Goal: Task Accomplishment & Management: Manage account settings

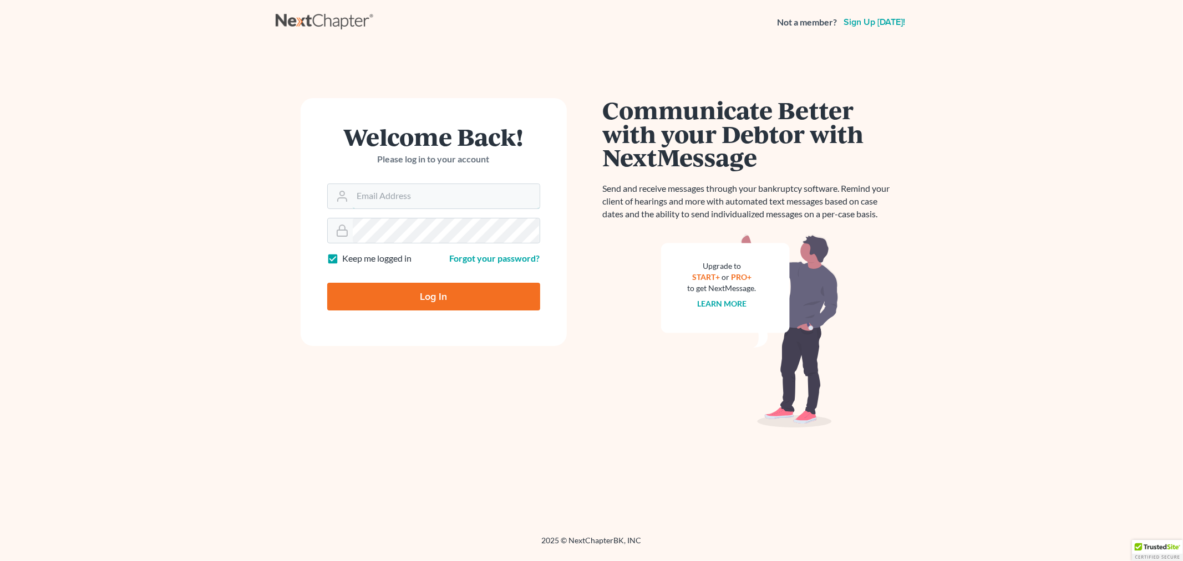
type input "ashlie@newtomorrowlaw.com"
click at [411, 289] on input "Log In" at bounding box center [433, 297] width 213 height 28
type input "Thinking..."
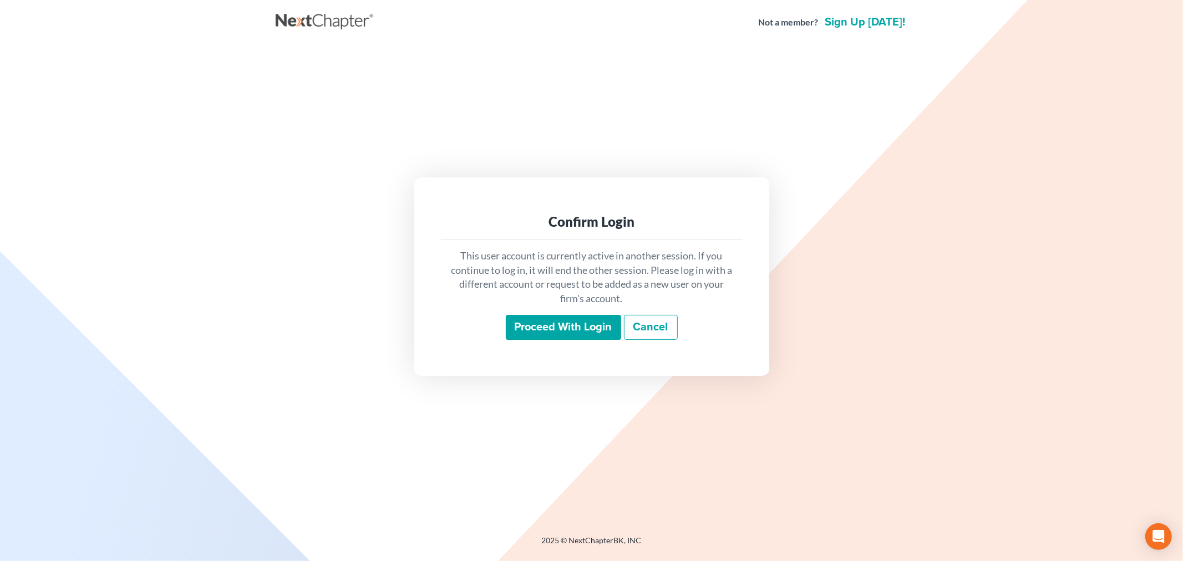
click at [582, 326] on input "Proceed with login" at bounding box center [563, 328] width 115 height 26
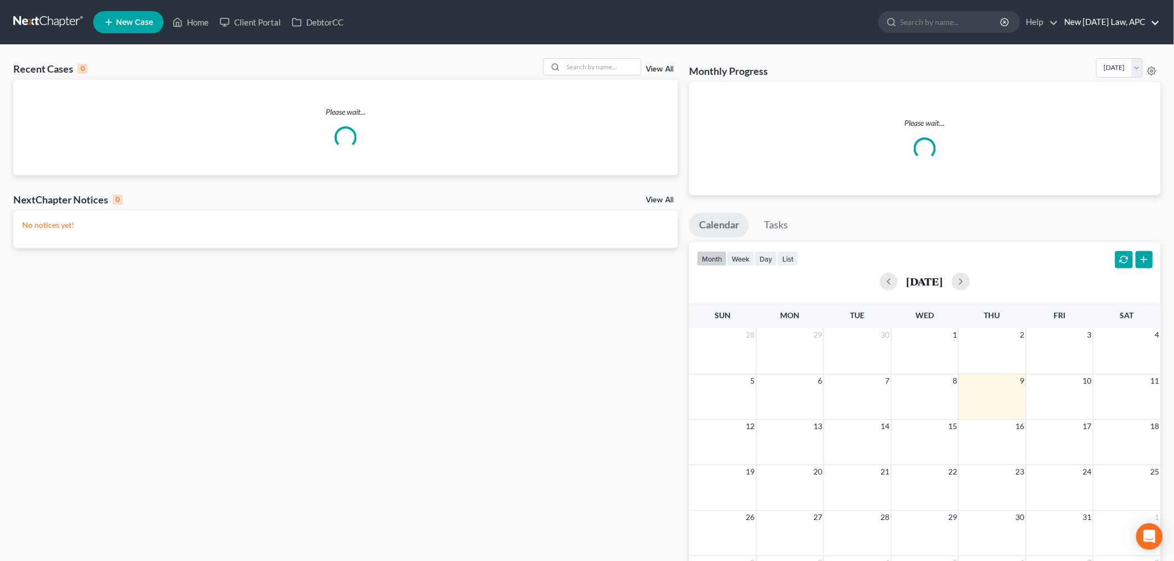
click at [1102, 21] on link "New [DATE] Law, APC" at bounding box center [1109, 22] width 101 height 20
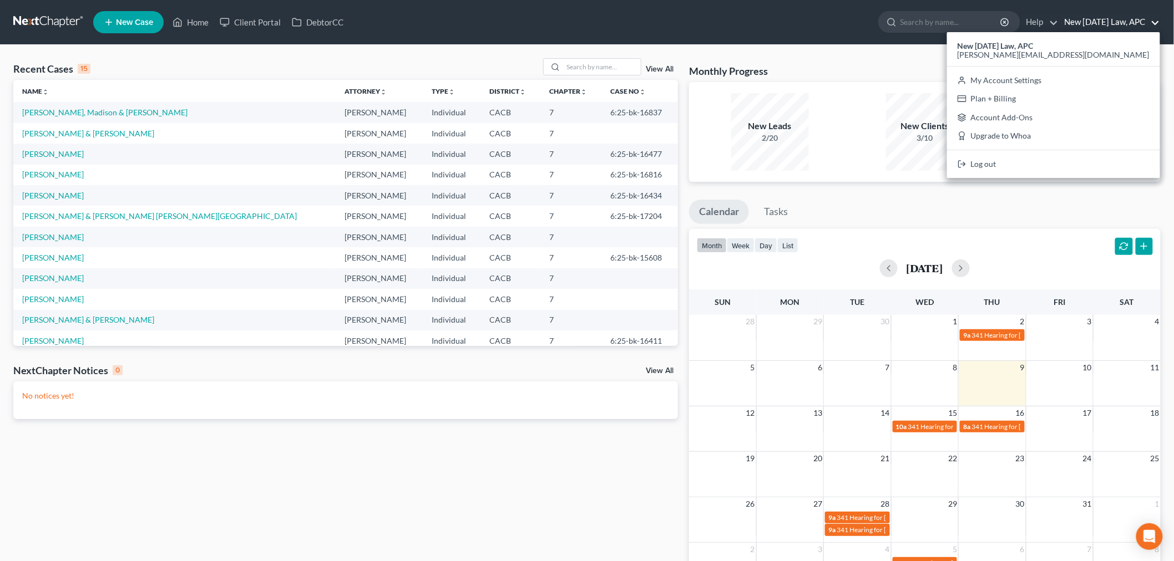
drag, startPoint x: 949, startPoint y: 58, endPoint x: 924, endPoint y: 62, distance: 25.7
click at [949, 58] on div "Monthly Progress Bankruptcy Bankruptcy October 2025 September 2025 August 2025 …" at bounding box center [925, 70] width 472 height 24
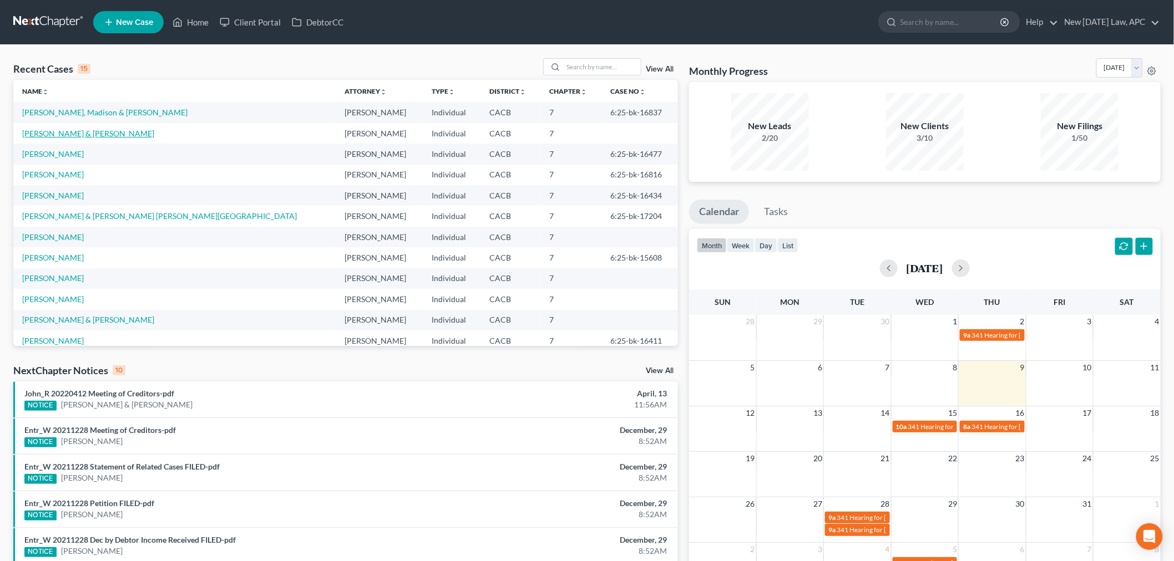
click at [101, 131] on link "[PERSON_NAME] & [PERSON_NAME]" at bounding box center [88, 133] width 132 height 9
select select "4"
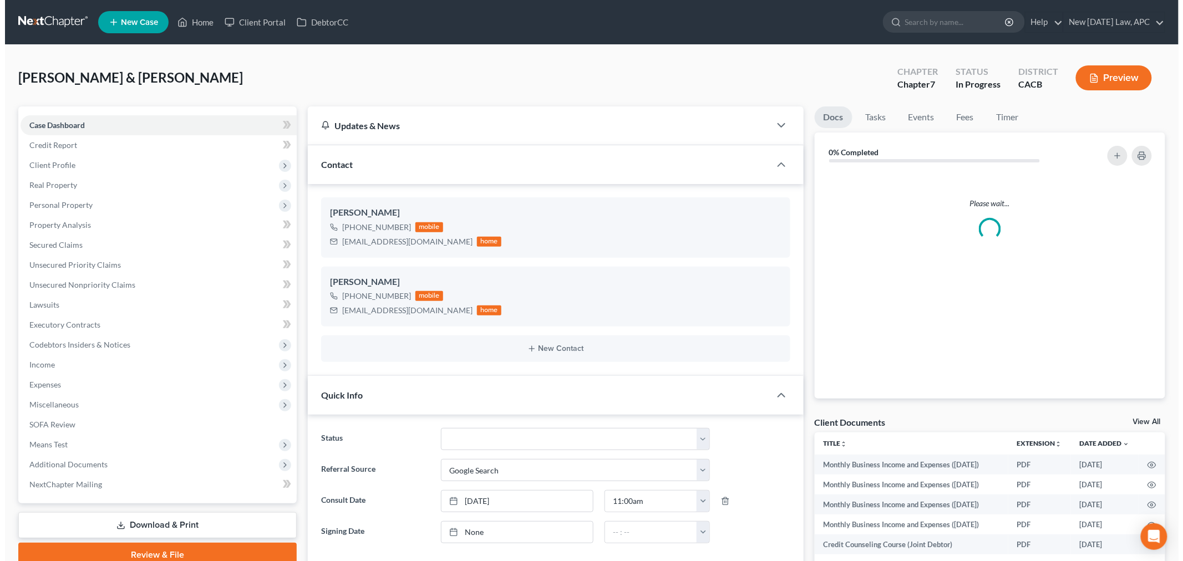
scroll to position [3623, 0]
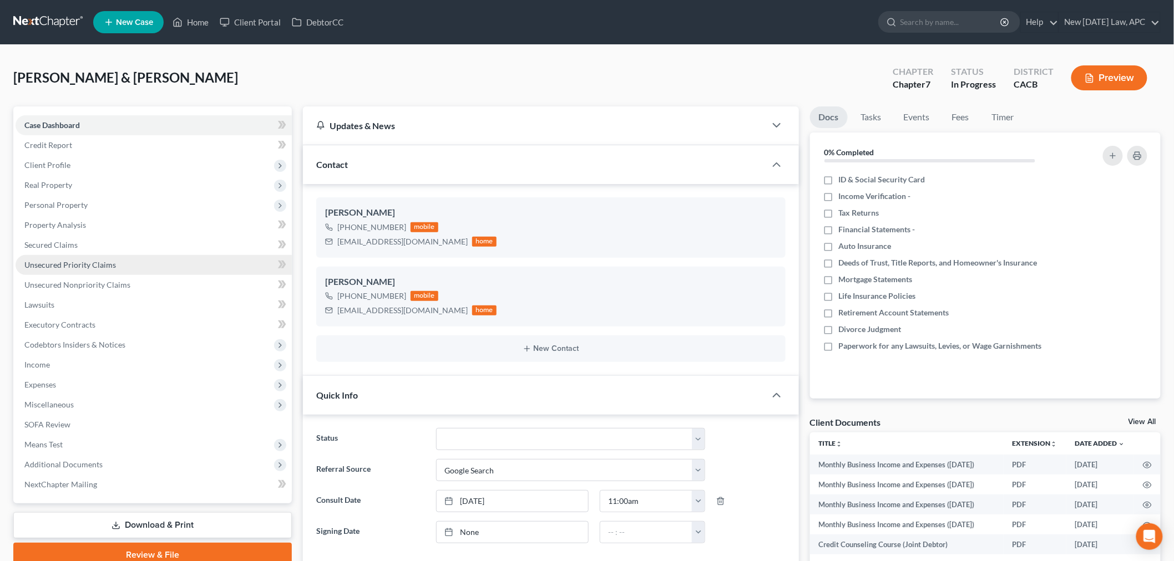
click at [103, 262] on span "Unsecured Priority Claims" at bounding box center [70, 264] width 92 height 9
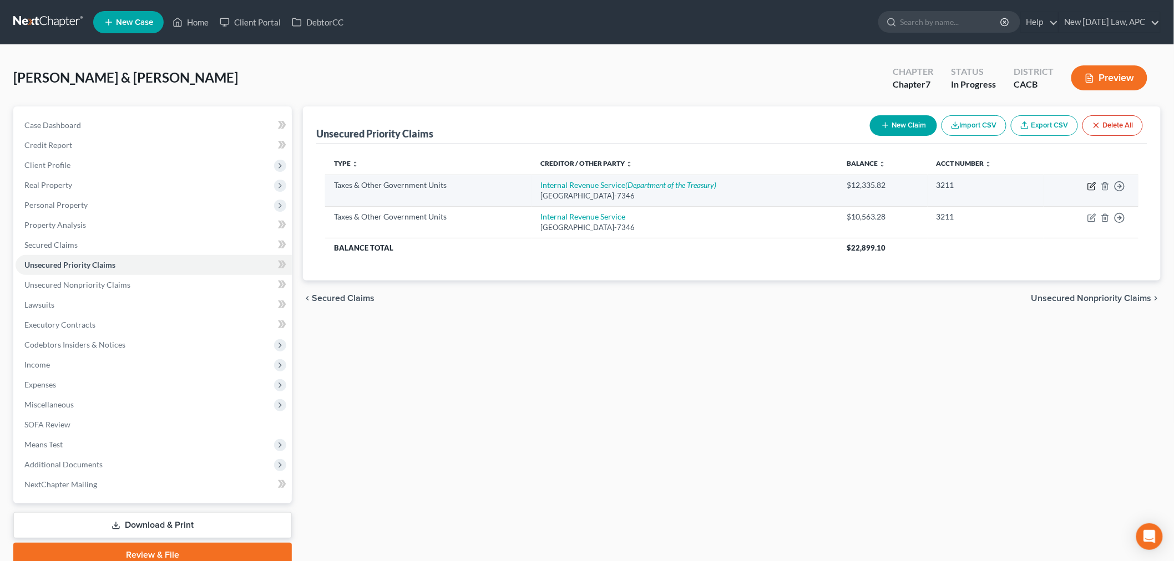
click at [1091, 186] on icon "button" at bounding box center [1091, 186] width 9 height 9
select select "0"
select select "39"
select select "4"
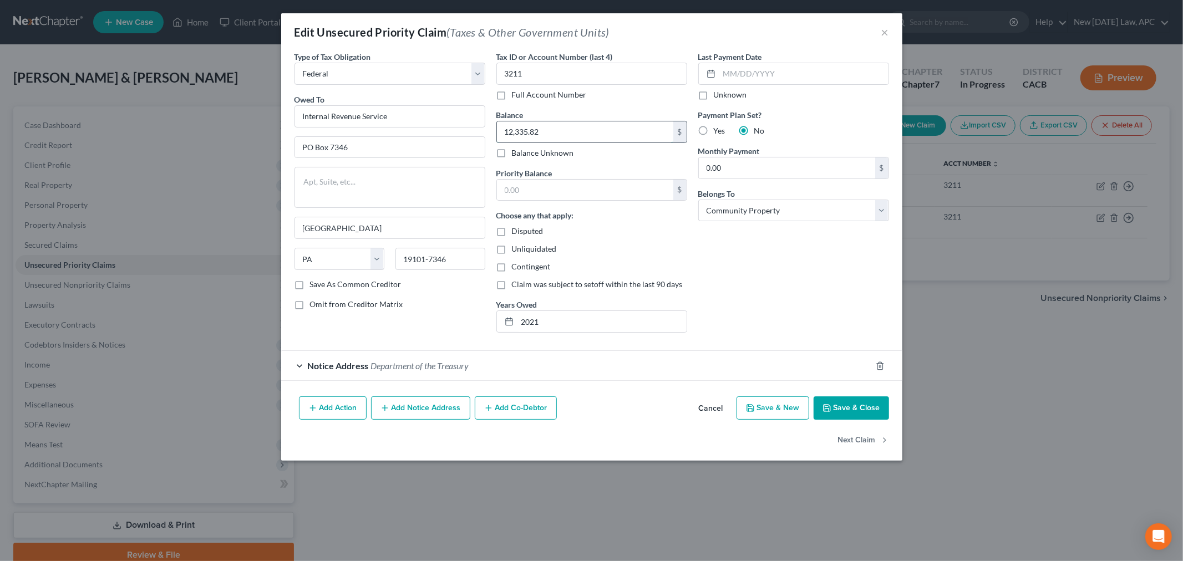
click at [545, 132] on input "12,335.82" at bounding box center [585, 131] width 176 height 21
type input "13,285.99"
click at [669, 241] on div "Choose any that apply: Disputed Unliquidated Contingent Claim was subject to se…" at bounding box center [591, 250] width 191 height 80
click at [723, 280] on div "Last Payment Date Unknown Payment Plan Set? Yes No Monthly Payment 0.00 $ Belon…" at bounding box center [794, 196] width 202 height 291
click at [853, 407] on button "Save & Close" at bounding box center [851, 408] width 75 height 23
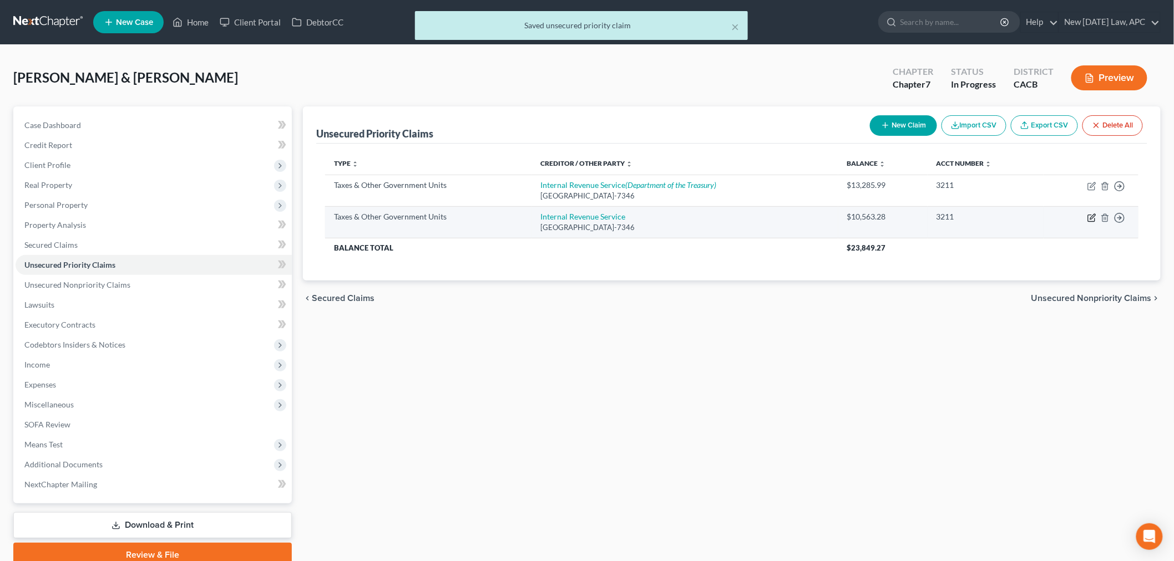
click at [1092, 217] on icon "button" at bounding box center [1091, 218] width 9 height 9
select select "0"
select select "39"
select select "4"
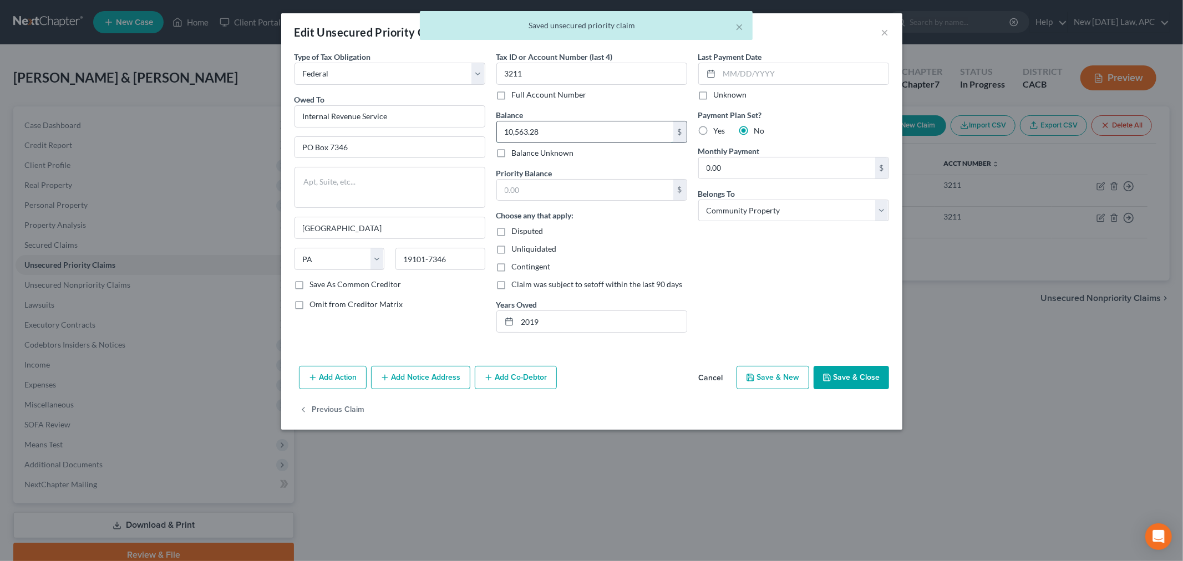
click at [580, 141] on input "10,563.28" at bounding box center [585, 131] width 176 height 21
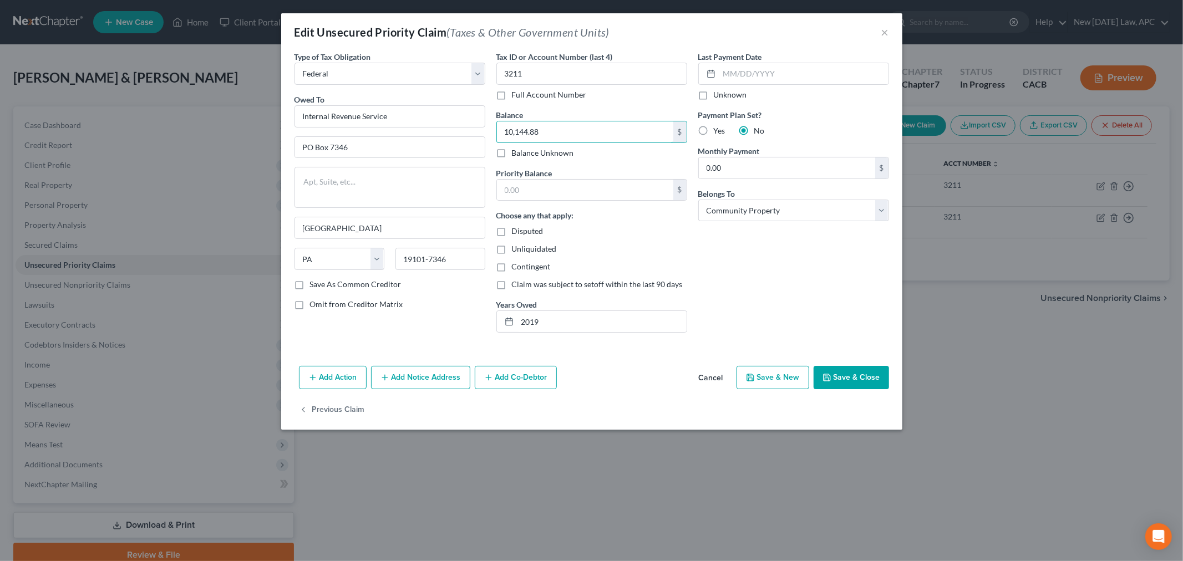
type input "10,144.88"
click at [642, 254] on div "Unliquidated" at bounding box center [591, 249] width 191 height 11
click at [342, 380] on button "Add Action" at bounding box center [333, 377] width 68 height 23
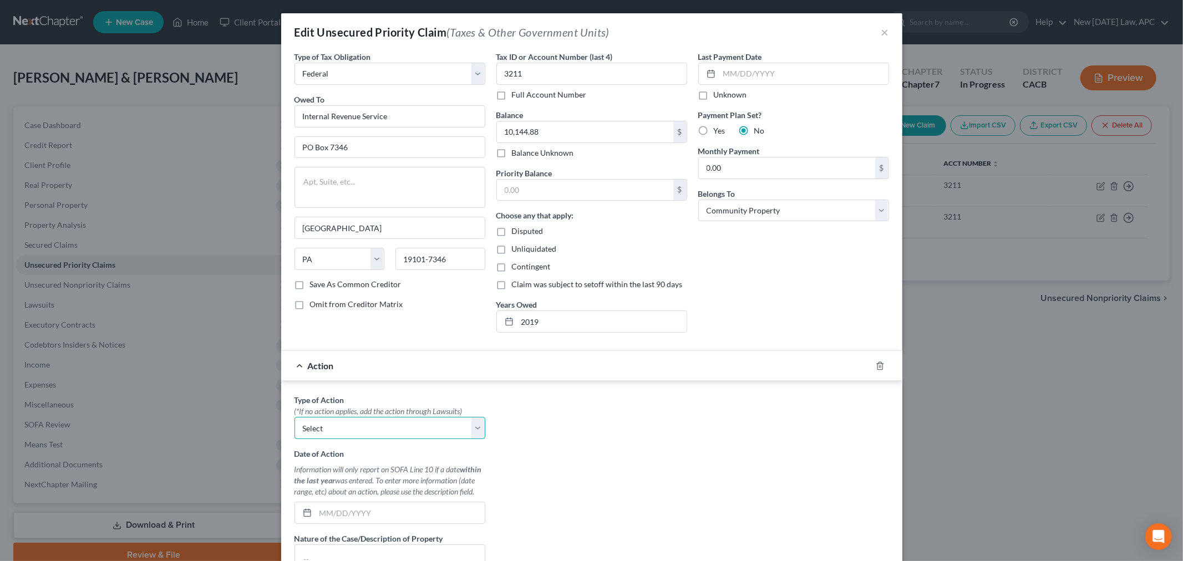
click at [339, 430] on select "Select Repossession Garnishment Foreclosure Personal Injury Attached, Seized, O…" at bounding box center [390, 428] width 191 height 22
select select "1"
click at [295, 418] on select "Select Repossession Garnishment Foreclosure Personal Injury Attached, Seized, O…" at bounding box center [390, 428] width 191 height 22
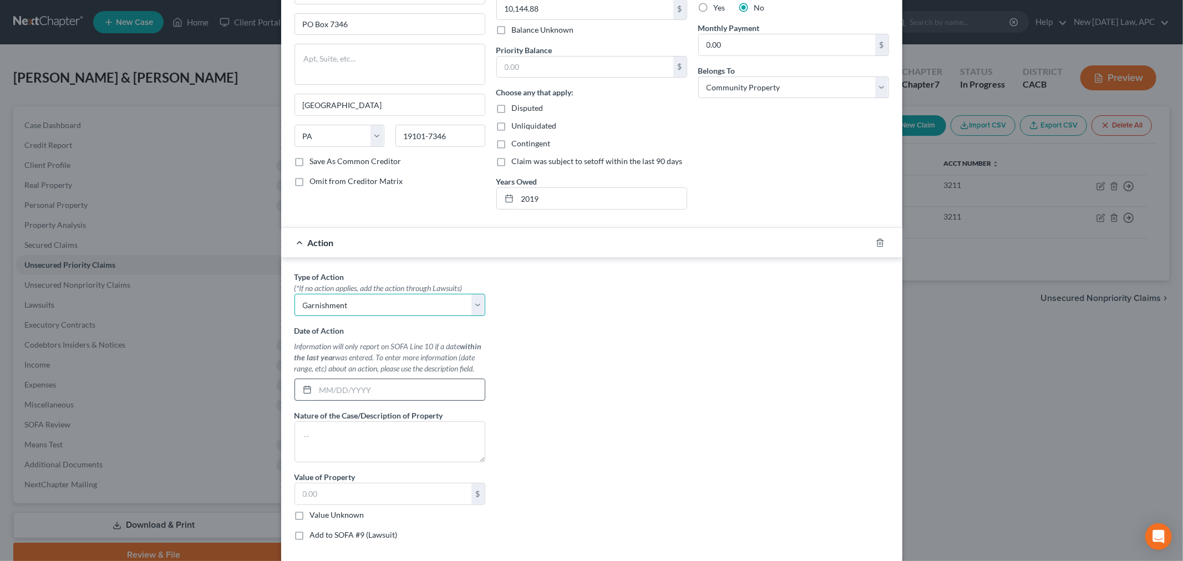
scroll to position [185, 0]
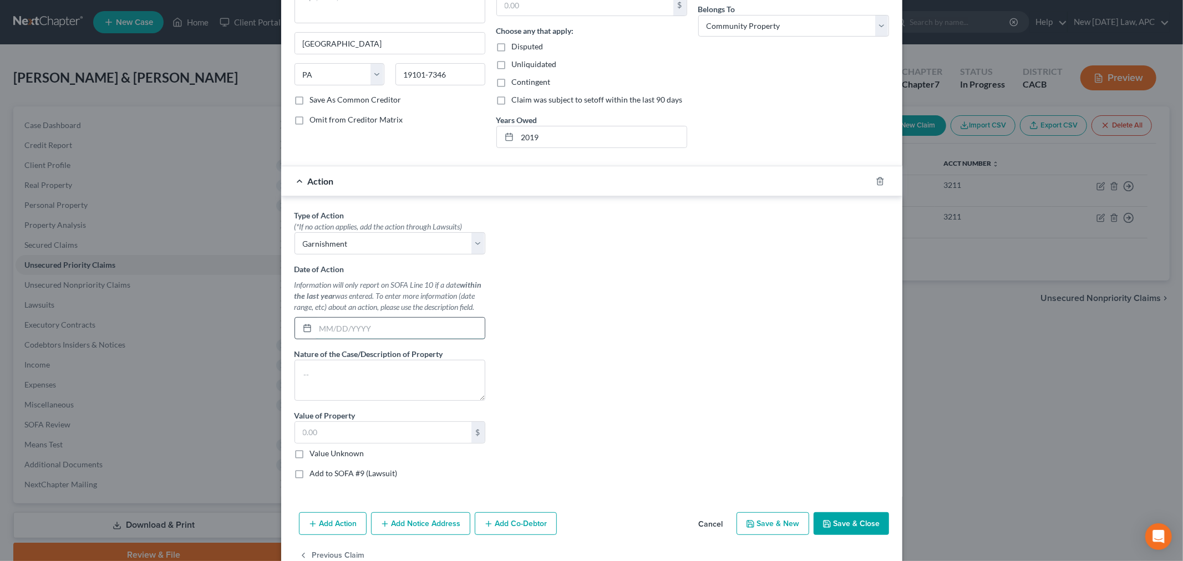
click at [331, 331] on input "text" at bounding box center [400, 328] width 169 height 21
type input "07/01/2025"
click at [333, 430] on input "text" at bounding box center [383, 432] width 176 height 21
type input "10,144.88"
click at [366, 386] on textarea at bounding box center [390, 380] width 191 height 41
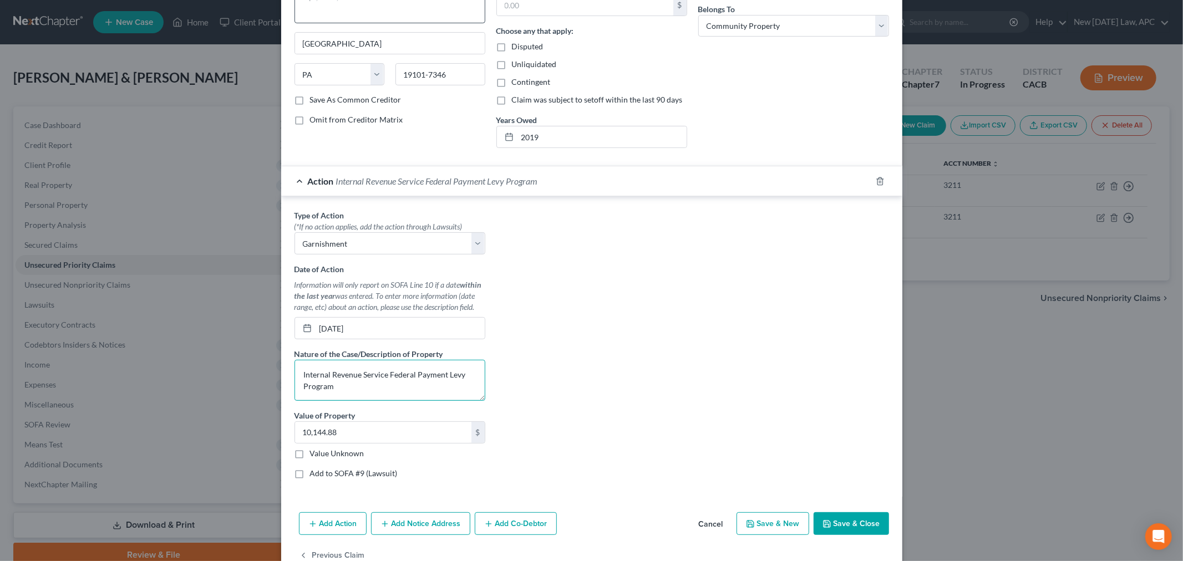
type textarea "Internal Revenue Service Federal Payment Levy Program"
click at [551, 352] on div "Type of Action * (*If no action applies, add the action through Lawsuits) Selec…" at bounding box center [592, 349] width 606 height 278
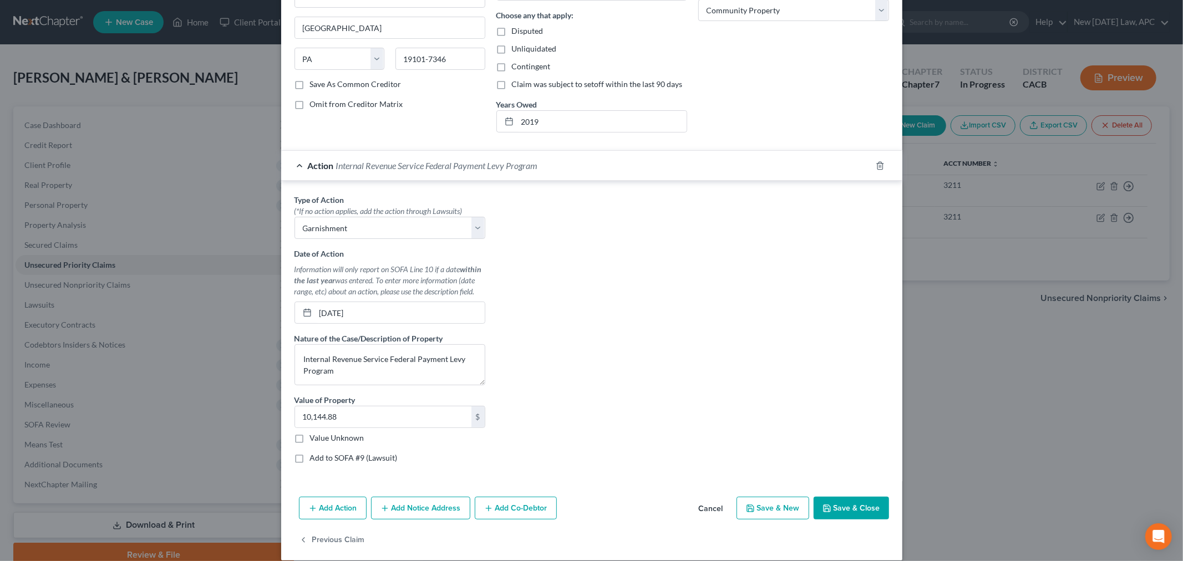
scroll to position [214, 0]
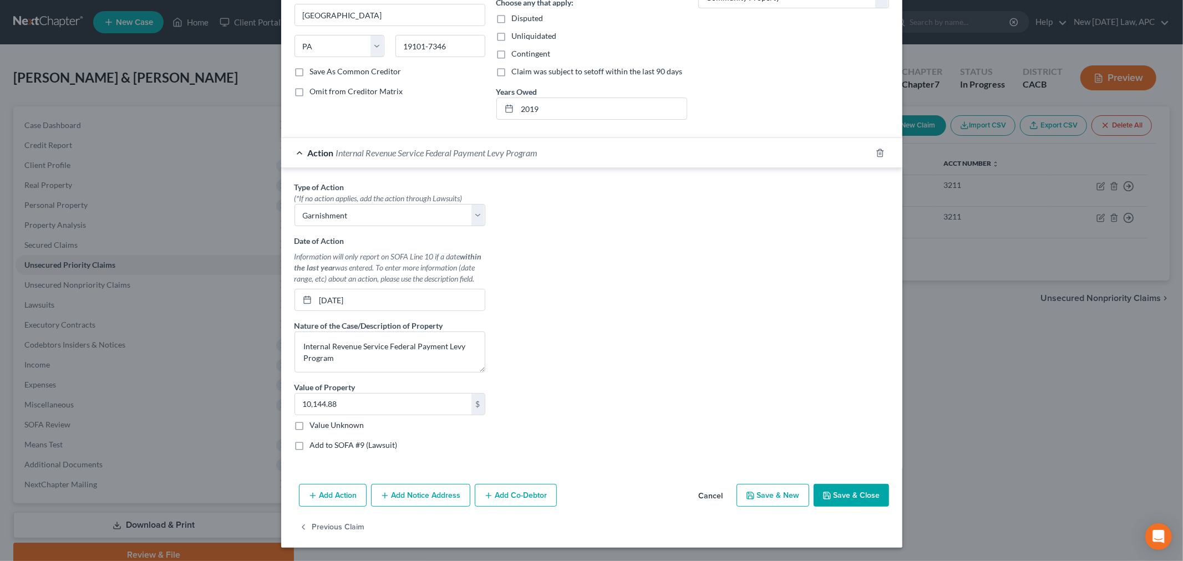
click at [841, 500] on button "Save & Close" at bounding box center [851, 495] width 75 height 23
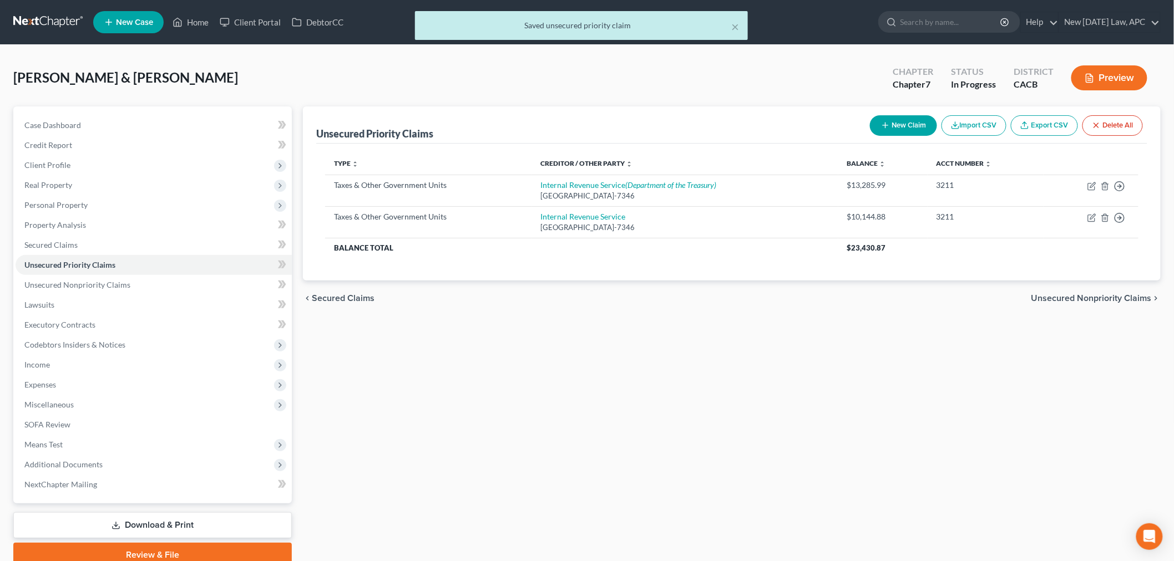
click at [1097, 79] on button "Preview" at bounding box center [1109, 77] width 76 height 25
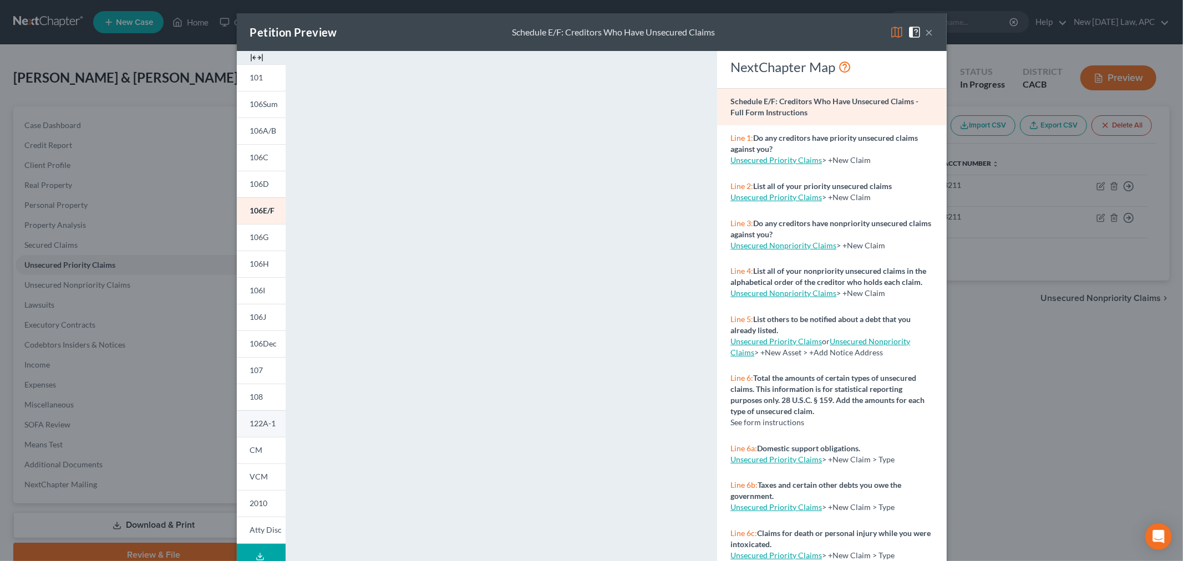
click at [251, 423] on span "122A-1" at bounding box center [263, 423] width 26 height 9
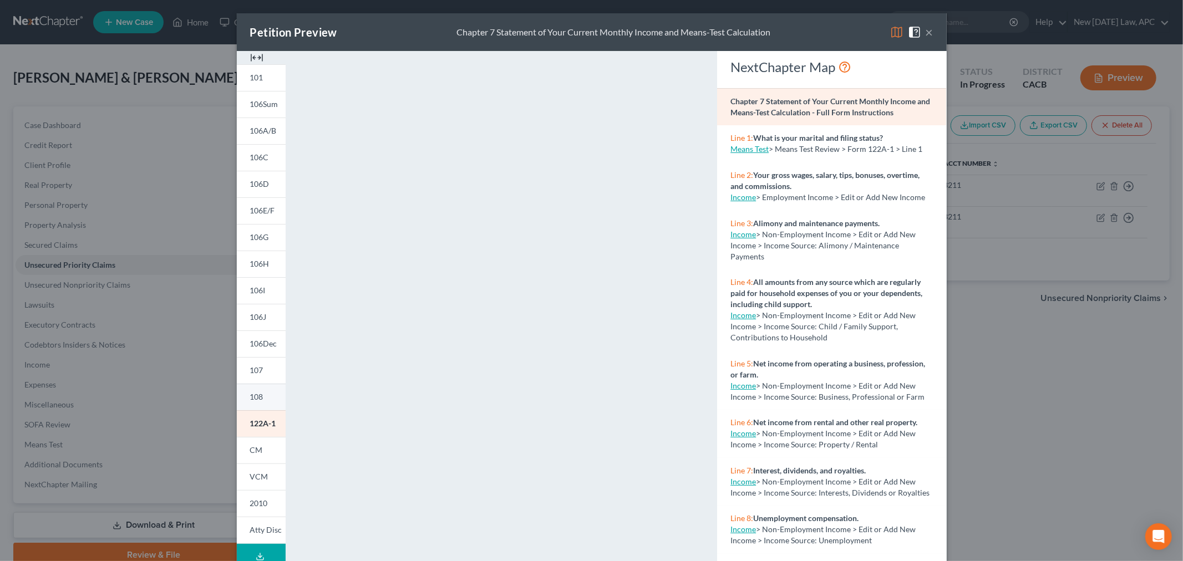
click at [257, 390] on link "108" at bounding box center [261, 397] width 49 height 27
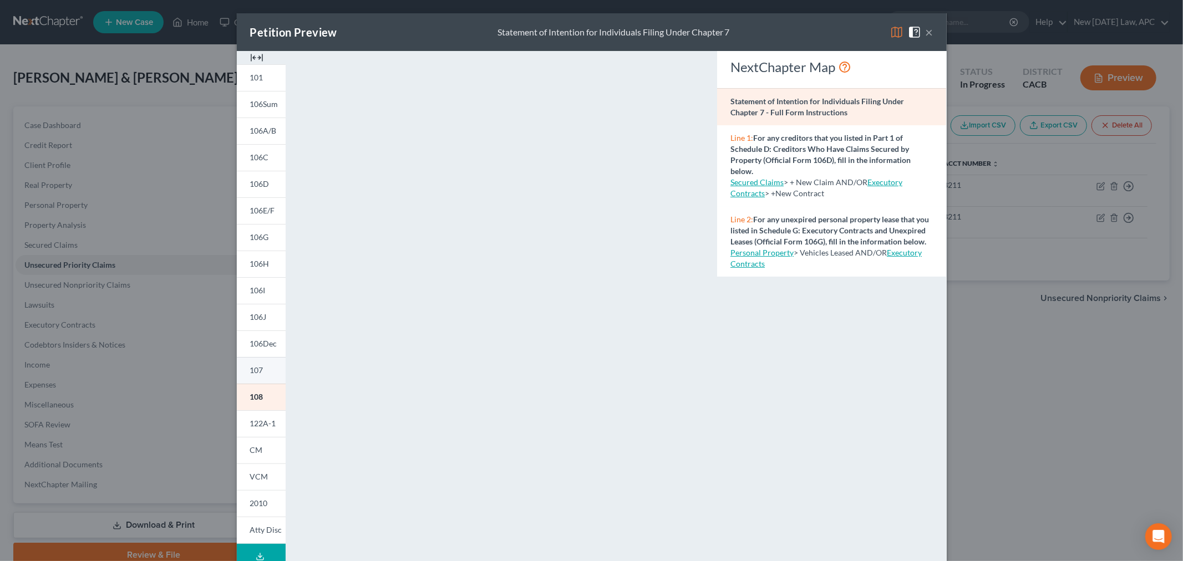
click at [253, 367] on span "107" at bounding box center [256, 370] width 13 height 9
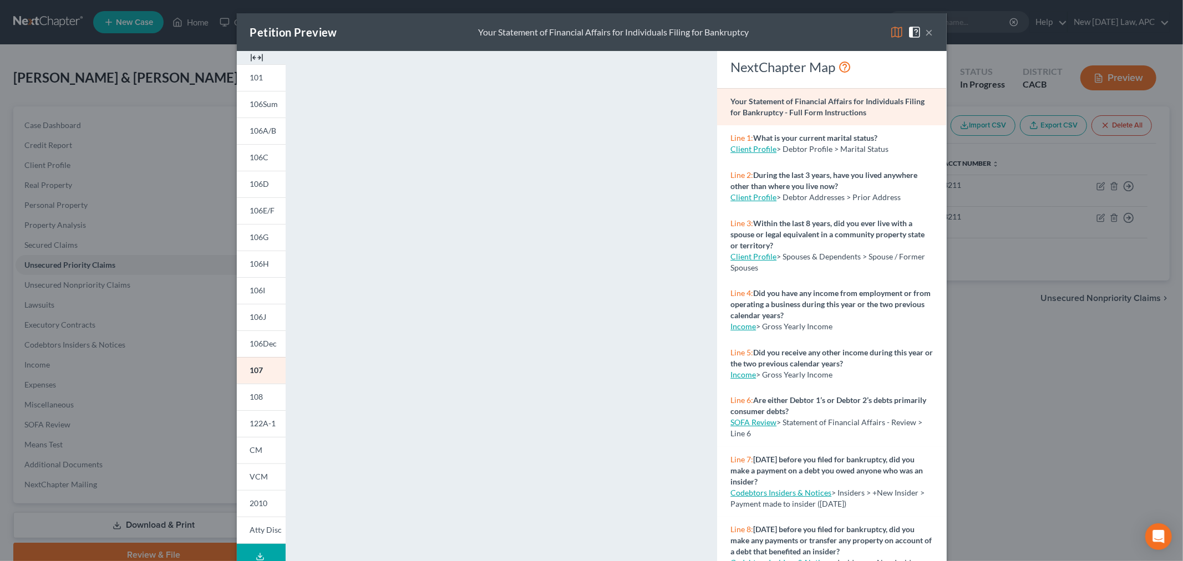
click at [926, 33] on button "×" at bounding box center [930, 32] width 8 height 13
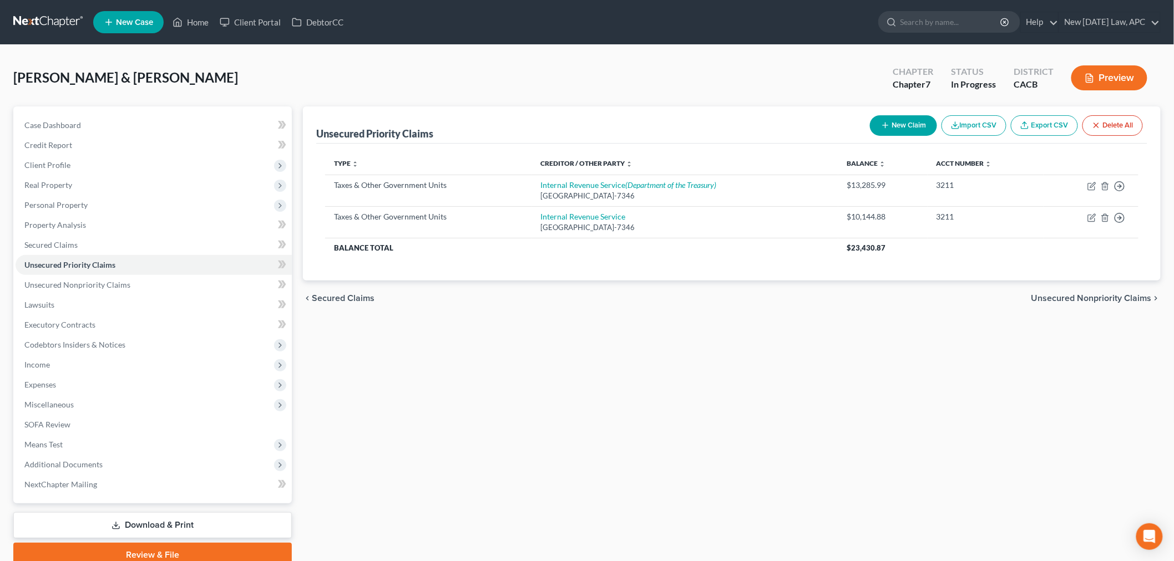
click at [447, 357] on div "Unsecured Priority Claims New Claim Import CSV Export CSV Delete All Type expan…" at bounding box center [731, 337] width 869 height 461
click at [1090, 189] on icon "button" at bounding box center [1091, 186] width 9 height 9
select select "0"
select select "39"
select select "4"
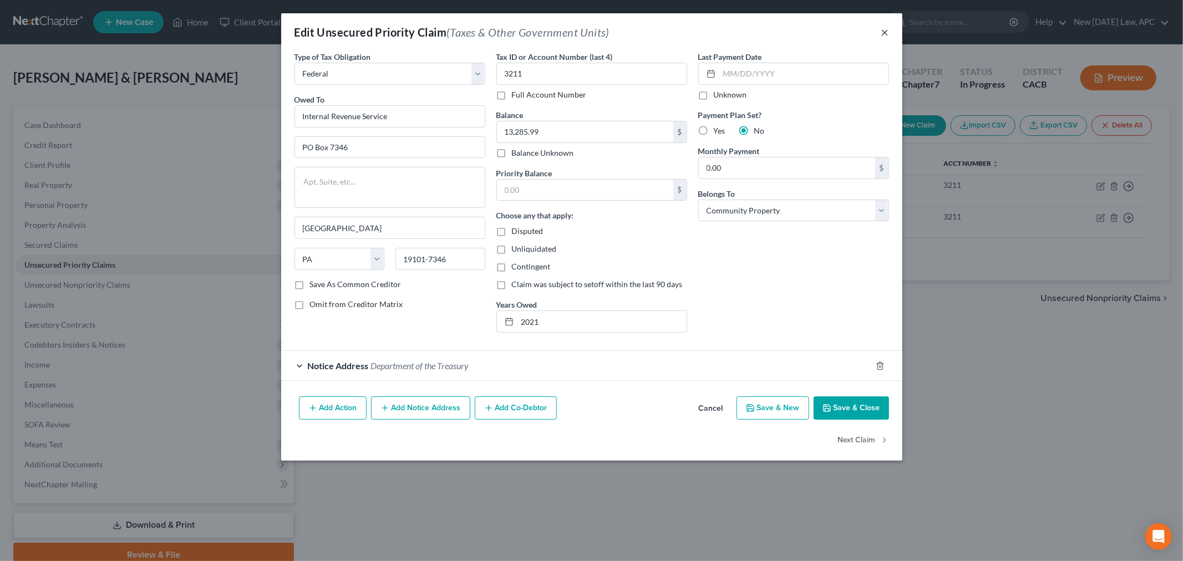
click at [884, 37] on button "×" at bounding box center [885, 32] width 8 height 13
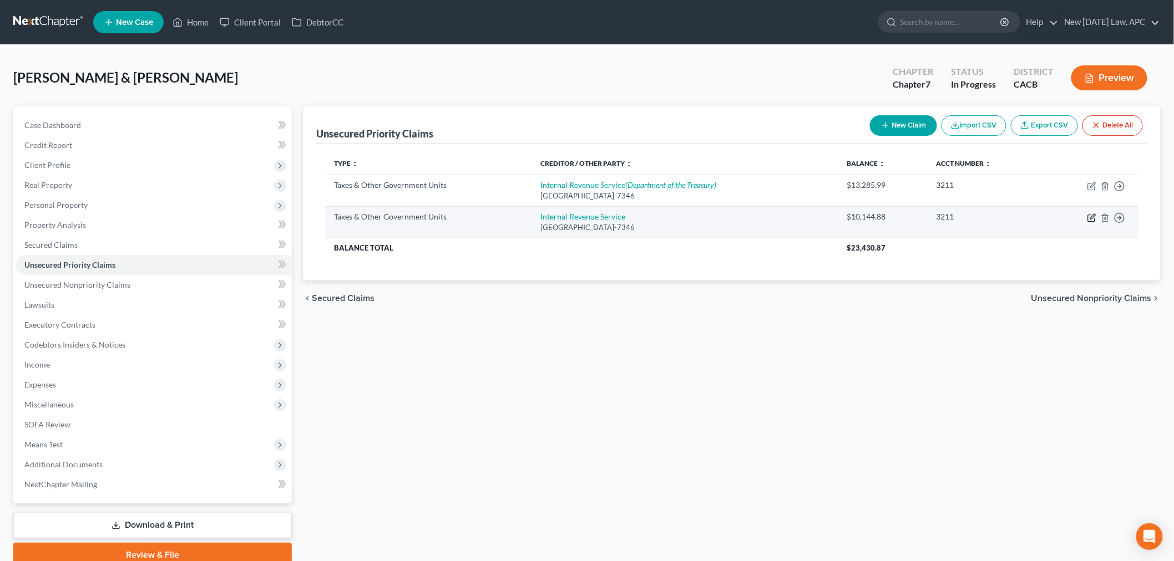
click at [1090, 217] on icon "button" at bounding box center [1091, 218] width 9 height 9
select select "0"
select select "39"
select select "4"
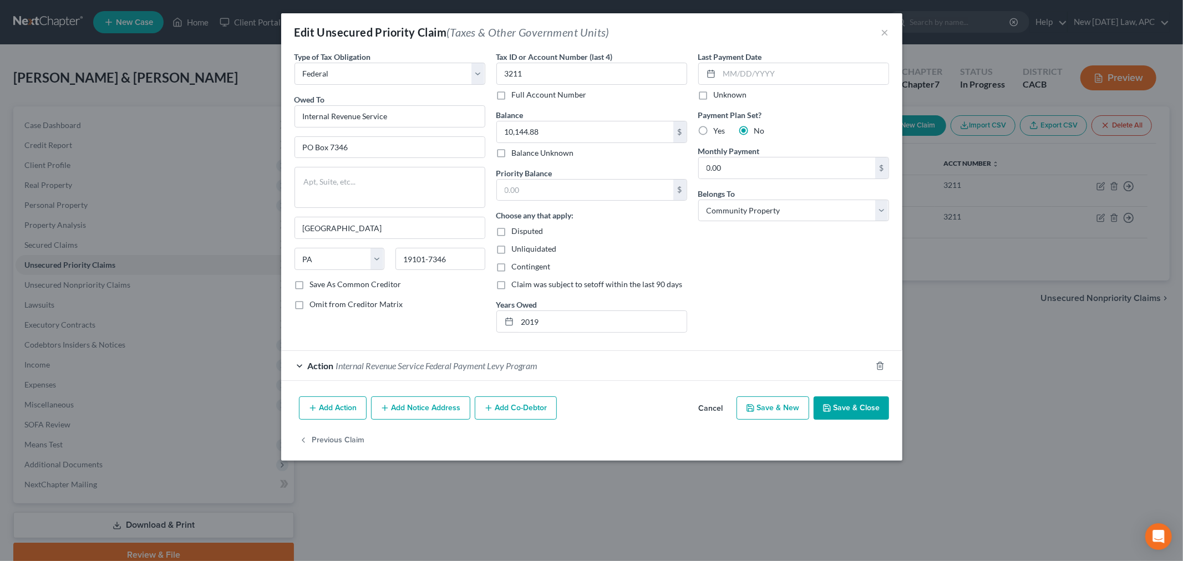
click at [300, 363] on div "Action Internal Revenue Service Federal Payment Levy Program" at bounding box center [576, 365] width 590 height 29
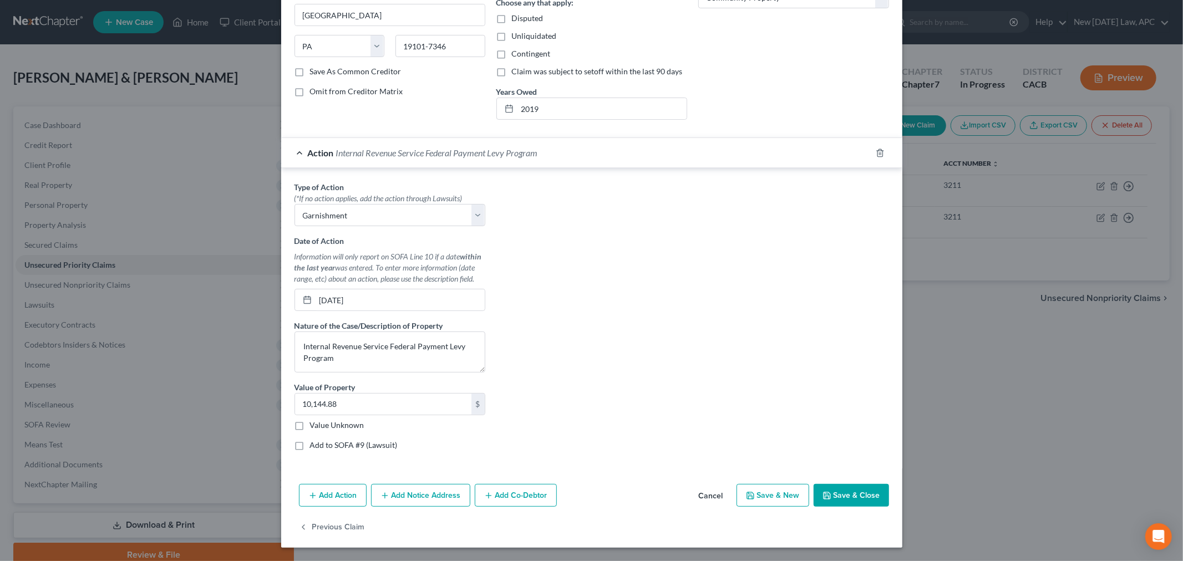
click at [833, 488] on button "Save & Close" at bounding box center [851, 495] width 75 height 23
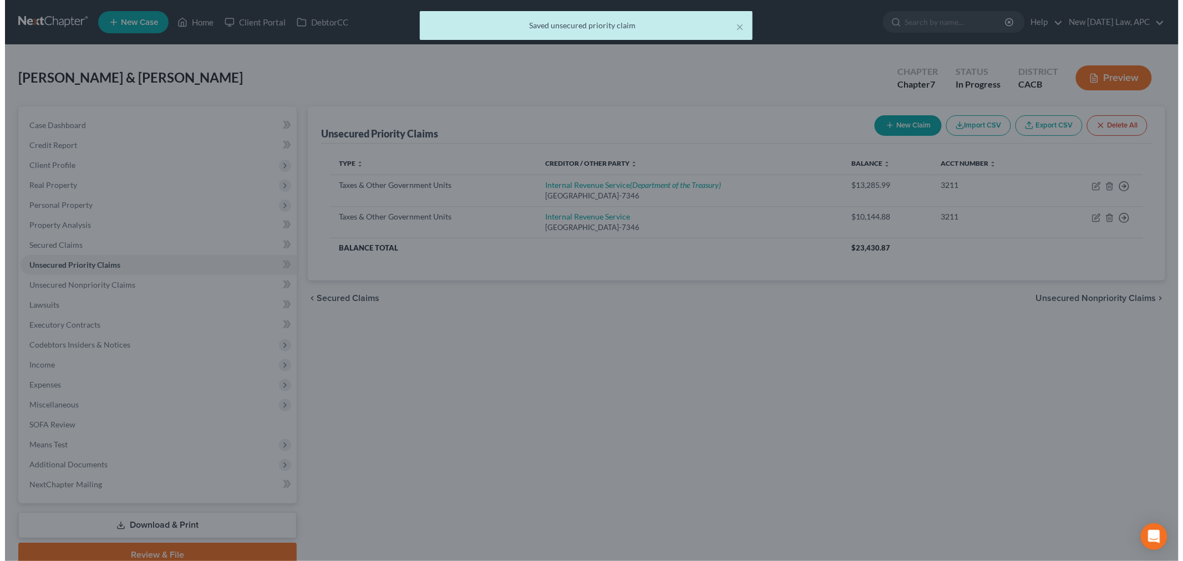
scroll to position [0, 0]
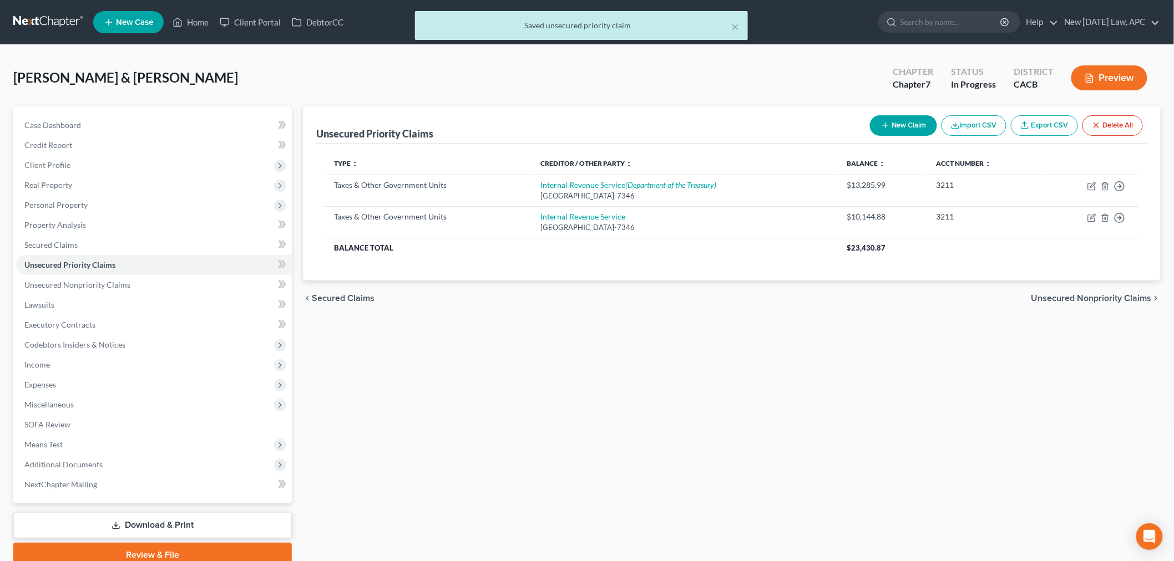
click at [540, 358] on div "Unsecured Priority Claims New Claim Import CSV Export CSV Delete All Type expan…" at bounding box center [731, 337] width 869 height 461
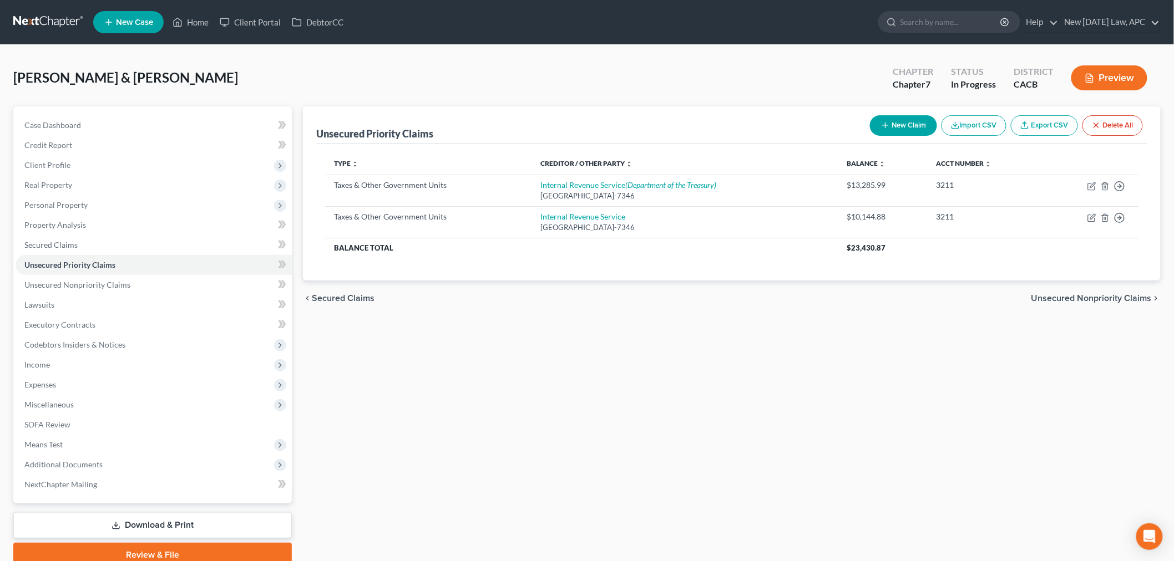
click at [903, 124] on button "New Claim" at bounding box center [903, 125] width 67 height 21
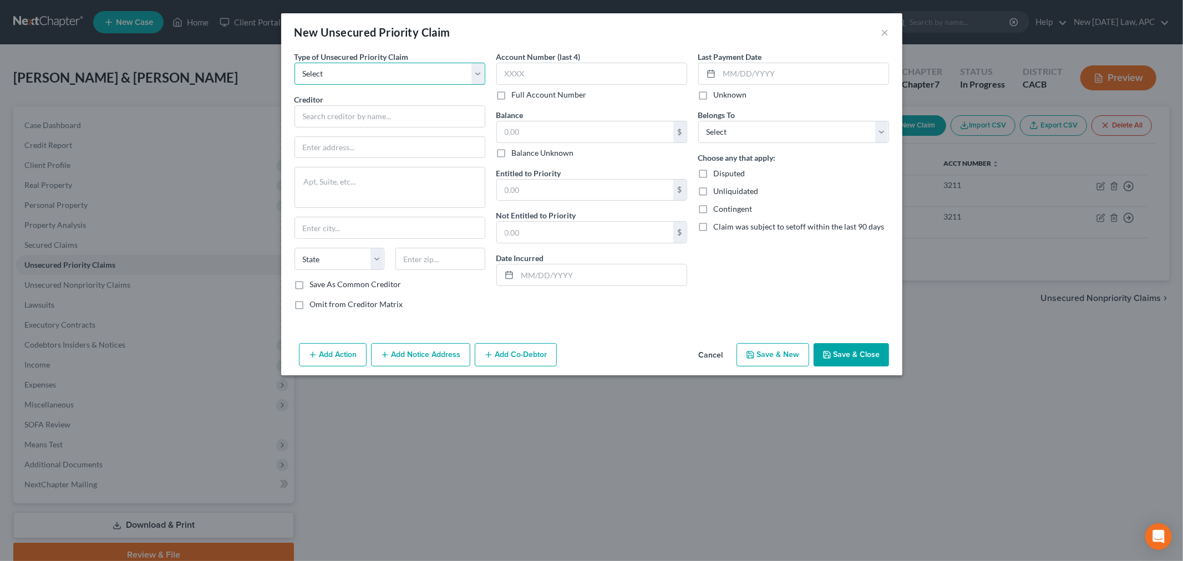
click at [351, 69] on select "Select Taxes & Other Government Units Domestic Support Obligations Extensions o…" at bounding box center [390, 74] width 191 height 22
select select "0"
click at [295, 63] on select "Select Taxes & Other Government Units Domestic Support Obligations Extensions o…" at bounding box center [390, 74] width 191 height 22
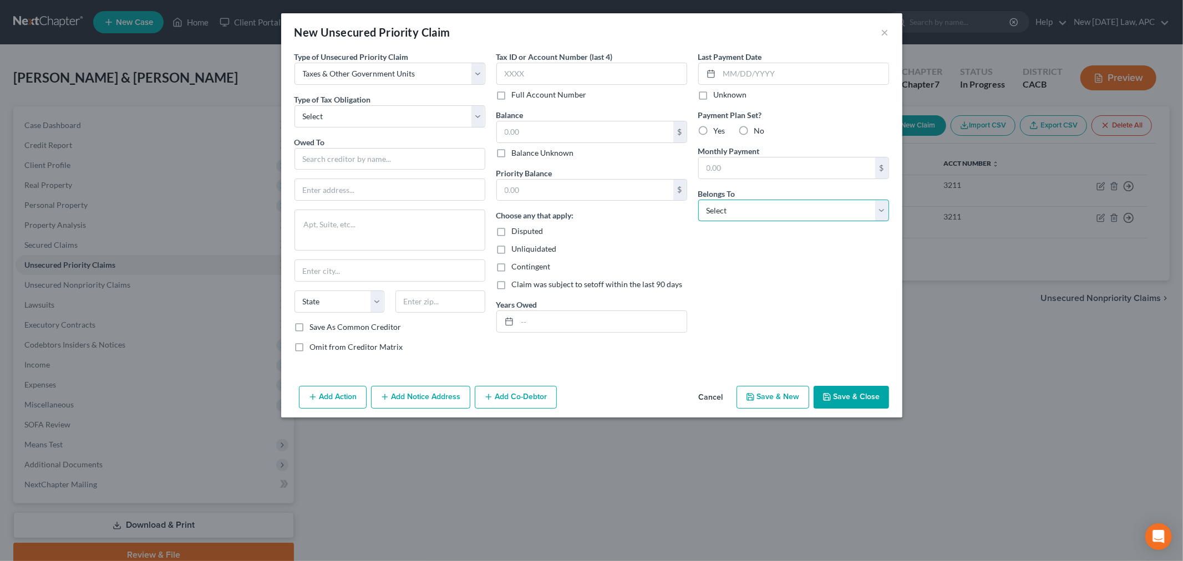
click at [752, 204] on select "Select Debtor 1 Only Debtor 2 Only Debtor 1 And Debtor 2 Only At Least One Of T…" at bounding box center [793, 211] width 191 height 22
select select "4"
click at [698, 200] on select "Select Debtor 1 Only Debtor 2 Only Debtor 1 And Debtor 2 Only At Least One Of T…" at bounding box center [793, 211] width 191 height 22
click at [536, 74] on input "text" at bounding box center [591, 74] width 191 height 22
click at [530, 332] on input "text" at bounding box center [602, 321] width 169 height 21
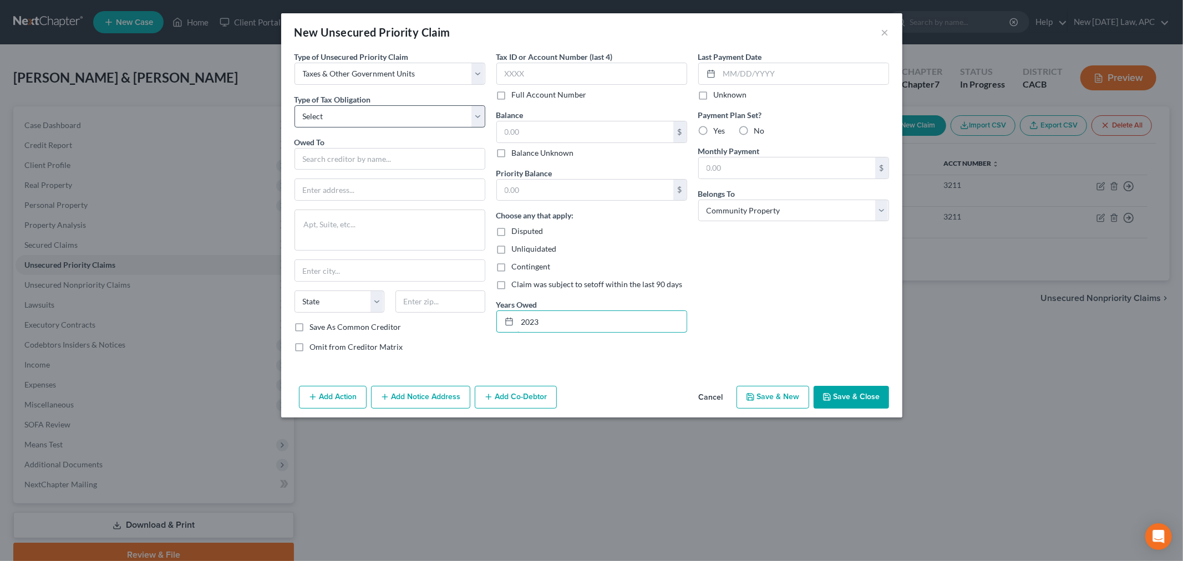
type input "2023"
click at [331, 119] on select "Select Federal City State Franchise Tax Board Other" at bounding box center [390, 116] width 191 height 22
select select "0"
click at [295, 105] on select "Select Federal City State Franchise Tax Board Other" at bounding box center [390, 116] width 191 height 22
click at [319, 154] on input "text" at bounding box center [390, 159] width 191 height 22
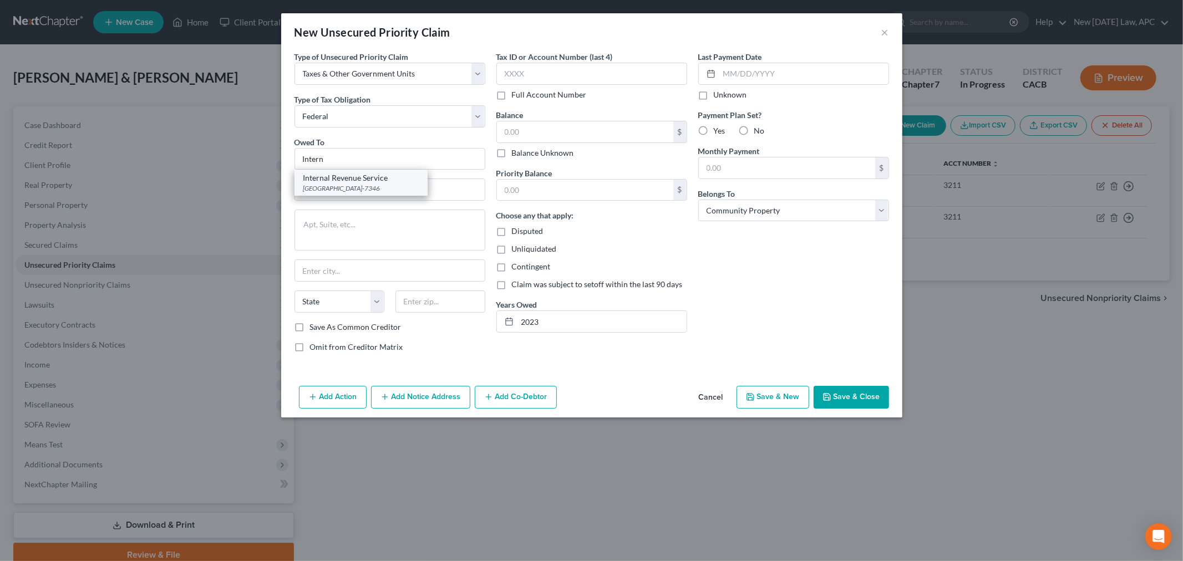
click at [356, 181] on div "Internal Revenue Service" at bounding box center [360, 178] width 115 height 11
type input "Internal Revenue Service"
type input "PO Box 7346"
type input "Philadelphia"
select select "39"
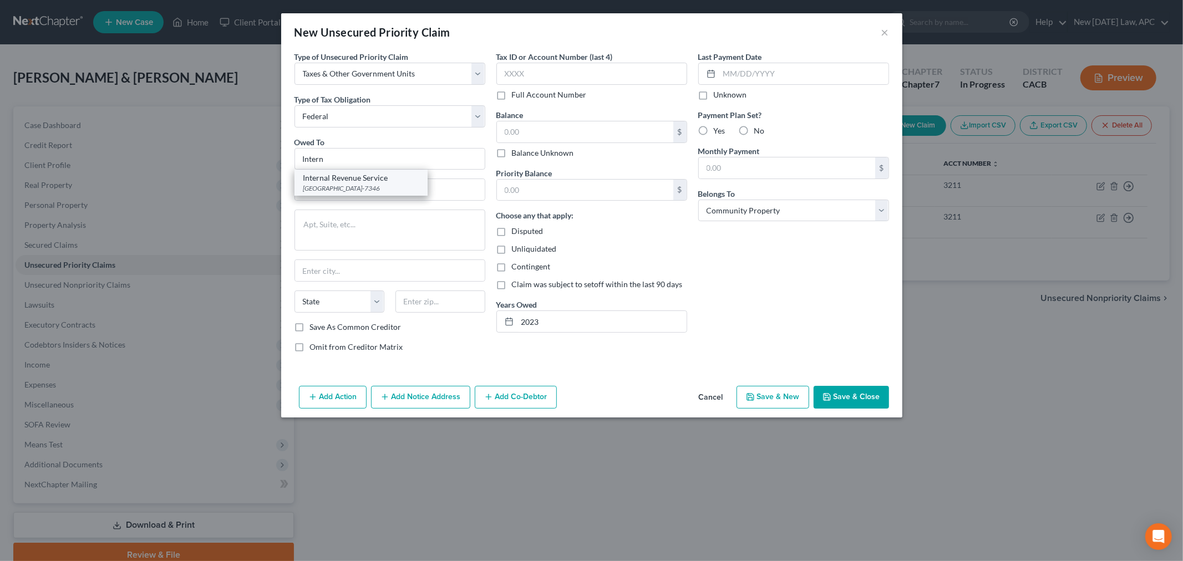
type input "19101-7346"
click at [557, 129] on input "text" at bounding box center [585, 131] width 176 height 21
type input "105.00"
click at [754, 133] on label "No" at bounding box center [759, 130] width 11 height 11
click at [759, 133] on input "No" at bounding box center [762, 128] width 7 height 7
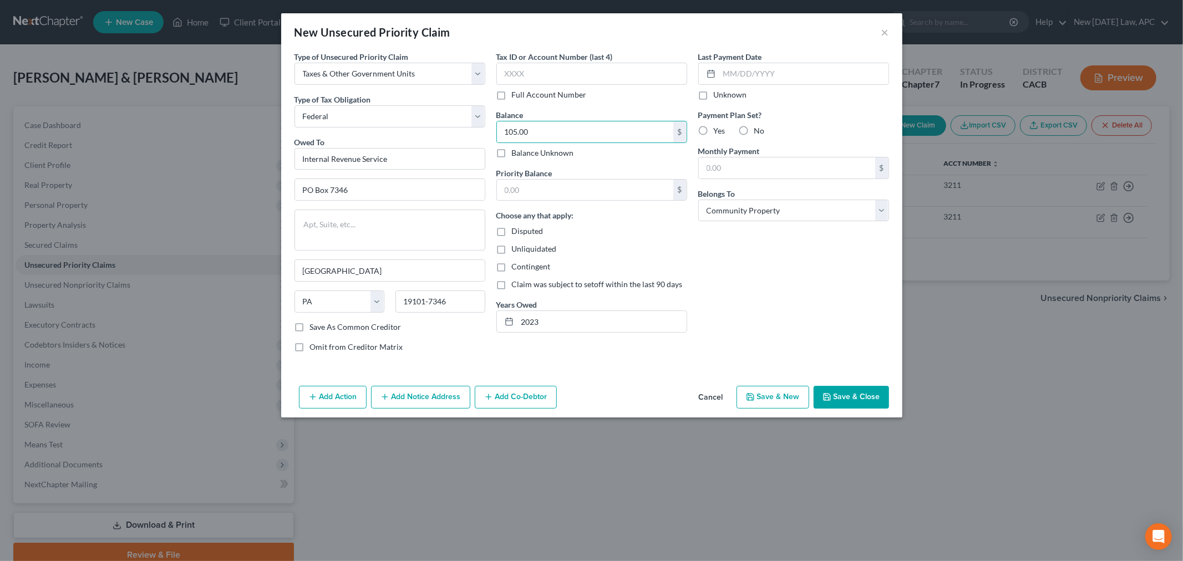
radio input "true"
click at [845, 408] on button "Save & Close" at bounding box center [851, 397] width 75 height 23
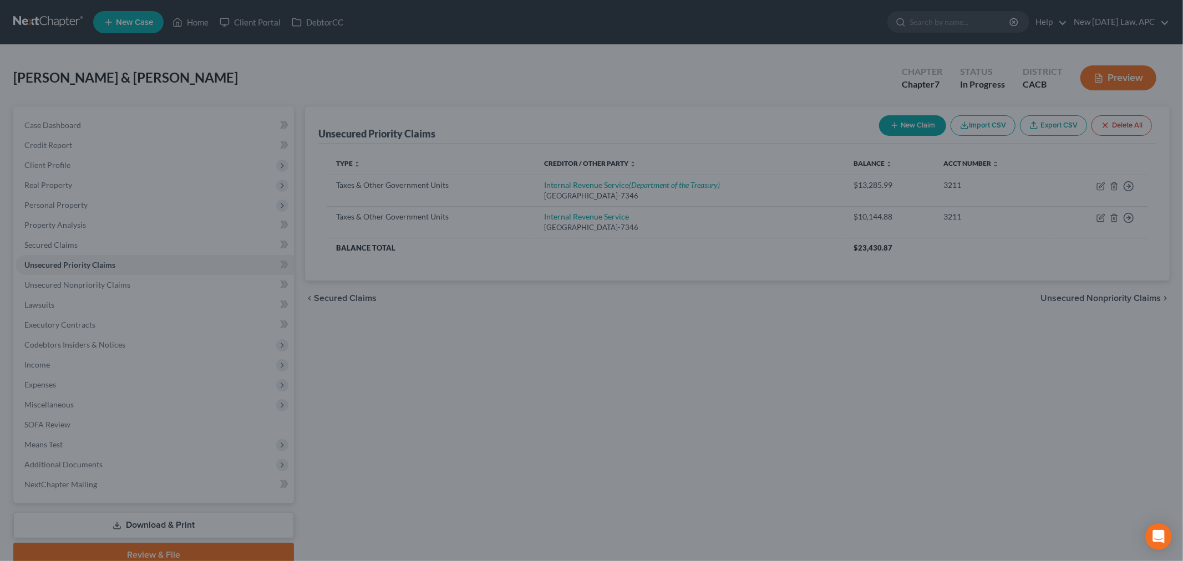
type input "0.00"
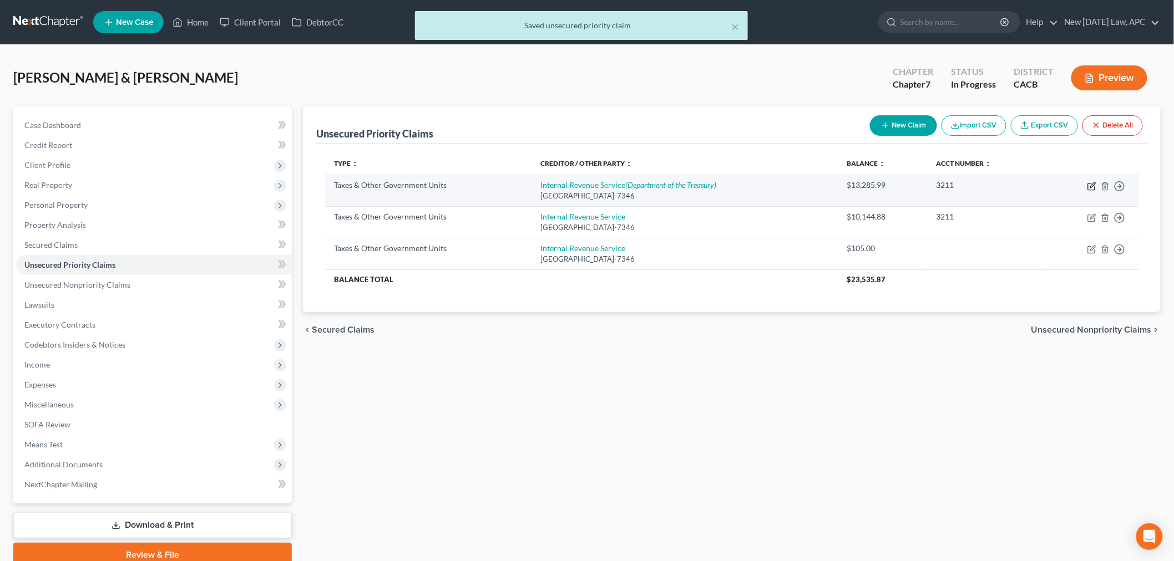
click at [1092, 190] on icon "button" at bounding box center [1091, 187] width 7 height 7
select select "0"
select select "39"
select select "4"
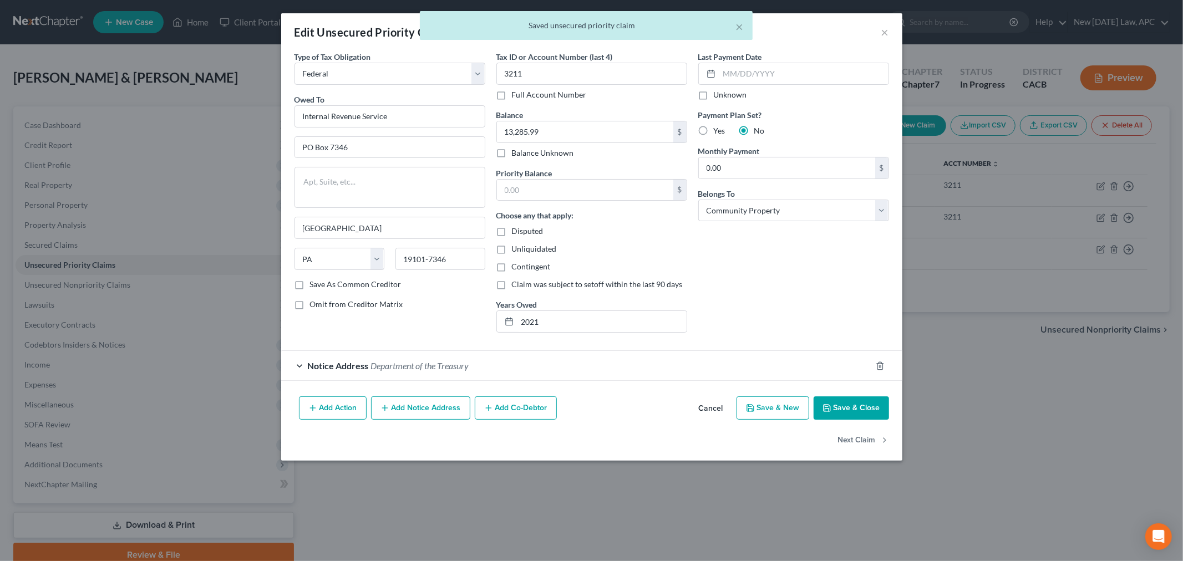
click at [890, 29] on div "× Saved unsecured priority claim" at bounding box center [585, 28] width 1183 height 34
click at [882, 32] on div "× Saved unsecured priority claim" at bounding box center [585, 28] width 1183 height 34
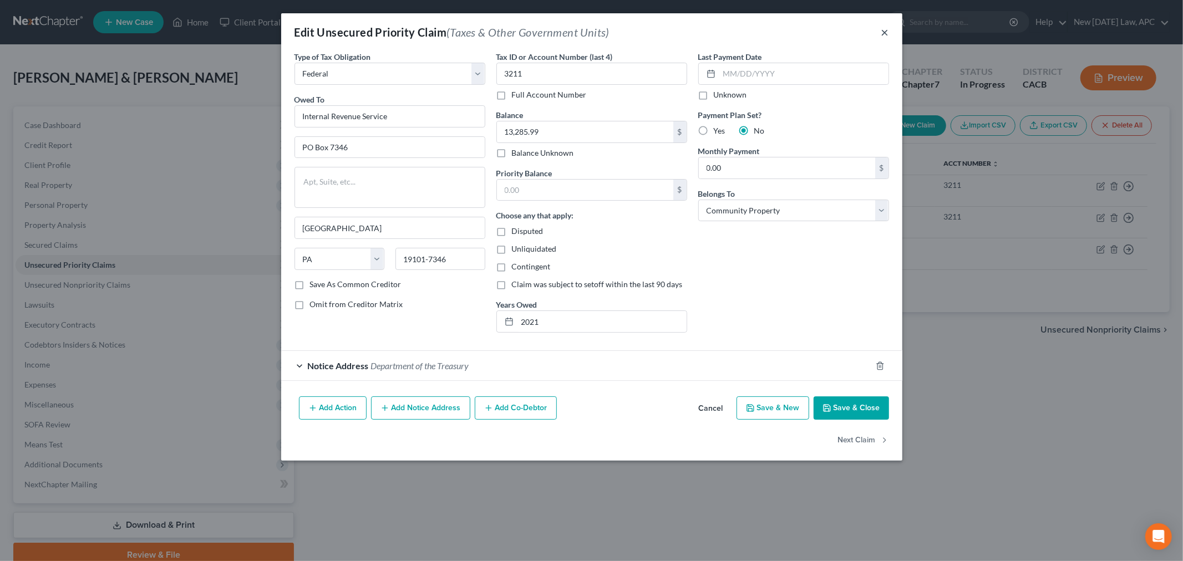
click at [888, 33] on button "×" at bounding box center [885, 32] width 8 height 13
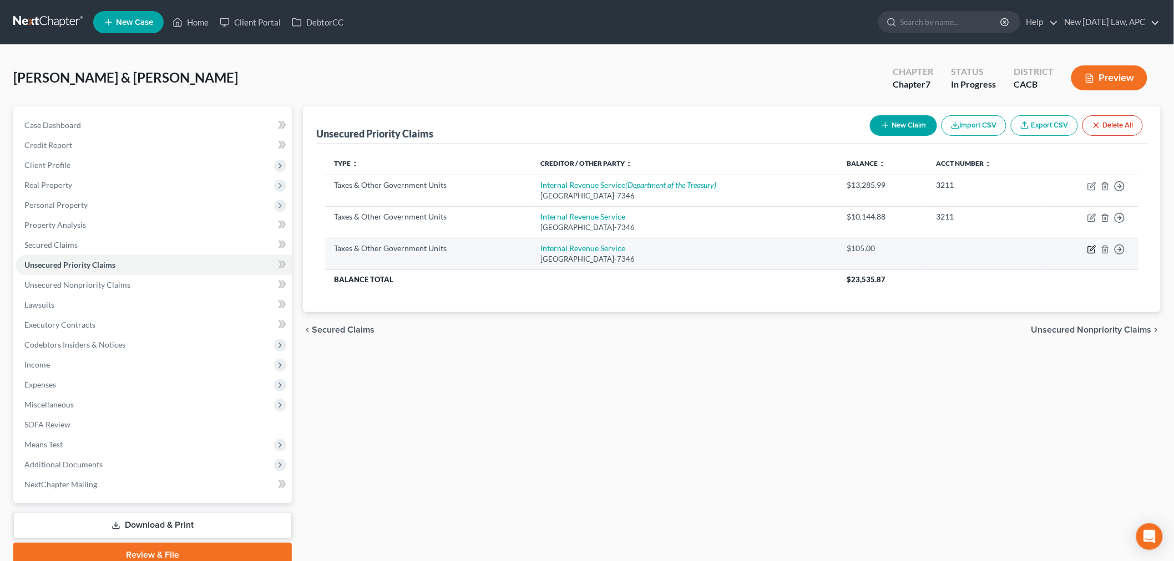
click at [1093, 252] on icon "button" at bounding box center [1091, 250] width 7 height 7
select select "0"
select select "39"
select select "4"
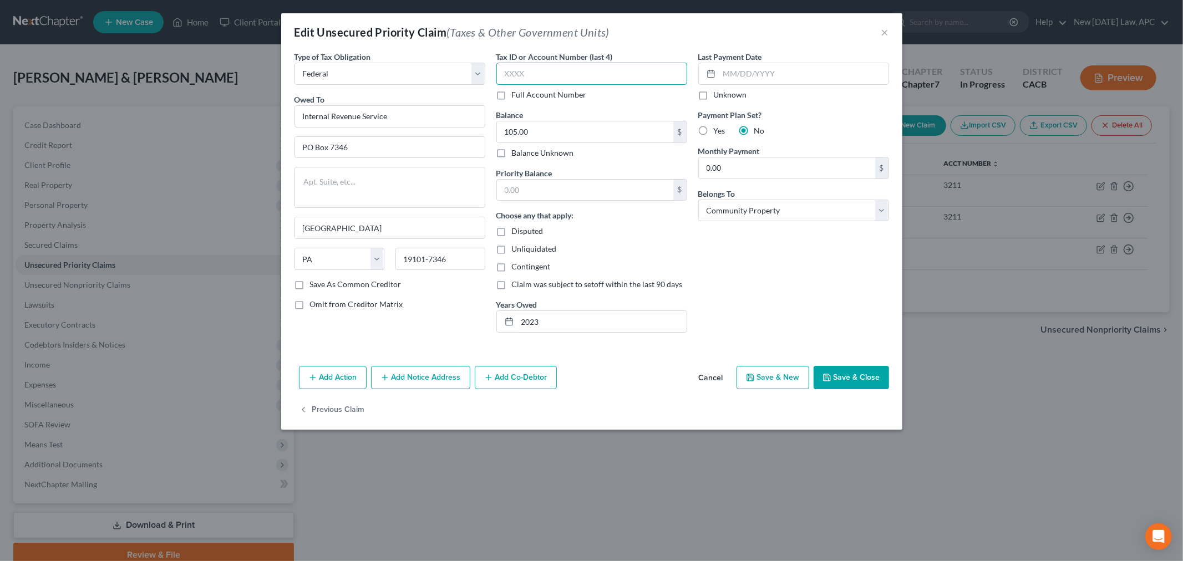
click at [642, 74] on input "text" at bounding box center [591, 74] width 191 height 22
type input "3211"
click at [862, 377] on button "Save & Close" at bounding box center [851, 377] width 75 height 23
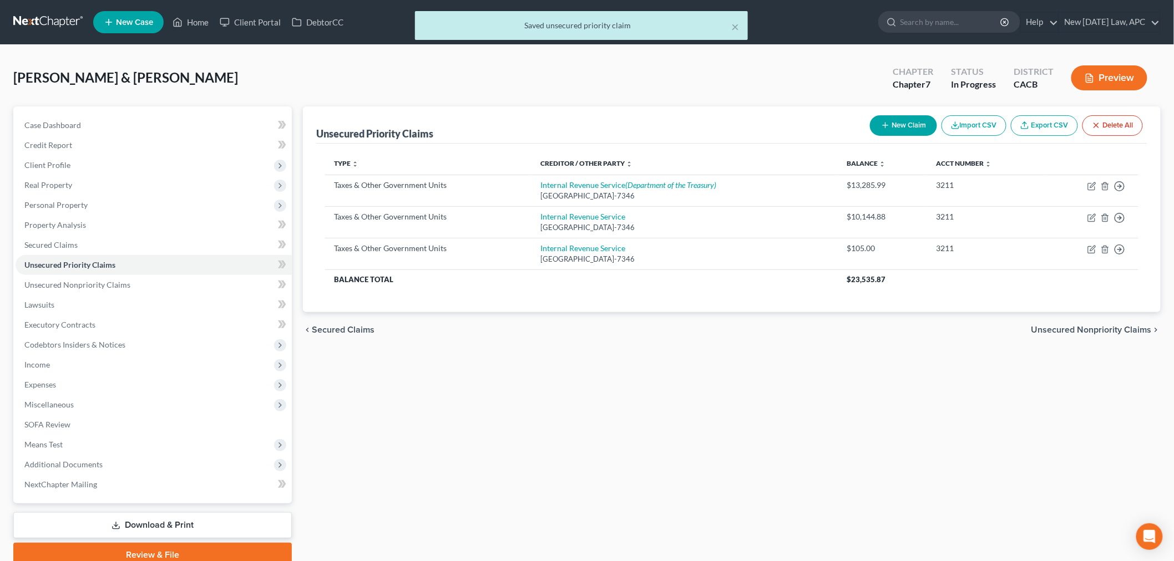
click at [550, 364] on div "Unsecured Priority Claims New Claim Import CSV Export CSV Delete All Type expan…" at bounding box center [731, 337] width 869 height 461
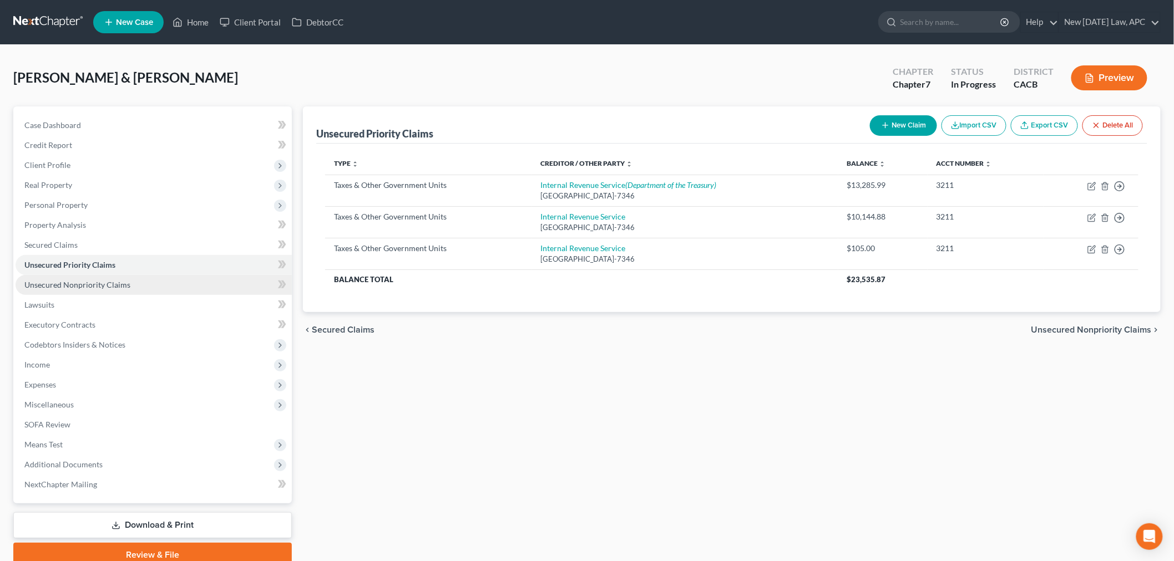
click at [62, 286] on span "Unsecured Nonpriority Claims" at bounding box center [77, 284] width 106 height 9
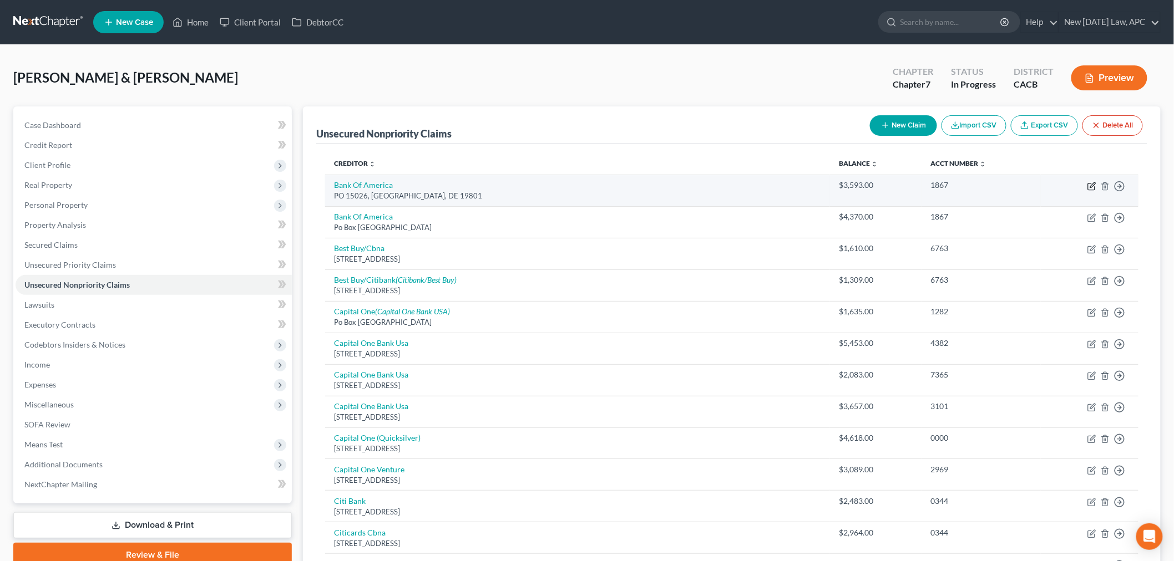
click at [1091, 185] on icon "button" at bounding box center [1091, 186] width 9 height 9
select select "7"
select select "2"
select select "0"
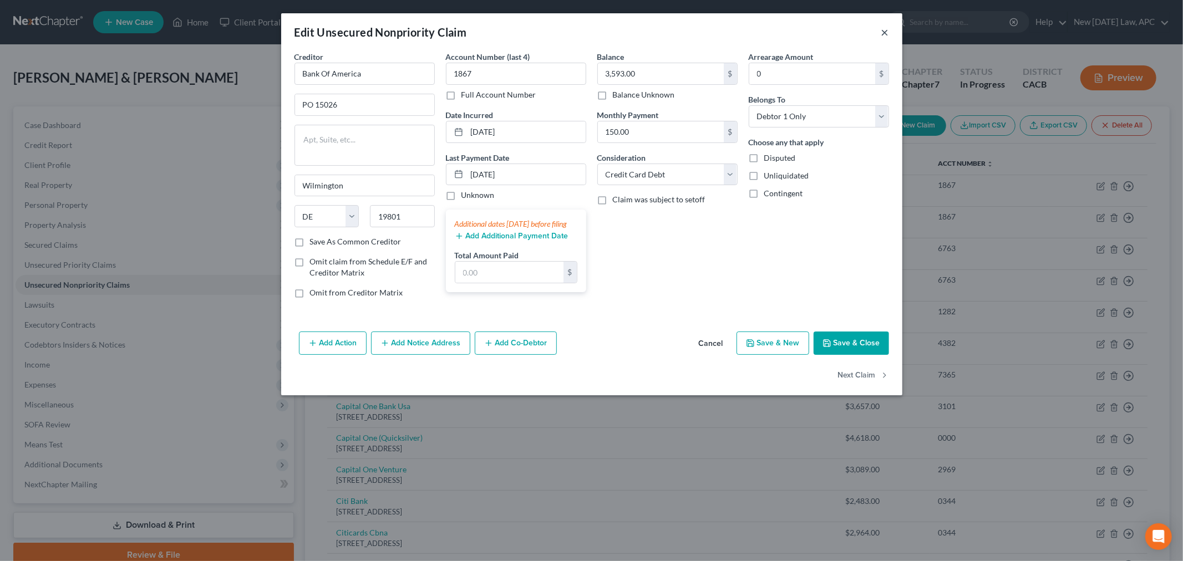
click at [883, 31] on button "×" at bounding box center [885, 32] width 8 height 13
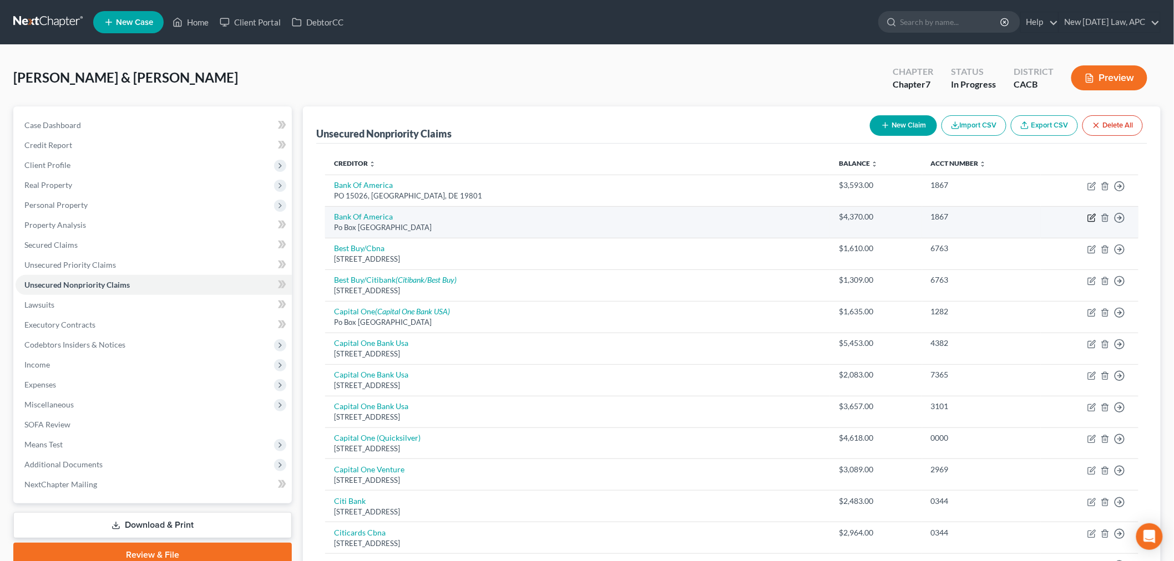
click at [1096, 219] on icon "button" at bounding box center [1091, 218] width 9 height 9
select select "45"
select select "2"
select select "0"
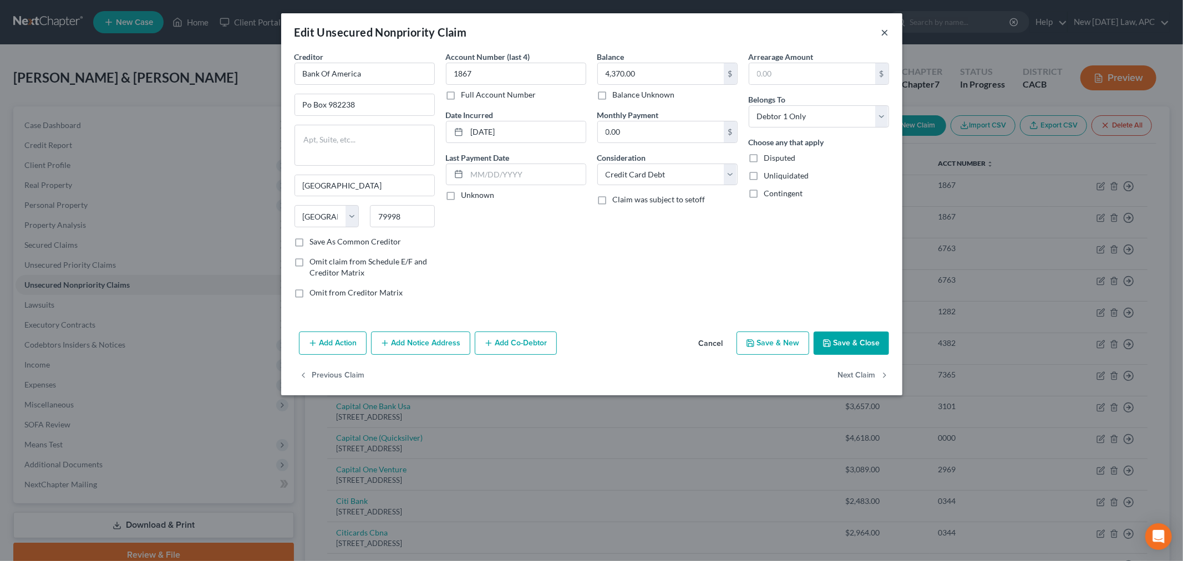
click at [883, 27] on button "×" at bounding box center [885, 32] width 8 height 13
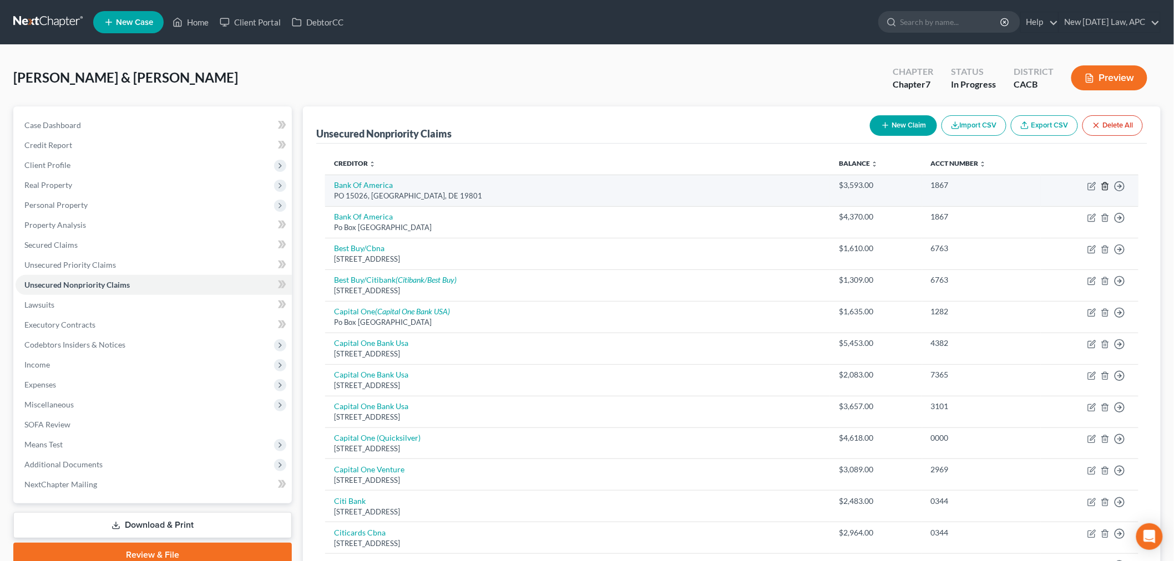
click at [1103, 185] on icon "button" at bounding box center [1105, 186] width 9 height 9
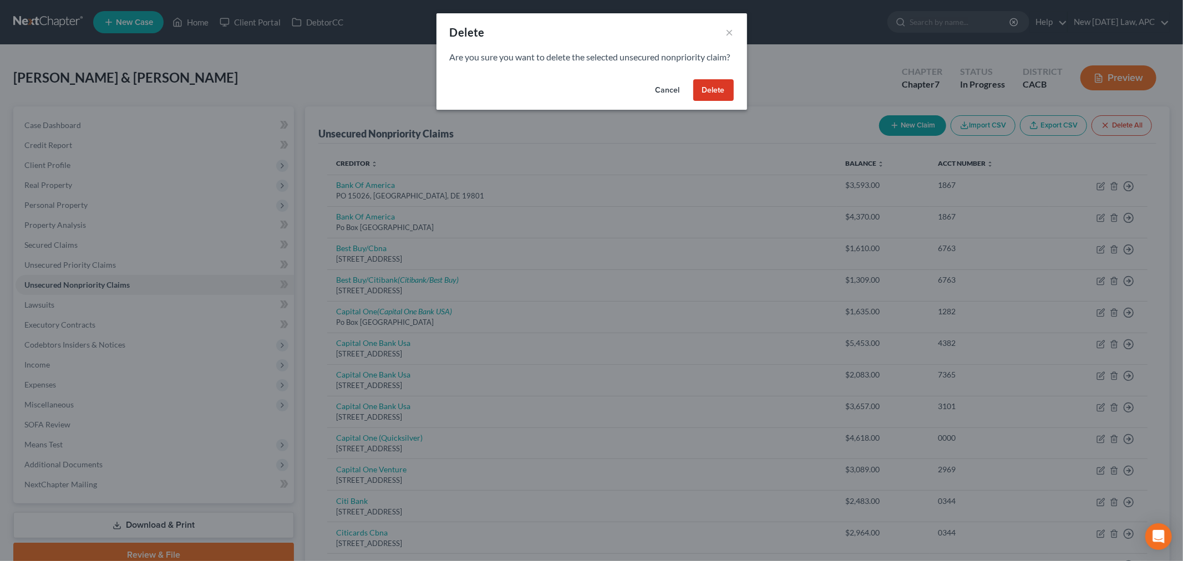
click at [716, 99] on button "Delete" at bounding box center [713, 90] width 40 height 22
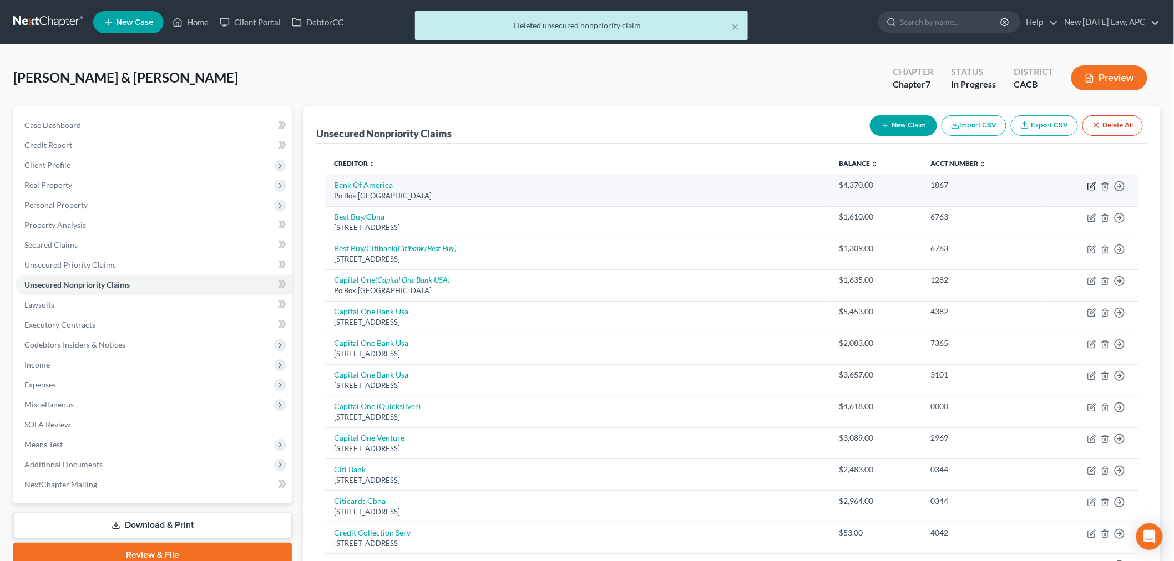
click at [1090, 186] on icon "button" at bounding box center [1091, 186] width 9 height 9
select select "45"
select select "2"
select select "0"
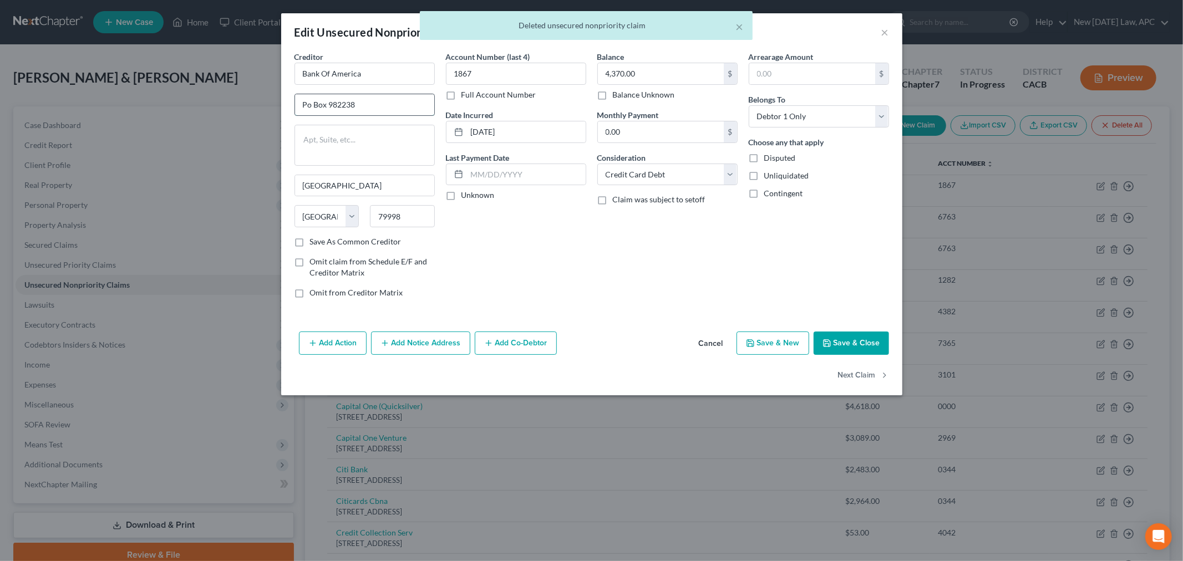
drag, startPoint x: 311, startPoint y: 101, endPoint x: 386, endPoint y: 111, distance: 75.0
click at [311, 101] on input "Po Box 982238" at bounding box center [364, 104] width 139 height 21
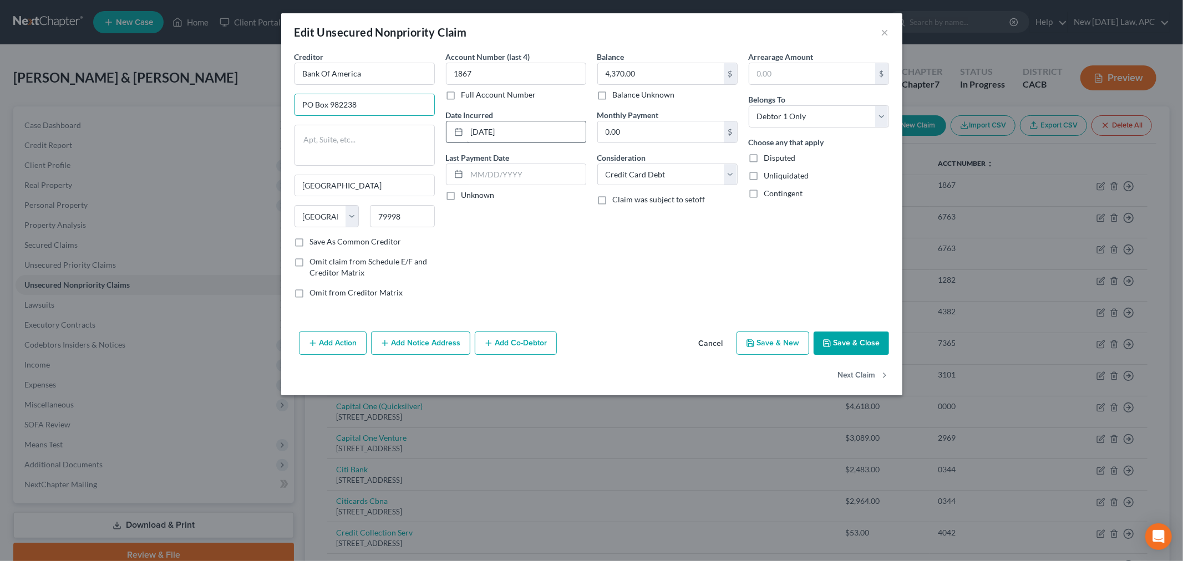
type input "PO Box 982238"
click at [494, 126] on input "03-31-2022" at bounding box center [526, 131] width 119 height 21
type input "03/31/2022"
click at [763, 117] on select "Select Debtor 1 Only Debtor 2 Only Debtor 1 And Debtor 2 Only At Least One Of T…" at bounding box center [819, 116] width 140 height 22
select select "4"
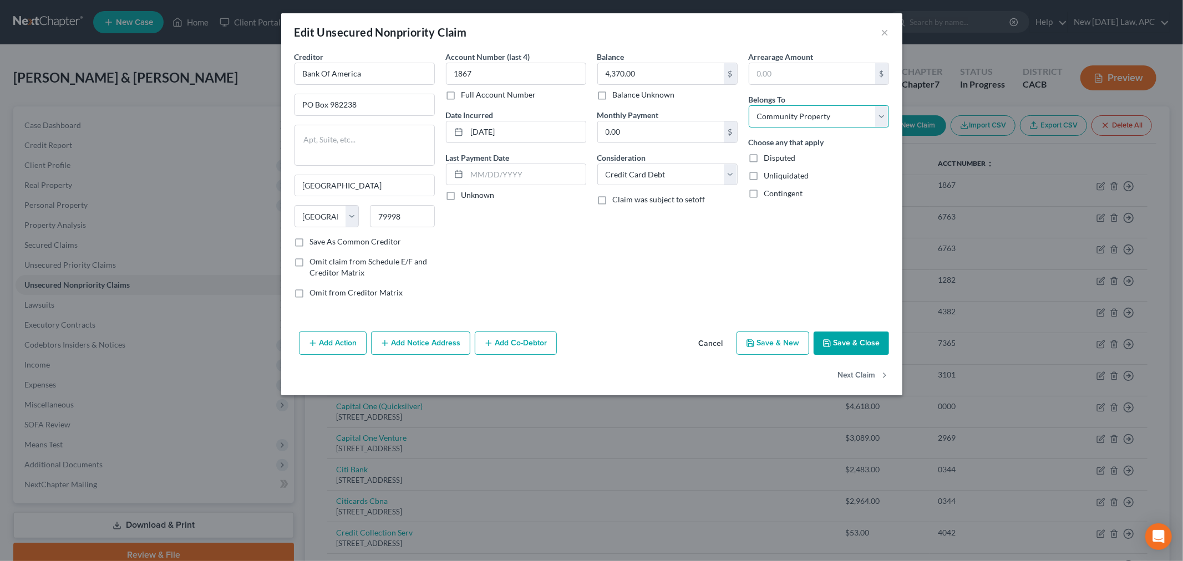
click at [749, 105] on select "Select Debtor 1 Only Debtor 2 Only Debtor 1 And Debtor 2 Only At Least One Of T…" at bounding box center [819, 116] width 140 height 22
click at [559, 266] on div "Account Number (last 4) 1867 Full Account Number Date Incurred 03/31/2022 Last …" at bounding box center [515, 179] width 151 height 256
click at [411, 340] on button "Add Notice Address" at bounding box center [420, 343] width 99 height 23
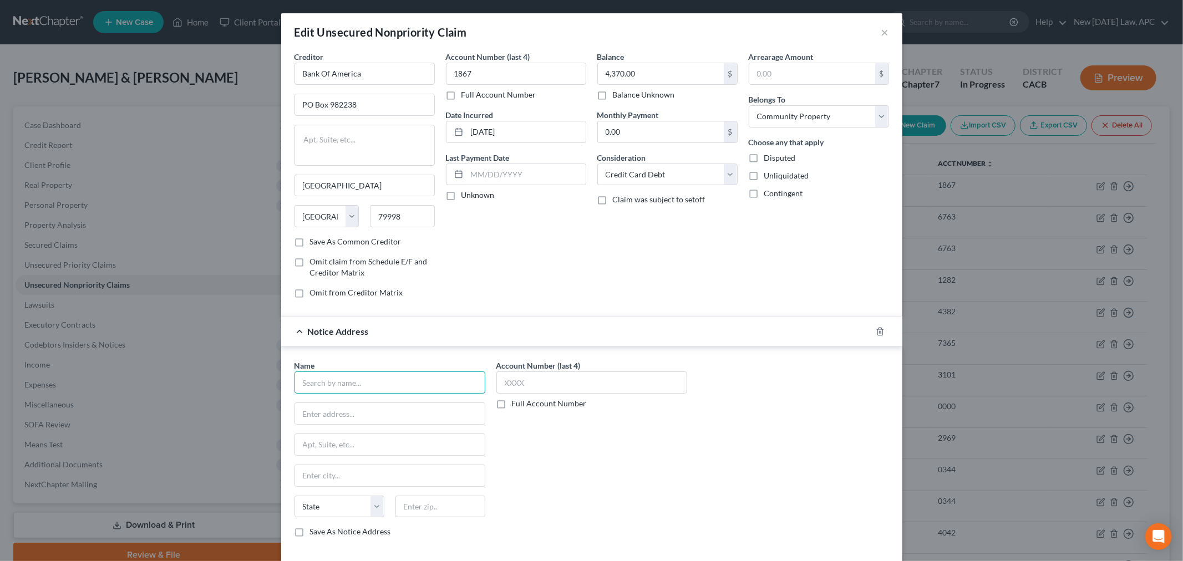
click at [315, 384] on input "text" at bounding box center [390, 383] width 191 height 22
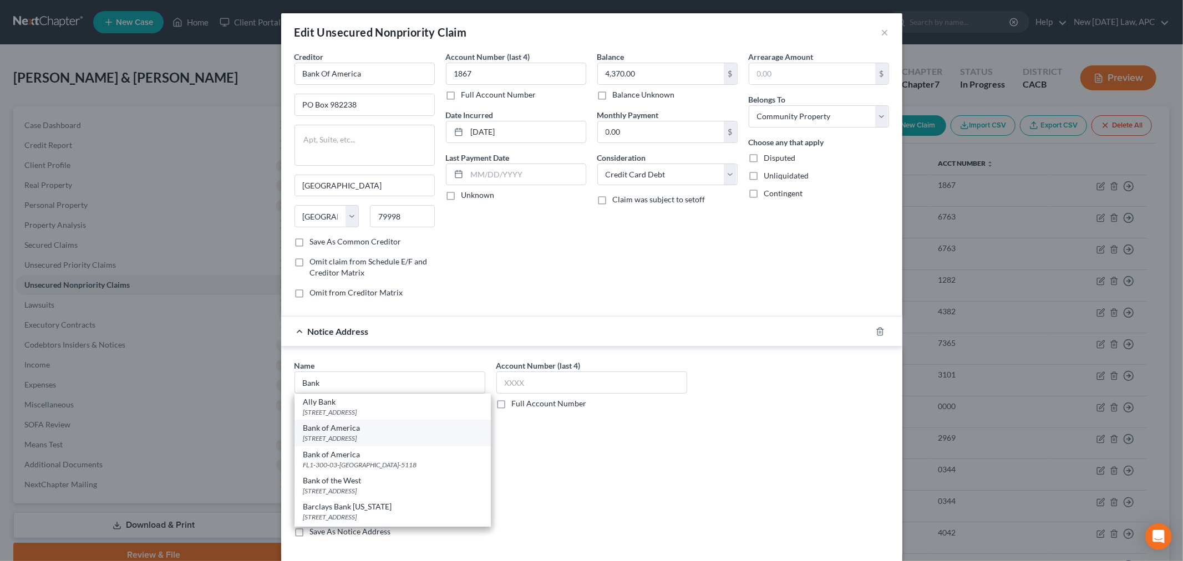
click at [386, 440] on div "PO Box 15019, Wilmington, DE 19886-5019" at bounding box center [392, 438] width 179 height 9
type input "Bank of America"
type input "PO Box 15019"
type input "Wilmington"
select select "7"
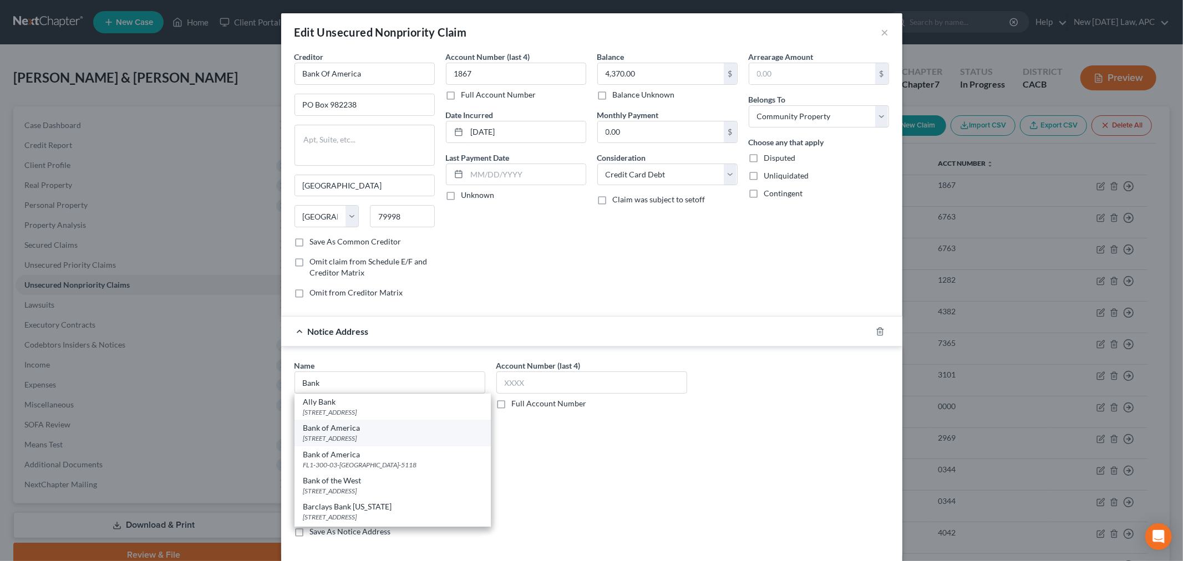
type input "19886-5019"
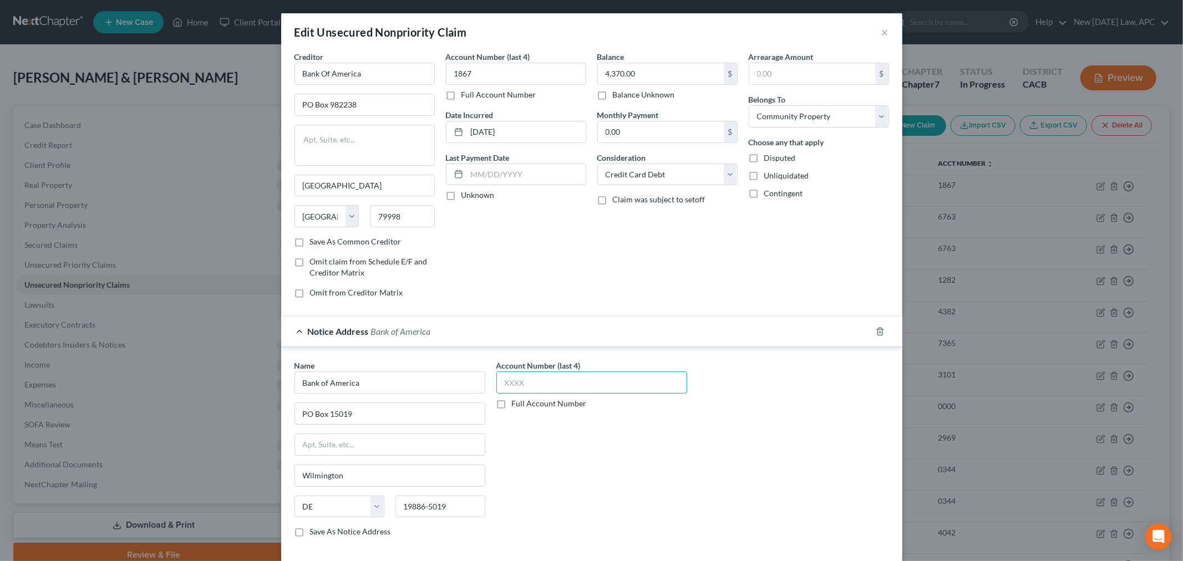
click at [518, 391] on input "text" at bounding box center [591, 383] width 191 height 22
type input "1867"
click at [500, 479] on div "Account Number (last 4) 1867 Full Account Number" at bounding box center [592, 453] width 202 height 186
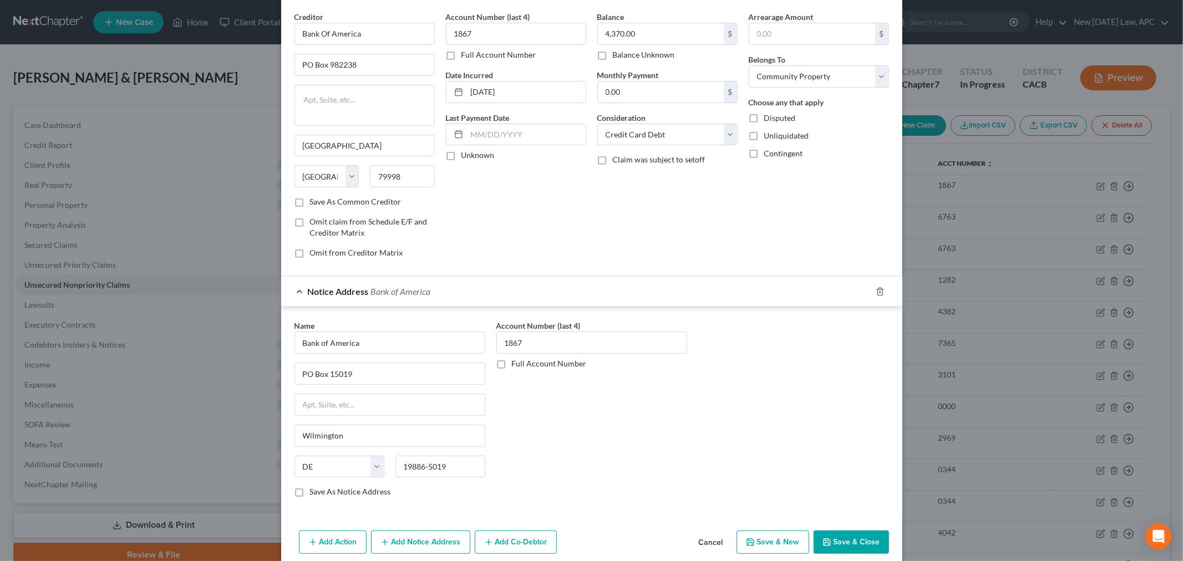
scroll to position [88, 0]
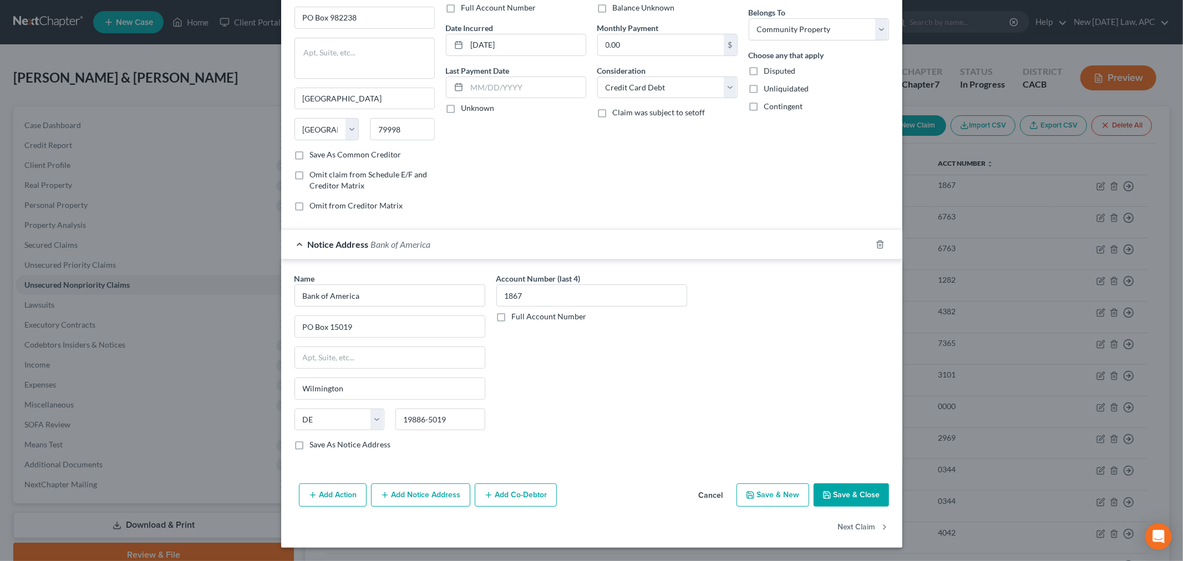
click at [392, 491] on button "Add Notice Address" at bounding box center [420, 495] width 99 height 23
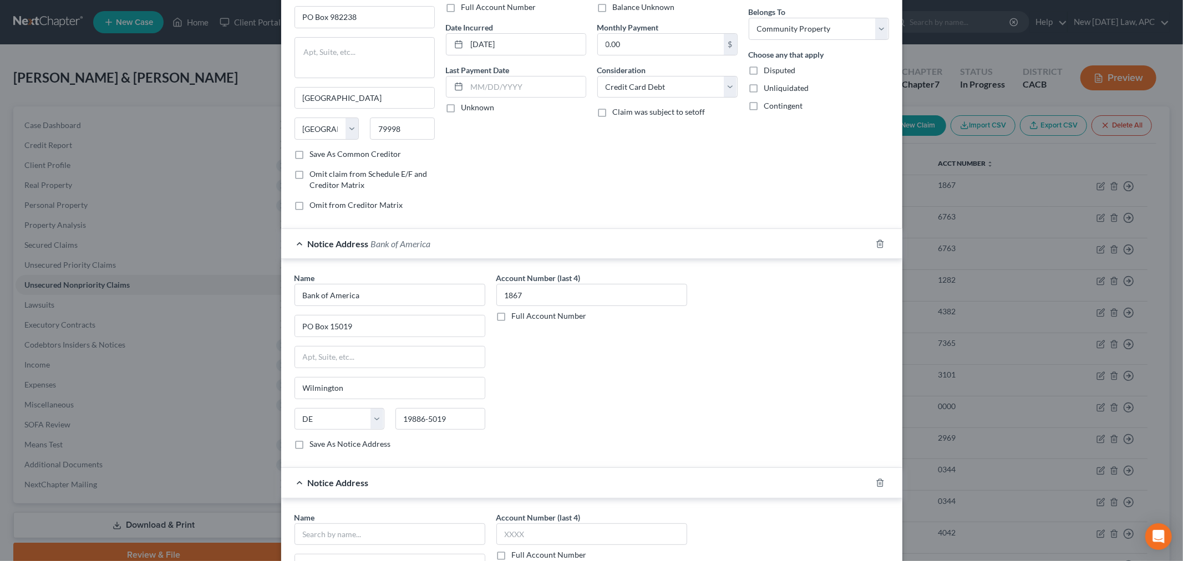
scroll to position [211, 0]
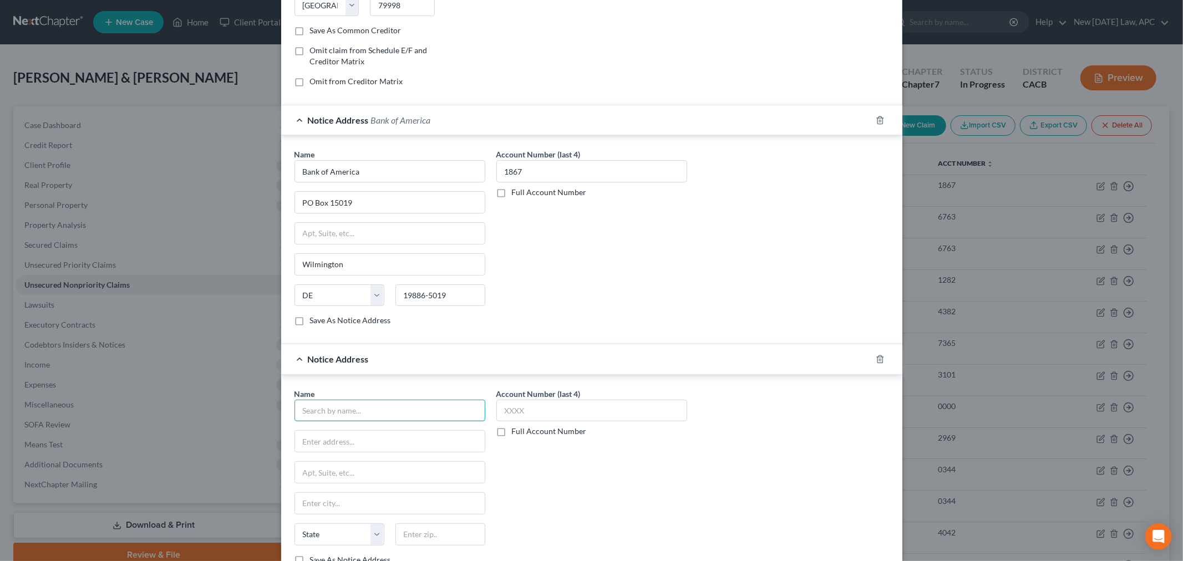
click at [347, 422] on input "text" at bounding box center [390, 411] width 191 height 22
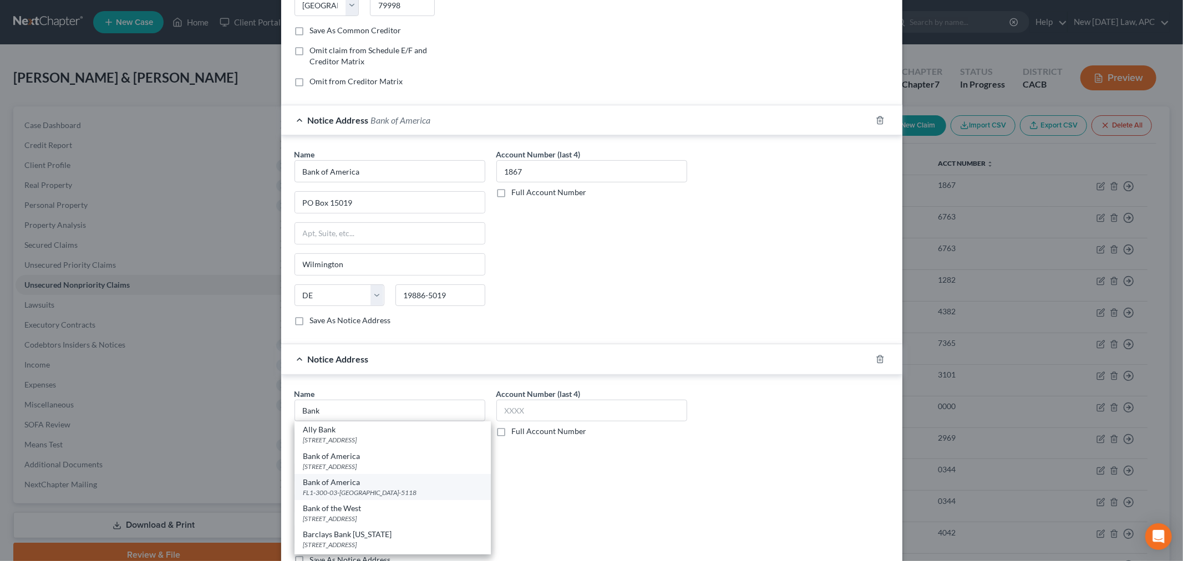
click at [387, 496] on div "FL1-300-03-15 PO Box 25118, Tampa, FL 33622-5118" at bounding box center [392, 492] width 179 height 9
type input "Bank of America"
type input "FL1-300-03-15"
type input "PO Box 25118"
type input "Tampa"
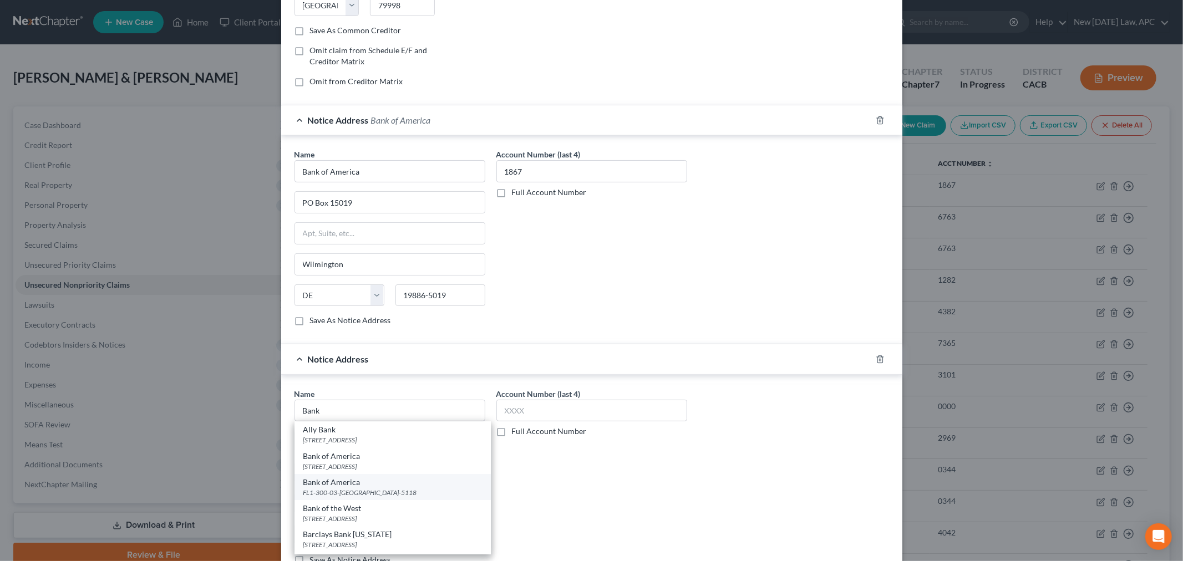
select select "9"
type input "33622-5118"
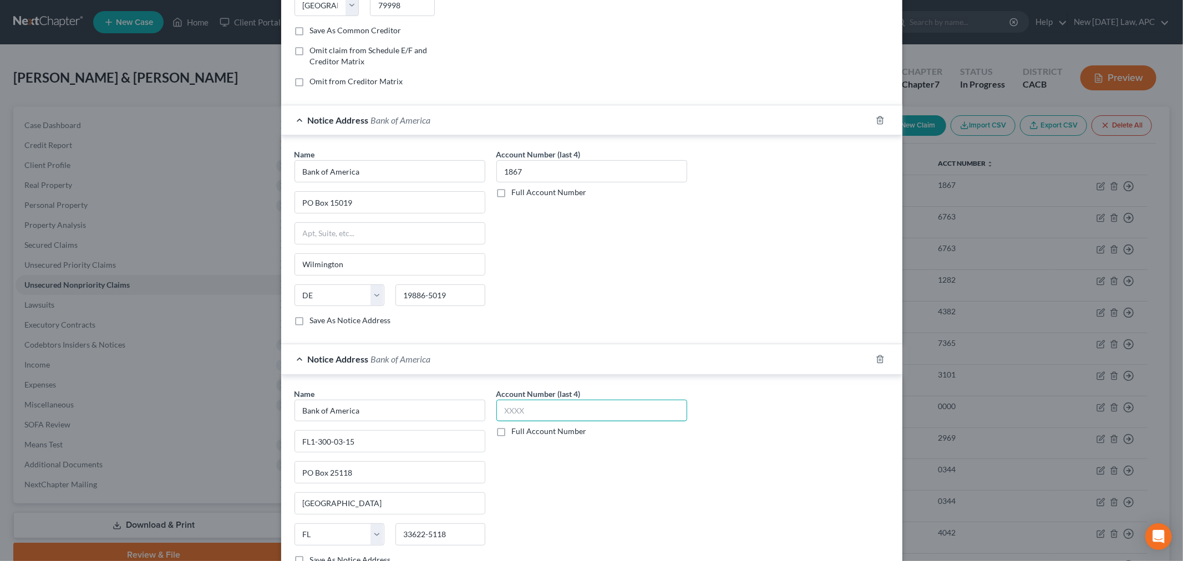
click at [556, 420] on input "text" at bounding box center [591, 411] width 191 height 22
type input "1867"
click at [591, 497] on div "Account Number (last 4) 1867 Full Account Number" at bounding box center [592, 481] width 202 height 186
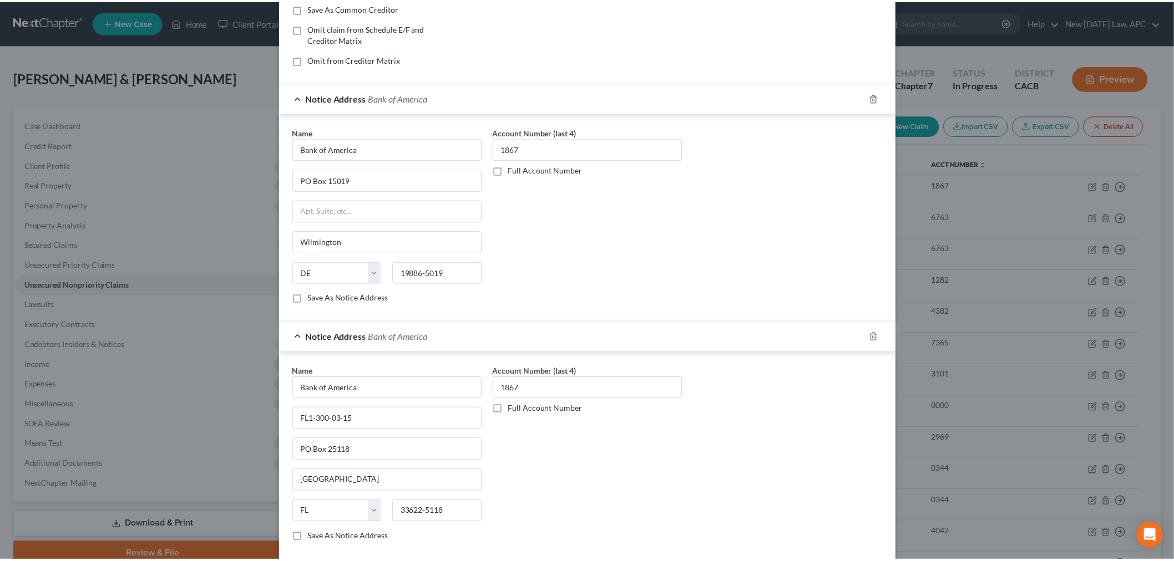
scroll to position [328, 0]
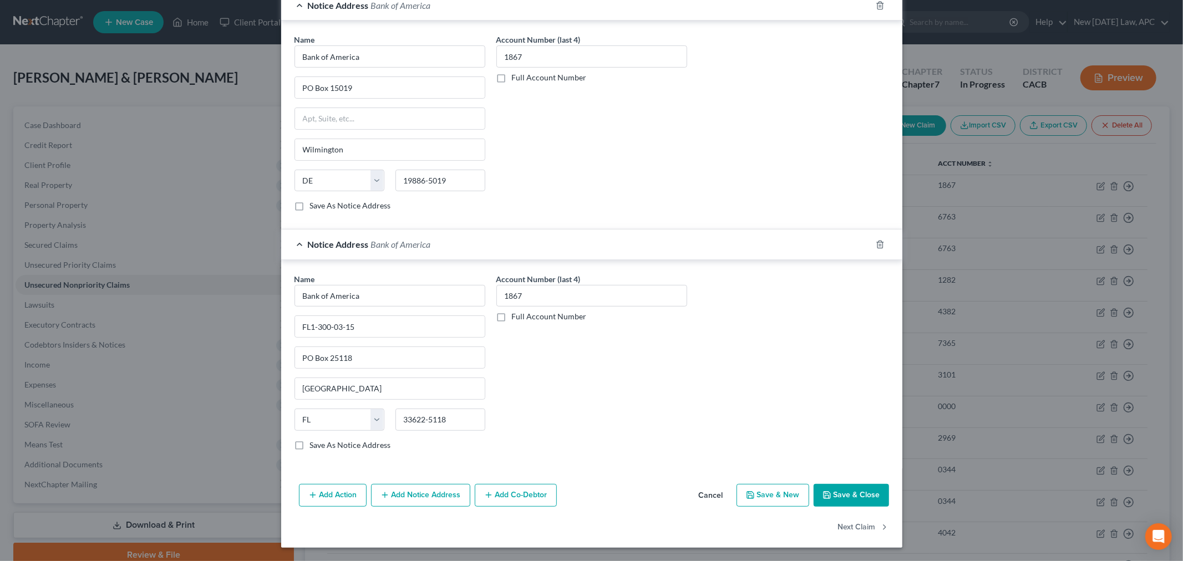
click at [828, 494] on button "Save & Close" at bounding box center [851, 495] width 75 height 23
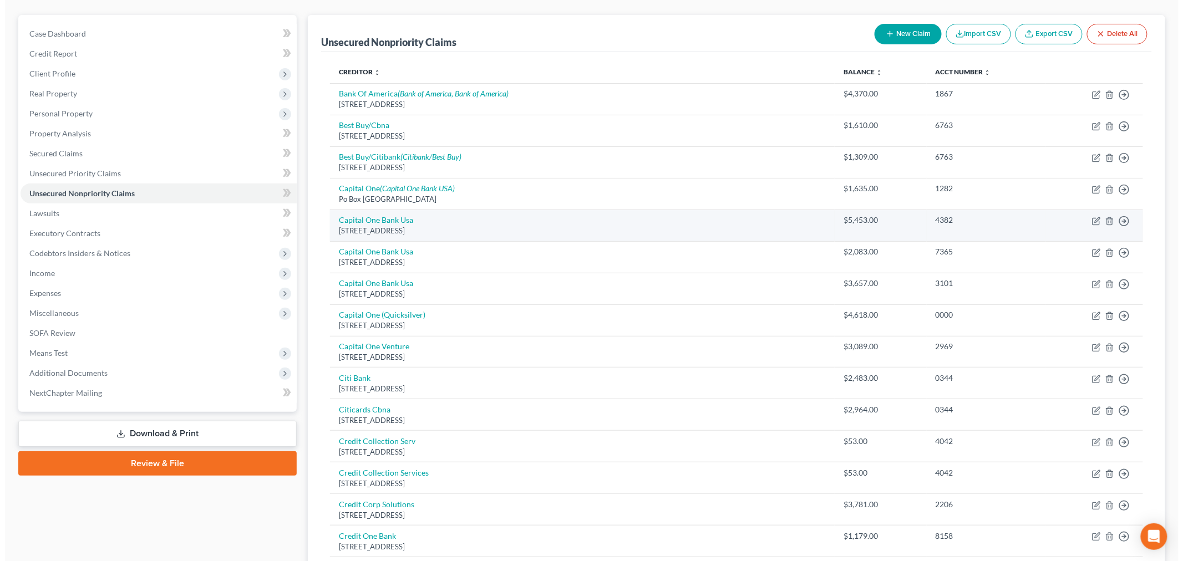
scroll to position [62, 0]
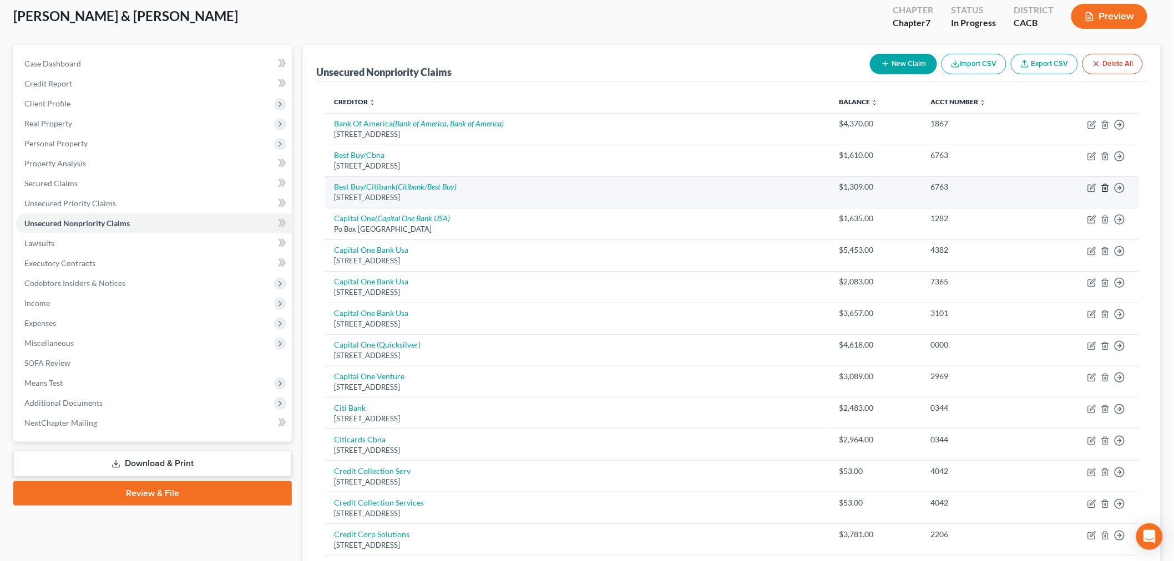
click at [1105, 189] on icon "button" at bounding box center [1105, 188] width 9 height 9
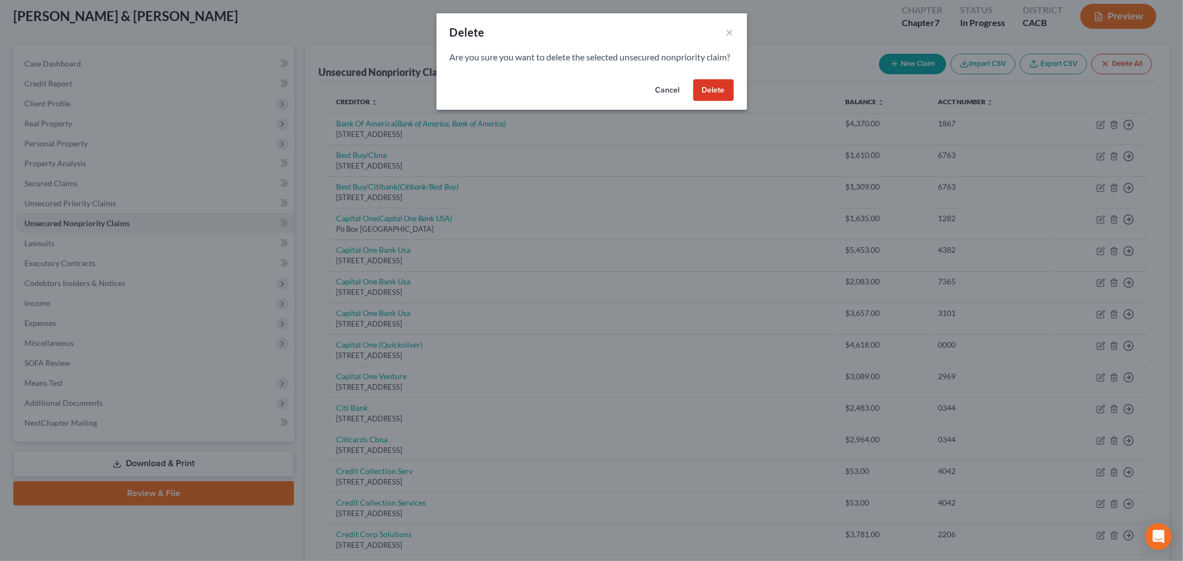
click at [718, 102] on button "Delete" at bounding box center [713, 90] width 40 height 22
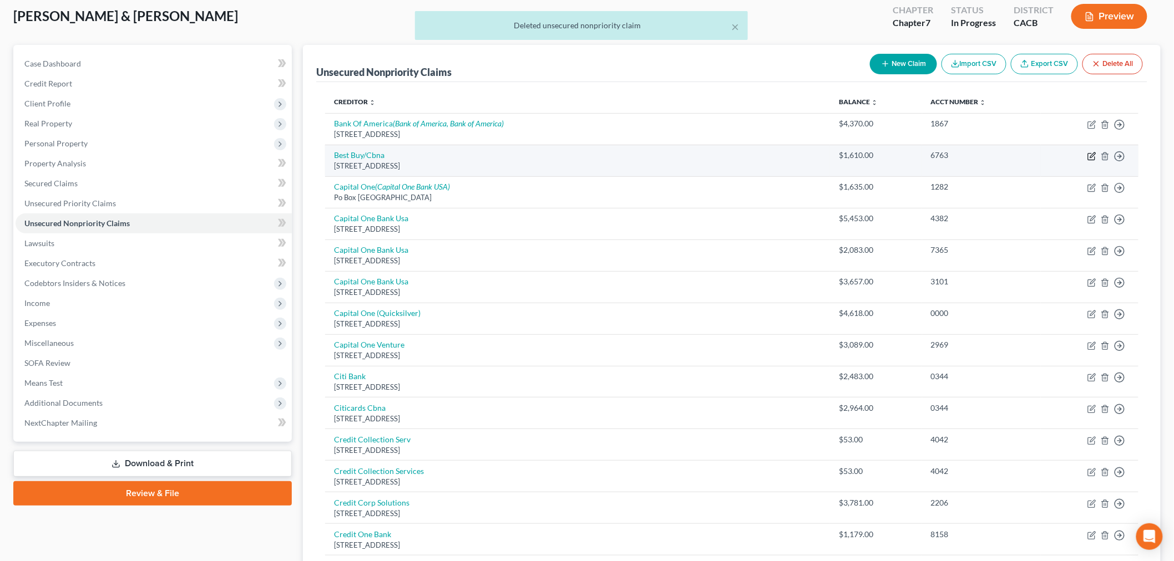
click at [1094, 156] on icon "button" at bounding box center [1091, 156] width 9 height 9
select select "14"
select select "2"
select select "0"
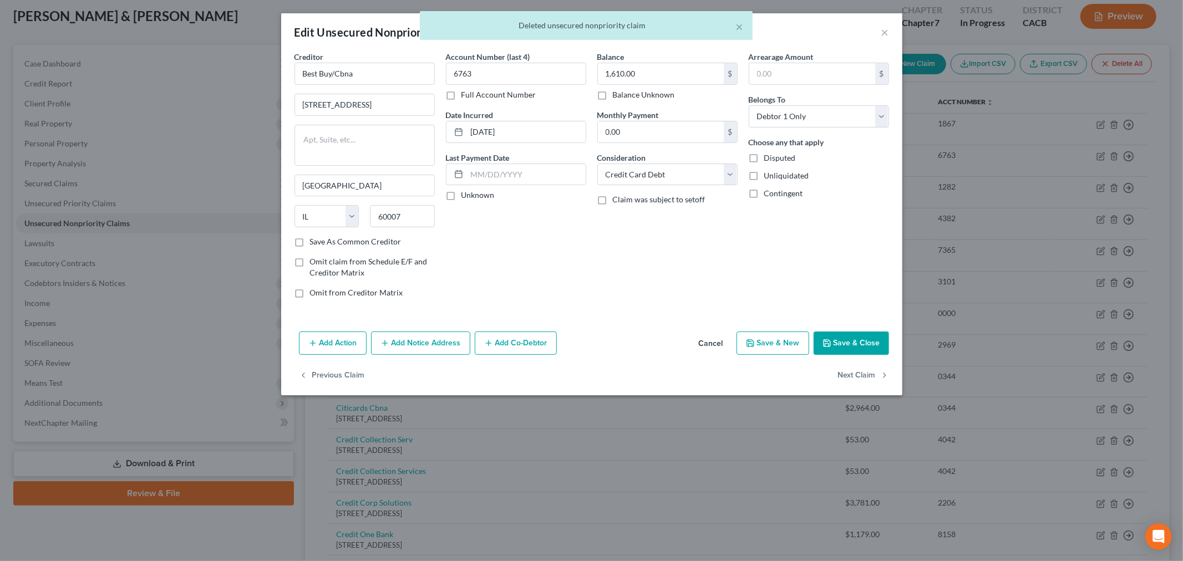
click at [408, 346] on button "Add Notice Address" at bounding box center [420, 343] width 99 height 23
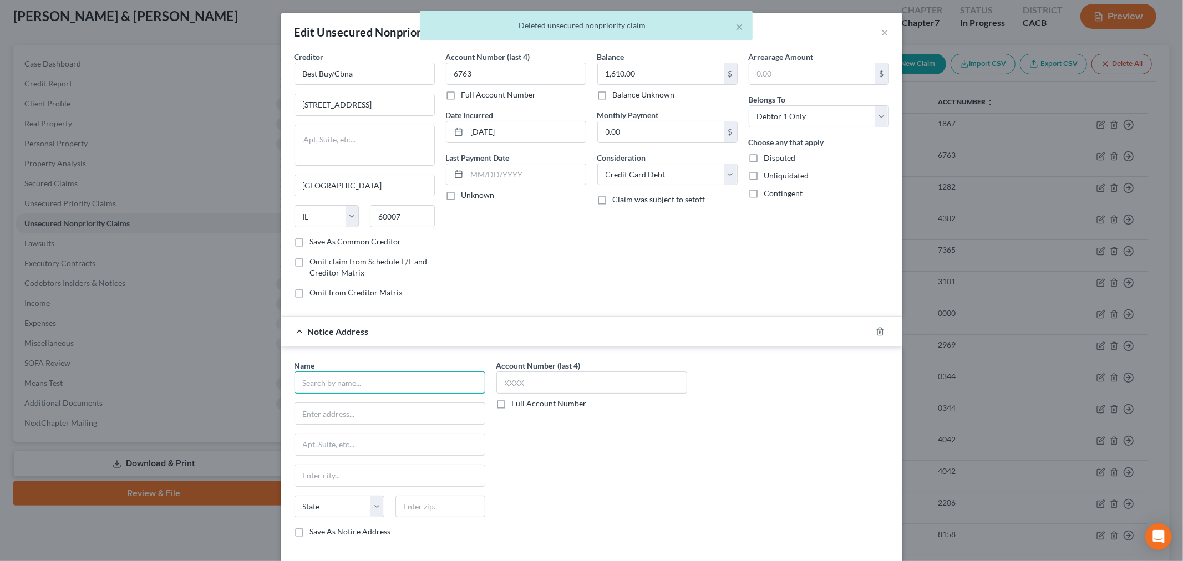
click at [374, 384] on input "text" at bounding box center [390, 383] width 191 height 22
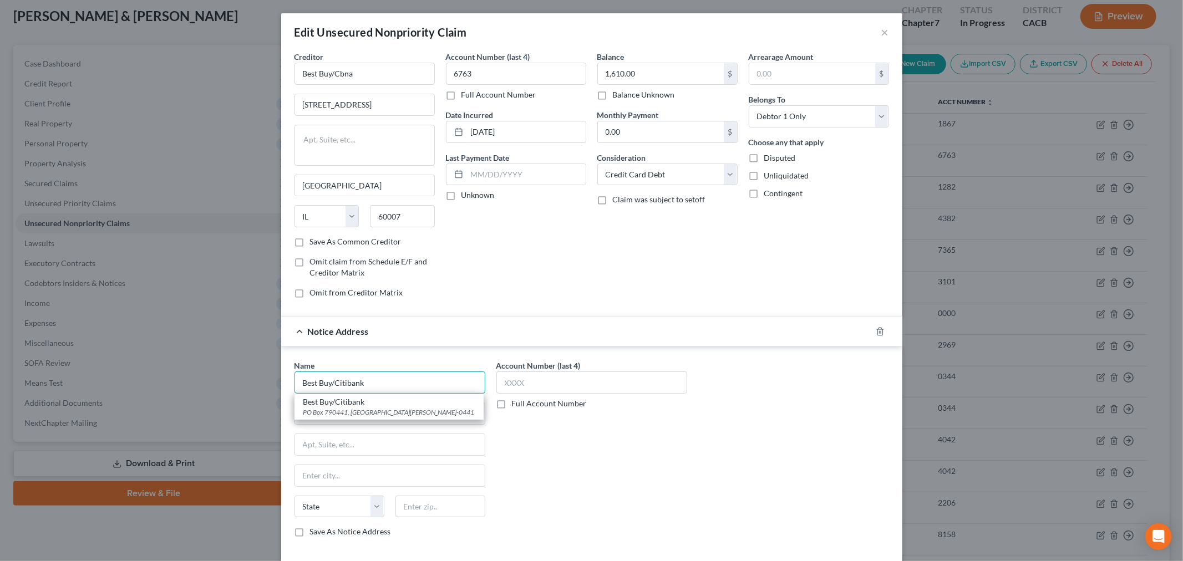
type input "Best Buy/Citibank"
type input "50 Northwest Point Road"
type input "60007"
type input "Elk Grove Village"
select select "14"
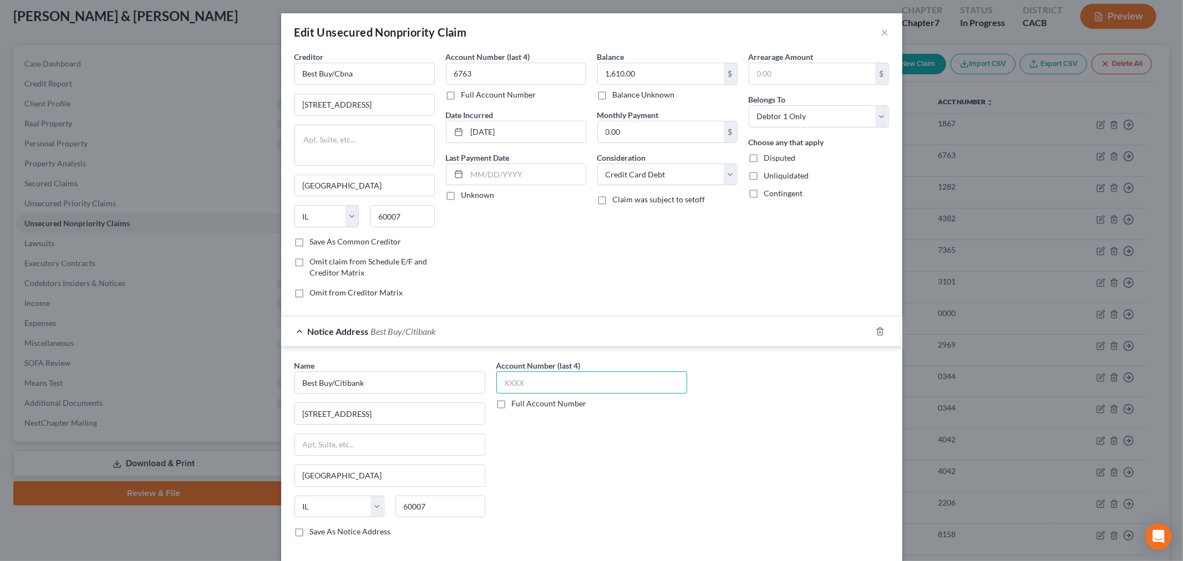
click at [534, 382] on input "text" at bounding box center [591, 383] width 191 height 22
type input "6763"
click at [508, 445] on div "Account Number (last 4) 6763 Full Account Number" at bounding box center [592, 453] width 202 height 186
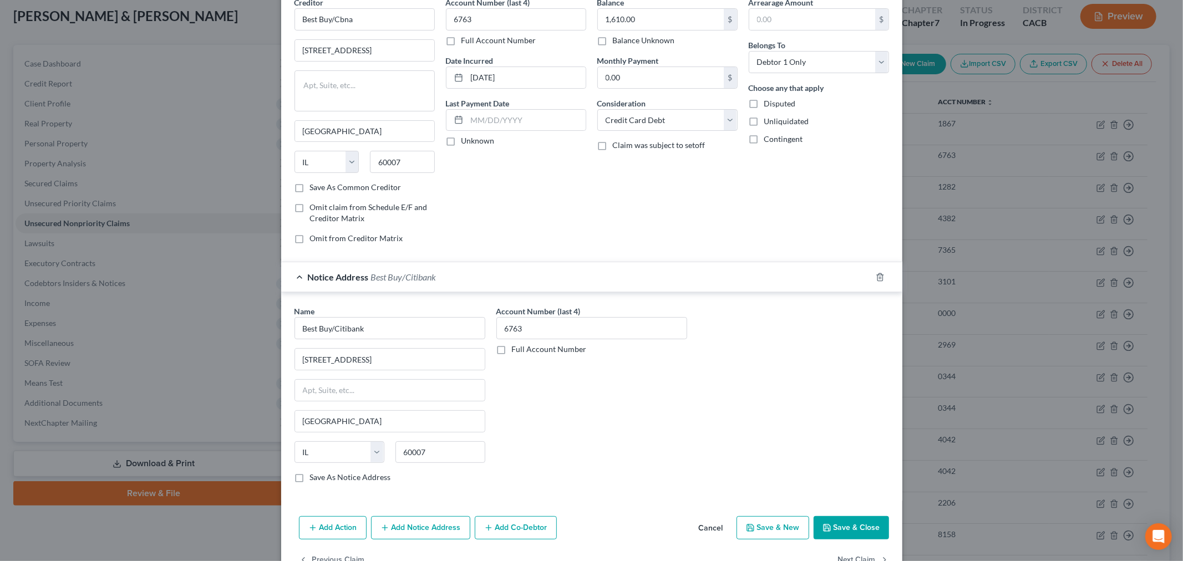
scroll to position [26, 0]
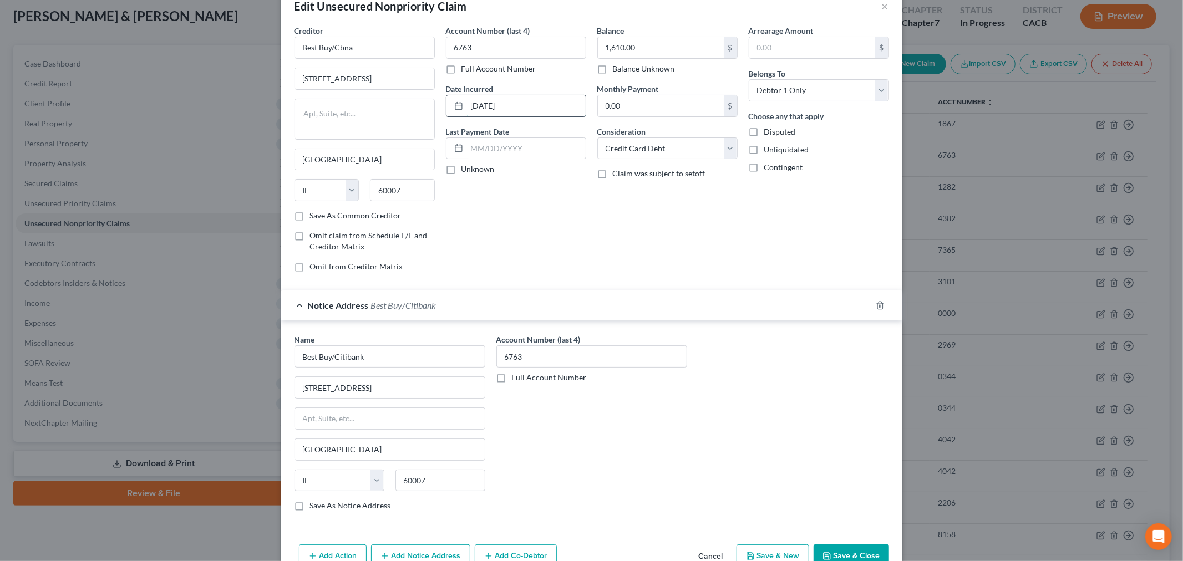
click at [491, 104] on input "01-16-2020" at bounding box center [526, 105] width 119 height 21
type input "01/16/2020"
click at [758, 82] on select "Select Debtor 1 Only Debtor 2 Only Debtor 1 And Debtor 2 Only At Least One Of T…" at bounding box center [819, 90] width 140 height 22
select select "4"
click at [749, 79] on select "Select Debtor 1 Only Debtor 2 Only Debtor 1 And Debtor 2 Only At Least One Of T…" at bounding box center [819, 90] width 140 height 22
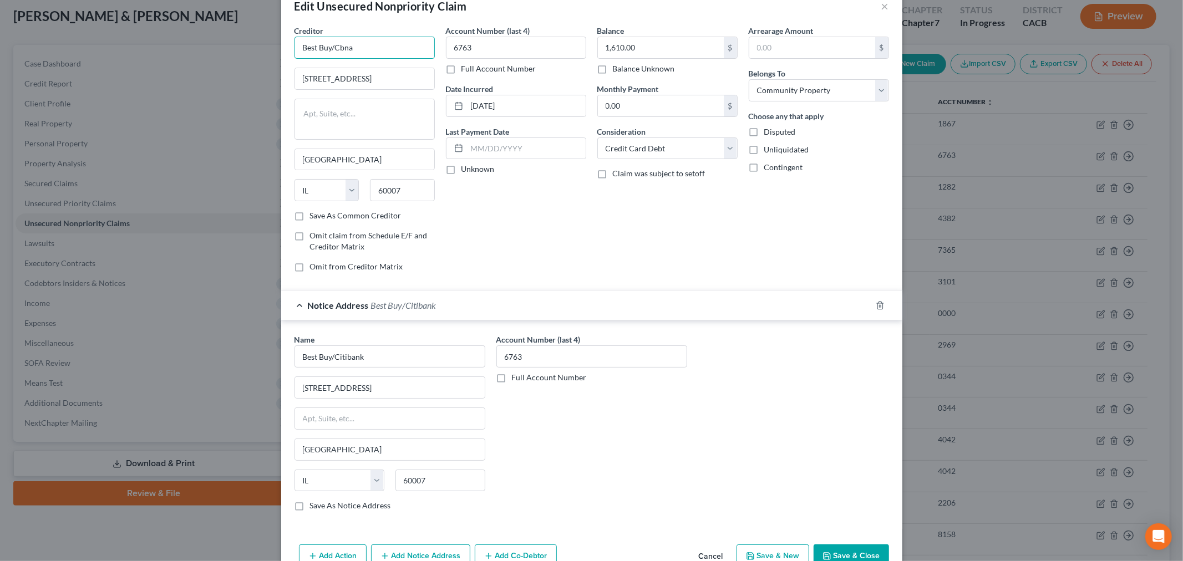
click at [355, 47] on input "Best Buy/Cbna" at bounding box center [365, 48] width 140 height 22
drag, startPoint x: 356, startPoint y: 48, endPoint x: 268, endPoint y: 53, distance: 87.3
click at [271, 53] on div "Edit Unsecured Nonpriority Claim × Creditor * Best Buy/Cbna 50 Northwest Point …" at bounding box center [591, 280] width 1183 height 561
click at [350, 78] on div "698 1/2 South Ogden Street, Buffalo, NY 14206" at bounding box center [360, 77] width 115 height 9
type input "Capital Management Services, LP"
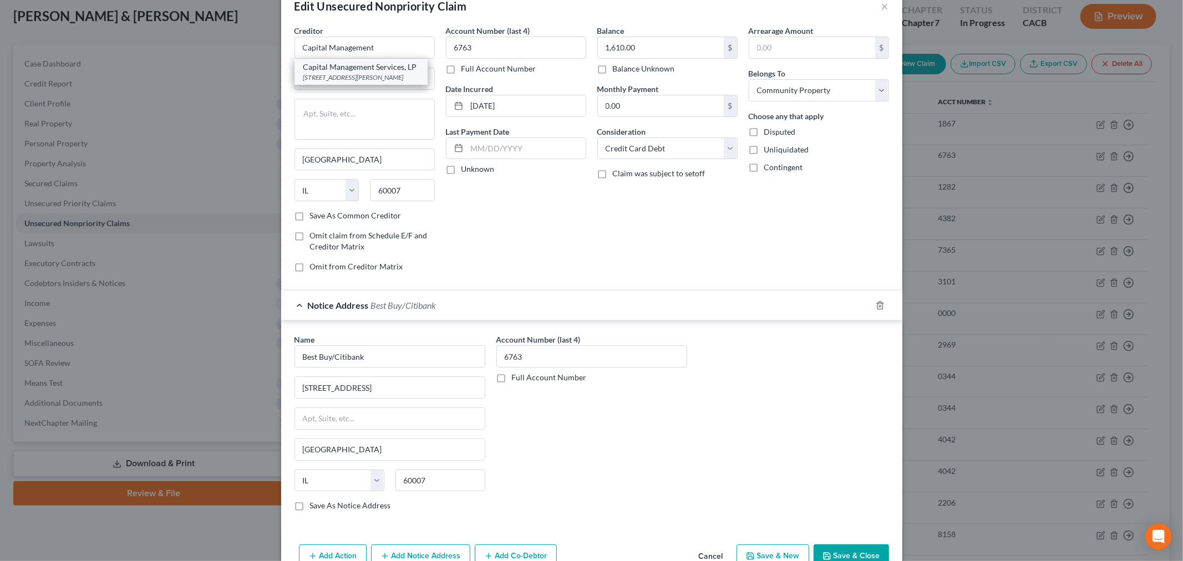
type input "698 1/2 South Ogden Street"
type input "Buffalo"
select select "35"
type input "14206"
click at [624, 146] on select "Select Cable / Satellite Services Collection Agency Credit Card Debt Debt Couns…" at bounding box center [667, 149] width 140 height 22
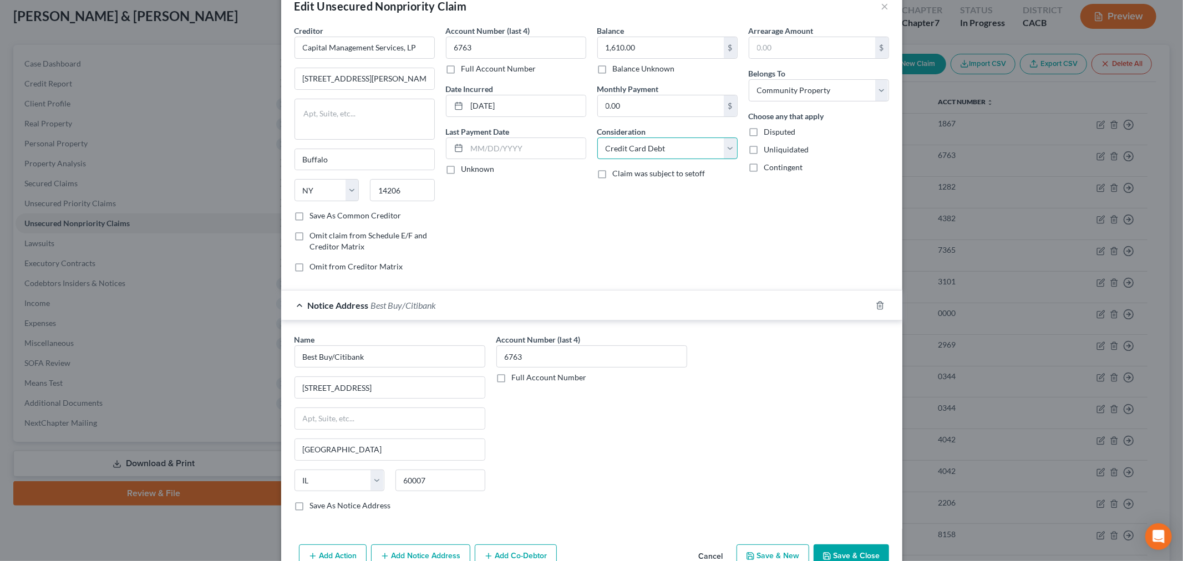
select select "1"
click at [597, 138] on select "Select Cable / Satellite Services Collection Agency Credit Card Debt Debt Couns…" at bounding box center [667, 149] width 140 height 22
click at [554, 218] on div "Account Number (last 4) 6763 Full Account Number Date Incurred 01/16/2020 Last …" at bounding box center [515, 153] width 151 height 256
click at [495, 227] on div "Account Number (last 4) 6763 Full Account Number Date Incurred 01/16/2020 Last …" at bounding box center [515, 153] width 151 height 256
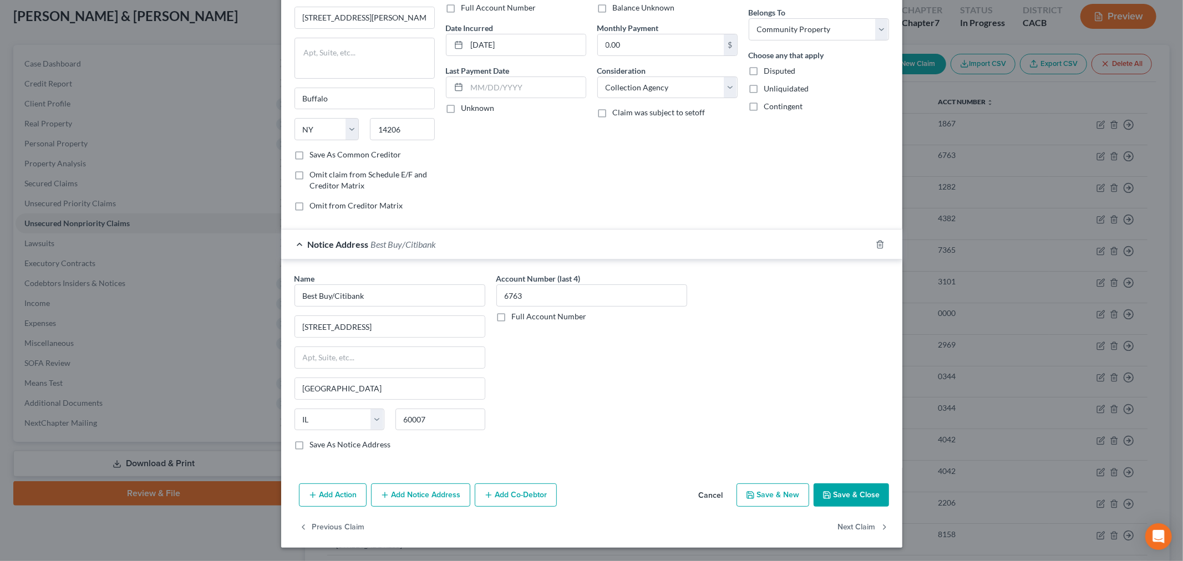
click at [389, 495] on button "Add Notice Address" at bounding box center [420, 495] width 99 height 23
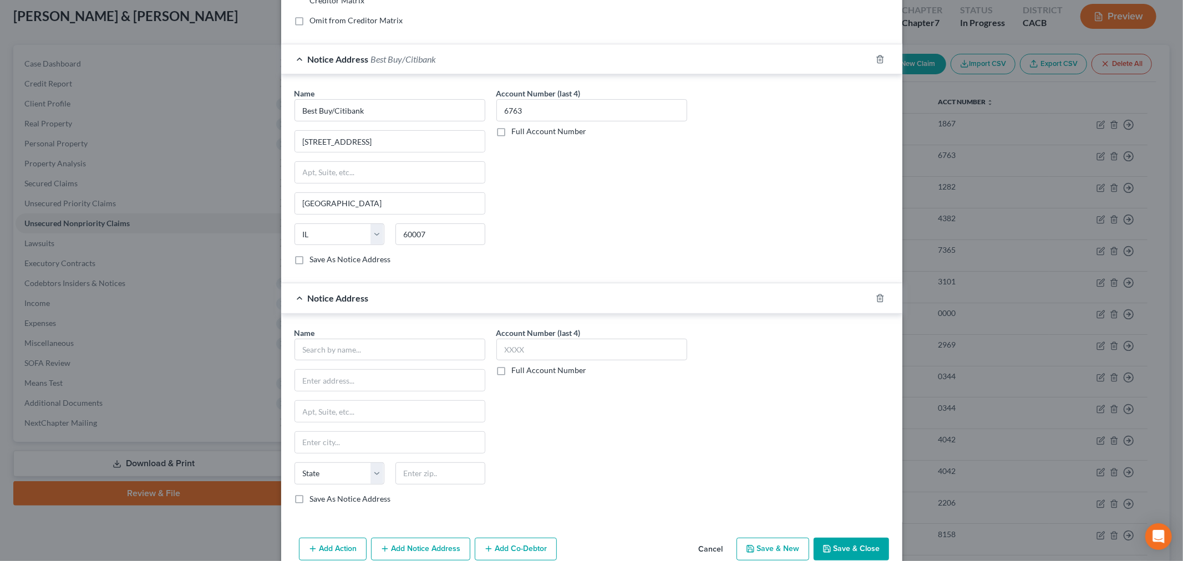
scroll to position [273, 0]
click at [354, 359] on input "text" at bounding box center [390, 349] width 191 height 22
type input "Capital Management Services"
type input "PO Box 120"
type input "14220"
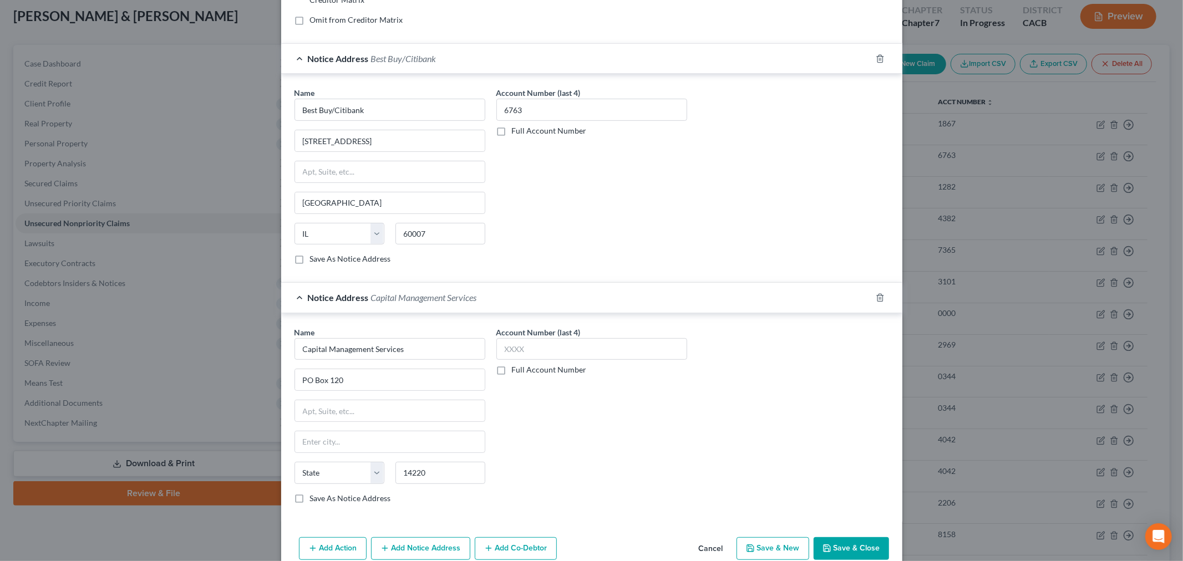
click at [491, 484] on div "Account Number (last 4) Full Account Number" at bounding box center [592, 420] width 202 height 186
type input "Buffalo"
select select "35"
click at [423, 477] on input "14220" at bounding box center [441, 473] width 90 height 22
type input "14220-0120"
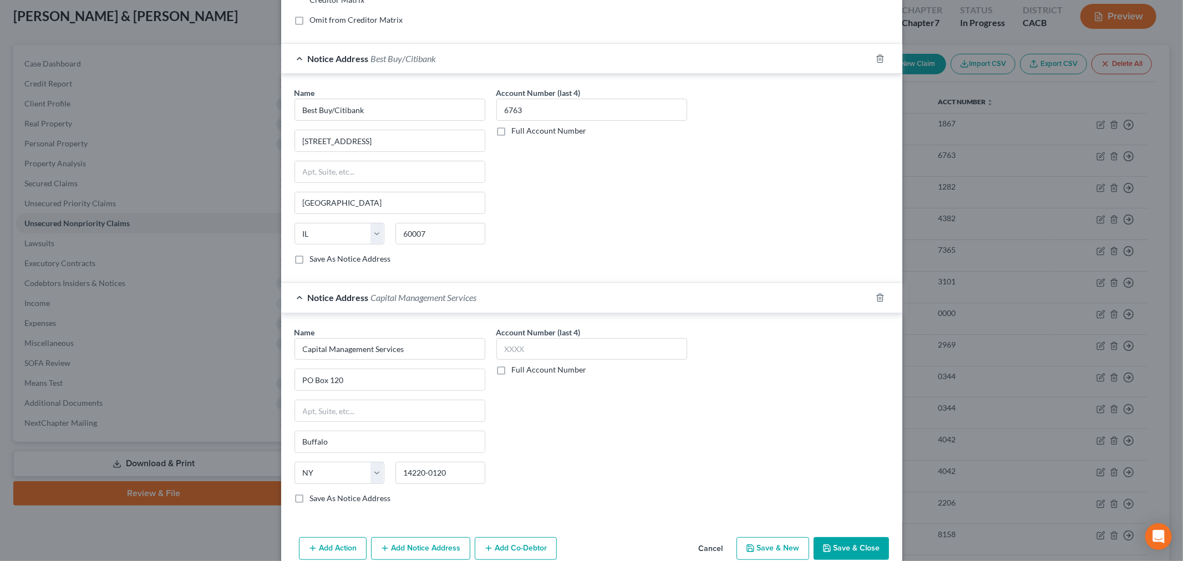
click at [528, 463] on div "Account Number (last 4) Full Account Number" at bounding box center [592, 420] width 202 height 186
click at [534, 350] on input "text" at bounding box center [591, 349] width 191 height 22
type input "6763"
click at [585, 431] on div "Account Number (last 4) 6763 Full Account Number" at bounding box center [592, 420] width 202 height 186
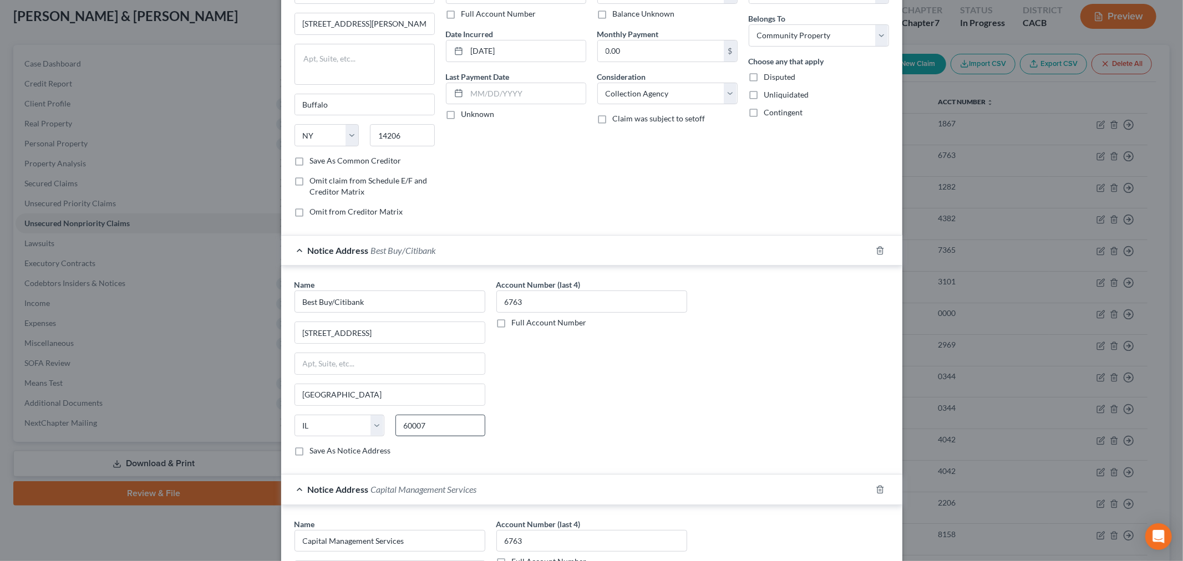
scroll to position [0, 0]
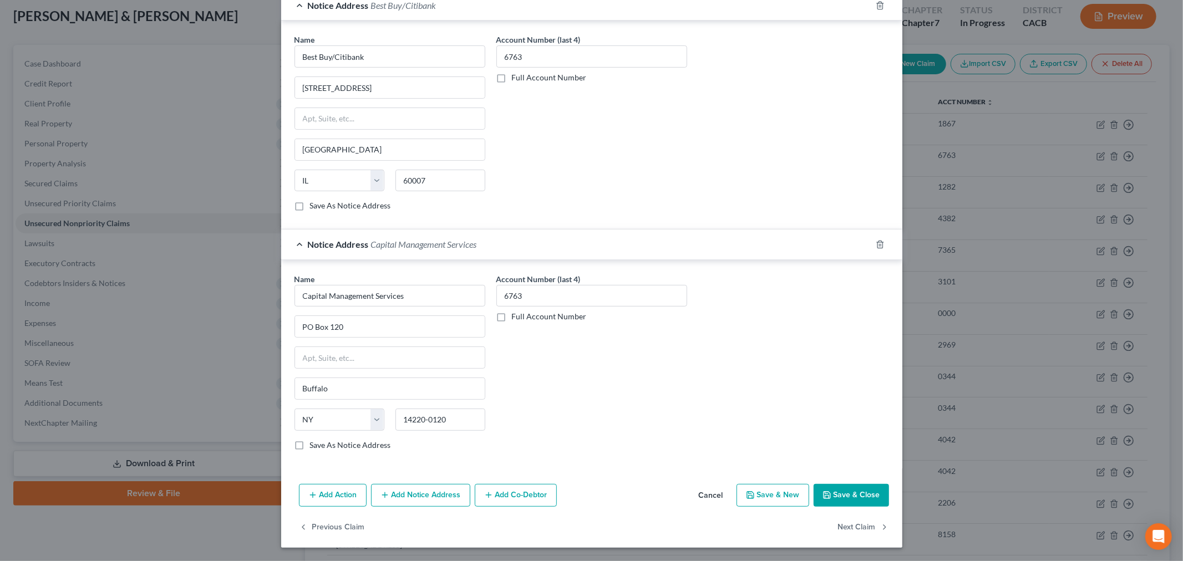
click at [409, 505] on button "Add Notice Address" at bounding box center [420, 495] width 99 height 23
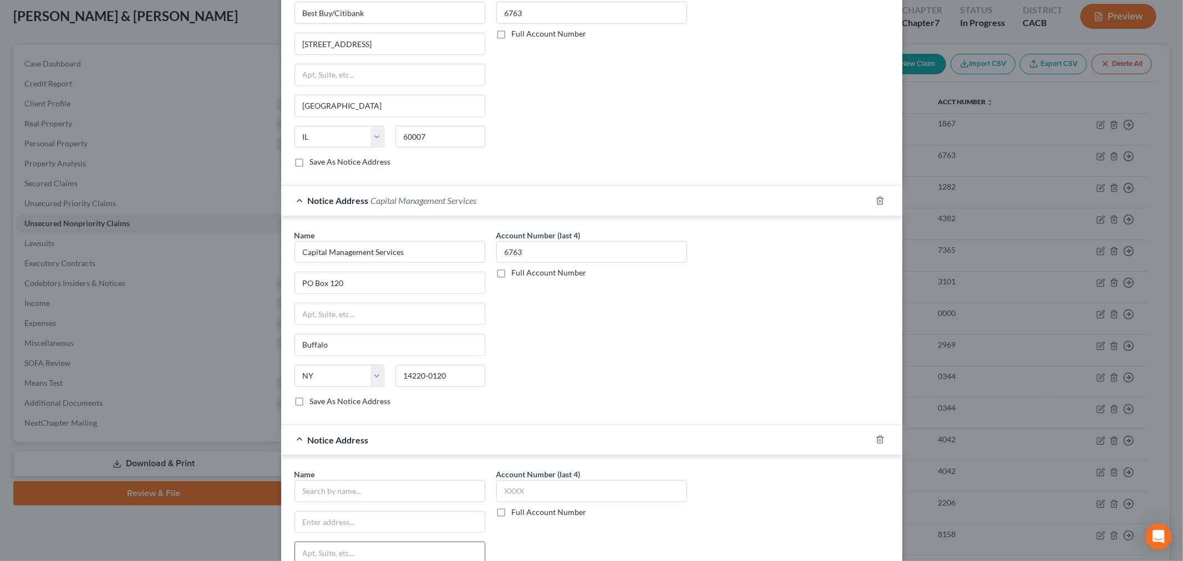
scroll to position [451, 0]
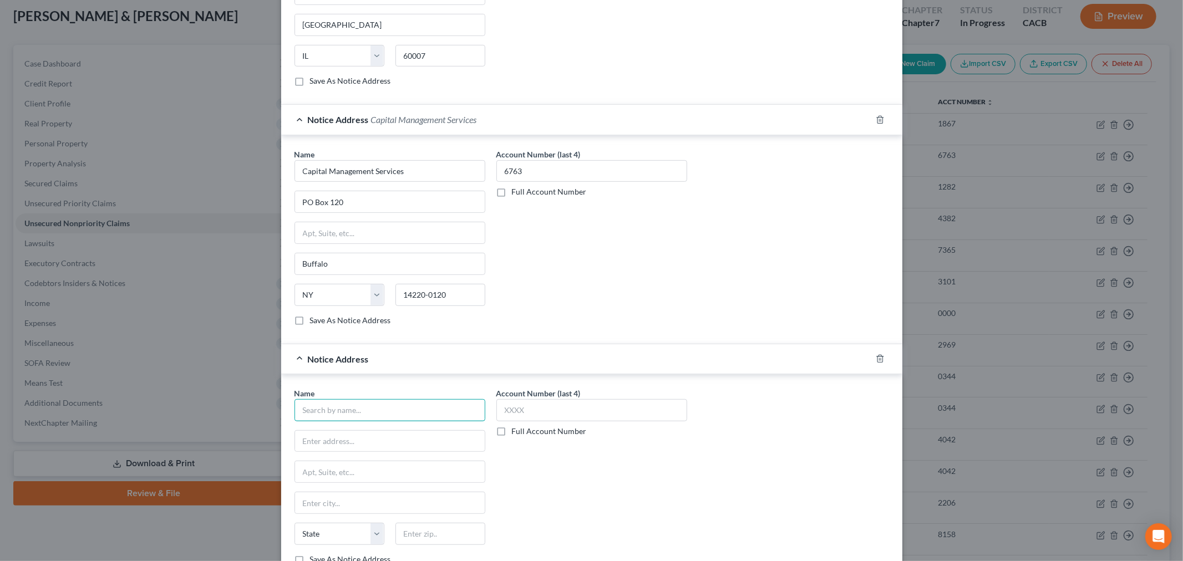
click at [352, 418] on input "text" at bounding box center [390, 410] width 191 height 22
click at [344, 458] on div "Best Buy/Citibank" at bounding box center [388, 455] width 171 height 11
type input "Best Buy/Citibank"
type input "PO Box 790441"
type input "St. Louis"
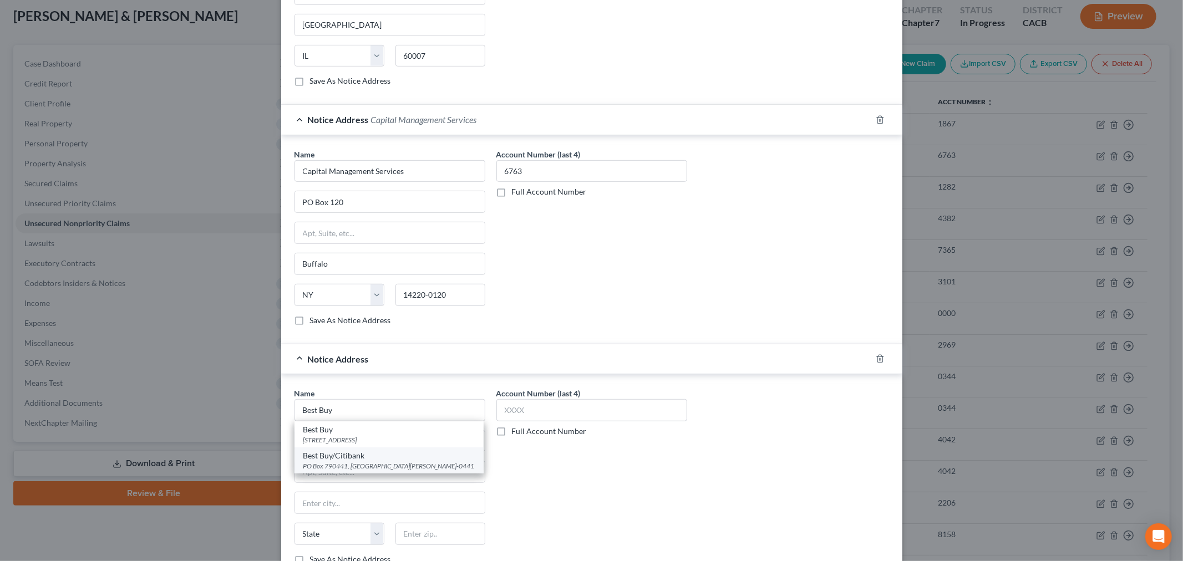
type input "63179-0441"
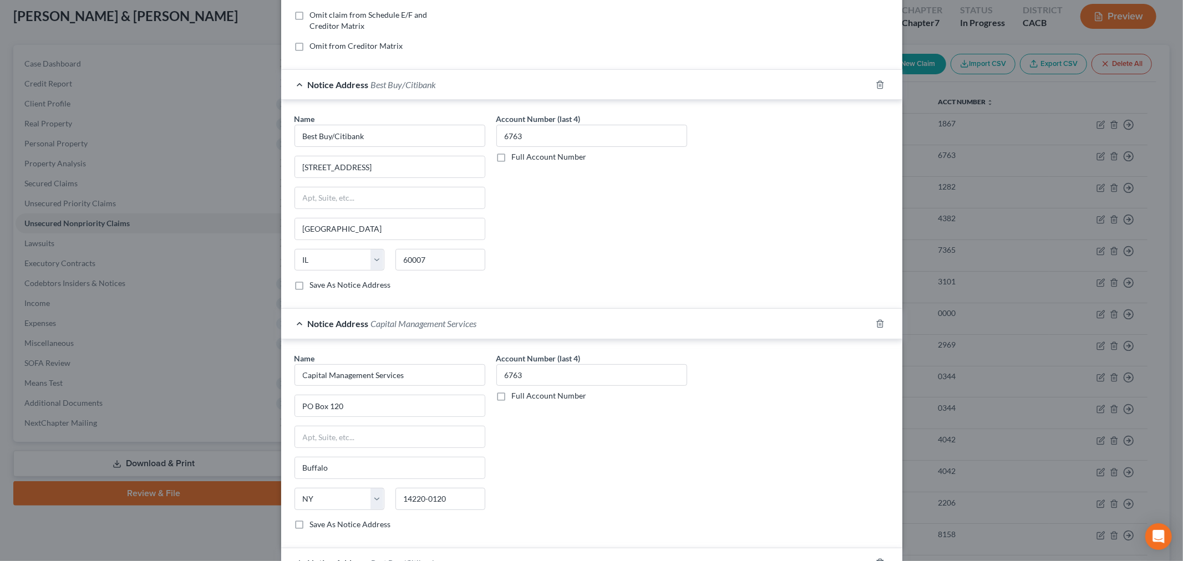
scroll to position [369, 0]
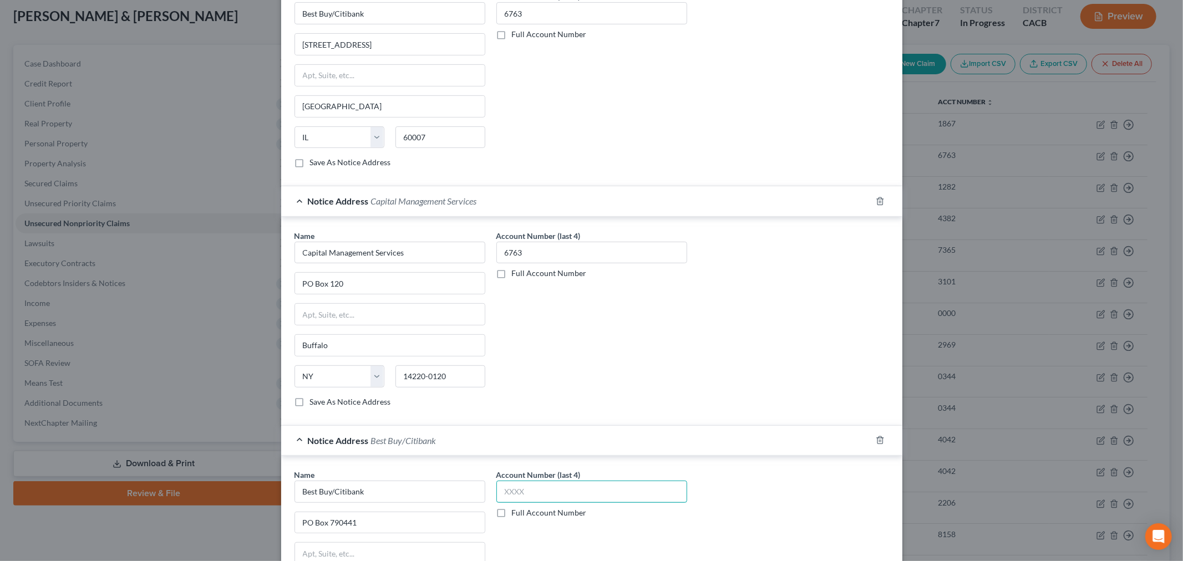
click at [528, 490] on input "text" at bounding box center [591, 492] width 191 height 22
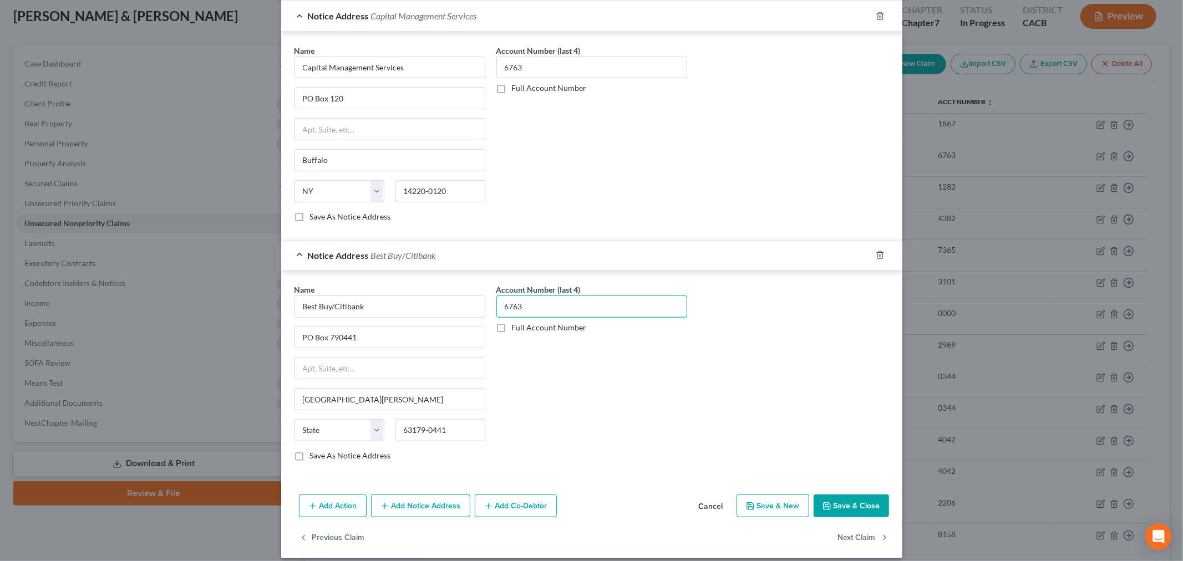
type input "6763"
click at [576, 389] on div "Account Number (last 4) 6763 Full Account Number" at bounding box center [592, 377] width 202 height 186
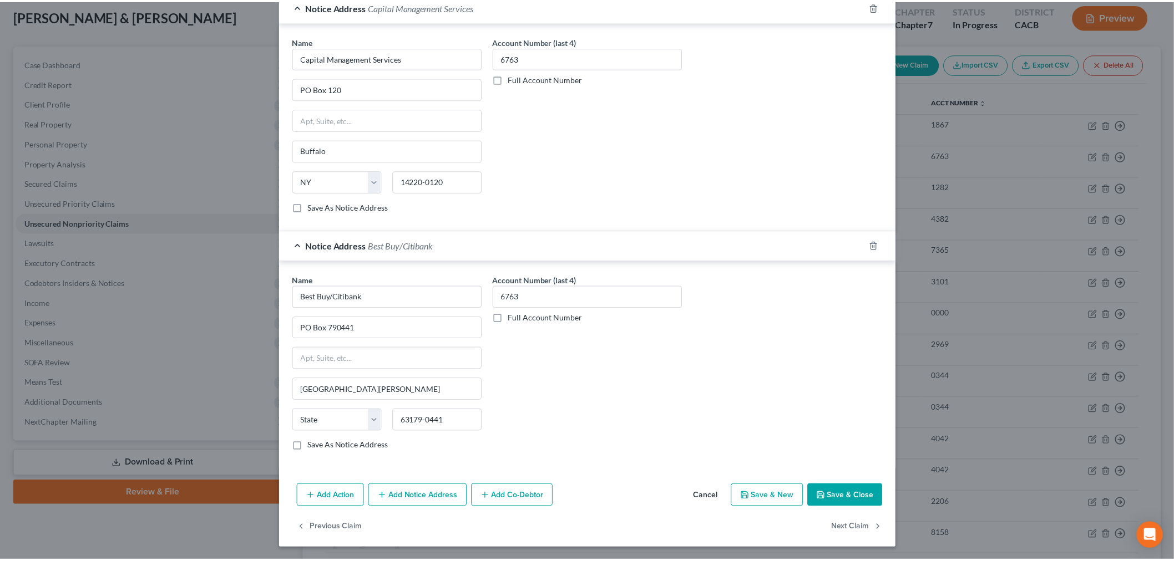
scroll to position [567, 0]
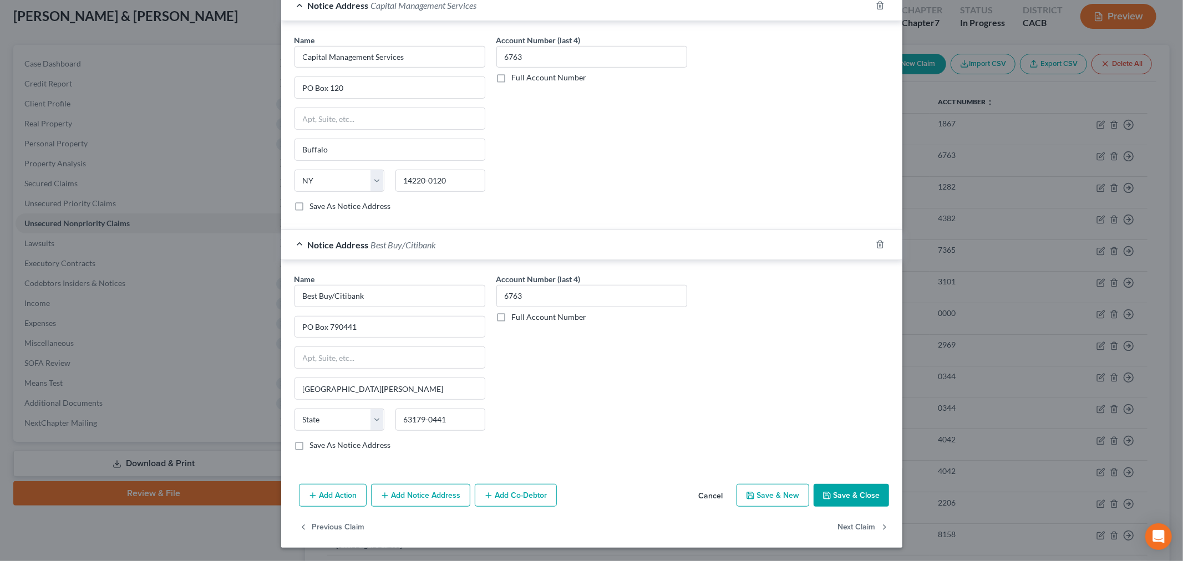
click at [857, 496] on button "Save & Close" at bounding box center [851, 495] width 75 height 23
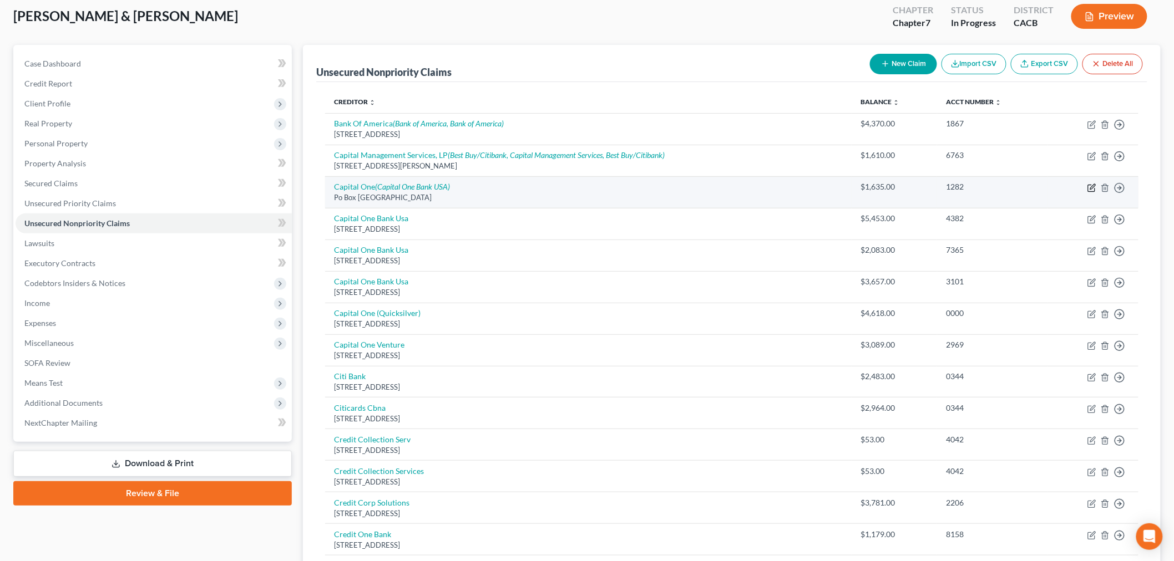
click at [1091, 189] on icon "button" at bounding box center [1092, 186] width 5 height 5
select select "48"
select select "2"
select select "1"
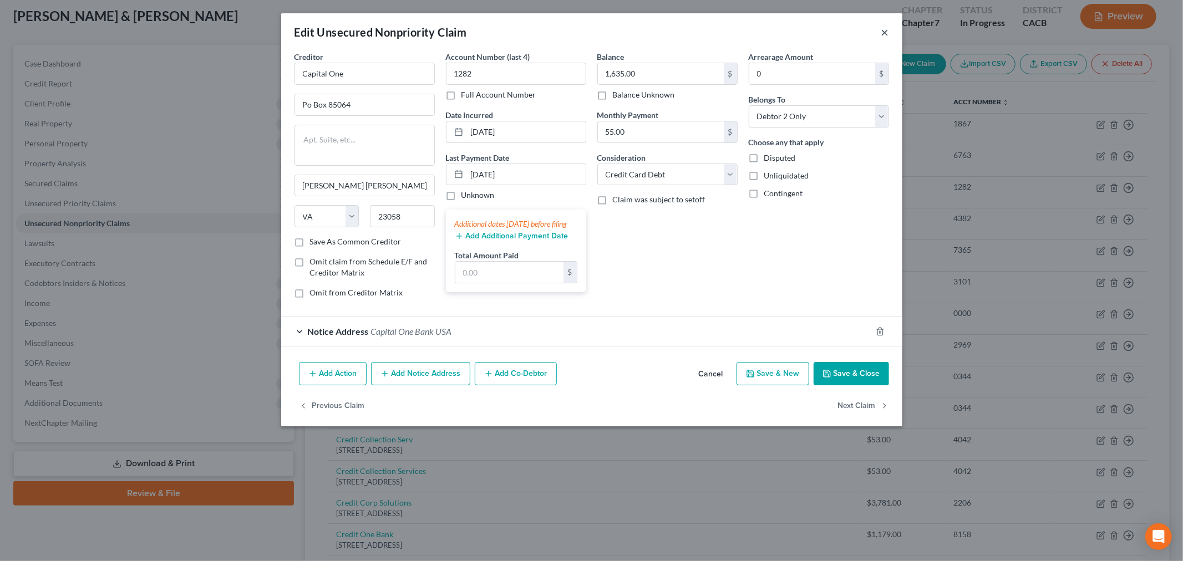
click at [884, 31] on button "×" at bounding box center [885, 32] width 8 height 13
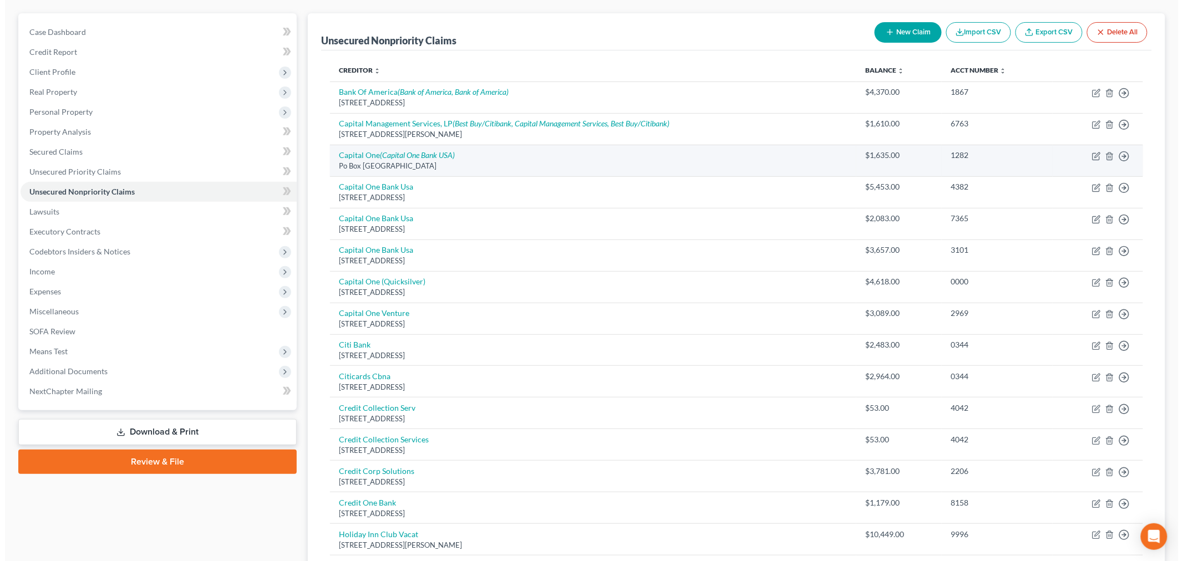
scroll to position [123, 0]
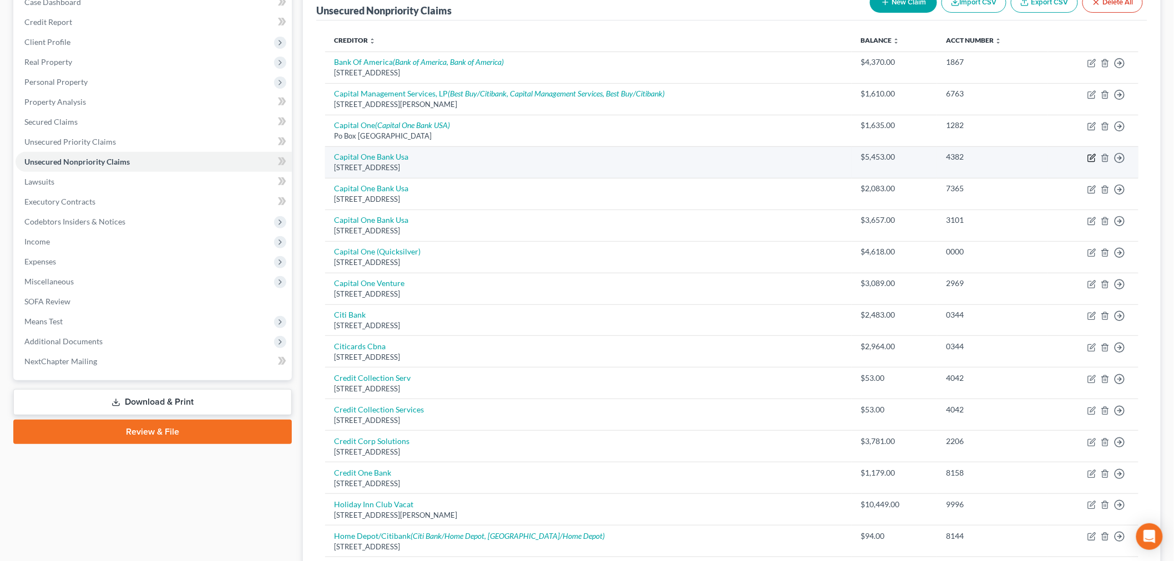
click at [1088, 158] on icon "button" at bounding box center [1091, 158] width 7 height 7
select select "46"
select select "1"
select select "0"
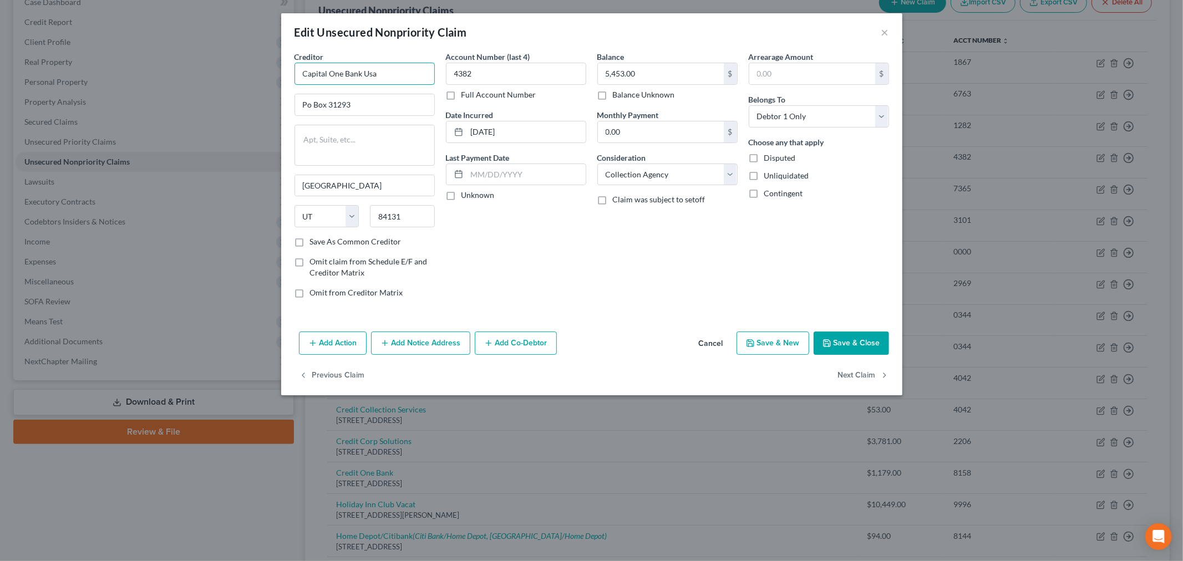
click at [383, 74] on input "Capital One Bank Usa" at bounding box center [365, 74] width 140 height 22
type input "Capital One Bank"
click at [312, 106] on input "Po Box 31293" at bounding box center [364, 104] width 139 height 21
type input "PO Box 31293"
click at [466, 211] on div "Account Number (last 4) 4382 Full Account Number Date Incurred 06-06-2019 Last …" at bounding box center [515, 179] width 151 height 256
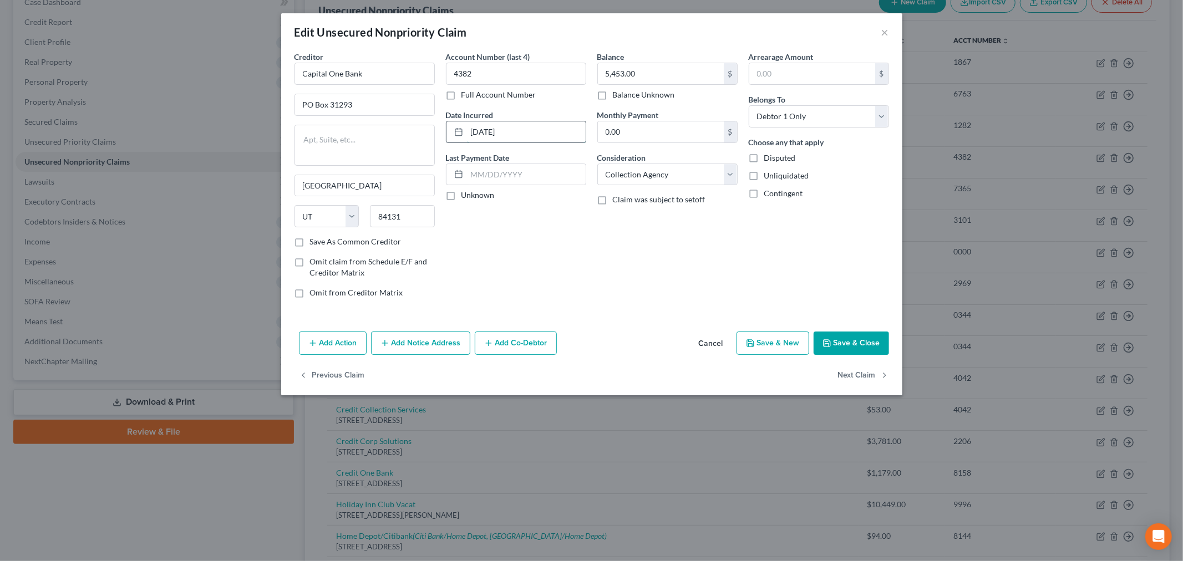
click at [495, 128] on input "06-06-2019" at bounding box center [526, 131] width 119 height 21
type input "06/06/2019"
click at [762, 114] on select "Select Debtor 1 Only Debtor 2 Only Debtor 1 And Debtor 2 Only At Least One Of T…" at bounding box center [819, 116] width 140 height 22
select select "4"
click at [749, 105] on select "Select Debtor 1 Only Debtor 2 Only Debtor 1 And Debtor 2 Only At Least One Of T…" at bounding box center [819, 116] width 140 height 22
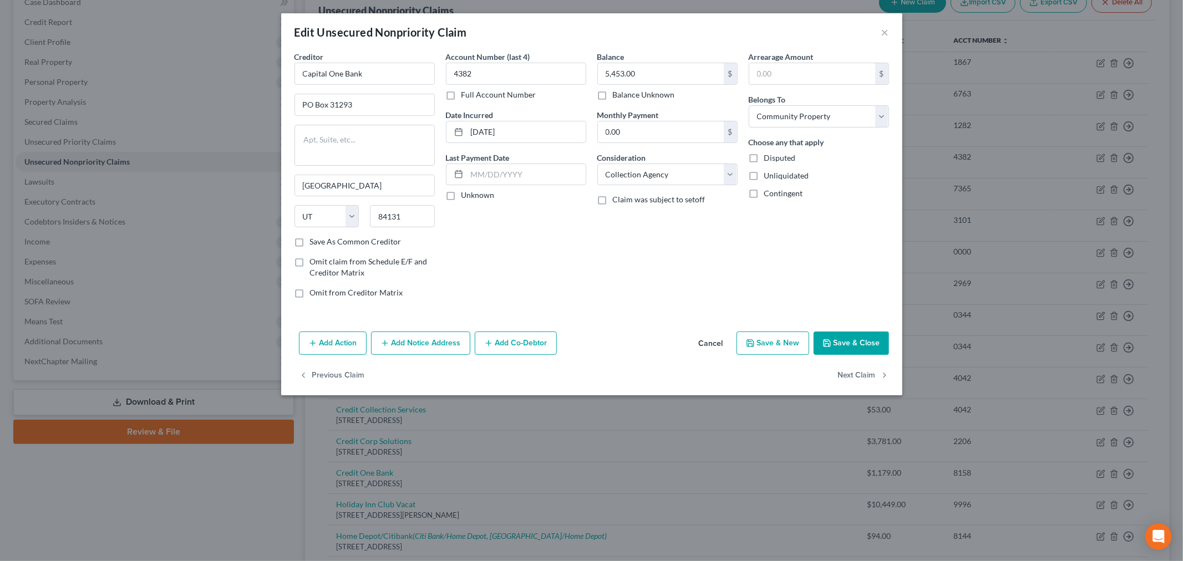
click at [701, 258] on div "Balance 5,453.00 $ Balance Unknown Balance Undetermined 5,453.00 $ Balance Unkn…" at bounding box center [667, 179] width 151 height 256
click at [641, 270] on div "Balance 5,453.00 $ Balance Unknown Balance Undetermined 5,453.00 $ Balance Unkn…" at bounding box center [667, 179] width 151 height 256
click at [530, 251] on div "Account Number (last 4) 4382 Full Account Number Date Incurred 06/06/2019 Last …" at bounding box center [515, 179] width 151 height 256
click at [414, 339] on button "Add Notice Address" at bounding box center [420, 343] width 99 height 23
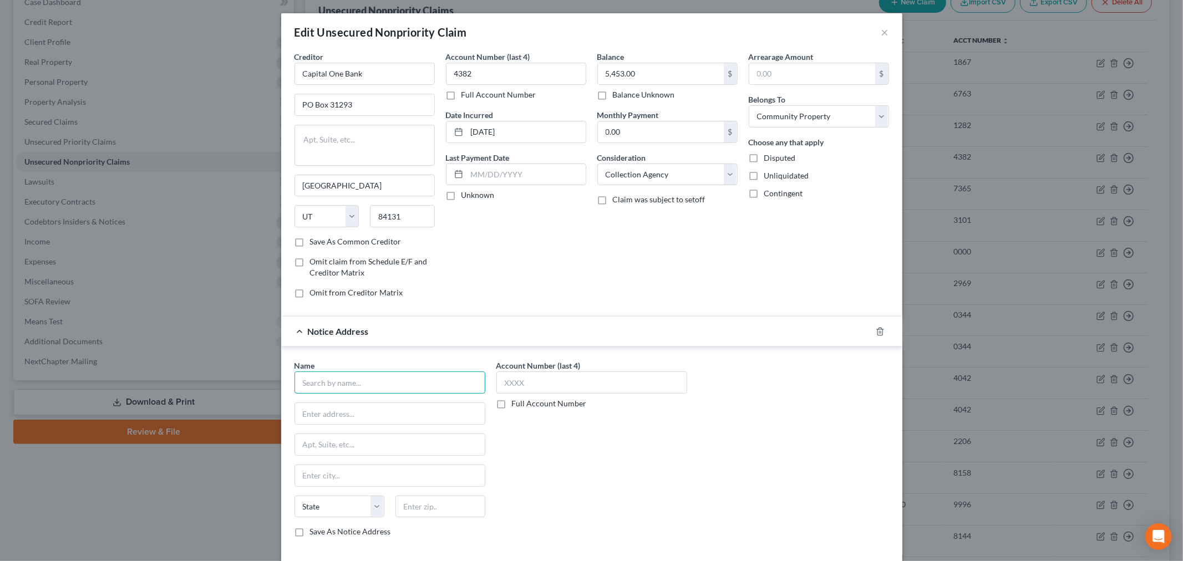
click at [333, 376] on input "text" at bounding box center [390, 383] width 191 height 22
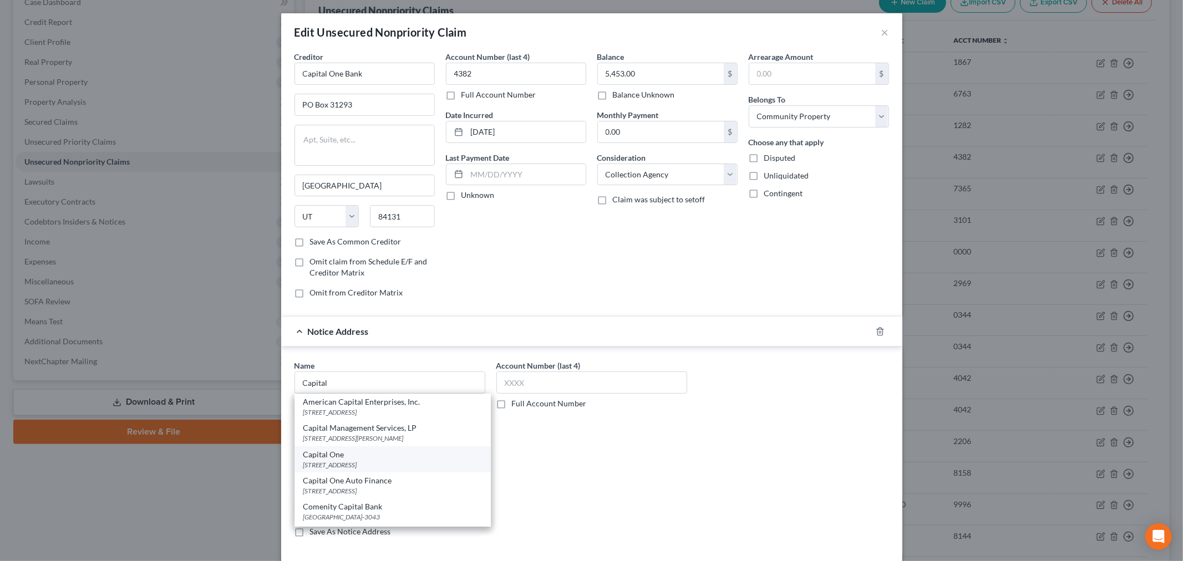
click at [365, 462] on div "PO Box 30285, Salt Lake City, UT 84130-0285" at bounding box center [392, 464] width 179 height 9
type input "Capital One"
type input "PO Box 30285"
type input "Salt Lake City"
select select "46"
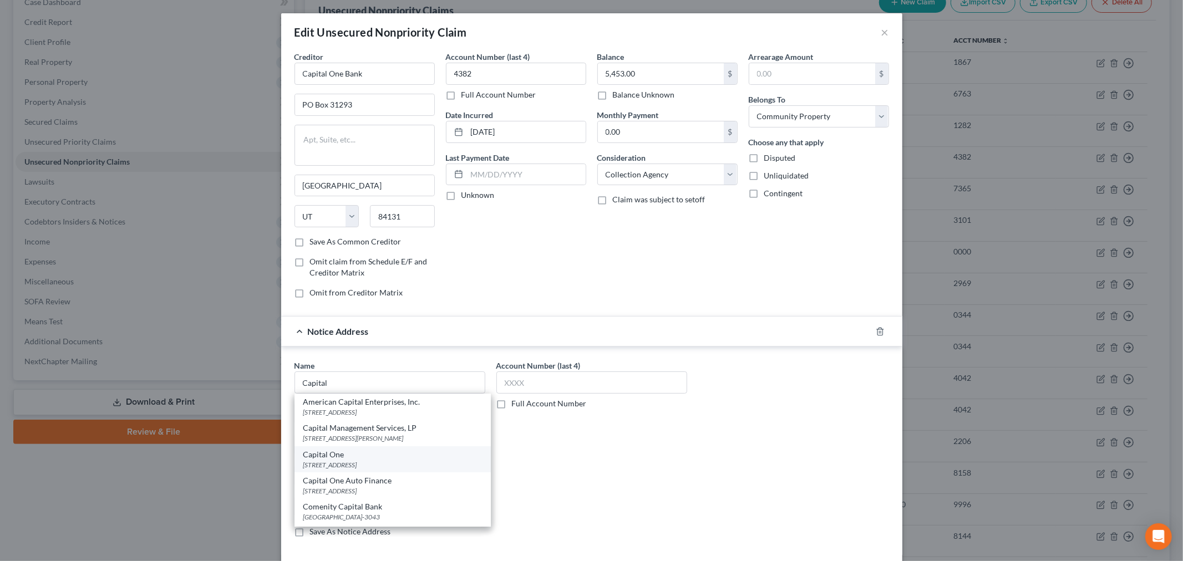
type input "84130-0285"
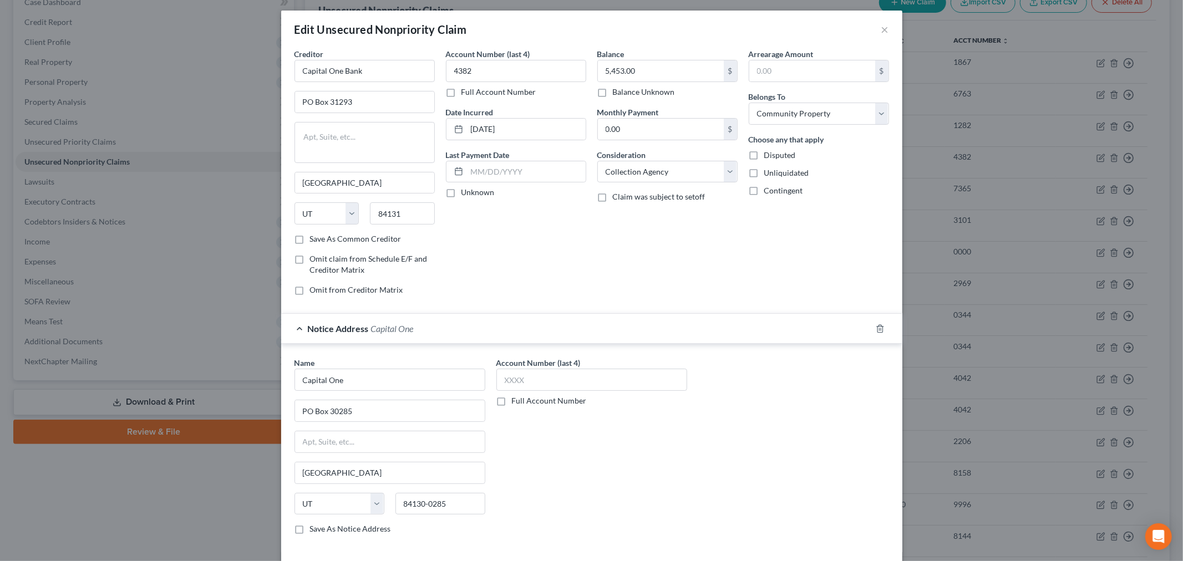
scroll to position [0, 0]
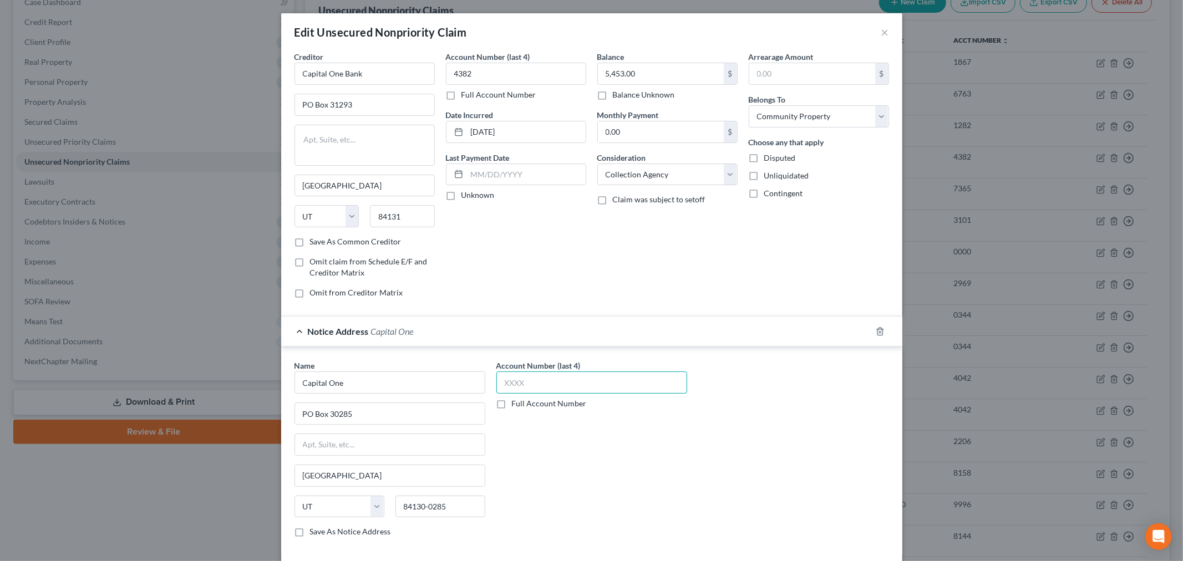
click at [574, 377] on input "text" at bounding box center [591, 383] width 191 height 22
type input "4382"
click at [609, 477] on div "Account Number (last 4) 4382 Full Account Number" at bounding box center [592, 453] width 202 height 186
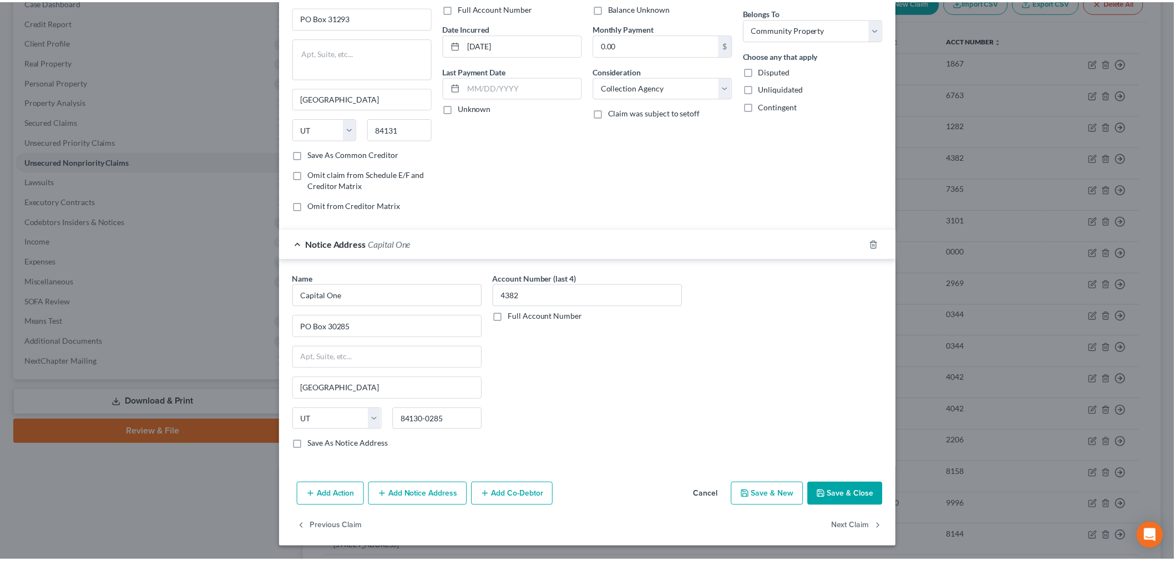
scroll to position [88, 0]
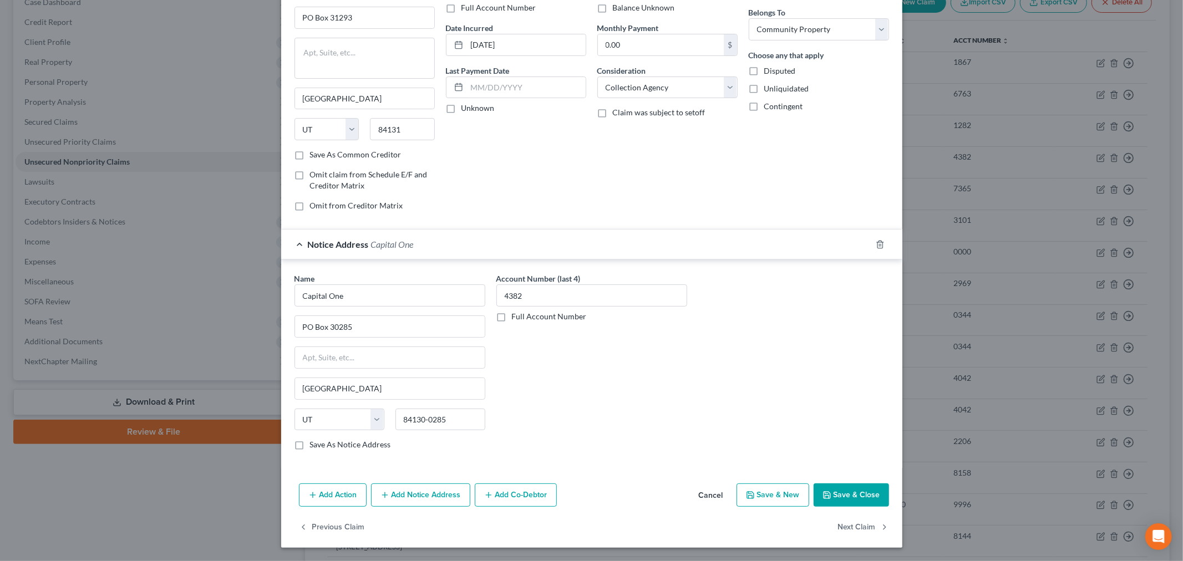
click at [839, 491] on button "Save & Close" at bounding box center [851, 495] width 75 height 23
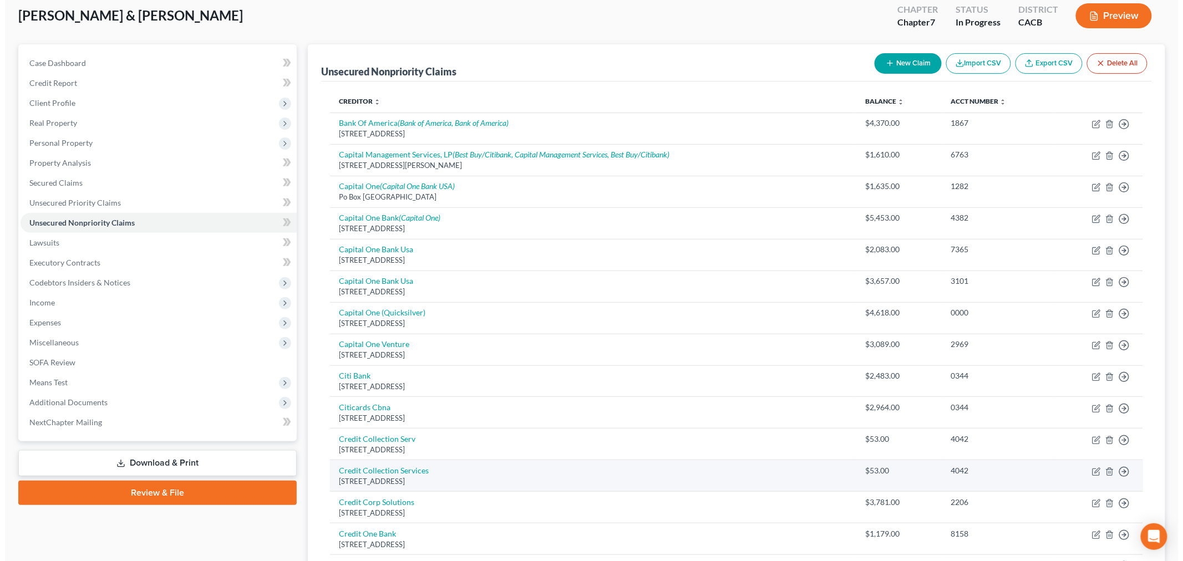
scroll to position [62, 0]
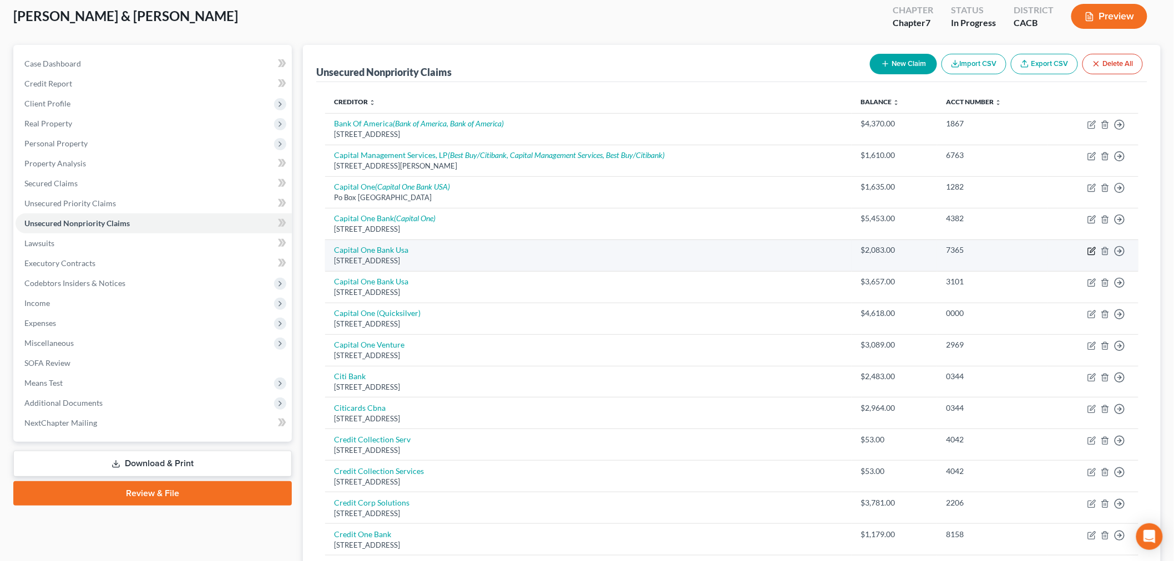
click at [1090, 251] on icon "button" at bounding box center [1091, 251] width 9 height 9
select select "46"
select select "1"
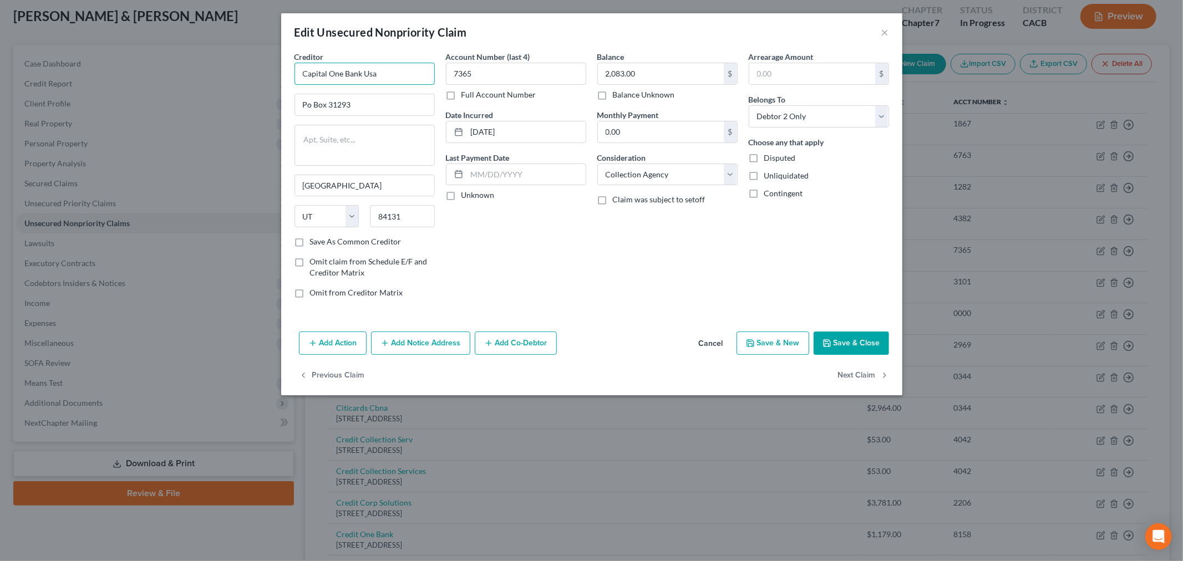
click at [380, 75] on input "Capital One Bank Usa" at bounding box center [365, 74] width 140 height 22
type input "Capital One Bank"
click at [313, 102] on input "Po Box 31293" at bounding box center [364, 104] width 139 height 21
type input "PO Box 31293"
click at [480, 134] on input "09-15-2016" at bounding box center [526, 131] width 119 height 21
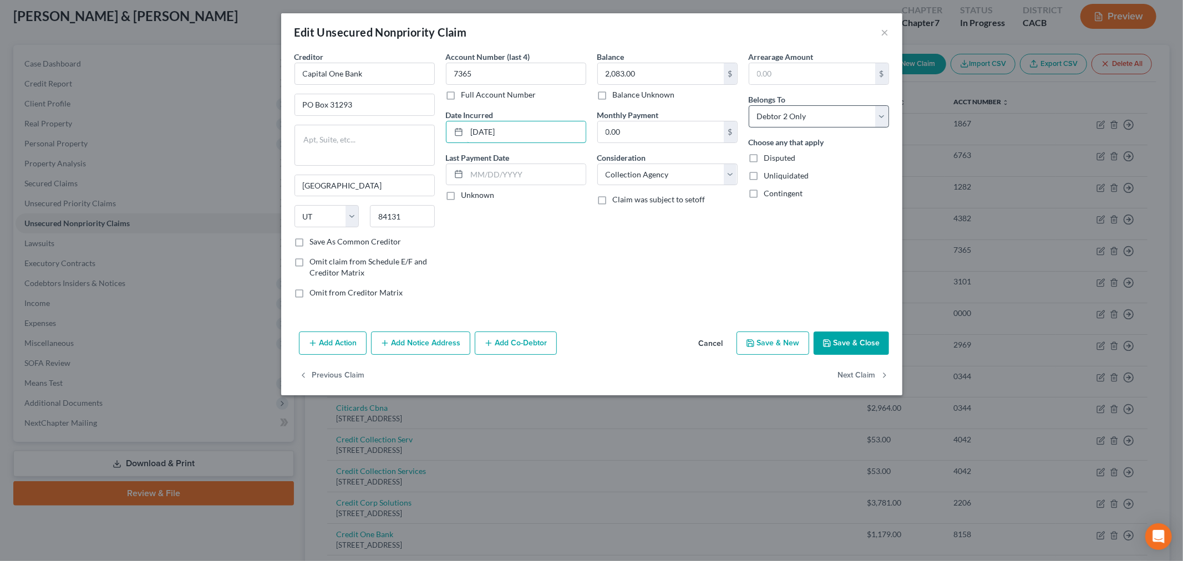
type input "09/15/2016"
click at [814, 120] on select "Select Debtor 1 Only Debtor 2 Only Debtor 1 And Debtor 2 Only At Least One Of T…" at bounding box center [819, 116] width 140 height 22
click at [627, 273] on div "Balance 2,083.00 $ Balance Unknown Balance Undetermined 2,083.00 $ Balance Unkn…" at bounding box center [667, 179] width 151 height 256
click at [400, 346] on button "Add Notice Address" at bounding box center [420, 343] width 99 height 23
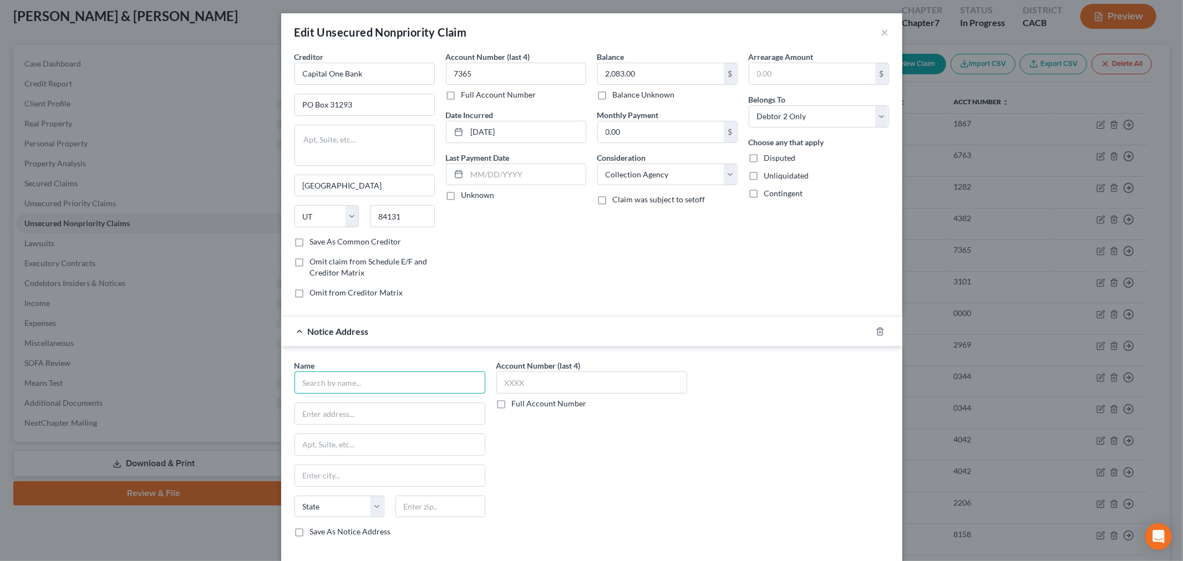
click at [330, 381] on input "text" at bounding box center [390, 383] width 191 height 22
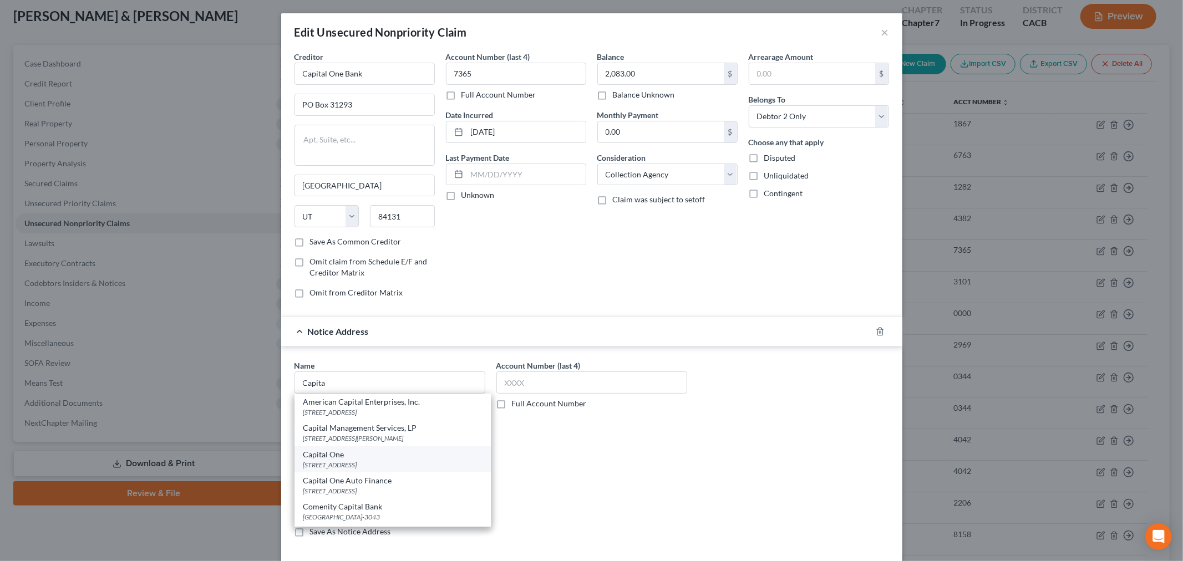
click at [353, 466] on div "PO Box 30285, Salt Lake City, UT 84130-0285" at bounding box center [392, 464] width 179 height 9
type input "Capital One"
type input "PO Box 30285"
type input "Salt Lake City"
select select "46"
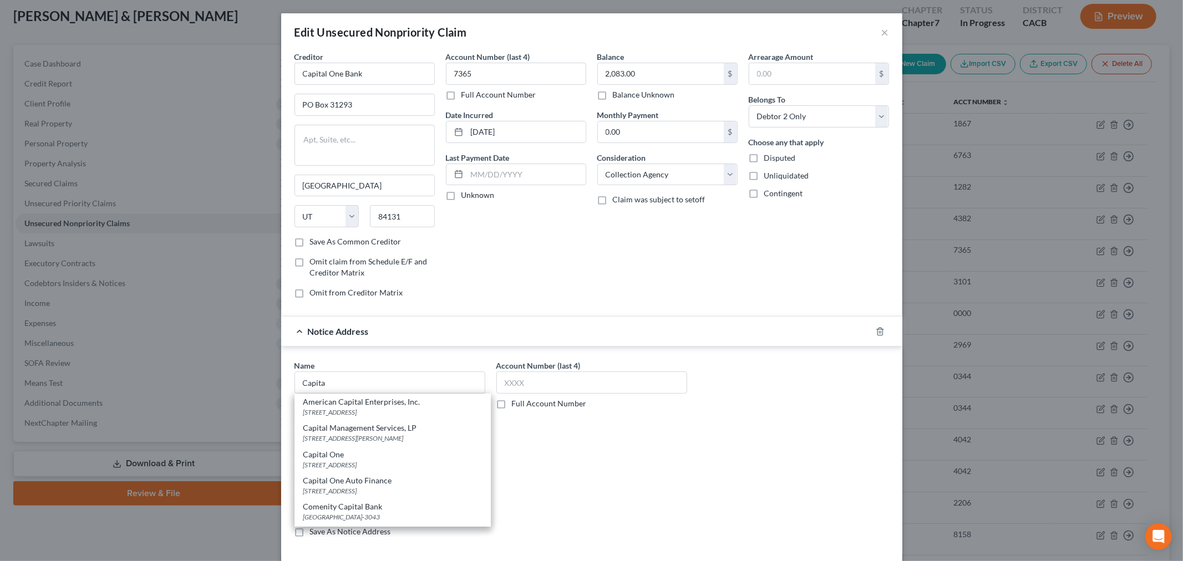
type input "84130-0285"
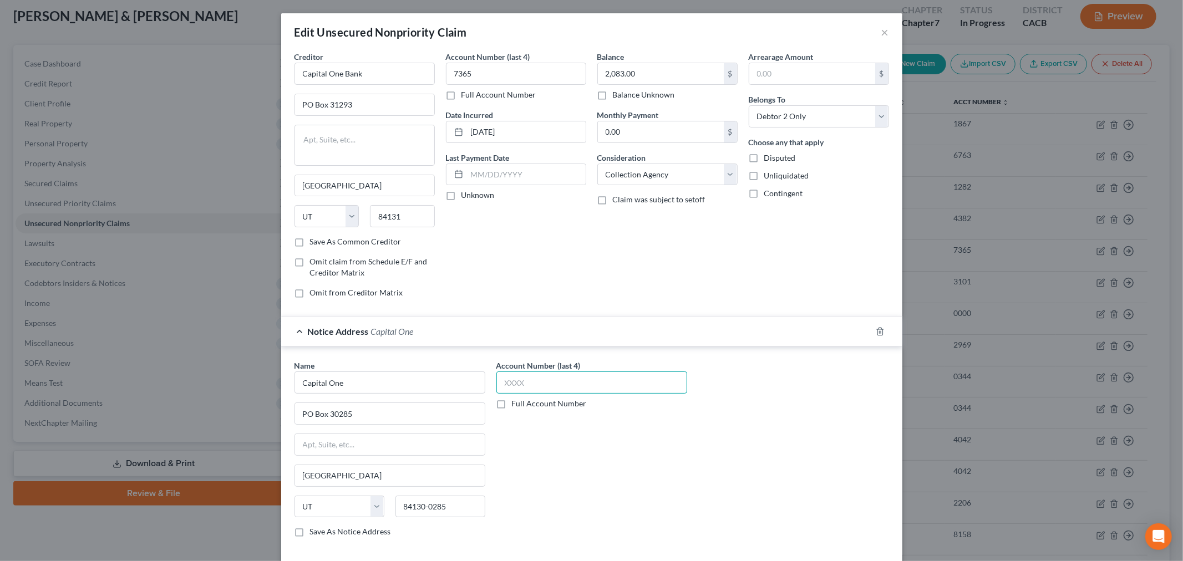
click at [556, 389] on input "text" at bounding box center [591, 383] width 191 height 22
type input "7365"
click at [544, 425] on div "Account Number (last 4) 7365 Full Account Number" at bounding box center [592, 453] width 202 height 186
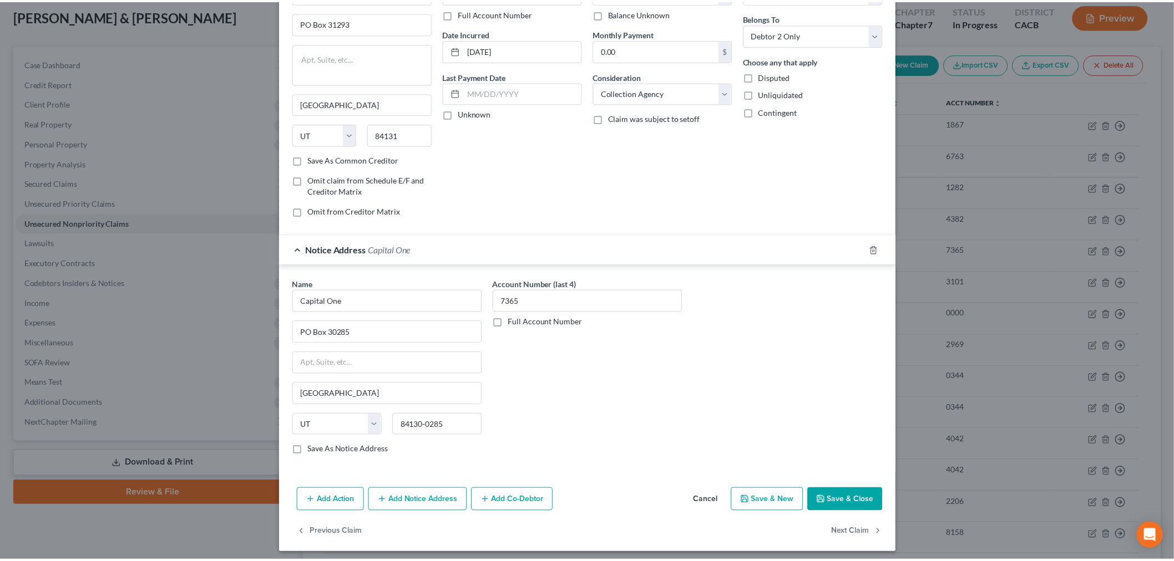
scroll to position [88, 0]
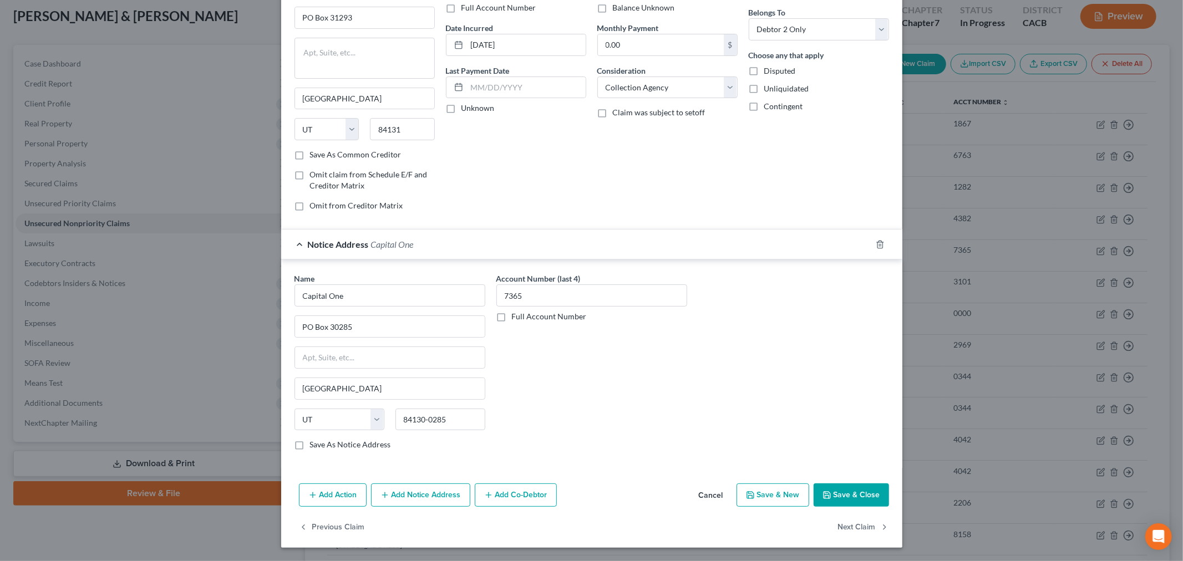
click at [823, 500] on button "Save & Close" at bounding box center [851, 495] width 75 height 23
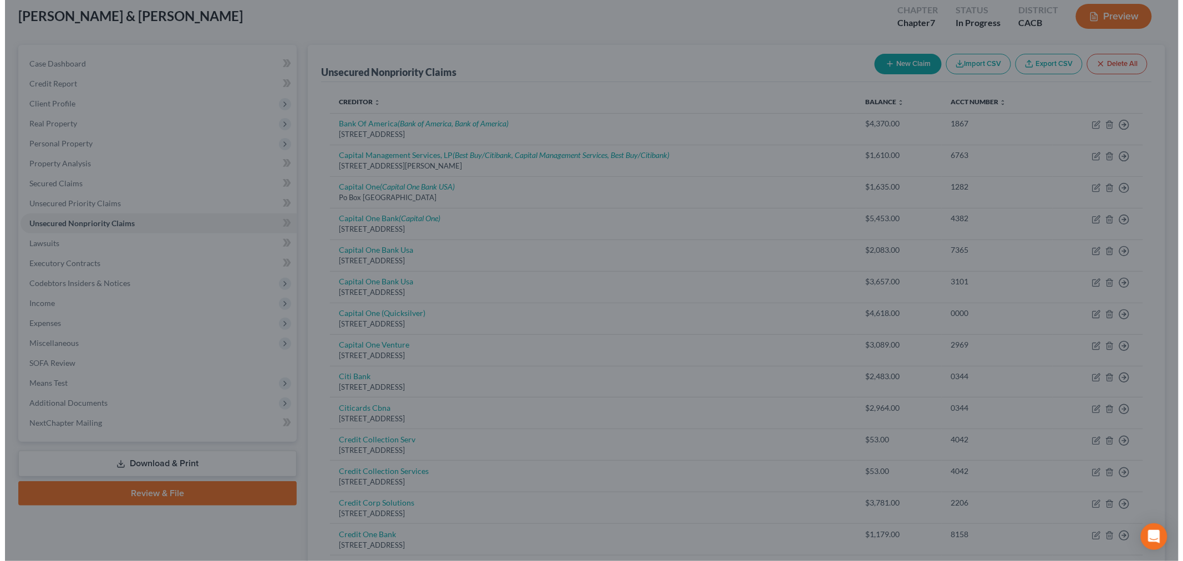
scroll to position [0, 0]
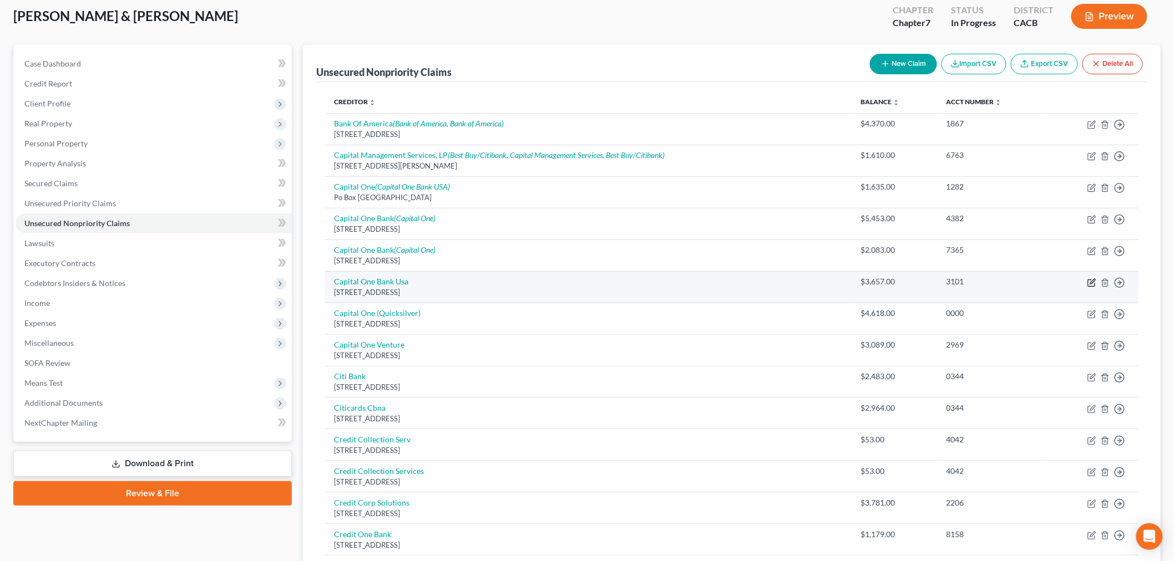
click at [1090, 282] on icon "button" at bounding box center [1091, 282] width 9 height 9
select select "46"
select select "1"
select select "0"
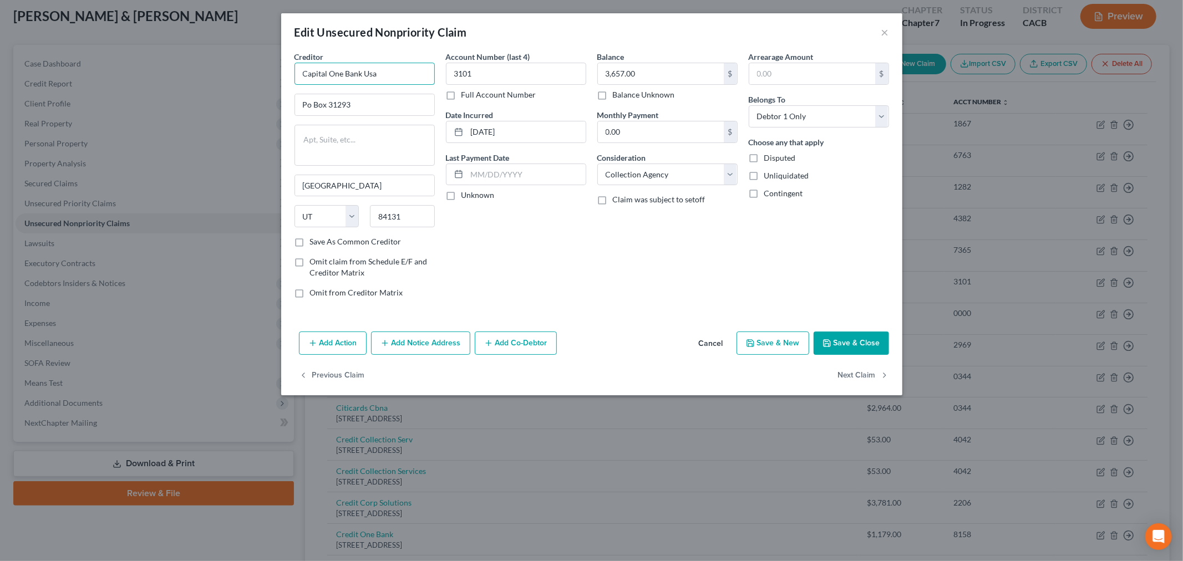
click at [378, 74] on input "Capital One Bank Usa" at bounding box center [365, 74] width 140 height 22
type input "Capital One Bank"
drag, startPoint x: 312, startPoint y: 108, endPoint x: 339, endPoint y: 104, distance: 27.5
click at [312, 108] on input "Po Box 31293" at bounding box center [364, 104] width 139 height 21
type input "PO Box 31293"
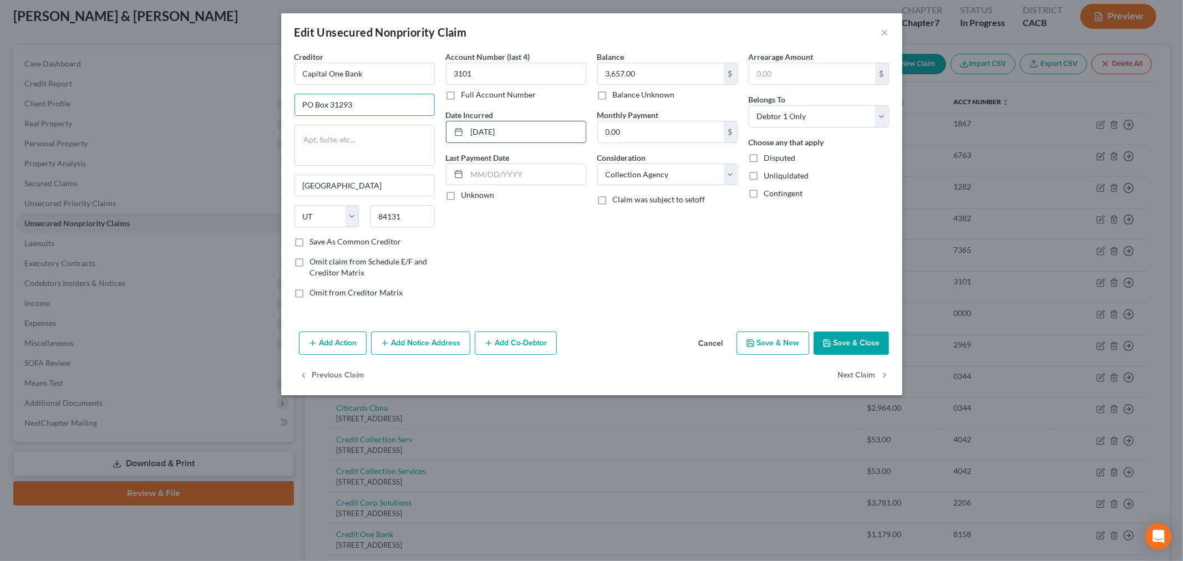
click at [496, 131] on input "12-02-2019" at bounding box center [526, 131] width 119 height 21
type input "12/02/2019"
click at [789, 119] on select "Select Debtor 1 Only Debtor 2 Only Debtor 1 And Debtor 2 Only At Least One Of T…" at bounding box center [819, 116] width 140 height 22
select select "4"
click at [749, 105] on select "Select Debtor 1 Only Debtor 2 Only Debtor 1 And Debtor 2 Only At Least One Of T…" at bounding box center [819, 116] width 140 height 22
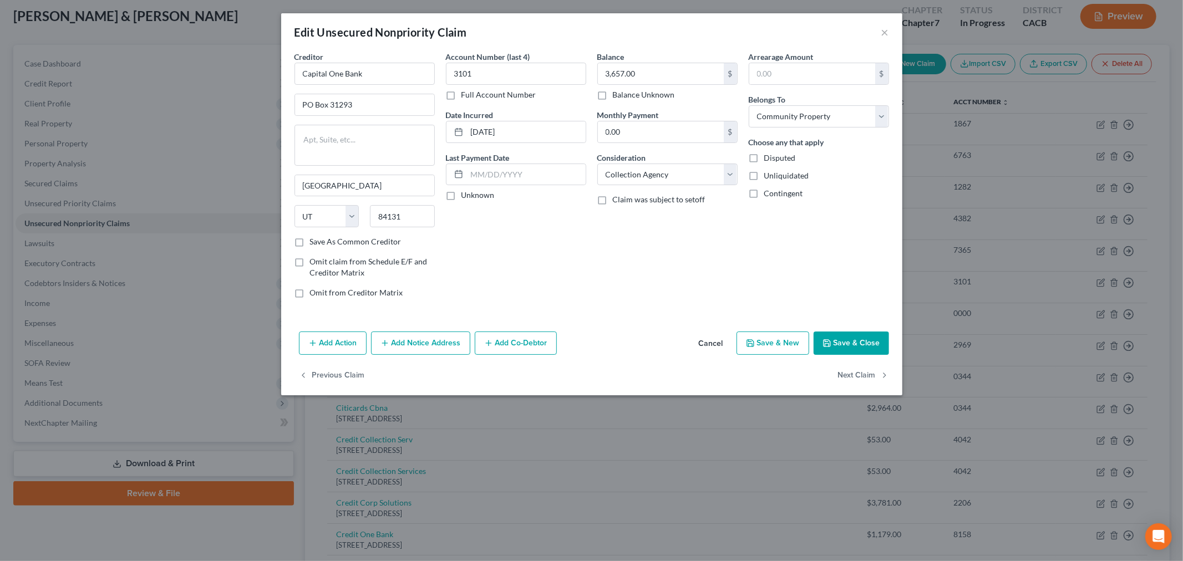
click at [657, 263] on div "Balance 3,657.00 $ Balance Unknown Balance Undetermined 3,657.00 $ Balance Unkn…" at bounding box center [667, 179] width 151 height 256
click at [419, 342] on button "Add Notice Address" at bounding box center [420, 343] width 99 height 23
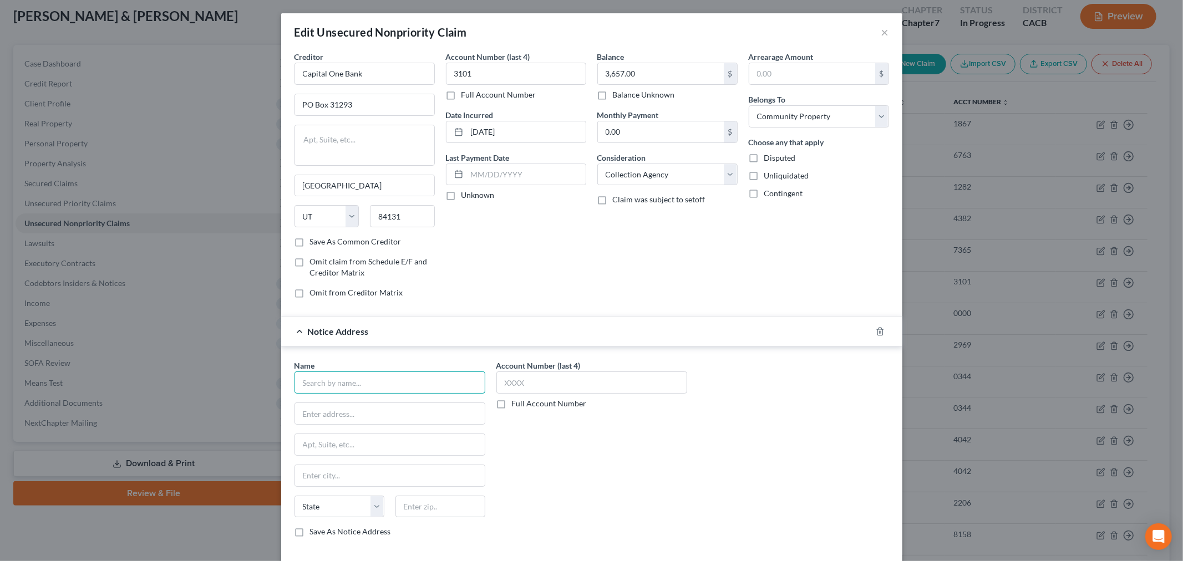
click at [356, 388] on input "text" at bounding box center [390, 383] width 191 height 22
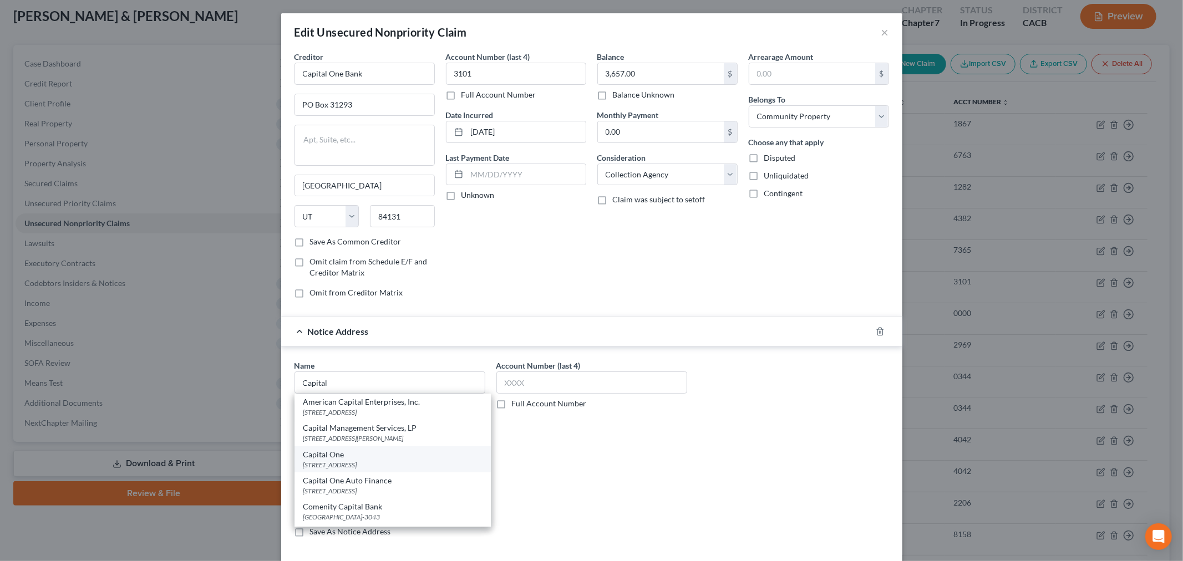
click at [352, 464] on div "PO Box 30285, Salt Lake City, UT 84130-0285" at bounding box center [392, 464] width 179 height 9
type input "Capital One"
type input "PO Box 30285"
type input "Salt Lake City"
select select "46"
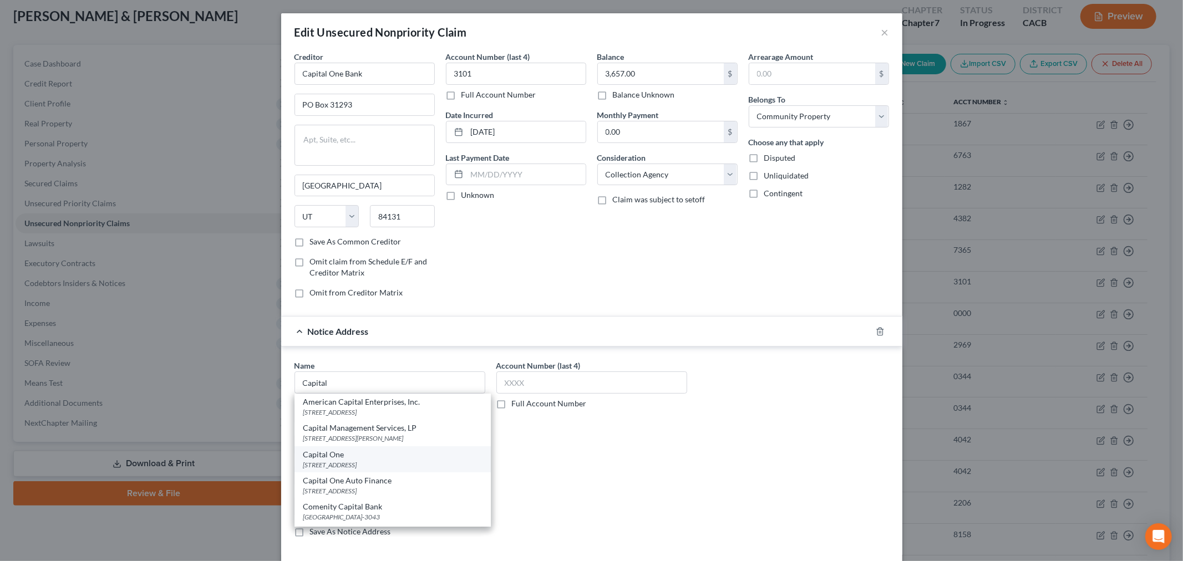
type input "84130-0285"
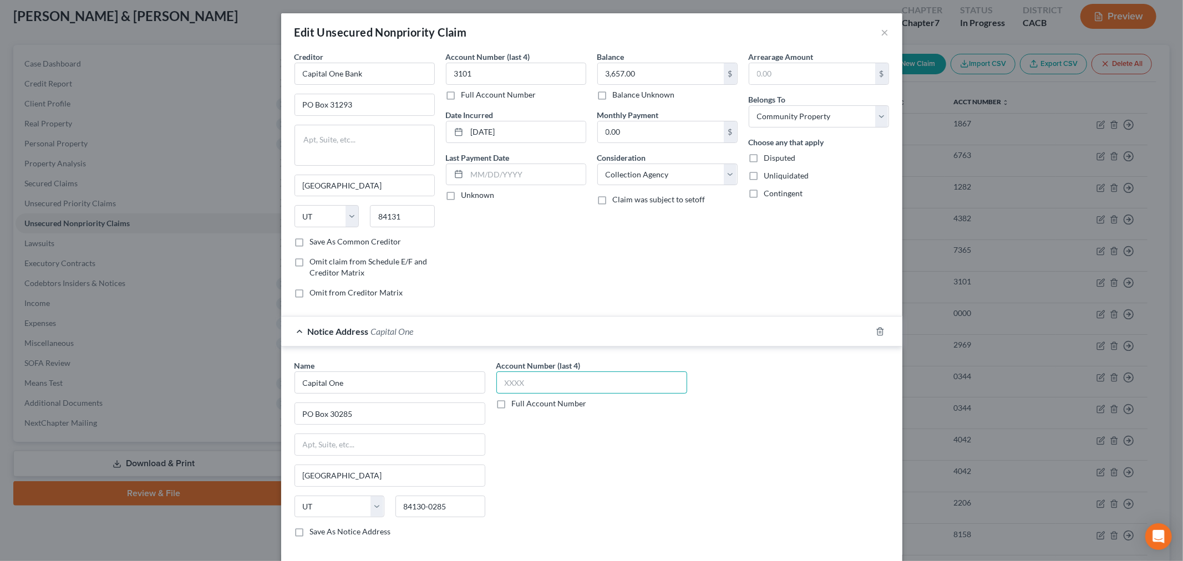
click at [541, 378] on input "text" at bounding box center [591, 383] width 191 height 22
type input "3101"
click at [560, 429] on div "Account Number (last 4) 3101 Full Account Number" at bounding box center [592, 453] width 202 height 186
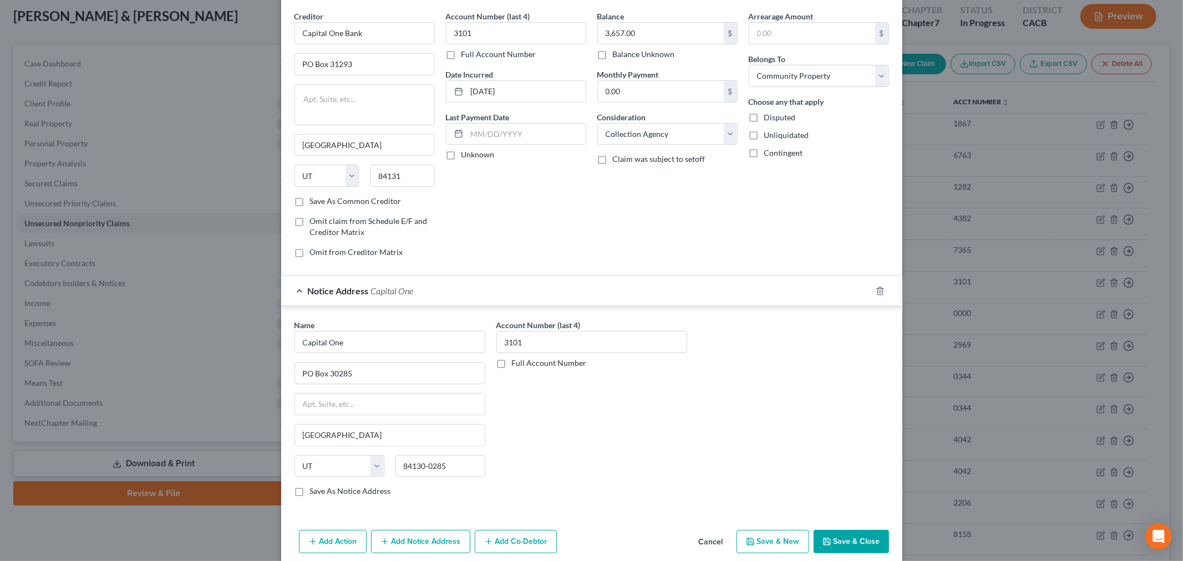
scroll to position [88, 0]
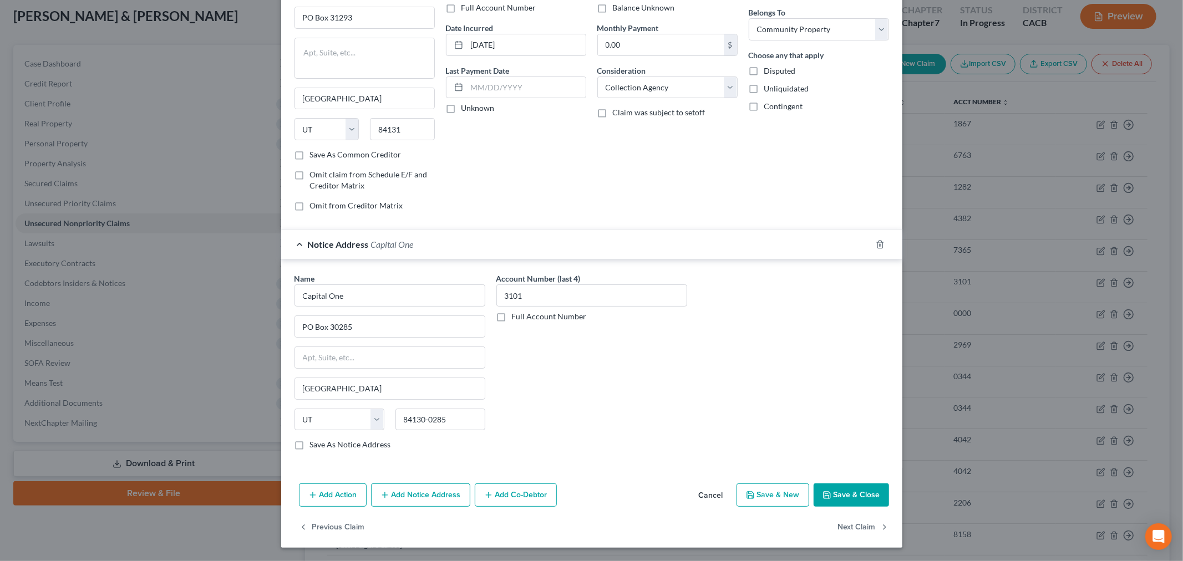
click at [849, 500] on button "Save & Close" at bounding box center [851, 495] width 75 height 23
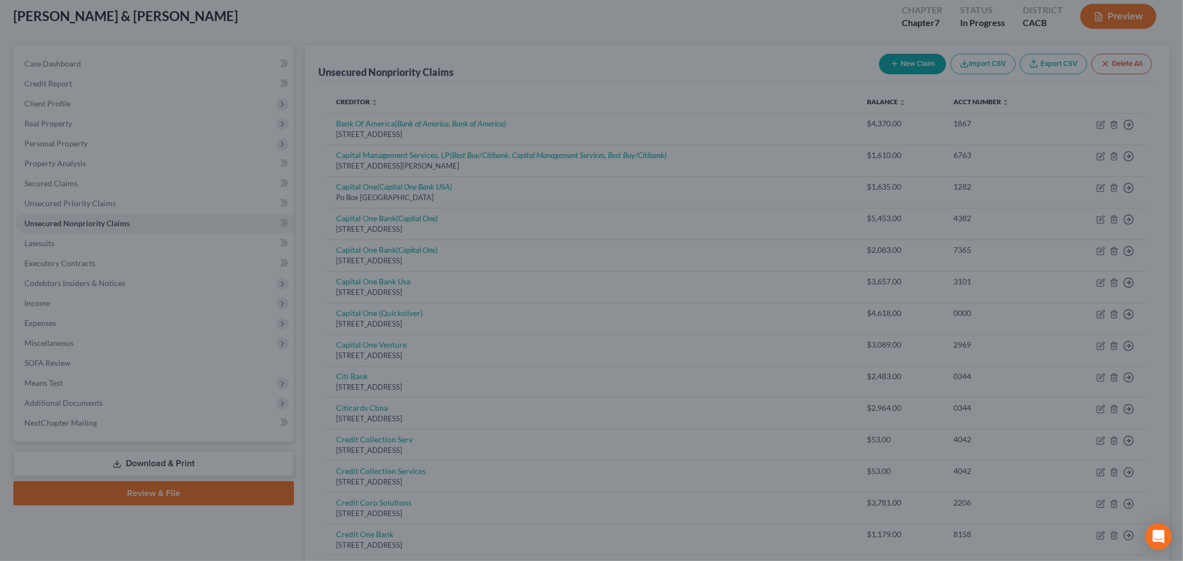
type input "0"
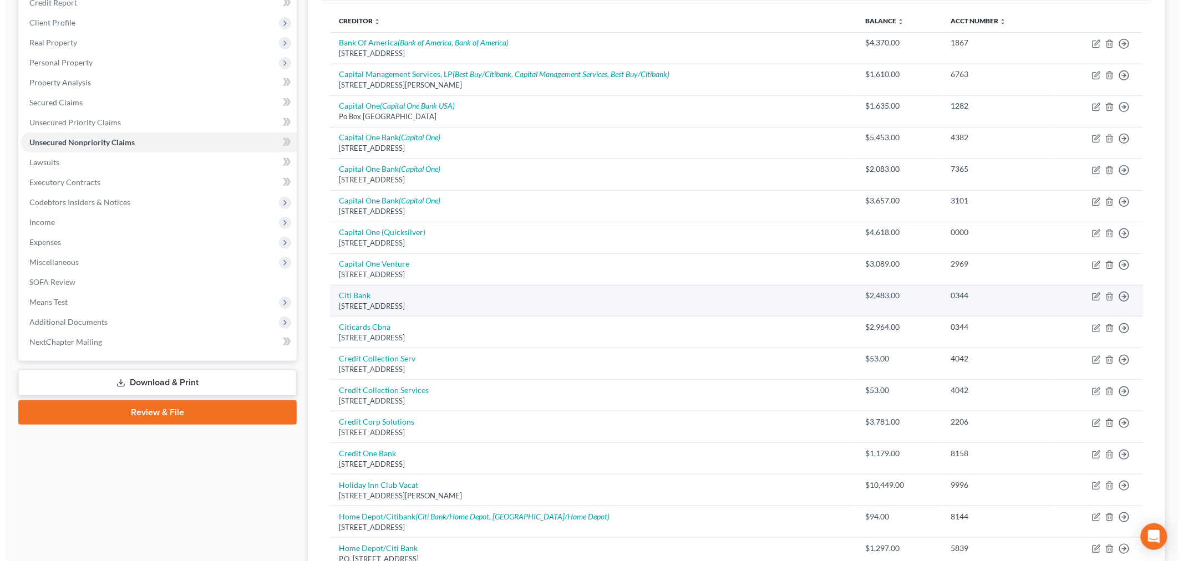
scroll to position [123, 0]
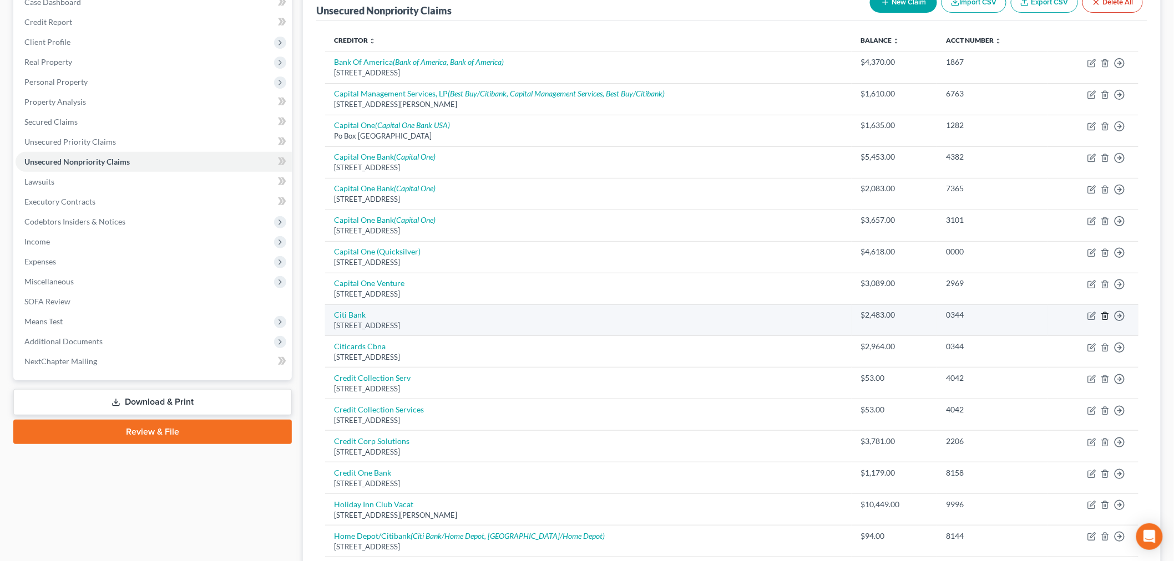
click at [1104, 314] on polyline "button" at bounding box center [1105, 314] width 7 height 0
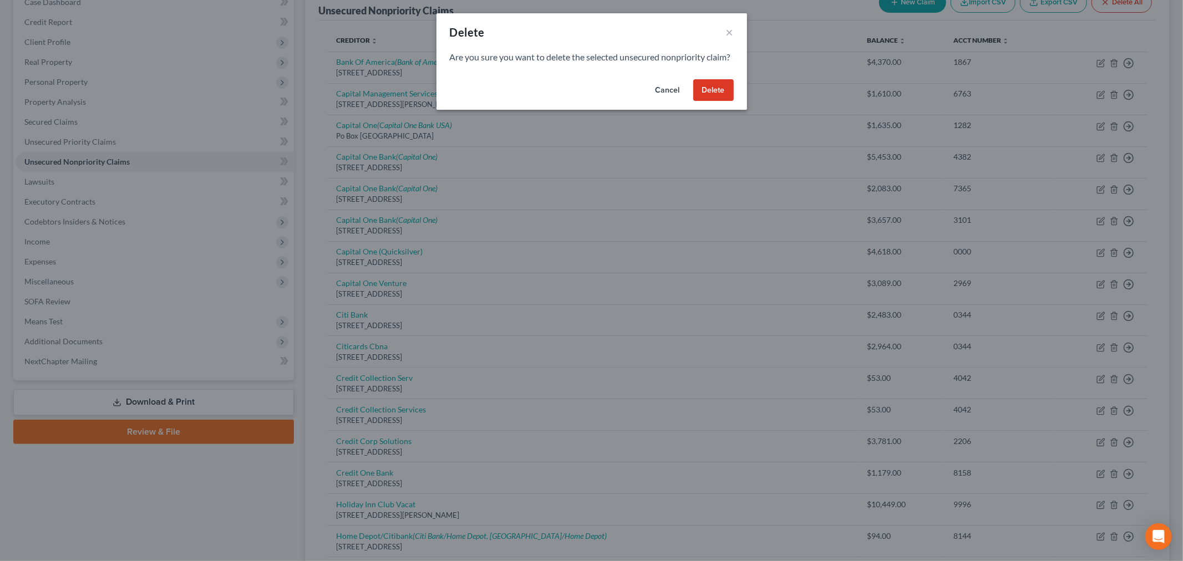
click at [714, 102] on button "Delete" at bounding box center [713, 90] width 40 height 22
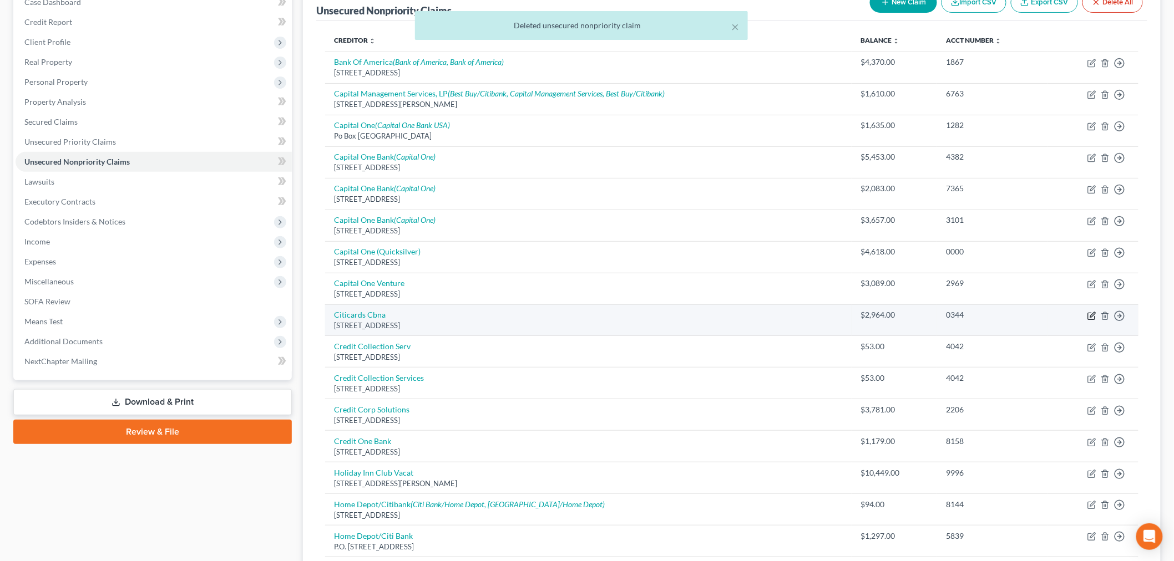
click at [1096, 316] on icon "button" at bounding box center [1091, 316] width 9 height 9
select select "43"
select select "0"
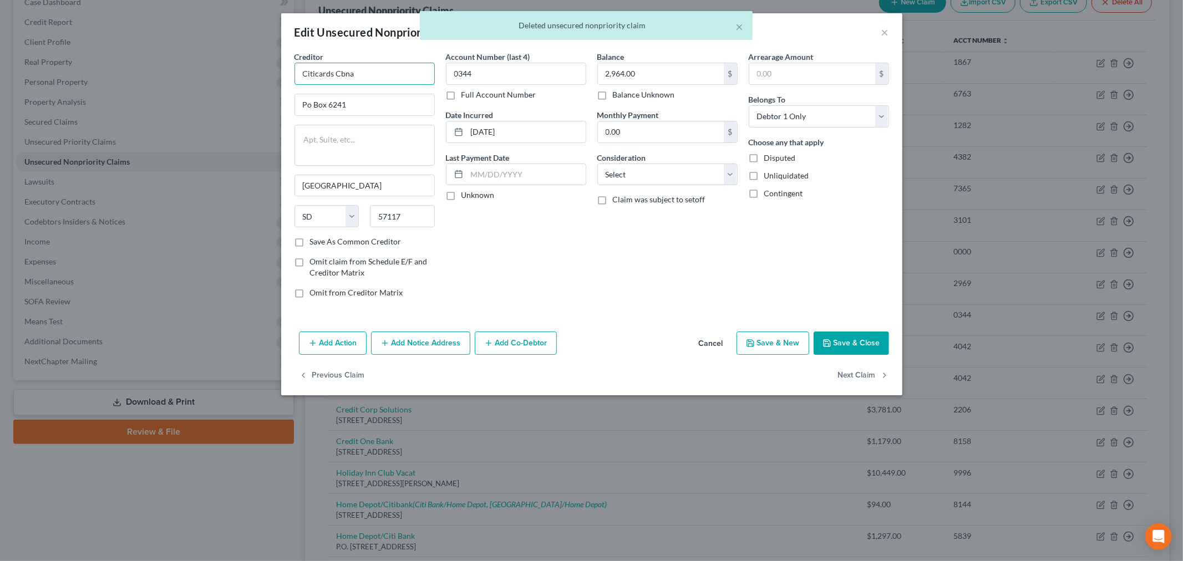
drag, startPoint x: 358, startPoint y: 70, endPoint x: 350, endPoint y: 73, distance: 8.1
click at [357, 70] on input "Citicards Cbna" at bounding box center [365, 74] width 140 height 22
click at [350, 73] on input "Citicards Cbna" at bounding box center [365, 74] width 140 height 22
click at [373, 74] on input "Citicards Cbna" at bounding box center [365, 74] width 140 height 22
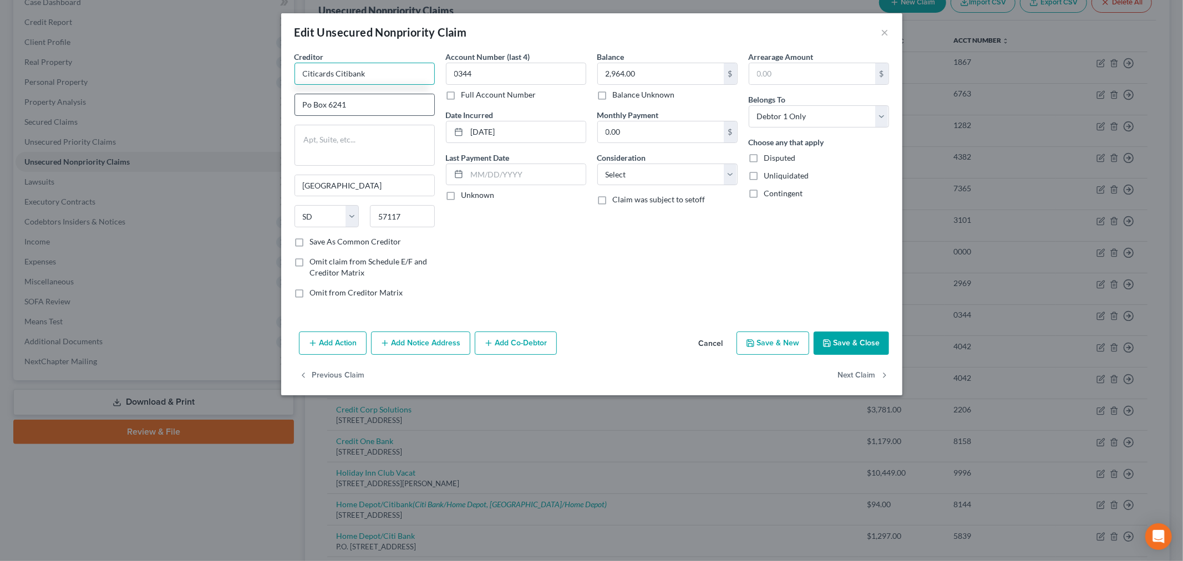
type input "Citicards Citibank"
drag, startPoint x: 311, startPoint y: 103, endPoint x: 322, endPoint y: 102, distance: 11.2
click at [311, 103] on input "Po Box 6241" at bounding box center [364, 104] width 139 height 21
type input "PO Box 6241"
click at [398, 348] on button "Add Notice Address" at bounding box center [420, 343] width 99 height 23
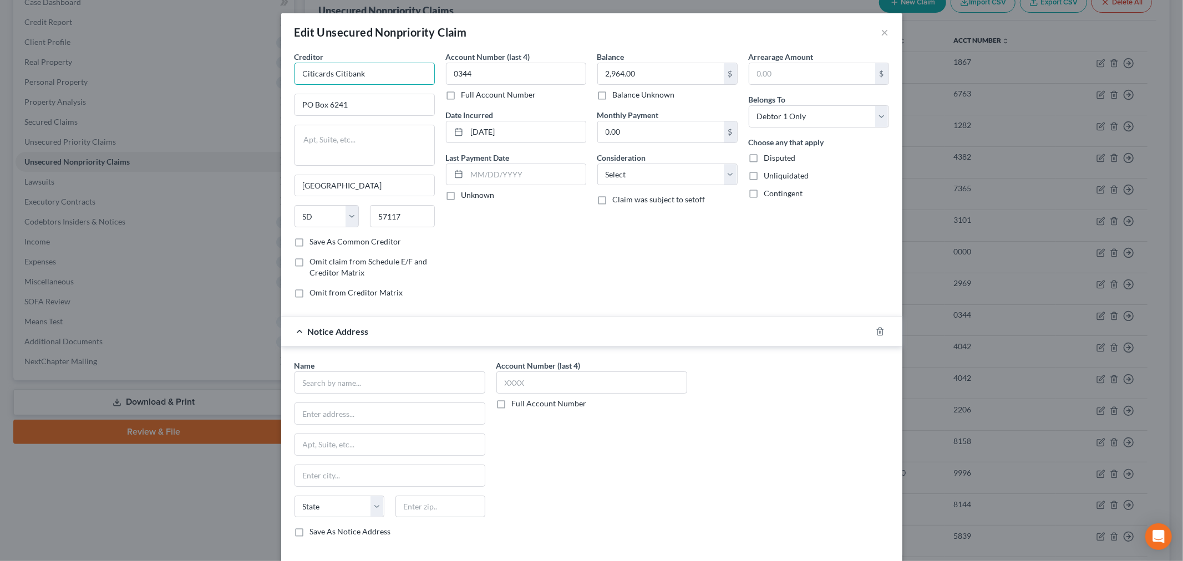
drag, startPoint x: 284, startPoint y: 70, endPoint x: 252, endPoint y: 70, distance: 32.2
click at [252, 70] on div "Edit Unsecured Nonpriority Claim × Creditor * Citicards Citibank PO Box 6241 Si…" at bounding box center [591, 280] width 1183 height 561
click at [339, 381] on input "text" at bounding box center [390, 383] width 191 height 22
paste input "Citicards Citibank"
type input "Citicards Citibank"
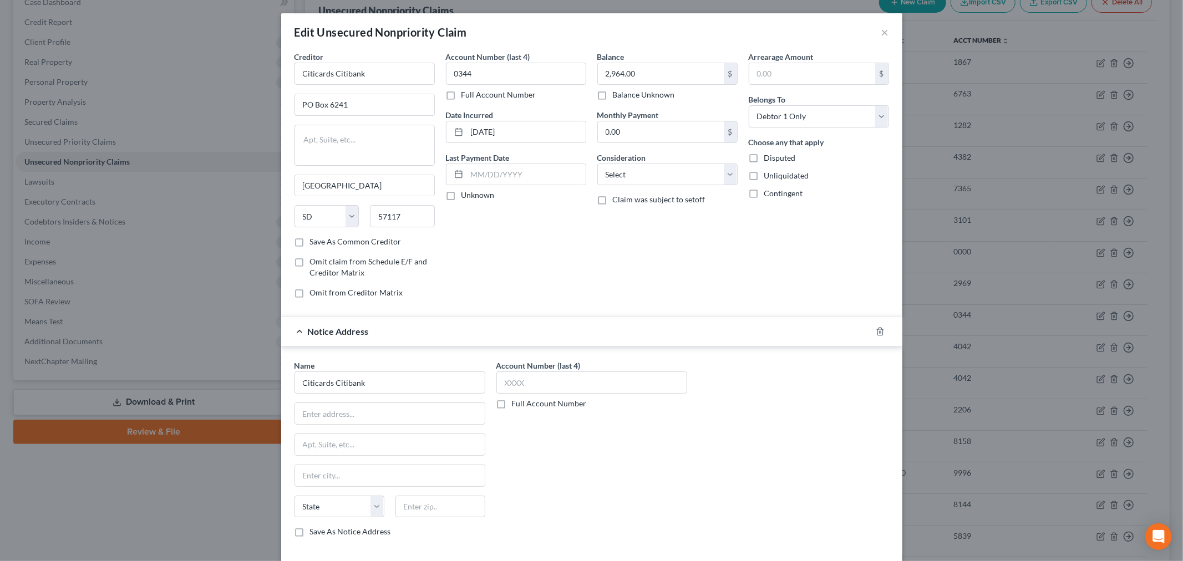
drag, startPoint x: 326, startPoint y: 103, endPoint x: 261, endPoint y: 103, distance: 64.9
click at [261, 103] on div "Edit Unsecured Nonpriority Claim × Creditor * Citicards Citibank PO Box 6241 Si…" at bounding box center [591, 280] width 1183 height 561
click at [345, 104] on input "PO Box 6241" at bounding box center [364, 104] width 139 height 21
drag, startPoint x: 354, startPoint y: 103, endPoint x: 290, endPoint y: 103, distance: 63.8
click at [295, 103] on input "PO Box 6241" at bounding box center [364, 104] width 139 height 21
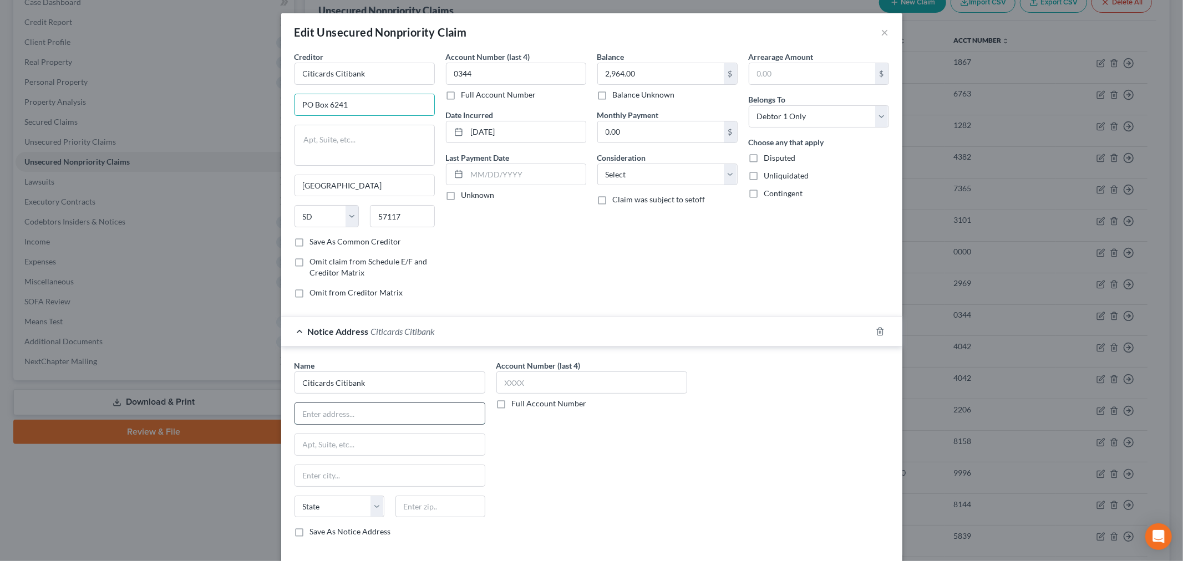
click at [347, 409] on input "text" at bounding box center [390, 413] width 190 height 21
paste input "PO Box 6241"
type input "PO Box 6241"
click at [357, 211] on div "State AL AK AR AZ CA CO CT DE DC FL GA GU HI ID IL IN IA KS KY LA ME MD MA MI M…" at bounding box center [364, 220] width 151 height 31
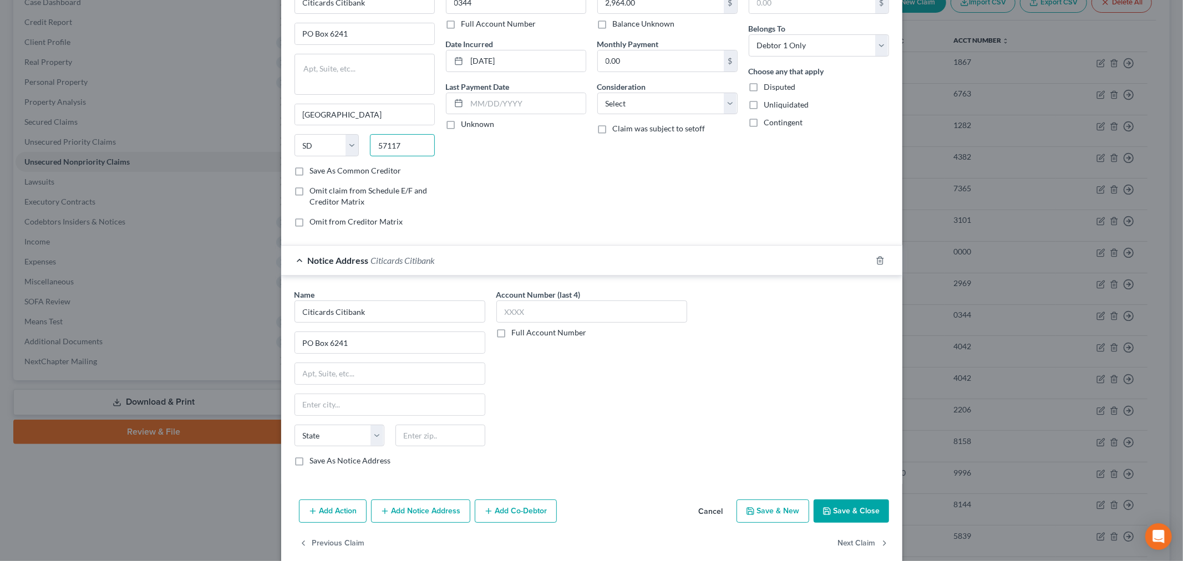
scroll to position [88, 0]
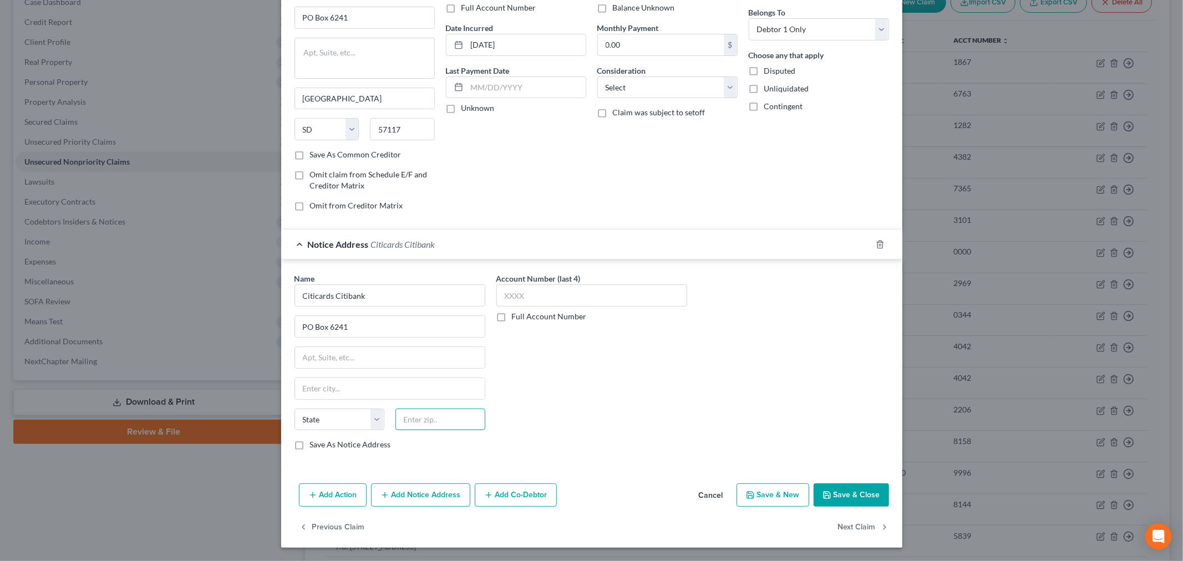
click at [419, 418] on input "text" at bounding box center [441, 420] width 90 height 22
paste input "57117"
type input "57117"
click at [507, 406] on div "Account Number (last 4) Full Account Number" at bounding box center [592, 366] width 202 height 186
type input "Sioux Falls"
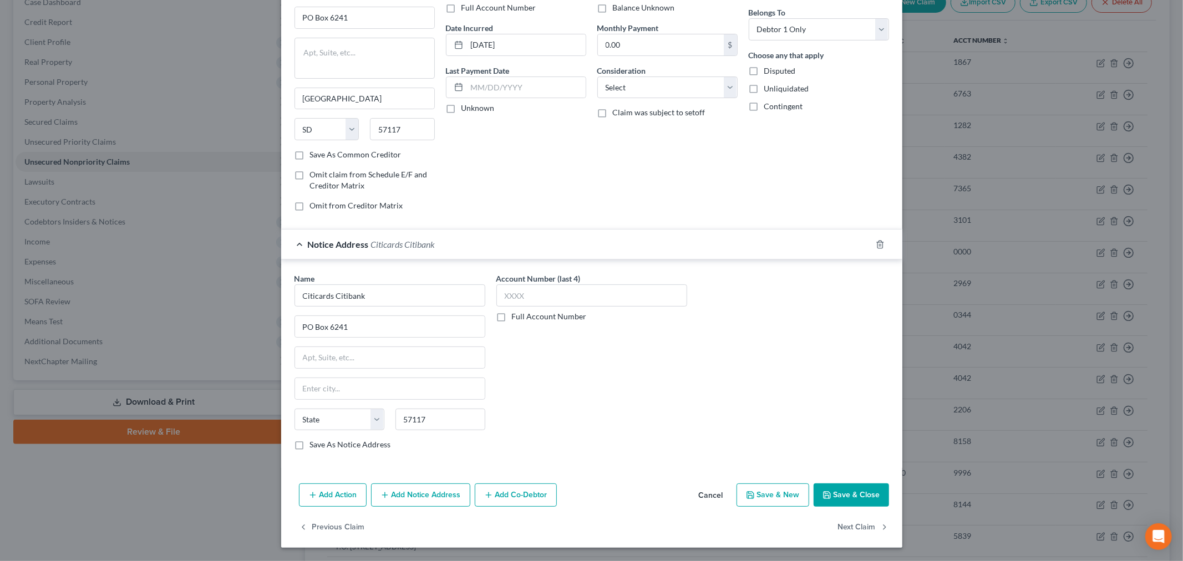
select select "43"
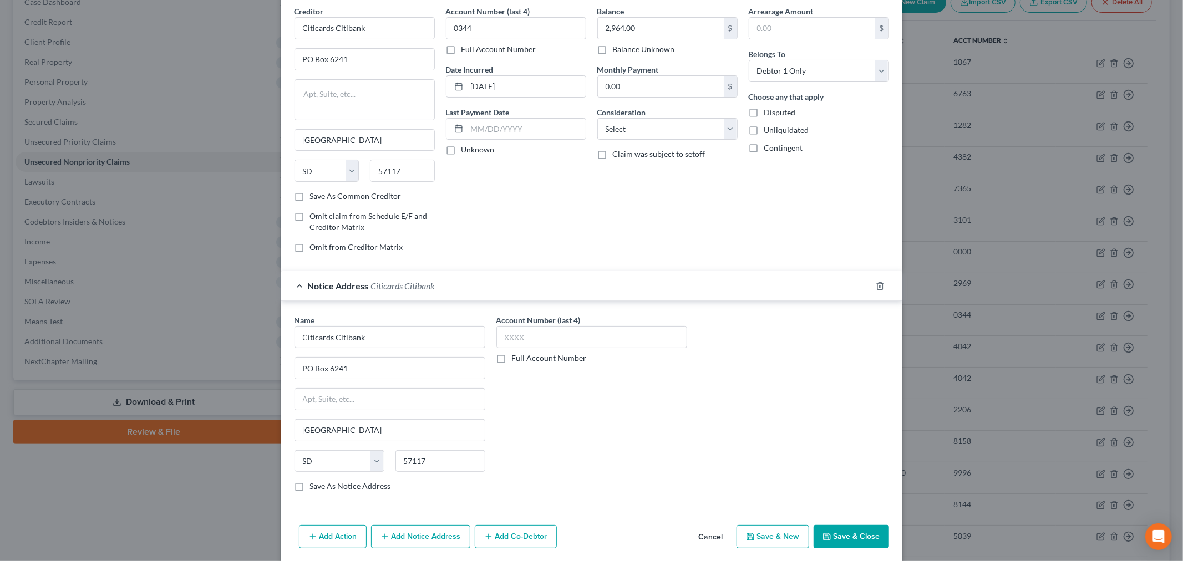
scroll to position [26, 0]
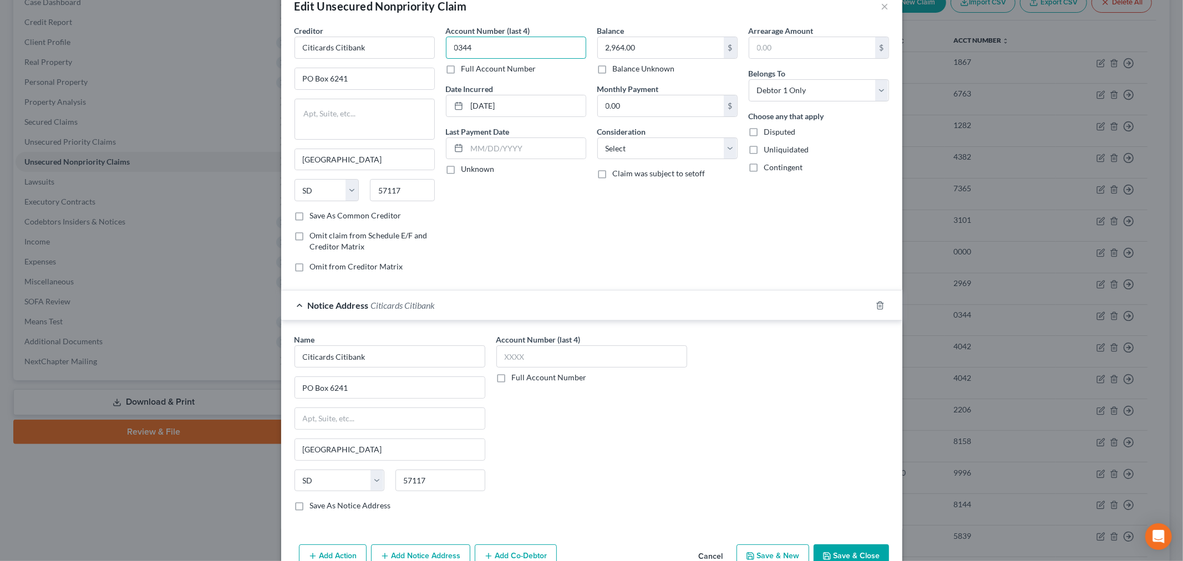
drag, startPoint x: 484, startPoint y: 39, endPoint x: 440, endPoint y: 40, distance: 43.9
click at [440, 40] on div "Account Number (last 4) 0344 Full Account Number Date Incurred 09-26-2021 Last …" at bounding box center [515, 153] width 151 height 256
click at [529, 356] on input "text" at bounding box center [591, 357] width 191 height 22
paste input "0344"
type input "0344"
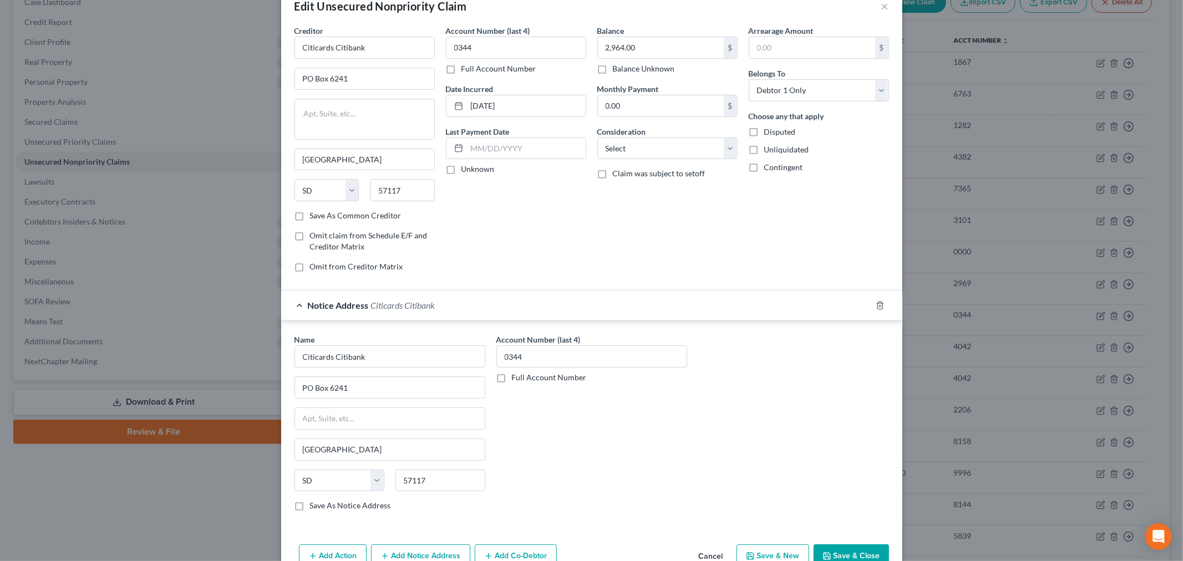
click at [514, 425] on div "Account Number (last 4) 0344 Full Account Number" at bounding box center [592, 427] width 202 height 186
click at [477, 104] on input "09-26-2021" at bounding box center [526, 105] width 119 height 21
type input "09/26/2021"
click at [607, 153] on select "Select Cable / Satellite Services Collection Agency Credit Card Debt Debt Couns…" at bounding box center [667, 149] width 140 height 22
select select "1"
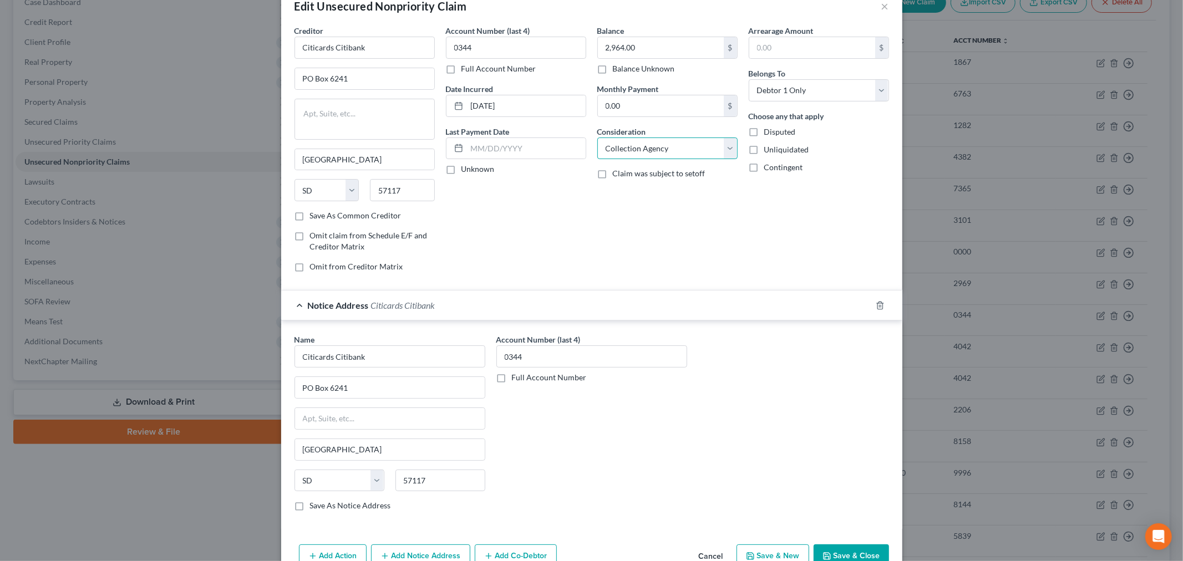
click at [597, 138] on select "Select Cable / Satellite Services Collection Agency Credit Card Debt Debt Couns…" at bounding box center [667, 149] width 140 height 22
click at [778, 82] on select "Select Debtor 1 Only Debtor 2 Only Debtor 1 And Debtor 2 Only At Least One Of T…" at bounding box center [819, 90] width 140 height 22
select select "4"
click at [749, 79] on select "Select Debtor 1 Only Debtor 2 Only Debtor 1 And Debtor 2 Only At Least One Of T…" at bounding box center [819, 90] width 140 height 22
drag, startPoint x: 663, startPoint y: 243, endPoint x: 494, endPoint y: 235, distance: 169.4
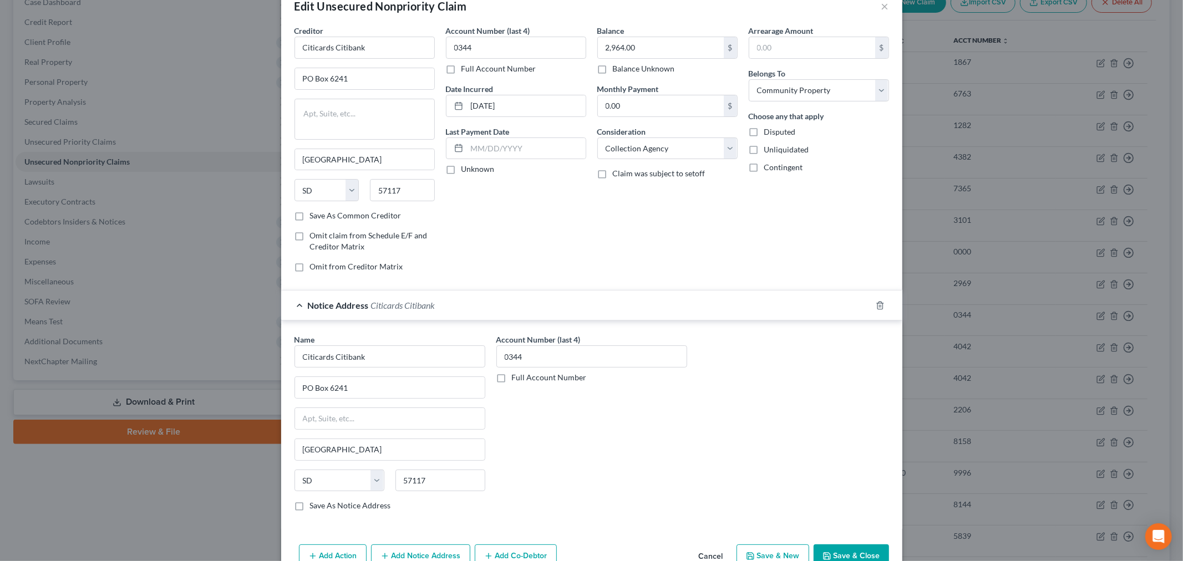
click at [662, 243] on div "Balance 2,964.00 $ Balance Unknown Balance Undetermined 2,964.00 $ Balance Unkn…" at bounding box center [667, 153] width 151 height 256
drag, startPoint x: 375, startPoint y: 46, endPoint x: 291, endPoint y: 47, distance: 84.3
click at [295, 47] on input "Citicards Citibank" at bounding box center [365, 48] width 140 height 22
click at [345, 79] on div "698 1/2 South Ogden Street, Buffalo, NY 14206" at bounding box center [360, 77] width 115 height 9
type input "Capital Management Services, LP"
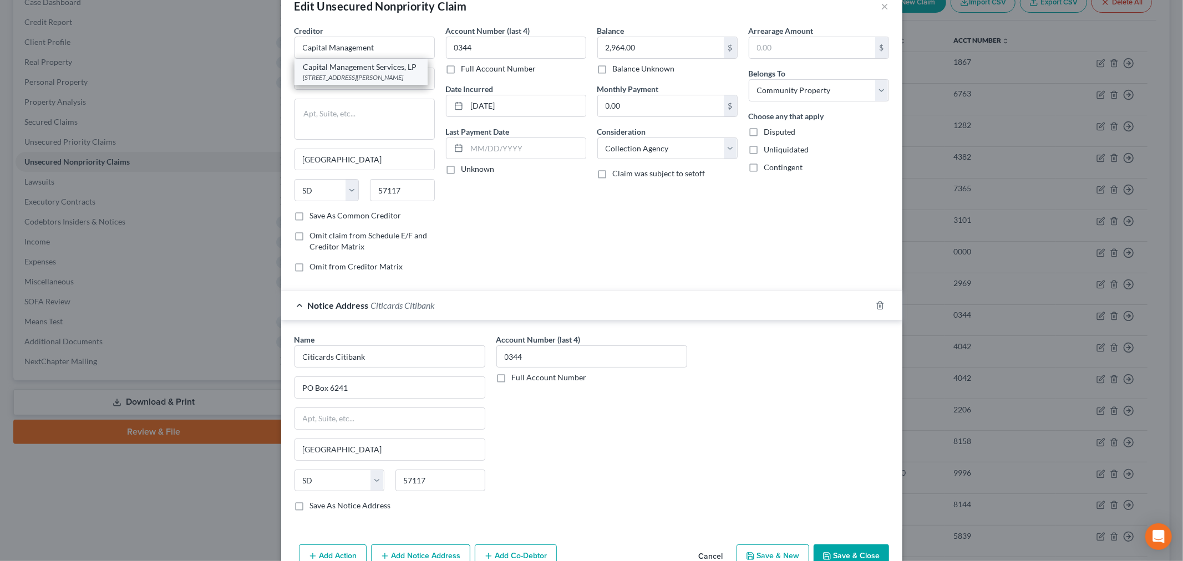
type input "698 1/2 South Ogden Street"
type input "Buffalo"
select select "35"
click at [502, 45] on input "0344" at bounding box center [516, 48] width 140 height 22
click at [414, 195] on input "14206" at bounding box center [402, 190] width 65 height 22
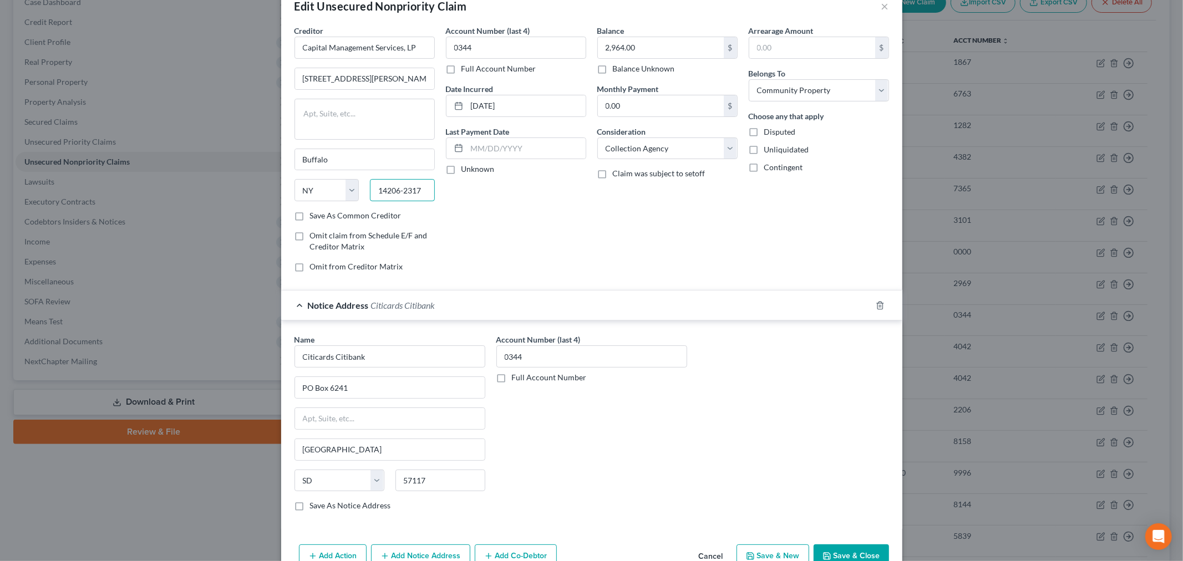
type input "14206-2317"
click at [479, 222] on div "Account Number (last 4) 0344 Full Account Number Date Incurred 09/26/2021 Last …" at bounding box center [515, 153] width 151 height 256
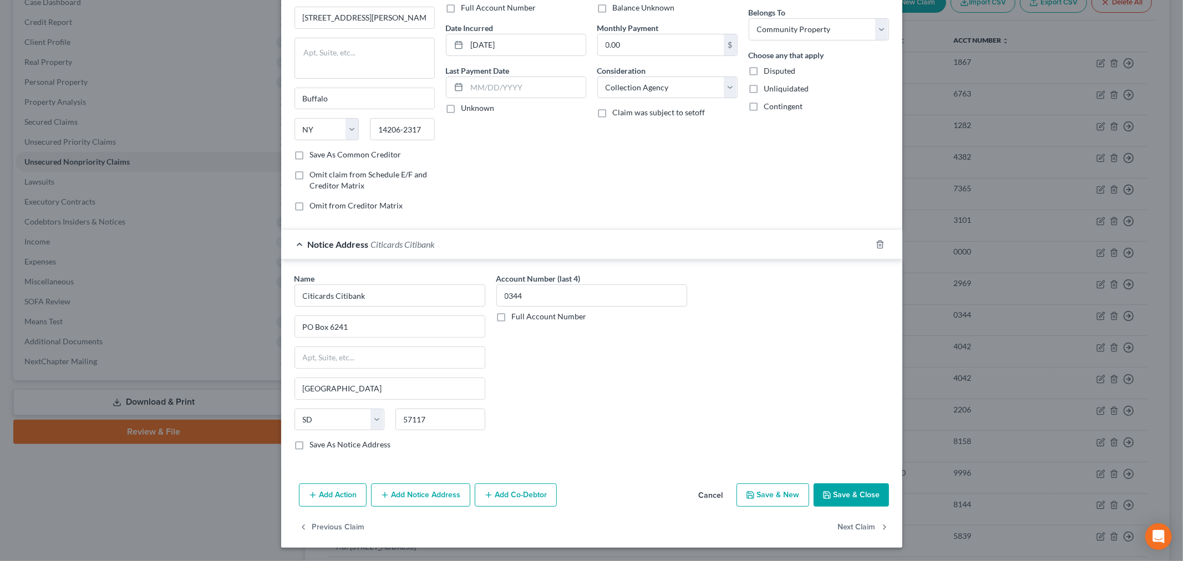
click at [405, 495] on button "Add Notice Address" at bounding box center [420, 495] width 99 height 23
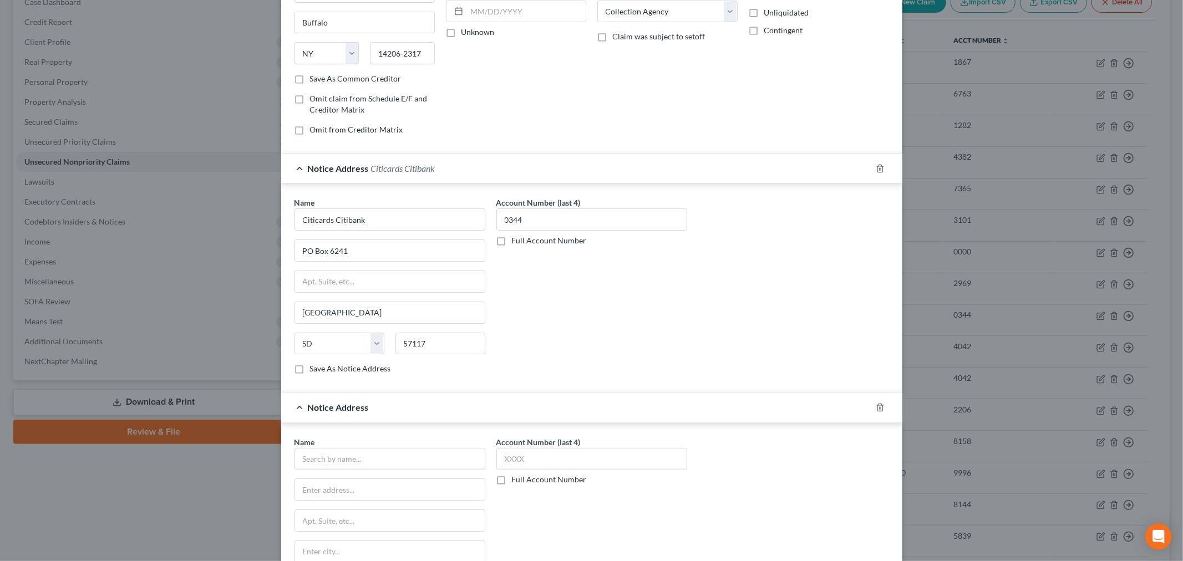
scroll to position [328, 0]
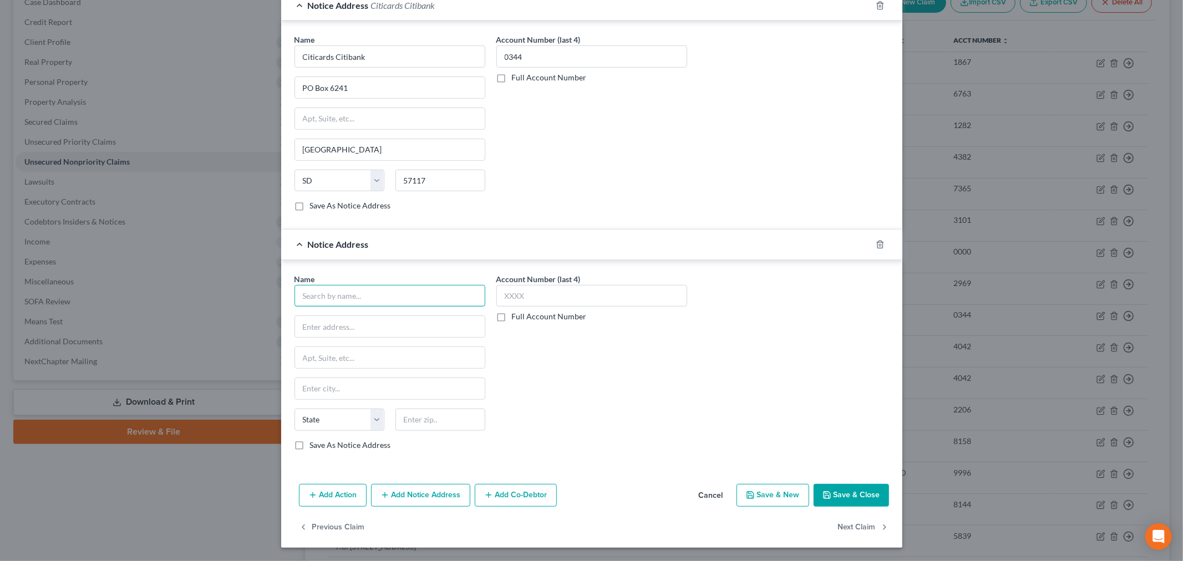
click at [358, 297] on input "text" at bounding box center [390, 296] width 191 height 22
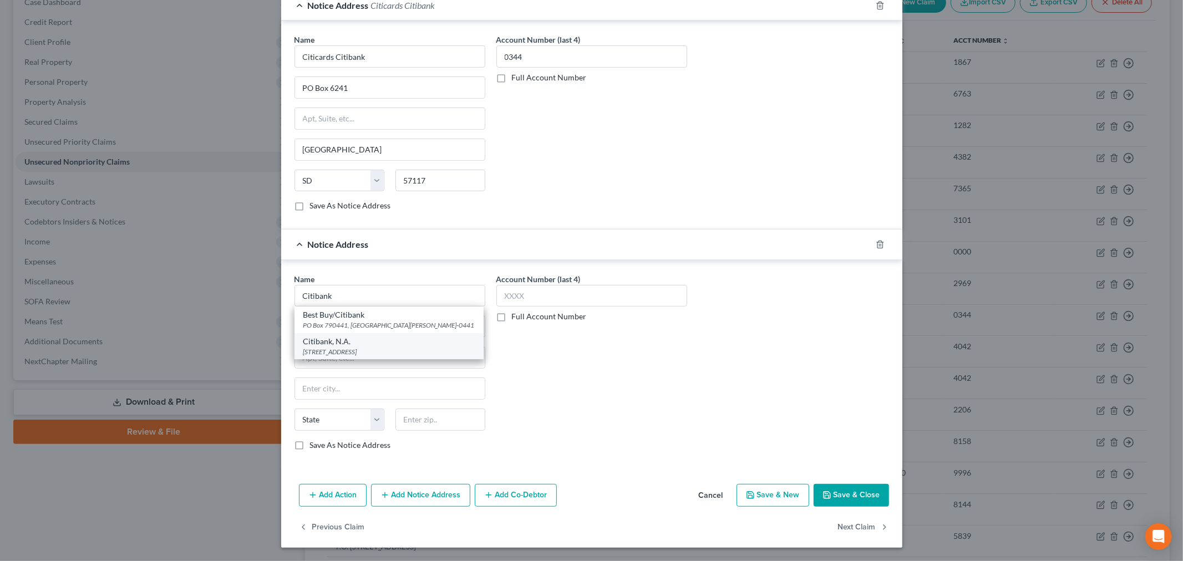
click at [352, 339] on div "Citibank, N.A." at bounding box center [388, 341] width 171 height 11
type input "Citibank, N.A."
type input "PO Box 760937"
type input "San Antonio"
select select "45"
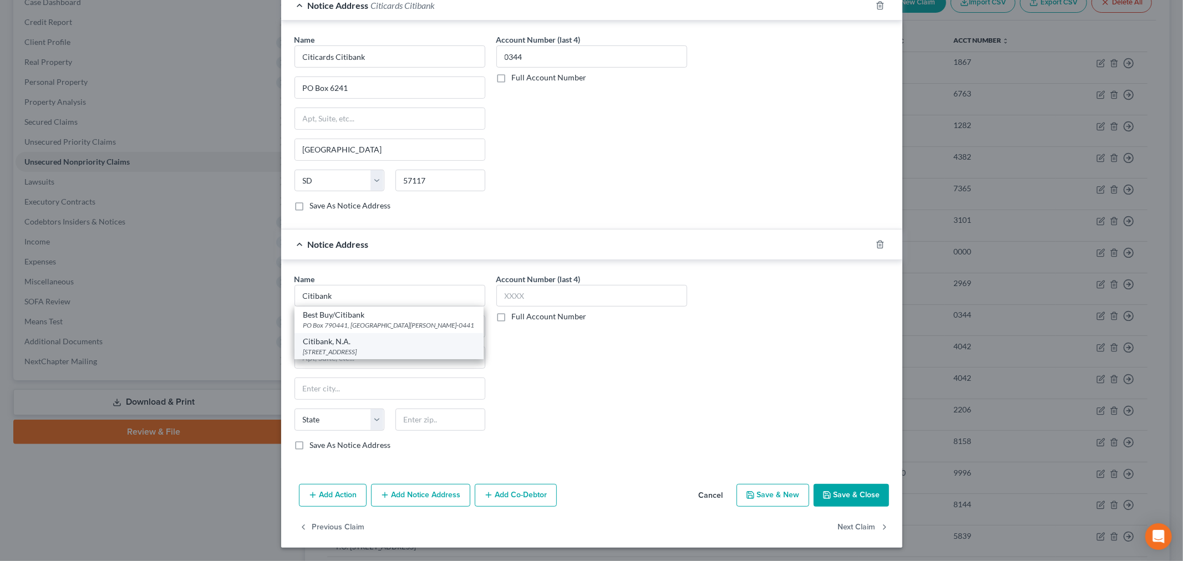
type input "78245-0937"
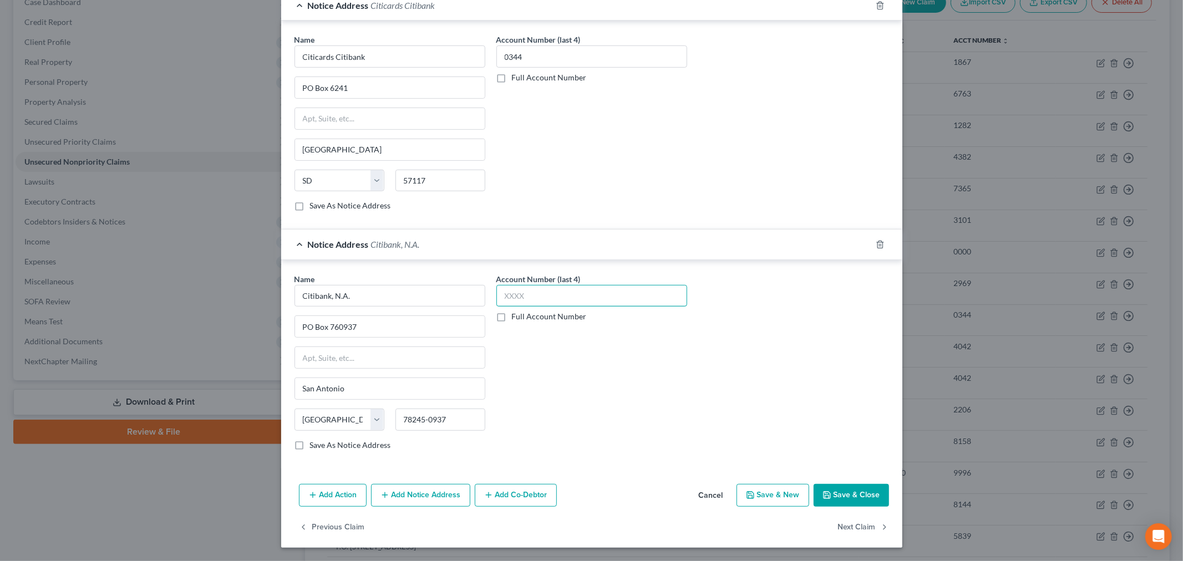
click at [552, 304] on input "text" at bounding box center [591, 296] width 191 height 22
type input "0344"
click at [621, 381] on div "Account Number (last 4) 0344 Full Account Number" at bounding box center [592, 366] width 202 height 186
click at [852, 503] on button "Save & Close" at bounding box center [851, 495] width 75 height 23
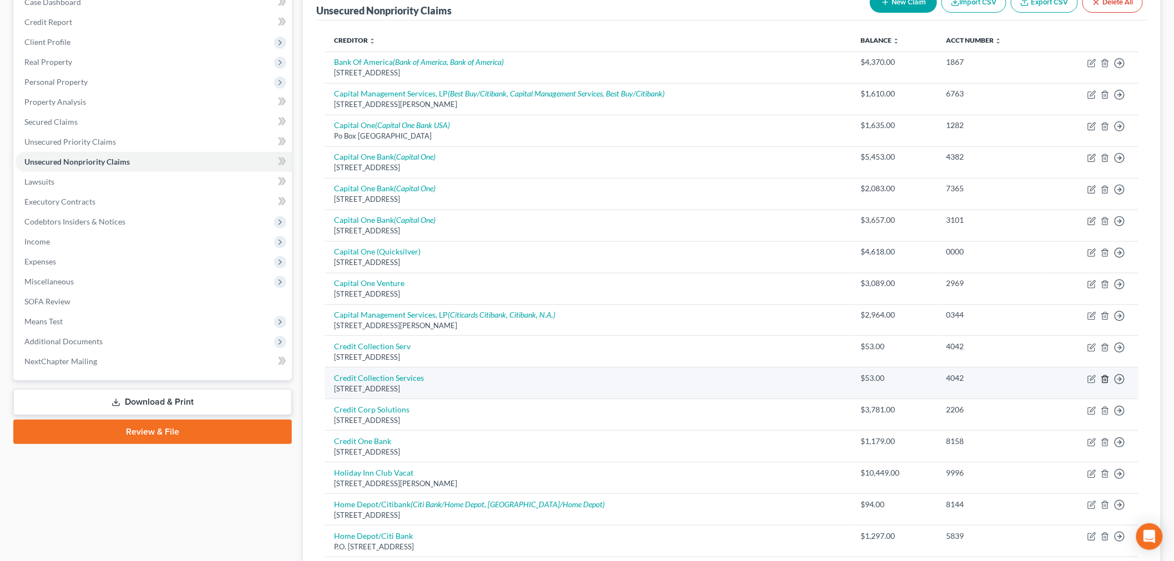
click at [1107, 379] on icon "button" at bounding box center [1105, 379] width 9 height 9
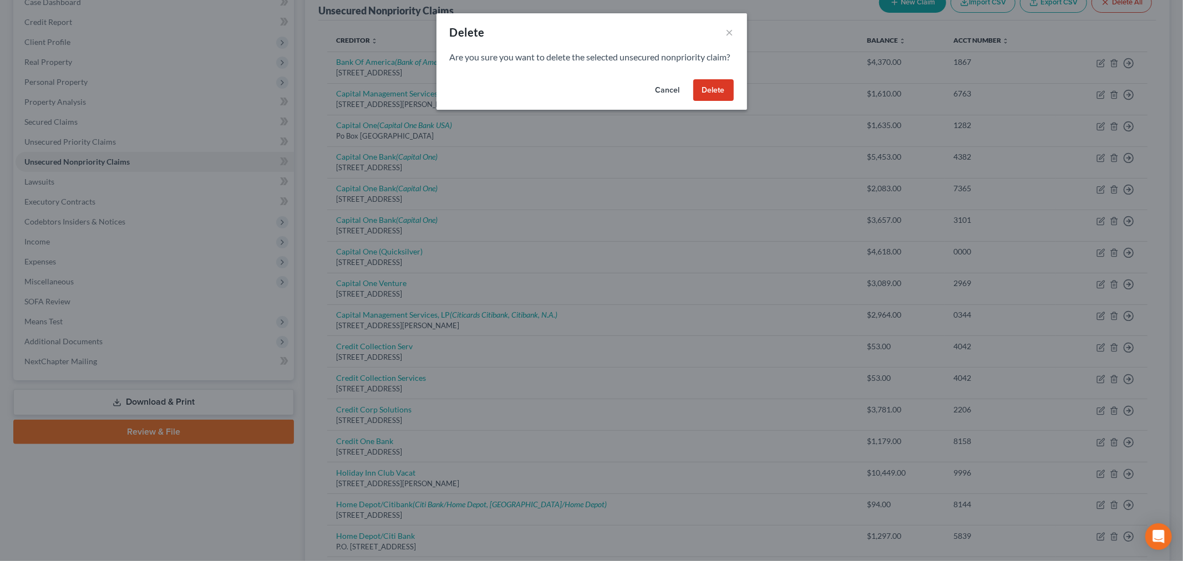
click at [716, 101] on button "Delete" at bounding box center [713, 90] width 40 height 22
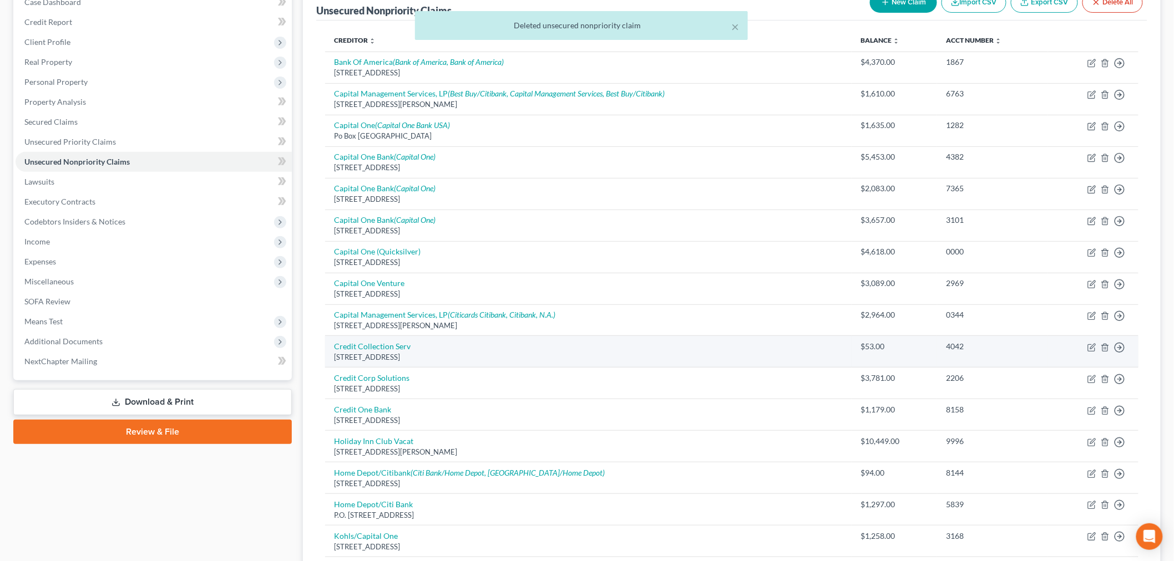
click at [1086, 347] on td "Move to D Move to E Move to G Move to Notice Only" at bounding box center [1093, 352] width 90 height 32
click at [1088, 347] on icon "button" at bounding box center [1091, 347] width 7 height 7
select select "22"
select select "1"
select select "0"
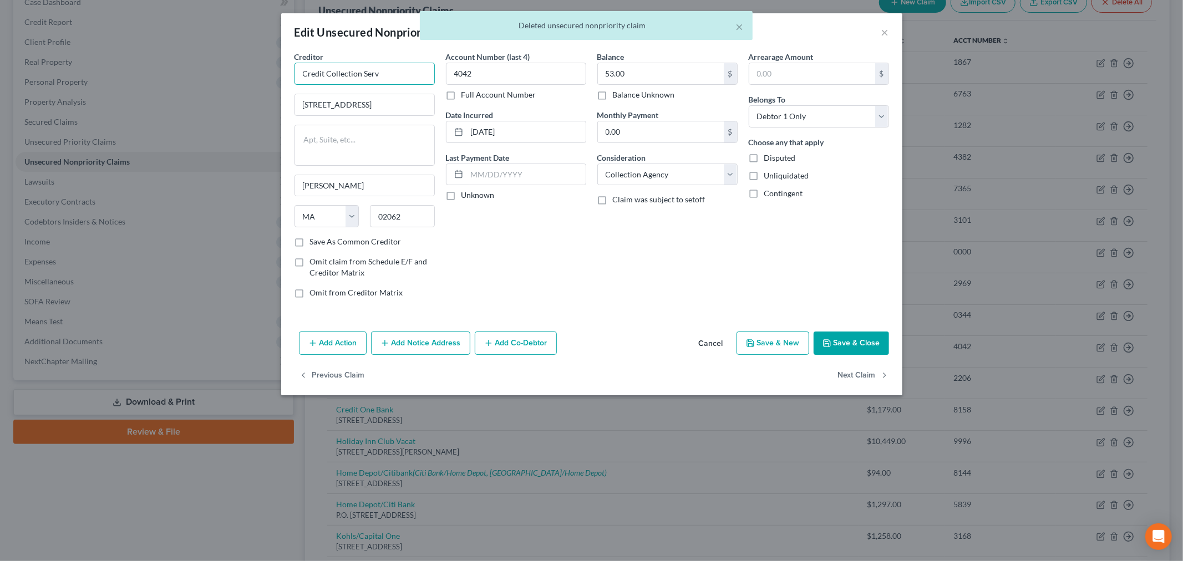
click at [397, 69] on input "Credit Collection Serv" at bounding box center [365, 74] width 140 height 22
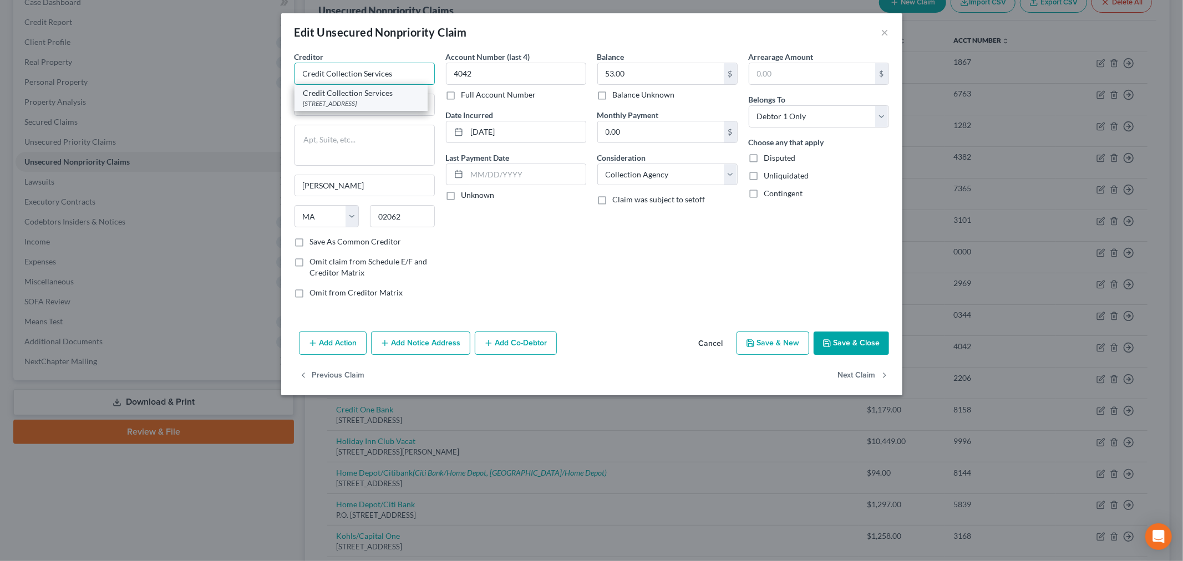
type input "Credit Collection Services"
click at [379, 98] on div "Credit Collection Services" at bounding box center [360, 93] width 115 height 11
type input "725 Canton Street"
type input "2062"
click at [484, 130] on input "11-22-2023" at bounding box center [526, 131] width 119 height 21
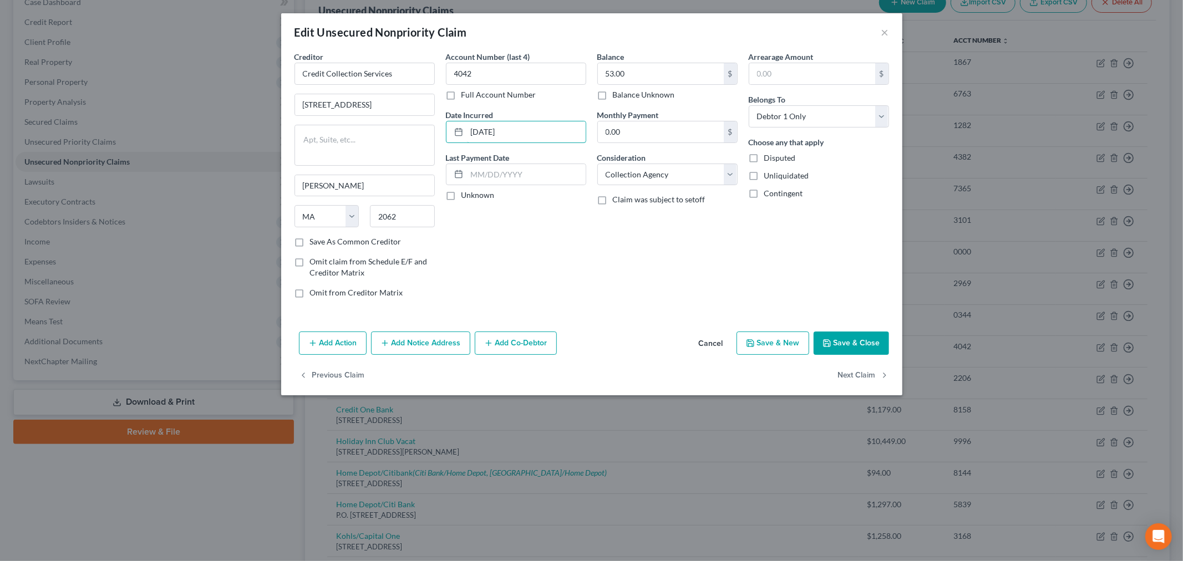
type input "11/22/2023"
click at [527, 220] on div "Account Number (last 4) 4042 Full Account Number Date Incurred 11/22/2023 Last …" at bounding box center [515, 179] width 151 height 256
click at [813, 126] on select "Select Debtor 1 Only Debtor 2 Only Debtor 1 And Debtor 2 Only At Least One Of T…" at bounding box center [819, 116] width 140 height 22
select select "4"
click at [749, 105] on select "Select Debtor 1 Only Debtor 2 Only Debtor 1 And Debtor 2 Only At Least One Of T…" at bounding box center [819, 116] width 140 height 22
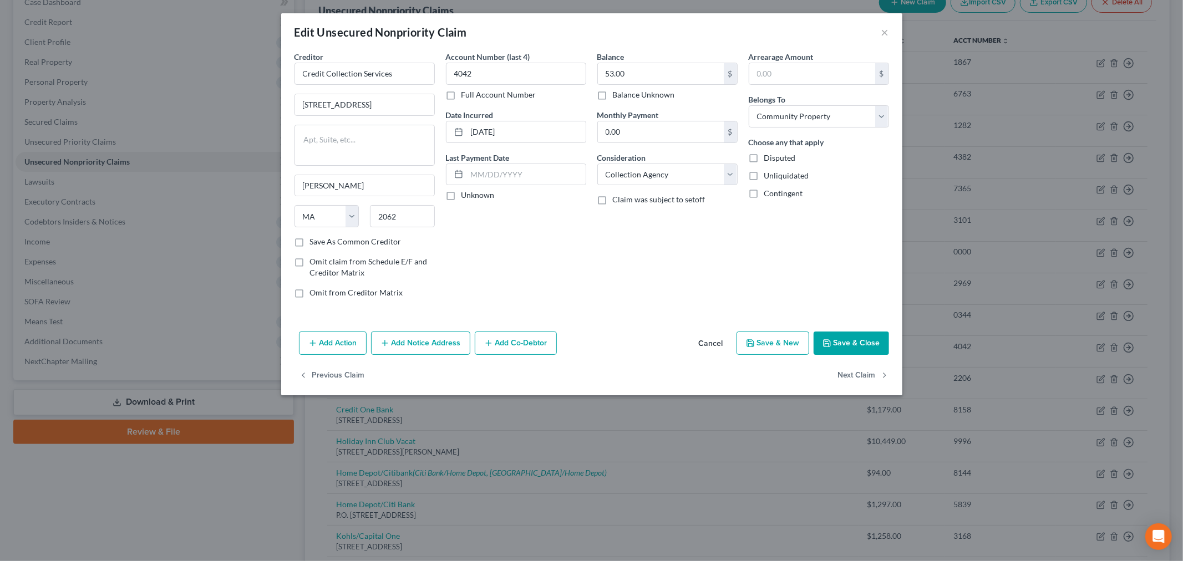
click at [624, 253] on div "Balance 53.00 $ Balance Unknown Balance Undetermined 53.00 $ Balance Unknown Mo…" at bounding box center [667, 179] width 151 height 256
click at [427, 346] on button "Add Notice Address" at bounding box center [420, 343] width 99 height 23
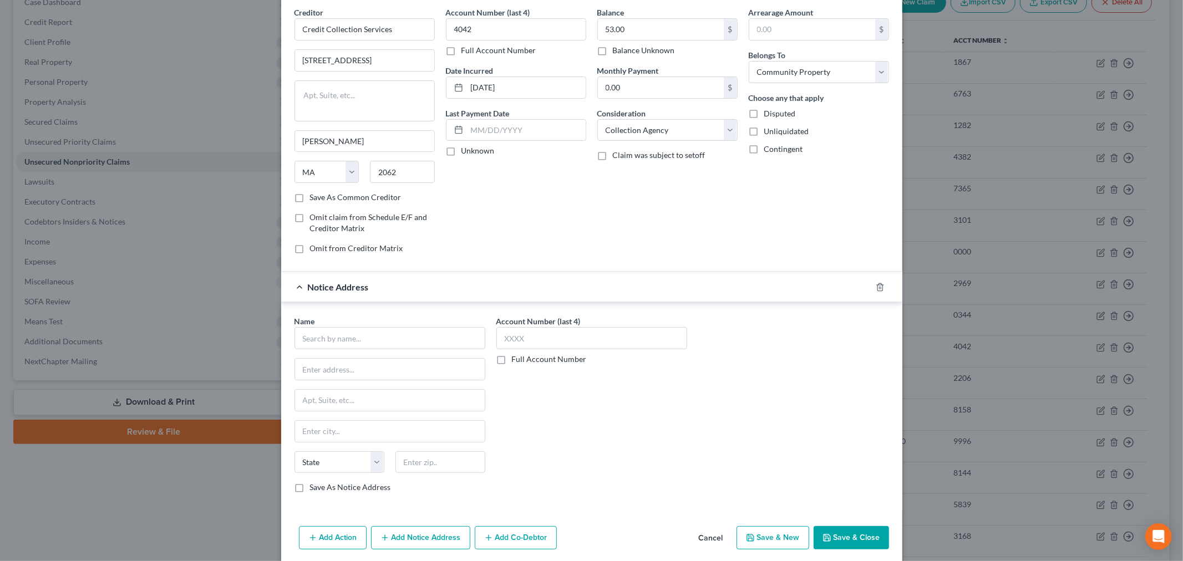
scroll to position [88, 0]
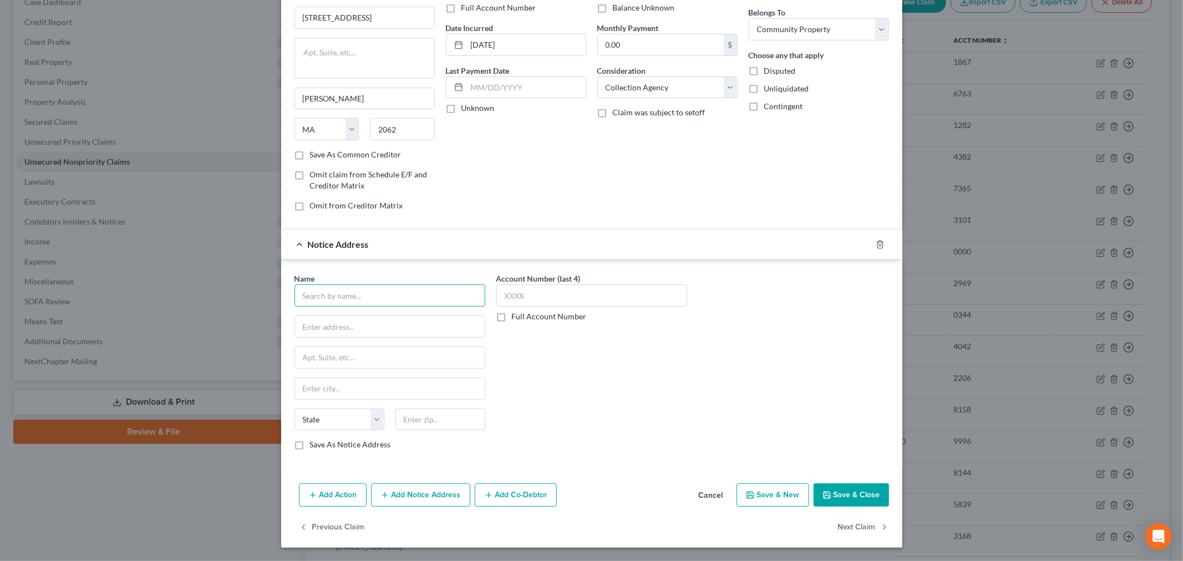
click at [369, 295] on input "text" at bounding box center [390, 296] width 191 height 22
click at [356, 328] on div "PO Box 740407, Cincinnati, OH 45274-0407" at bounding box center [360, 325] width 115 height 9
type input "Frontier Communications"
type input "PO Box 740407"
type input "Cincinnati"
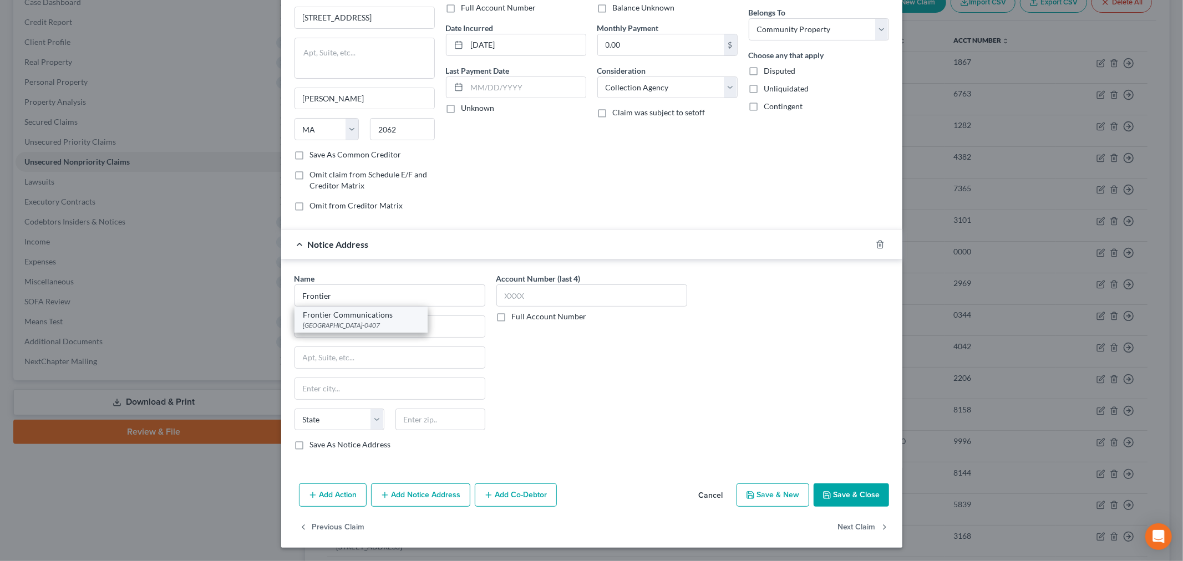
select select "36"
type input "45274-0407"
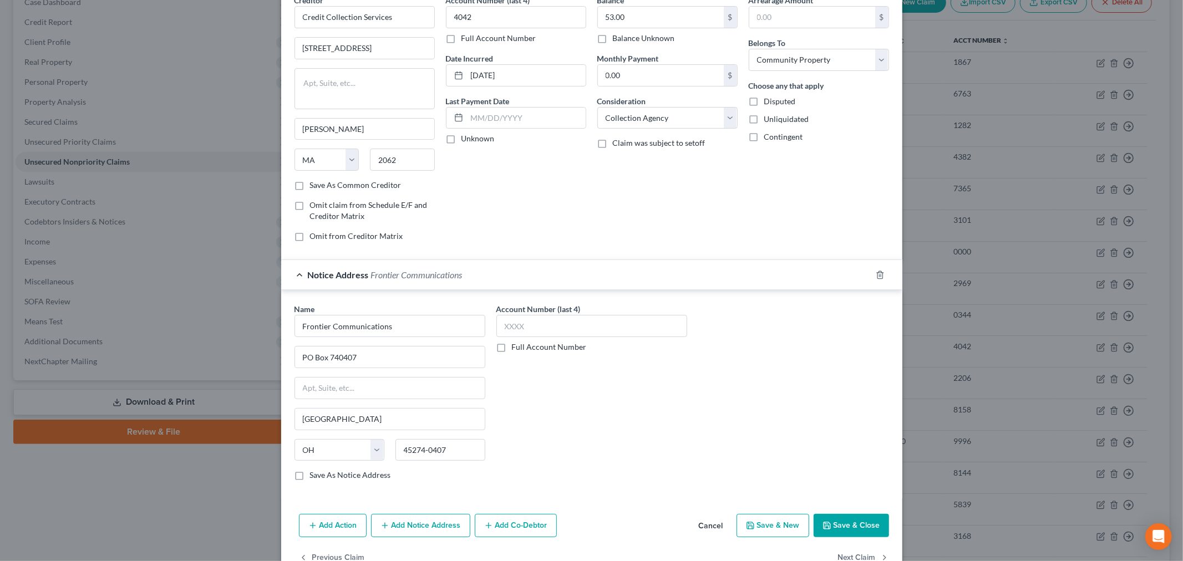
scroll to position [26, 0]
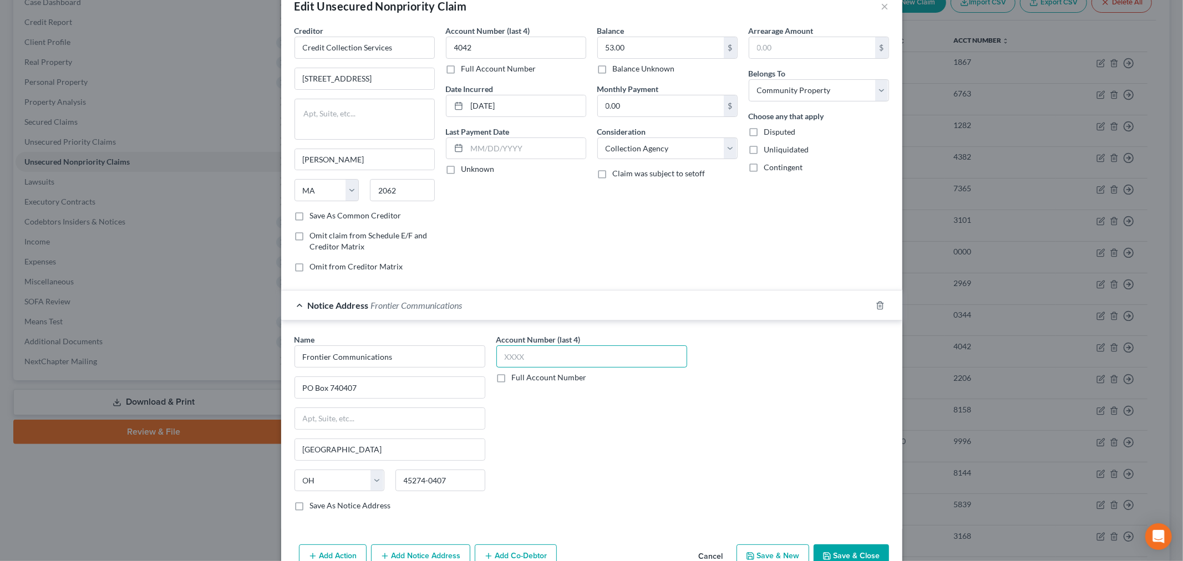
click at [577, 346] on input "text" at bounding box center [591, 357] width 191 height 22
type input "4042"
click at [547, 403] on div "Account Number (last 4) 4042 Full Account Number" at bounding box center [592, 427] width 202 height 186
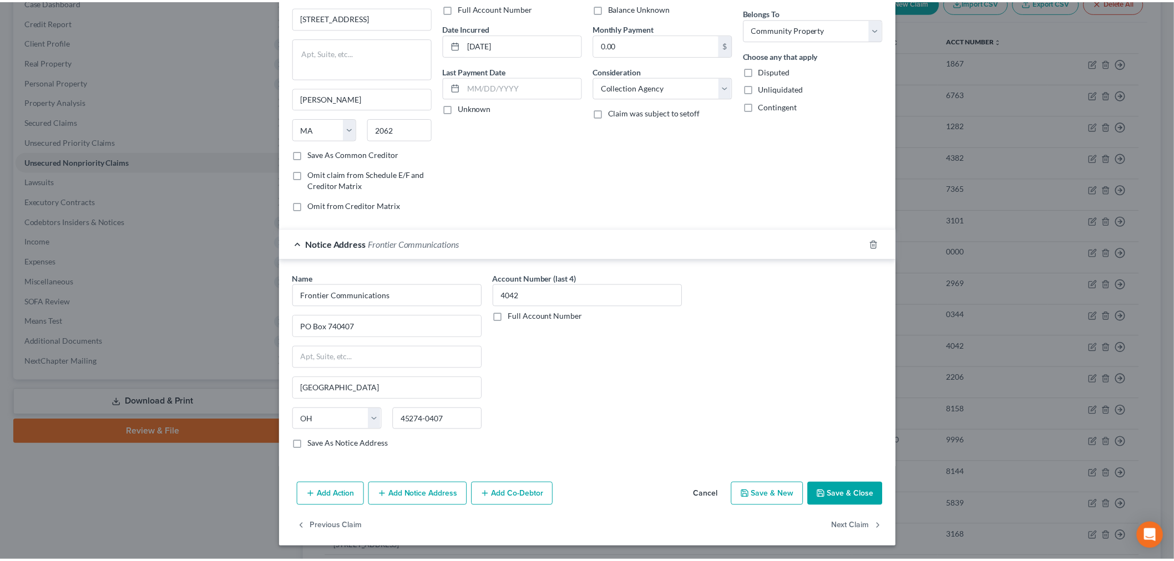
scroll to position [88, 0]
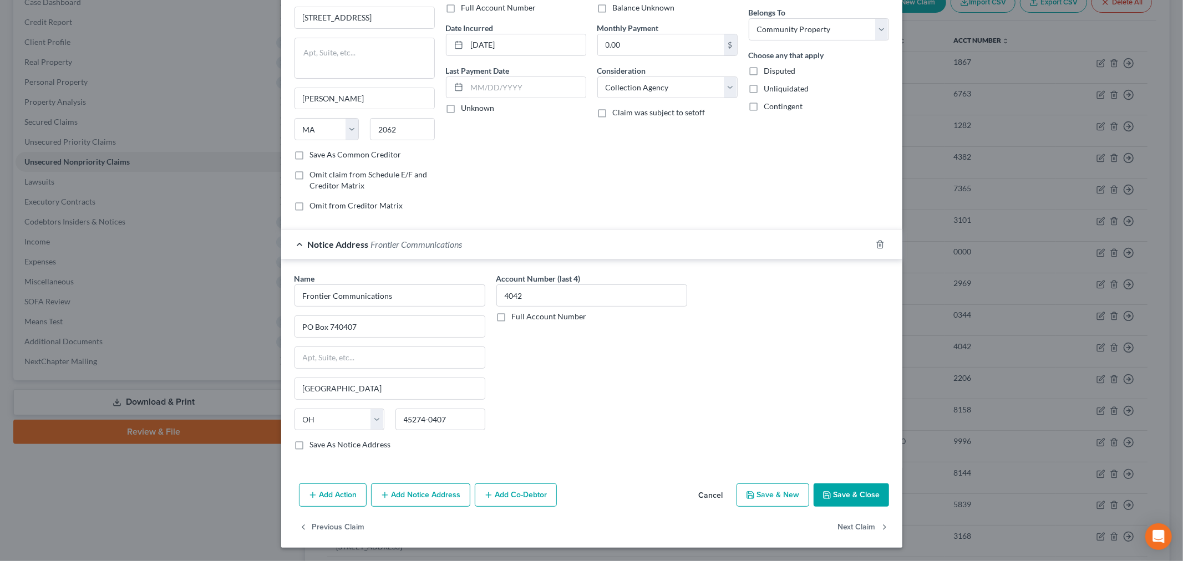
click at [838, 494] on button "Save & Close" at bounding box center [851, 495] width 75 height 23
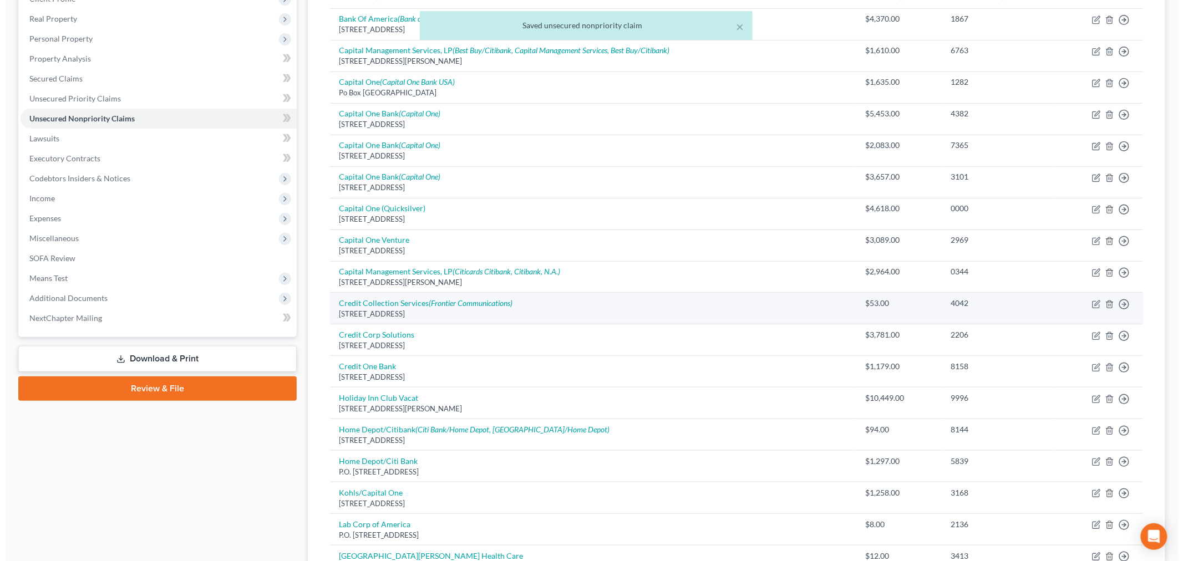
scroll to position [185, 0]
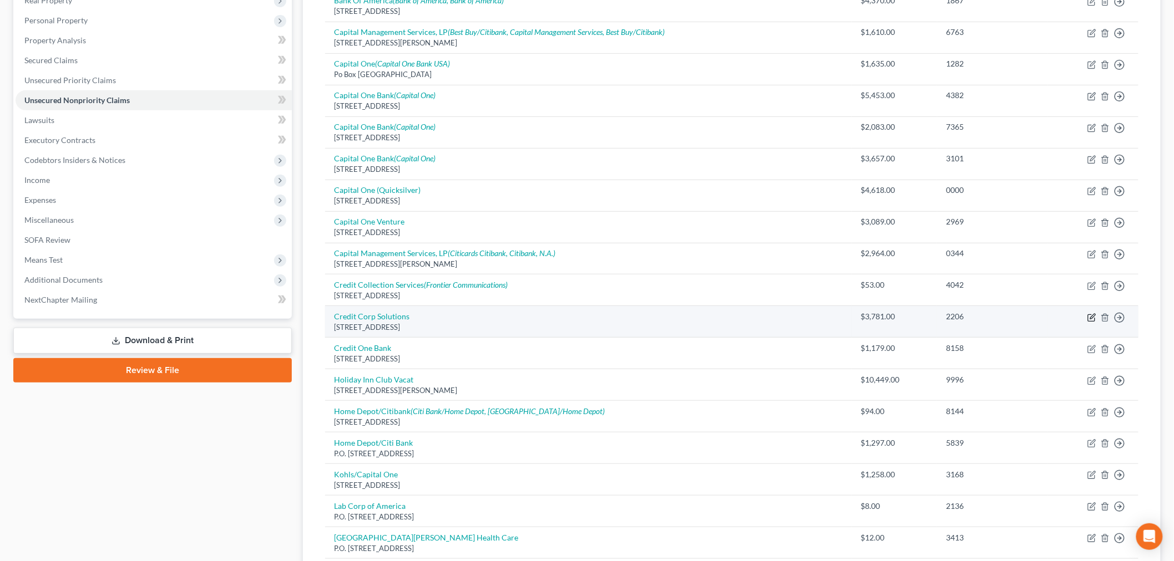
click at [1094, 316] on icon "button" at bounding box center [1092, 316] width 5 height 5
select select "46"
select select "0"
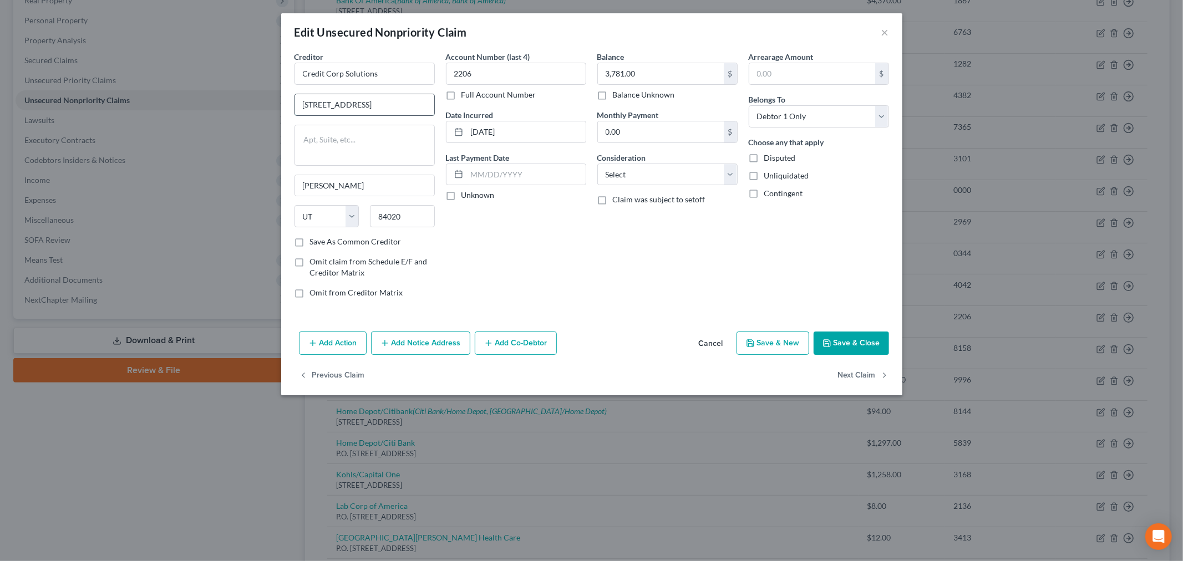
drag, startPoint x: 392, startPoint y: 102, endPoint x: 367, endPoint y: 102, distance: 25.0
click at [367, 102] on input "121 W Election Rd Ste 20" at bounding box center [364, 104] width 139 height 21
type input "121 W Election Rd"
click at [347, 135] on textarea at bounding box center [365, 145] width 140 height 41
paste textarea "Ste 20"
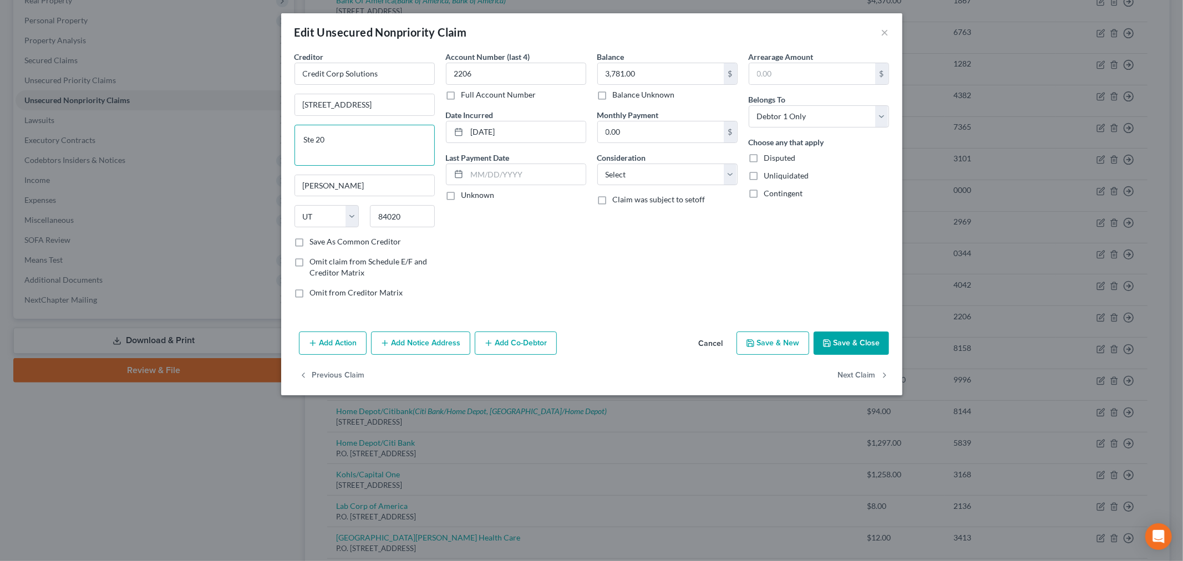
click at [312, 140] on textarea "Ste 20" at bounding box center [365, 145] width 140 height 41
click at [356, 142] on textarea "Suite 20" at bounding box center [365, 145] width 140 height 41
type textarea "Suite 20"
click at [524, 246] on div "Account Number (last 4) 2206 Full Account Number Date Incurred 03-08-2025 Last …" at bounding box center [515, 179] width 151 height 256
click at [494, 129] on input "03-08-2025" at bounding box center [526, 131] width 119 height 21
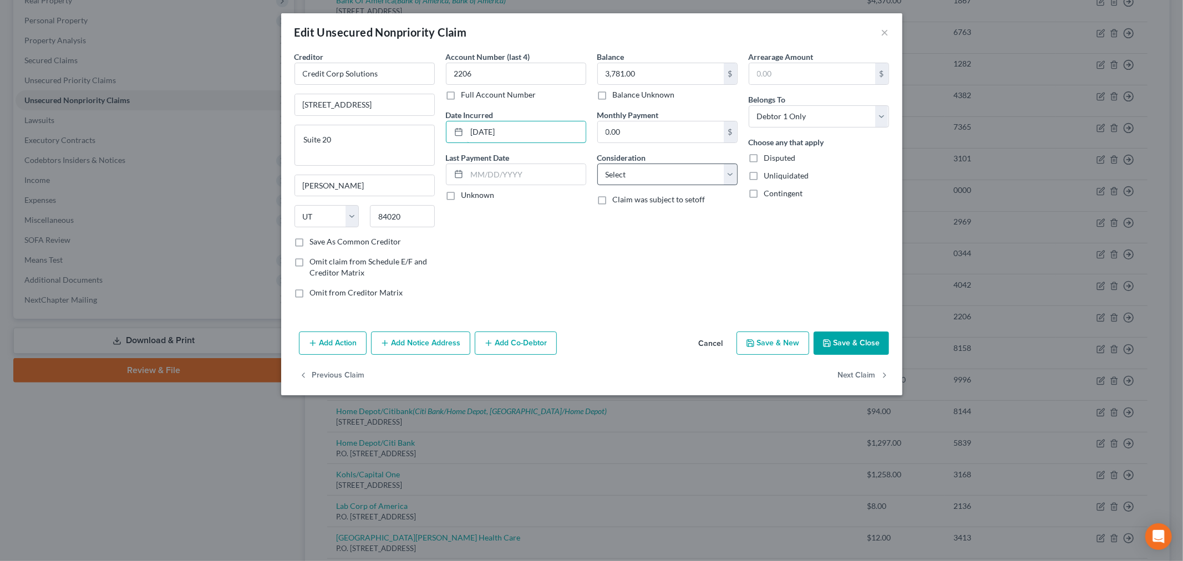
type input "03/08/2025"
click at [636, 167] on select "Select Cable / Satellite Services Collection Agency Credit Card Debt Debt Couns…" at bounding box center [667, 175] width 140 height 22
select select "1"
click at [597, 164] on select "Select Cable / Satellite Services Collection Agency Credit Card Debt Debt Couns…" at bounding box center [667, 175] width 140 height 22
click at [630, 256] on div "Balance 3,781.00 $ Balance Unknown Balance Undetermined 3,781.00 $ Balance Unkn…" at bounding box center [667, 179] width 151 height 256
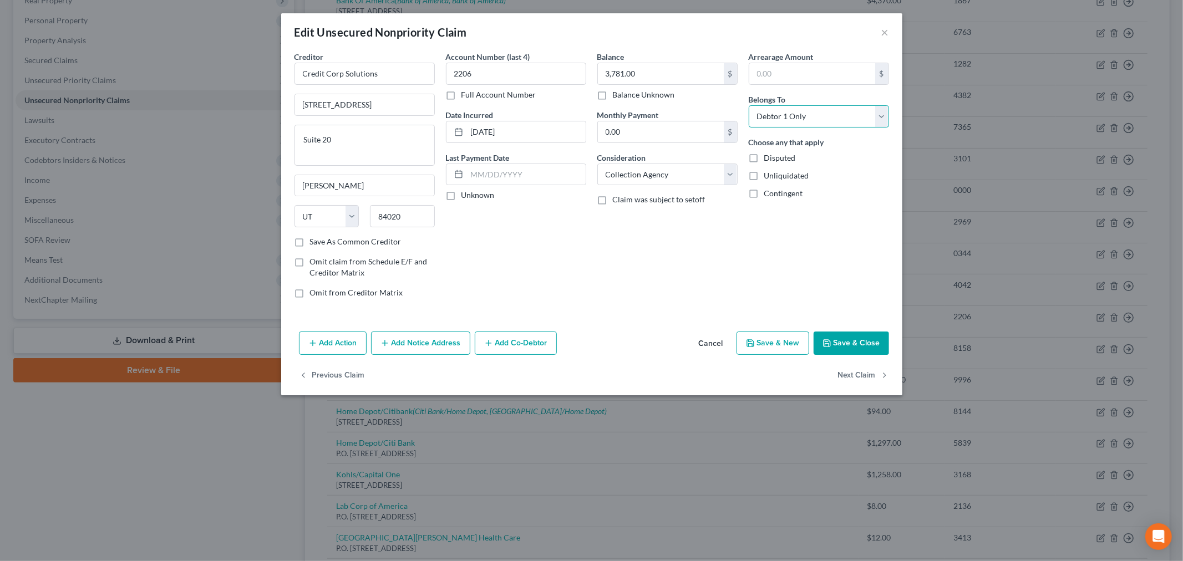
click at [798, 120] on select "Select Debtor 1 Only Debtor 2 Only Debtor 1 And Debtor 2 Only At Least One Of T…" at bounding box center [819, 116] width 140 height 22
select select "4"
click at [749, 105] on select "Select Debtor 1 Only Debtor 2 Only Debtor 1 And Debtor 2 Only At Least One Of T…" at bounding box center [819, 116] width 140 height 22
click at [622, 255] on div "Balance 3,781.00 $ Balance Unknown Balance Undetermined 3,781.00 $ Balance Unkn…" at bounding box center [667, 179] width 151 height 256
click at [419, 338] on button "Add Notice Address" at bounding box center [420, 343] width 99 height 23
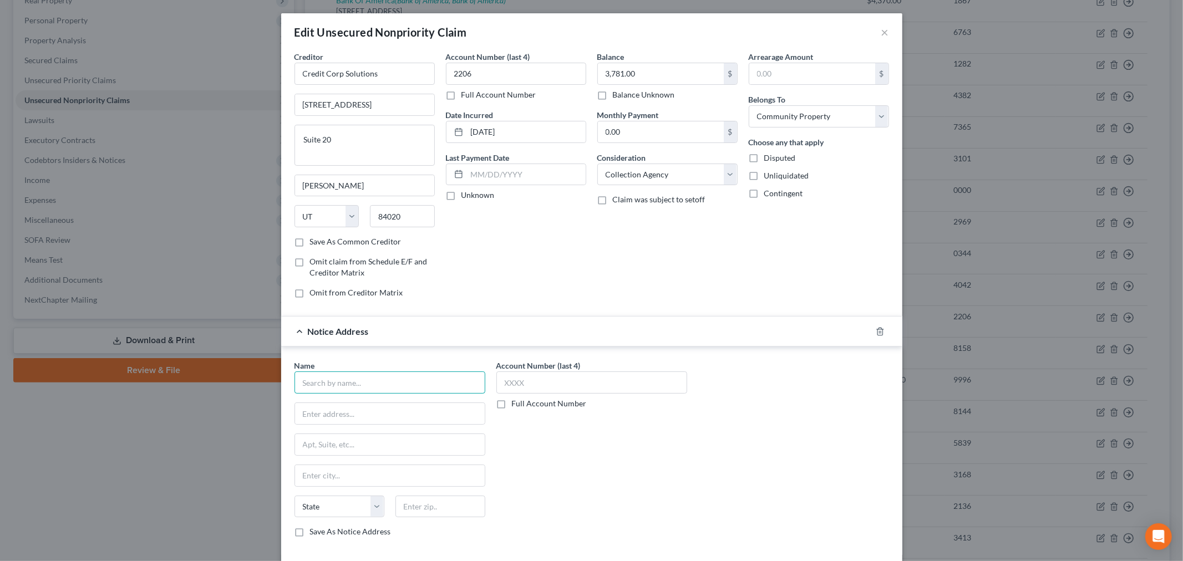
click at [339, 383] on input "text" at bounding box center [390, 383] width 191 height 22
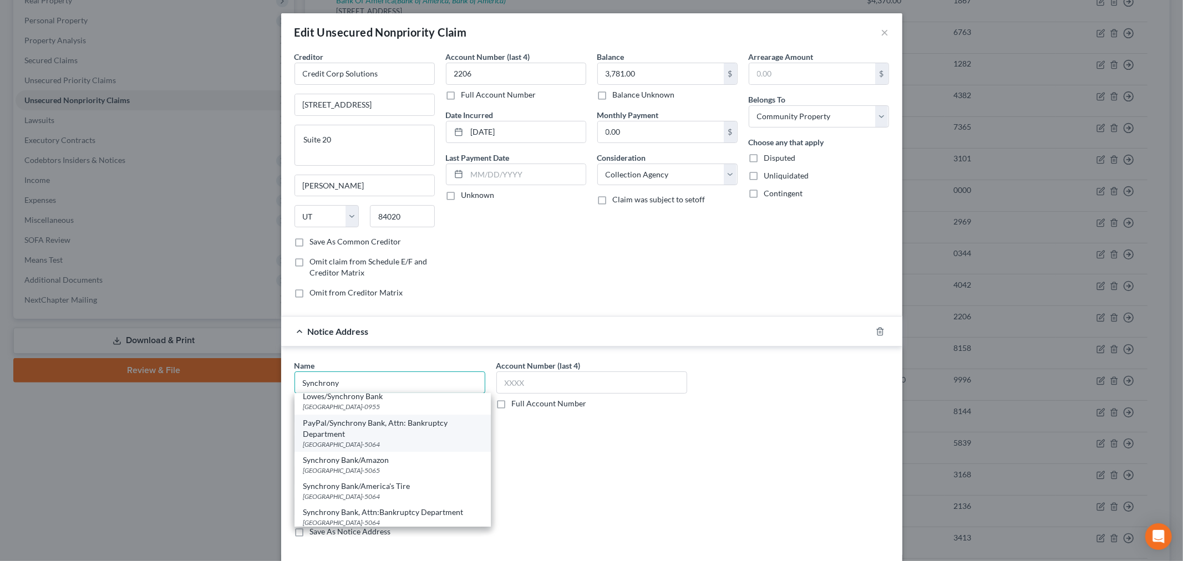
scroll to position [62, 0]
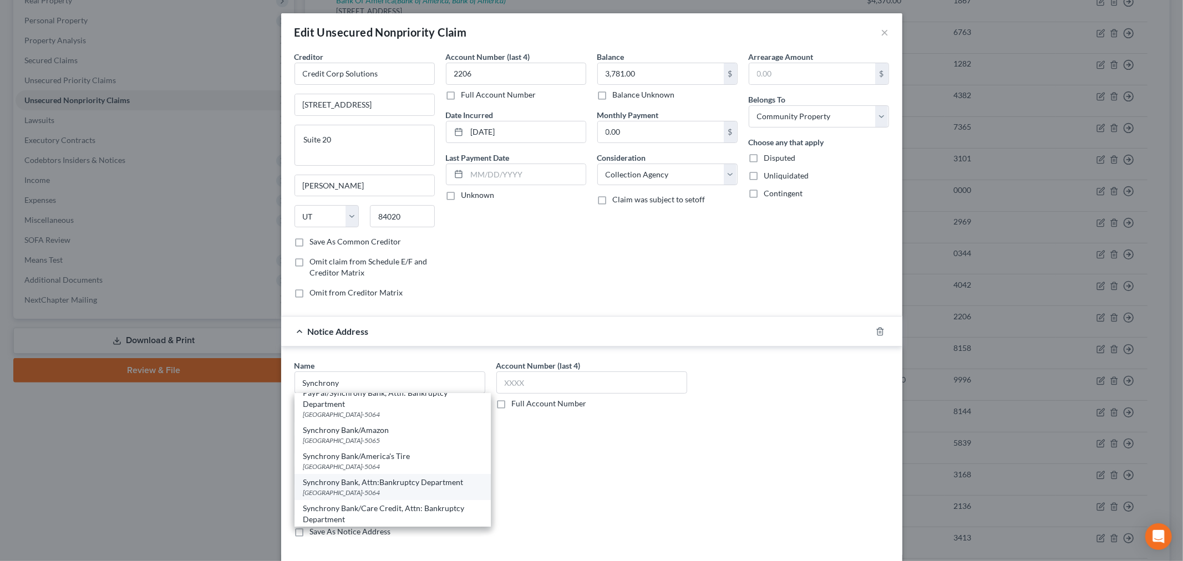
click at [391, 484] on div "Synchrony Bank, Attn:Bankruptcy Department" at bounding box center [392, 482] width 179 height 11
type input "Synchrony Bank, Attn:Bankruptcy Department"
type input "PO Box 965064"
type input "Orlando"
select select "9"
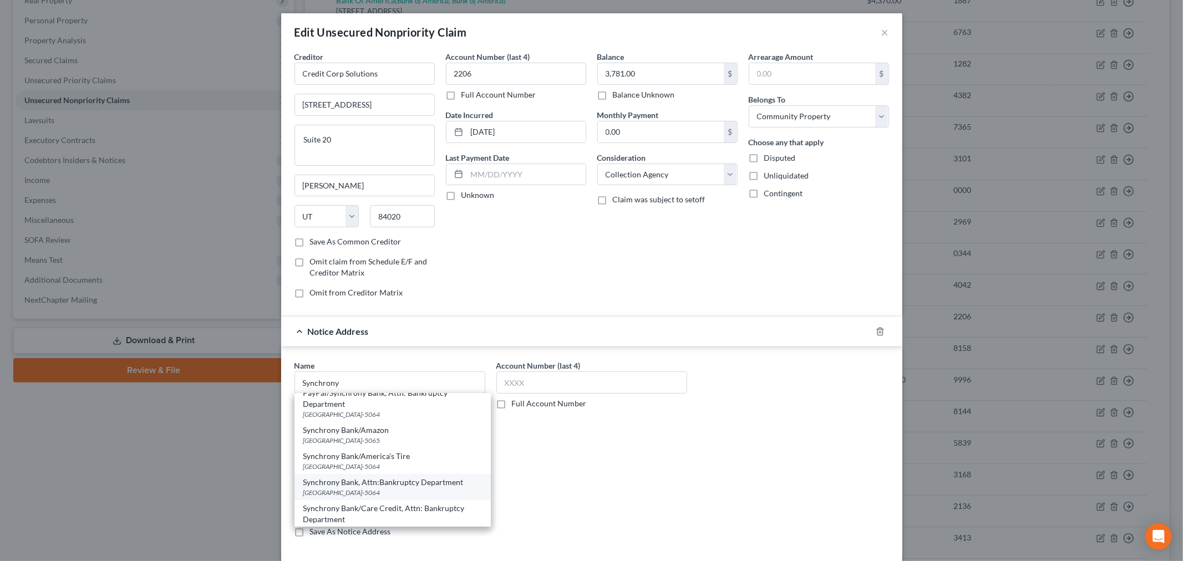
type input "32896-5064"
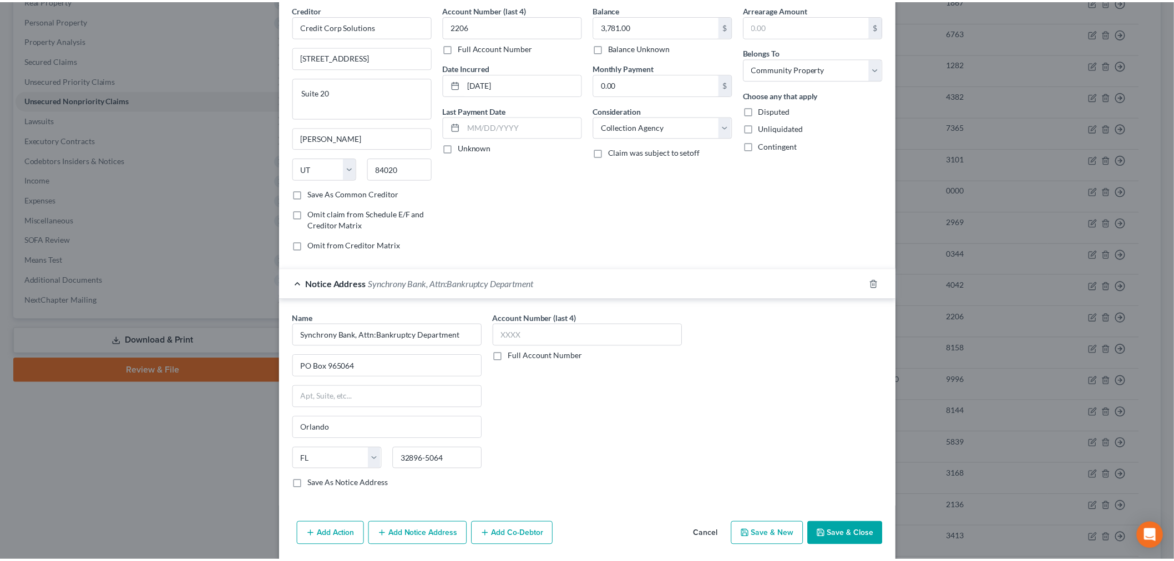
scroll to position [88, 0]
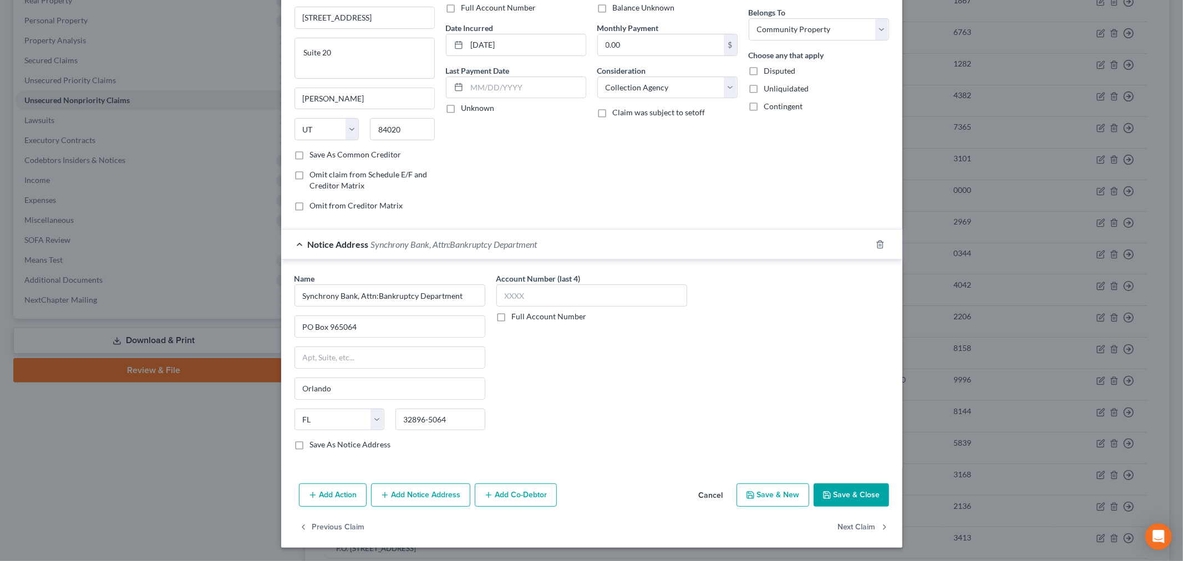
click at [829, 499] on button "Save & Close" at bounding box center [851, 495] width 75 height 23
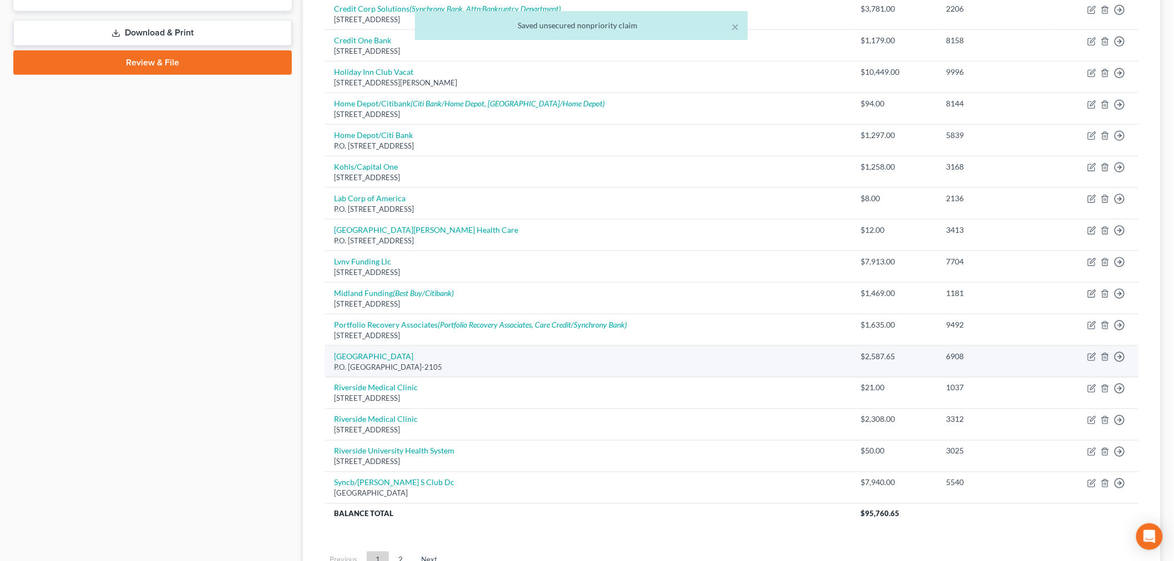
scroll to position [555, 0]
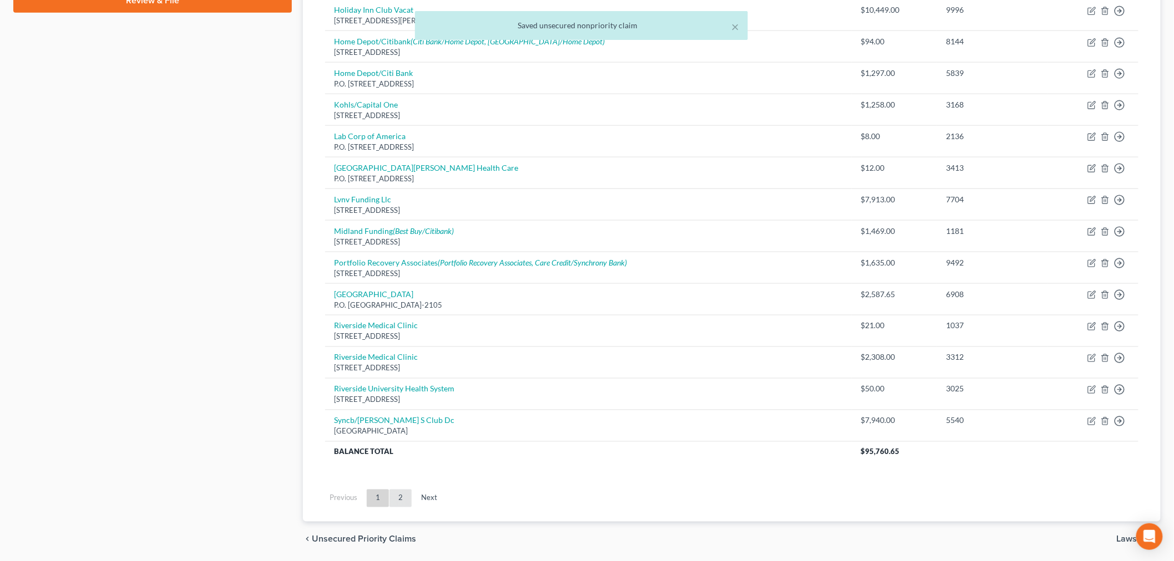
click at [405, 503] on link "2" at bounding box center [400, 499] width 22 height 18
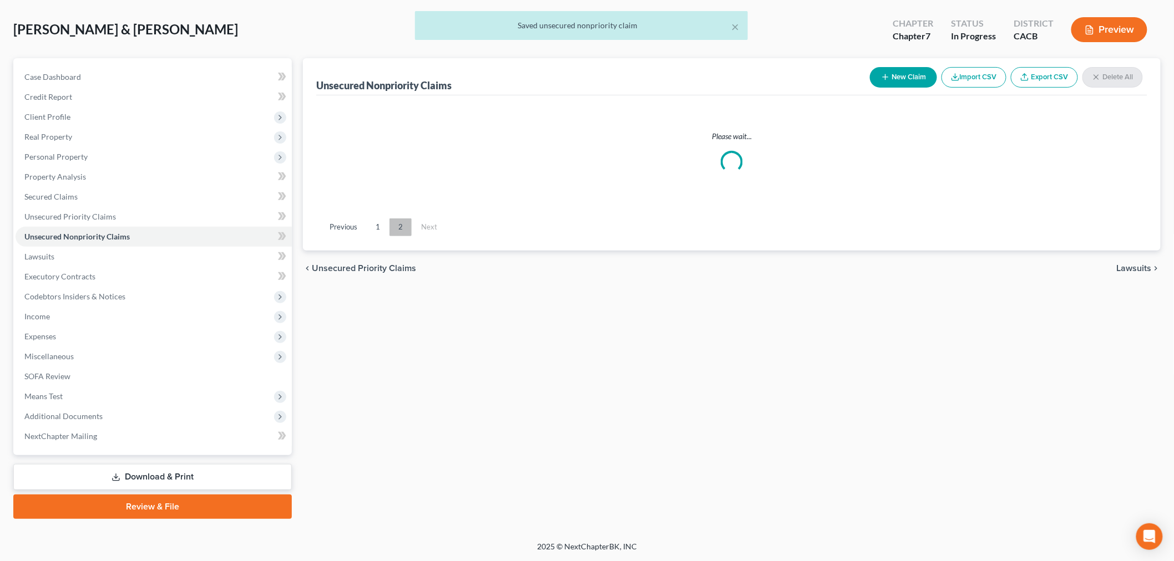
scroll to position [47, 0]
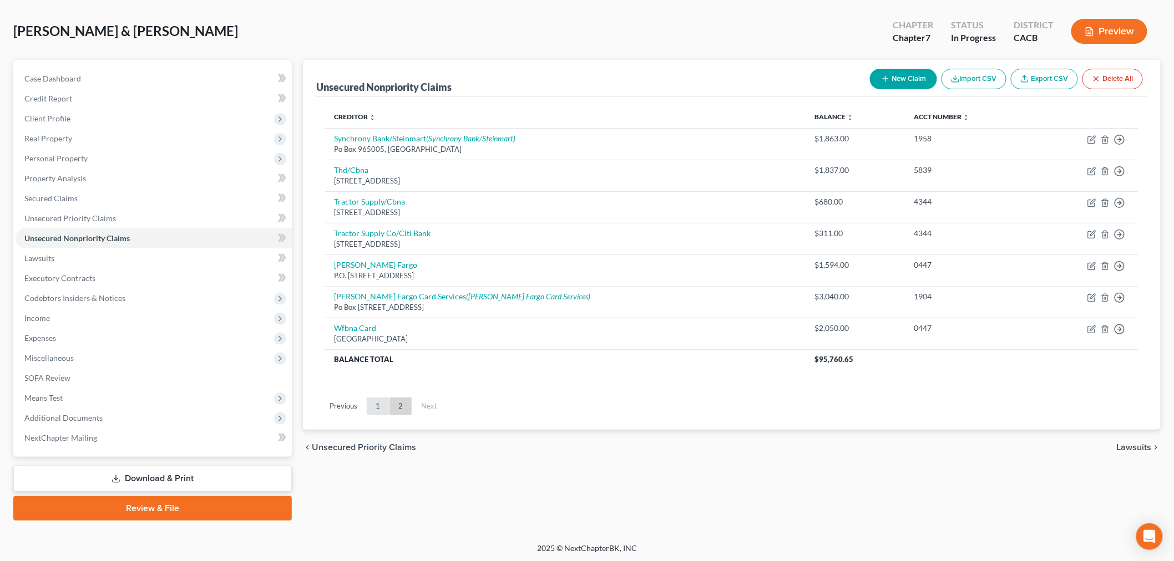
click at [376, 408] on link "1" at bounding box center [378, 407] width 22 height 18
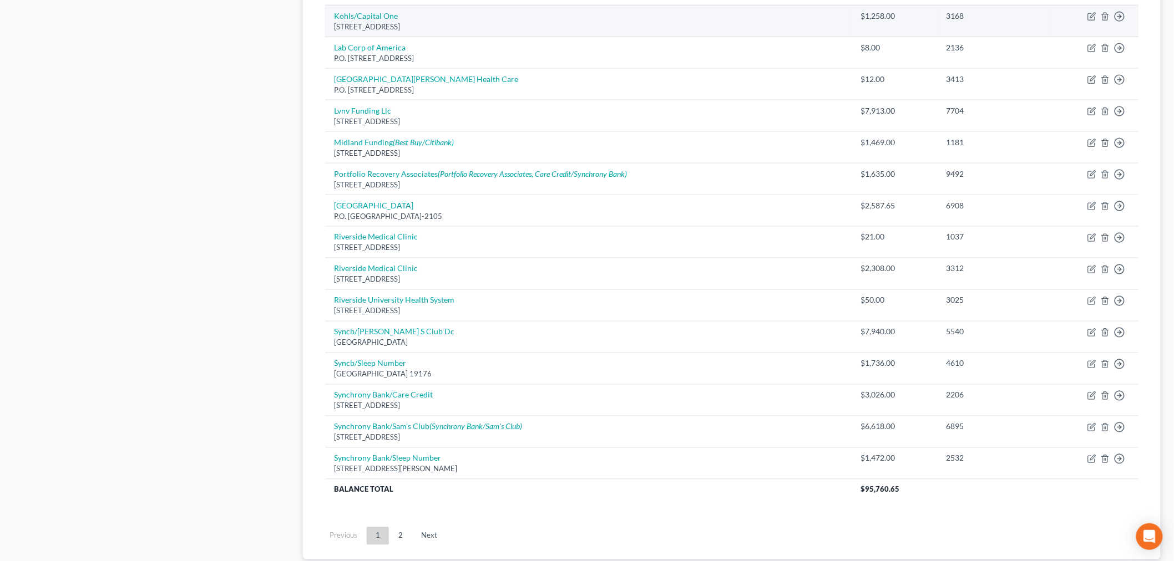
scroll to position [663, 0]
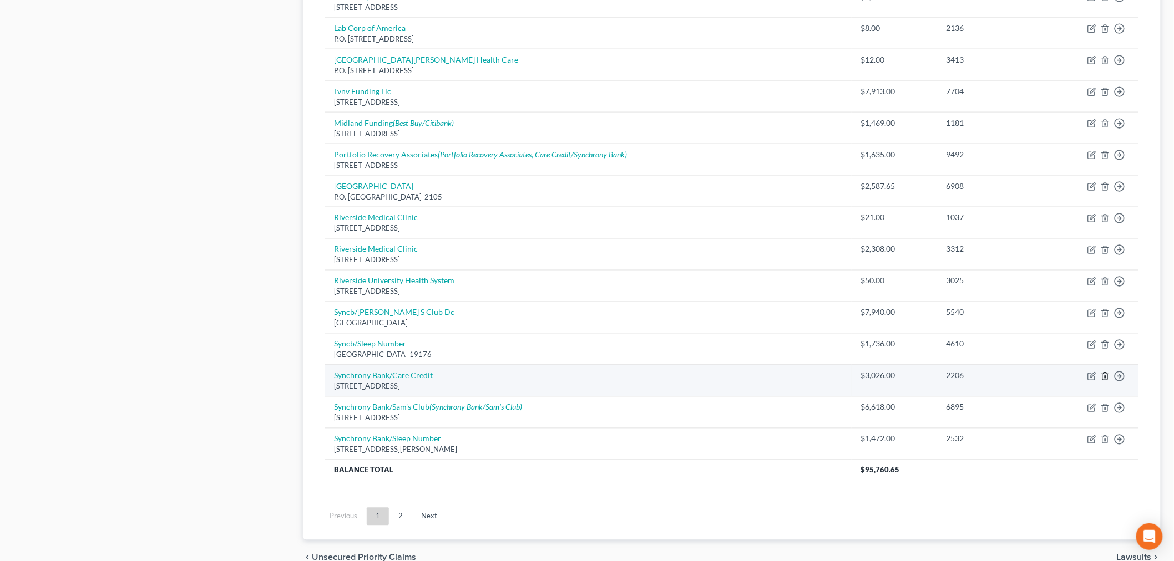
click at [1105, 376] on icon "button" at bounding box center [1105, 376] width 9 height 9
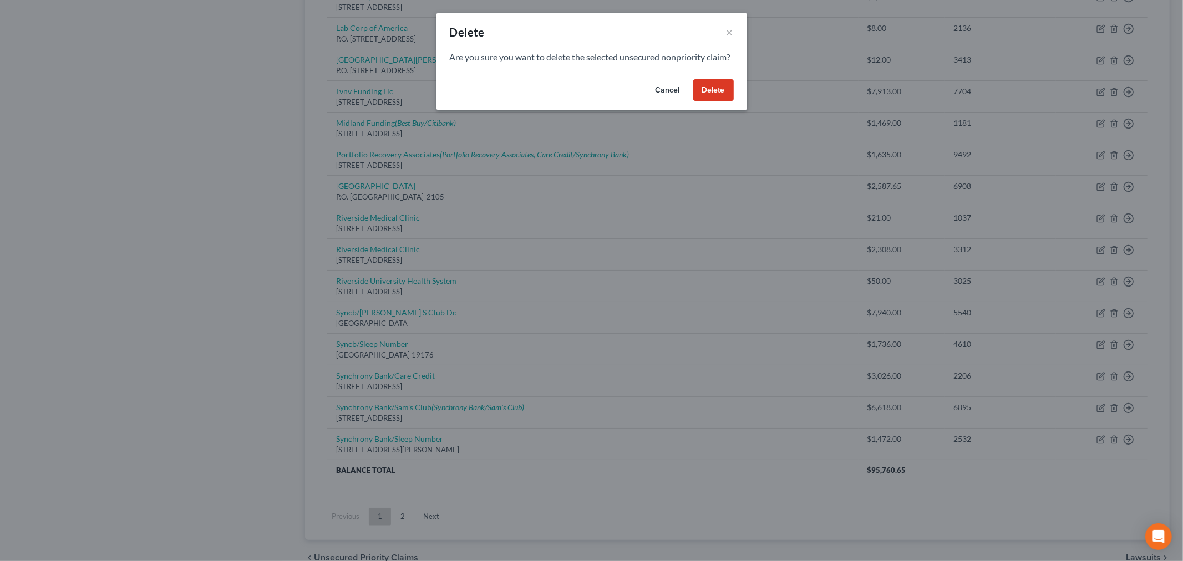
click at [712, 102] on button "Delete" at bounding box center [713, 90] width 40 height 22
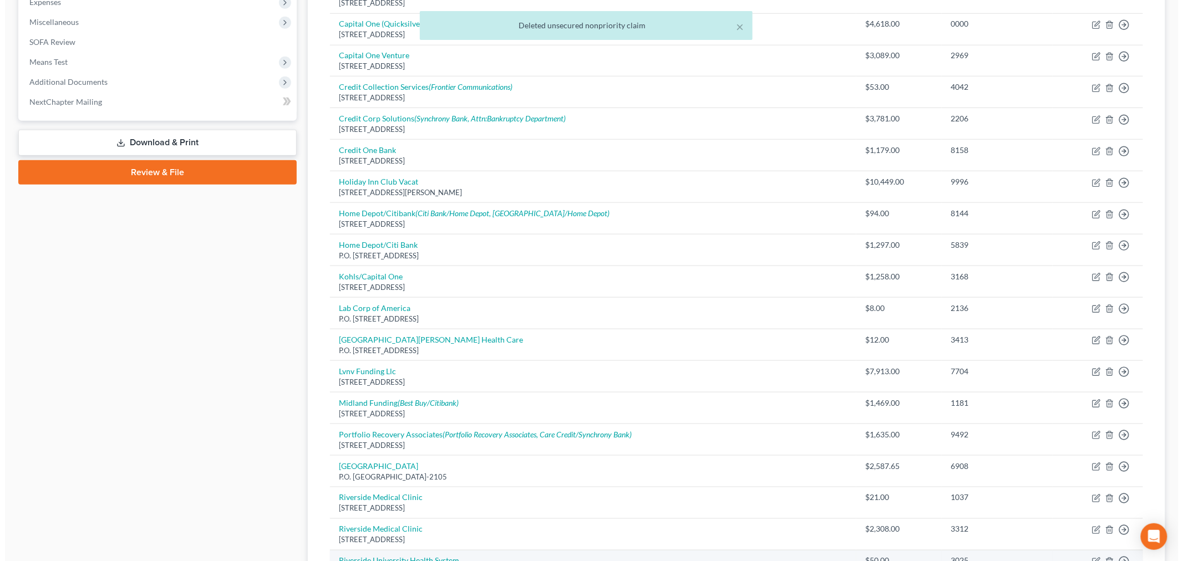
scroll to position [355, 0]
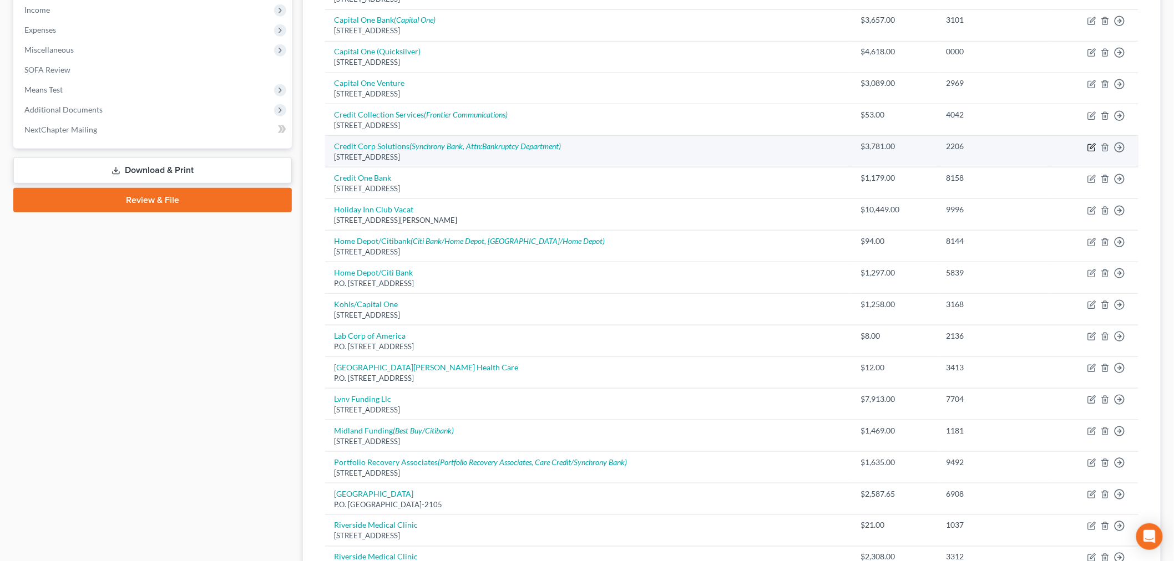
click at [1091, 146] on icon "button" at bounding box center [1091, 147] width 9 height 9
select select "46"
select select "1"
select select "4"
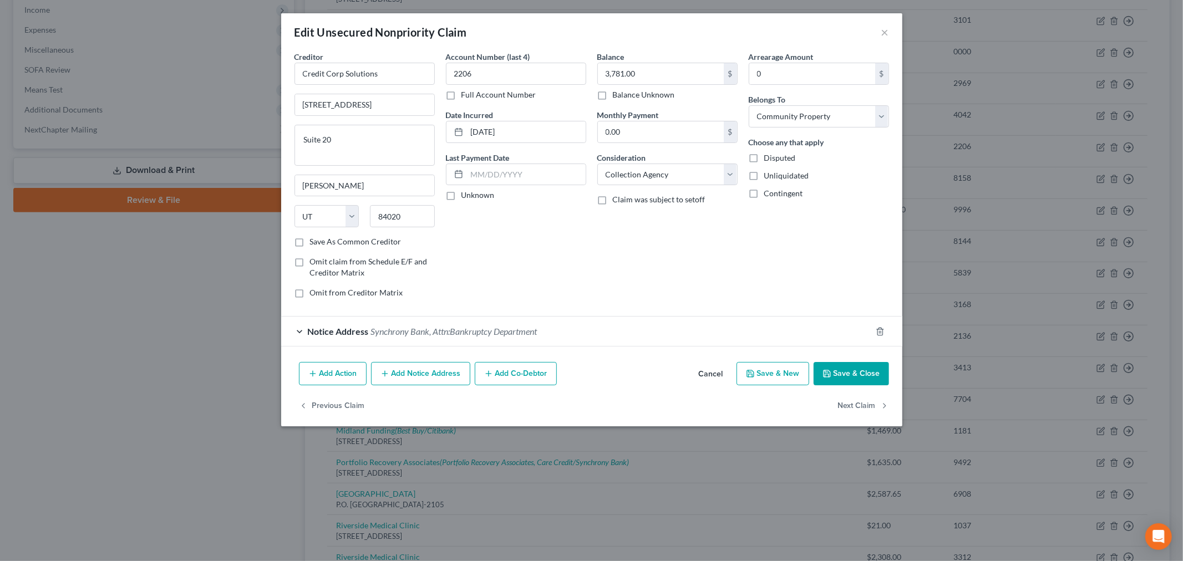
click at [394, 376] on button "Add Notice Address" at bounding box center [420, 373] width 99 height 23
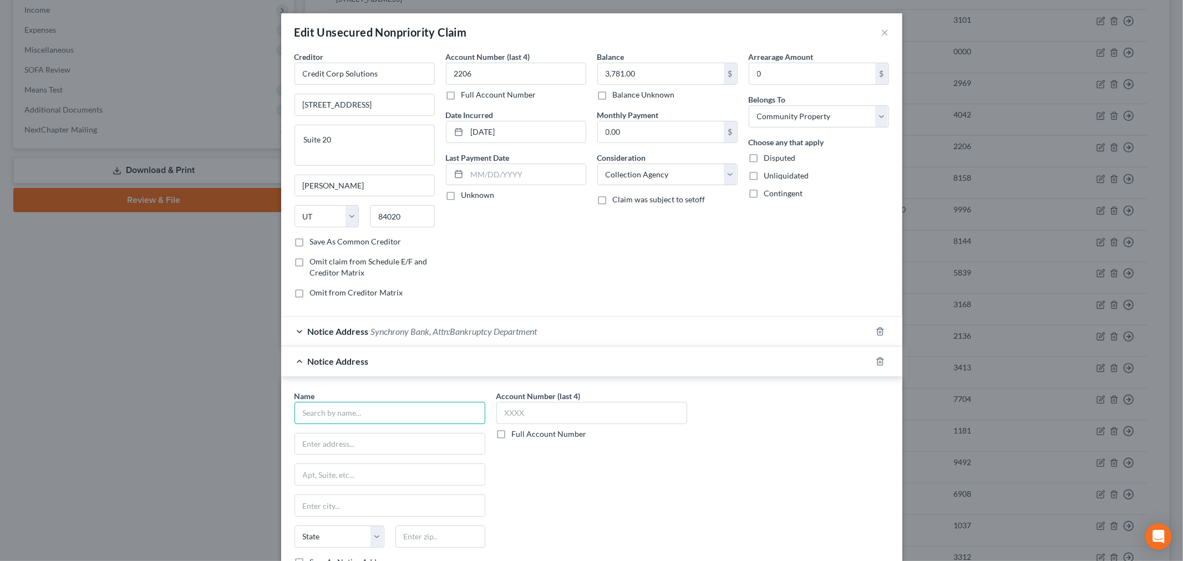
click at [322, 414] on input "text" at bounding box center [390, 413] width 191 height 22
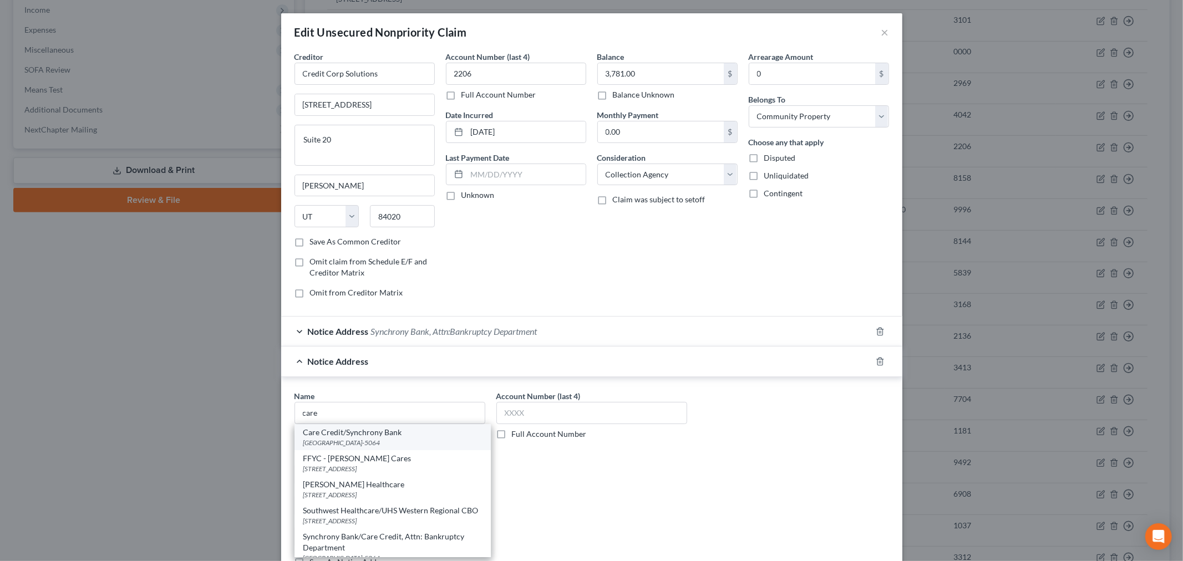
click at [352, 434] on div "Care Credit/Synchrony Bank" at bounding box center [392, 432] width 179 height 11
type input "Care Credit/Synchrony Bank"
type input "PO Box 965064"
type input "Orlando"
select select "9"
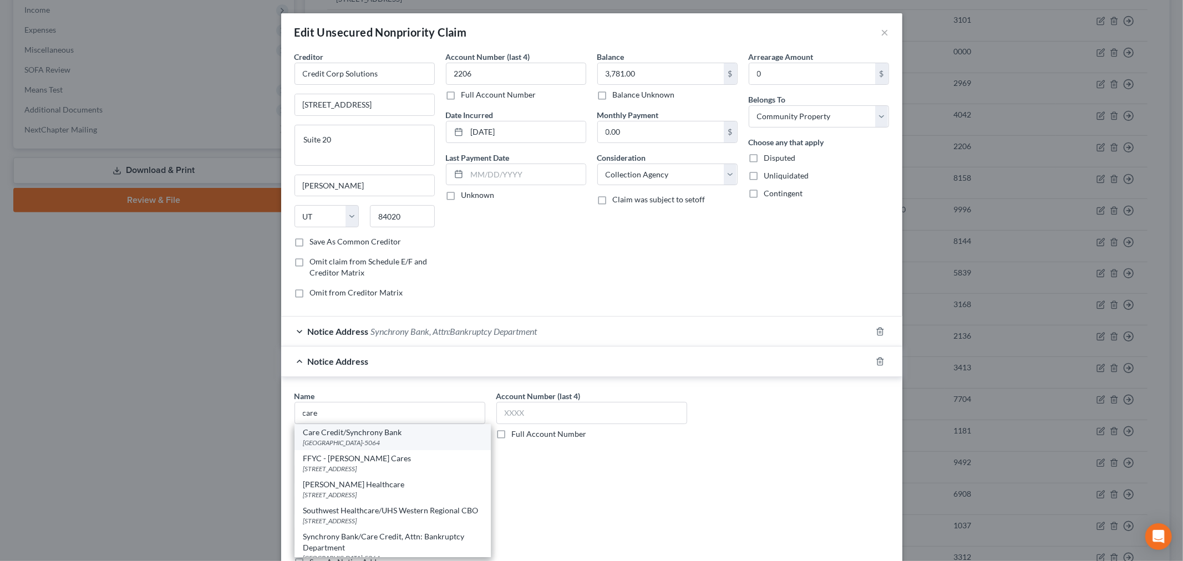
type input "32896-5064"
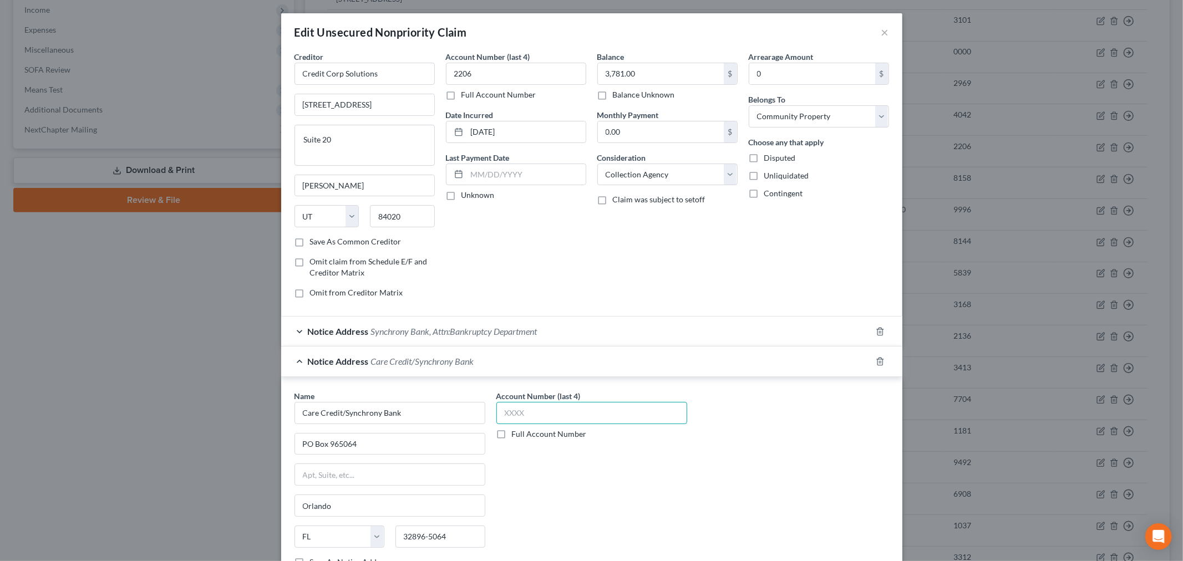
click at [534, 413] on input "text" at bounding box center [591, 413] width 191 height 22
type input "2206"
click at [514, 334] on span "Synchrony Bank, Attn:Bankruptcy Department" at bounding box center [454, 331] width 166 height 11
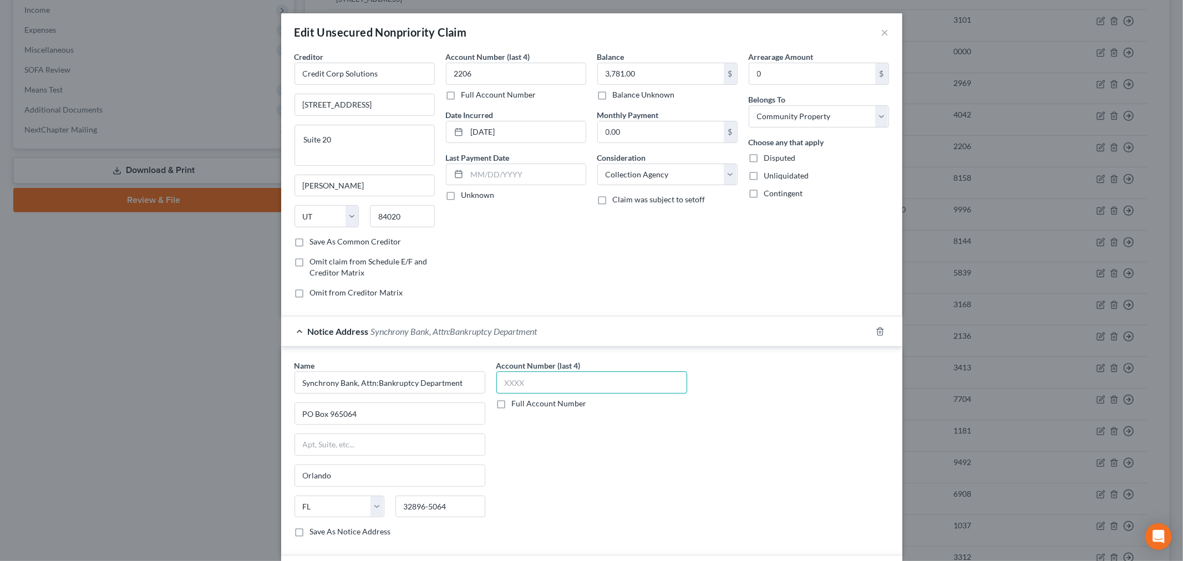
click at [529, 379] on input "text" at bounding box center [591, 383] width 191 height 22
type input "2206"
click at [564, 498] on div "Account Number (last 4) 2206 Full Account Number" at bounding box center [592, 453] width 202 height 186
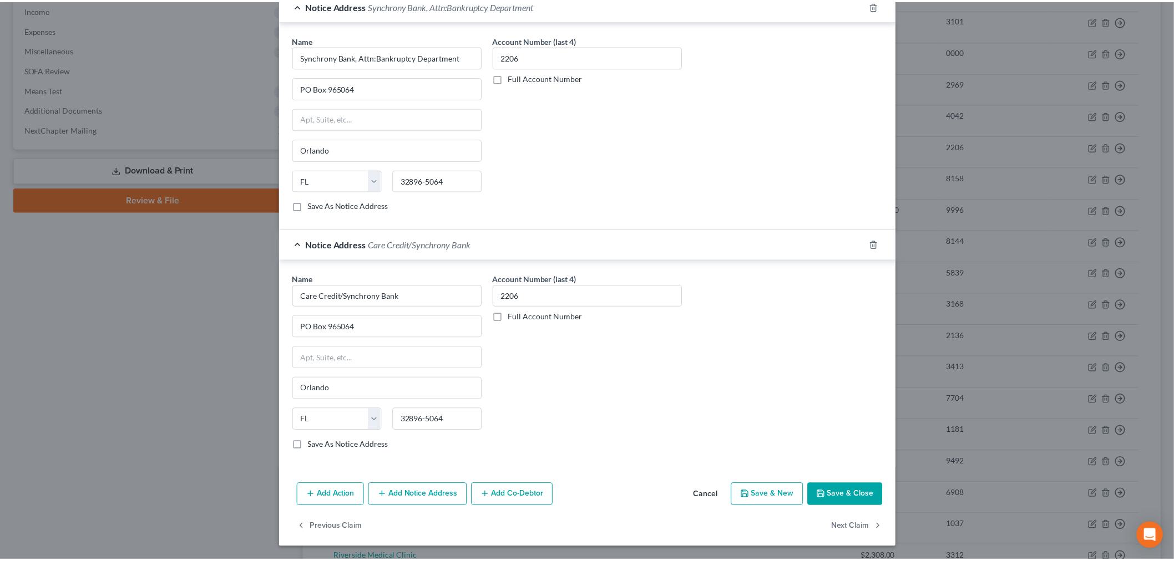
scroll to position [328, 0]
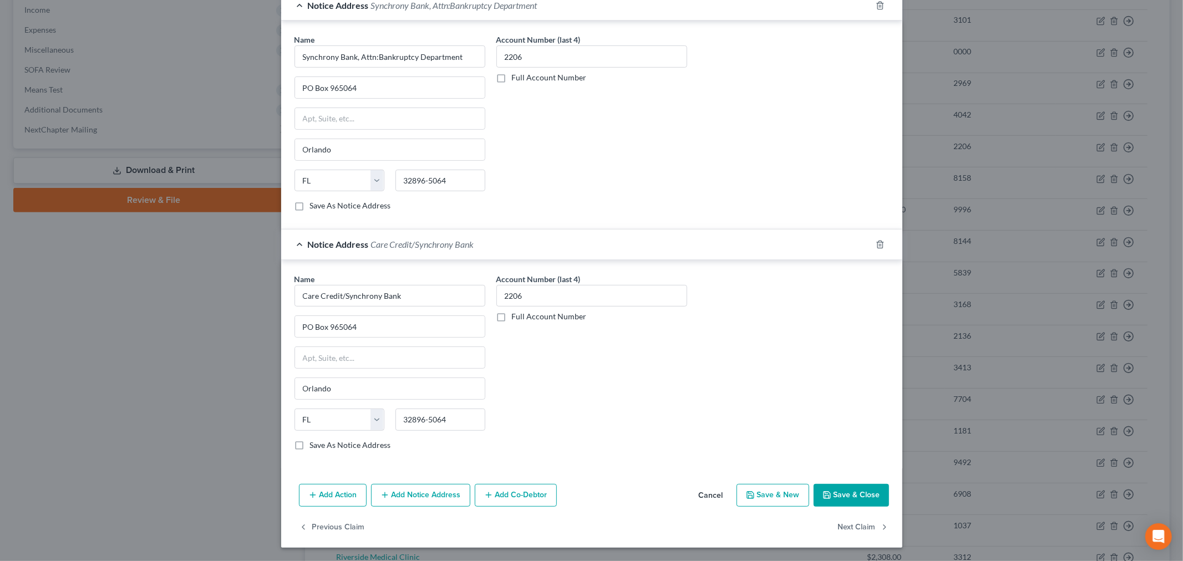
click at [849, 500] on button "Save & Close" at bounding box center [851, 495] width 75 height 23
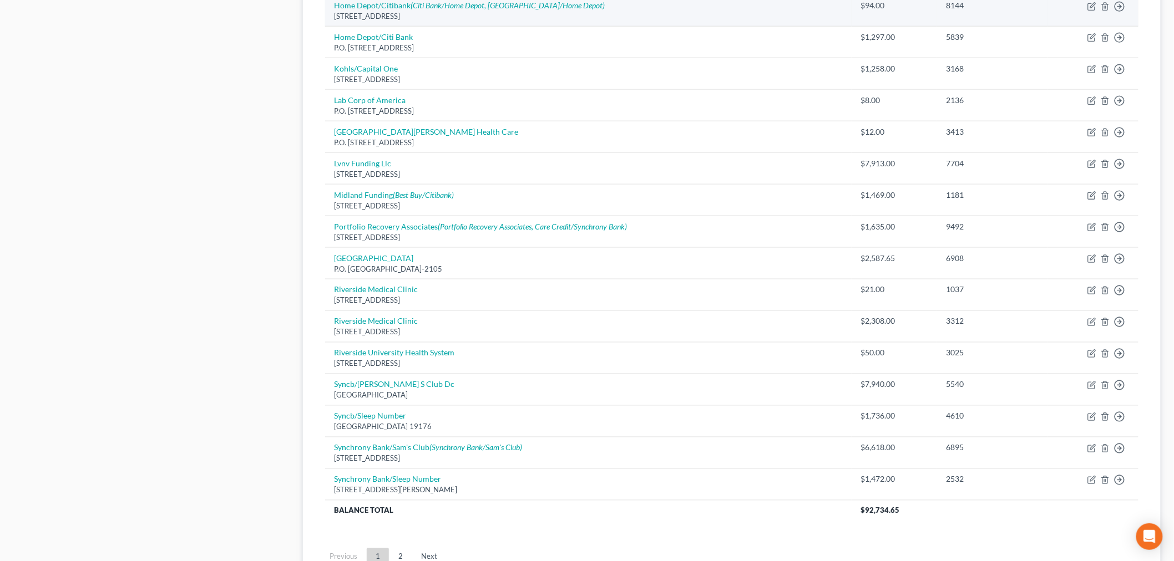
scroll to position [601, 0]
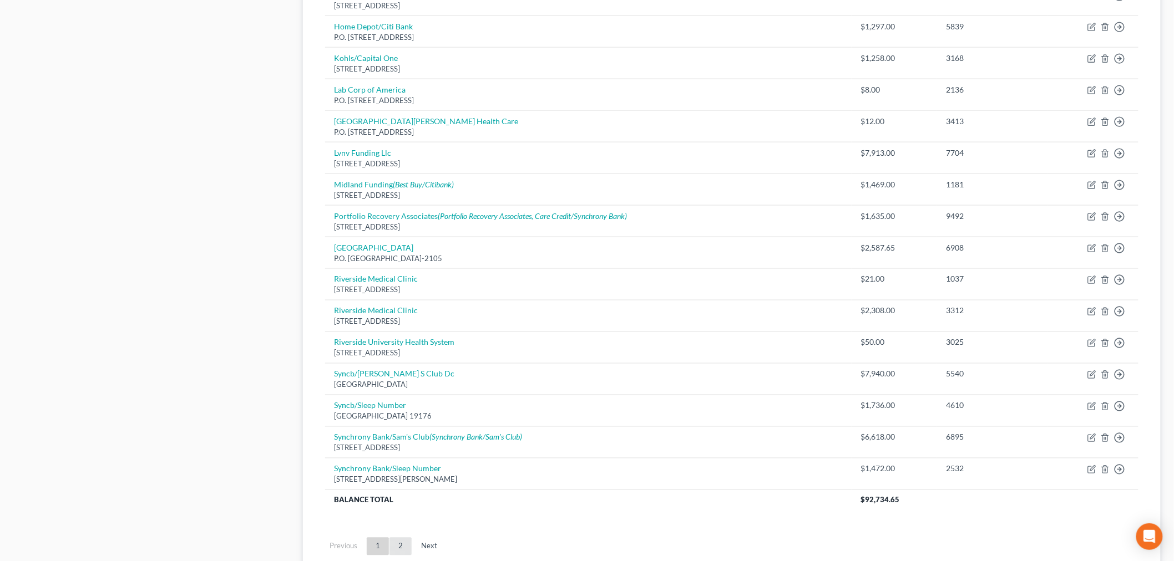
click at [401, 551] on link "2" at bounding box center [400, 547] width 22 height 18
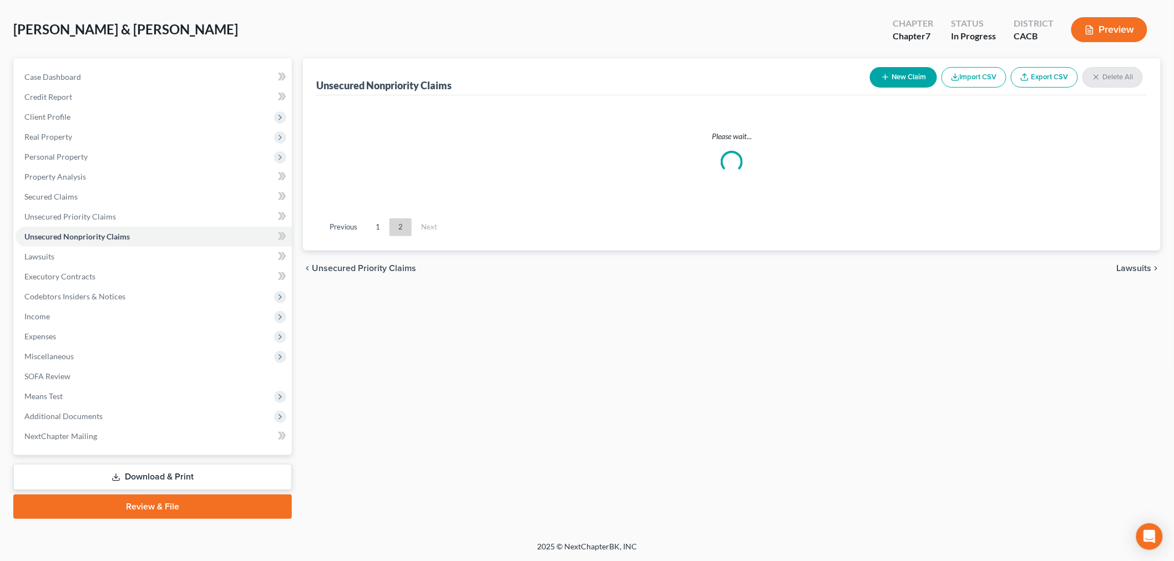
scroll to position [47, 0]
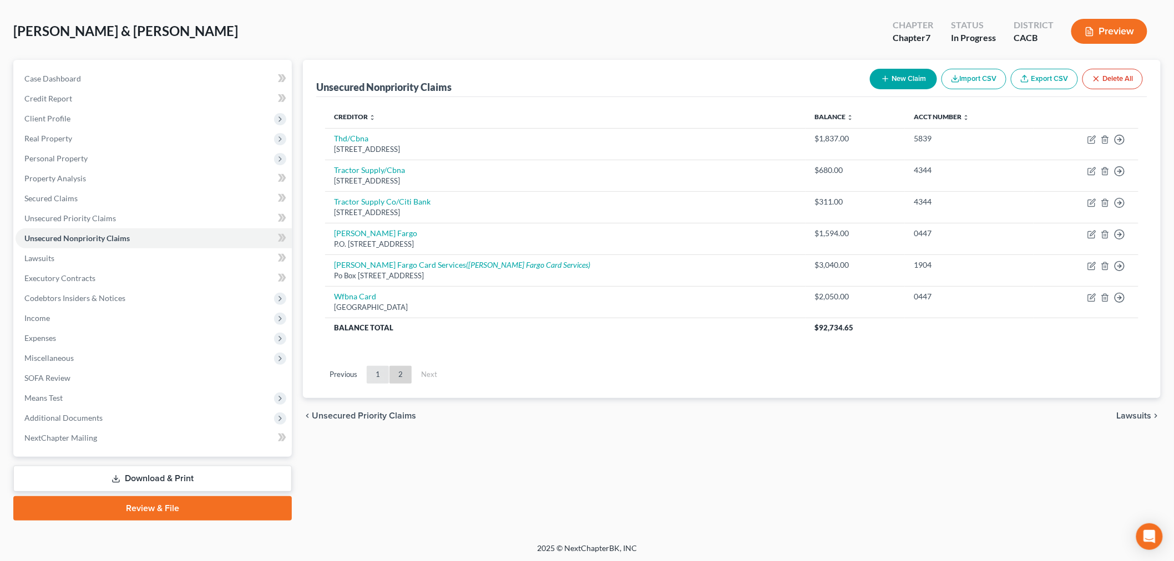
click at [374, 368] on link "1" at bounding box center [378, 375] width 22 height 18
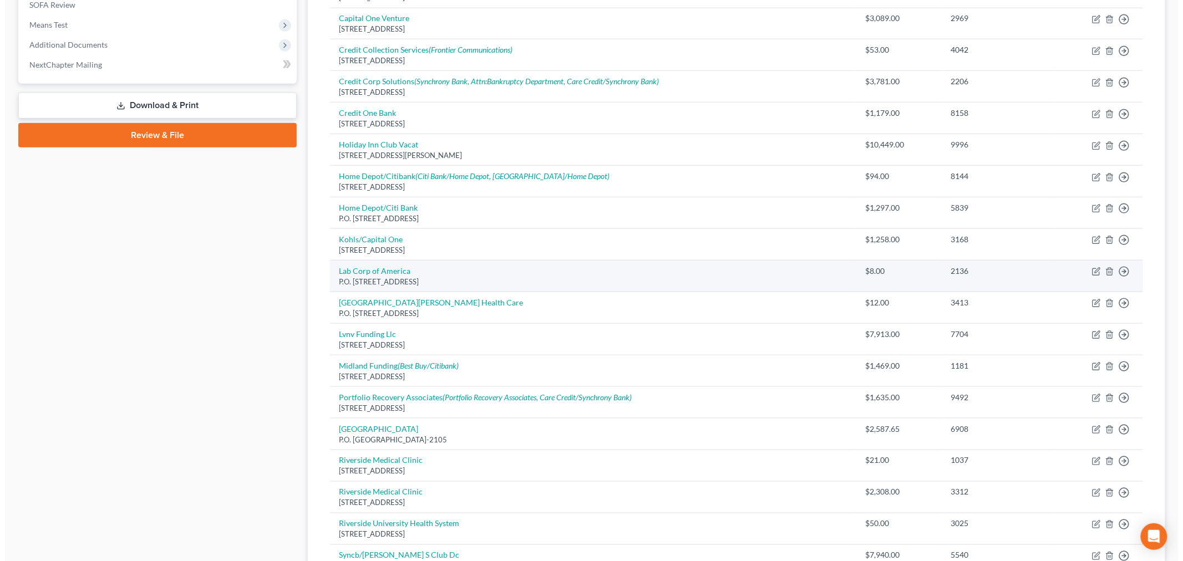
scroll to position [412, 0]
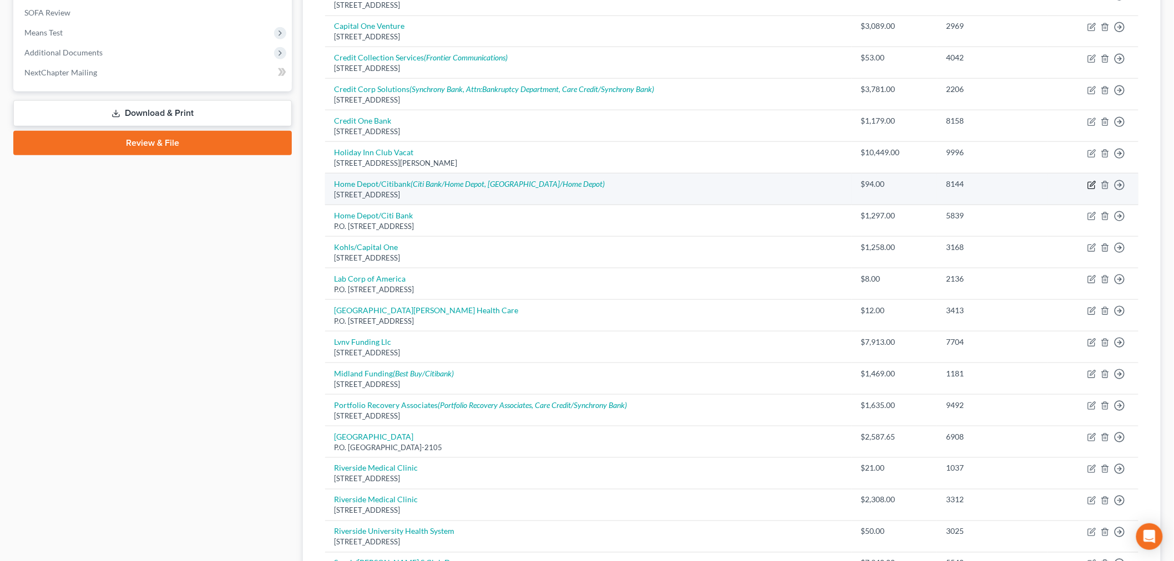
click at [1092, 185] on icon "button" at bounding box center [1091, 185] width 9 height 9
select select "44"
select select "2"
select select "1"
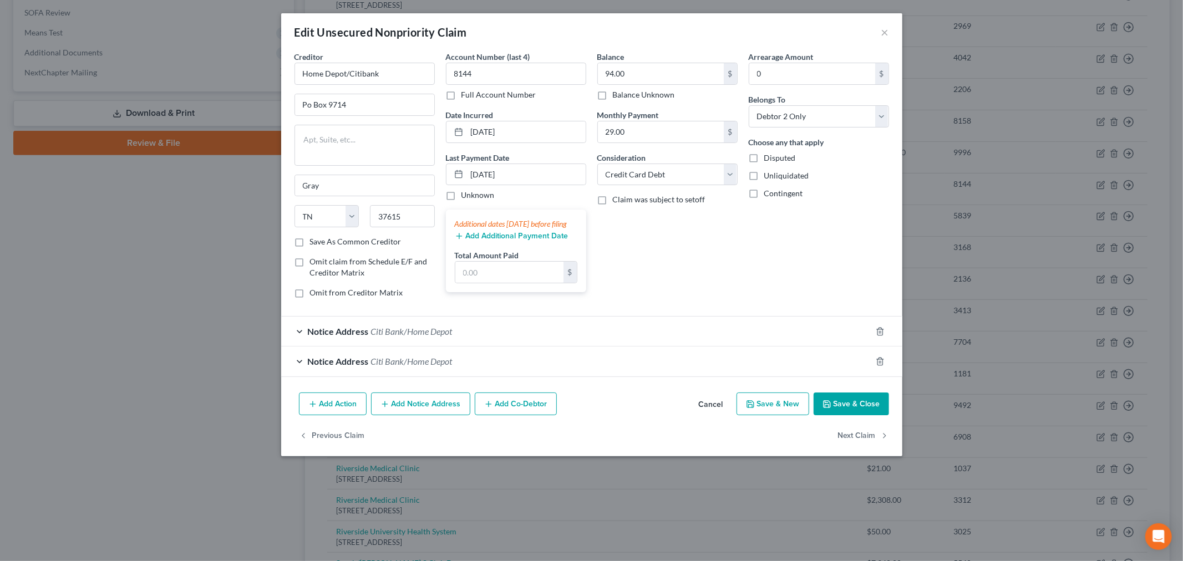
click at [302, 335] on div "Notice Address Citi Bank/Home Depot" at bounding box center [576, 331] width 590 height 29
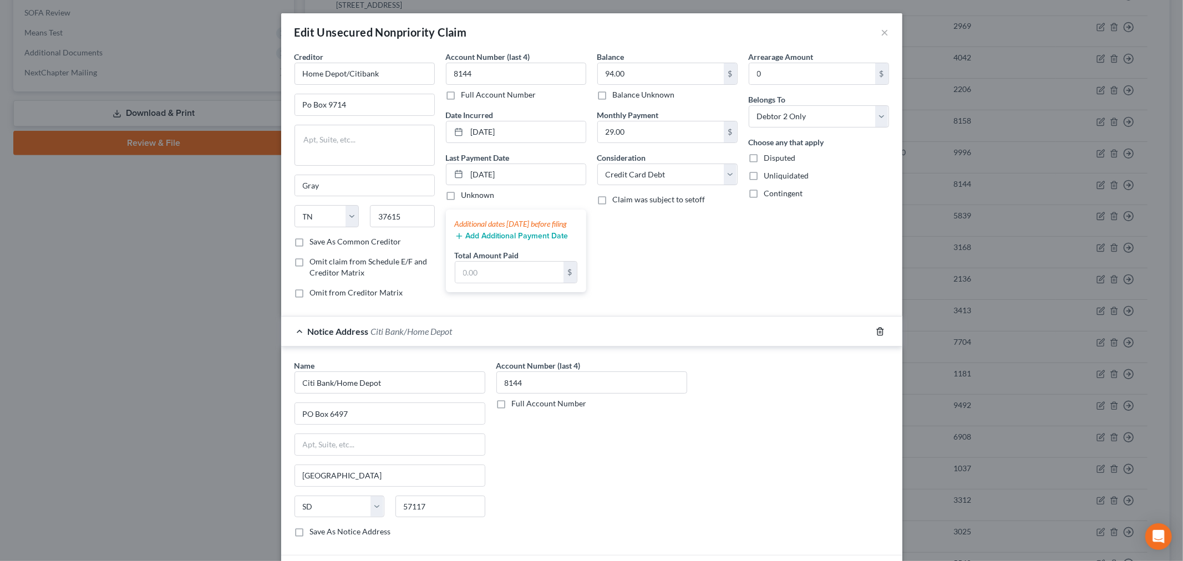
click at [876, 336] on icon "button" at bounding box center [880, 331] width 9 height 9
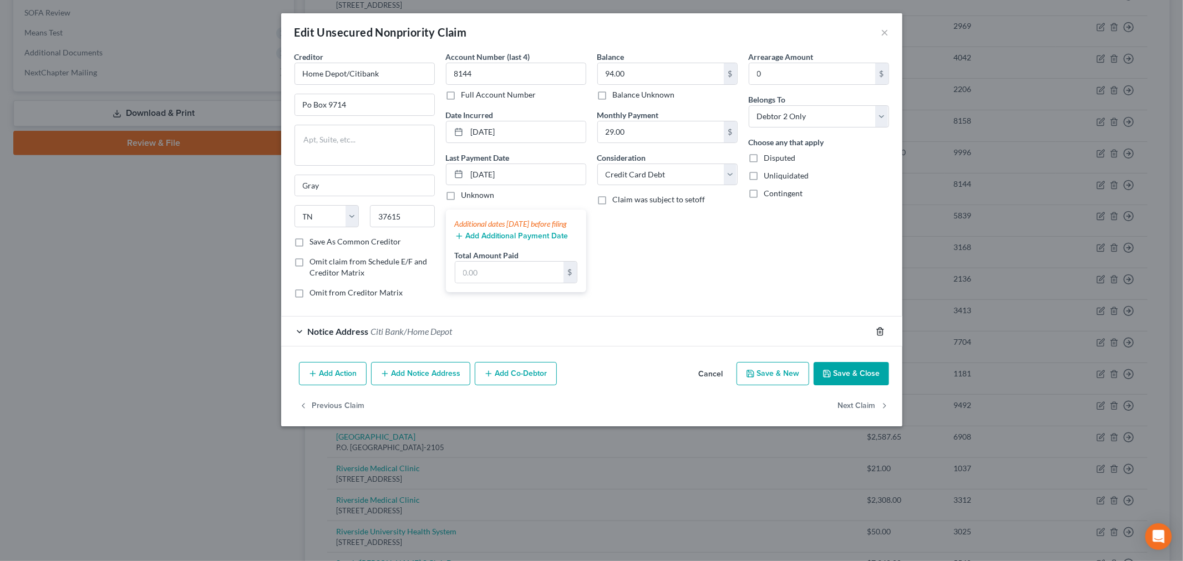
click at [876, 335] on icon "button" at bounding box center [880, 331] width 9 height 9
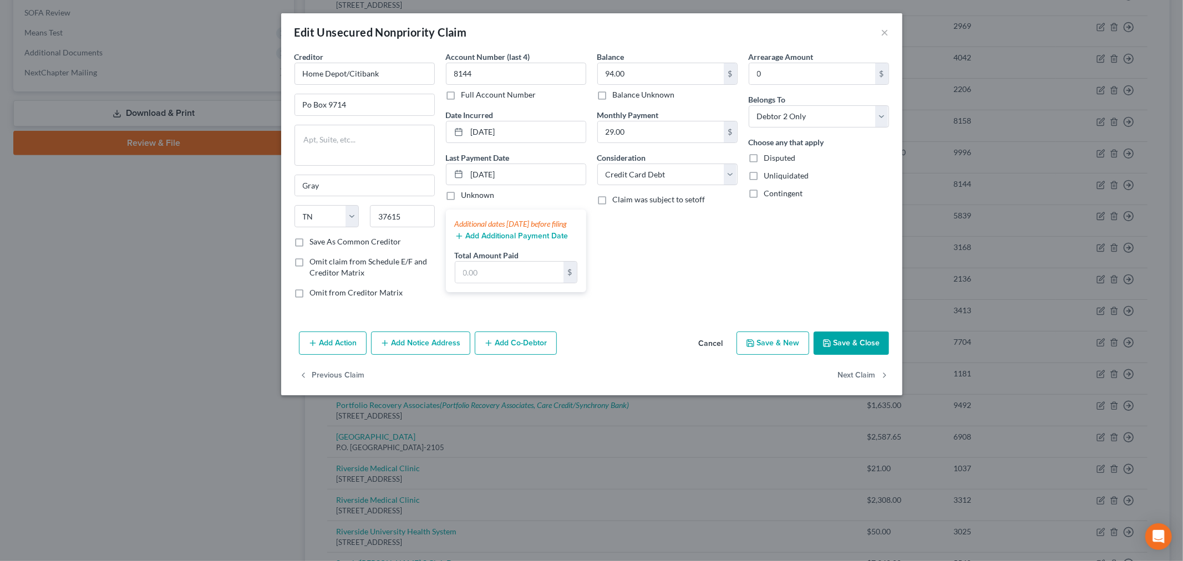
click at [394, 348] on button "Add Notice Address" at bounding box center [420, 343] width 99 height 23
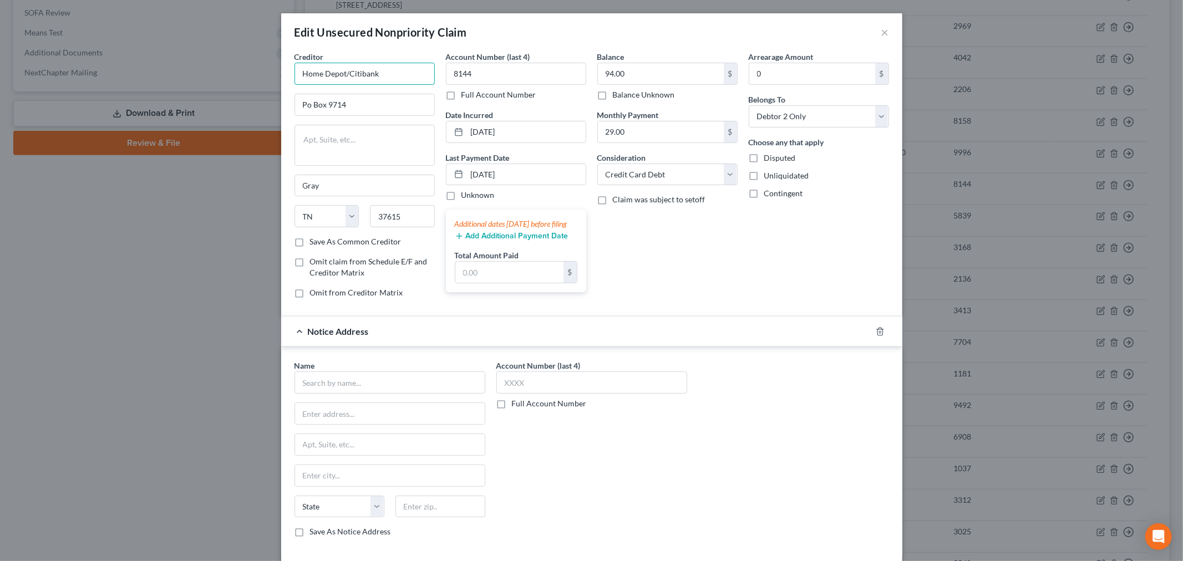
drag, startPoint x: 376, startPoint y: 74, endPoint x: 275, endPoint y: 74, distance: 101.0
click at [275, 74] on div "Edit Unsecured Nonpriority Claim × Creditor * Home Depot/Citibank Po Box 9714 G…" at bounding box center [591, 280] width 1183 height 561
click at [321, 385] on input "text" at bounding box center [390, 383] width 191 height 22
paste input "Home Depot/Citibank"
type input "Home Depot/Citibank"
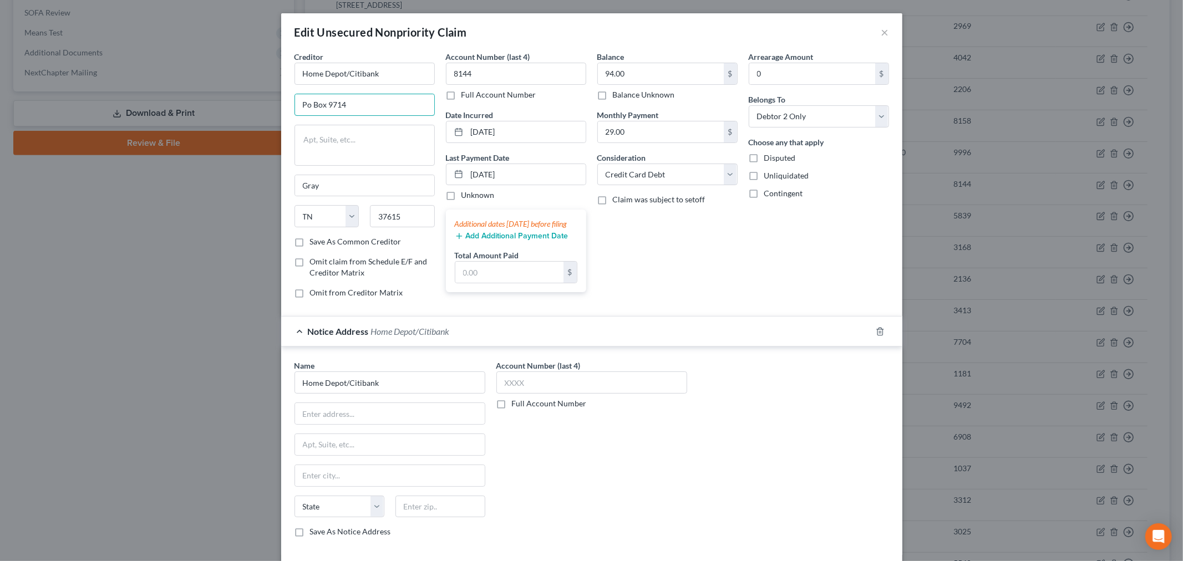
drag, startPoint x: 356, startPoint y: 98, endPoint x: 265, endPoint y: 99, distance: 91.0
click at [265, 99] on div "Edit Unsecured Nonpriority Claim × Creditor * Home Depot/Citibank Po Box 9714 G…" at bounding box center [591, 280] width 1183 height 561
click at [330, 422] on input "text" at bounding box center [390, 413] width 190 height 21
paste input "Po Box 9714"
click at [306, 418] on input "Po Box 9714" at bounding box center [390, 413] width 190 height 21
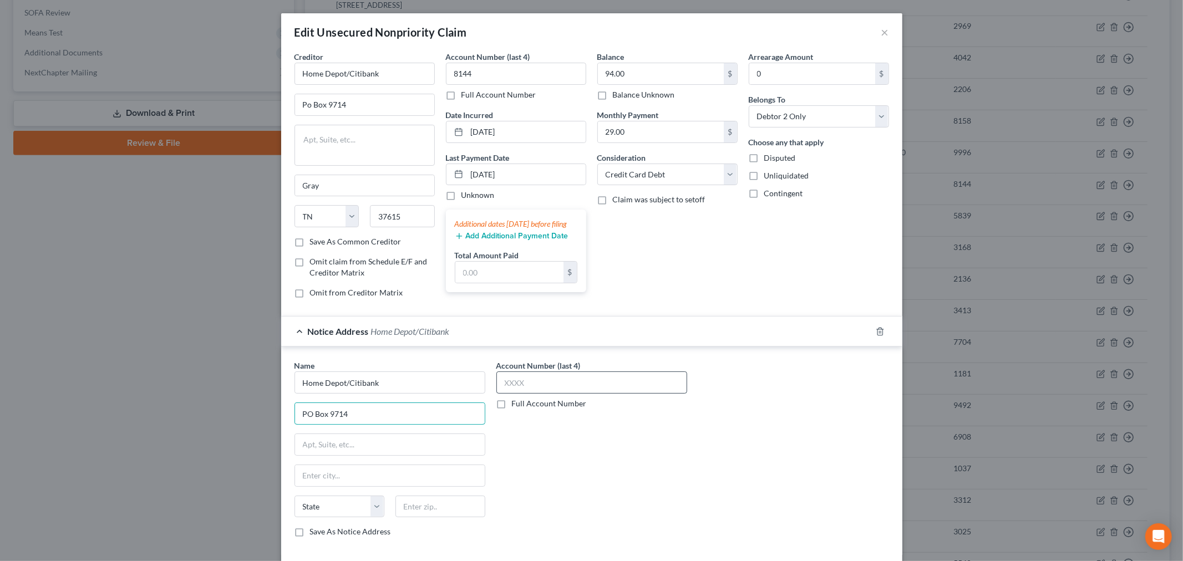
type input "PO Box 9714"
click at [522, 383] on input "text" at bounding box center [591, 383] width 191 height 22
type input "8144"
click at [516, 475] on div "Account Number (last 4) 8144 Full Account Number" at bounding box center [592, 453] width 202 height 186
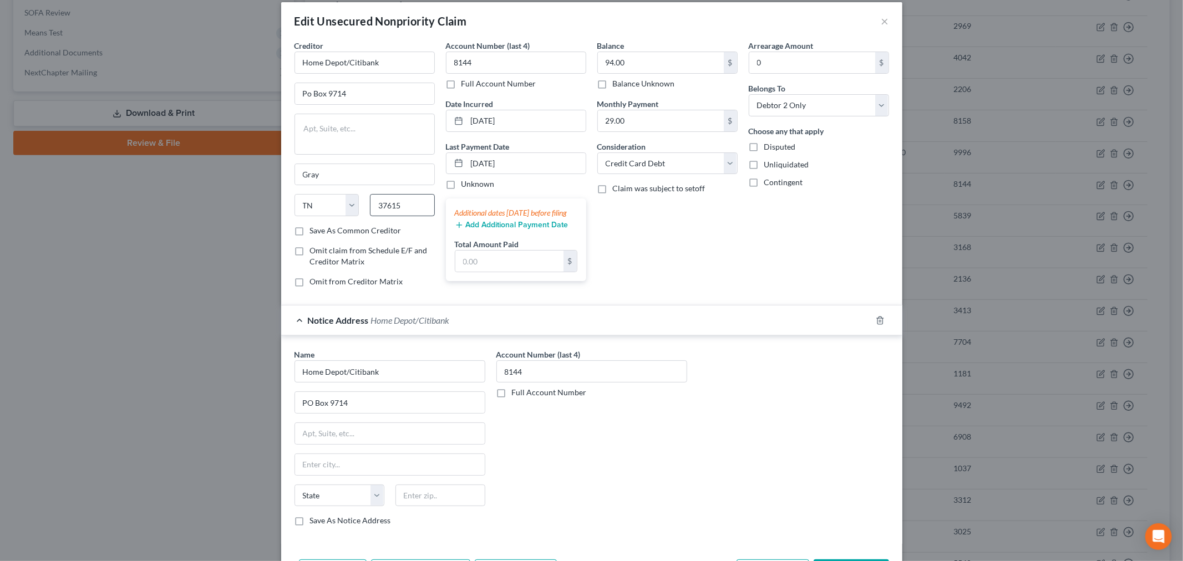
scroll to position [0, 0]
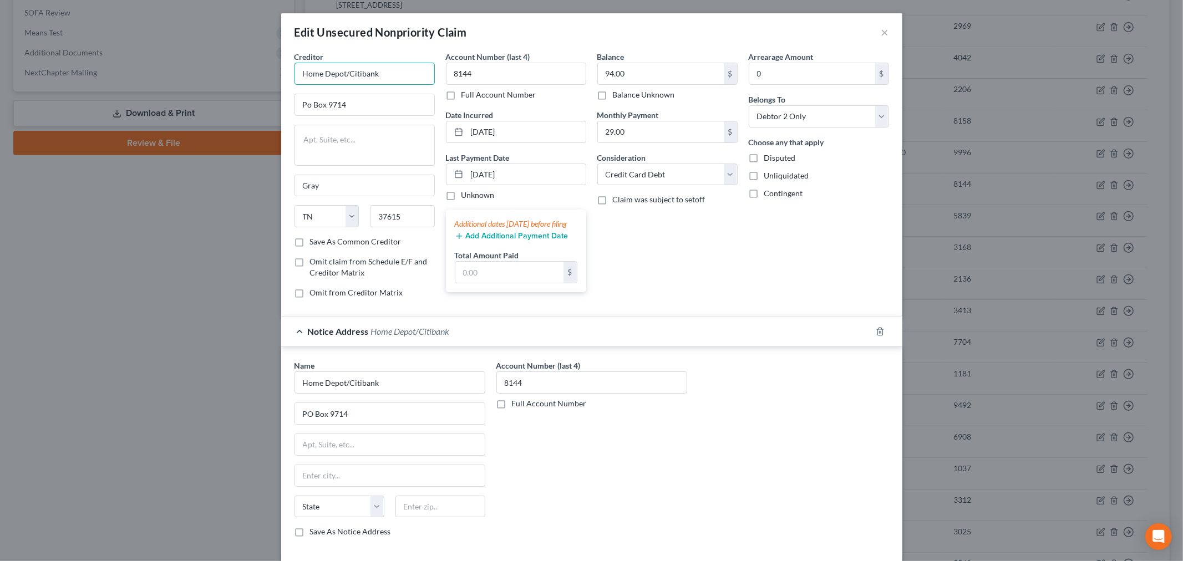
click at [376, 70] on input "Home Depot/Citibank" at bounding box center [365, 74] width 140 height 22
drag, startPoint x: 381, startPoint y: 72, endPoint x: 285, endPoint y: 73, distance: 96.0
click at [289, 73] on div "Creditor * Home Depot/Citibank Po Box 9714 Gray State AL AK AR AZ CA CO CT DE D…" at bounding box center [364, 179] width 151 height 256
click at [328, 98] on div "Midland Credit Management" at bounding box center [360, 93] width 115 height 11
click at [623, 82] on input "94.00" at bounding box center [661, 73] width 126 height 21
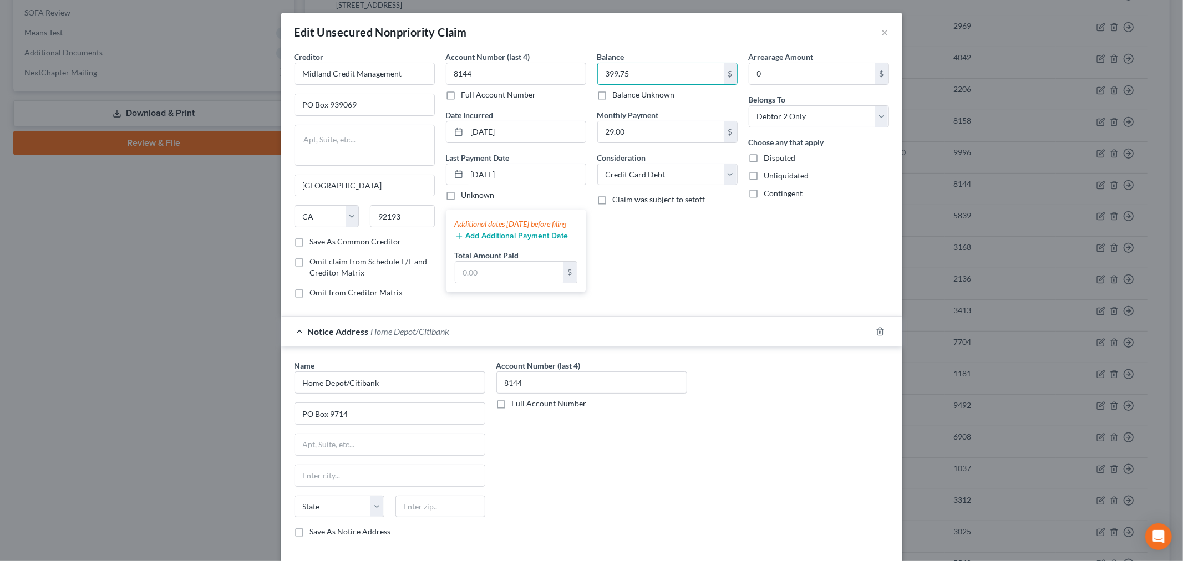
click at [636, 204] on span "Claim was subject to setoff" at bounding box center [659, 199] width 93 height 9
click at [625, 201] on input "Claim was subject to setoff" at bounding box center [620, 197] width 7 height 7
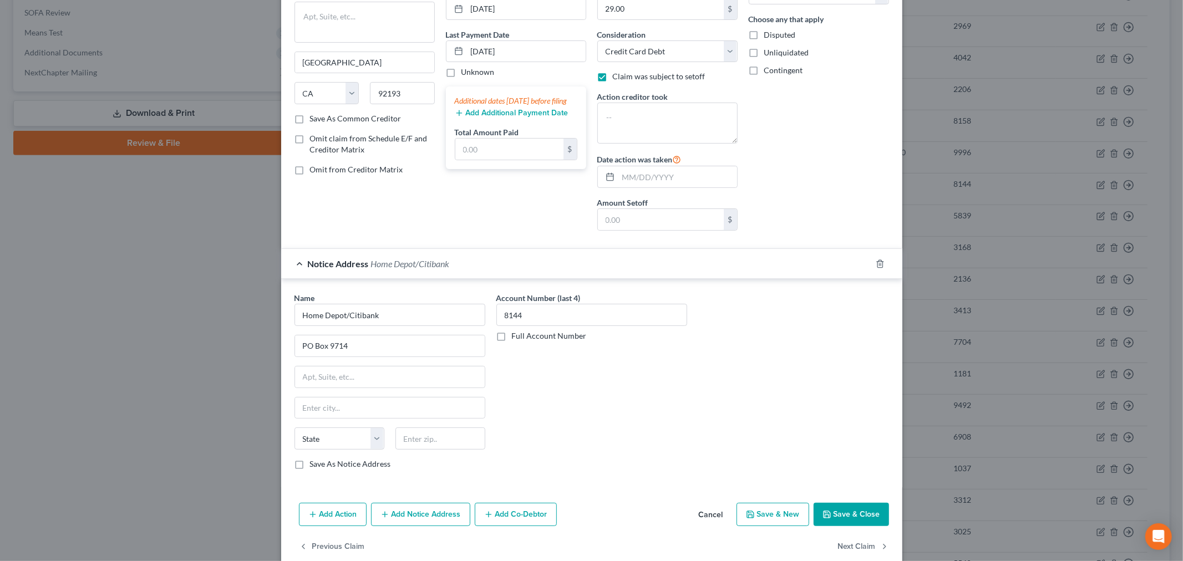
click at [613, 71] on label "Claim was subject to setoff" at bounding box center [659, 76] width 93 height 11
click at [617, 71] on input "Claim was subject to setoff" at bounding box center [620, 74] width 7 height 7
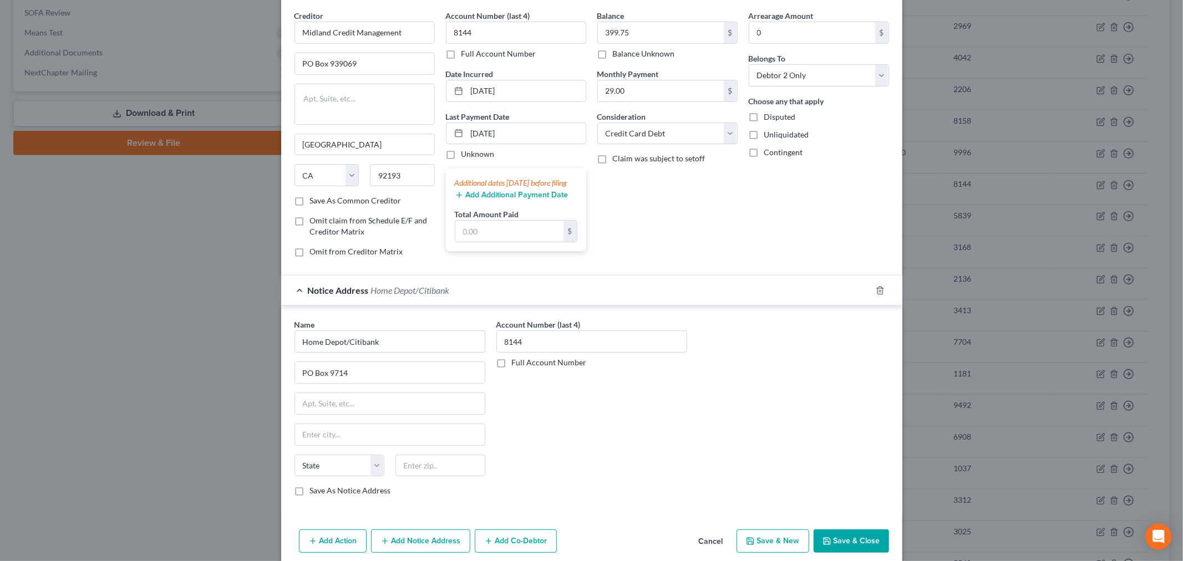
scroll to position [92, 0]
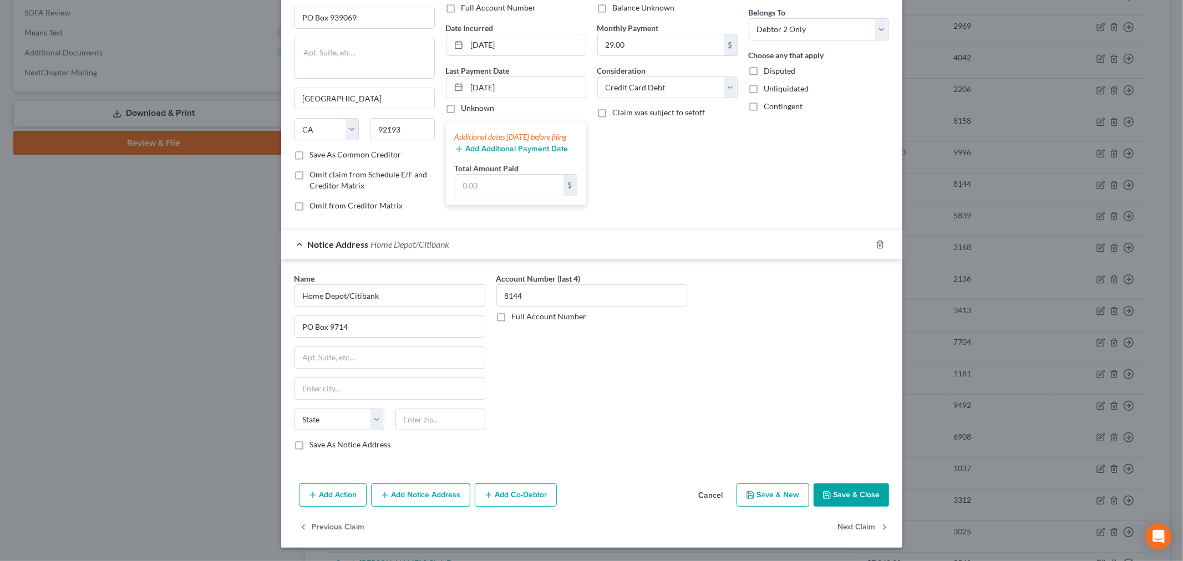
click at [430, 501] on button "Add Notice Address" at bounding box center [420, 495] width 99 height 23
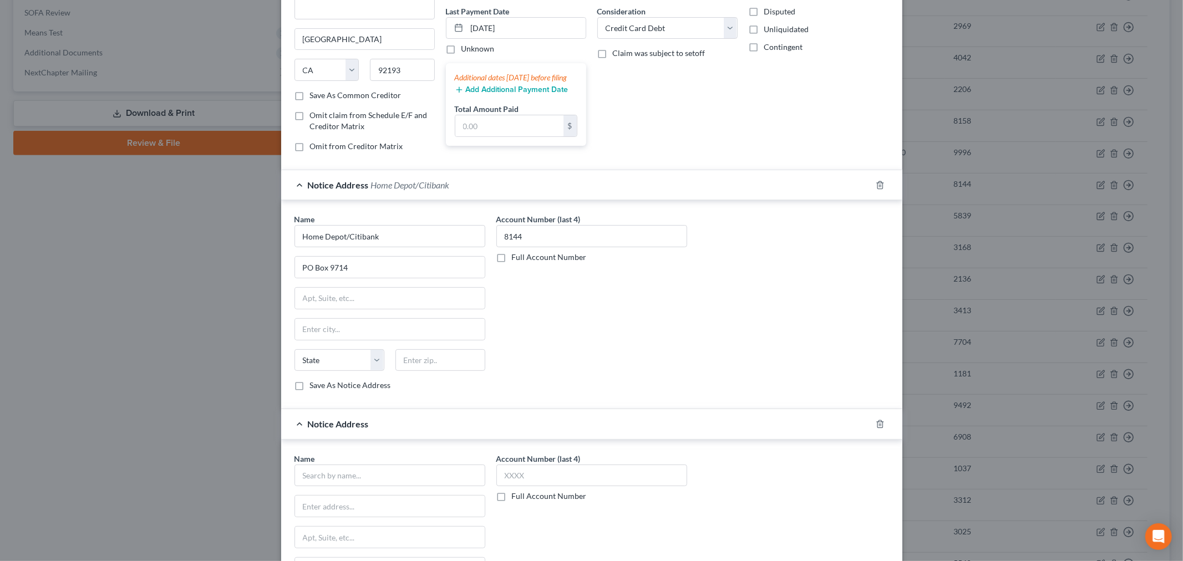
scroll to position [215, 0]
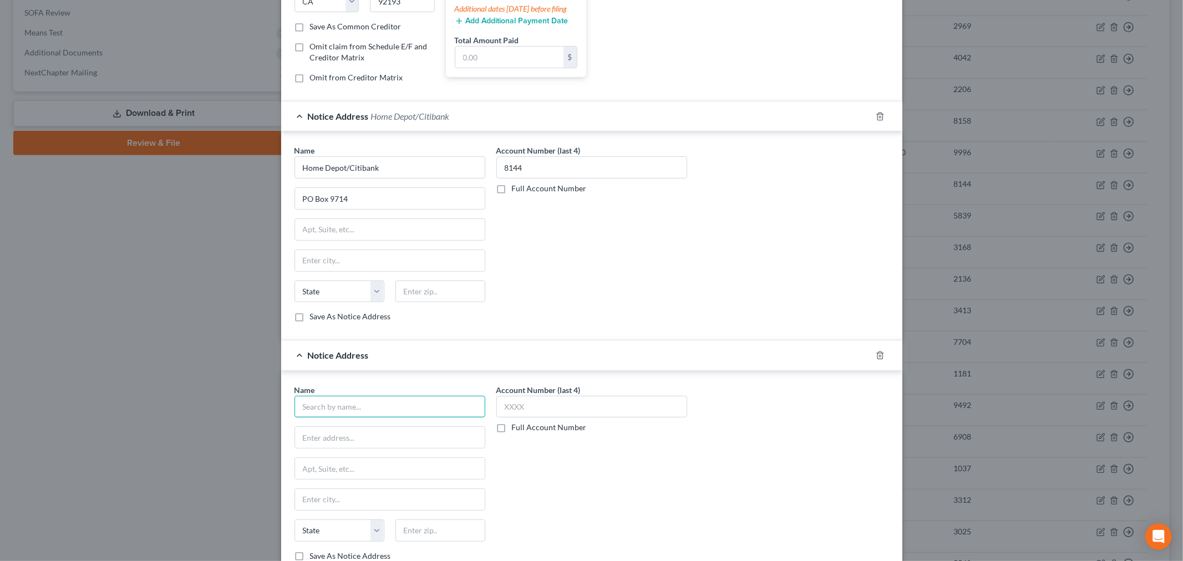
click at [337, 415] on input "text" at bounding box center [390, 407] width 191 height 22
click at [516, 485] on div "Account Number (last 4) Full Account Number" at bounding box center [592, 477] width 202 height 186
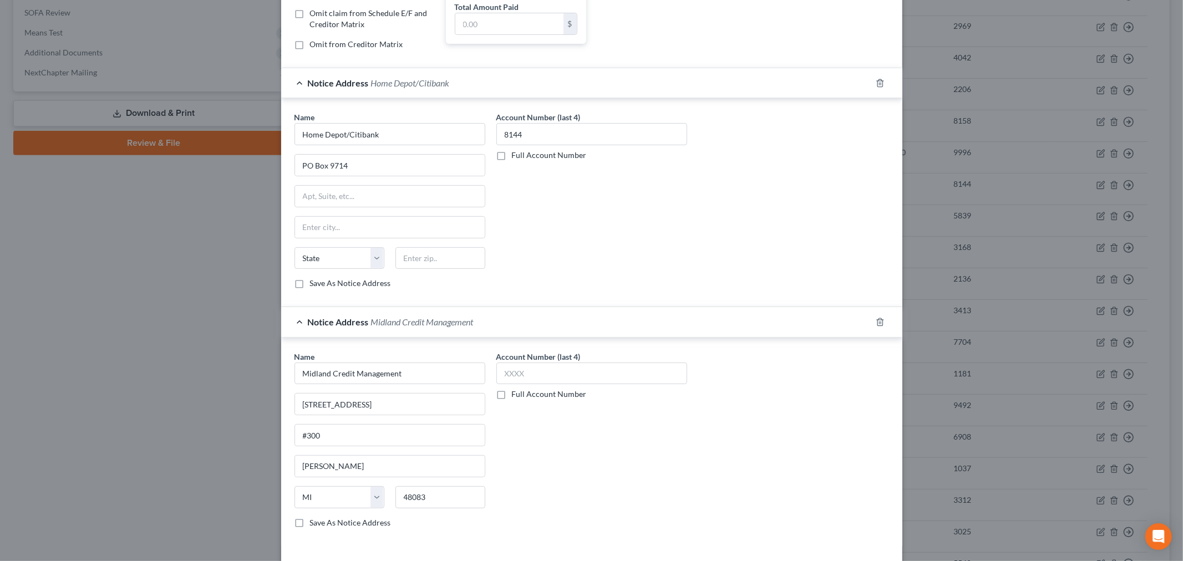
scroll to position [277, 0]
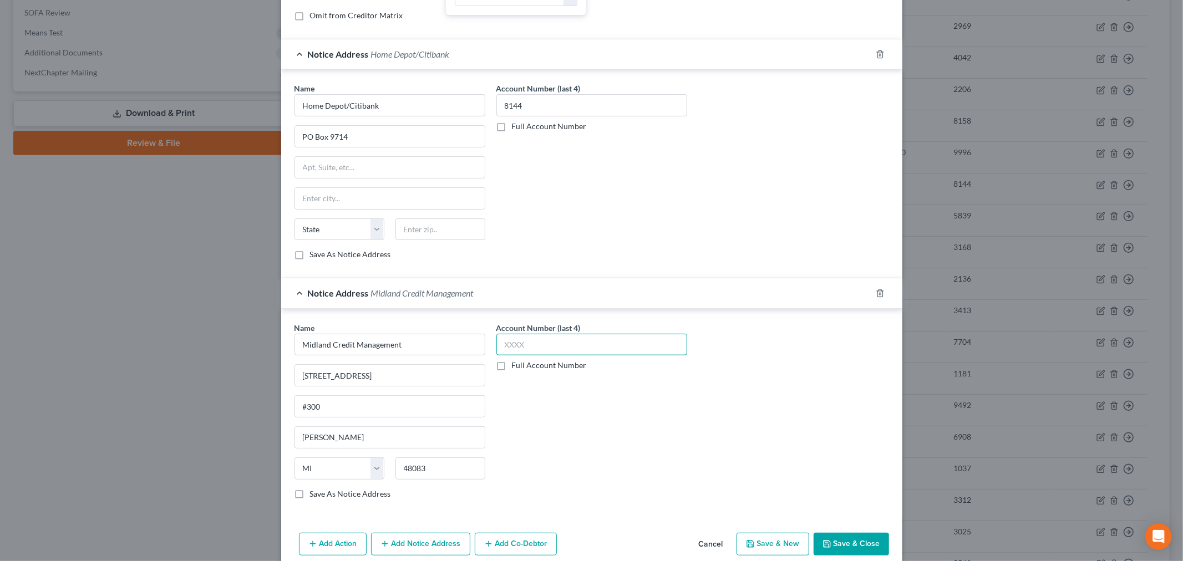
click at [534, 343] on input "text" at bounding box center [591, 345] width 191 height 22
click at [561, 462] on div "Account Number (last 4) 8144 Full Account Number" at bounding box center [592, 415] width 202 height 186
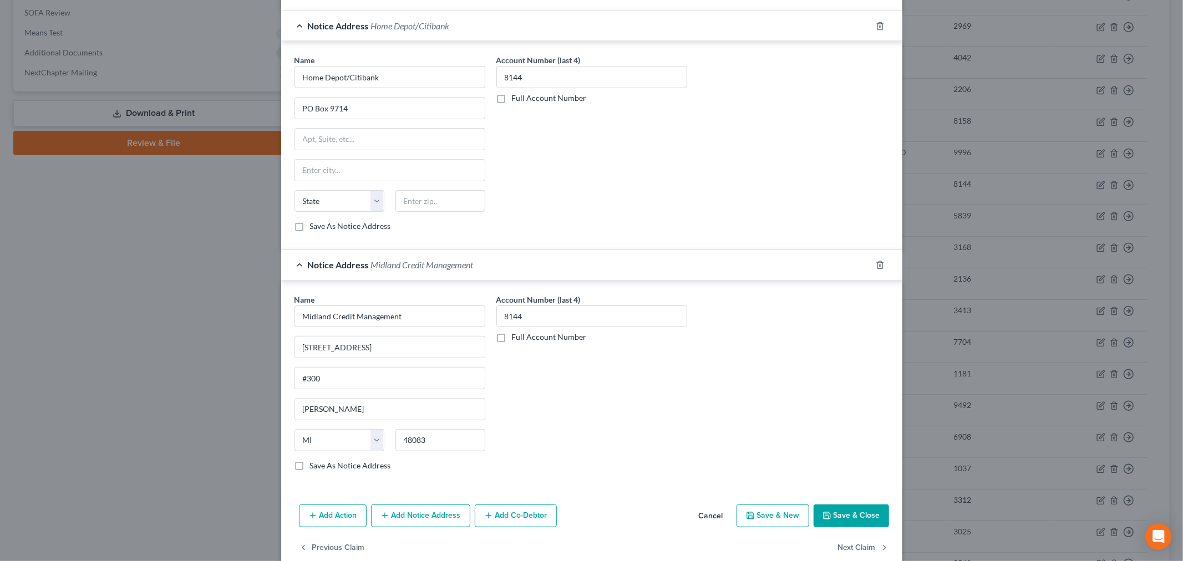
scroll to position [333, 0]
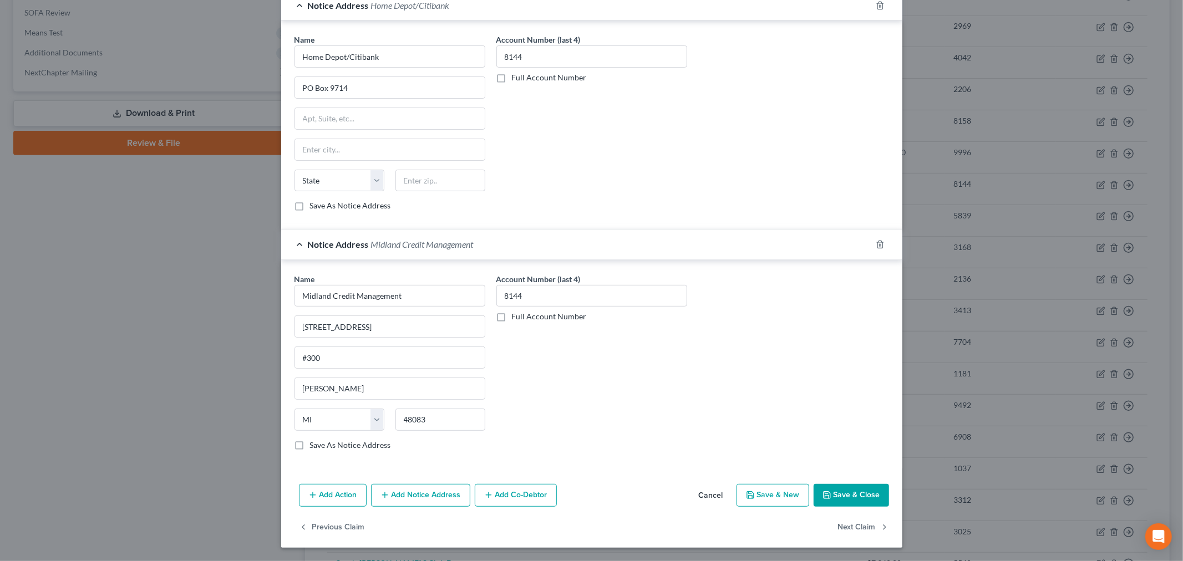
click at [438, 504] on button "Add Notice Address" at bounding box center [420, 495] width 99 height 23
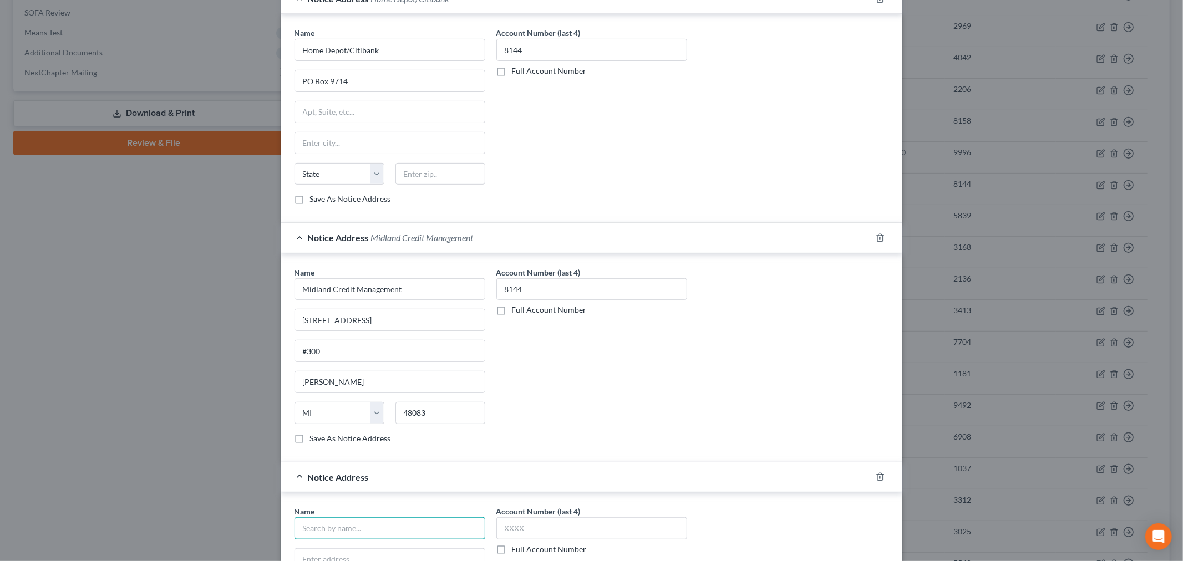
click at [328, 533] on input "text" at bounding box center [390, 529] width 191 height 22
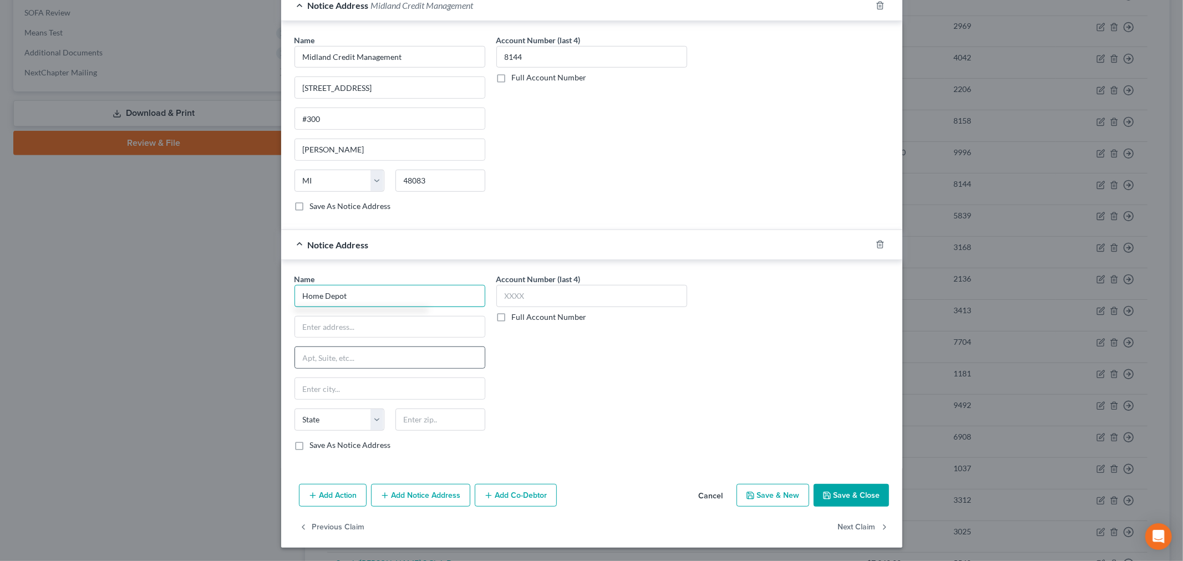
scroll to position [572, 0]
click at [351, 293] on input "Home Depot" at bounding box center [390, 296] width 191 height 22
drag, startPoint x: 351, startPoint y: 293, endPoint x: 289, endPoint y: 292, distance: 61.6
click at [289, 292] on div "Name * Home Depot State AL AK AR AZ CA CO CT DE DC FL GA GU HI ID IL IN IA KS K…" at bounding box center [390, 366] width 202 height 186
click at [338, 346] on div "Citibank, N.A." at bounding box center [388, 341] width 171 height 11
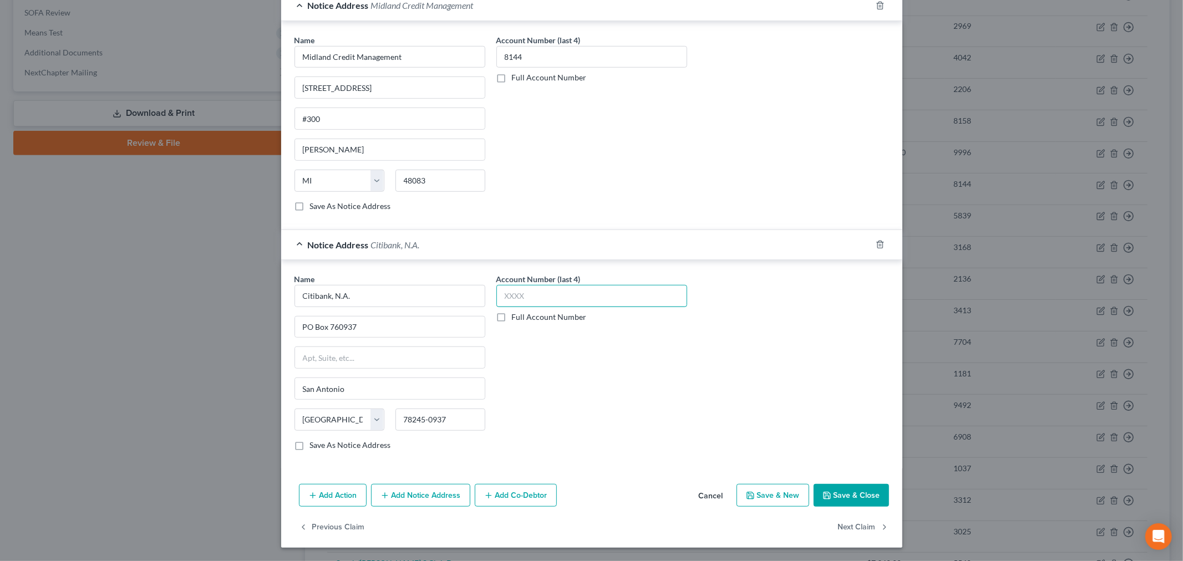
click at [538, 291] on input "text" at bounding box center [591, 296] width 191 height 22
click at [566, 391] on div "Account Number (last 4) 8144 Full Account Number" at bounding box center [592, 366] width 202 height 186
click at [838, 496] on button "Save & Close" at bounding box center [851, 495] width 75 height 23
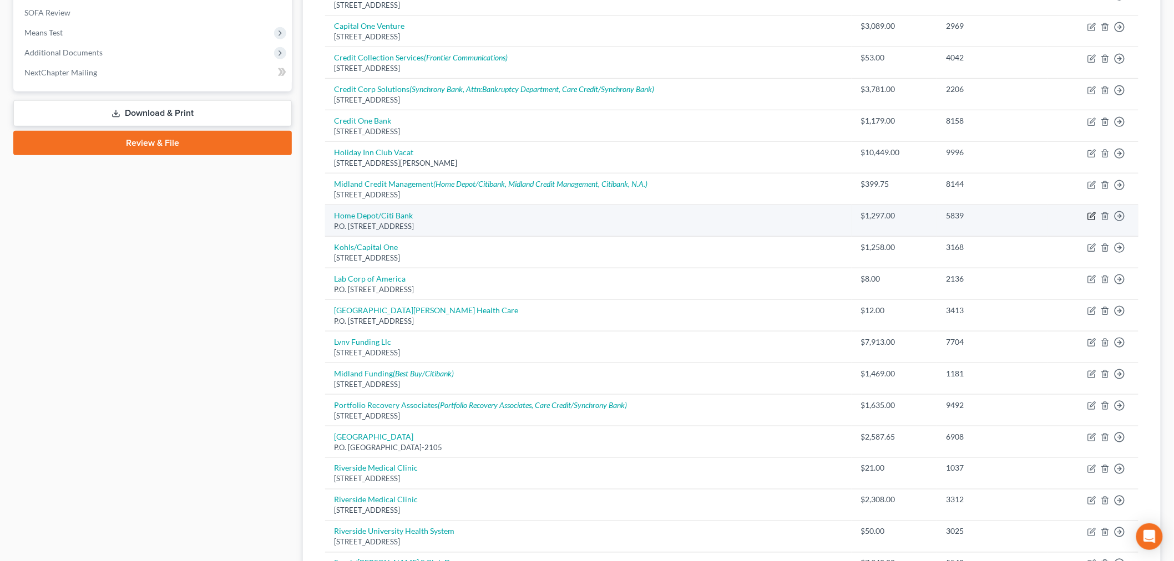
click at [1091, 215] on icon "button" at bounding box center [1091, 216] width 9 height 9
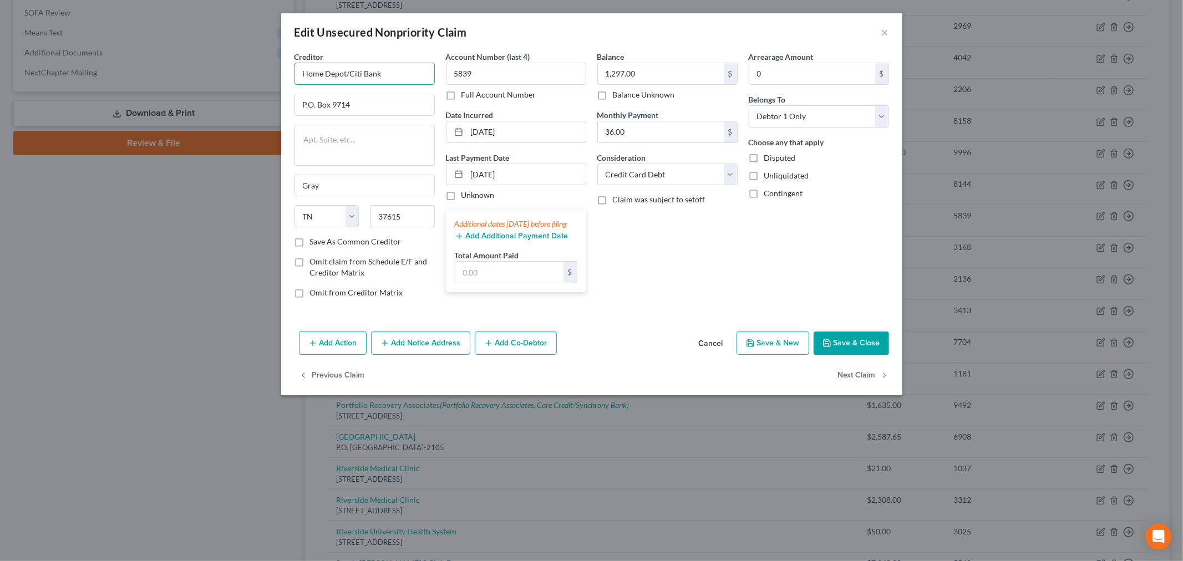
click at [364, 72] on input "Home Depot/Citi Bank" at bounding box center [365, 74] width 140 height 22
drag, startPoint x: 315, startPoint y: 103, endPoint x: 279, endPoint y: 97, distance: 36.7
click at [285, 101] on div "Creditor * Home Depot/Citibank P.O. Box 9714 Gray State AL AK AR AZ CA CO CT DE…" at bounding box center [591, 189] width 621 height 276
drag, startPoint x: 711, startPoint y: 280, endPoint x: 742, endPoint y: 246, distance: 46.3
click at [711, 280] on div "Balance 1,297.00 $ Balance Unknown Balance Undetermined 1,297.00 $ Balance Unkn…" at bounding box center [667, 179] width 151 height 256
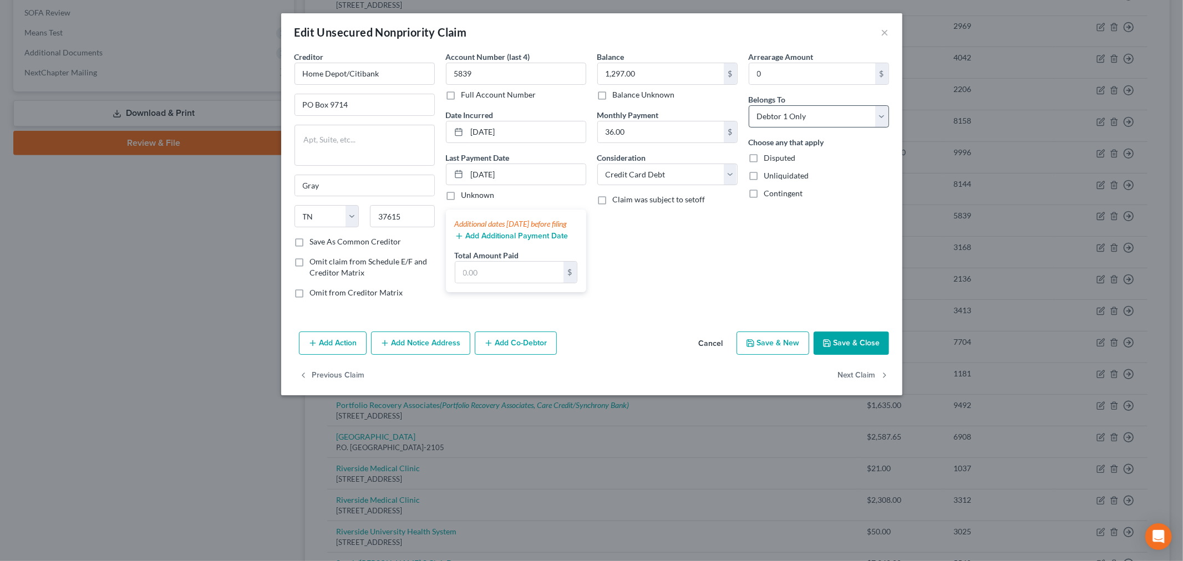
drag, startPoint x: 803, startPoint y: 131, endPoint x: 807, endPoint y: 119, distance: 12.8
click at [804, 130] on div "Arrearage Amount 0 $ Belongs To * Select Debtor 1 Only Debtor 2 Only Debtor 1 A…" at bounding box center [818, 179] width 151 height 256
click at [807, 119] on select "Select Debtor 1 Only Debtor 2 Only Debtor 1 And Debtor 2 Only At Least One Of T…" at bounding box center [819, 116] width 140 height 22
click at [749, 105] on select "Select Debtor 1 Only Debtor 2 Only Debtor 1 And Debtor 2 Only At Least One Of T…" at bounding box center [819, 116] width 140 height 22
click at [734, 243] on div "Balance 1,297.00 $ Balance Unknown Balance Undetermined 1,297.00 $ Balance Unkn…" at bounding box center [667, 179] width 151 height 256
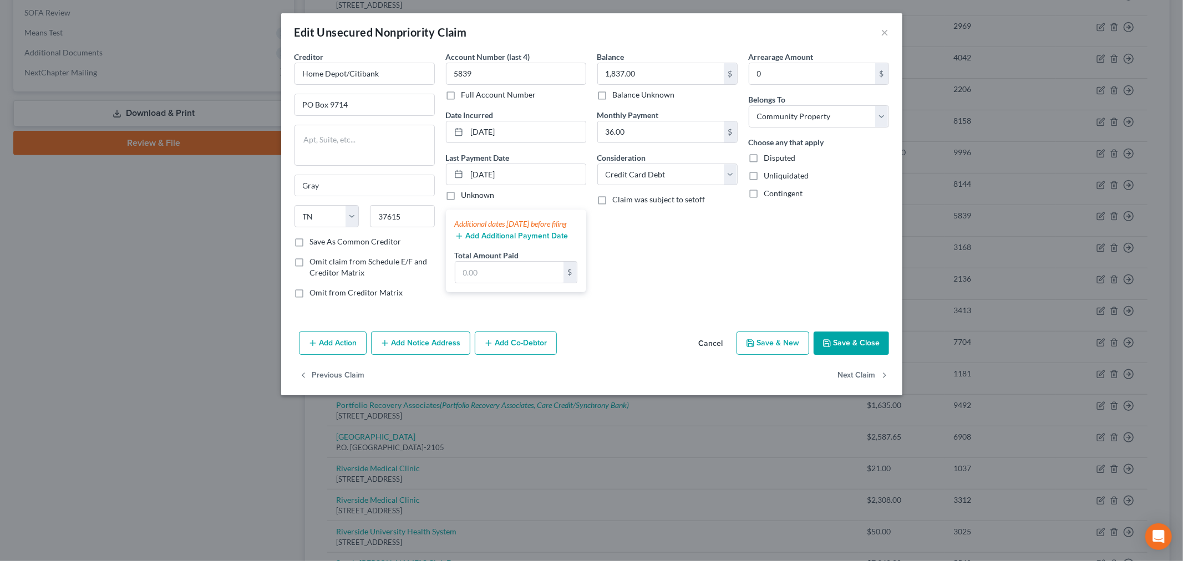
click at [670, 271] on div "Balance 1,837.00 $ Balance Unknown Balance Undetermined 1,837.00 $ Balance Unkn…" at bounding box center [667, 179] width 151 height 256
click at [398, 352] on button "Add Notice Address" at bounding box center [420, 343] width 99 height 23
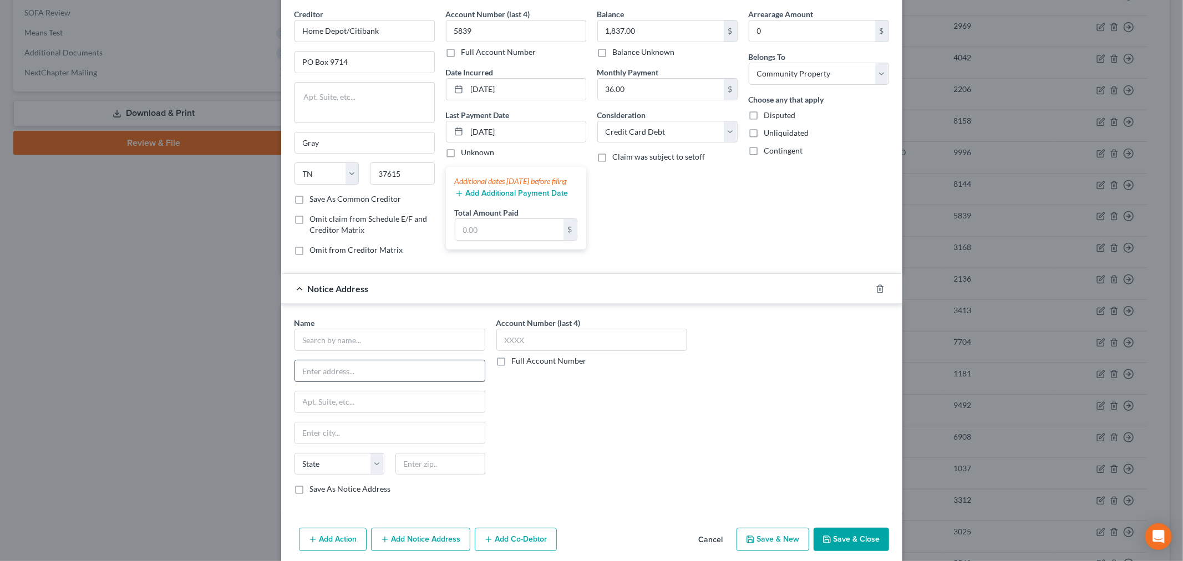
scroll to position [62, 0]
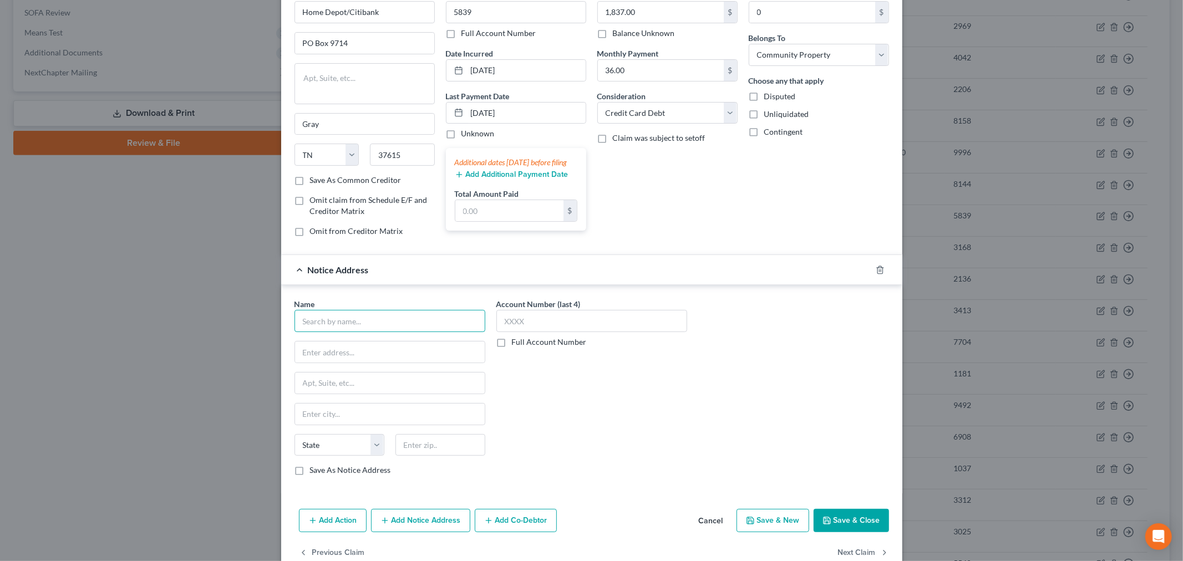
click at [363, 330] on input "text" at bounding box center [390, 321] width 191 height 22
click at [568, 404] on div "Account Number (last 4) Full Account Number" at bounding box center [592, 391] width 202 height 186
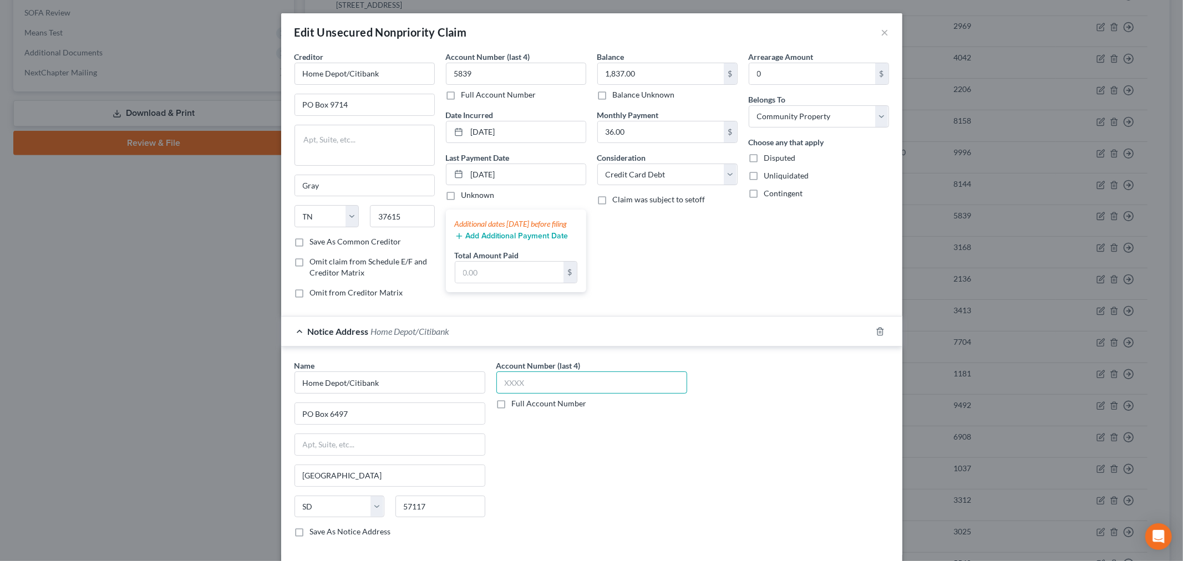
click at [544, 381] on input "text" at bounding box center [591, 383] width 191 height 22
click at [519, 442] on div "Account Number (last 4) 5839 Full Account Number" at bounding box center [592, 453] width 202 height 186
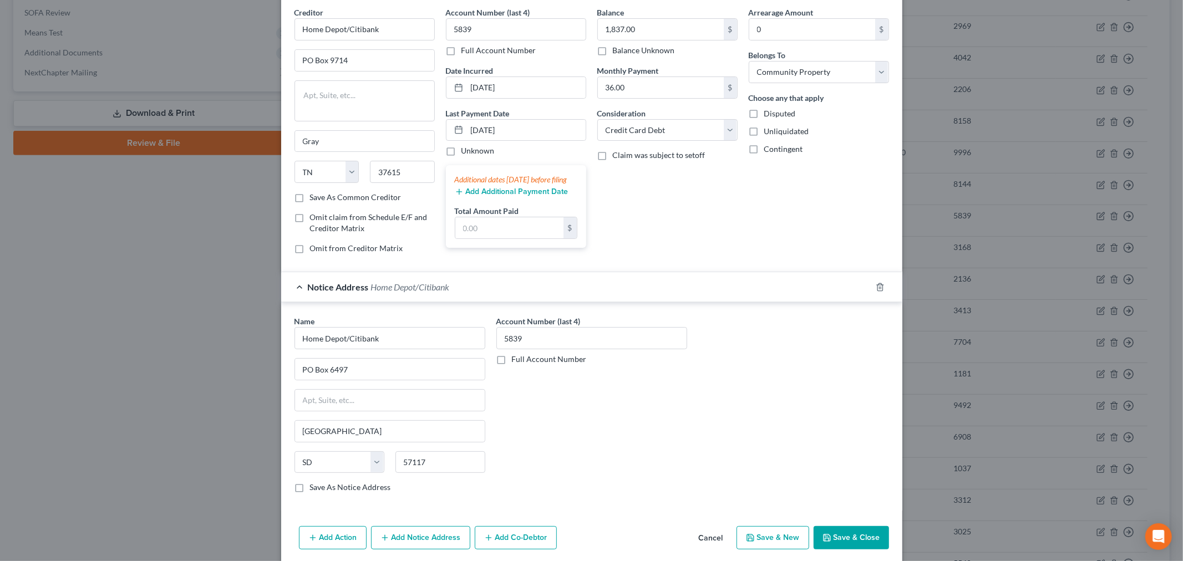
scroll to position [92, 0]
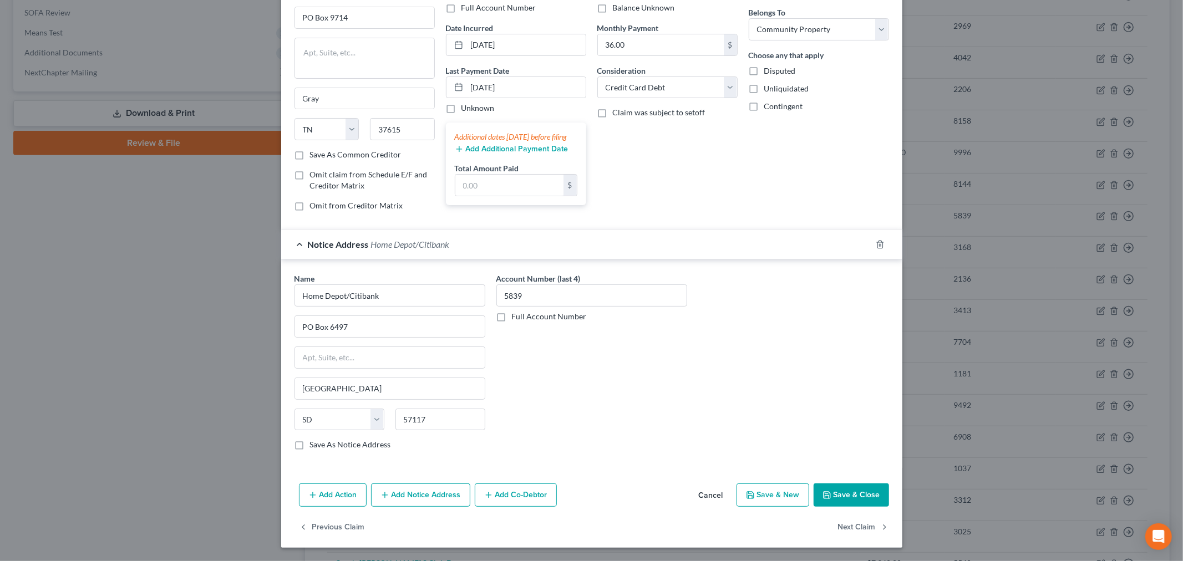
click at [427, 490] on button "Add Notice Address" at bounding box center [420, 495] width 99 height 23
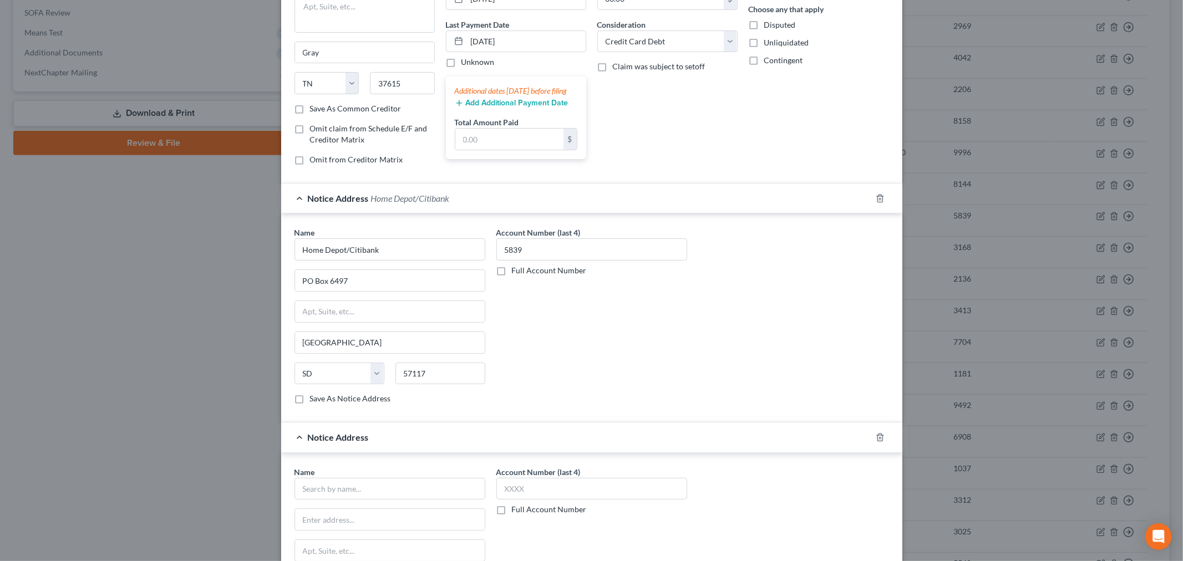
scroll to position [154, 0]
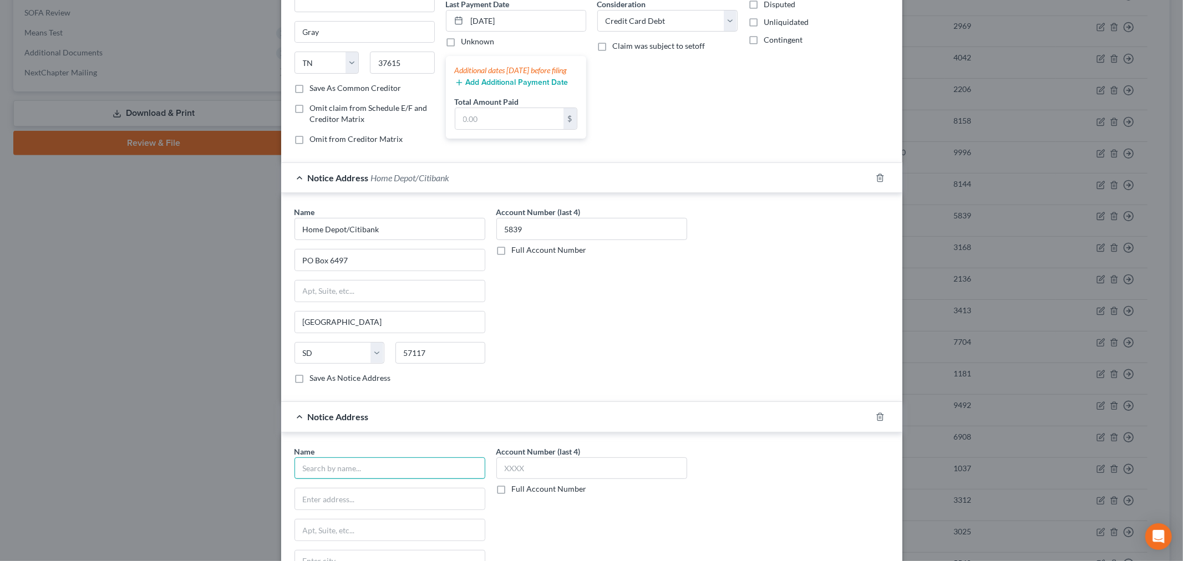
click at [354, 474] on input "text" at bounding box center [390, 469] width 191 height 22
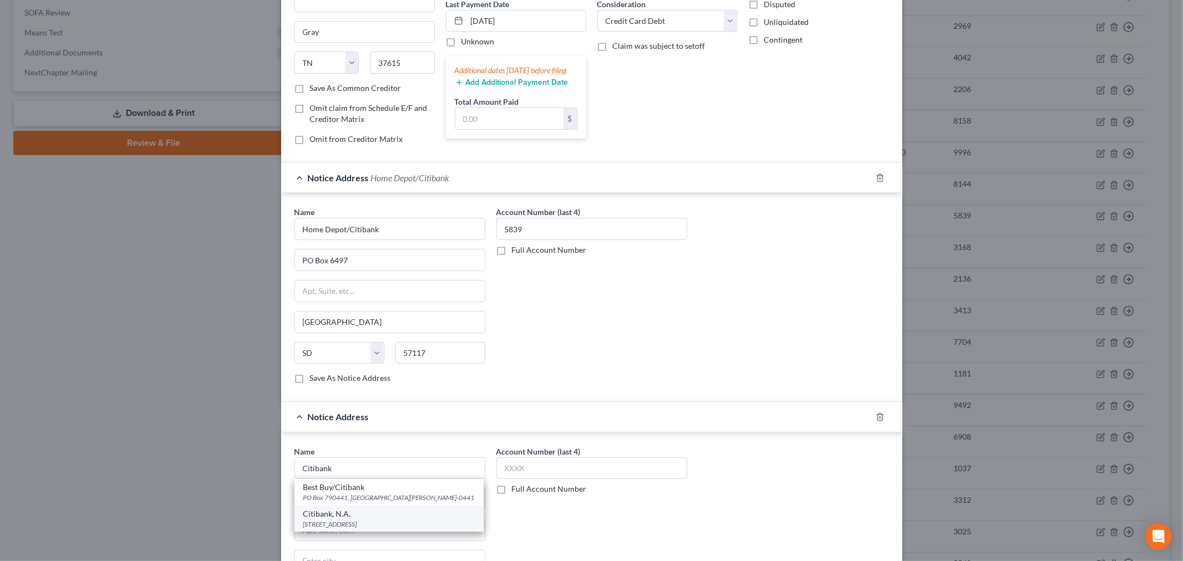
click at [352, 519] on div "Citibank, N.A." at bounding box center [388, 514] width 171 height 11
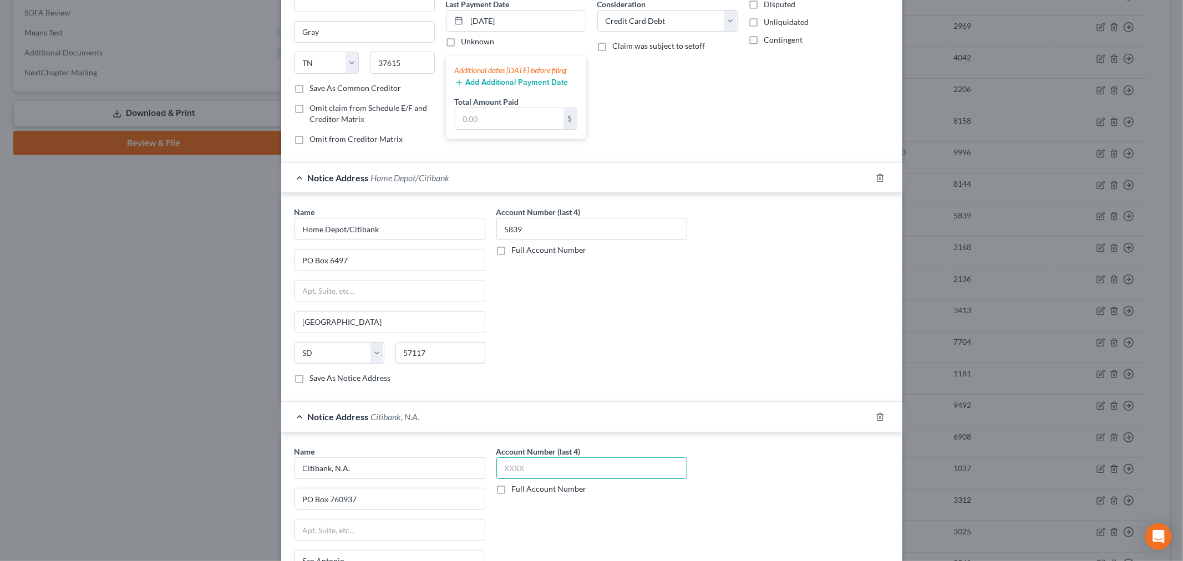
click at [558, 470] on input "text" at bounding box center [591, 469] width 191 height 22
click at [545, 514] on div "Account Number (last 4) 5839 Full Account Number" at bounding box center [592, 539] width 202 height 186
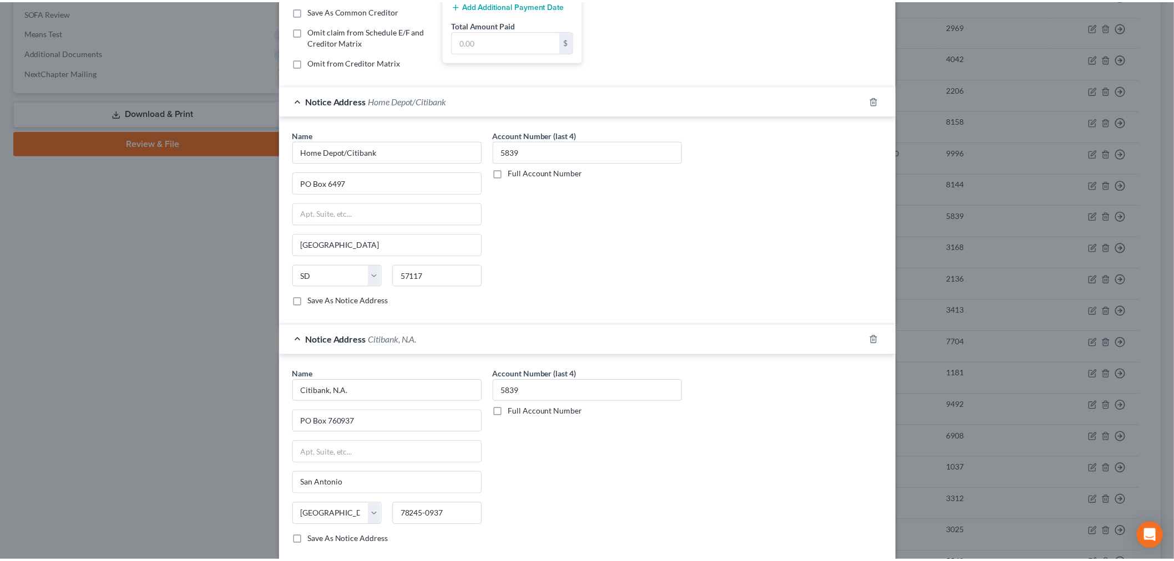
scroll to position [333, 0]
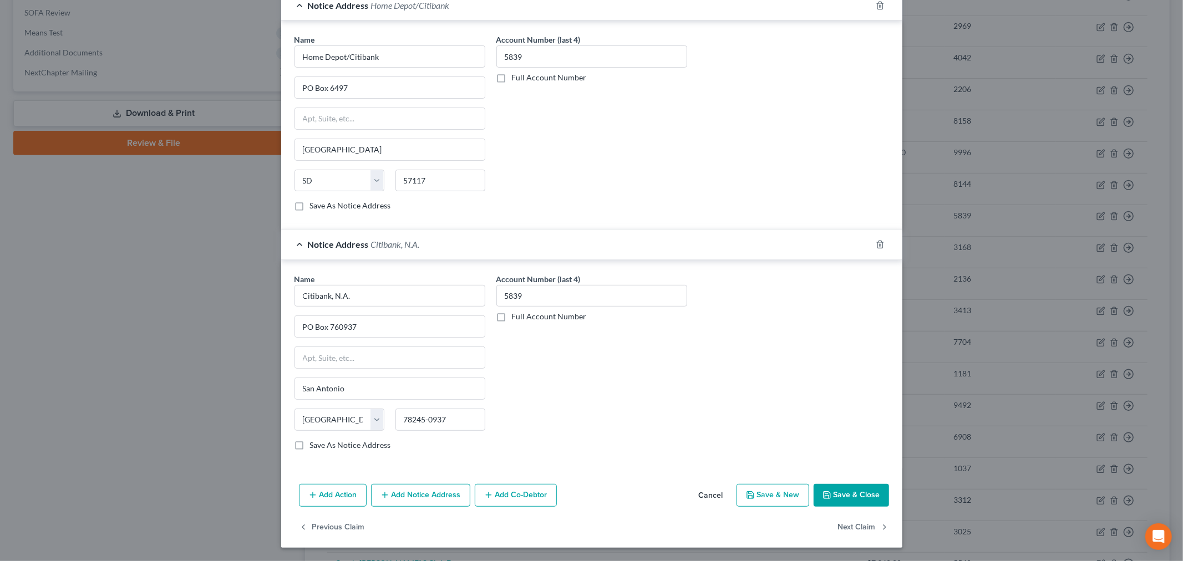
click at [822, 485] on button "Save & Close" at bounding box center [851, 495] width 75 height 23
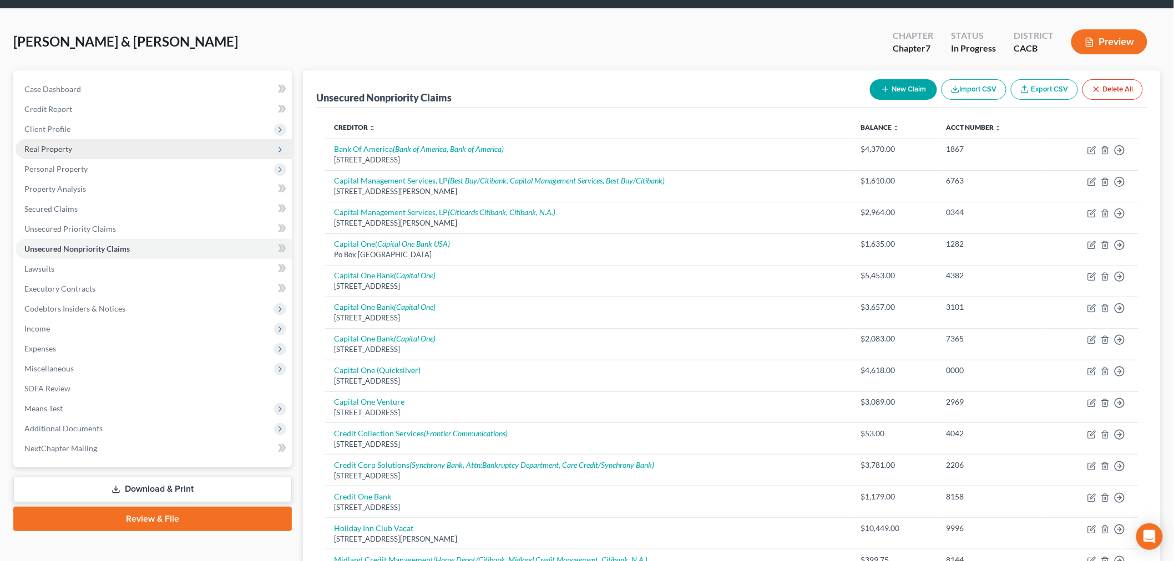
scroll to position [0, 0]
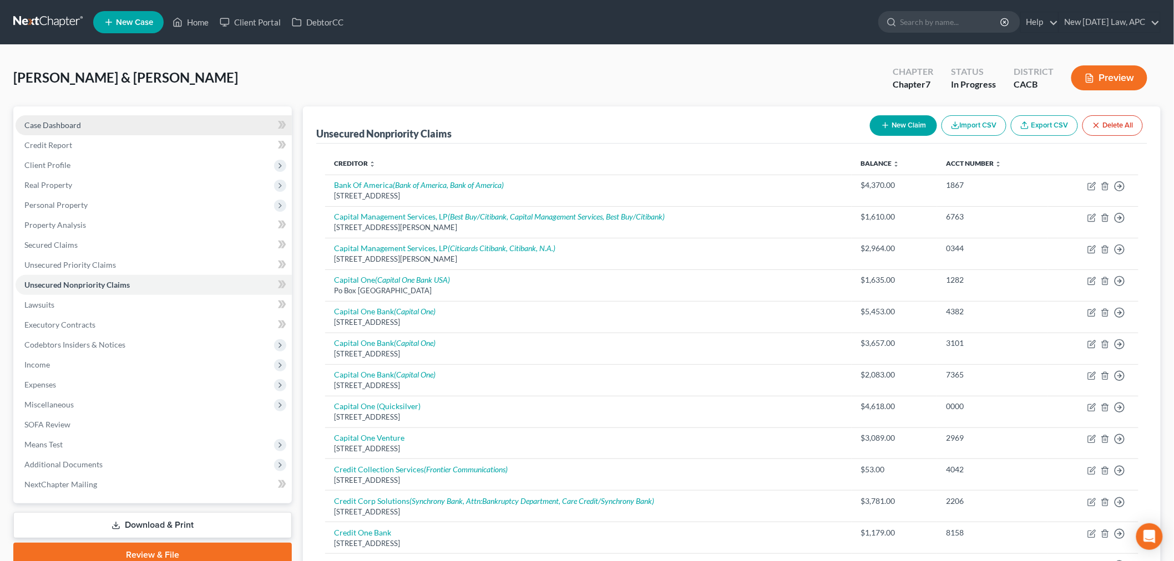
click at [98, 128] on link "Case Dashboard" at bounding box center [154, 125] width 276 height 20
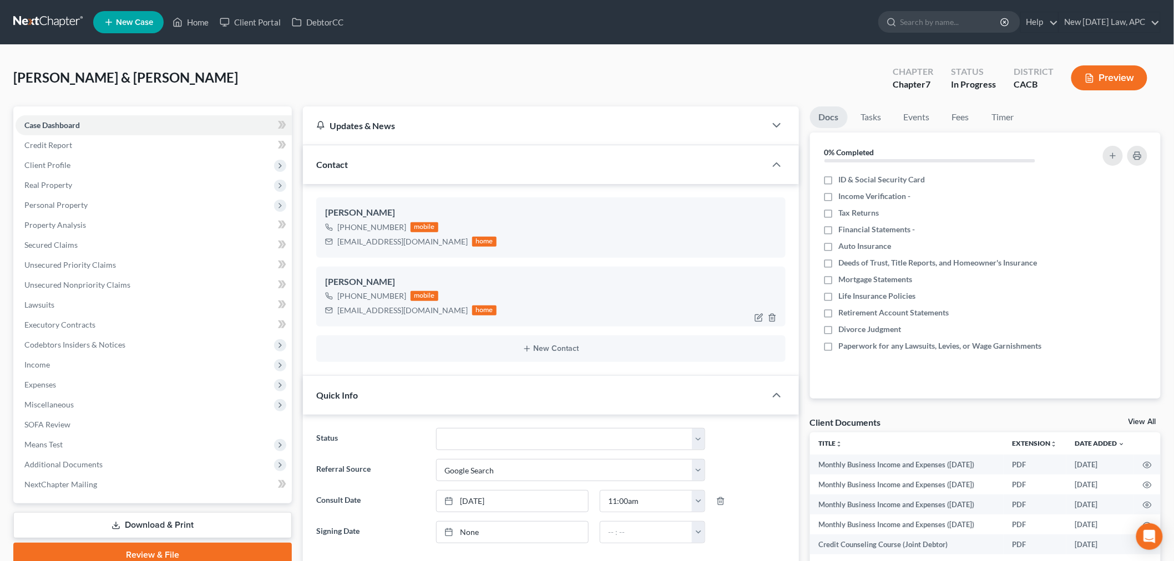
scroll to position [3623, 0]
drag, startPoint x: 336, startPoint y: 312, endPoint x: 423, endPoint y: 312, distance: 87.1
click at [423, 312] on div "janepludecsm@gmail.com home" at bounding box center [410, 310] width 171 height 14
copy div "janepludecsm@gmail.com"
click at [116, 156] on span "Client Profile" at bounding box center [154, 165] width 276 height 20
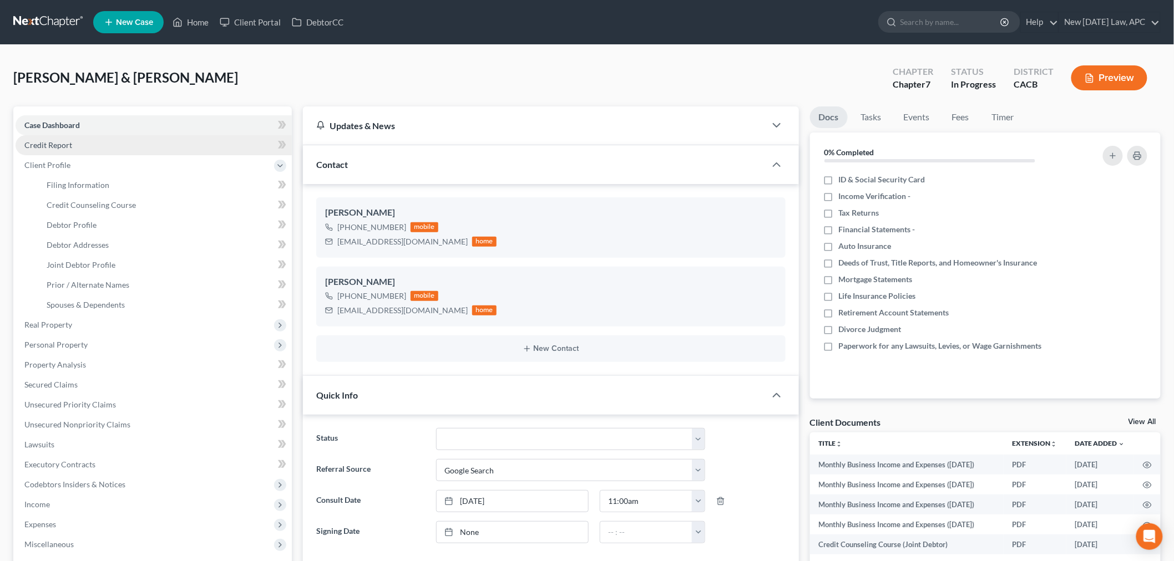
click at [88, 143] on link "Credit Report" at bounding box center [154, 145] width 276 height 20
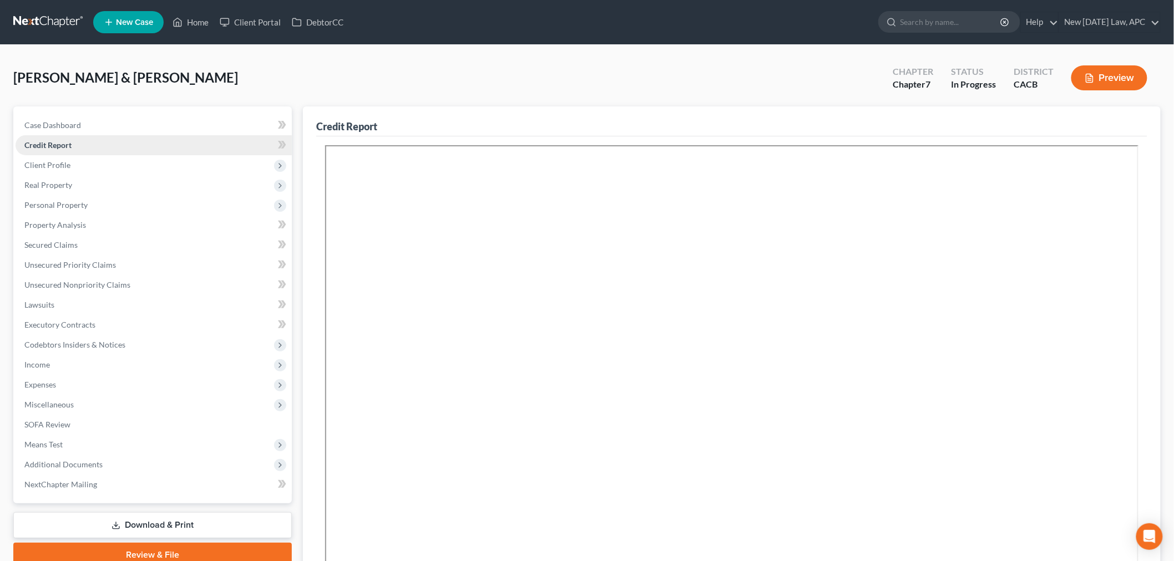
click at [84, 151] on link "Credit Report" at bounding box center [154, 145] width 276 height 20
click at [74, 163] on span "Client Profile" at bounding box center [154, 165] width 276 height 20
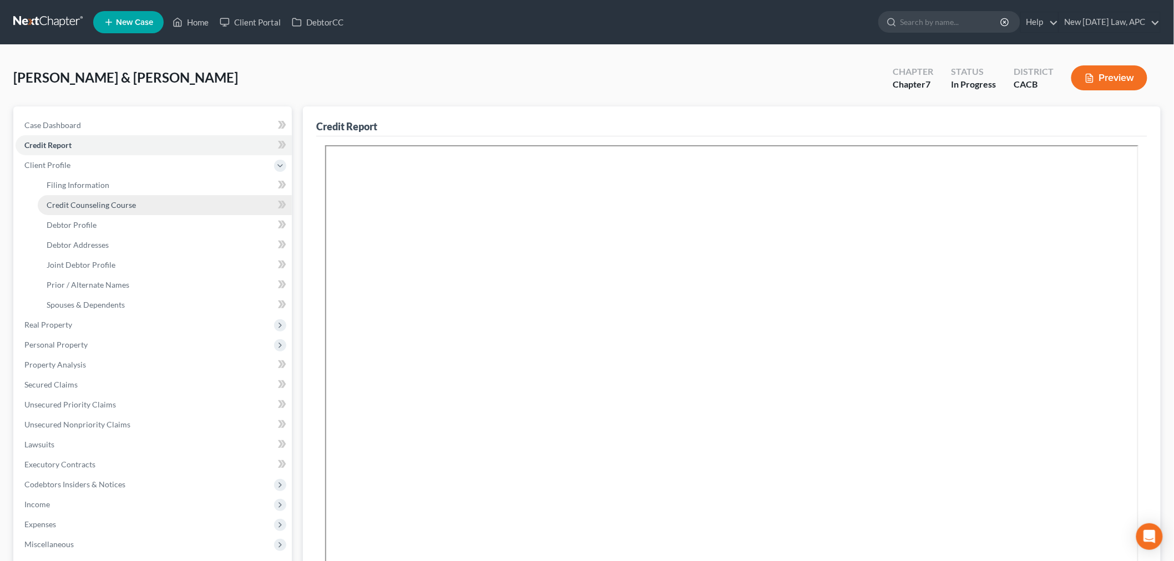
click at [113, 204] on span "Credit Counseling Course" at bounding box center [91, 204] width 89 height 9
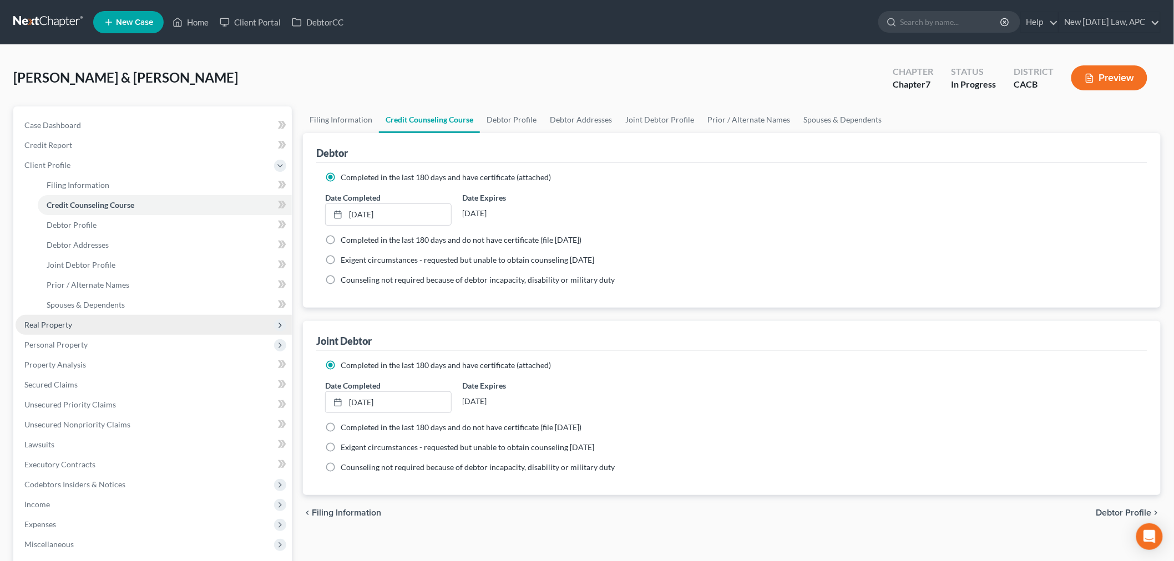
click at [80, 329] on span "Real Property" at bounding box center [154, 325] width 276 height 20
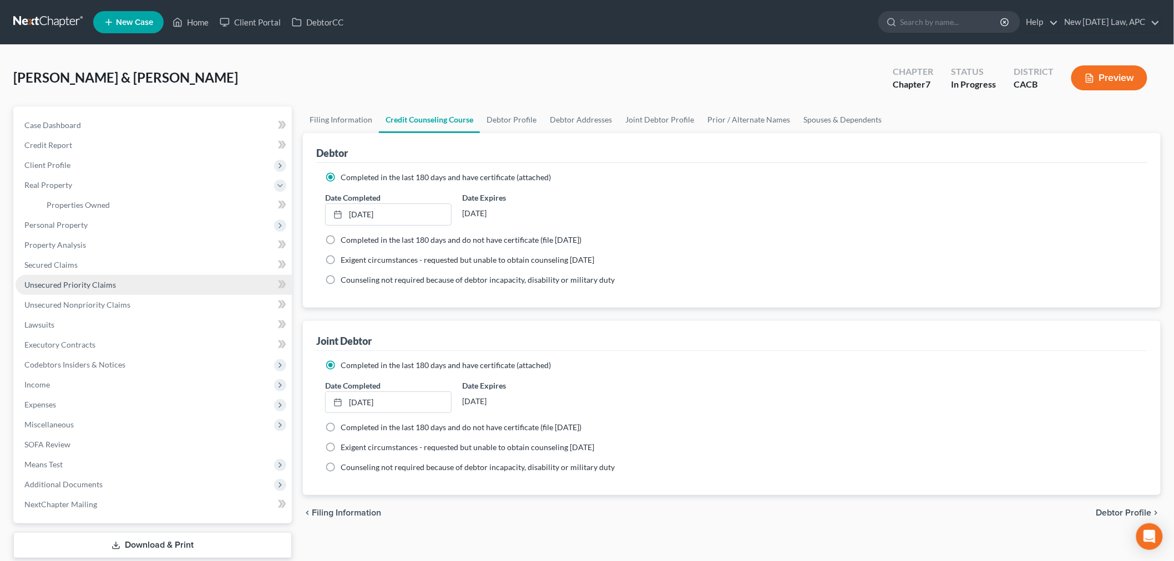
click at [97, 291] on link "Unsecured Priority Claims" at bounding box center [154, 285] width 276 height 20
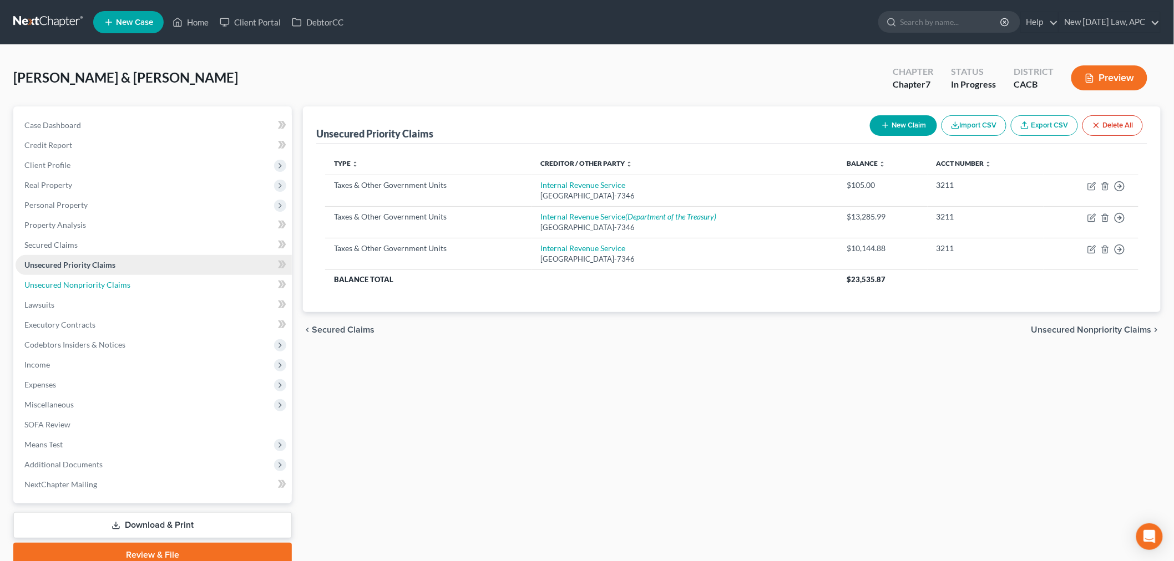
click at [97, 291] on link "Unsecured Nonpriority Claims" at bounding box center [154, 285] width 276 height 20
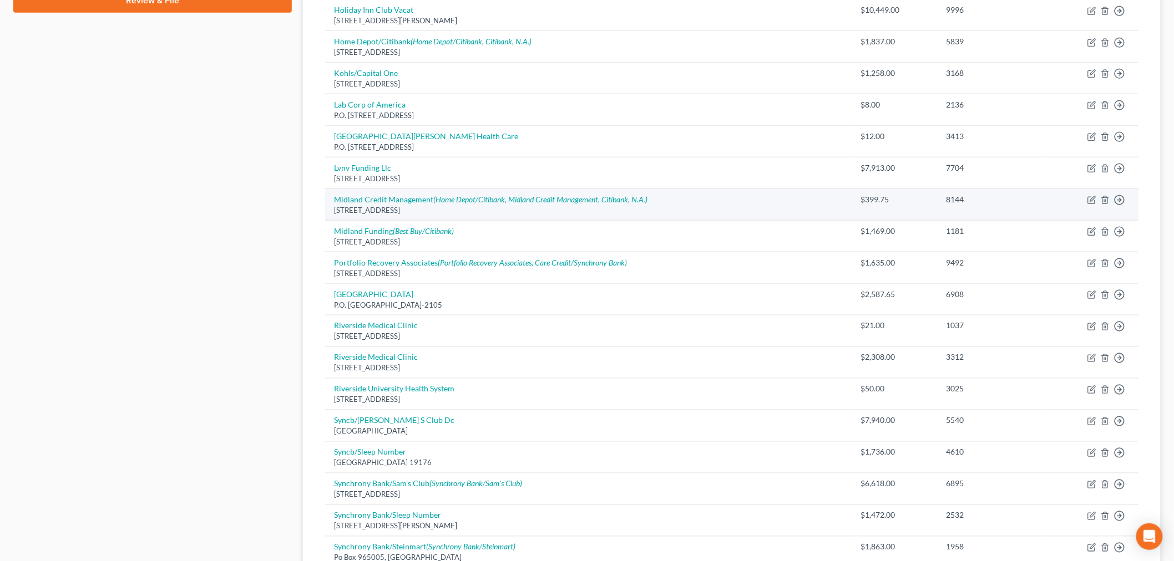
scroll to position [616, 0]
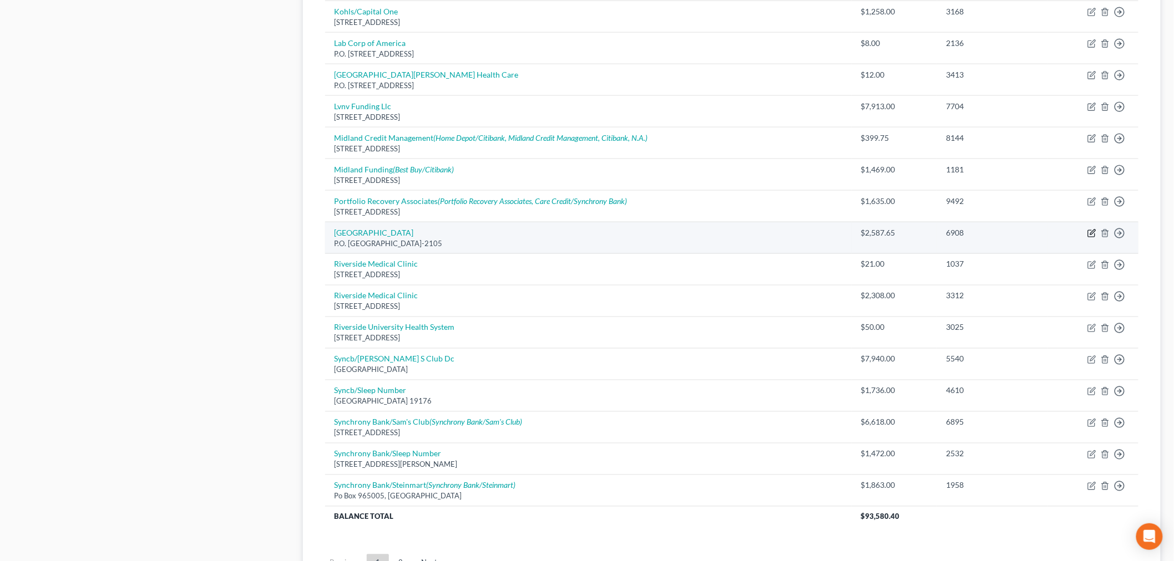
click at [1090, 234] on icon "button" at bounding box center [1091, 233] width 9 height 9
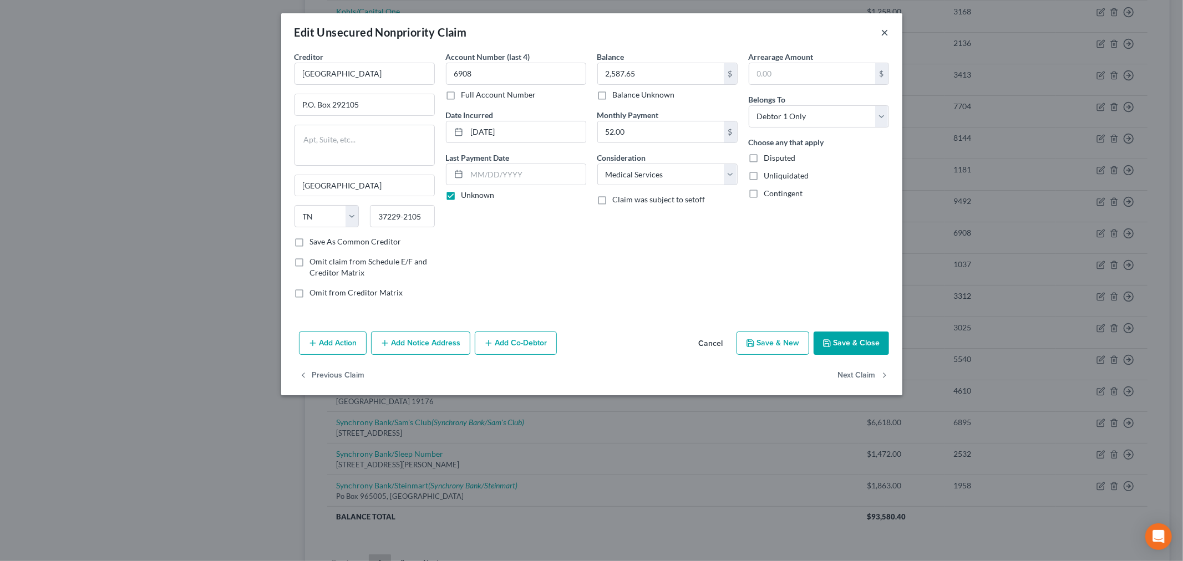
click at [885, 32] on button "×" at bounding box center [885, 32] width 8 height 13
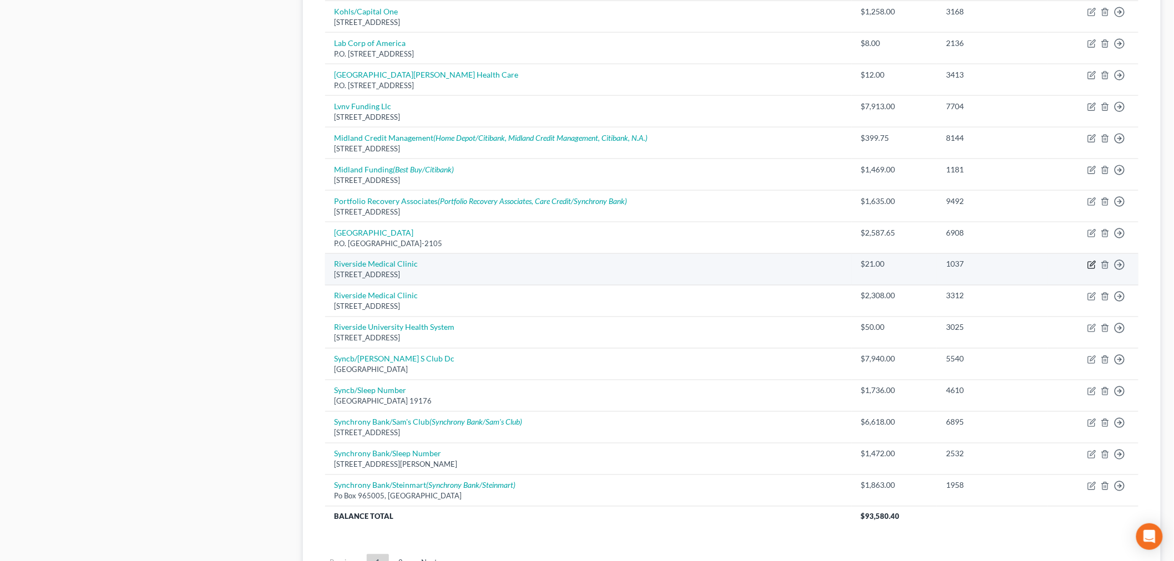
click at [1089, 269] on icon "button" at bounding box center [1091, 265] width 7 height 7
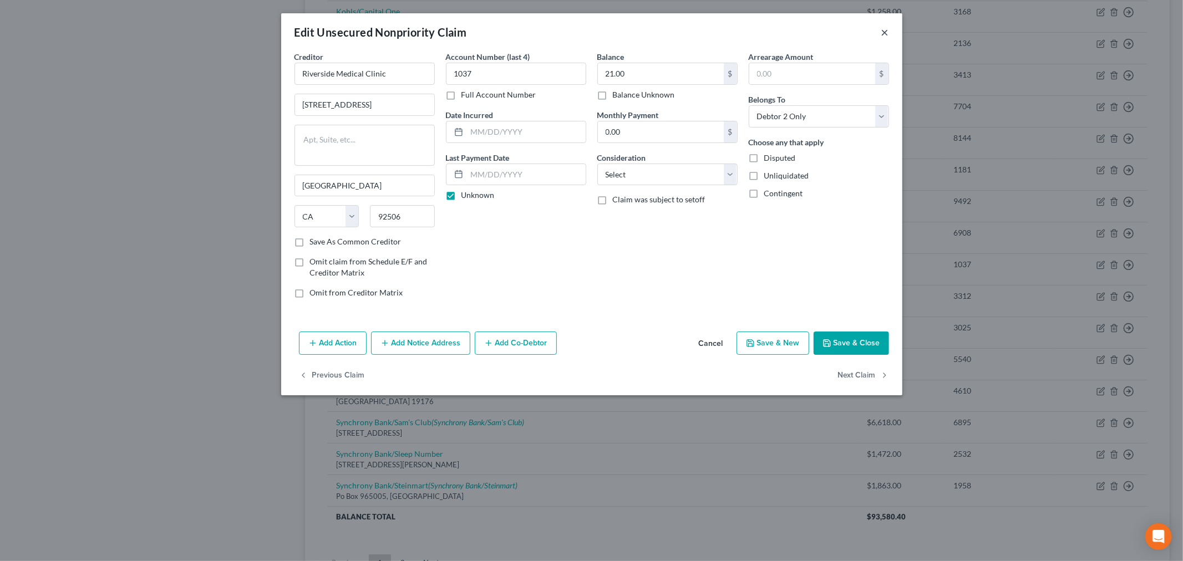
click at [885, 31] on button "×" at bounding box center [885, 32] width 8 height 13
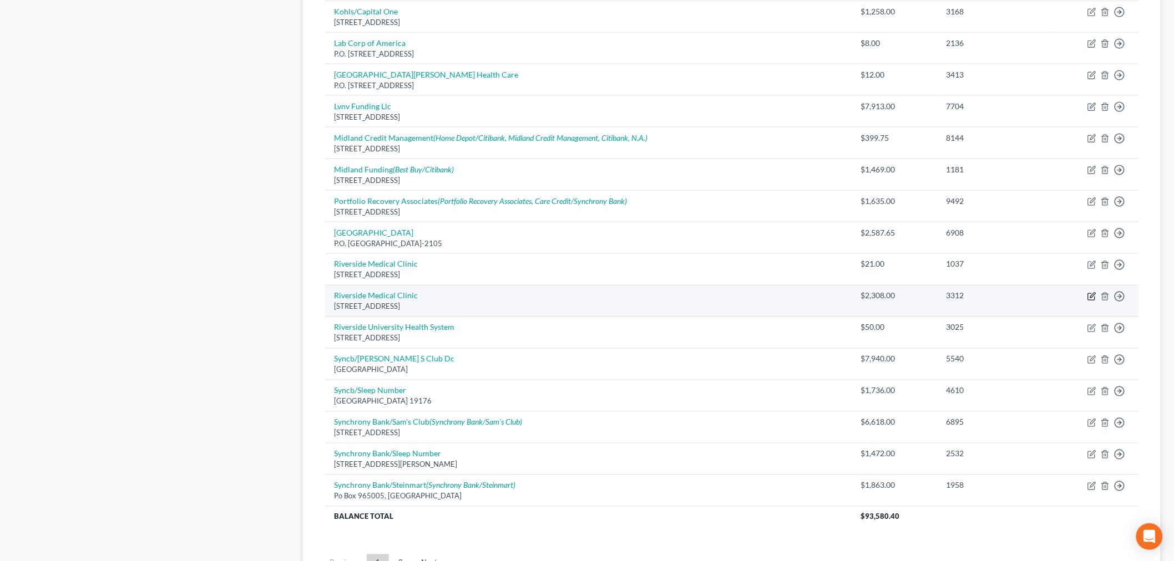
click at [1090, 298] on icon "button" at bounding box center [1091, 296] width 9 height 9
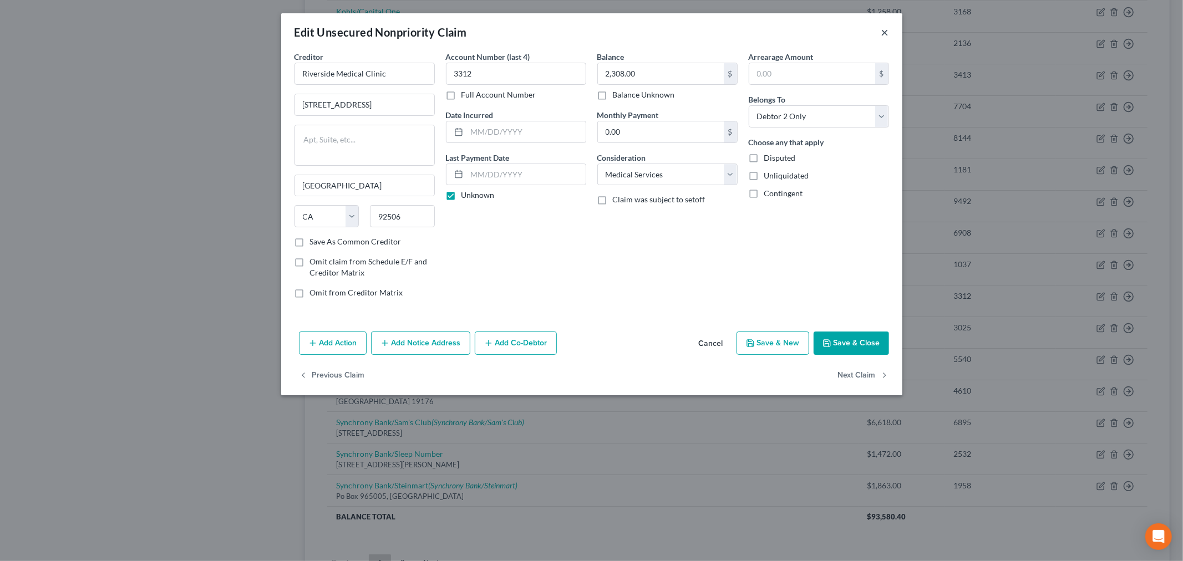
click at [884, 29] on button "×" at bounding box center [885, 32] width 8 height 13
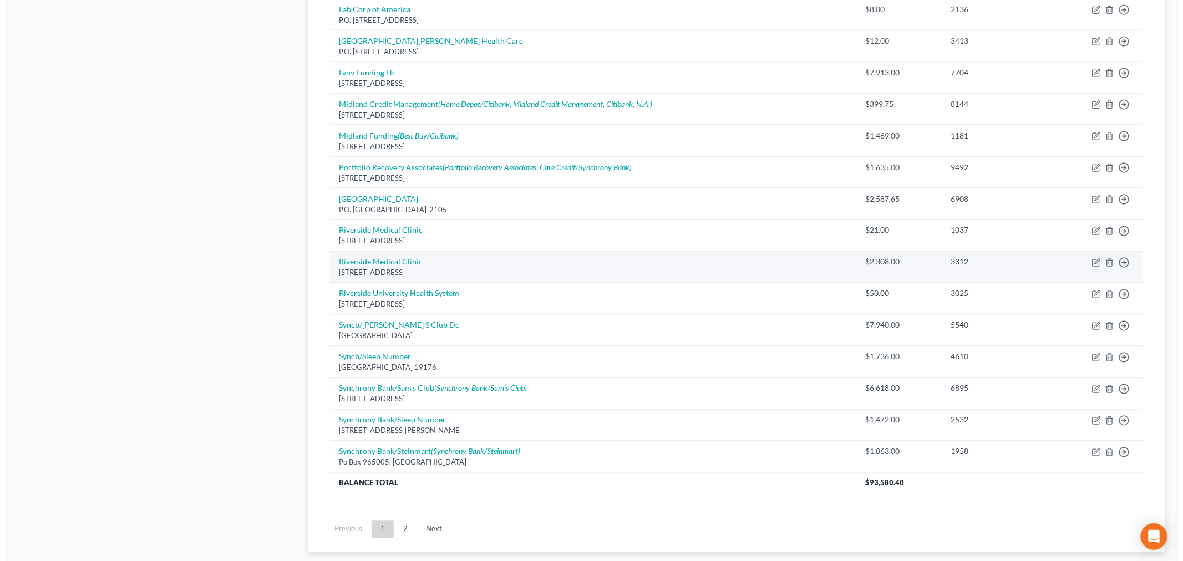
scroll to position [678, 0]
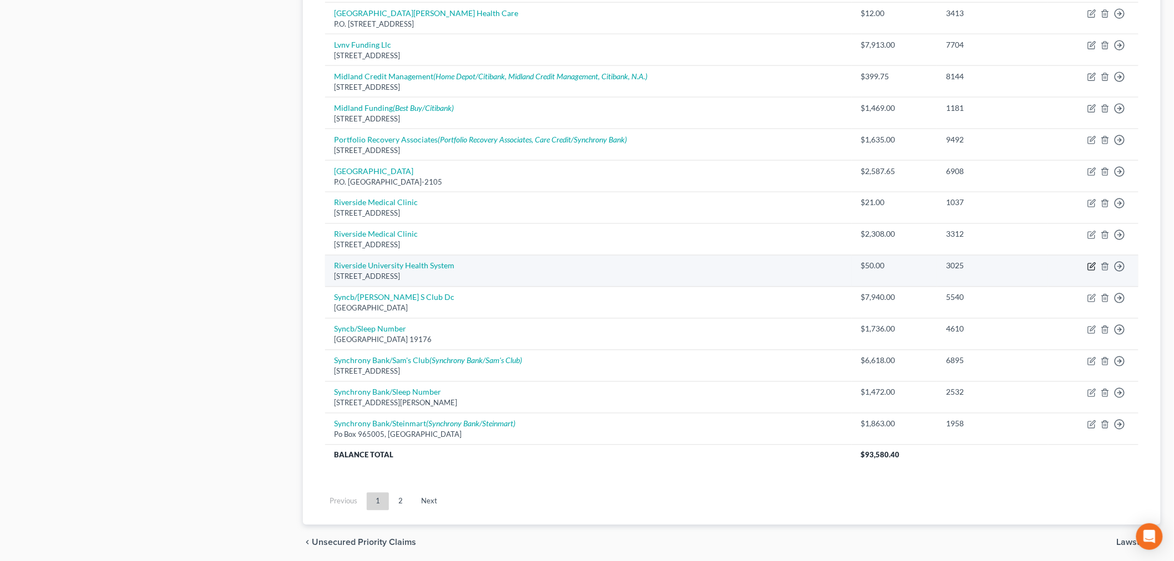
click at [1089, 265] on icon "button" at bounding box center [1091, 266] width 9 height 9
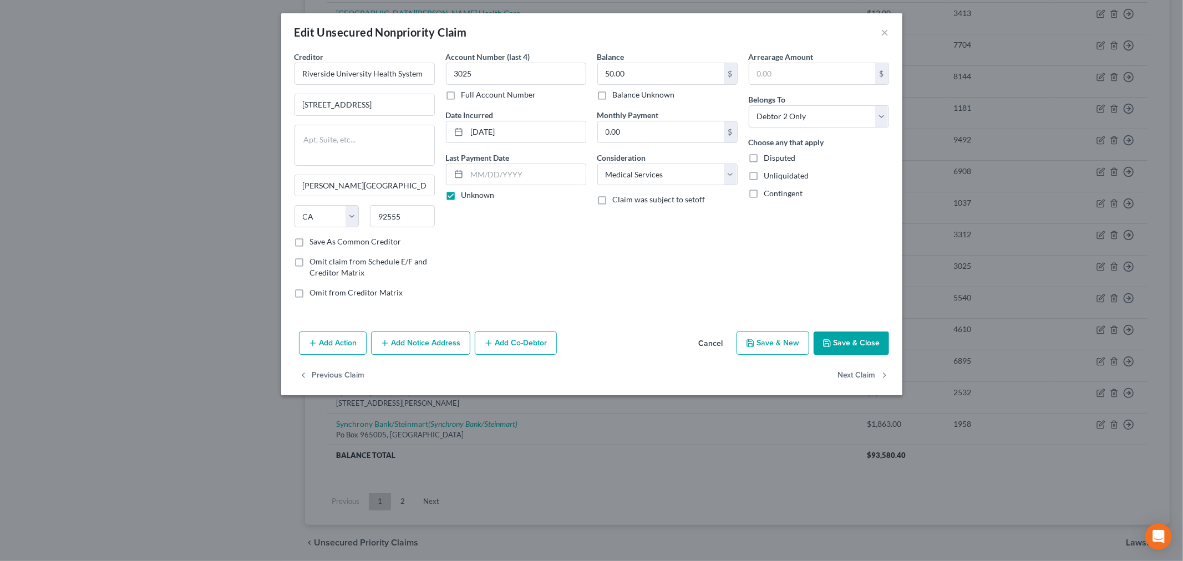
click at [389, 346] on icon "button" at bounding box center [385, 343] width 9 height 9
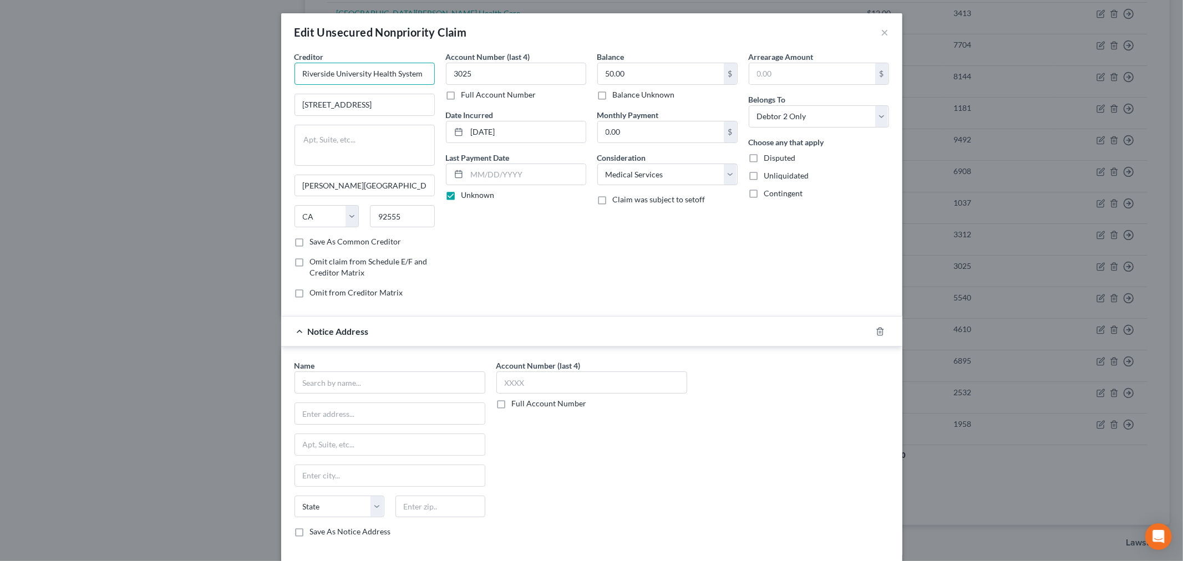
drag, startPoint x: 425, startPoint y: 71, endPoint x: 276, endPoint y: 71, distance: 149.2
click at [281, 71] on div "Creditor * Riverside University Health System 26520 Cactus Ave Moreno Valley St…" at bounding box center [591, 308] width 621 height 515
click at [362, 392] on input "text" at bounding box center [390, 383] width 191 height 22
paste input "Riverside University Health System"
drag, startPoint x: 390, startPoint y: 104, endPoint x: 274, endPoint y: 102, distance: 116.0
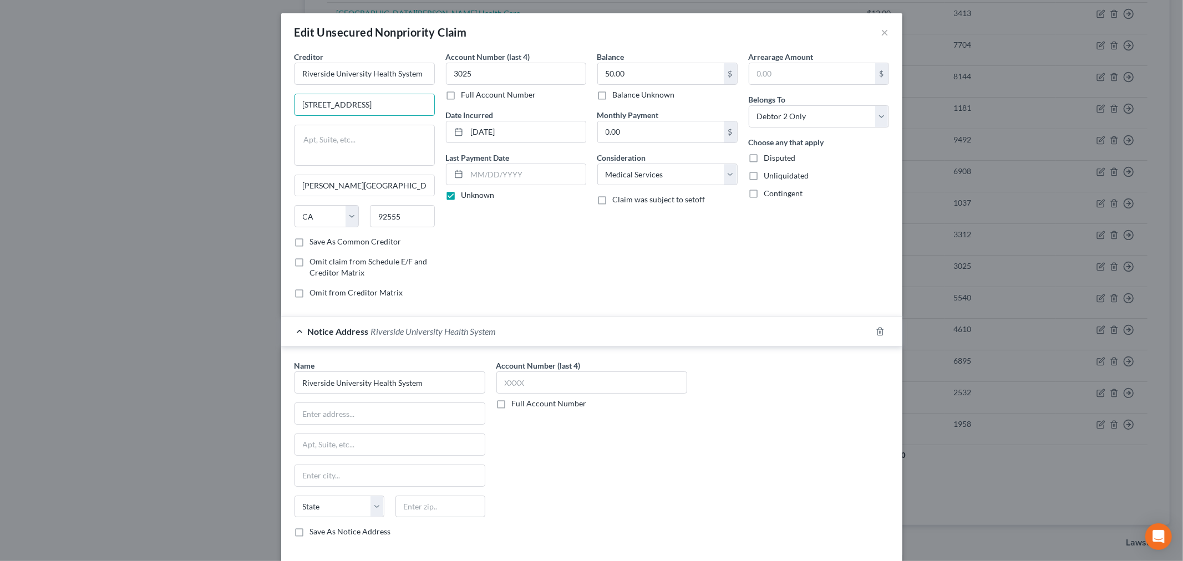
click at [274, 102] on div "Edit Unsecured Nonpriority Claim × Creditor * Riverside University Health Syste…" at bounding box center [591, 280] width 1183 height 561
click at [338, 413] on input "text" at bounding box center [390, 413] width 190 height 21
paste input "26520 Cactus Ave"
drag, startPoint x: 401, startPoint y: 222, endPoint x: 368, endPoint y: 219, distance: 32.8
click at [370, 219] on input "92555" at bounding box center [402, 216] width 65 height 22
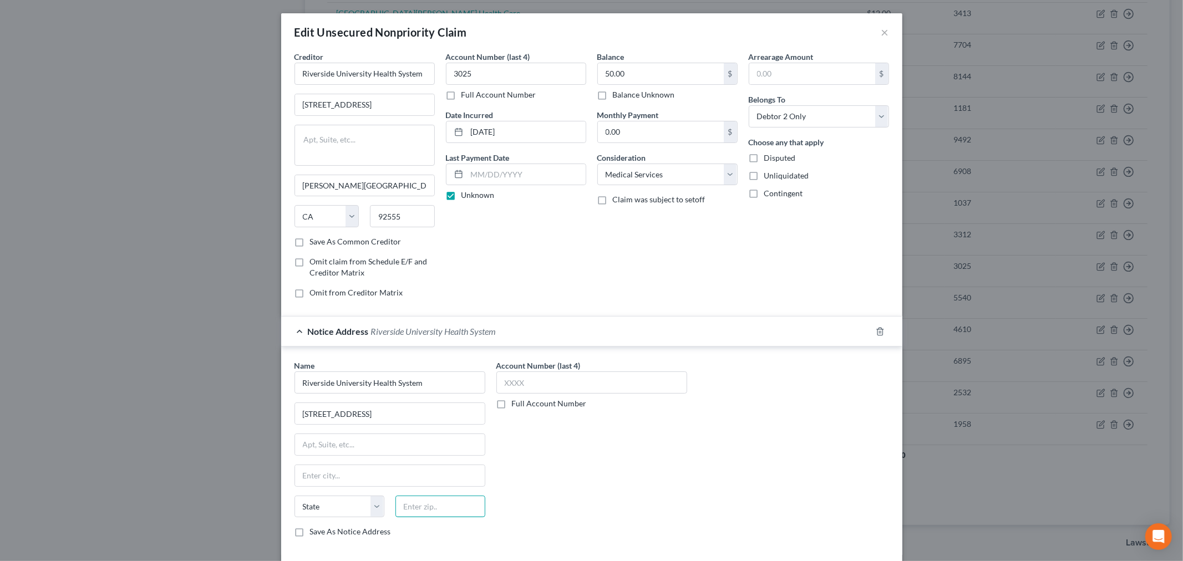
click at [418, 509] on input "text" at bounding box center [441, 507] width 90 height 22
paste input "92555"
click at [534, 491] on div "Account Number (last 4) Full Account Number" at bounding box center [592, 453] width 202 height 186
click at [555, 379] on input "text" at bounding box center [591, 383] width 191 height 22
click at [781, 123] on select "Select Debtor 1 Only Debtor 2 Only Debtor 1 And Debtor 2 Only At Least One Of T…" at bounding box center [819, 116] width 140 height 22
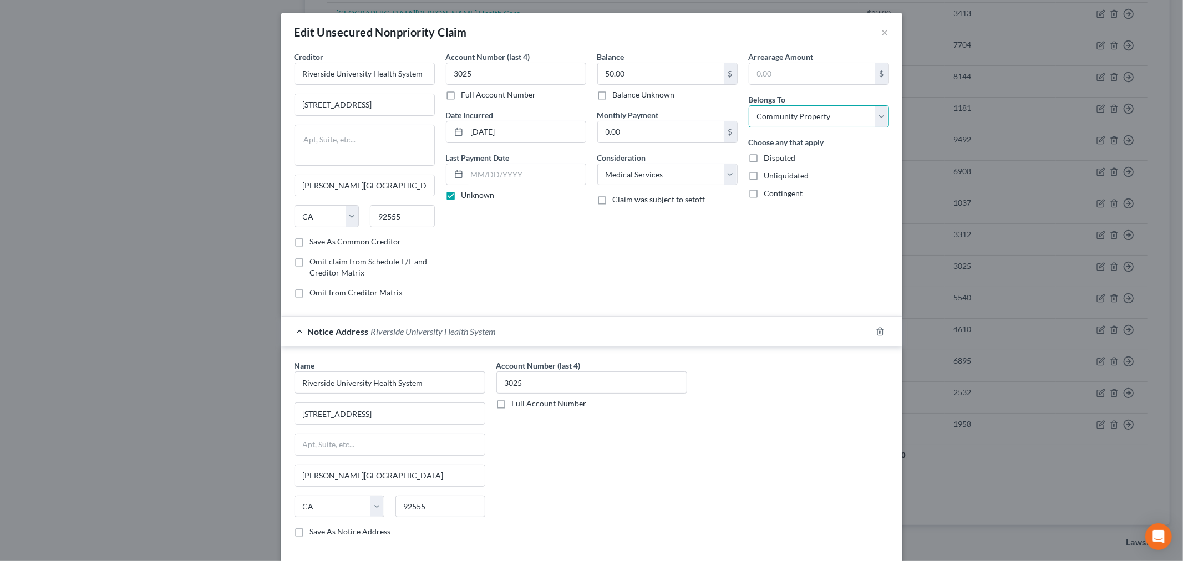
click at [749, 105] on select "Select Debtor 1 Only Debtor 2 Only Debtor 1 And Debtor 2 Only At Least One Of T…" at bounding box center [819, 116] width 140 height 22
click at [414, 74] on input "Riverside University Health System" at bounding box center [365, 74] width 140 height 22
drag, startPoint x: 419, startPoint y: 73, endPoint x: 251, endPoint y: 62, distance: 169.0
click at [251, 62] on div "Edit Unsecured Nonpriority Claim × Creditor * Riverside University Health Syste…" at bounding box center [591, 280] width 1183 height 561
drag, startPoint x: 367, startPoint y: 111, endPoint x: 295, endPoint y: 114, distance: 72.2
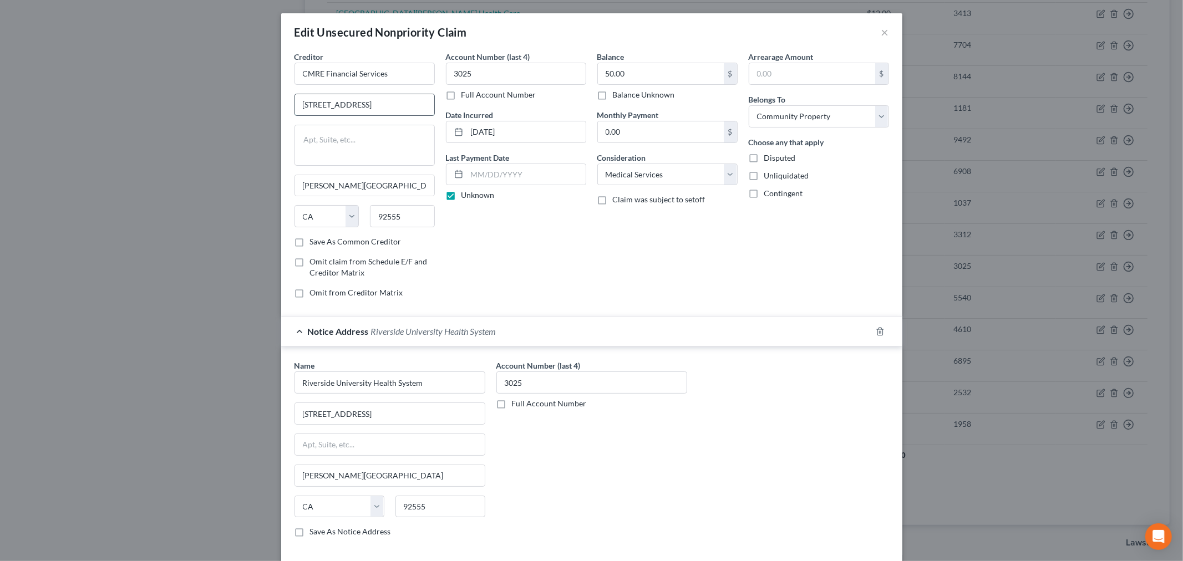
click at [295, 114] on input "26520 Cactus Ave" at bounding box center [364, 104] width 139 height 21
click at [401, 225] on input "92555" at bounding box center [402, 216] width 65 height 22
drag, startPoint x: 402, startPoint y: 222, endPoint x: 371, endPoint y: 222, distance: 31.6
click at [371, 222] on input "92555" at bounding box center [402, 216] width 65 height 22
click at [502, 245] on div "Account Number (last 4) 3025 Full Account Number Date Incurred 8/20/2024 Last P…" at bounding box center [515, 179] width 151 height 256
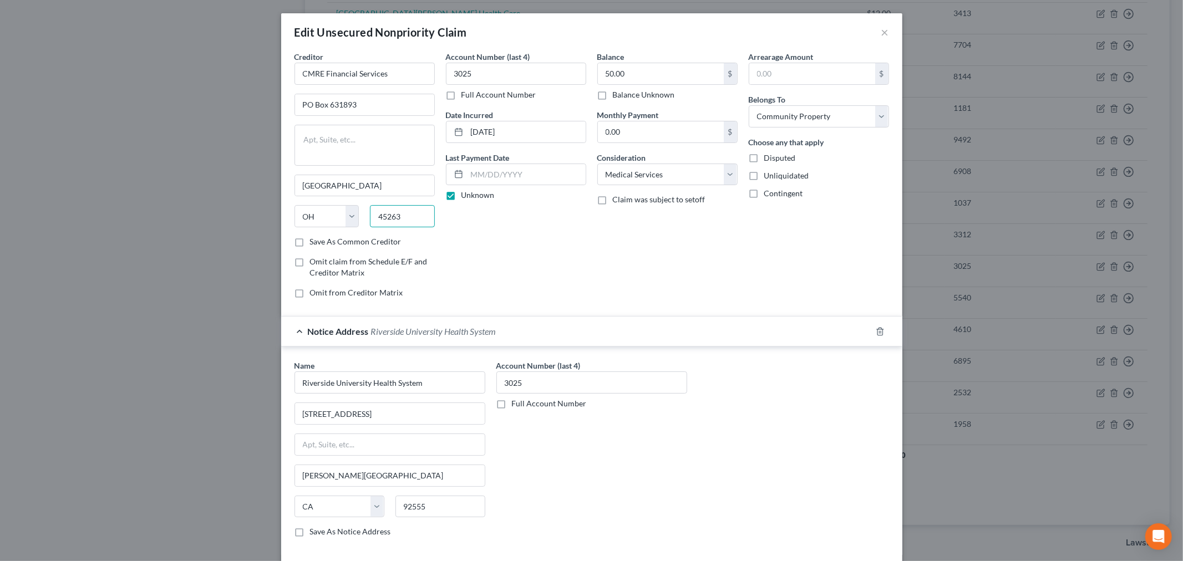
click at [420, 220] on input "45263" at bounding box center [402, 216] width 65 height 22
click at [479, 230] on div "Account Number (last 4) 3025 Full Account Number Date Incurred 8/20/2024 Last P…" at bounding box center [515, 179] width 151 height 256
click at [605, 185] on select "Select Cable / Satellite Services Collection Agency Credit Card Debt Debt Couns…" at bounding box center [667, 175] width 140 height 22
click at [597, 164] on select "Select Cable / Satellite Services Collection Agency Credit Card Debt Debt Couns…" at bounding box center [667, 175] width 140 height 22
click at [573, 248] on div "Account Number (last 4) 3025 Full Account Number Date Incurred 8/20/2024 Last P…" at bounding box center [515, 179] width 151 height 256
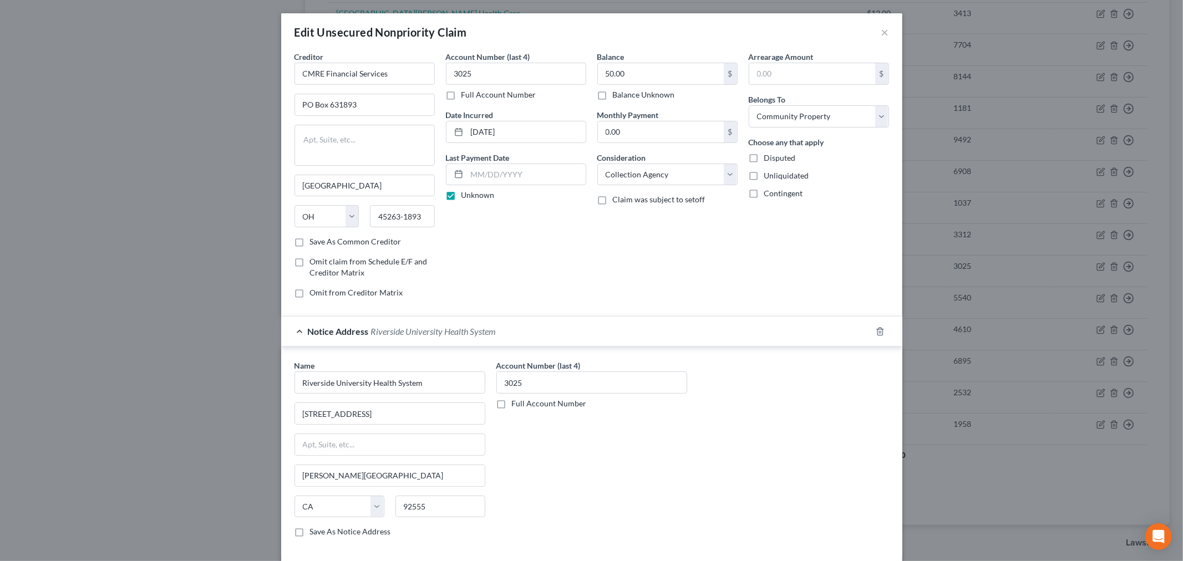
click at [551, 247] on div "Account Number (last 4) 3025 Full Account Number Date Incurred 8/20/2024 Last P…" at bounding box center [515, 179] width 151 height 256
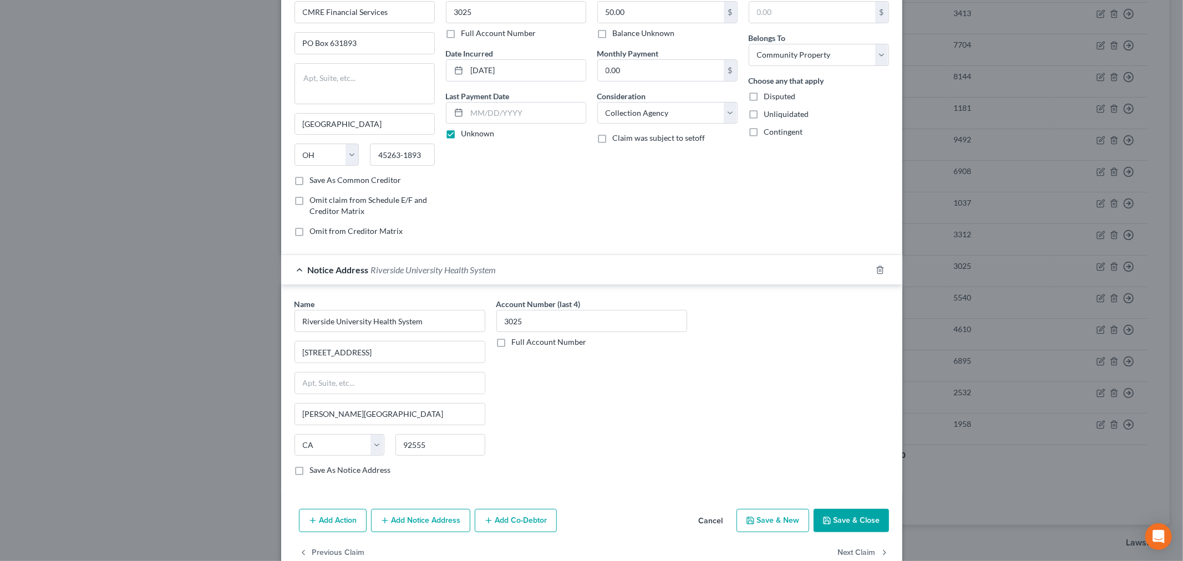
scroll to position [88, 0]
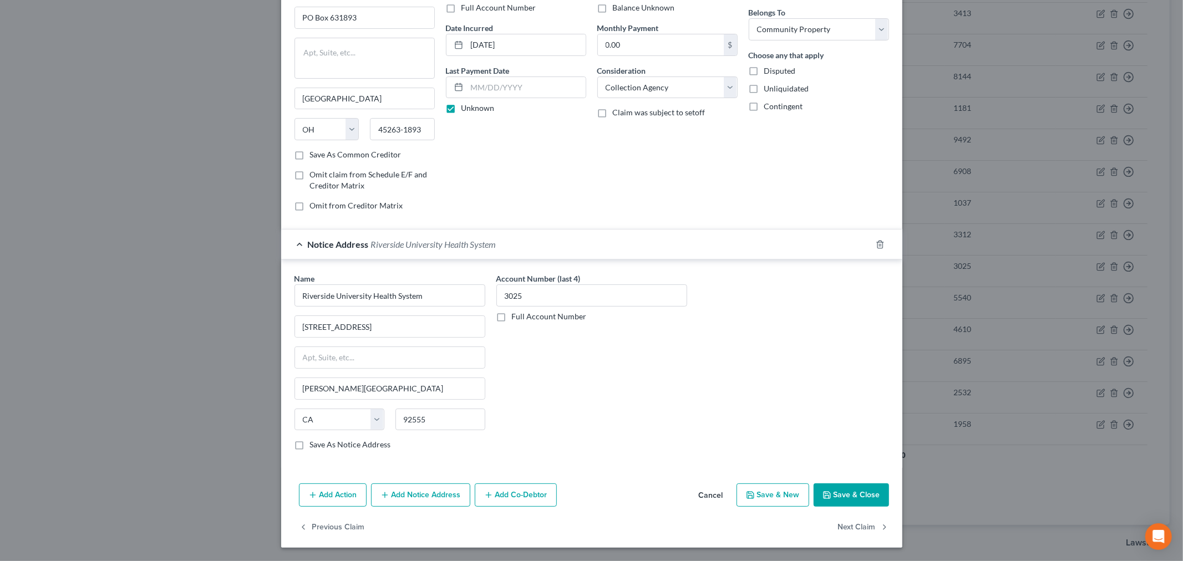
click at [827, 496] on icon "button" at bounding box center [827, 495] width 7 height 7
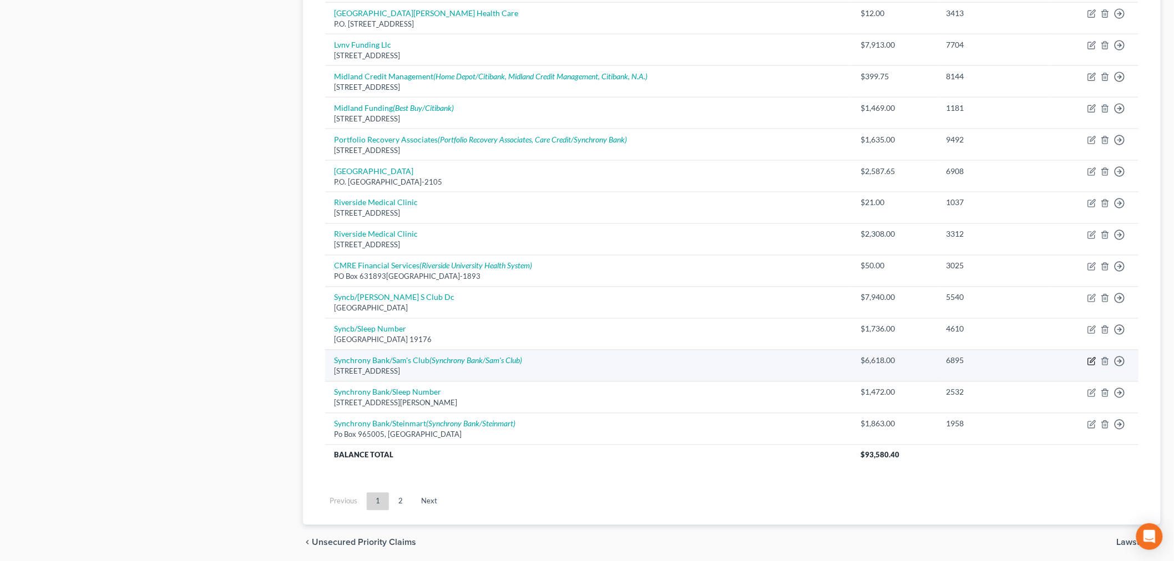
click at [1091, 363] on icon "button" at bounding box center [1091, 361] width 9 height 9
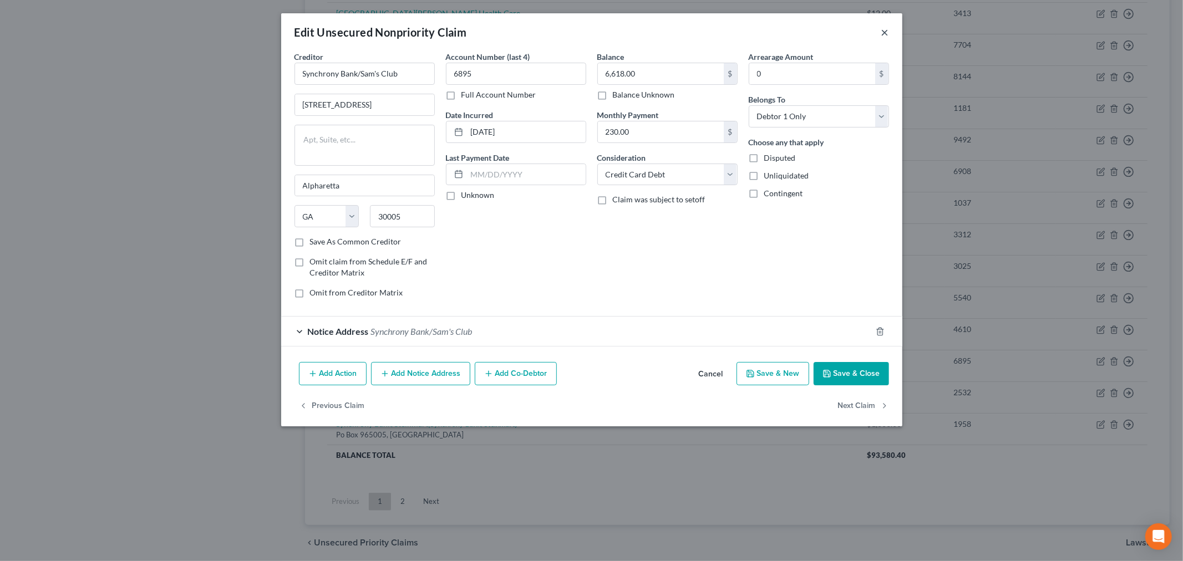
click at [884, 29] on button "×" at bounding box center [885, 32] width 8 height 13
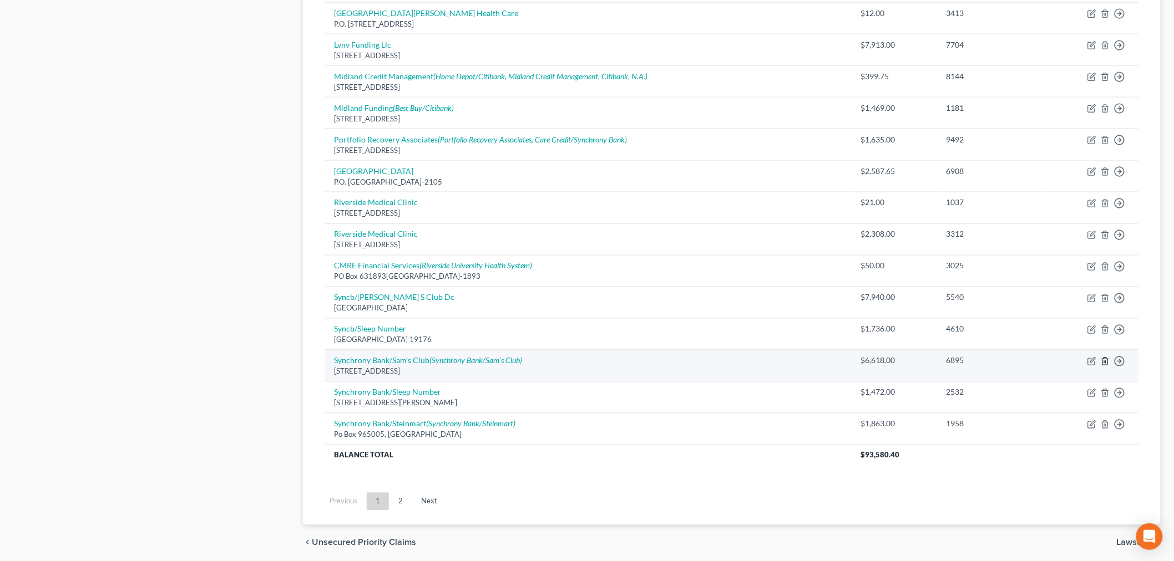
click at [1102, 364] on icon "button" at bounding box center [1104, 361] width 5 height 7
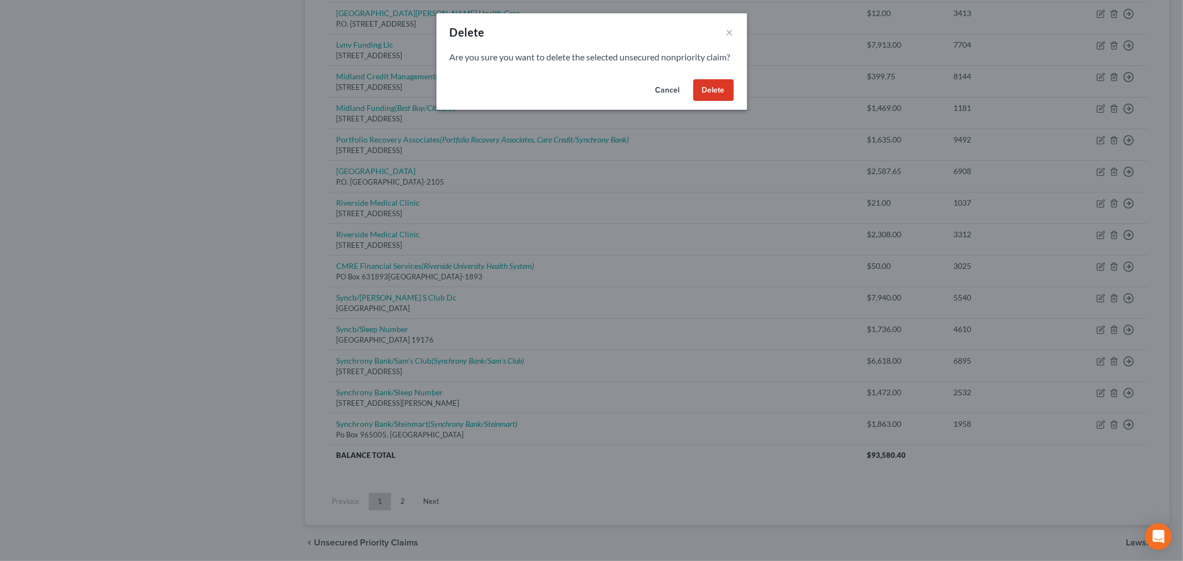
click at [717, 99] on button "Delete" at bounding box center [713, 90] width 40 height 22
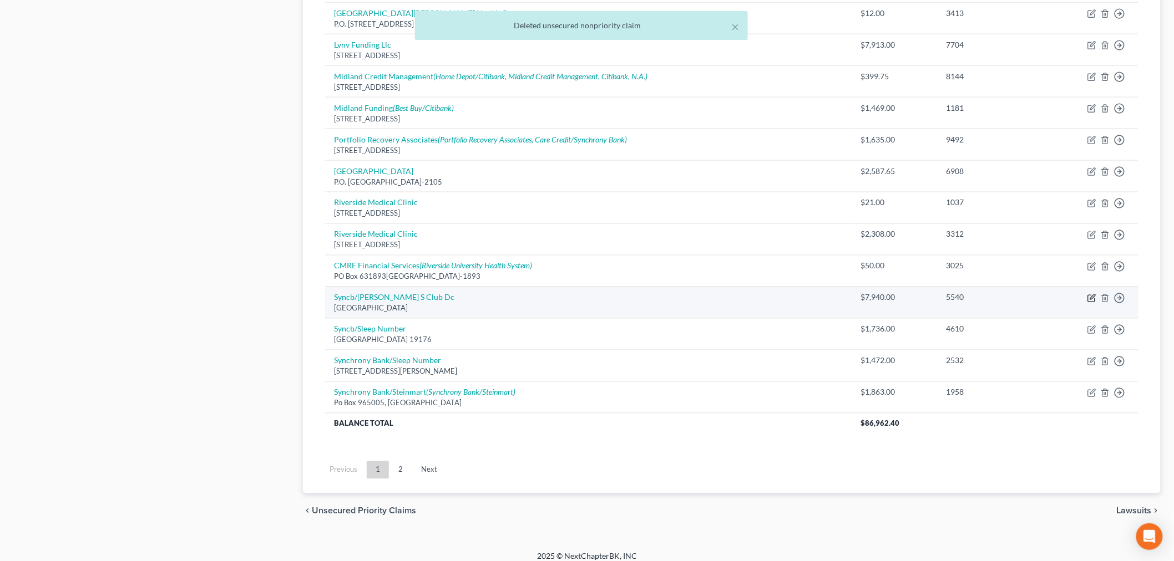
click at [1091, 302] on icon "button" at bounding box center [1091, 299] width 7 height 7
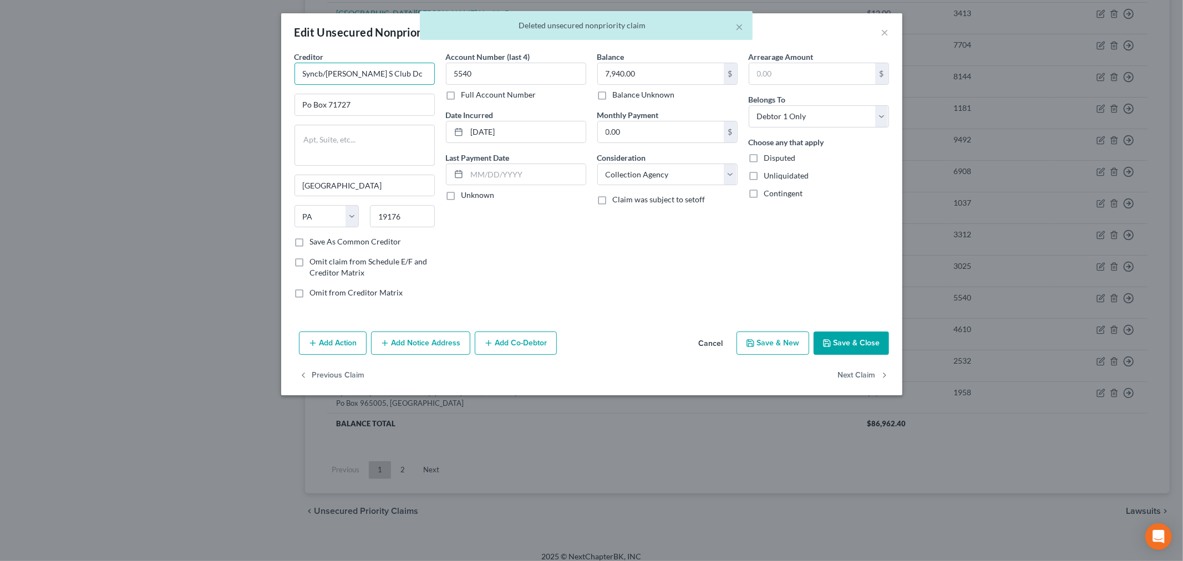
drag, startPoint x: 408, startPoint y: 73, endPoint x: 278, endPoint y: 69, distance: 129.3
click at [281, 71] on div "Creditor * Syncb/Sam S Club Dc Po Box 71727 Philadelphia State AL AK AR AZ CA C…" at bounding box center [591, 189] width 621 height 276
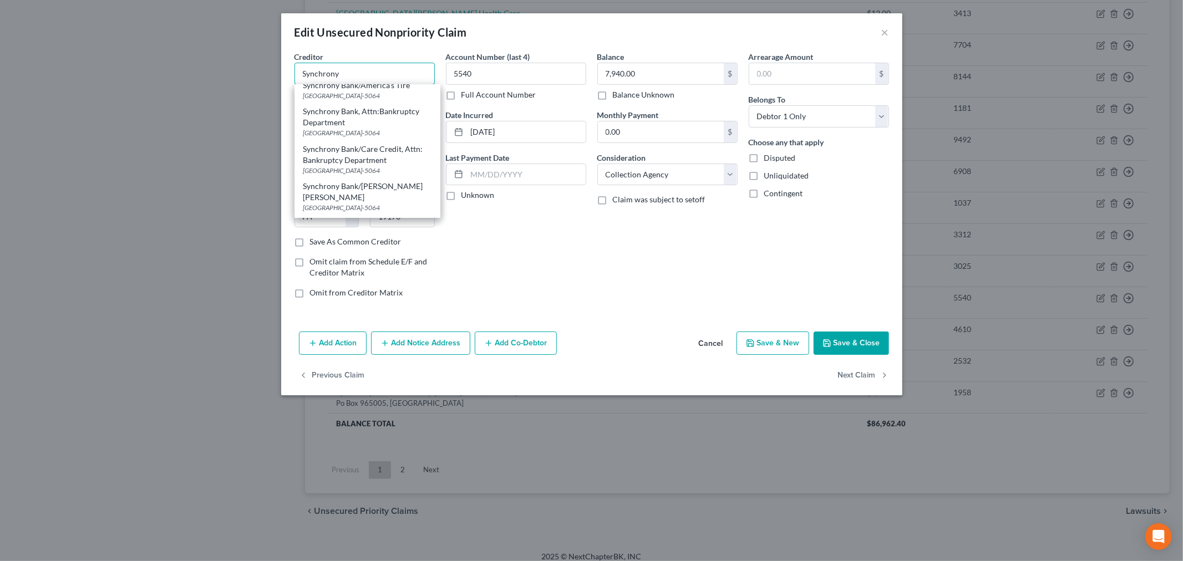
scroll to position [185, 0]
click at [363, 183] on div "Synchrony Bank/Sam's Club" at bounding box center [367, 188] width 128 height 11
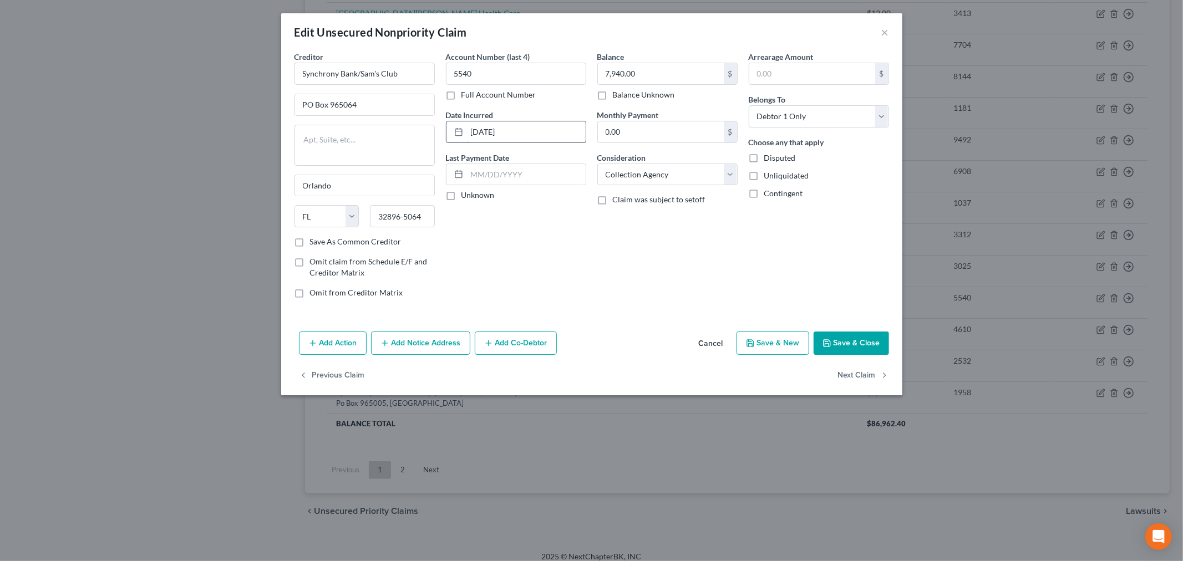
click at [495, 131] on input "05-30-2021" at bounding box center [526, 131] width 119 height 21
click at [830, 116] on select "Select Debtor 1 Only Debtor 2 Only Debtor 1 And Debtor 2 Only At Least One Of T…" at bounding box center [819, 116] width 140 height 22
click at [749, 105] on select "Select Debtor 1 Only Debtor 2 Only Debtor 1 And Debtor 2 Only At Least One Of T…" at bounding box center [819, 116] width 140 height 22
click at [602, 243] on div "Balance 7,940.00 $ Balance Unknown Balance Undetermined 7,940.00 $ Balance Unkn…" at bounding box center [667, 179] width 151 height 256
click at [385, 343] on icon "button" at bounding box center [385, 343] width 9 height 9
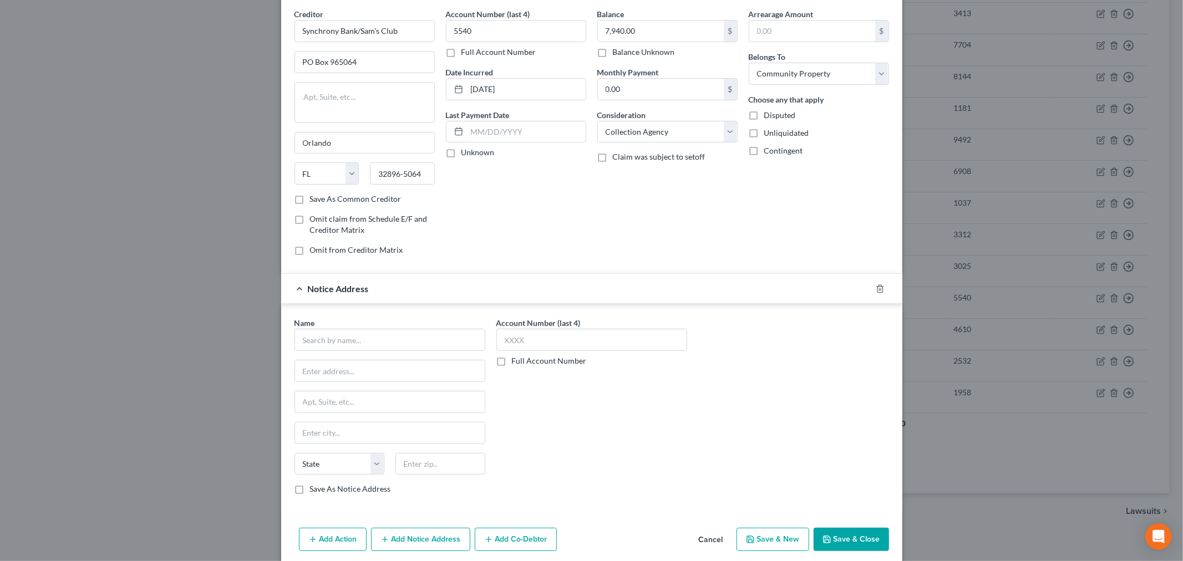
scroll to position [62, 0]
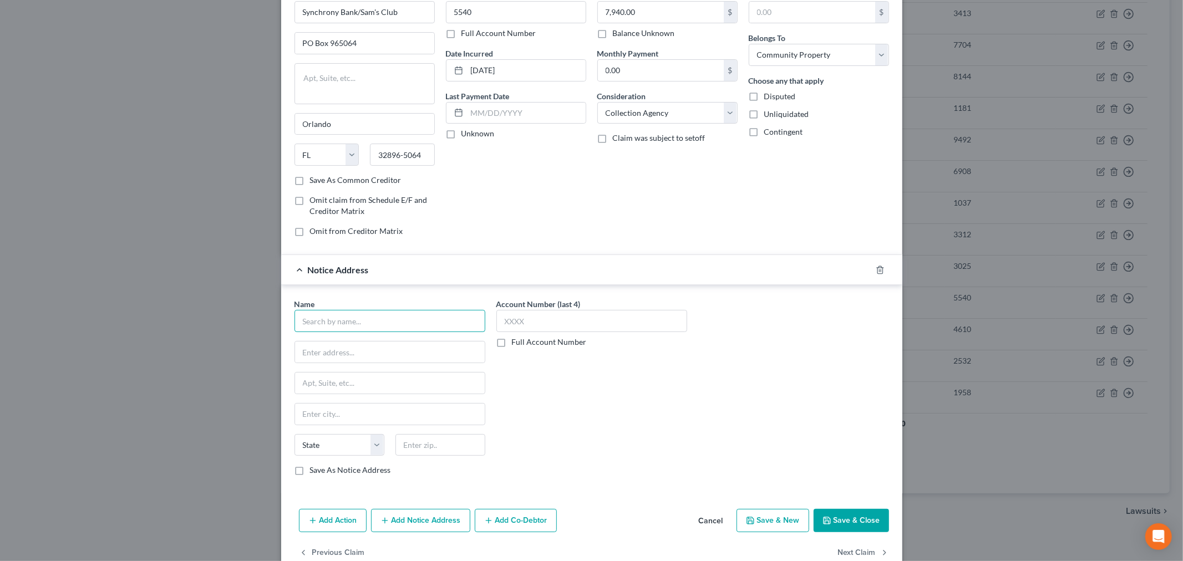
click at [352, 331] on input "text" at bounding box center [390, 321] width 191 height 22
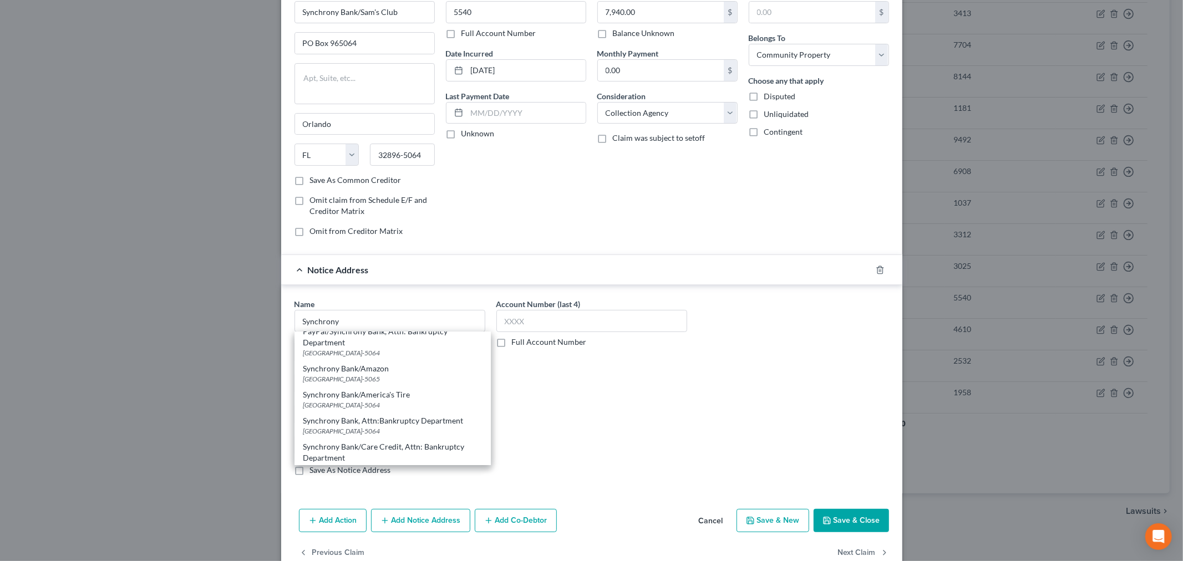
click at [419, 430] on div "PO Box 965064, Orlando, FL 32896-5064" at bounding box center [392, 431] width 179 height 9
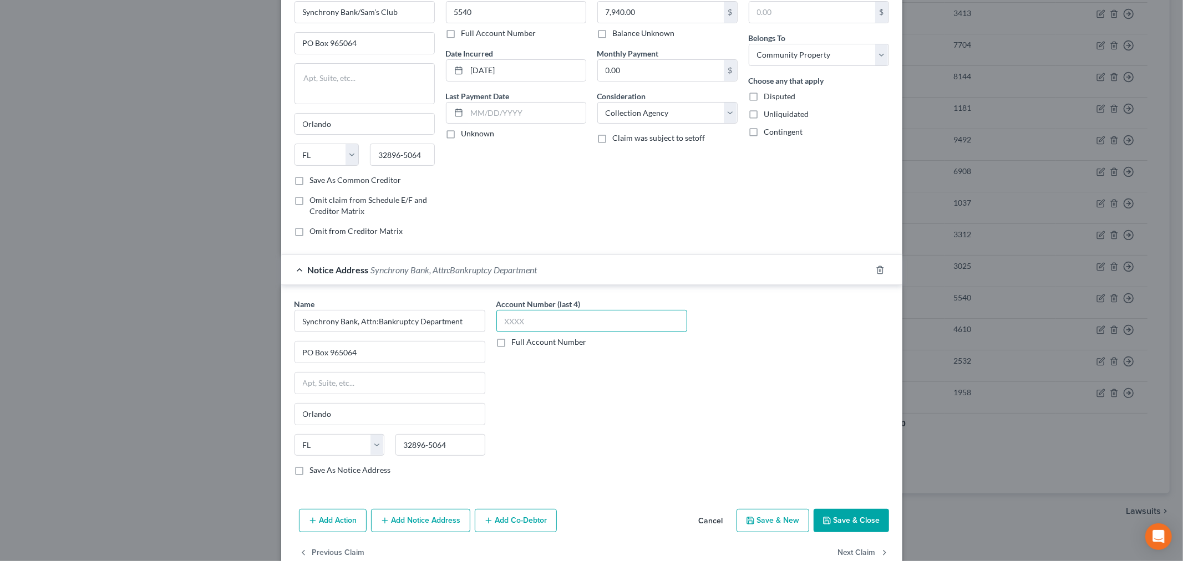
click at [547, 327] on input "text" at bounding box center [591, 321] width 191 height 22
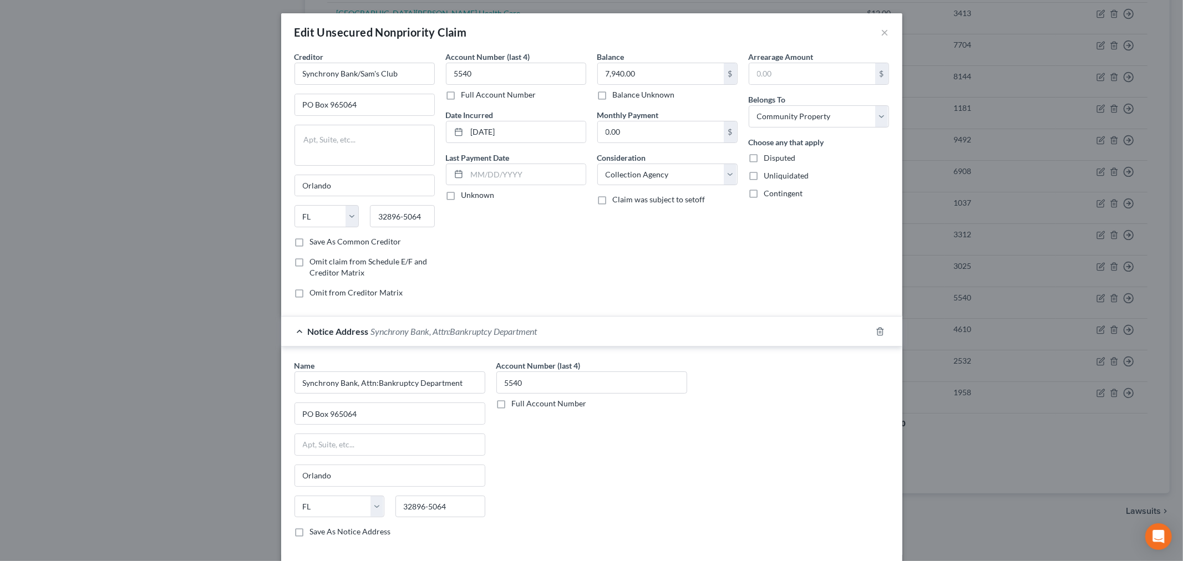
click at [586, 453] on div "Account Number (last 4) 5540 Full Account Number" at bounding box center [592, 453] width 202 height 186
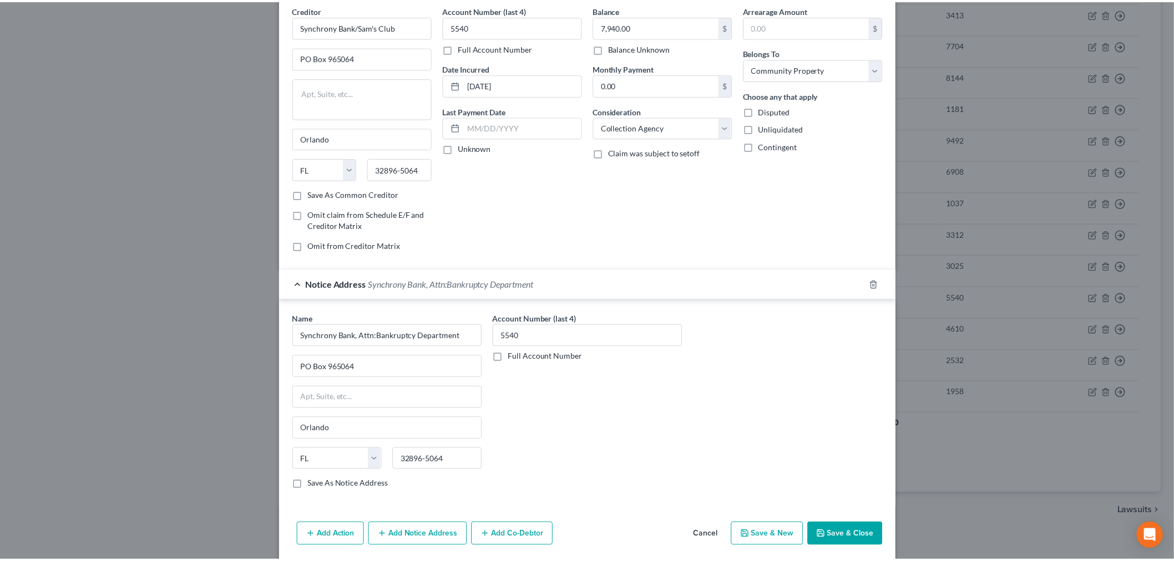
scroll to position [88, 0]
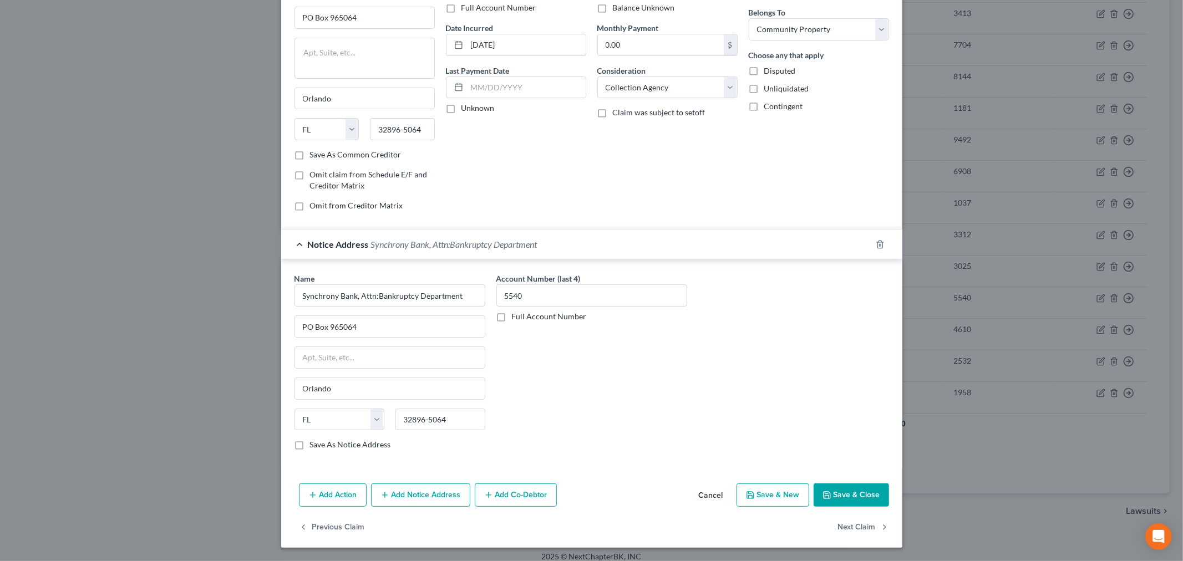
click at [837, 491] on button "Save & Close" at bounding box center [851, 495] width 75 height 23
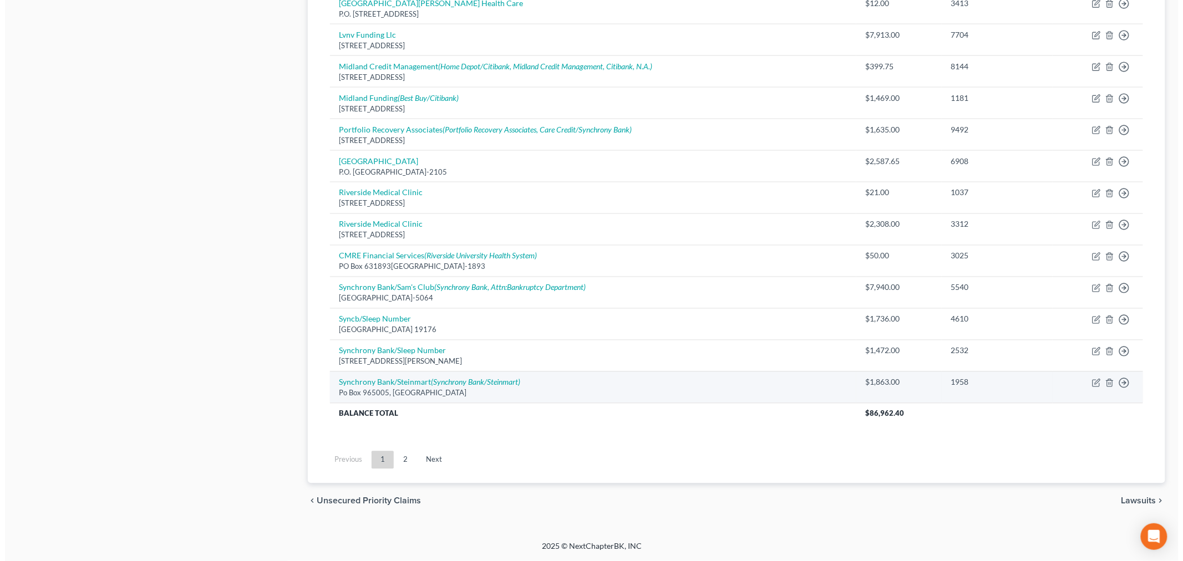
scroll to position [689, 0]
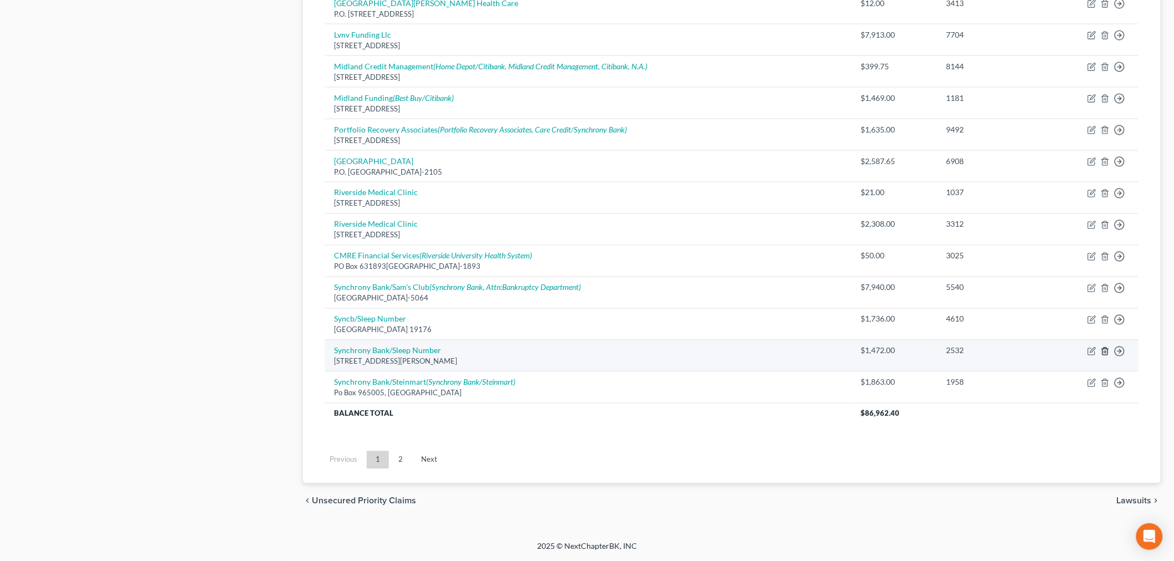
click at [1105, 350] on icon "button" at bounding box center [1105, 351] width 9 height 9
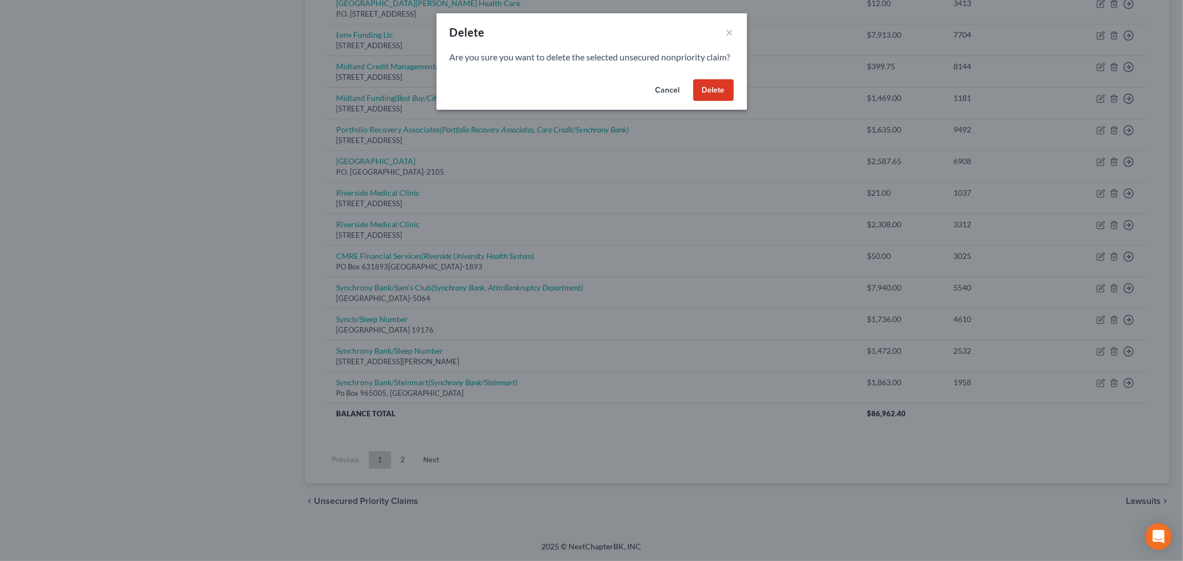
click at [714, 97] on button "Delete" at bounding box center [713, 90] width 40 height 22
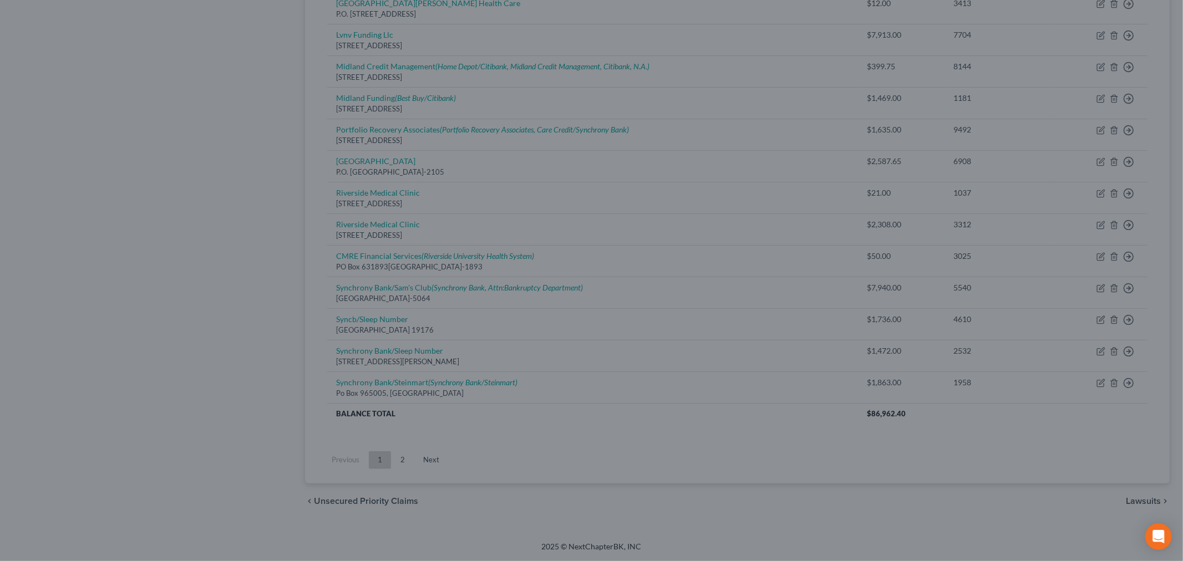
scroll to position [657, 0]
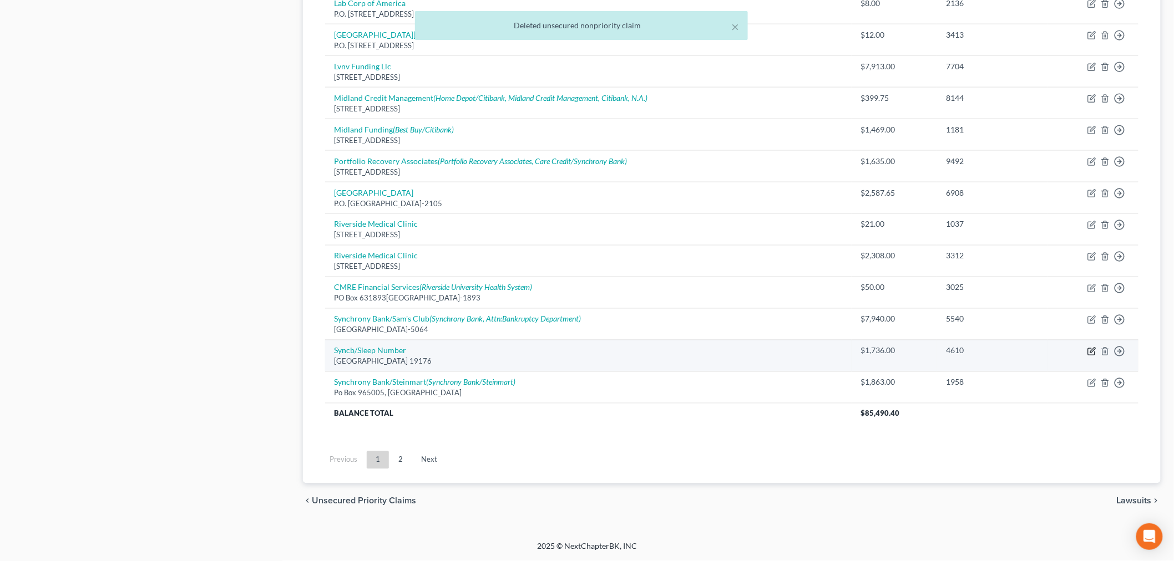
click at [1091, 351] on icon "button" at bounding box center [1091, 351] width 9 height 9
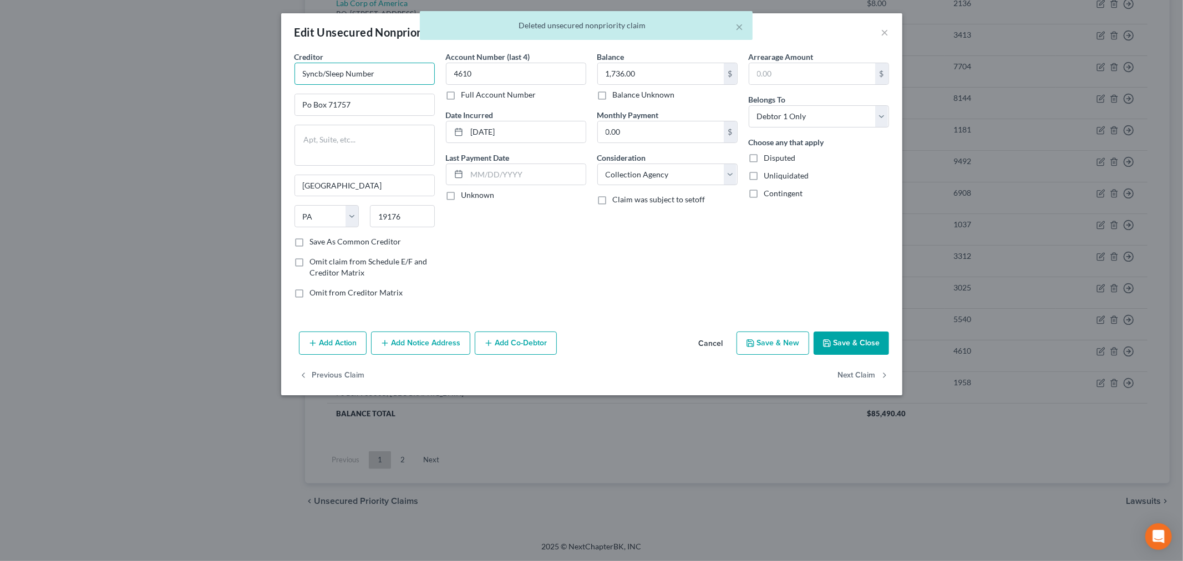
drag, startPoint x: 381, startPoint y: 72, endPoint x: 272, endPoint y: 70, distance: 108.7
click at [272, 70] on div "Edit Unsecured Nonpriority Claim × Creditor * Syncb/Sleep Number Po Box 71757 P…" at bounding box center [591, 280] width 1183 height 561
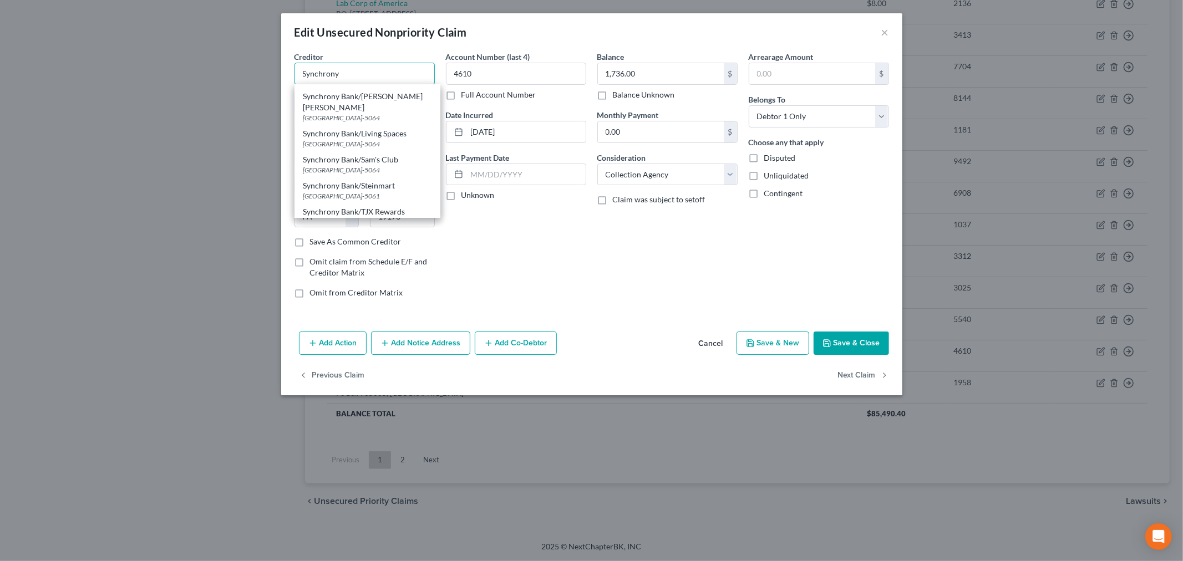
scroll to position [0, 0]
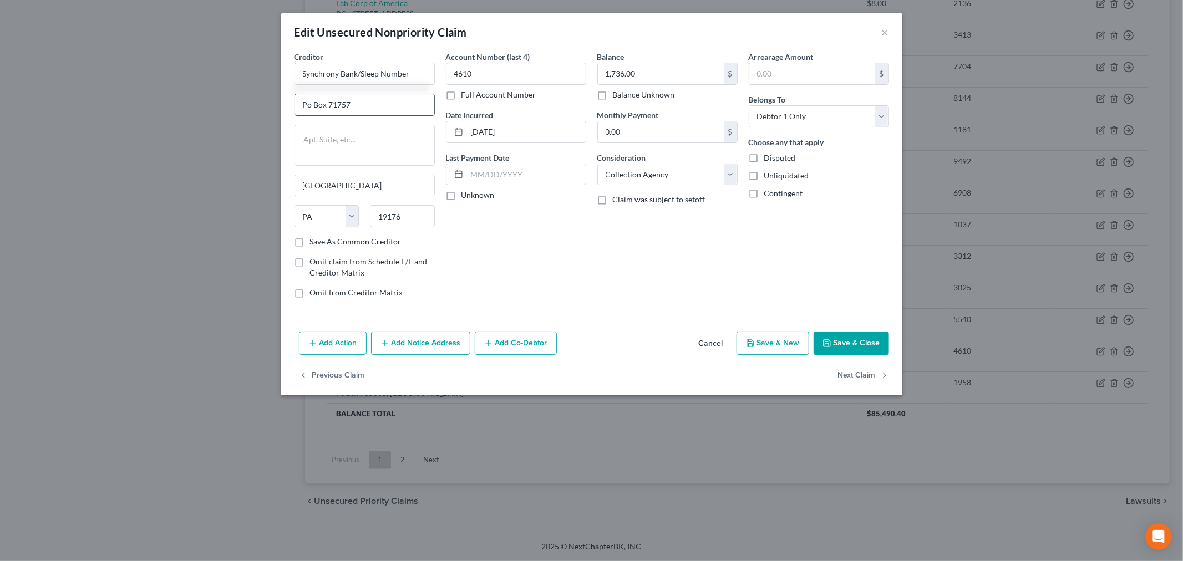
drag, startPoint x: 311, startPoint y: 105, endPoint x: 336, endPoint y: 104, distance: 25.0
click at [311, 105] on input "Po Box 71757" at bounding box center [364, 104] width 139 height 21
click at [493, 134] on input "07-03-2020" at bounding box center [526, 131] width 119 height 21
click at [579, 234] on div "Account Number (last 4) 4610 Full Account Number Date Incurred 07/03/2020 Last …" at bounding box center [515, 179] width 151 height 256
click at [827, 114] on select "Select Debtor 1 Only Debtor 2 Only Debtor 1 And Debtor 2 Only At Least One Of T…" at bounding box center [819, 116] width 140 height 22
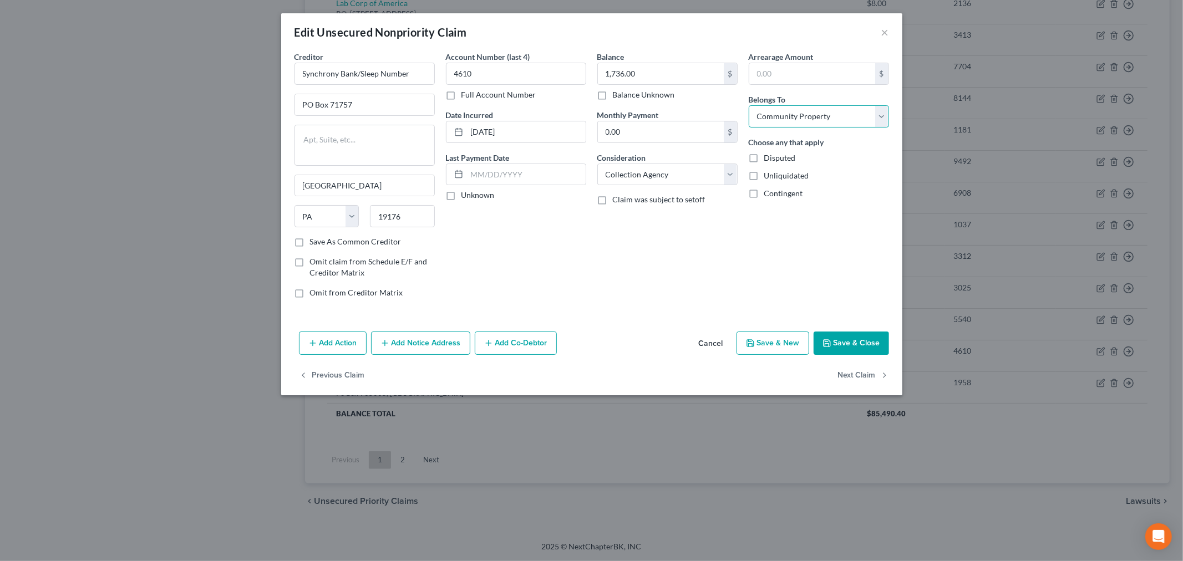
click at [749, 105] on select "Select Debtor 1 Only Debtor 2 Only Debtor 1 And Debtor 2 Only At Least One Of T…" at bounding box center [819, 116] width 140 height 22
click at [530, 252] on div "Account Number (last 4) 4610 Full Account Number Date Incurred 07/03/2020 Last …" at bounding box center [515, 179] width 151 height 256
click at [393, 339] on button "Add Notice Address" at bounding box center [420, 343] width 99 height 23
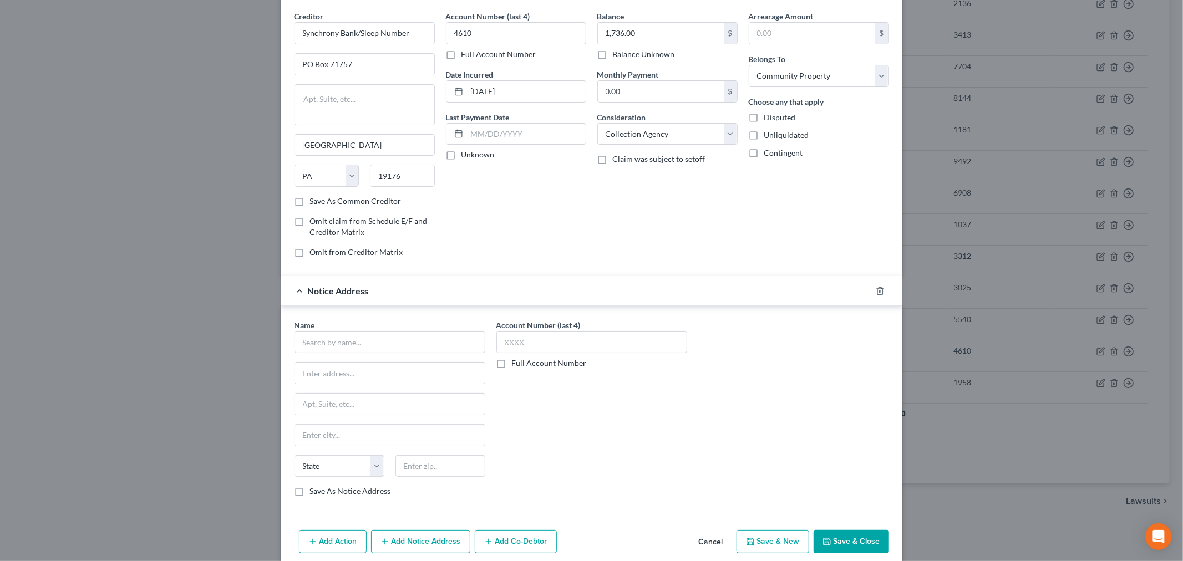
scroll to position [62, 0]
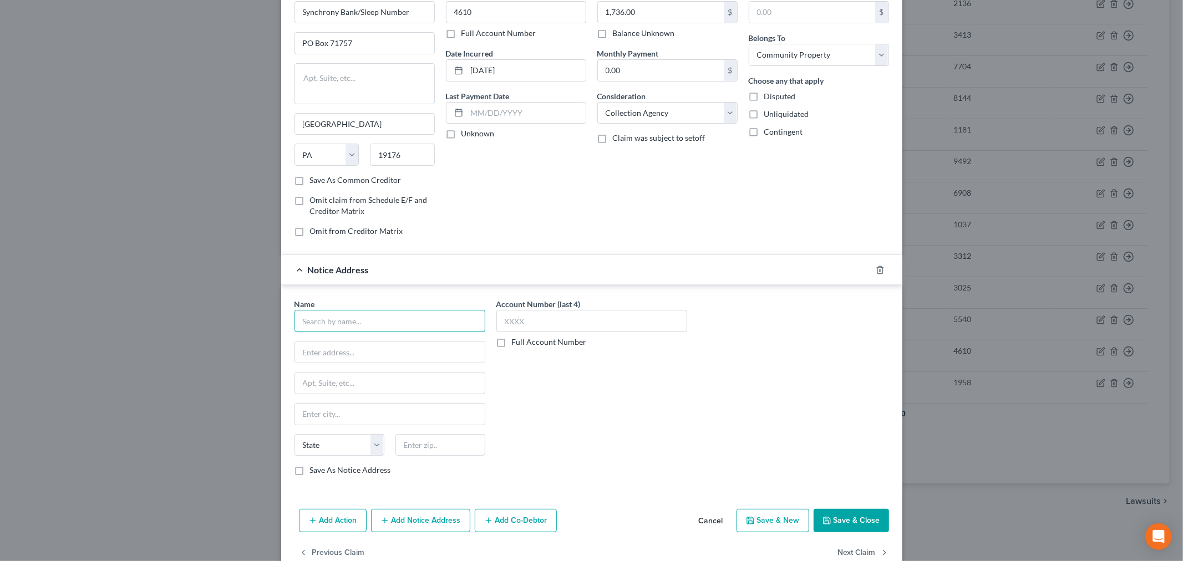
click at [354, 326] on input "text" at bounding box center [390, 321] width 191 height 22
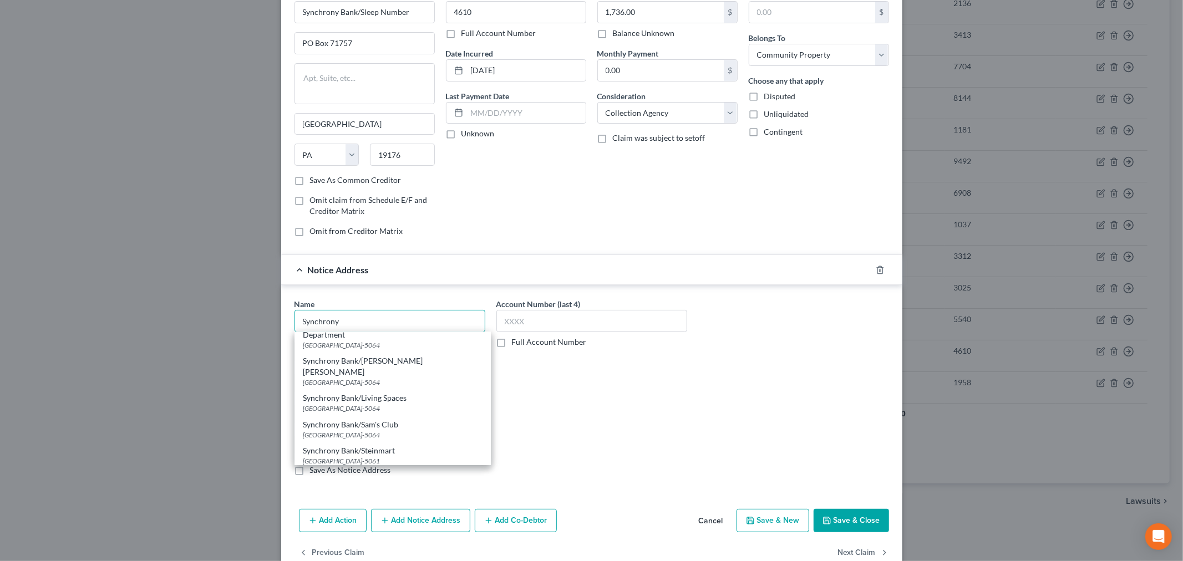
scroll to position [123, 0]
click at [396, 389] on div "Synchrony Bank/Care Credit, Attn: Bankruptcy Department" at bounding box center [392, 391] width 179 height 22
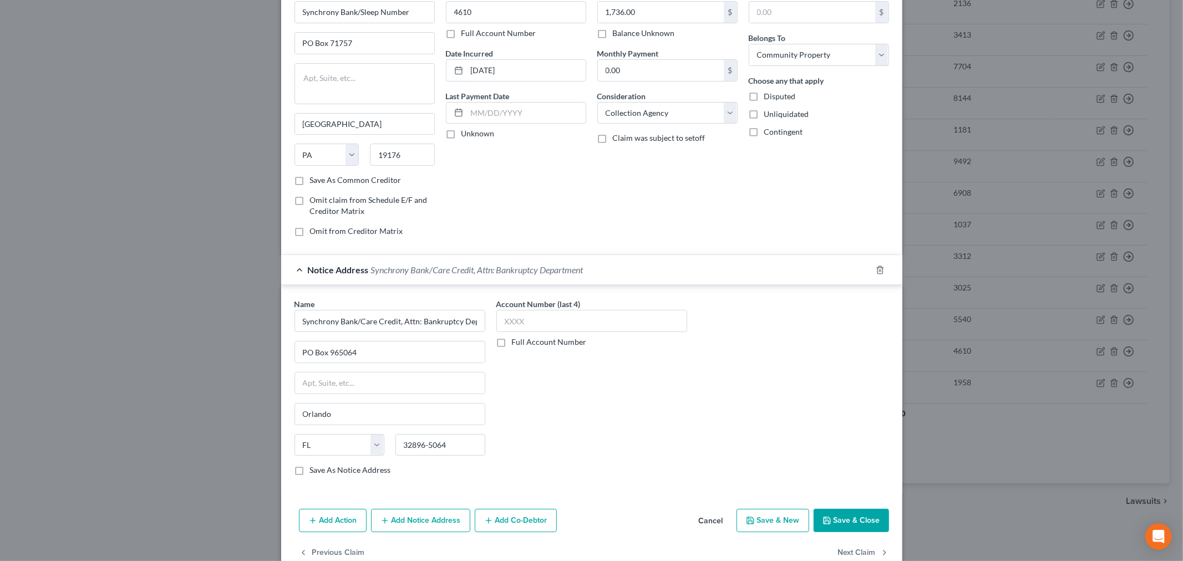
scroll to position [0, 0]
click at [545, 328] on input "text" at bounding box center [591, 321] width 191 height 22
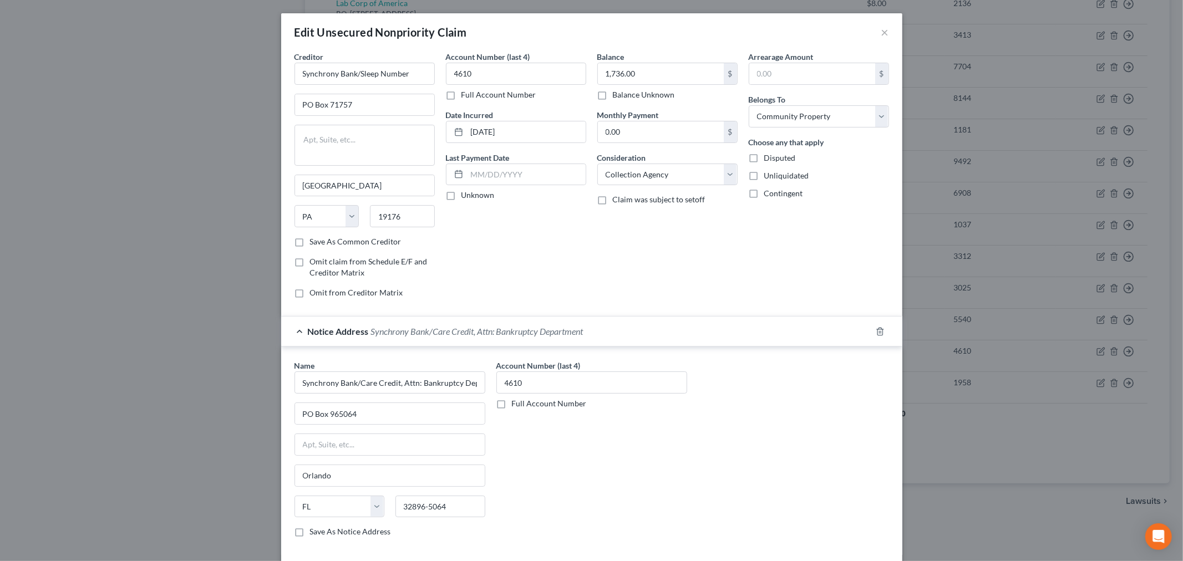
click at [608, 463] on div "Account Number (last 4) 4610 Full Account Number" at bounding box center [592, 453] width 202 height 186
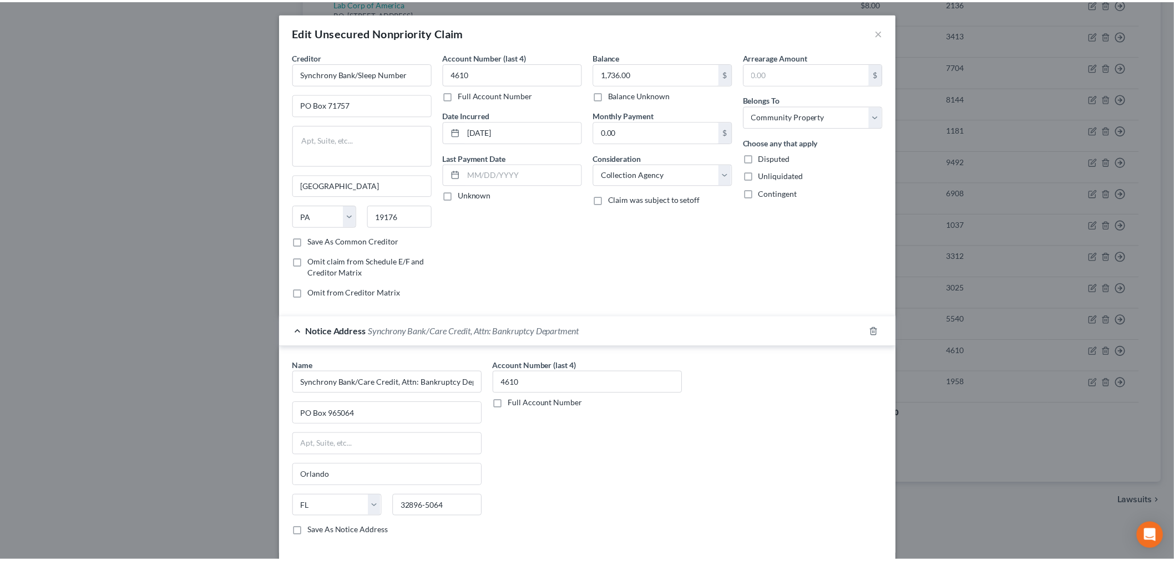
scroll to position [88, 0]
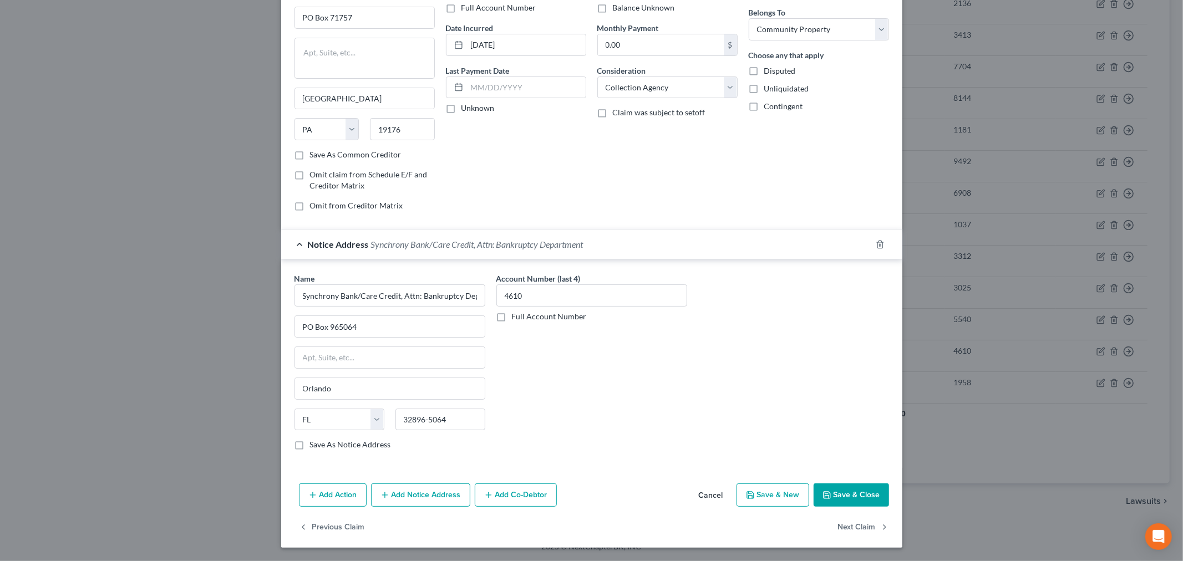
click at [850, 495] on button "Save & Close" at bounding box center [851, 495] width 75 height 23
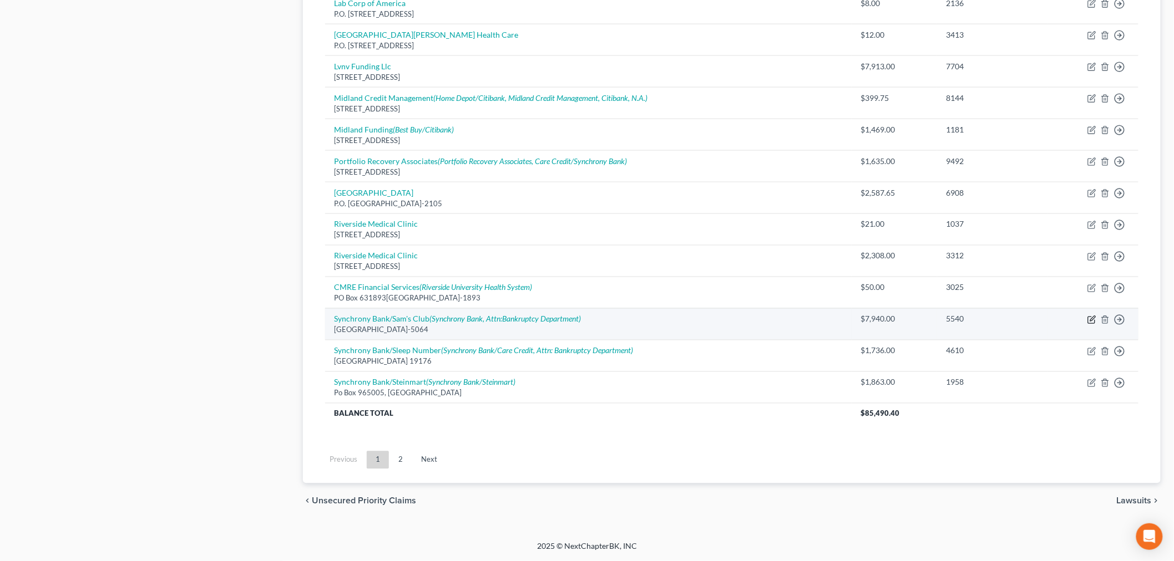
click at [1096, 318] on icon "button" at bounding box center [1091, 320] width 9 height 9
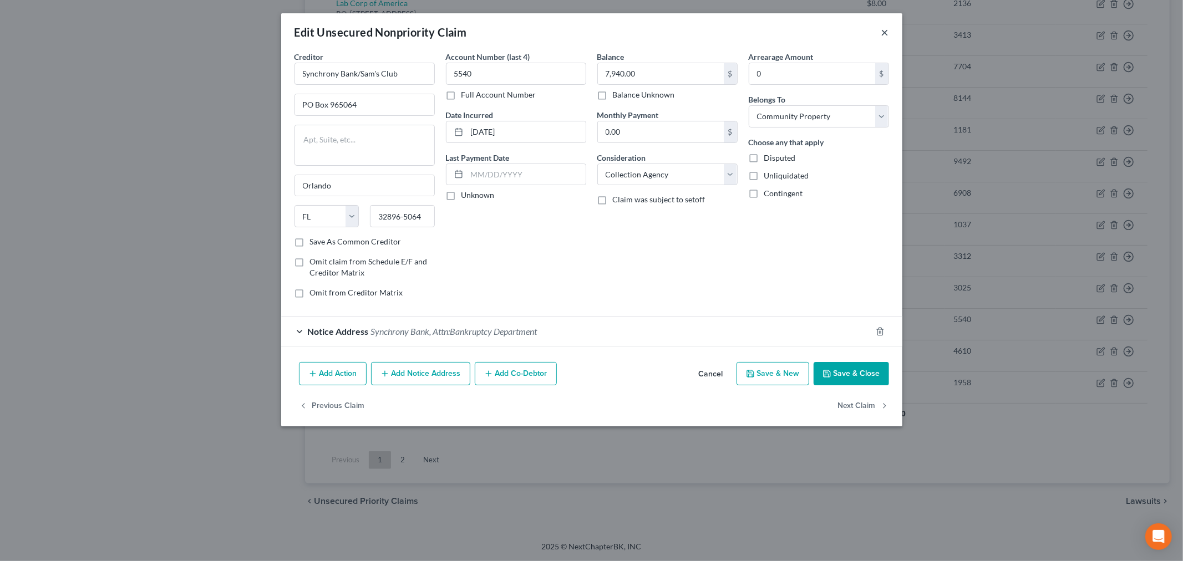
click at [884, 26] on button "×" at bounding box center [885, 32] width 8 height 13
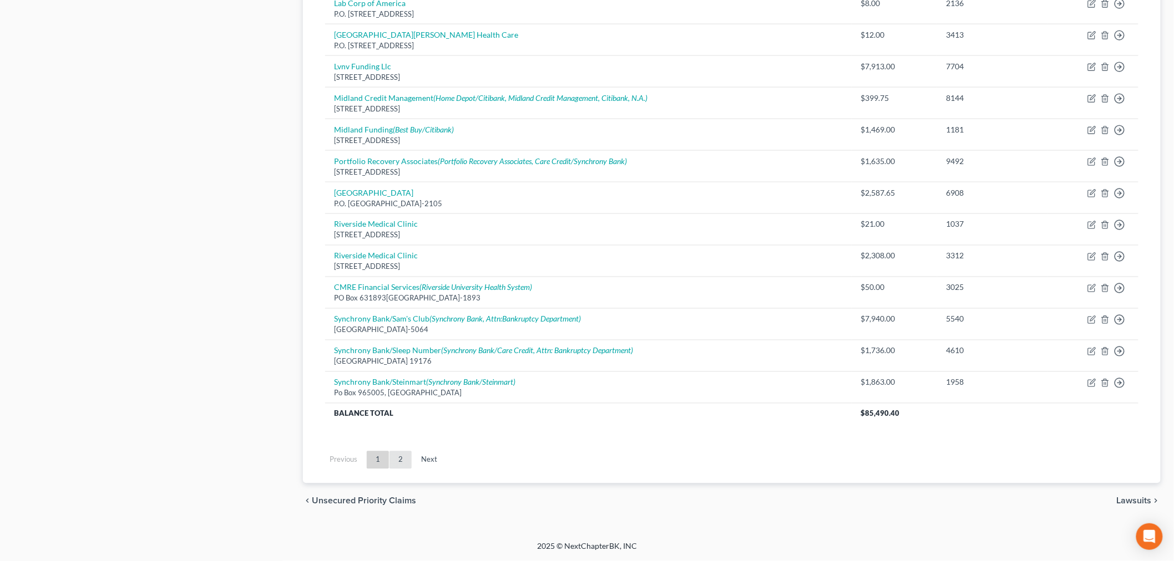
click at [406, 462] on link "2" at bounding box center [400, 461] width 22 height 18
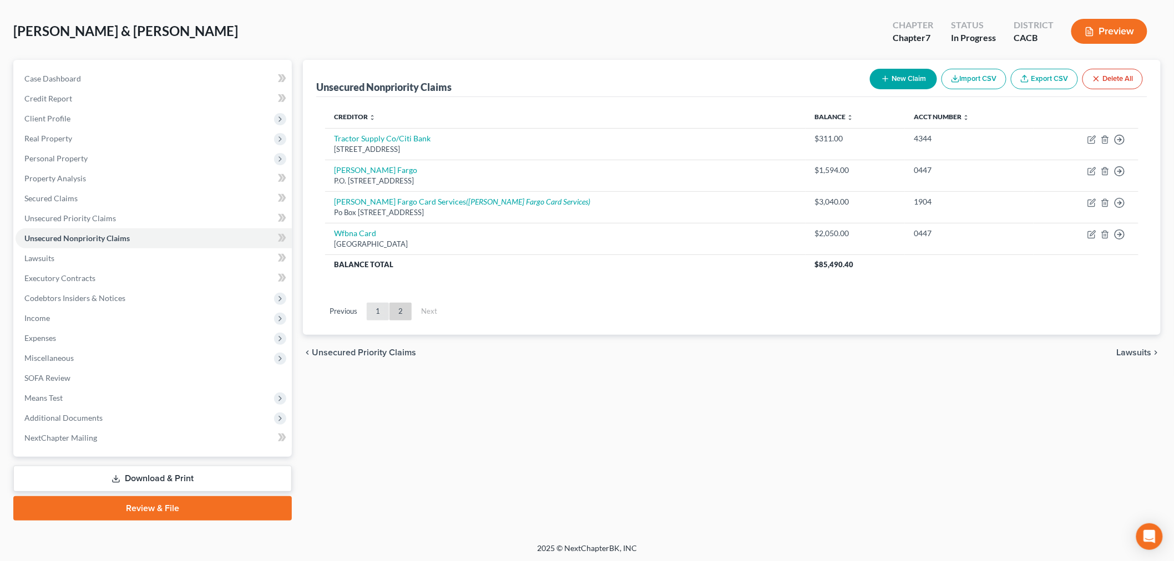
click at [376, 312] on link "1" at bounding box center [378, 312] width 22 height 18
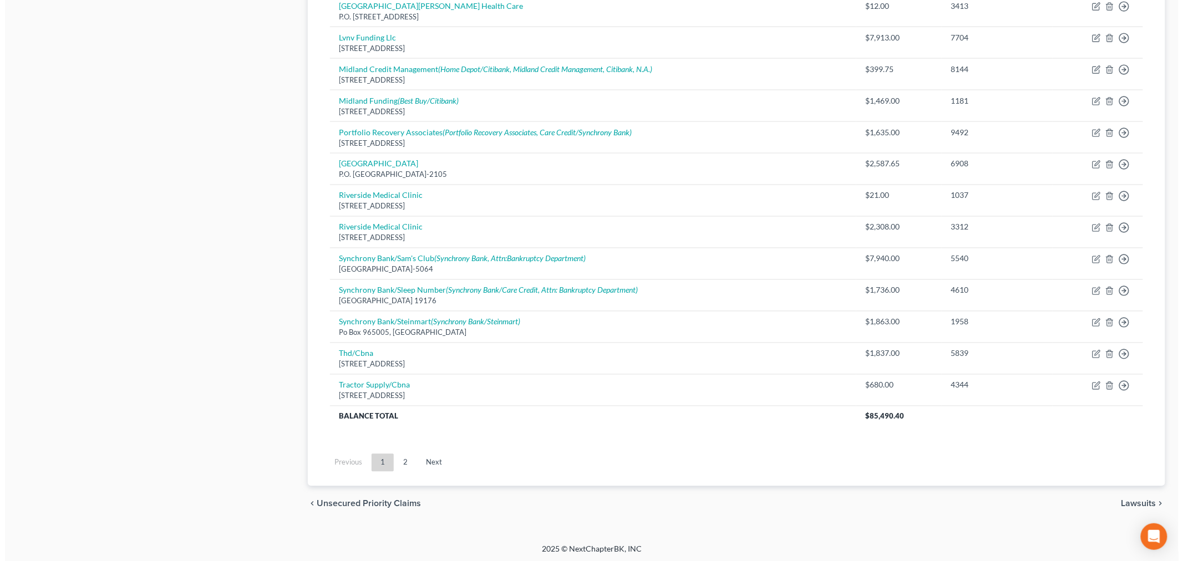
scroll to position [720, 0]
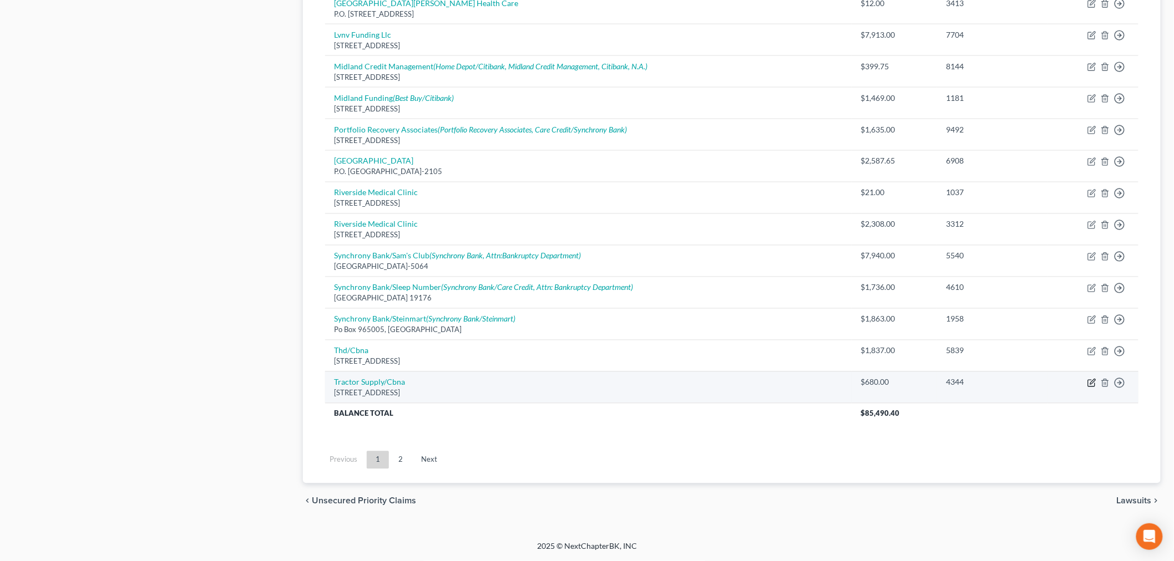
click at [1088, 384] on icon "button" at bounding box center [1091, 384] width 7 height 7
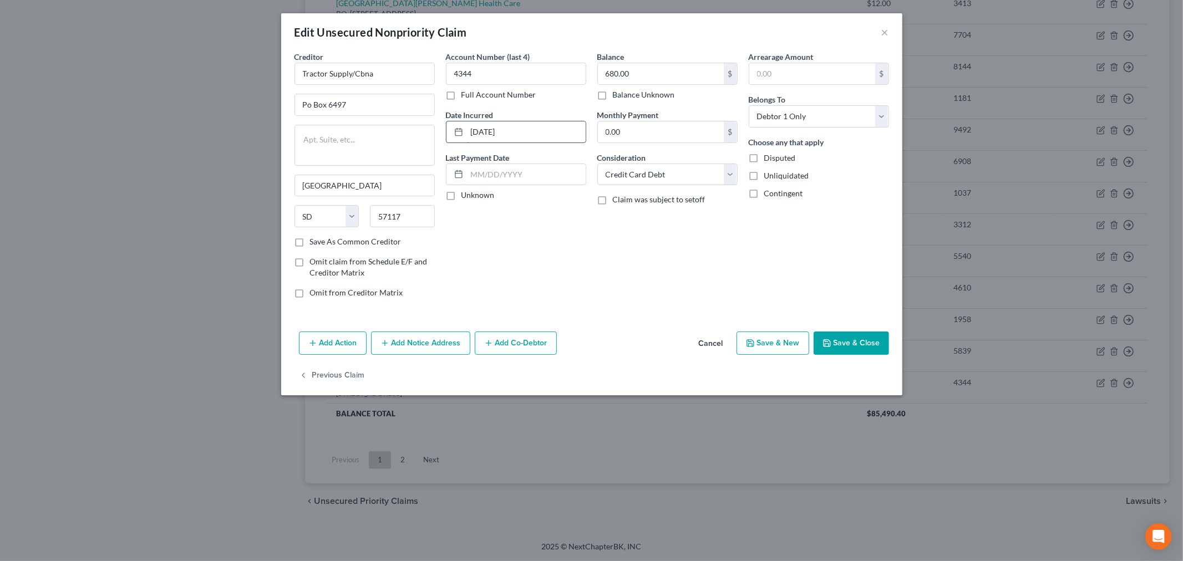
click at [495, 131] on input "11-11-2021" at bounding box center [526, 131] width 119 height 21
click at [309, 103] on input "Po Box 6497" at bounding box center [364, 104] width 139 height 21
drag, startPoint x: 375, startPoint y: 71, endPoint x: 357, endPoint y: 73, distance: 17.9
click at [357, 73] on input "Tractor Supply/Cbna" at bounding box center [365, 74] width 140 height 22
click at [454, 252] on div "Account Number (last 4) 4344 Full Account Number Date Incurred 11/11/2021 Last …" at bounding box center [515, 179] width 151 height 256
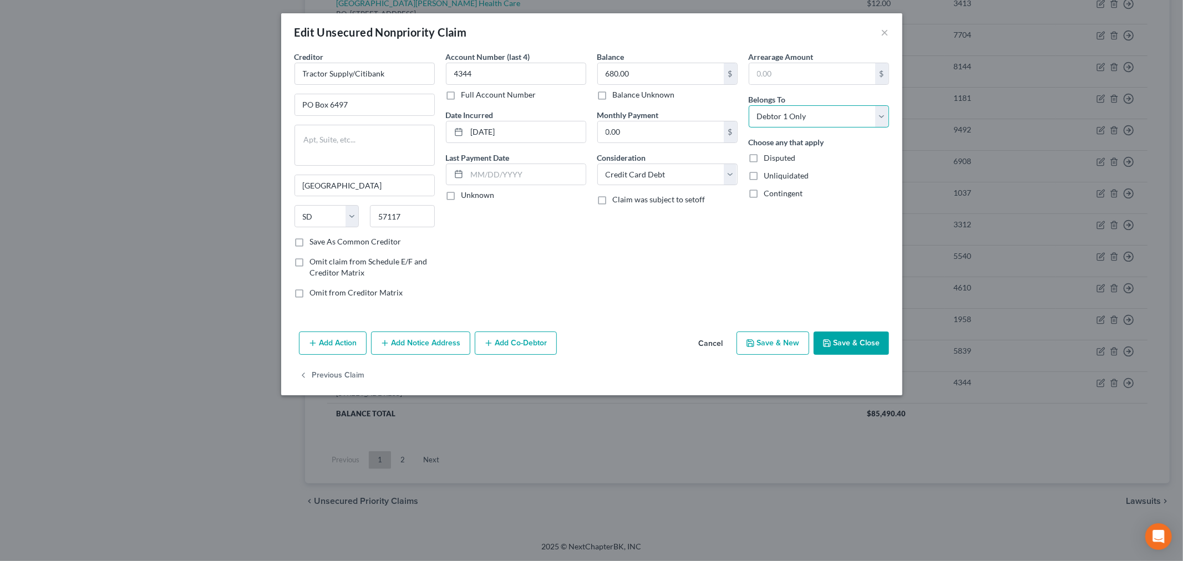
click at [803, 118] on select "Select Debtor 1 Only Debtor 2 Only Debtor 1 And Debtor 2 Only At Least One Of T…" at bounding box center [819, 116] width 140 height 22
click at [749, 105] on select "Select Debtor 1 Only Debtor 2 Only Debtor 1 And Debtor 2 Only At Least One Of T…" at bounding box center [819, 116] width 140 height 22
click at [669, 246] on div "Balance 680.00 $ Balance Unknown Balance Undetermined 680.00 $ Balance Unknown …" at bounding box center [667, 179] width 151 height 256
click at [427, 352] on button "Add Notice Address" at bounding box center [420, 343] width 99 height 23
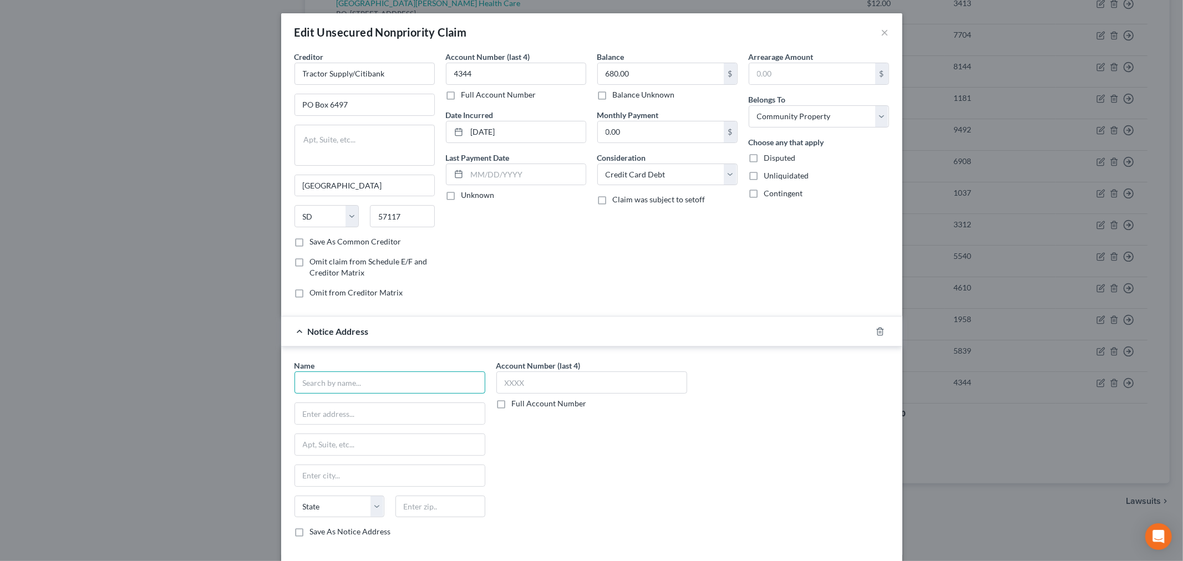
click at [341, 382] on input "text" at bounding box center [390, 383] width 191 height 22
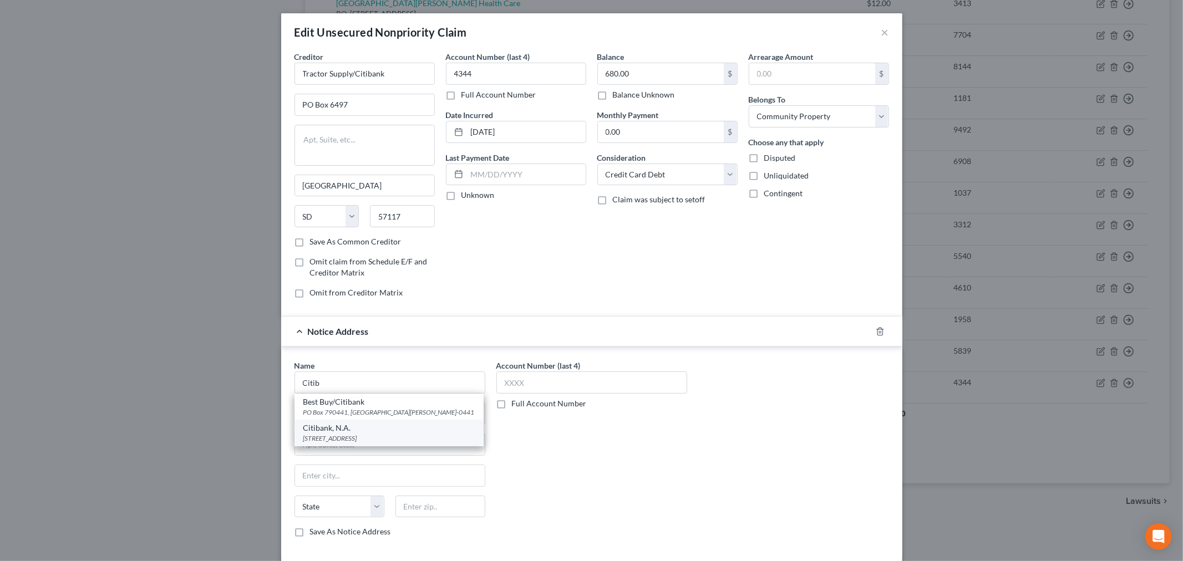
click at [363, 440] on div "PO Box 760937, San Antonio, TX 78245-0937" at bounding box center [388, 438] width 171 height 9
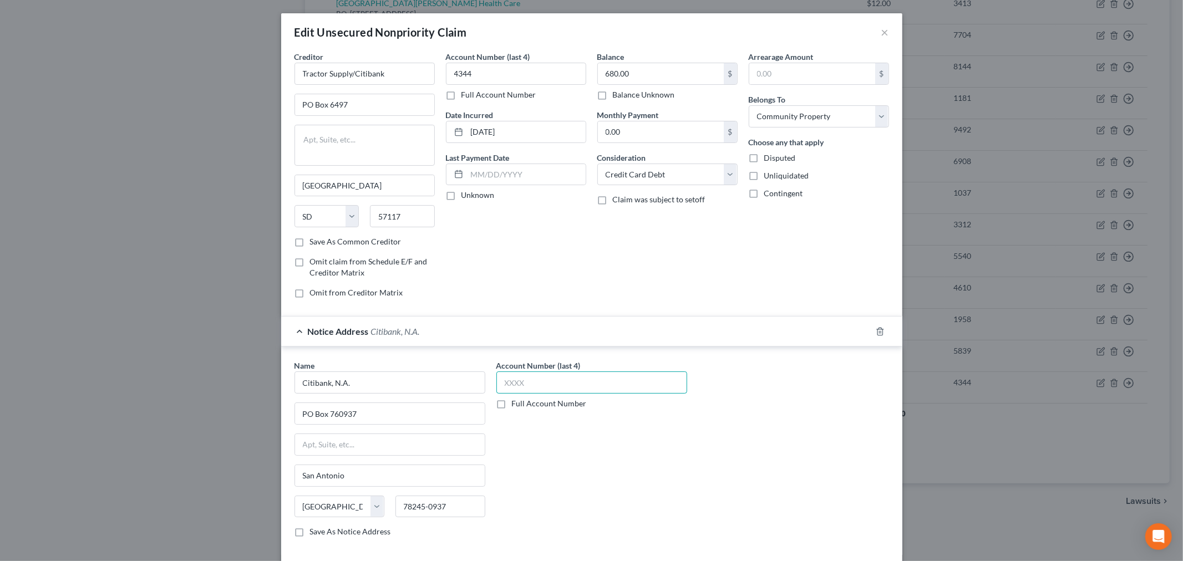
click at [535, 386] on input "text" at bounding box center [591, 383] width 191 height 22
click at [515, 426] on div "Account Number (last 4) 4344 Full Account Number" at bounding box center [592, 453] width 202 height 186
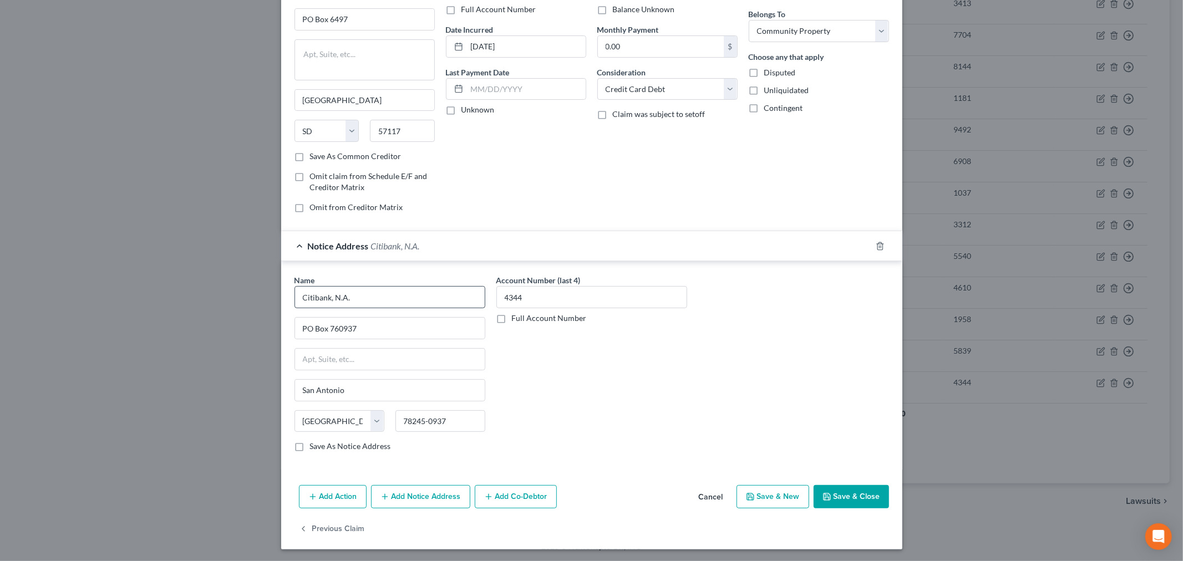
scroll to position [88, 0]
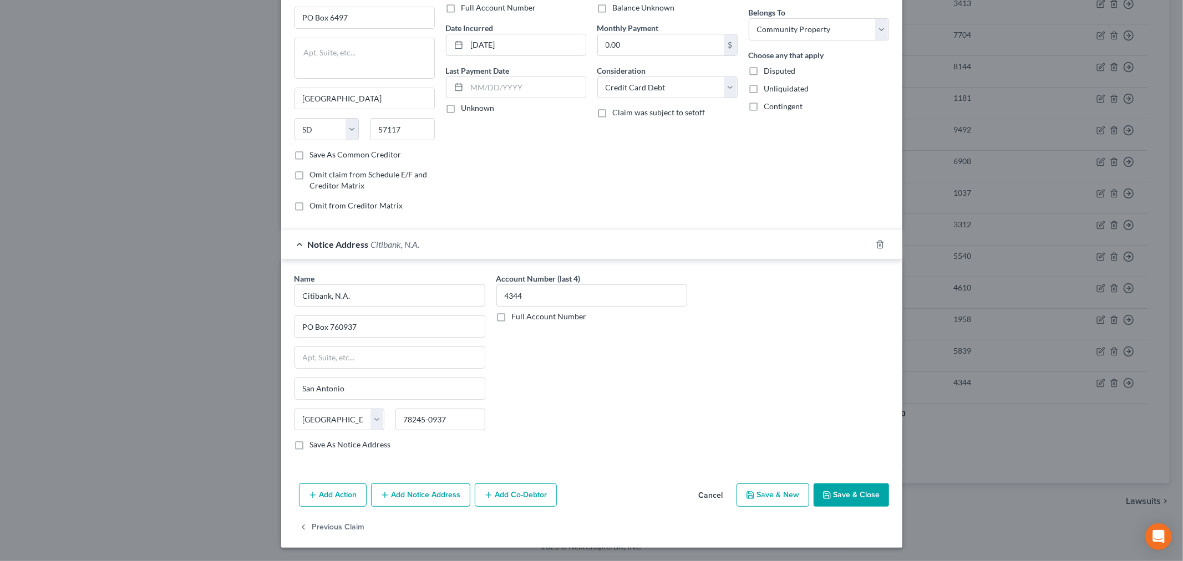
click at [407, 489] on button "Add Notice Address" at bounding box center [420, 495] width 99 height 23
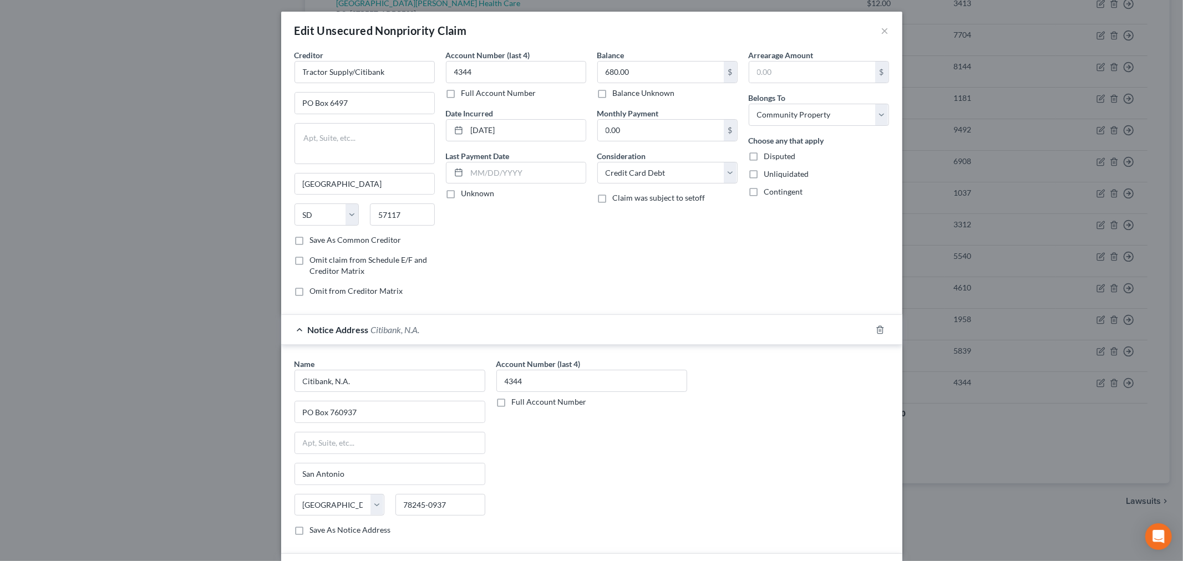
scroll to position [0, 0]
drag, startPoint x: 389, startPoint y: 73, endPoint x: 288, endPoint y: 73, distance: 101.0
click at [289, 73] on div "Creditor * Tractor Supply/Citibank PO Box 6497 Sioux Falls State AL AK AR AZ CA…" at bounding box center [364, 179] width 151 height 256
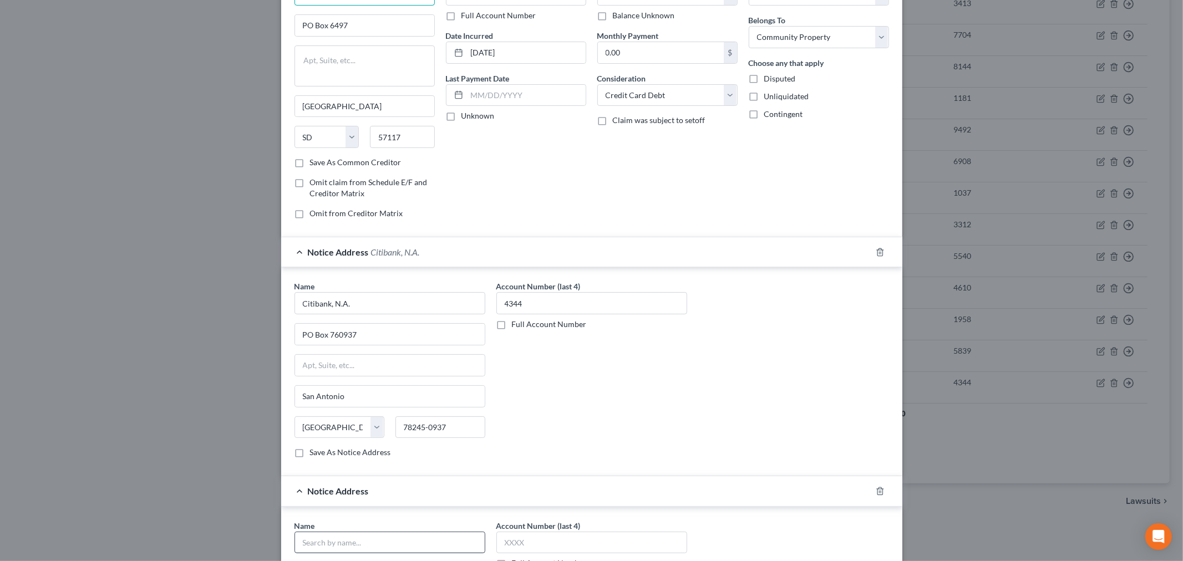
scroll to position [185, 0]
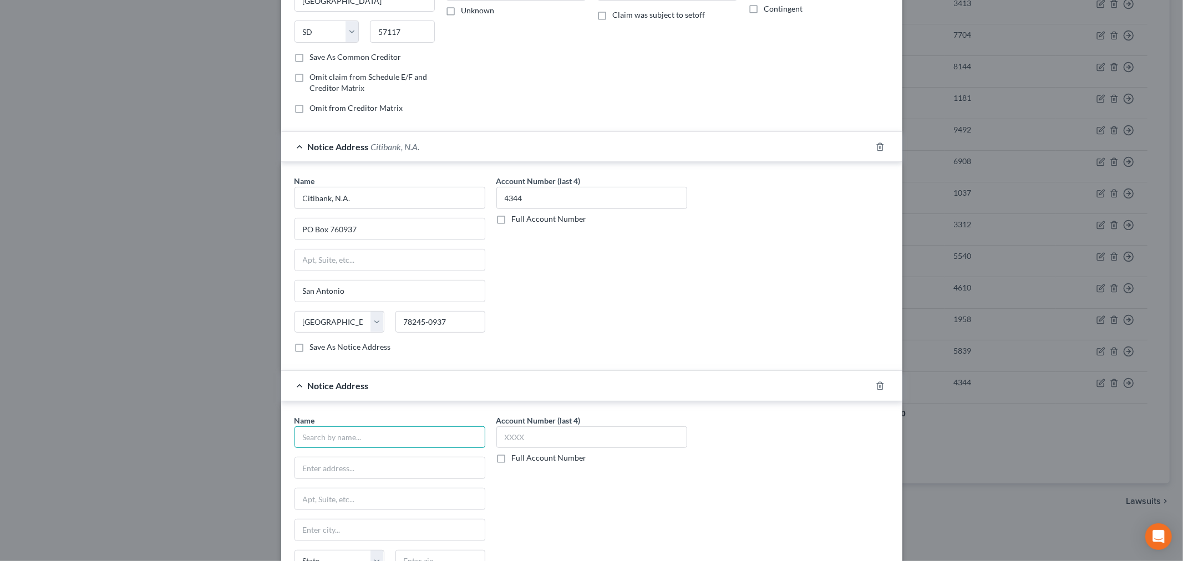
click at [350, 445] on input "text" at bounding box center [390, 438] width 191 height 22
paste input "Tractor Supply/Citibank"
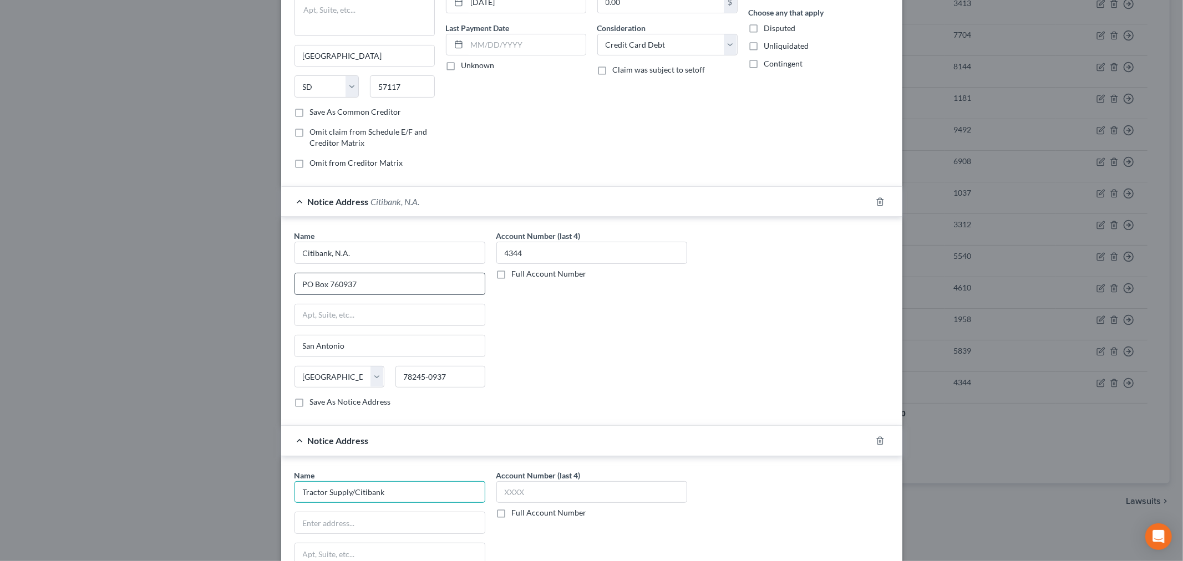
scroll to position [0, 0]
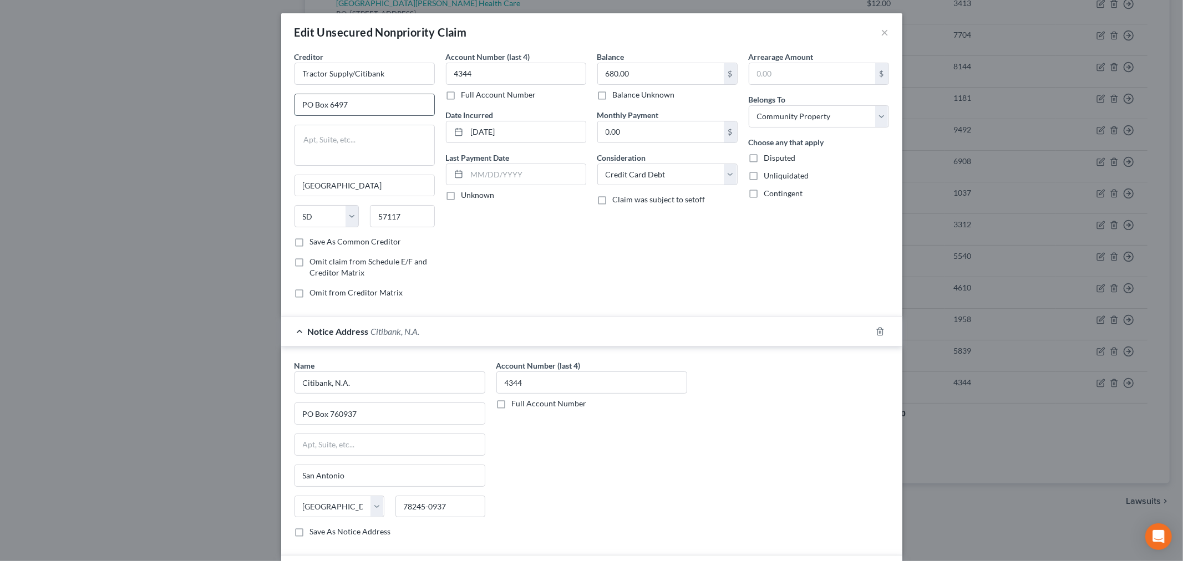
drag, startPoint x: 364, startPoint y: 109, endPoint x: 291, endPoint y: 104, distance: 73.9
click at [295, 104] on input "PO Box 6497" at bounding box center [364, 104] width 139 height 21
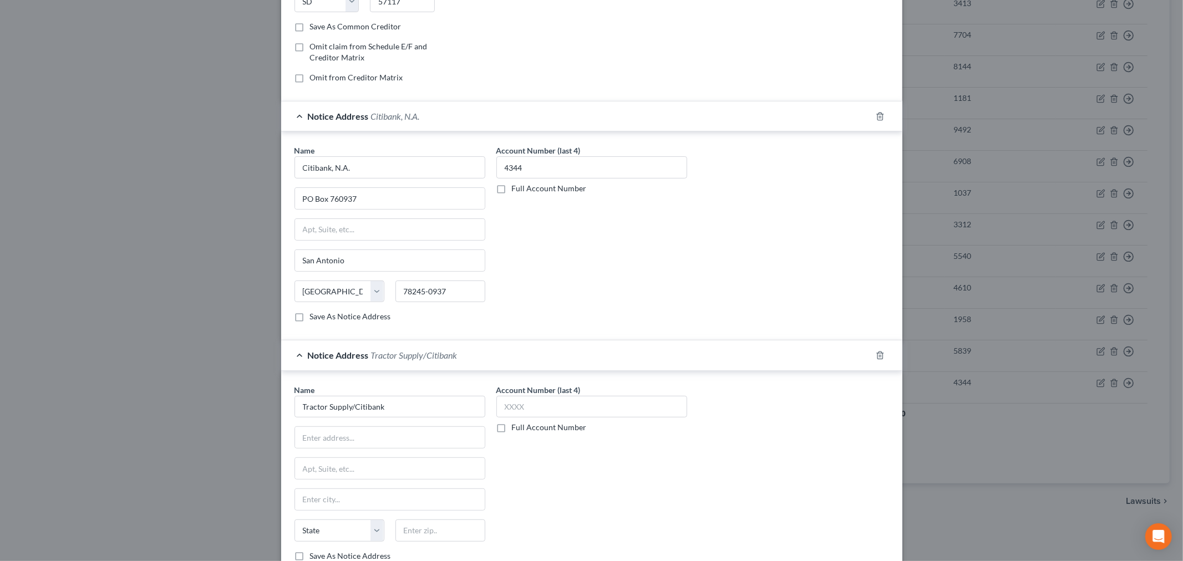
scroll to position [246, 0]
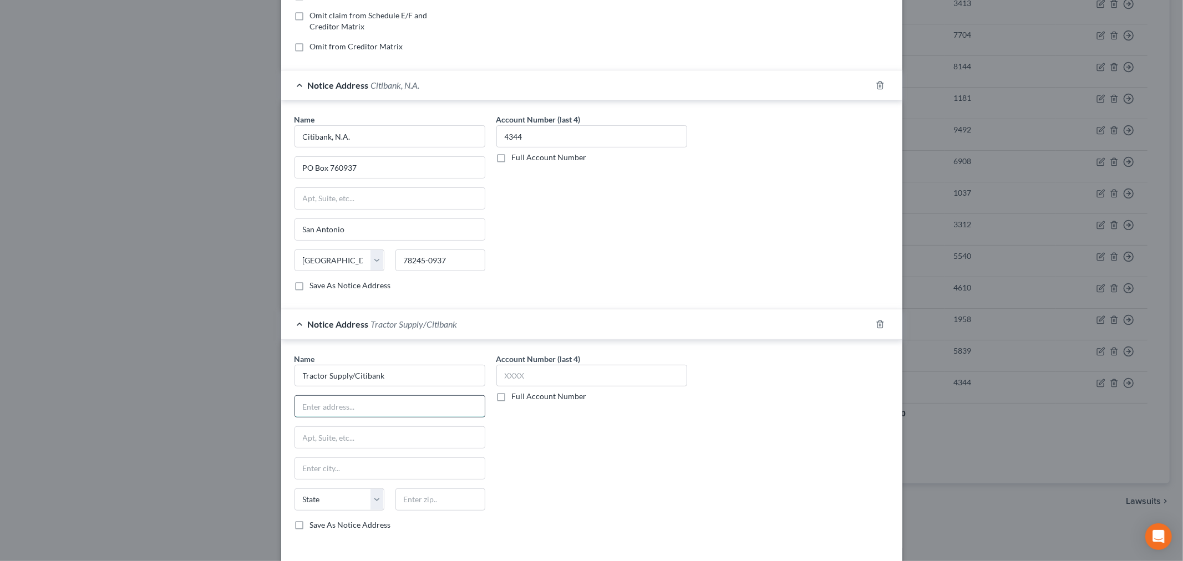
click at [352, 406] on input "text" at bounding box center [390, 406] width 190 height 21
paste input "PO Box 6497"
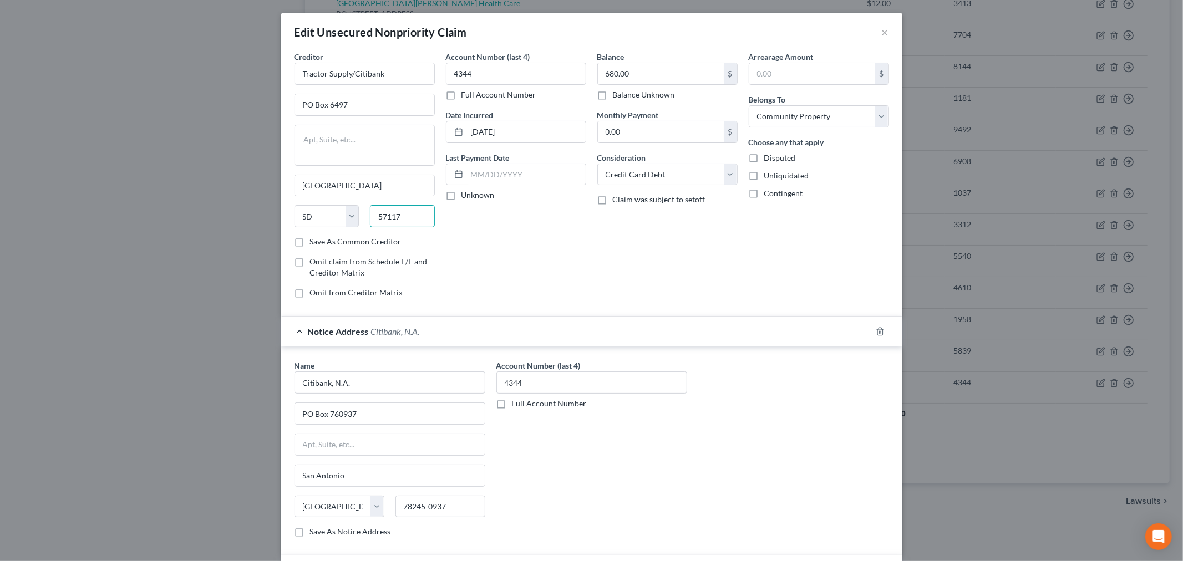
drag, startPoint x: 398, startPoint y: 219, endPoint x: 373, endPoint y: 217, distance: 25.0
click at [373, 217] on input "57117" at bounding box center [402, 216] width 65 height 22
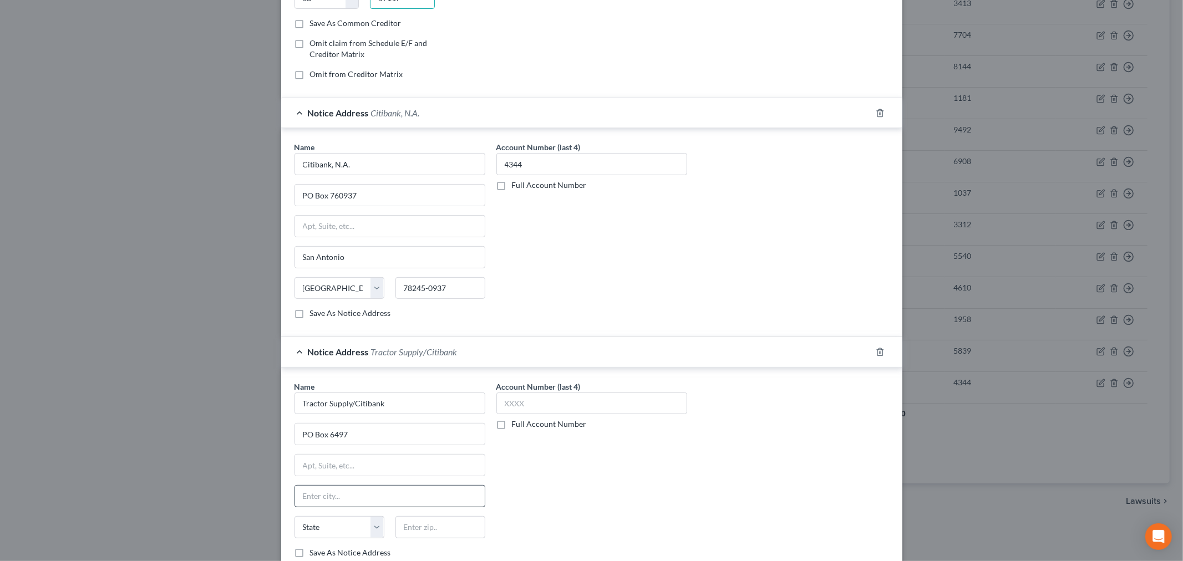
scroll to position [328, 0]
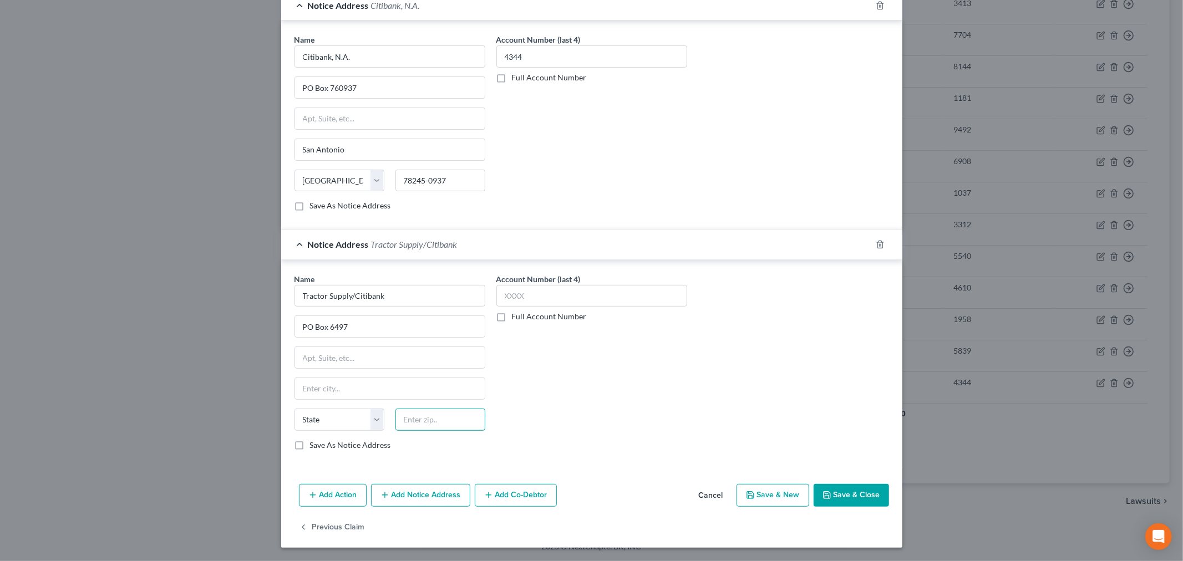
click at [408, 414] on input "text" at bounding box center [441, 420] width 90 height 22
paste input "57117"
click at [567, 402] on div "Account Number (last 4) Full Account Number" at bounding box center [592, 366] width 202 height 186
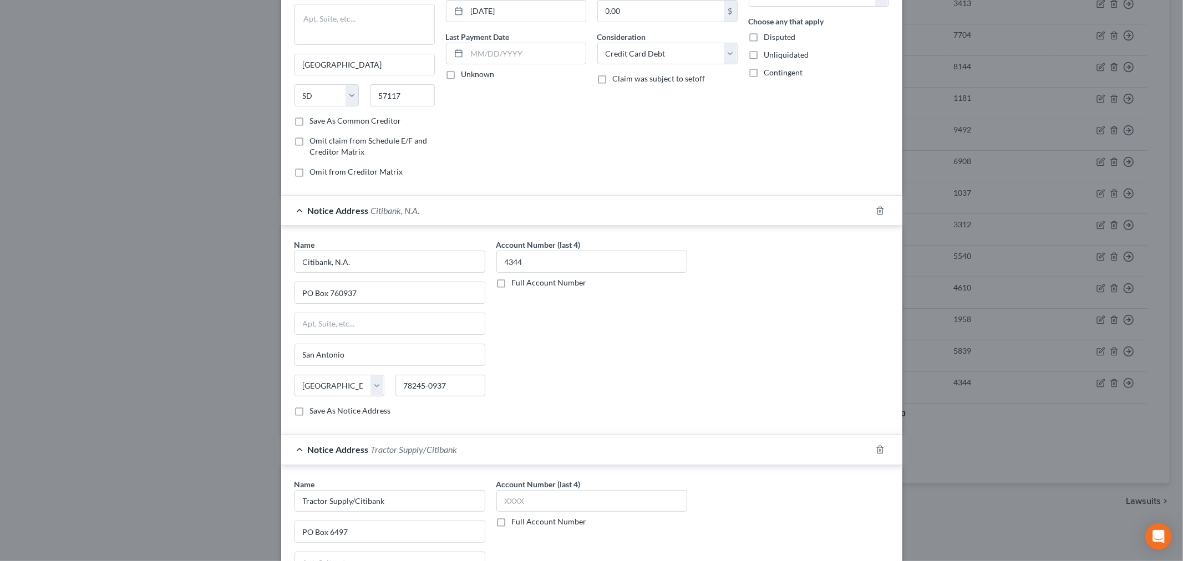
scroll to position [266, 0]
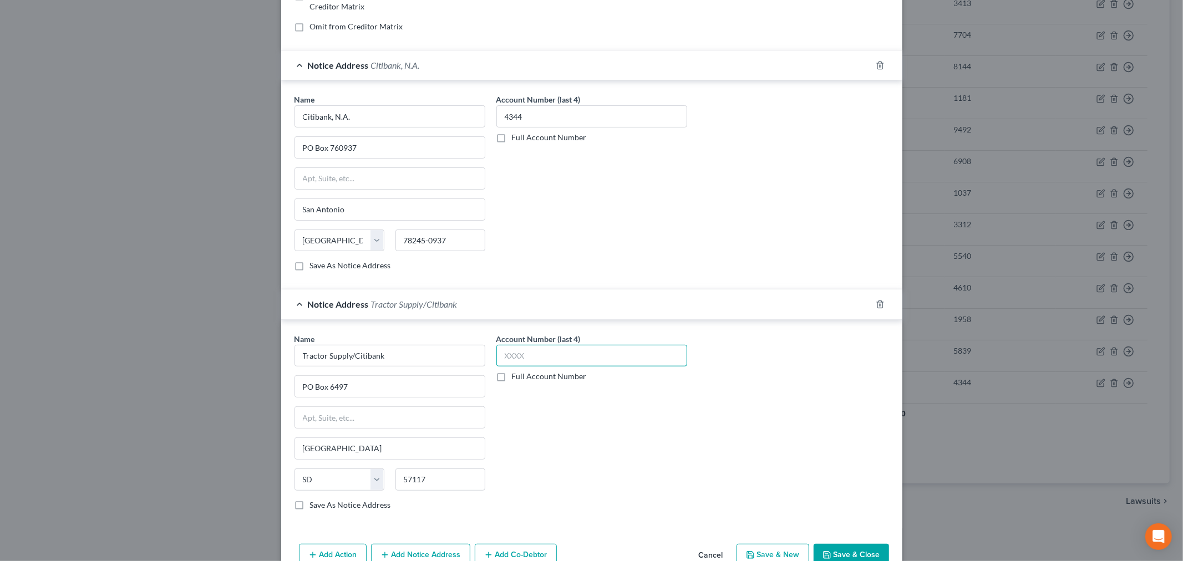
click at [537, 351] on input "text" at bounding box center [591, 356] width 191 height 22
click at [569, 450] on div "Account Number (last 4) 4344 Full Account Number" at bounding box center [592, 426] width 202 height 186
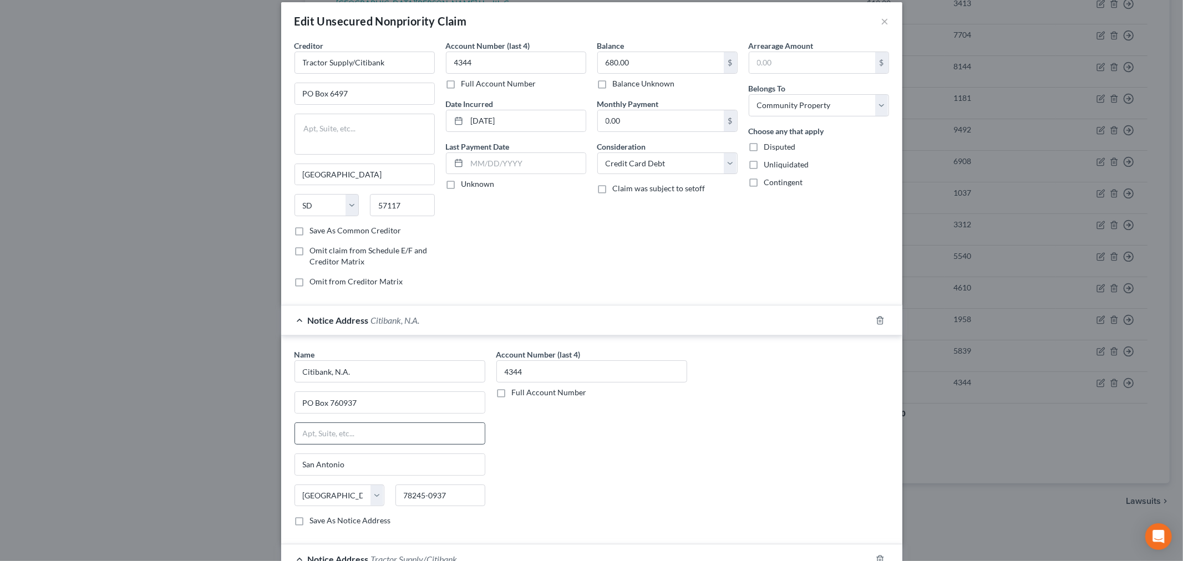
scroll to position [0, 0]
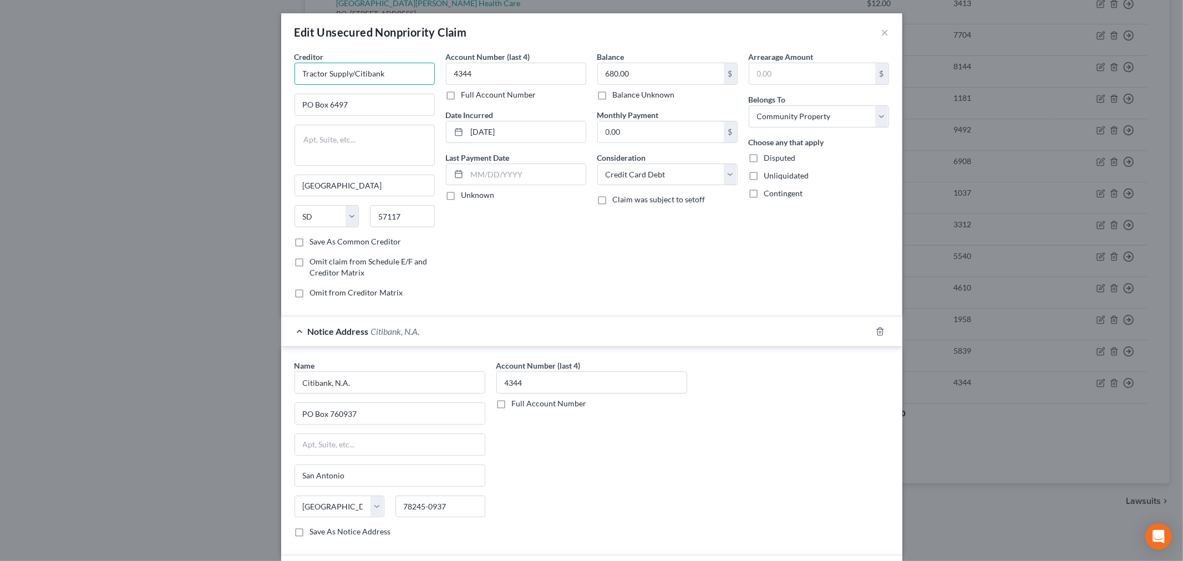
click at [387, 78] on input "Tractor Supply/Citibank" at bounding box center [365, 74] width 140 height 22
drag, startPoint x: 379, startPoint y: 74, endPoint x: 296, endPoint y: 74, distance: 82.7
click at [297, 74] on input "Tractor Supply/Citibank" at bounding box center [365, 74] width 140 height 22
click at [408, 220] on input "57117" at bounding box center [402, 216] width 65 height 22
drag, startPoint x: 407, startPoint y: 218, endPoint x: 335, endPoint y: 217, distance: 72.1
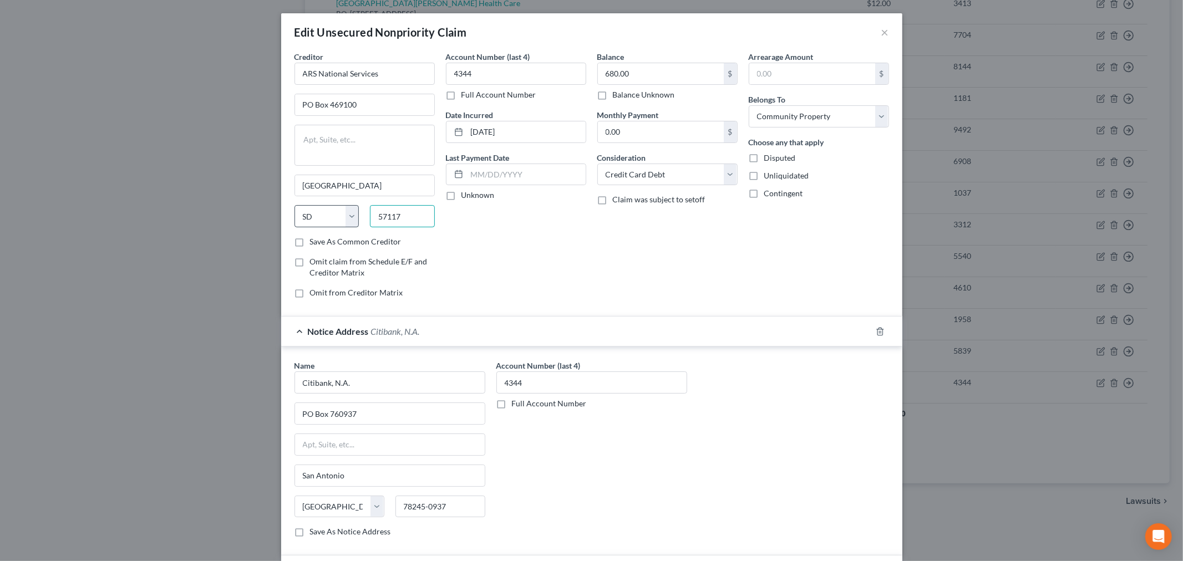
click at [335, 217] on div "State AL AK AR AZ CA CO CT DE DC FL GA GU HI ID IL IN IA KS KY LA ME MD MA MI M…" at bounding box center [364, 220] width 151 height 31
click at [462, 203] on div "Account Number (last 4) 4344 Full Account Number Date Incurred 11/11/2021 Last …" at bounding box center [515, 179] width 151 height 256
click at [414, 215] on input "92046" at bounding box center [402, 216] width 65 height 22
click at [494, 239] on div "Account Number (last 4) 4344 Full Account Number Date Incurred 11/11/2021 Last …" at bounding box center [515, 179] width 151 height 256
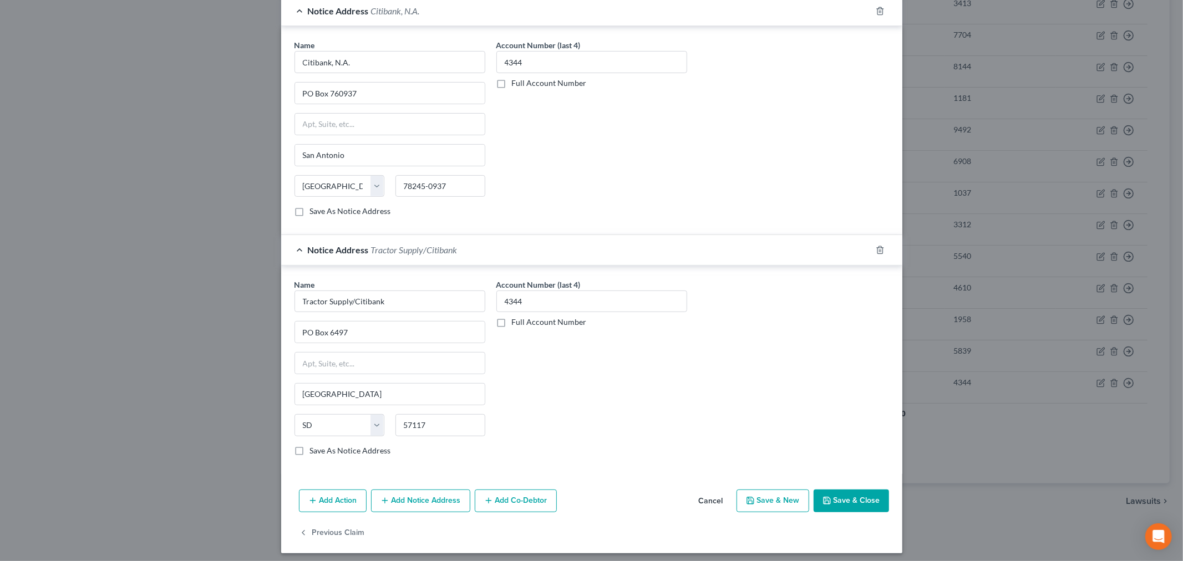
scroll to position [328, 0]
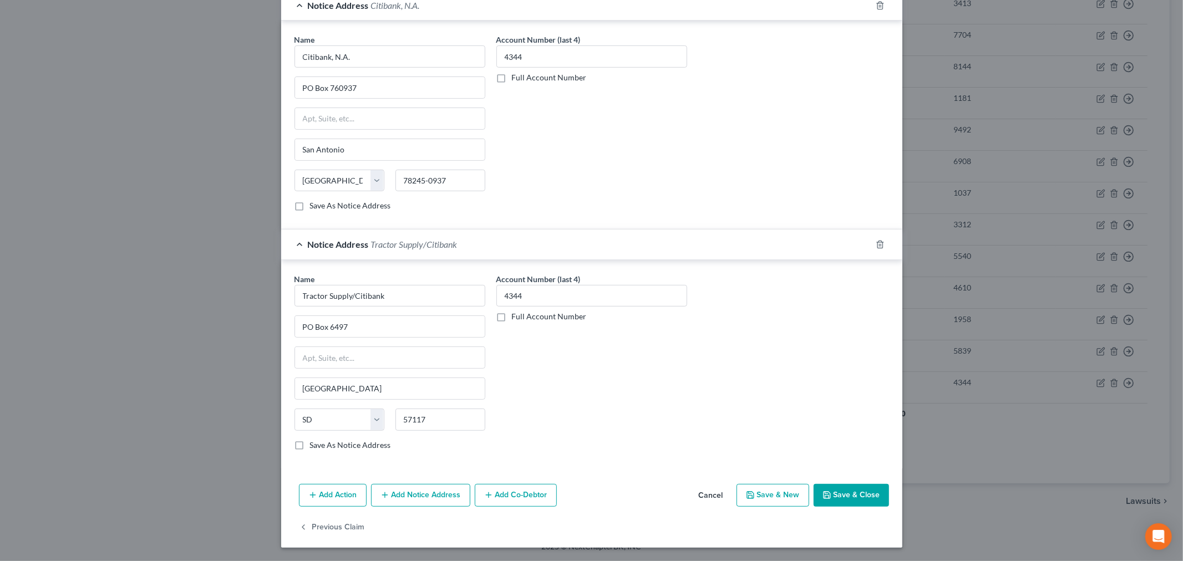
click at [835, 492] on button "Save & Close" at bounding box center [851, 495] width 75 height 23
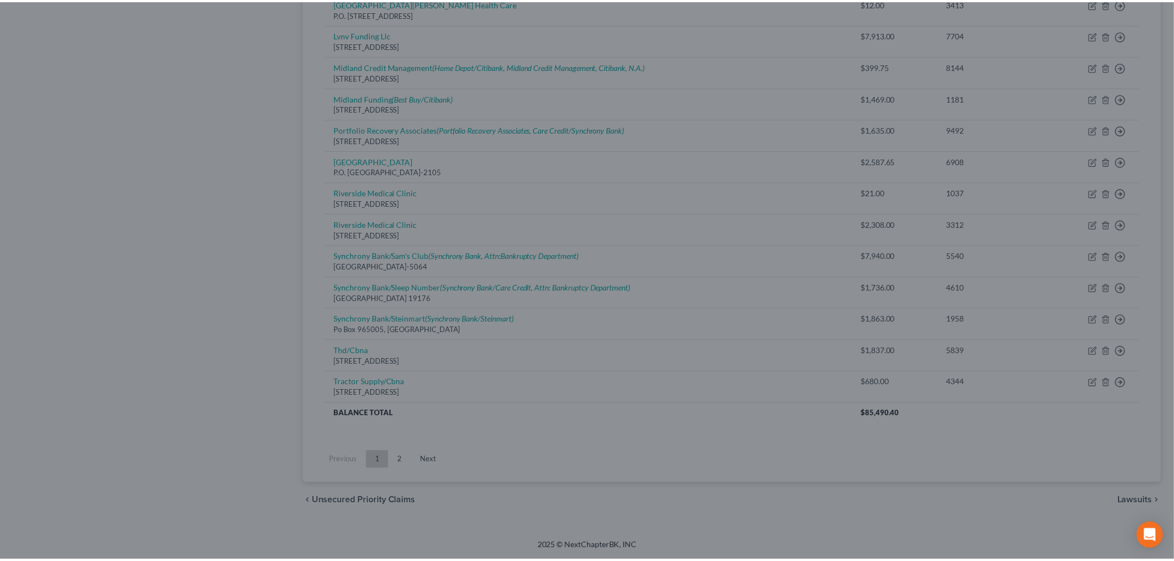
scroll to position [0, 0]
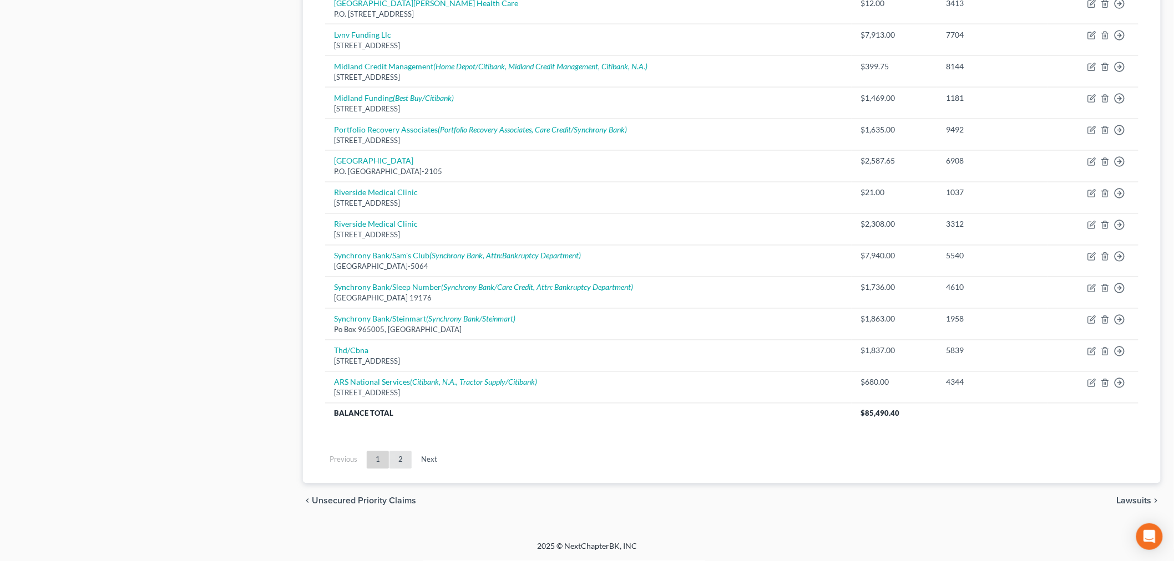
click at [405, 456] on link "2" at bounding box center [400, 461] width 22 height 18
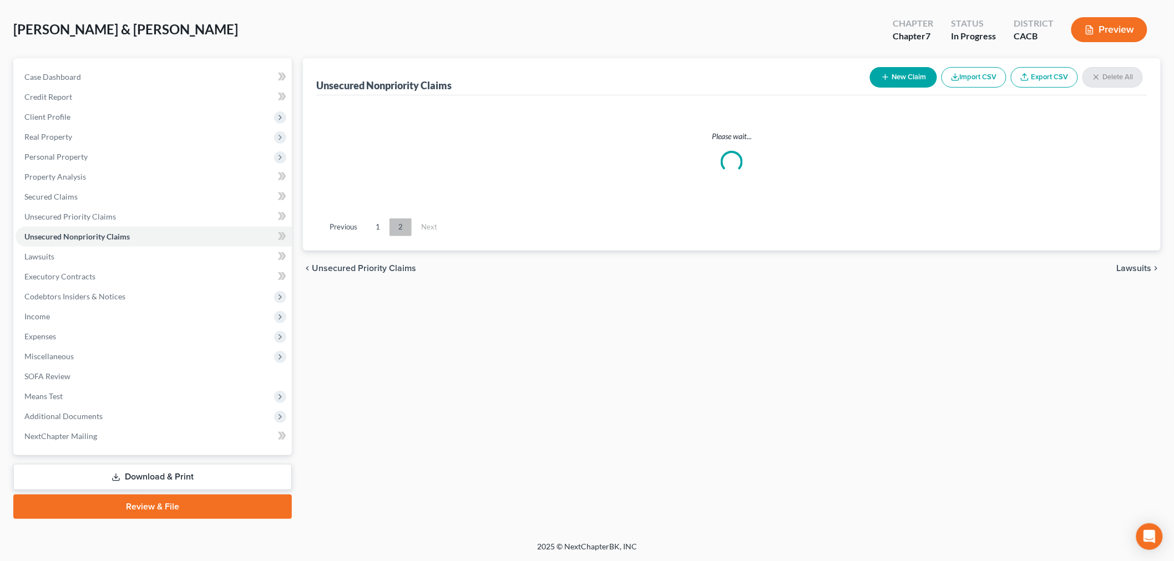
scroll to position [47, 0]
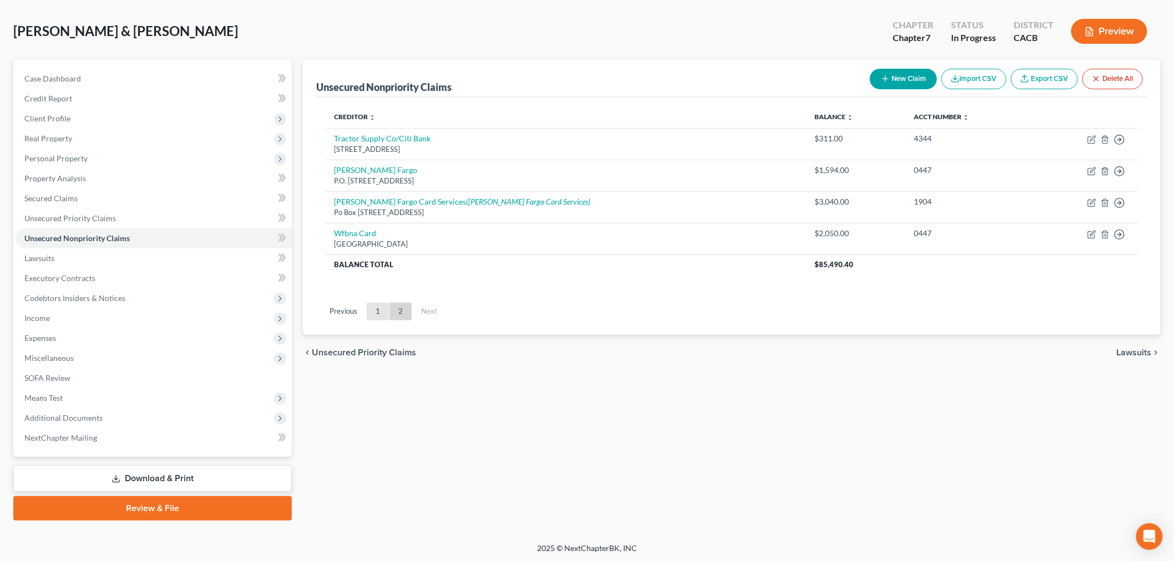
click at [376, 307] on link "1" at bounding box center [378, 312] width 22 height 18
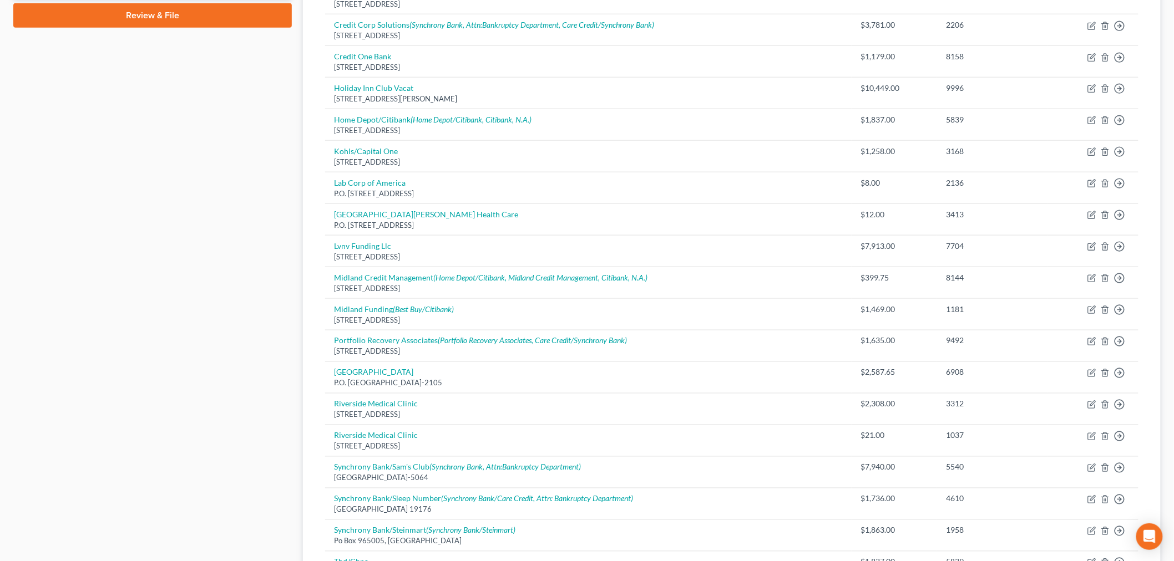
scroll to position [720, 0]
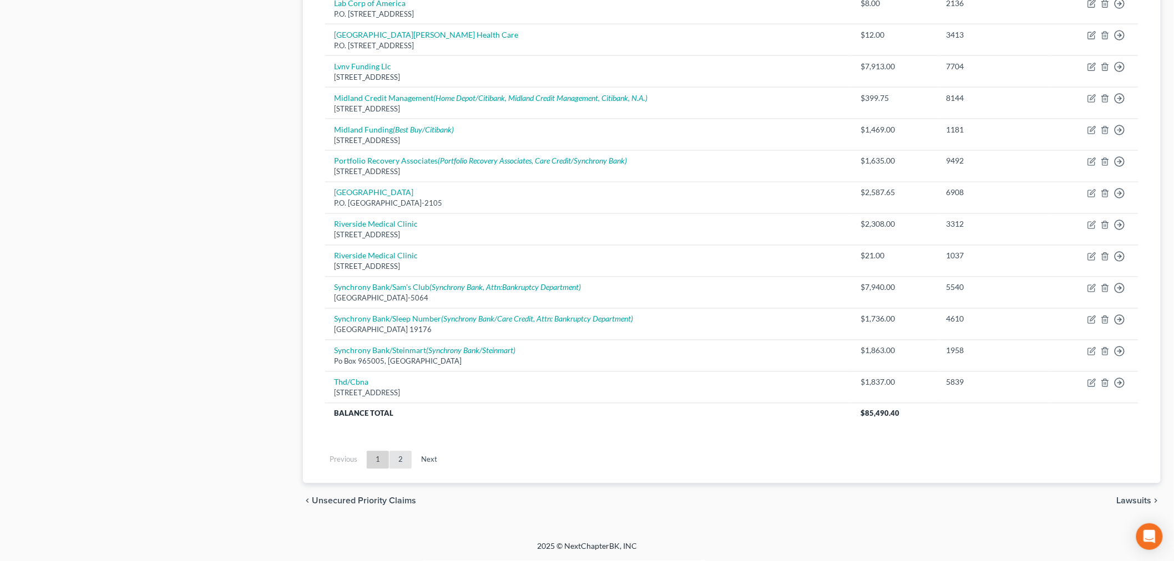
click at [398, 459] on link "2" at bounding box center [400, 461] width 22 height 18
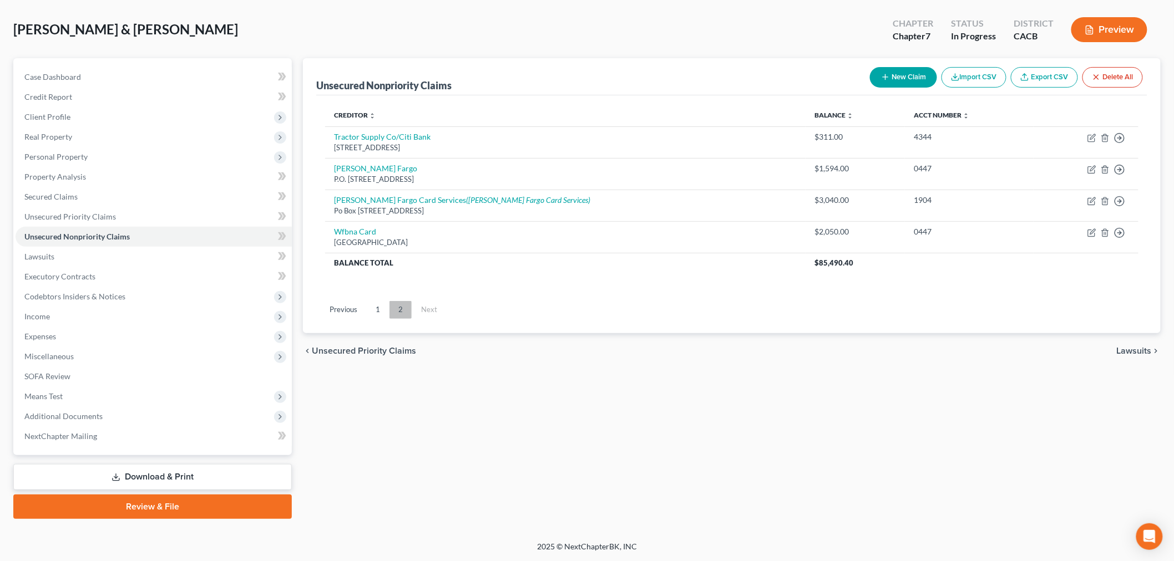
scroll to position [47, 0]
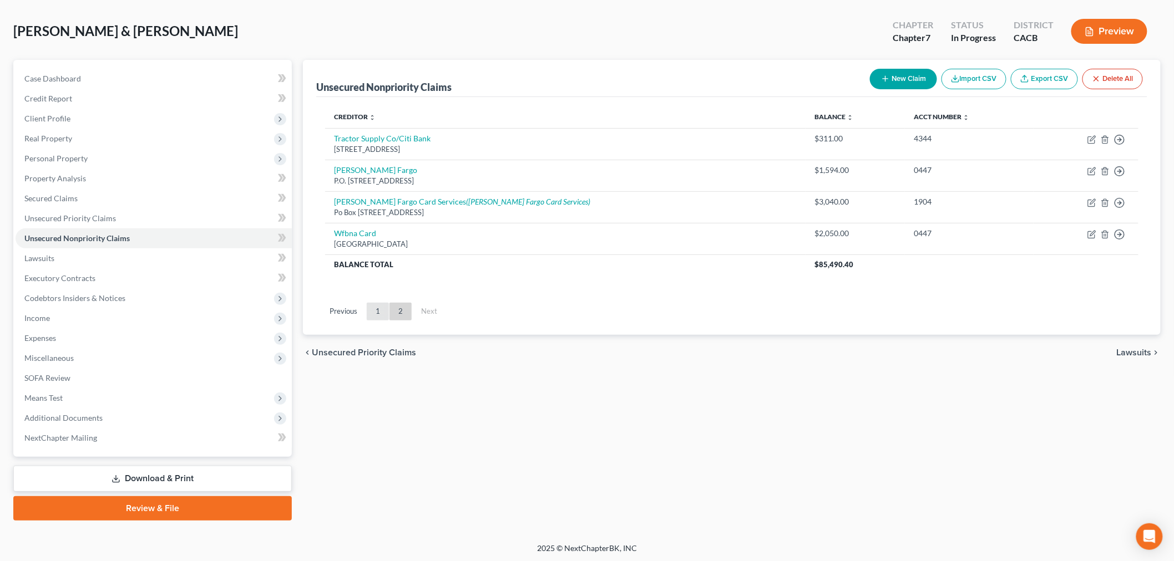
click at [381, 315] on link "1" at bounding box center [378, 312] width 22 height 18
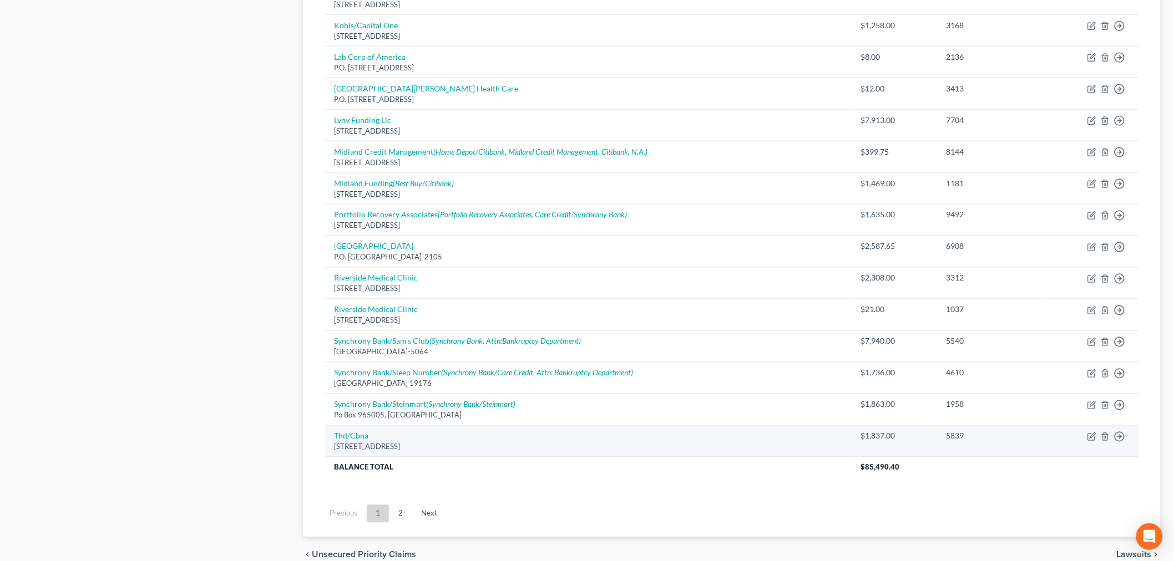
scroll to position [720, 0]
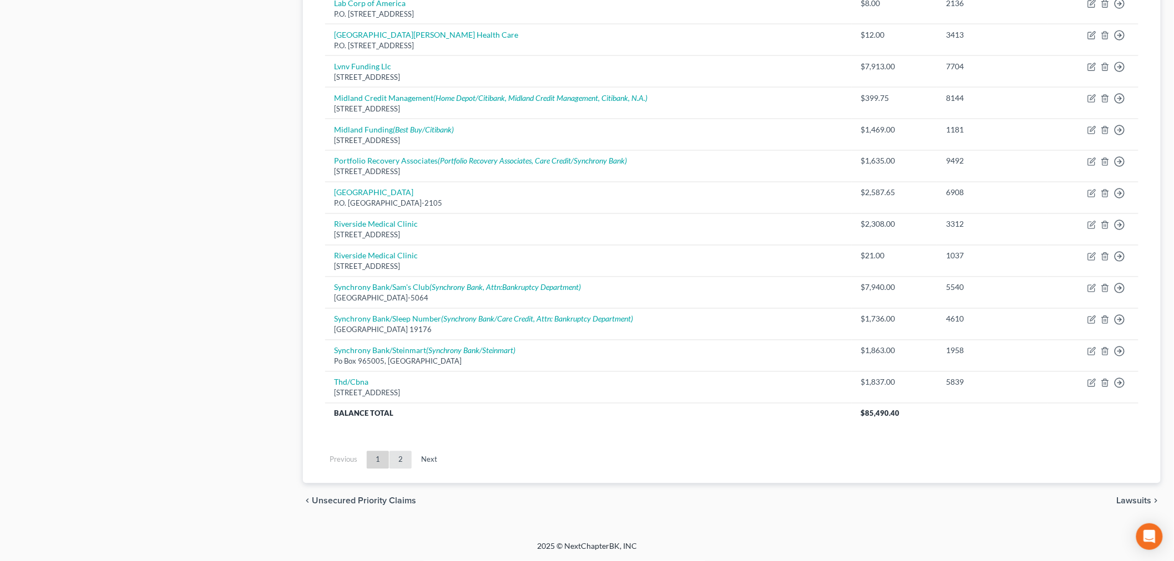
click at [401, 462] on link "2" at bounding box center [400, 461] width 22 height 18
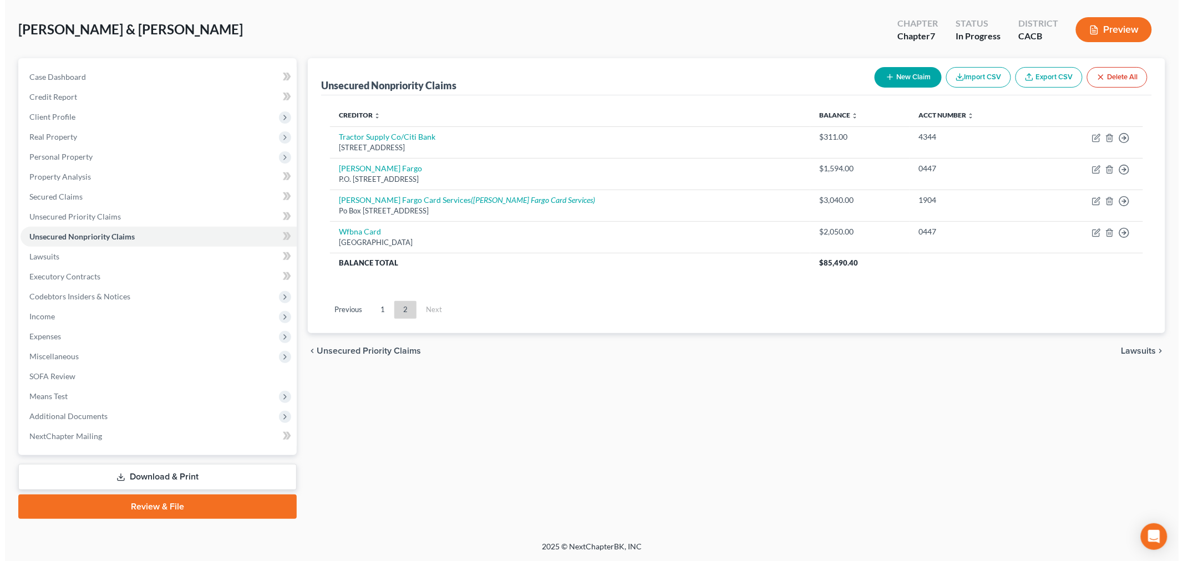
scroll to position [47, 0]
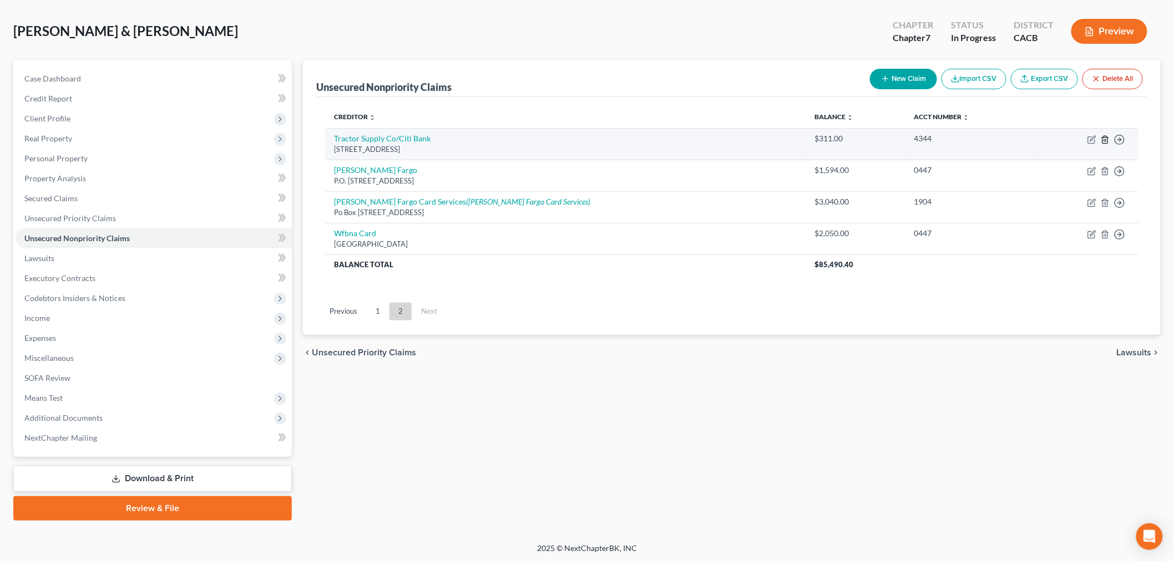
click at [1105, 136] on icon "button" at bounding box center [1105, 139] width 9 height 9
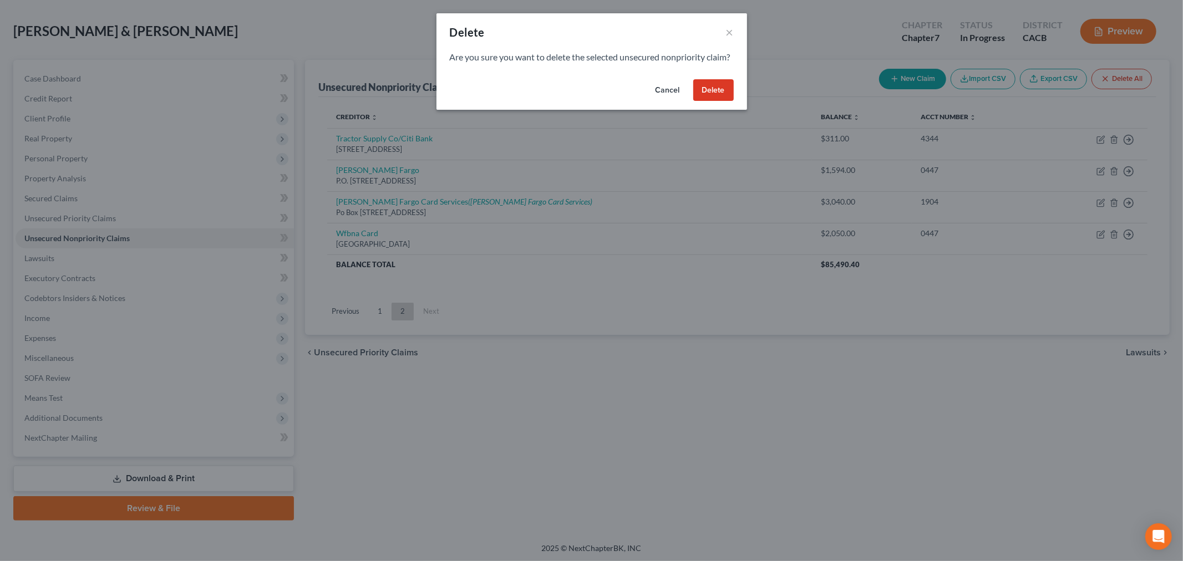
click at [700, 94] on button "Delete" at bounding box center [713, 90] width 40 height 22
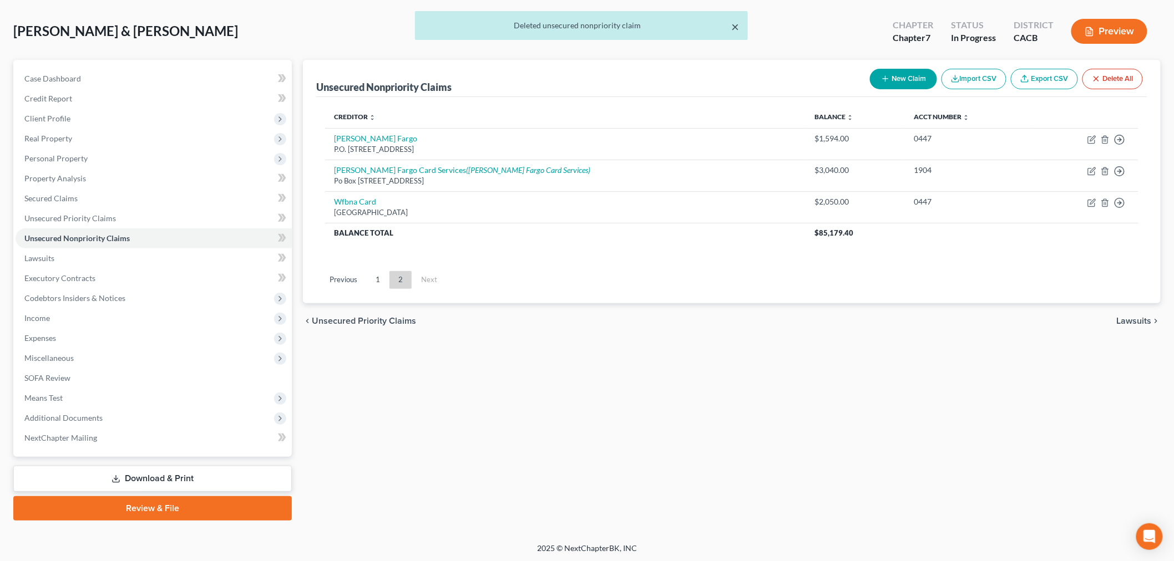
click at [734, 26] on button "×" at bounding box center [735, 26] width 8 height 13
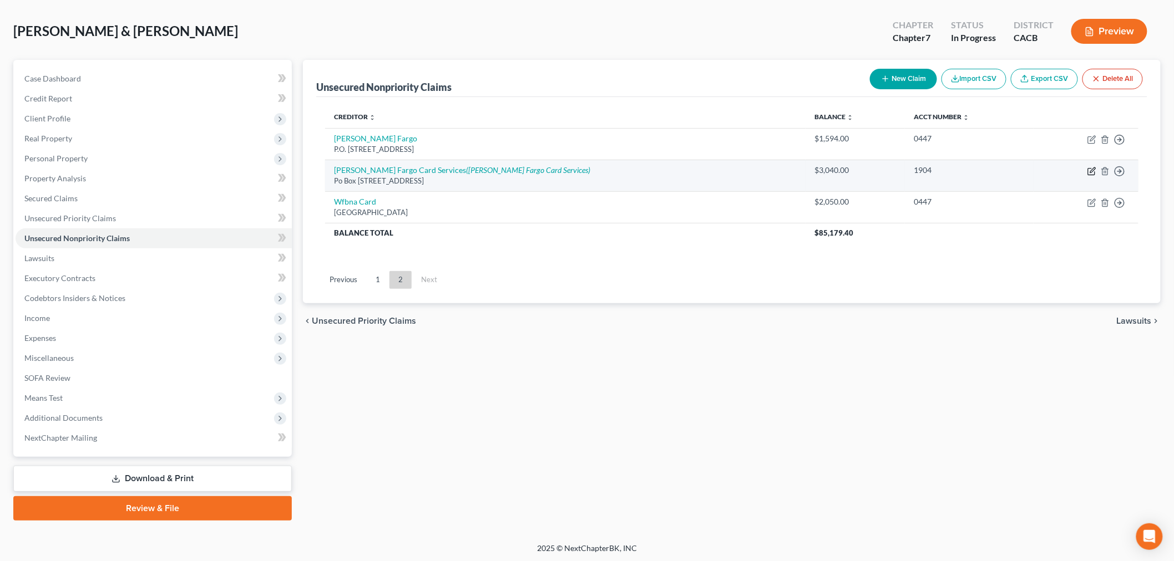
click at [1094, 169] on icon "button" at bounding box center [1092, 170] width 5 height 5
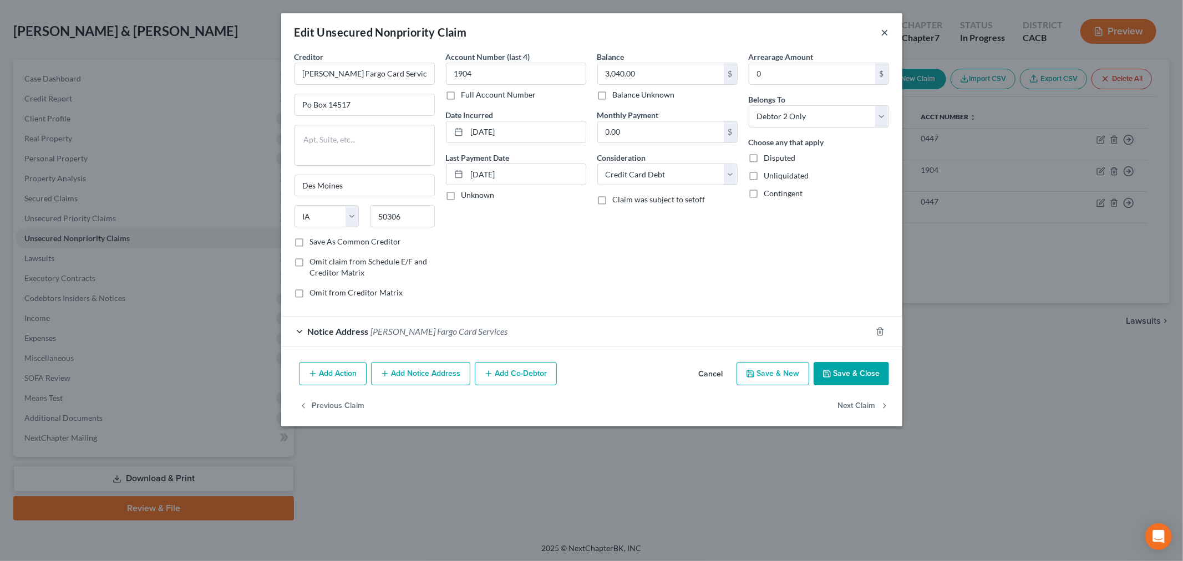
click at [884, 28] on button "×" at bounding box center [885, 32] width 8 height 13
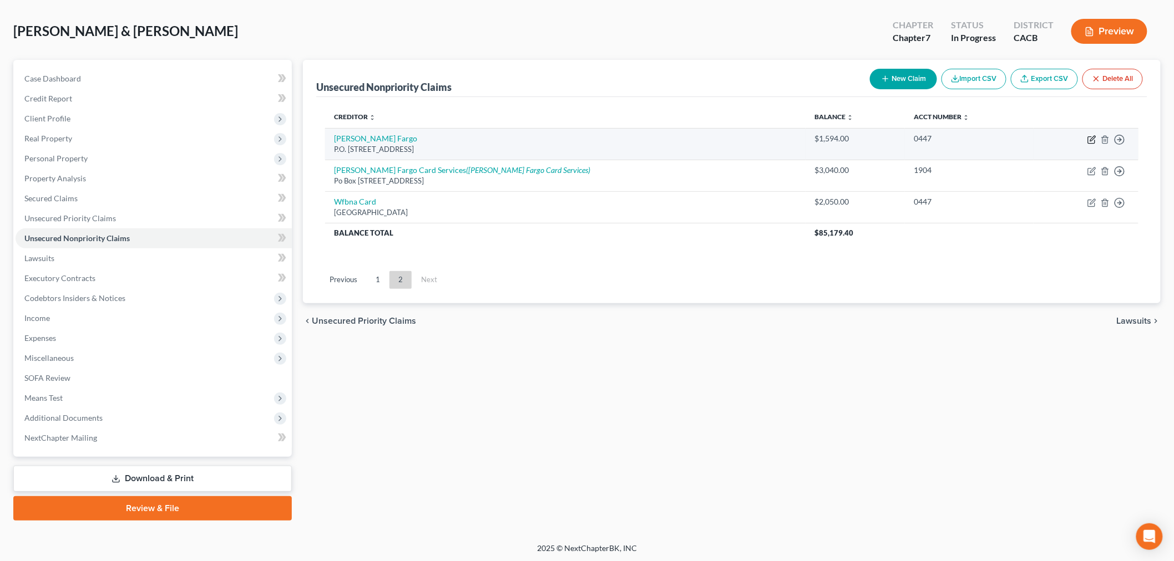
click at [1094, 137] on icon "button" at bounding box center [1091, 139] width 9 height 9
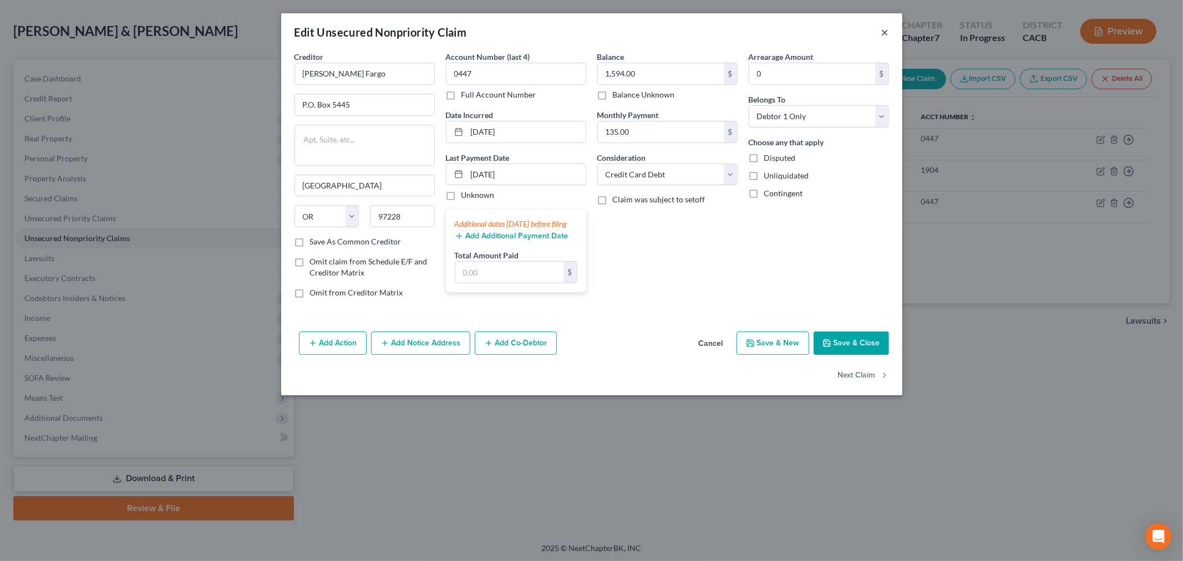
click at [884, 31] on button "×" at bounding box center [885, 32] width 8 height 13
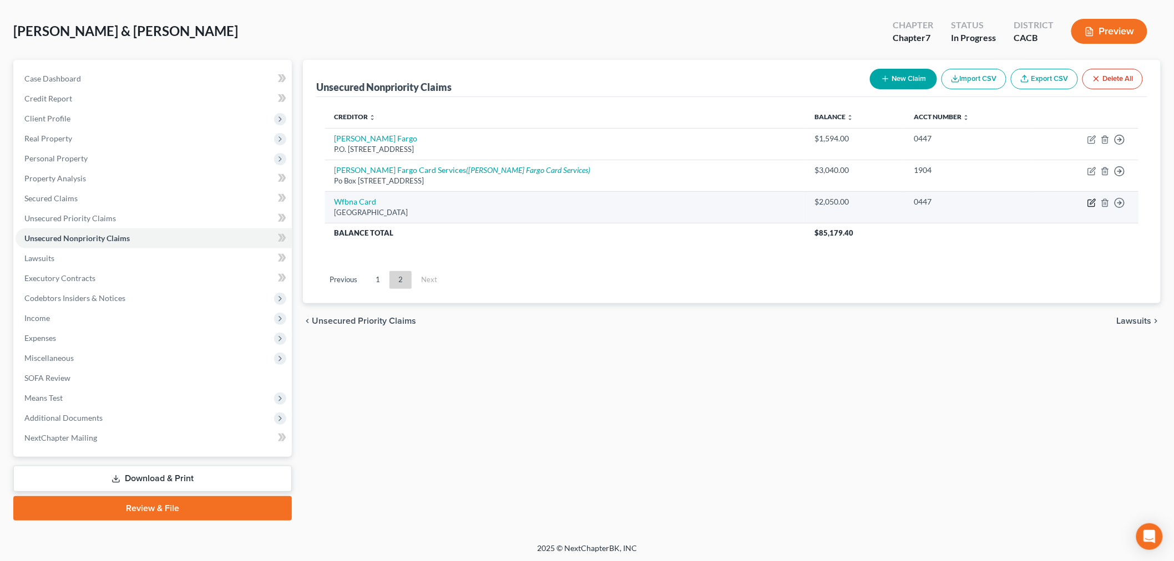
click at [1094, 202] on icon "button" at bounding box center [1091, 203] width 7 height 7
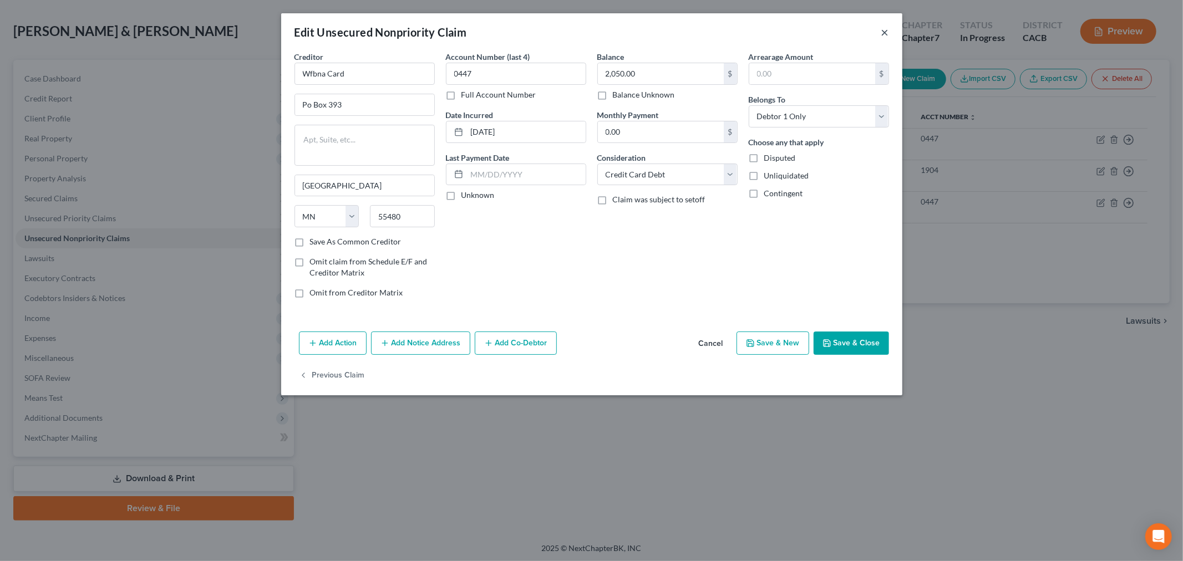
click at [885, 32] on button "×" at bounding box center [885, 32] width 8 height 13
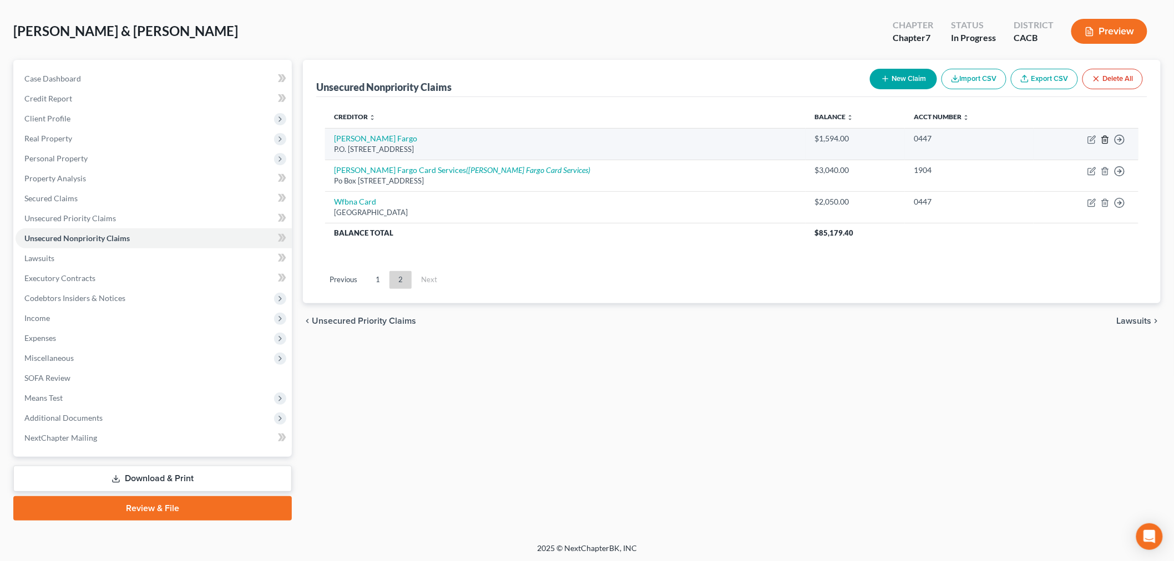
click at [1103, 141] on icon "button" at bounding box center [1105, 139] width 9 height 9
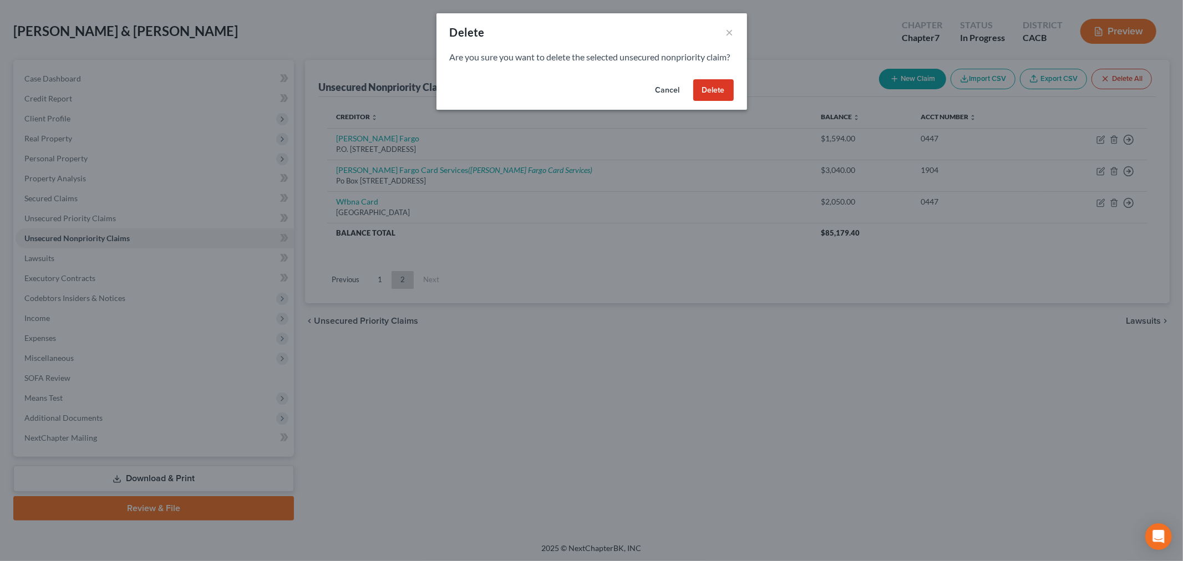
click at [694, 102] on button "Delete" at bounding box center [713, 90] width 40 height 22
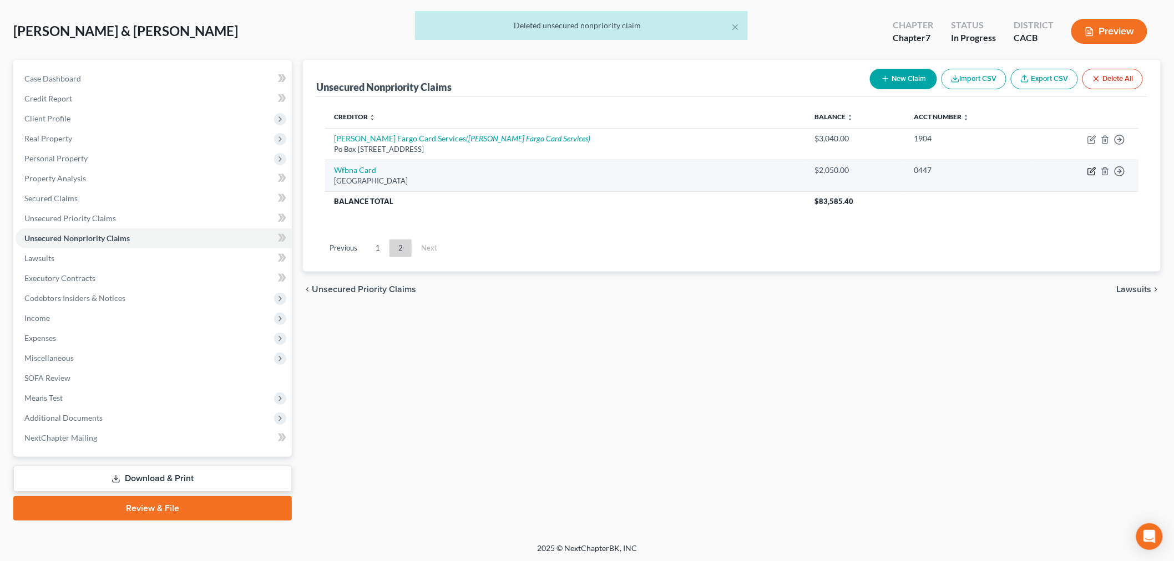
click at [1088, 170] on icon "button" at bounding box center [1091, 172] width 7 height 7
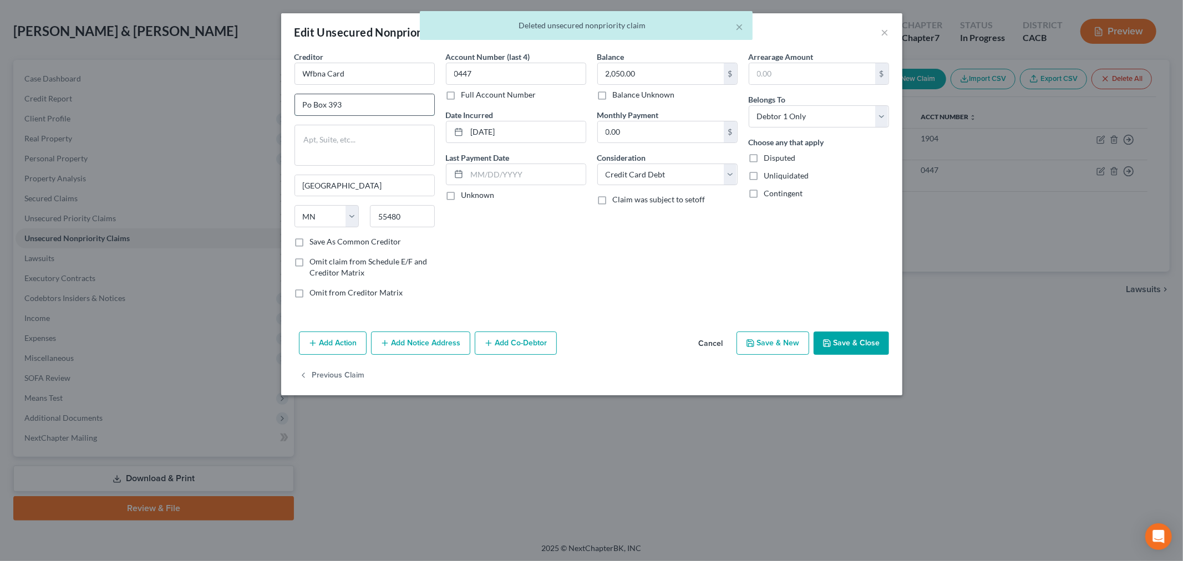
click at [309, 104] on input "Po Box 393" at bounding box center [364, 104] width 139 height 21
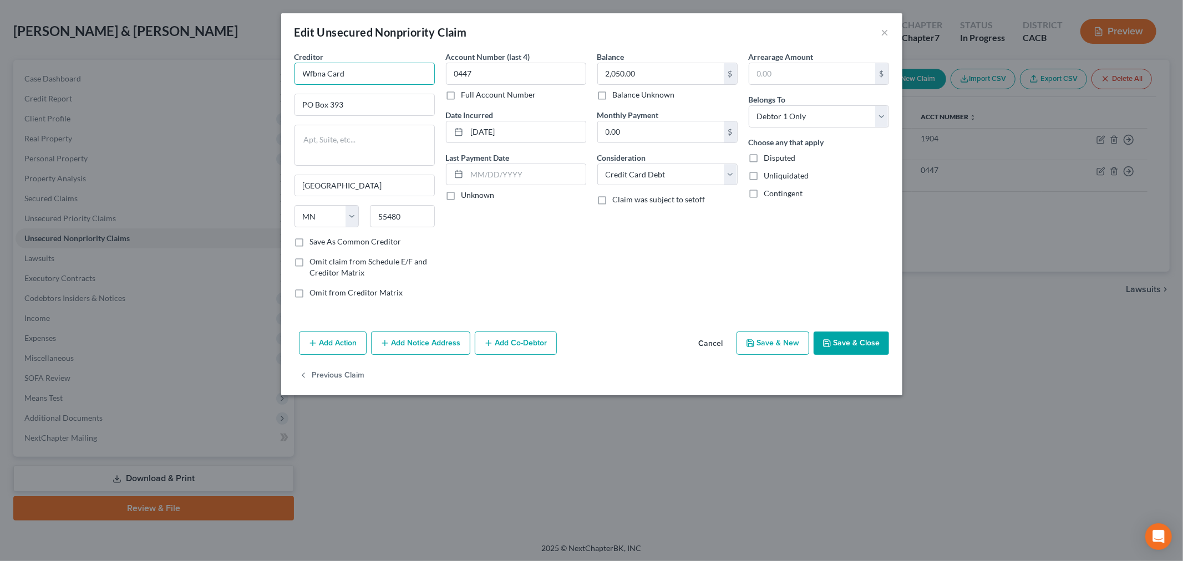
drag, startPoint x: 356, startPoint y: 69, endPoint x: 290, endPoint y: 73, distance: 66.1
click at [290, 73] on div "Creditor * Wfbna Card PO Box 393 Minneapolis State AL AK AR AZ CA CO CT DE DC F…" at bounding box center [364, 179] width 151 height 256
click at [398, 61] on div "Creditor * Wells Fargo Wells Fargo Card Services PO Box 51193, Los Angeles, CA …" at bounding box center [365, 68] width 140 height 34
click at [484, 131] on input "06-10-2019" at bounding box center [526, 131] width 119 height 21
drag, startPoint x: 556, startPoint y: 223, endPoint x: 780, endPoint y: 140, distance: 238.3
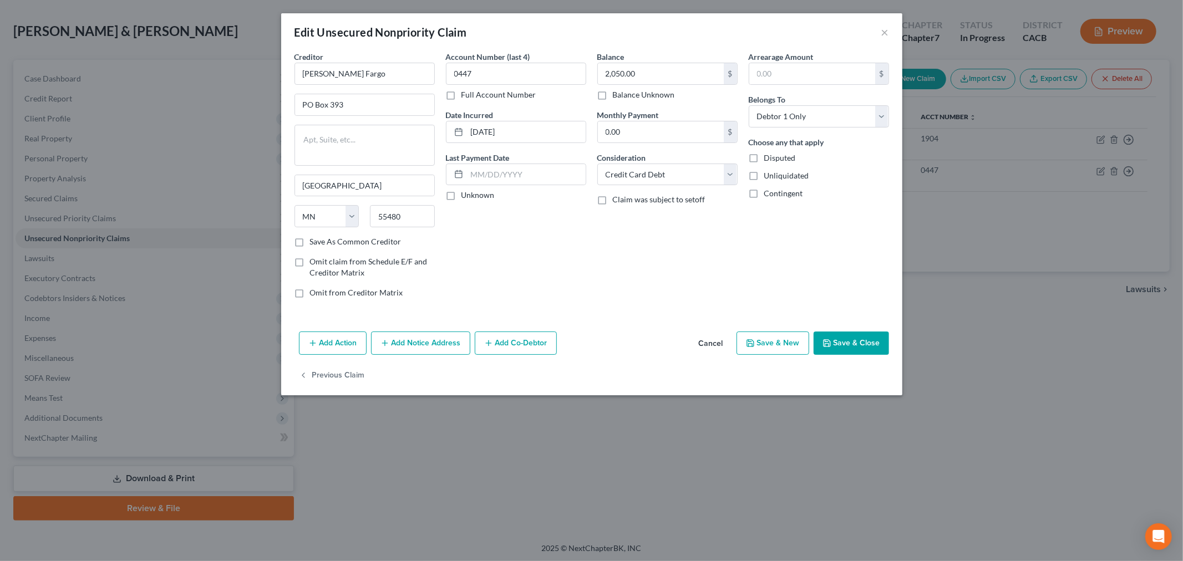
click at [557, 223] on div "Account Number (last 4) 0447 Full Account Number Date Incurred 06/10/2019 Last …" at bounding box center [515, 179] width 151 height 256
click at [800, 115] on select "Select Debtor 1 Only Debtor 2 Only Debtor 1 And Debtor 2 Only At Least One Of T…" at bounding box center [819, 116] width 140 height 22
click at [749, 105] on select "Select Debtor 1 Only Debtor 2 Only Debtor 1 And Debtor 2 Only At Least One Of T…" at bounding box center [819, 116] width 140 height 22
click at [727, 245] on div "Balance 2,050.00 $ Balance Unknown Balance Undetermined 2,050.00 $ Balance Unkn…" at bounding box center [667, 179] width 151 height 256
click at [417, 342] on button "Add Notice Address" at bounding box center [420, 343] width 99 height 23
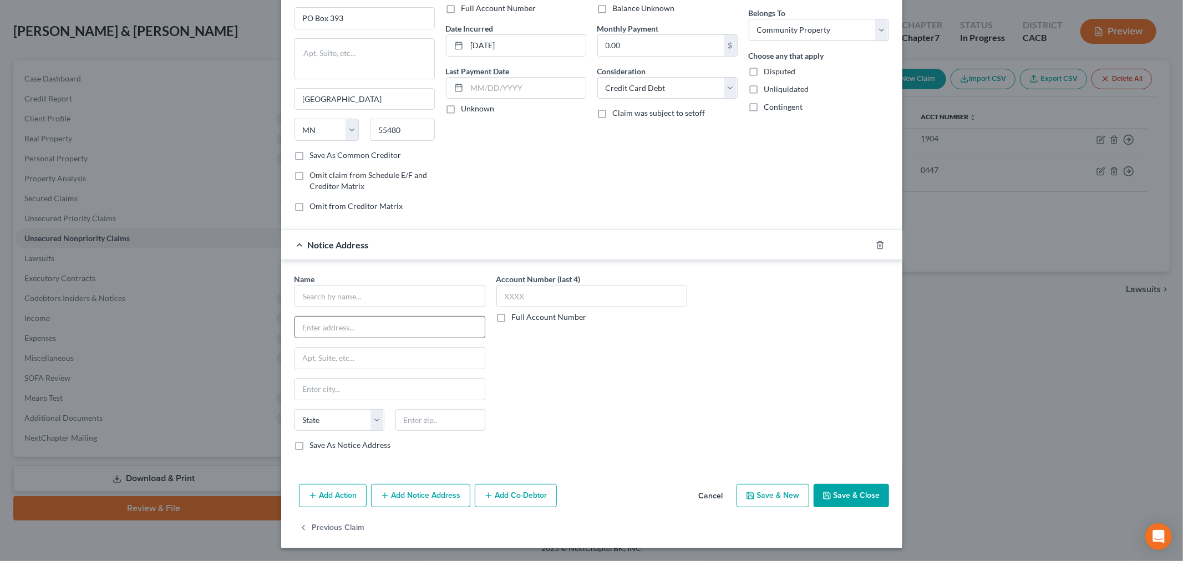
scroll to position [88, 0]
click at [384, 306] on input "text" at bounding box center [390, 296] width 191 height 22
click at [373, 321] on div "PO Box 51193, Los Angeles, CA 90051-5493" at bounding box center [369, 325] width 132 height 9
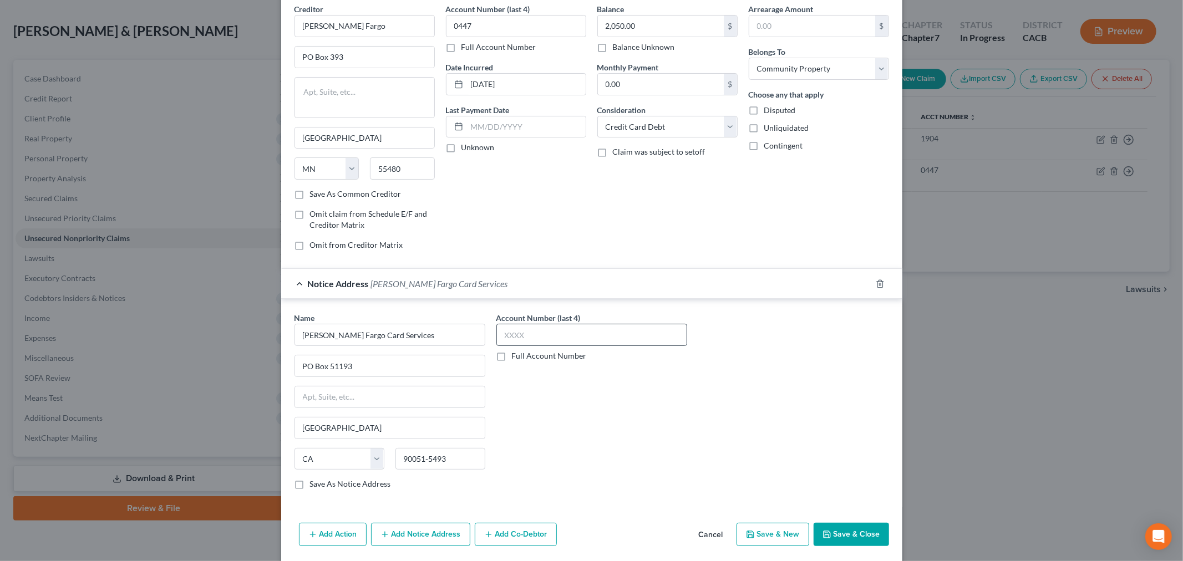
scroll to position [26, 0]
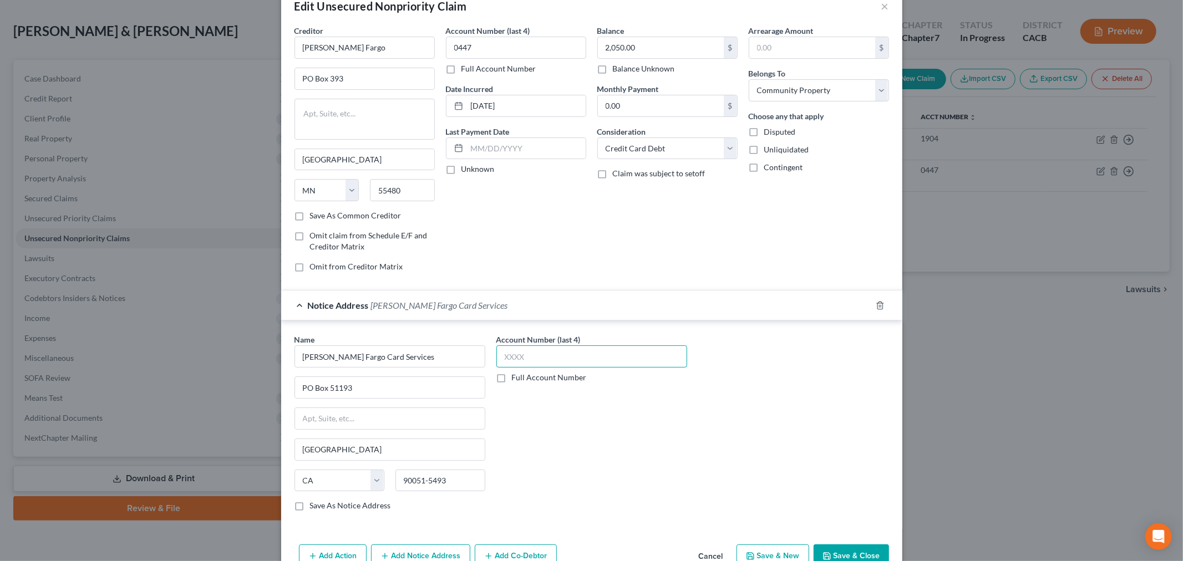
click at [533, 361] on input "text" at bounding box center [591, 357] width 191 height 22
click at [537, 435] on div "Account Number (last 4) 0447 Full Account Number" at bounding box center [592, 427] width 202 height 186
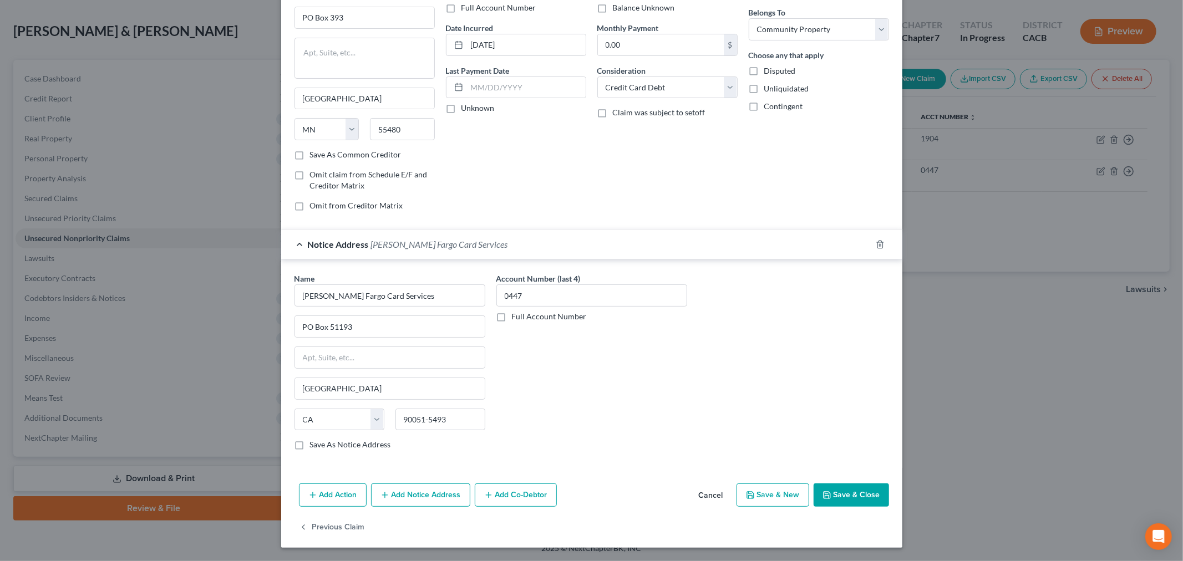
click at [851, 486] on button "Save & Close" at bounding box center [851, 495] width 75 height 23
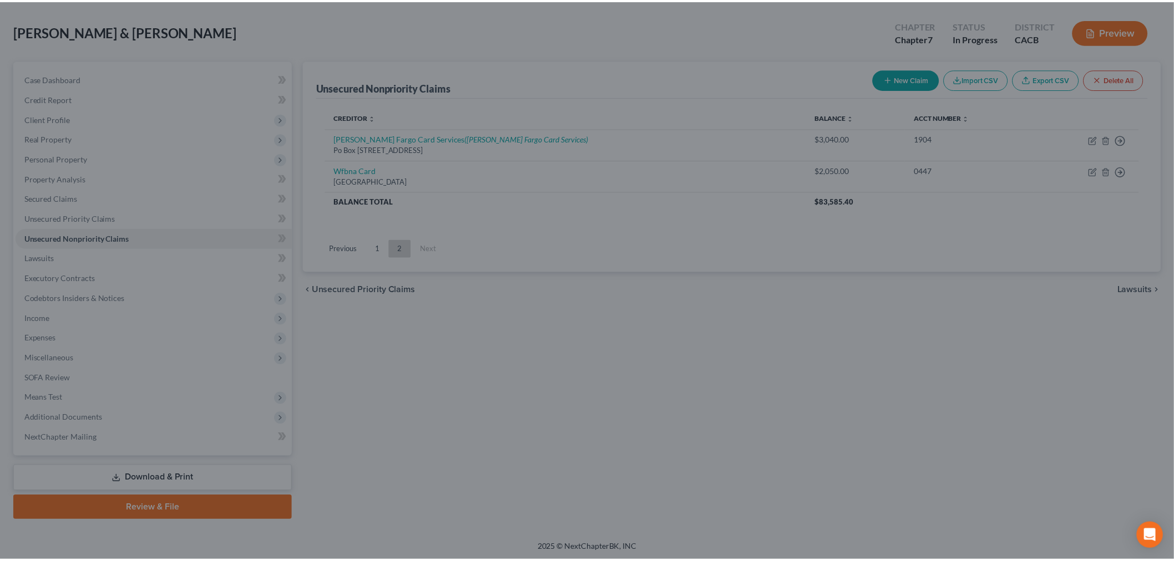
scroll to position [0, 0]
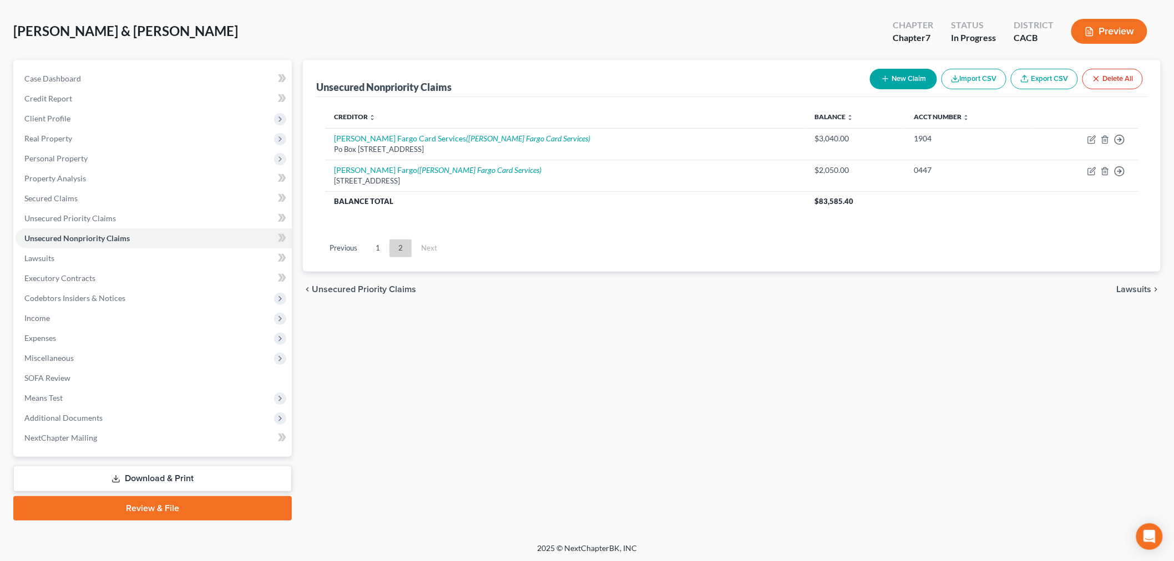
click at [382, 250] on link "1" at bounding box center [378, 249] width 22 height 18
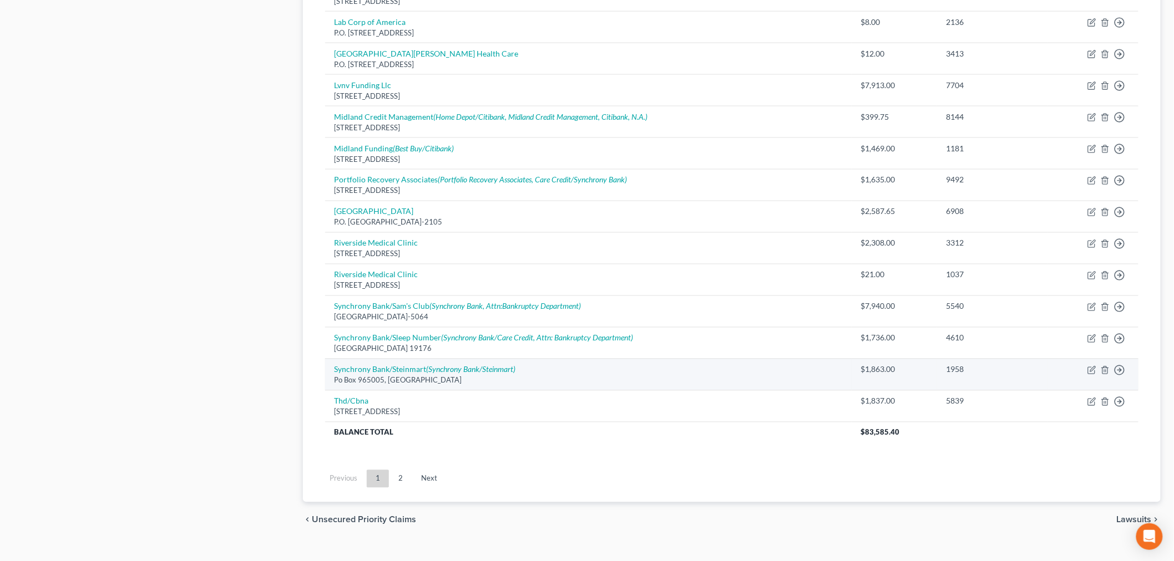
scroll to position [720, 0]
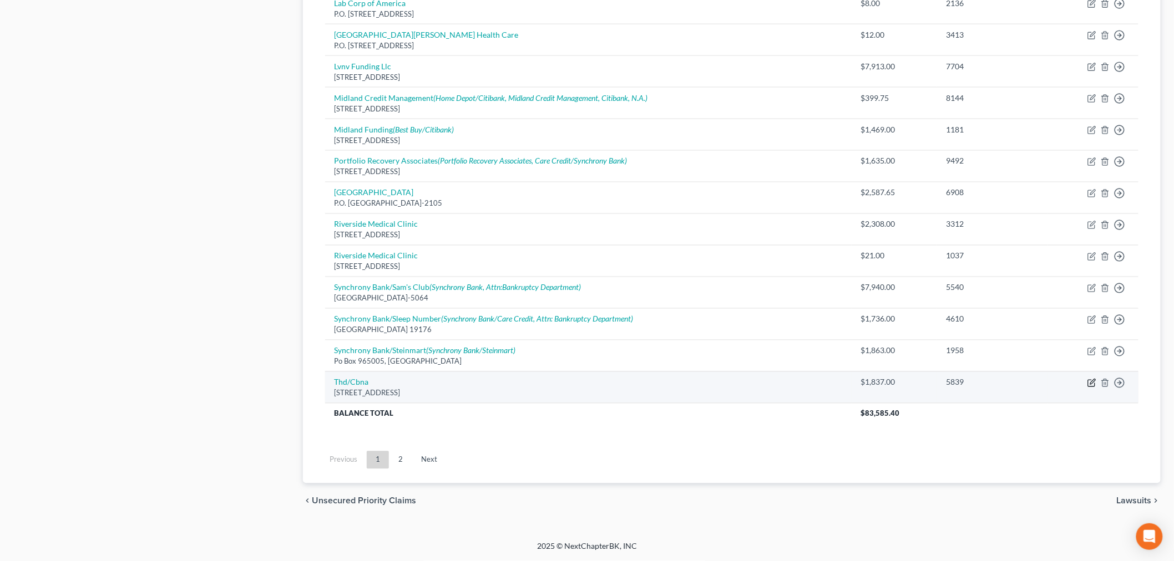
click at [1088, 381] on icon "button" at bounding box center [1091, 383] width 9 height 9
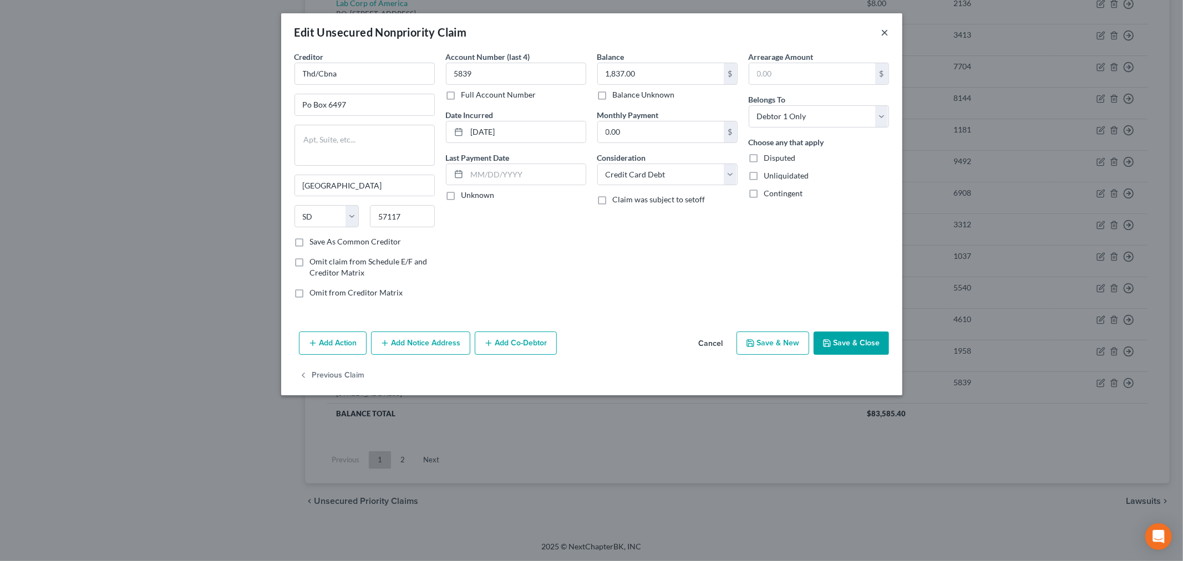
click at [886, 31] on button "×" at bounding box center [885, 32] width 8 height 13
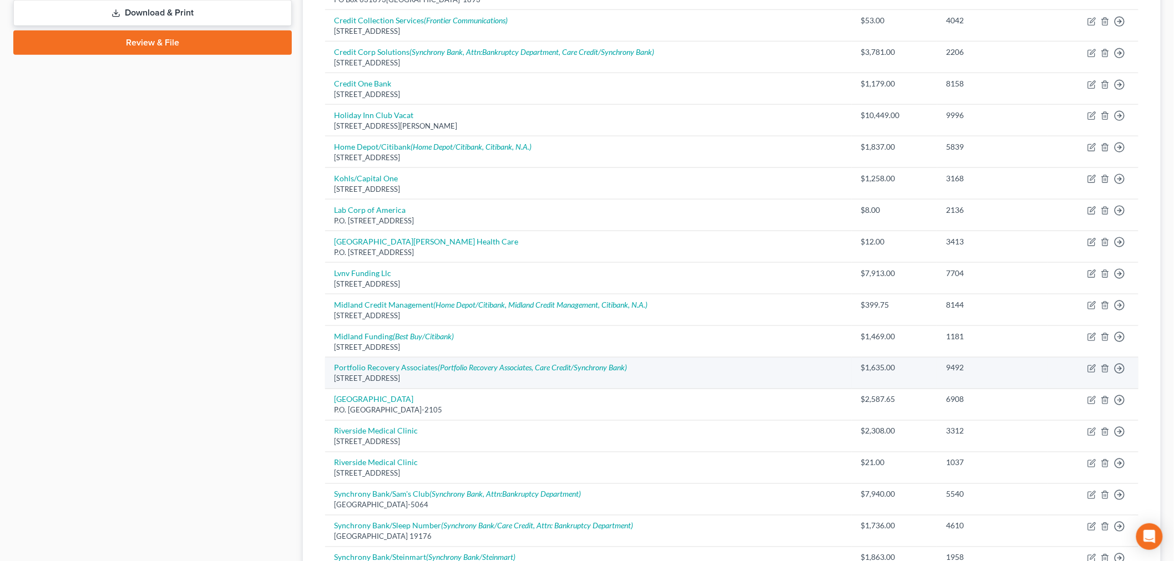
scroll to position [474, 0]
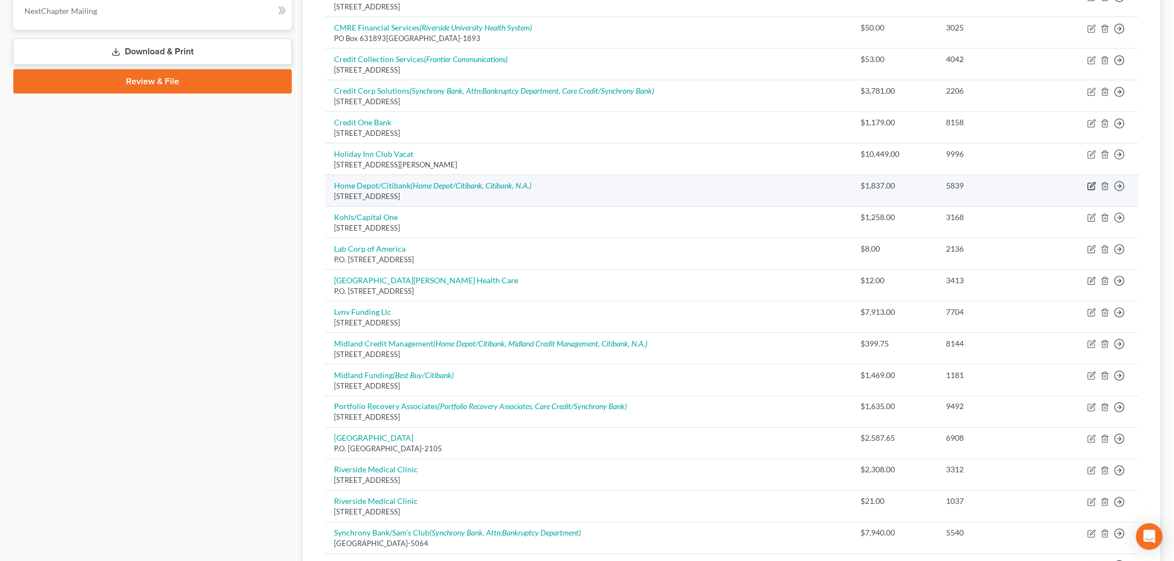
click at [1092, 187] on icon "button" at bounding box center [1092, 185] width 5 height 5
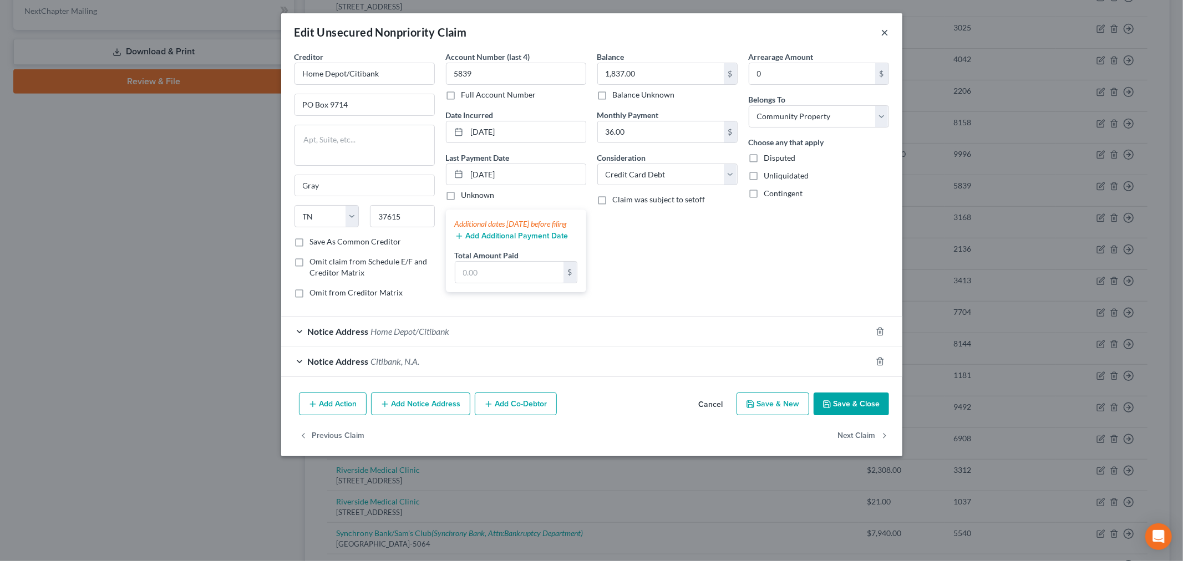
click at [884, 32] on button "×" at bounding box center [885, 32] width 8 height 13
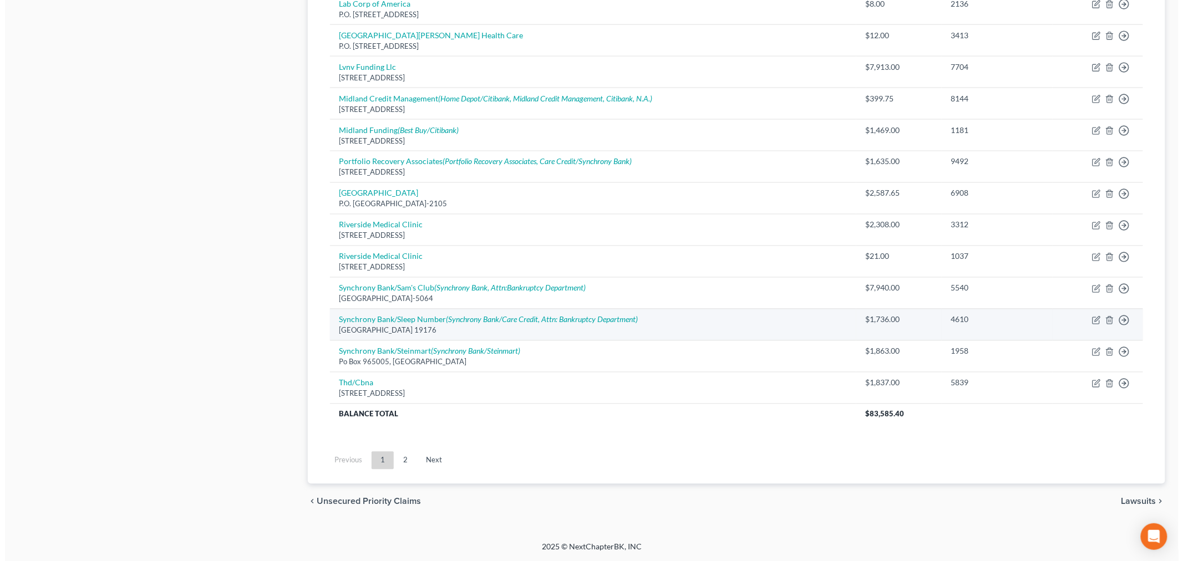
scroll to position [720, 0]
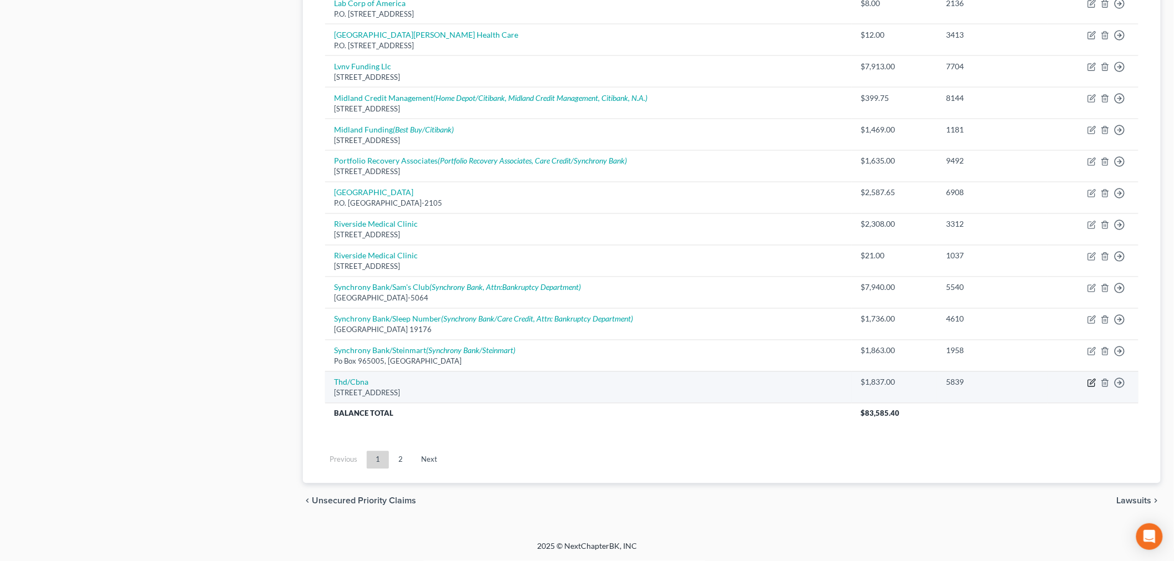
click at [1092, 387] on icon "button" at bounding box center [1091, 384] width 7 height 7
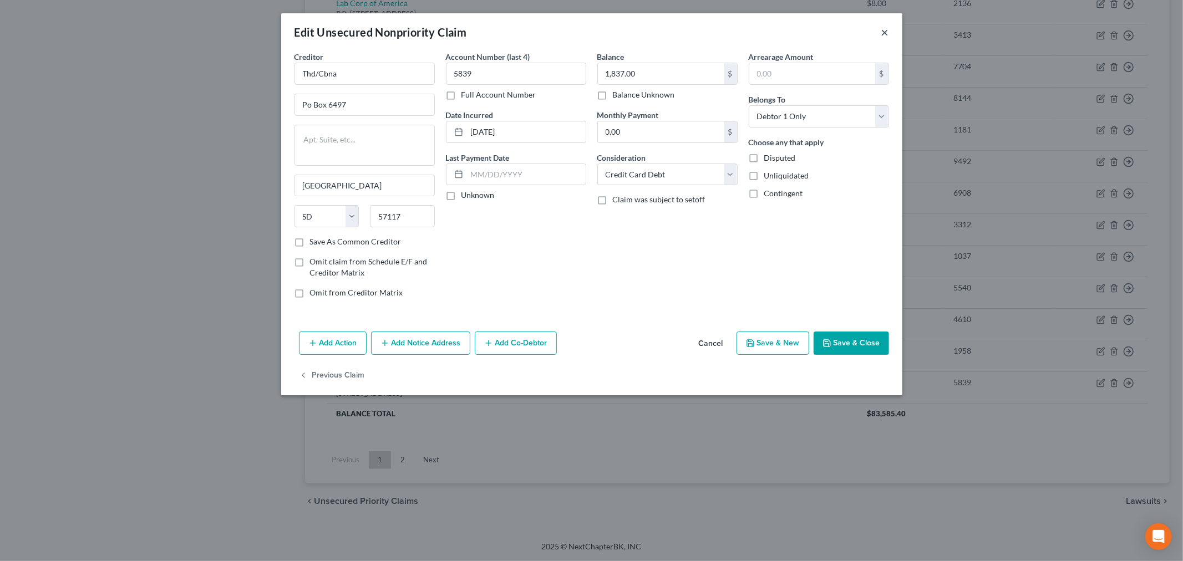
click at [881, 31] on button "×" at bounding box center [885, 32] width 8 height 13
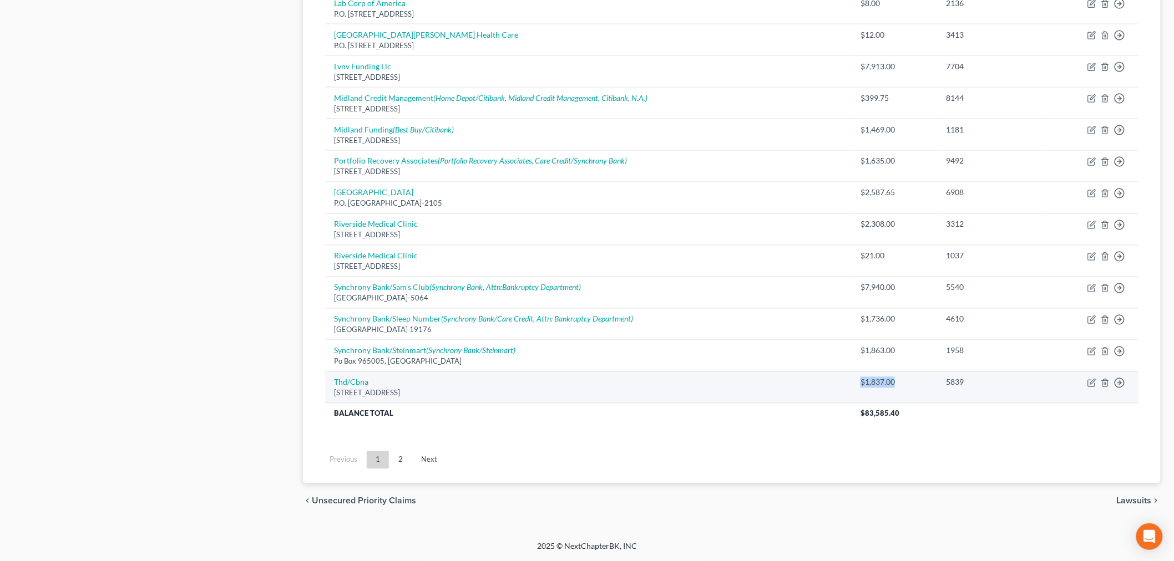
drag, startPoint x: 900, startPoint y: 380, endPoint x: 863, endPoint y: 380, distance: 37.2
click at [863, 380] on div "$1,837.00" at bounding box center [894, 382] width 68 height 11
copy div "$1,837.00"
click at [1103, 381] on polyline "button" at bounding box center [1105, 381] width 7 height 0
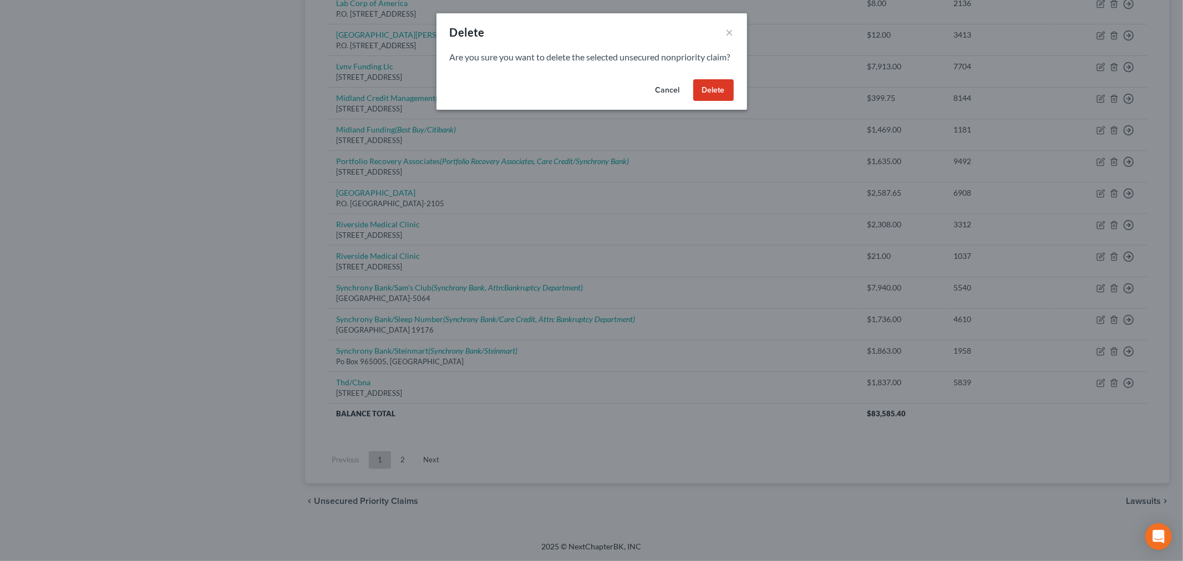
click at [713, 75] on div "Are you sure you want to delete the selected unsecured nonpriority claim?" at bounding box center [592, 63] width 311 height 24
click at [712, 94] on button "Delete" at bounding box center [713, 90] width 40 height 22
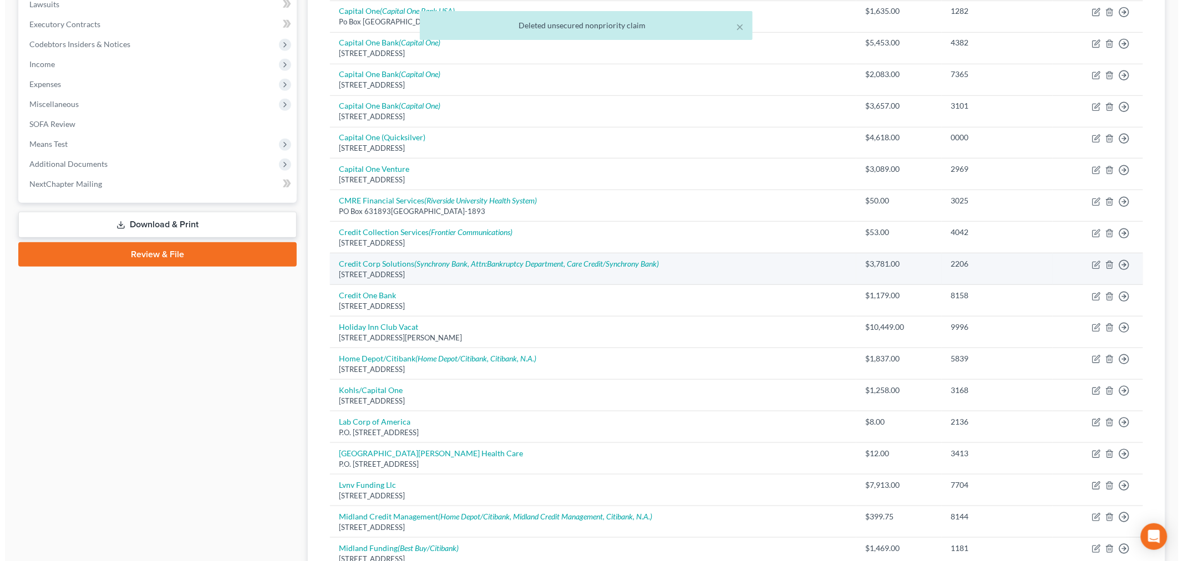
scroll to position [319, 0]
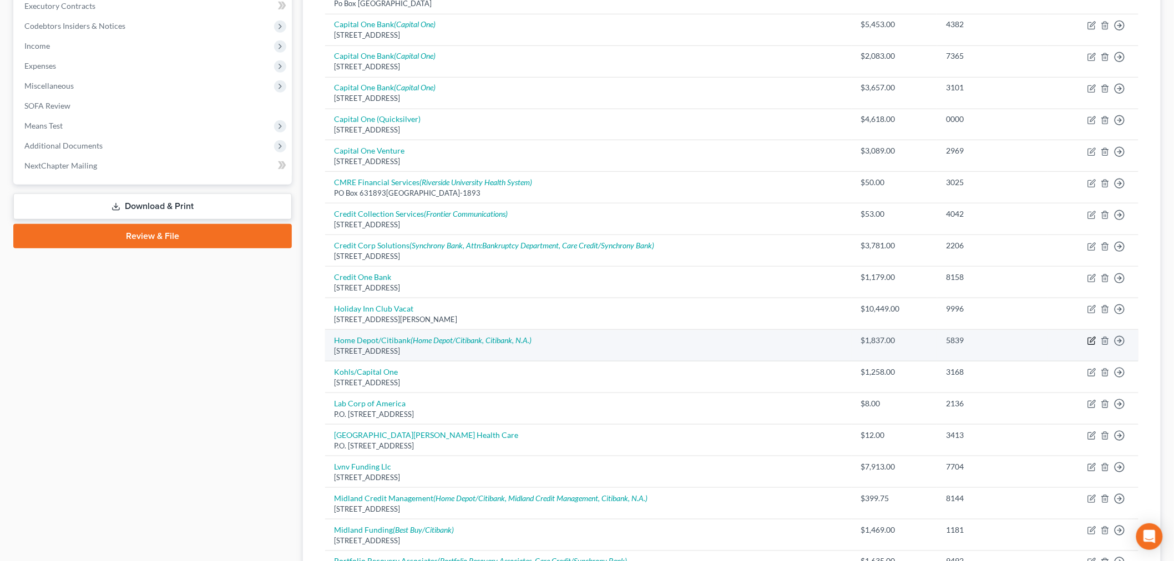
click at [1092, 338] on icon "button" at bounding box center [1091, 341] width 9 height 9
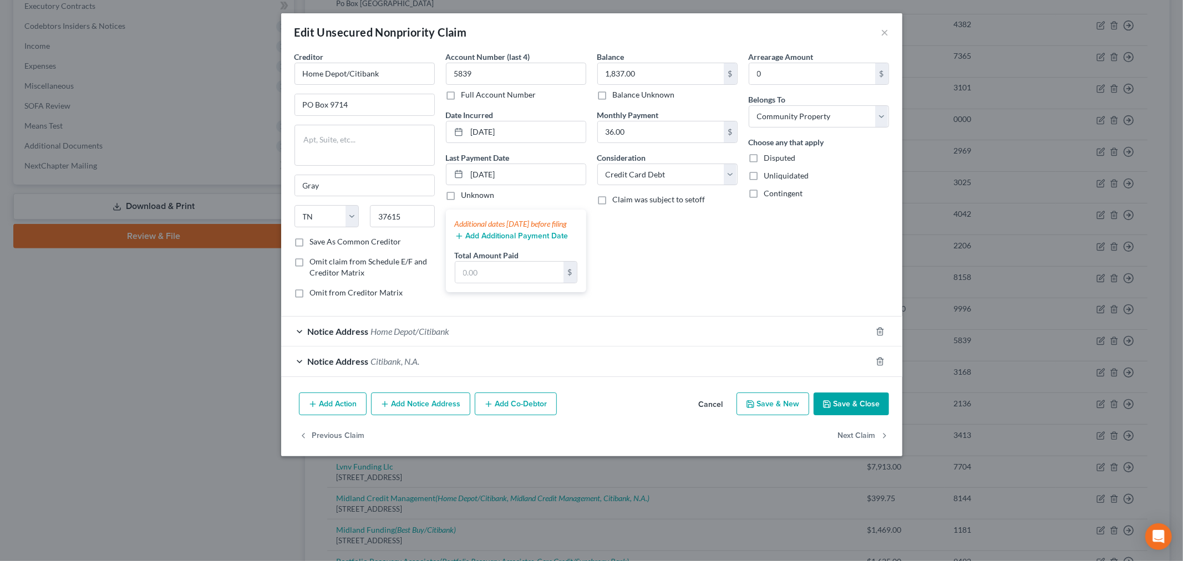
click at [395, 403] on button "Add Notice Address" at bounding box center [420, 404] width 99 height 23
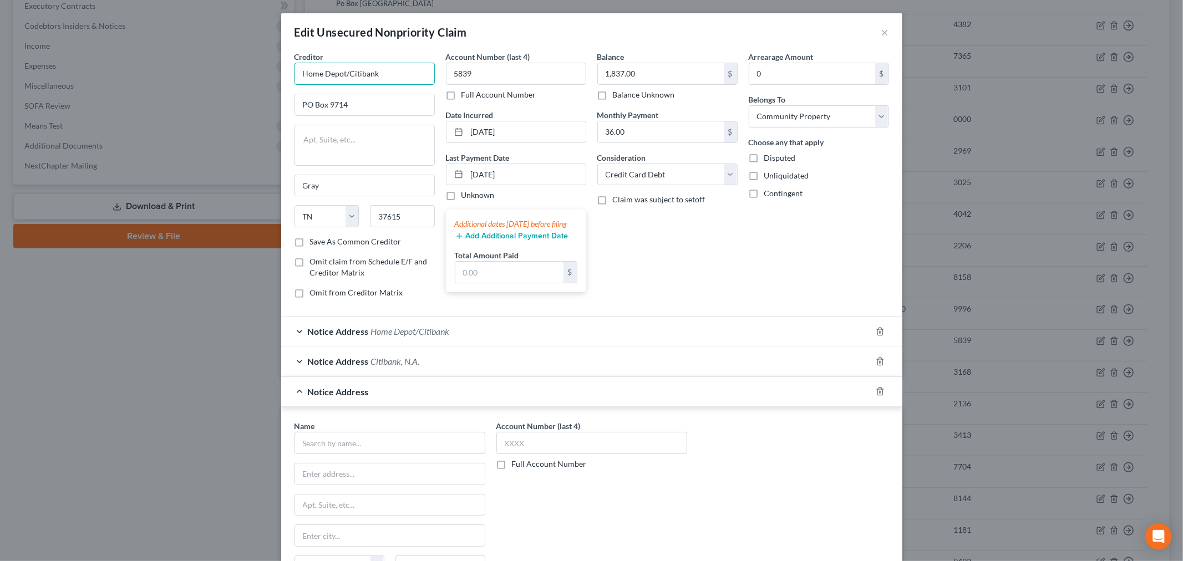
drag, startPoint x: 392, startPoint y: 79, endPoint x: 210, endPoint y: 78, distance: 182.0
click at [210, 77] on div "Edit Unsecured Nonpriority Claim × Creditor * Home Depot/Citibank PO Box 9714 G…" at bounding box center [591, 280] width 1183 height 561
click at [346, 463] on div "Name * State AL AK AR AZ CA CO CT DE DC FL GA GU HI ID IL IN IA KS KY LA ME MD …" at bounding box center [390, 509] width 191 height 178
click at [343, 453] on input "text" at bounding box center [390, 443] width 191 height 22
paste input "Home Depot/Citibank"
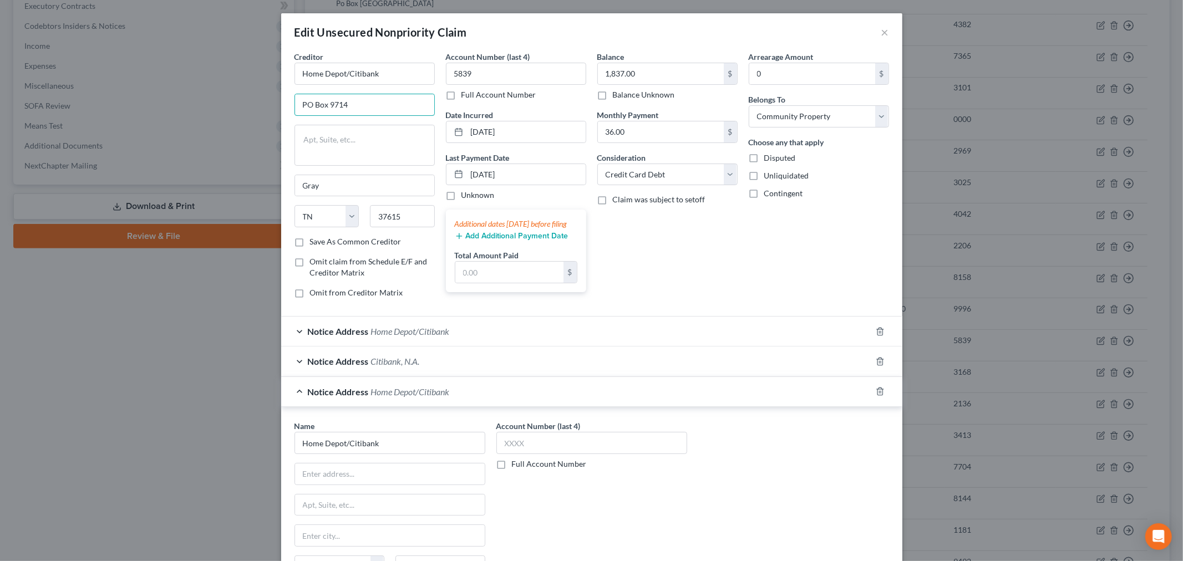
drag, startPoint x: 357, startPoint y: 102, endPoint x: 275, endPoint y: 104, distance: 81.6
click at [275, 104] on div "Edit Unsecured Nonpriority Claim × Creditor * Home Depot/Citibank PO Box 9714 G…" at bounding box center [591, 280] width 1183 height 561
click at [341, 474] on input "text" at bounding box center [390, 474] width 190 height 21
paste input "PO Box 9714"
drag, startPoint x: 401, startPoint y: 216, endPoint x: 342, endPoint y: 212, distance: 58.9
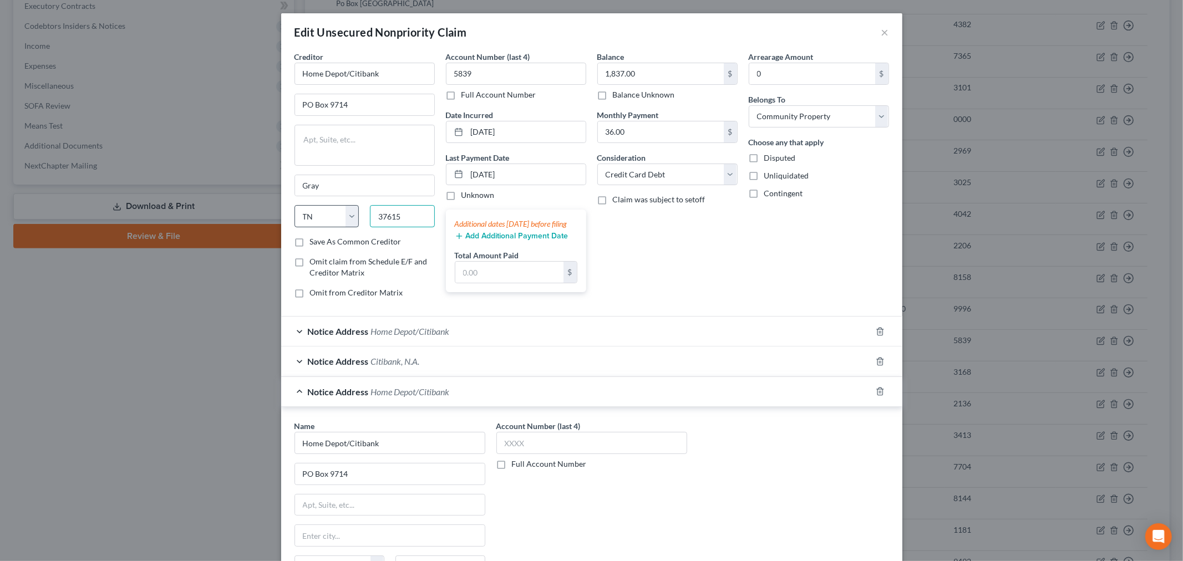
click at [342, 212] on div "State AL AK AR AZ CA CO CT DE DC FL GA GU HI ID IL IN IA KS KY LA ME MD MA MI M…" at bounding box center [364, 220] width 151 height 31
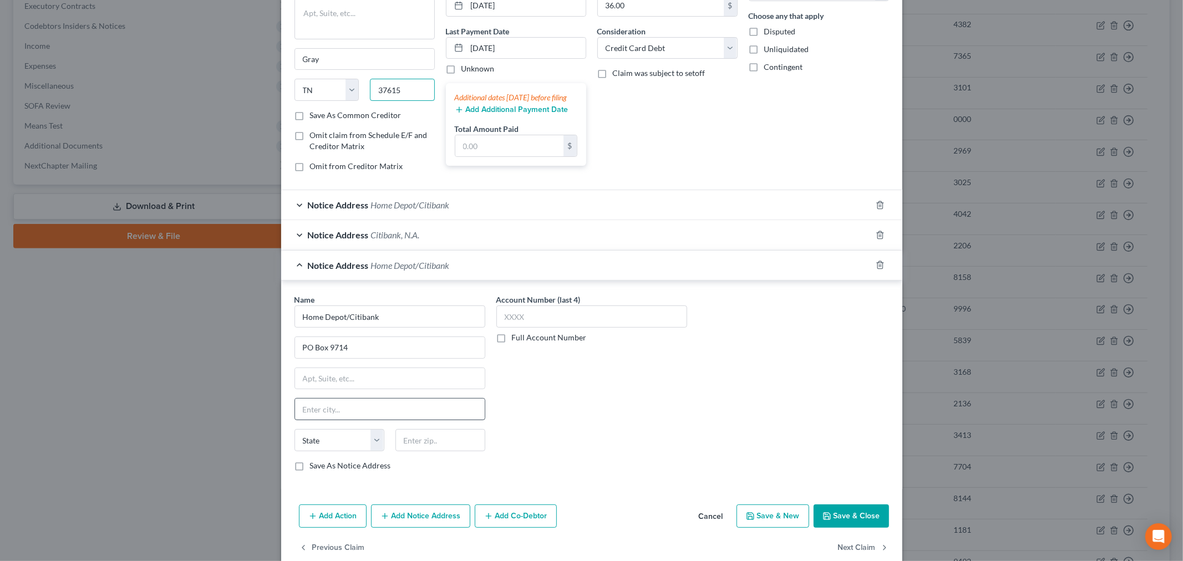
scroll to position [153, 0]
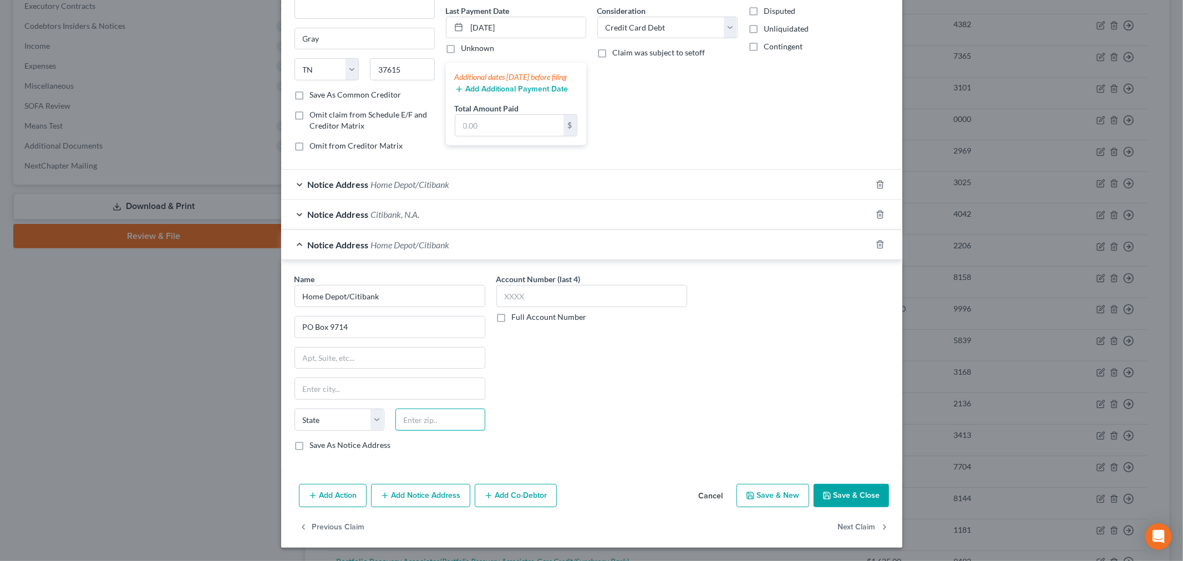
click at [444, 425] on input "text" at bounding box center [441, 420] width 90 height 22
paste input "37615"
click at [516, 384] on div "Account Number (last 4) Full Account Number" at bounding box center [592, 366] width 202 height 186
drag, startPoint x: 336, startPoint y: 388, endPoint x: 270, endPoint y: 388, distance: 65.5
click at [270, 388] on div "Edit Unsecured Nonpriority Claim × Creditor * Home Depot/Citibank PO Box 9714 G…" at bounding box center [591, 280] width 1183 height 561
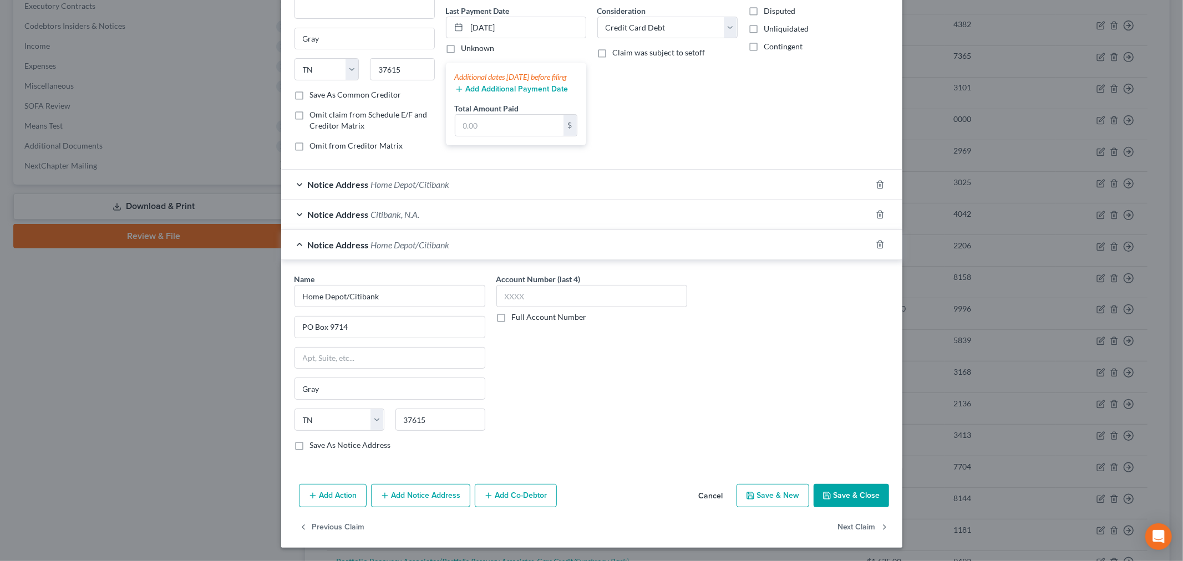
click at [585, 382] on div "Account Number (last 4) Full Account Number" at bounding box center [592, 366] width 202 height 186
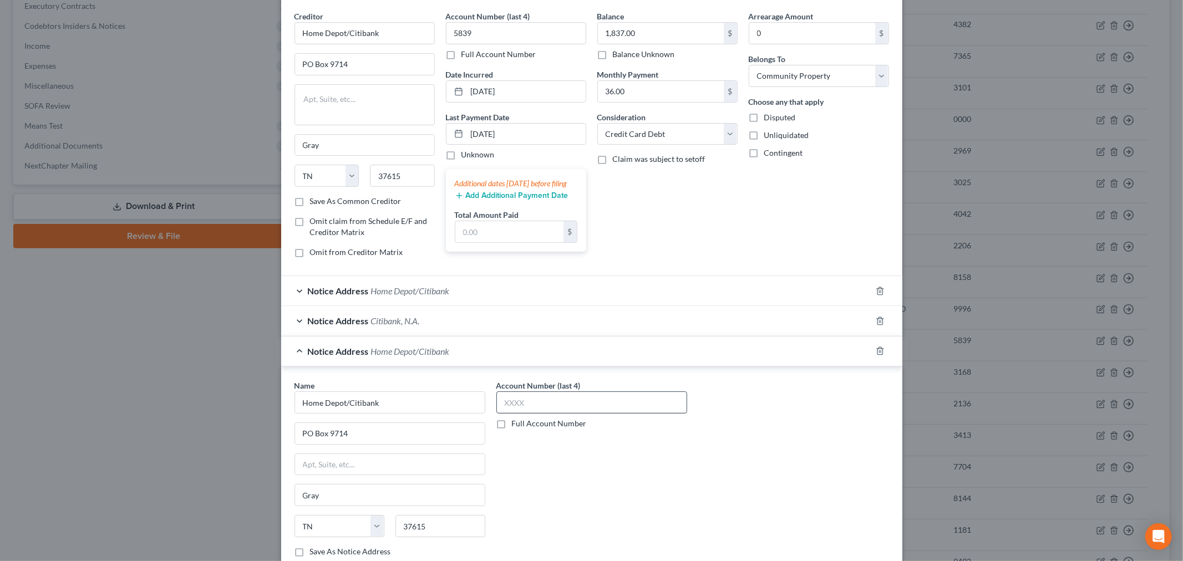
scroll to position [62, 0]
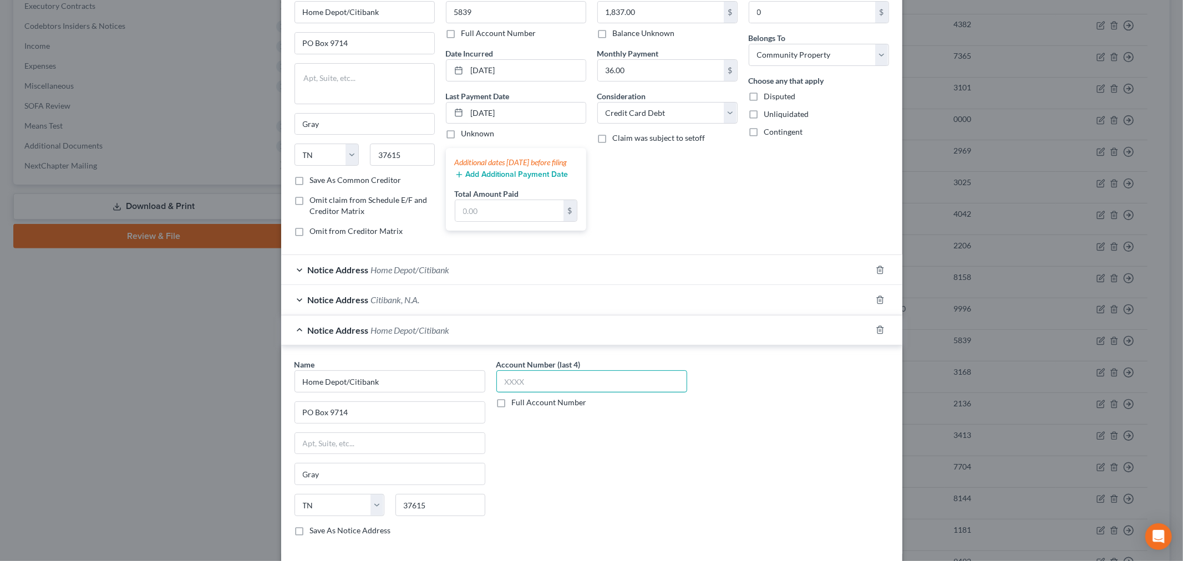
click at [551, 380] on input "text" at bounding box center [591, 382] width 191 height 22
click at [552, 470] on div "Account Number (last 4) 5839 Full Account Number" at bounding box center [592, 452] width 202 height 186
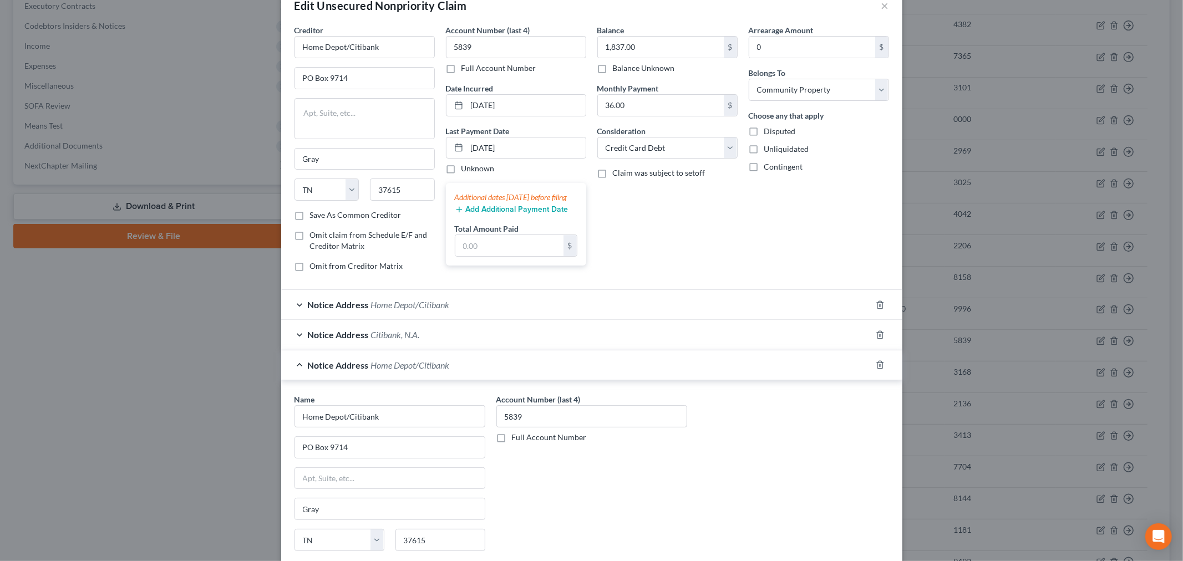
scroll to position [0, 0]
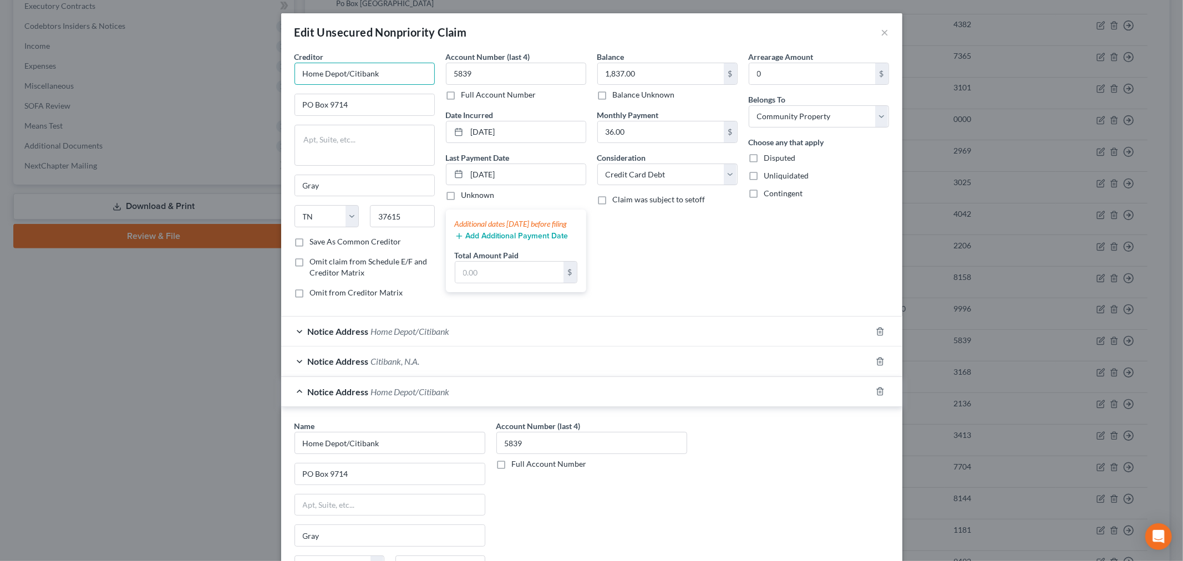
click at [381, 65] on input "Home Depot/Citibank" at bounding box center [365, 74] width 140 height 22
drag, startPoint x: 384, startPoint y: 72, endPoint x: 298, endPoint y: 75, distance: 86.6
click at [298, 75] on input "Home Depot/Citibank" at bounding box center [365, 74] width 140 height 22
click at [367, 96] on div "Radius Global Solutions" at bounding box center [360, 93] width 115 height 11
click at [652, 253] on div "Balance 1,837.00 $ Balance Unknown Balance Undetermined 1,837.00 $ Balance Unkn…" at bounding box center [667, 179] width 151 height 256
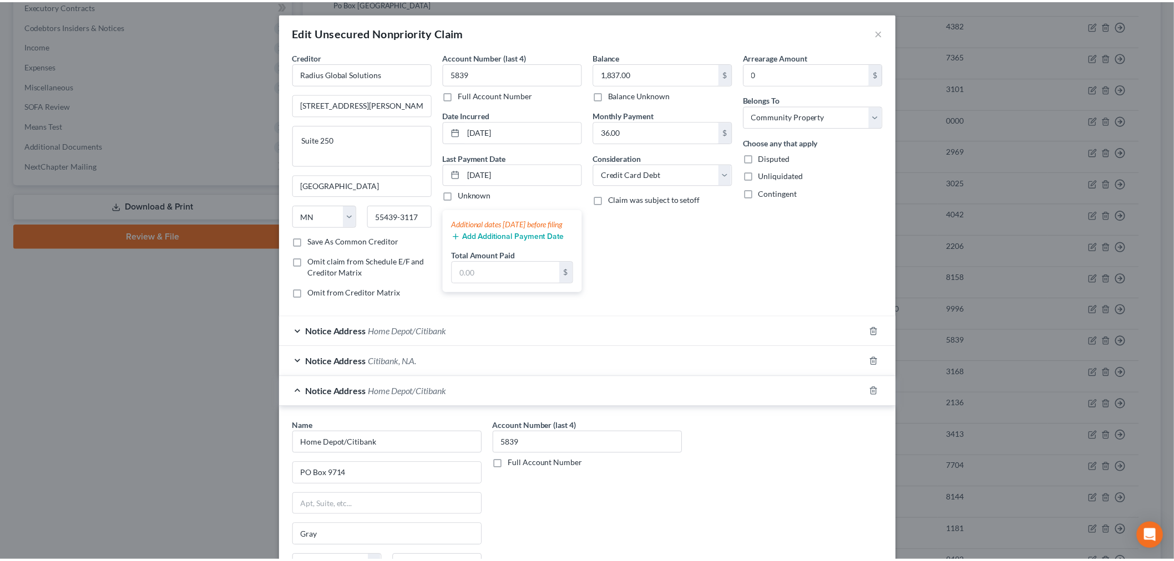
scroll to position [153, 0]
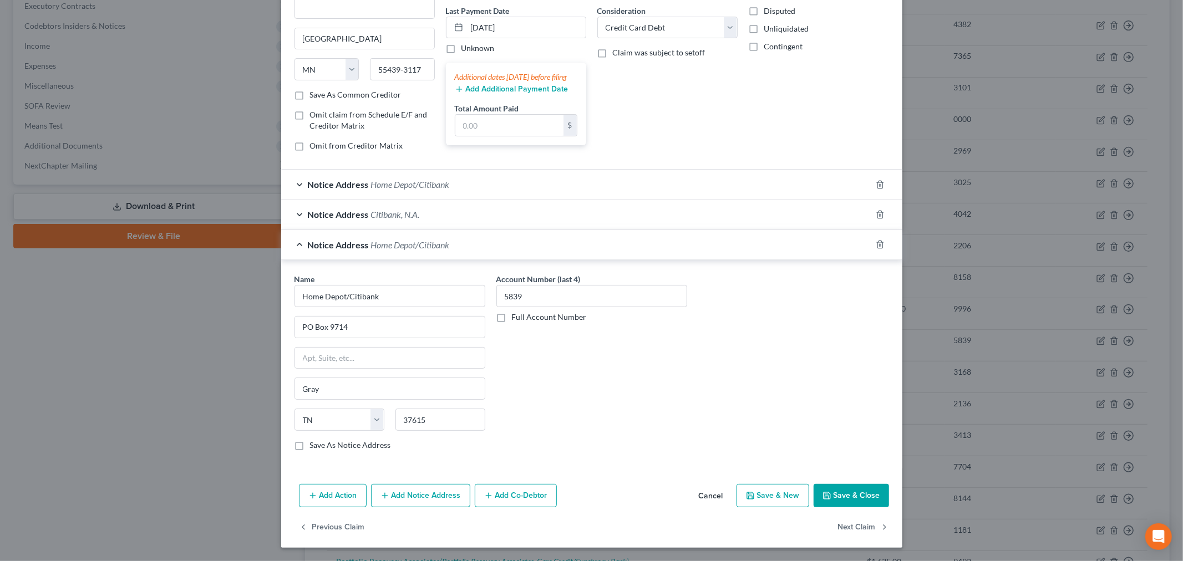
click at [854, 496] on button "Save & Close" at bounding box center [851, 495] width 75 height 23
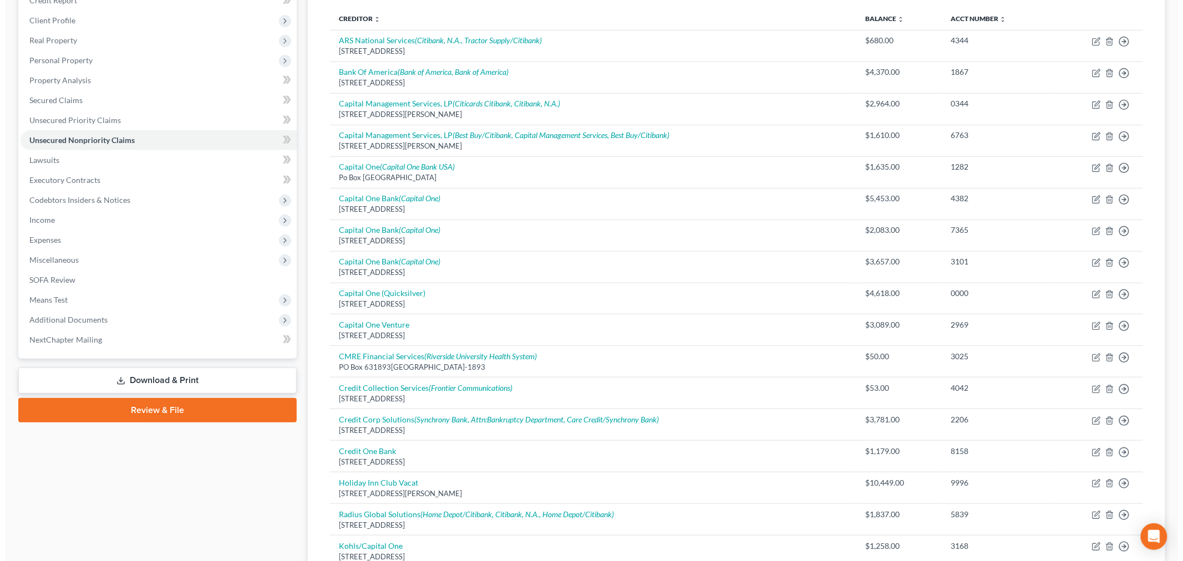
scroll to position [134, 0]
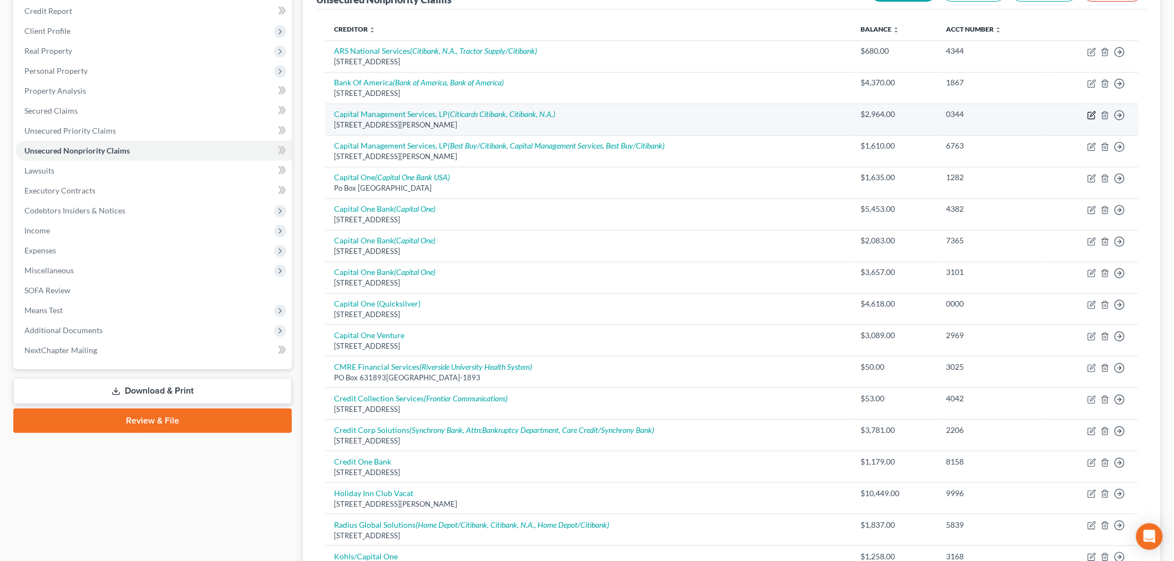
click at [1095, 113] on icon "button" at bounding box center [1092, 114] width 5 height 5
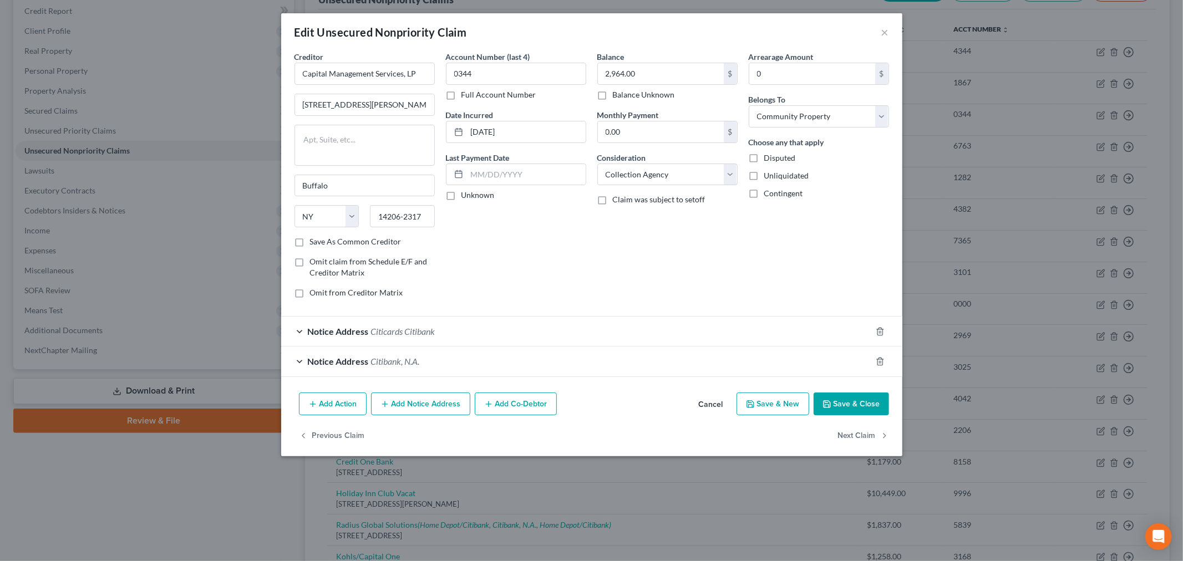
drag, startPoint x: 403, startPoint y: 412, endPoint x: 389, endPoint y: 412, distance: 14.4
click at [404, 412] on button "Add Notice Address" at bounding box center [420, 404] width 99 height 23
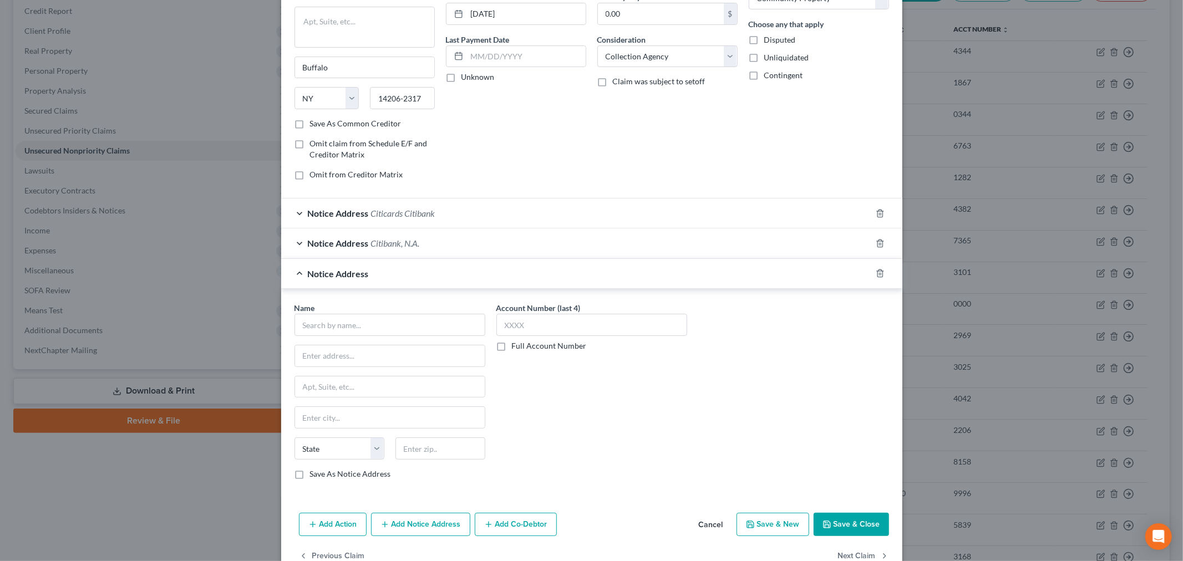
scroll to position [123, 0]
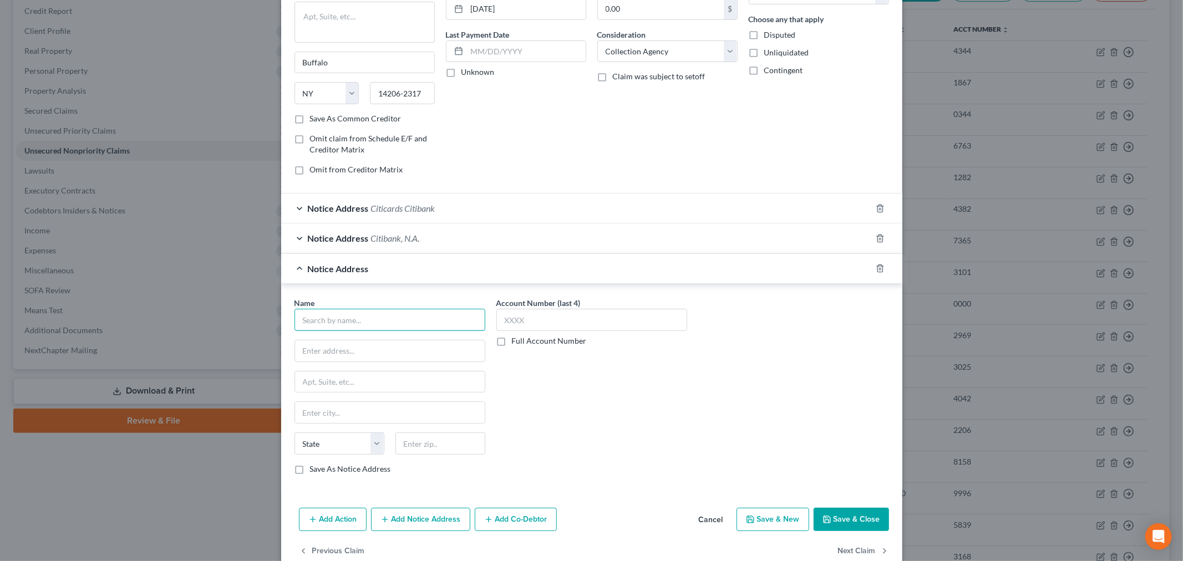
click at [351, 316] on input "text" at bounding box center [390, 320] width 191 height 22
click at [577, 374] on div "Account Number (last 4) Full Account Number" at bounding box center [592, 390] width 202 height 186
click at [545, 324] on input "text" at bounding box center [591, 320] width 191 height 22
click at [551, 376] on div "Account Number (last 4) 0344 Full Account Number" at bounding box center [592, 390] width 202 height 186
drag, startPoint x: 392, startPoint y: 346, endPoint x: 290, endPoint y: 357, distance: 102.7
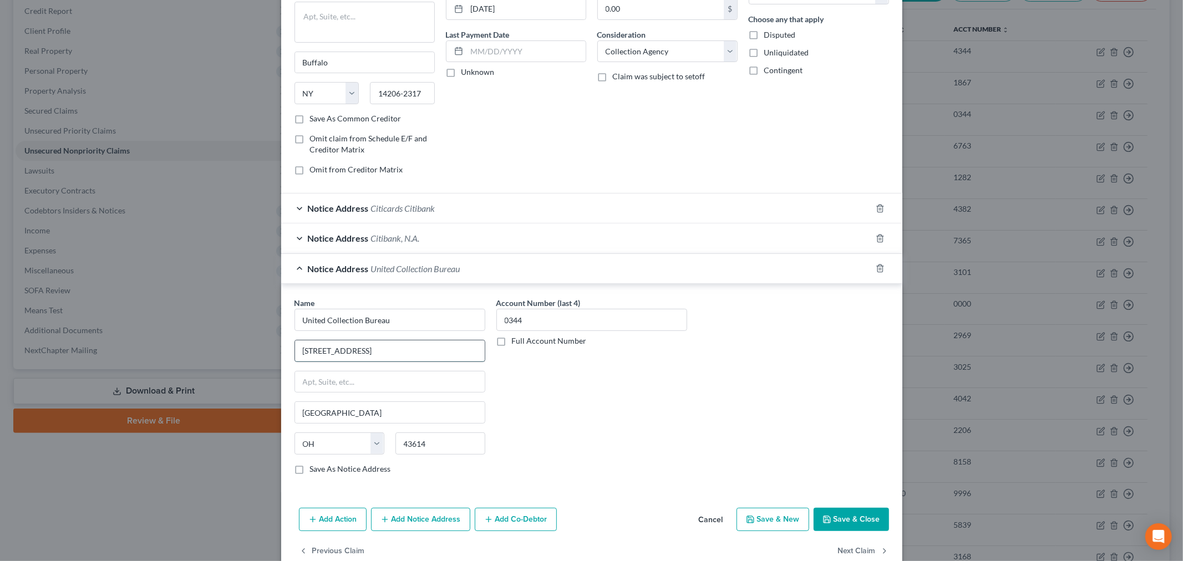
click at [295, 357] on input "5620 Southwyck Blvd" at bounding box center [390, 351] width 190 height 21
click at [578, 415] on div "Account Number (last 4) 0344 Full Account Number" at bounding box center [592, 390] width 202 height 186
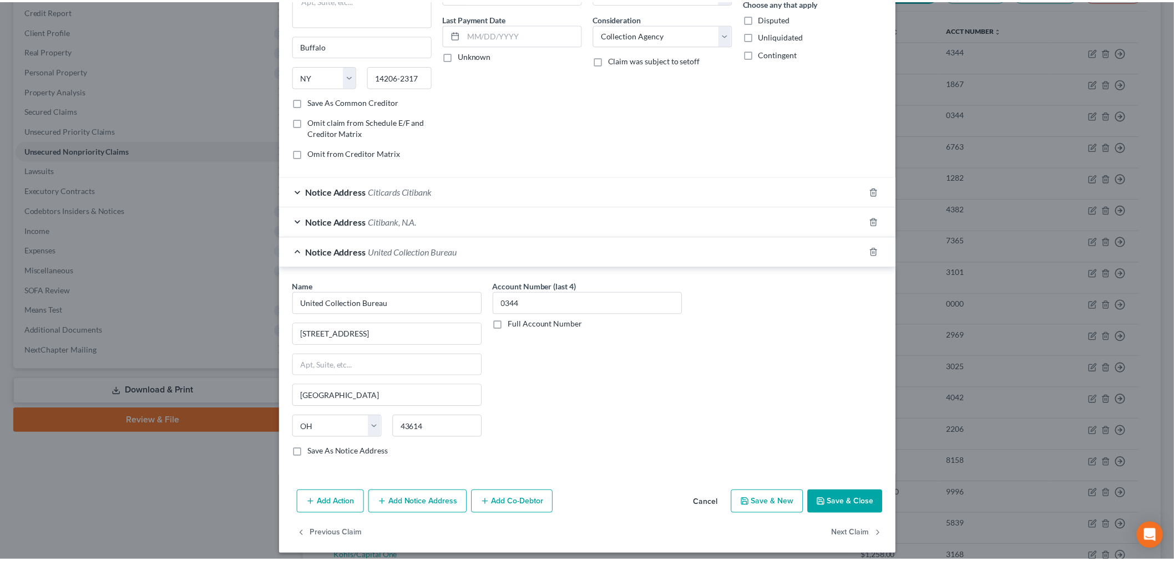
scroll to position [148, 0]
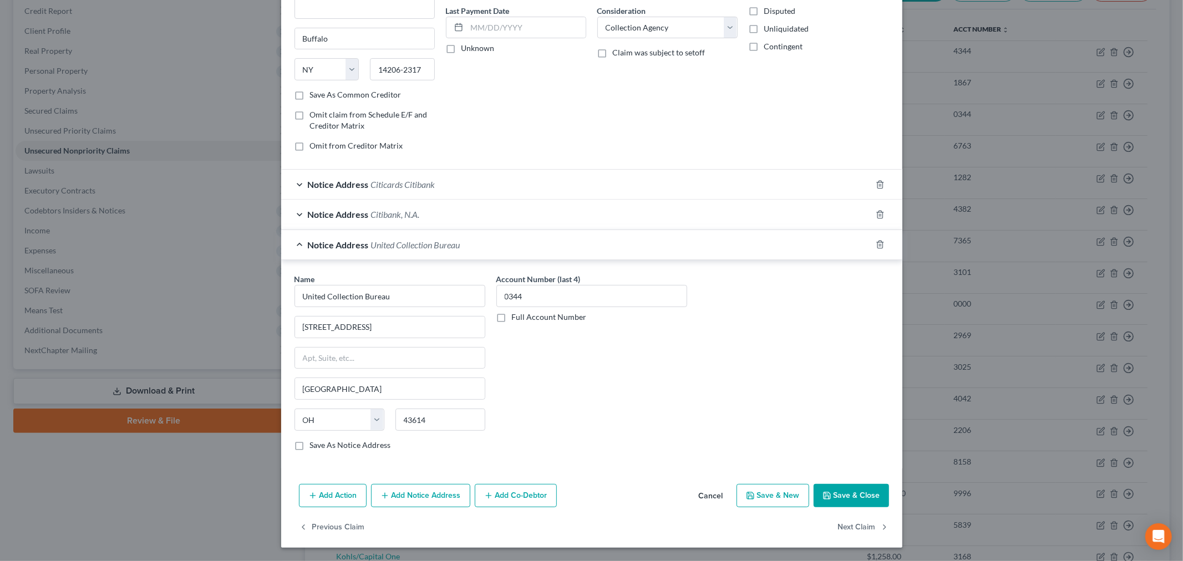
click at [834, 498] on button "Save & Close" at bounding box center [851, 495] width 75 height 23
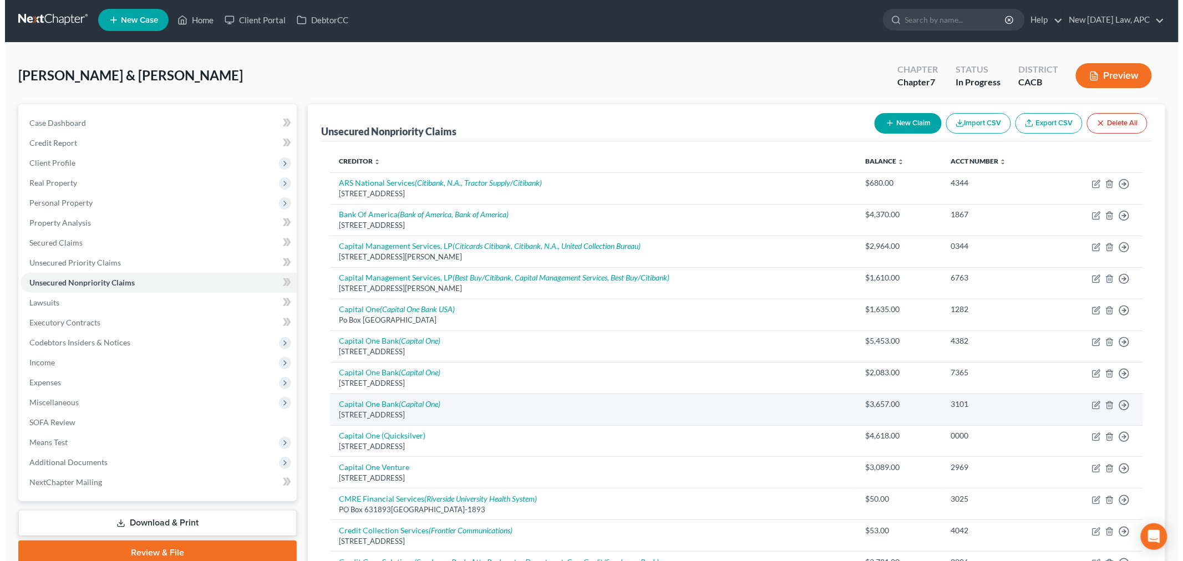
scroll to position [0, 0]
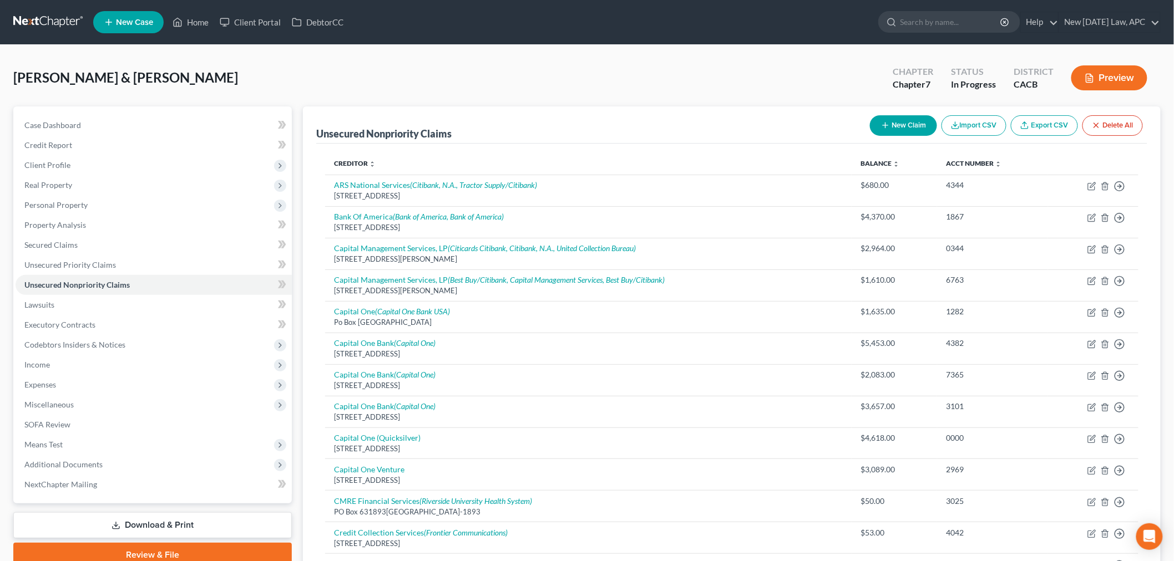
click at [901, 124] on button "New Claim" at bounding box center [903, 125] width 67 height 21
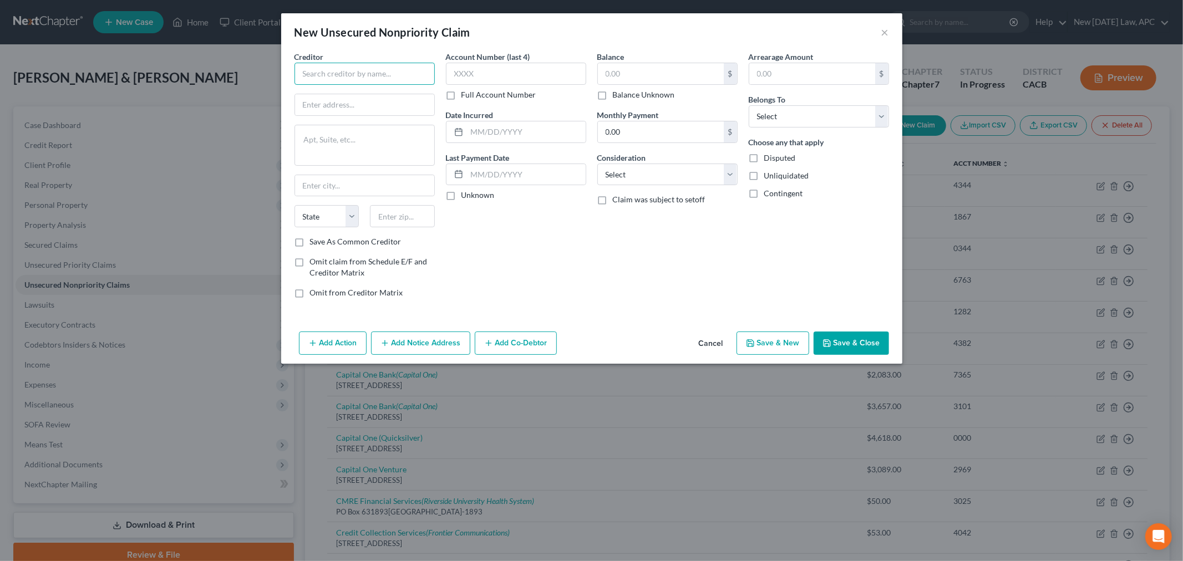
click at [390, 80] on input "text" at bounding box center [365, 74] width 140 height 22
click at [464, 223] on div "Account Number (last 4) Full Account Number Date Incurred Last Payment Date Unk…" at bounding box center [515, 179] width 151 height 256
click at [424, 220] on input "14231" at bounding box center [402, 216] width 65 height 22
click at [345, 184] on input "Buffalo" at bounding box center [364, 185] width 139 height 21
click at [346, 184] on input "Buffalo" at bounding box center [364, 185] width 139 height 21
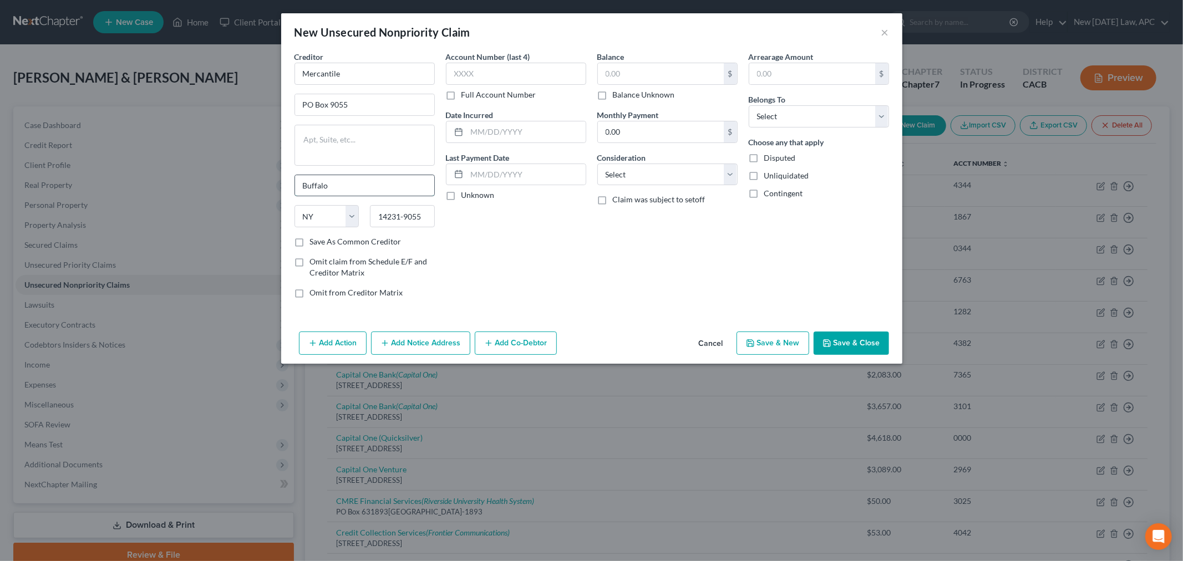
drag, startPoint x: 352, startPoint y: 193, endPoint x: 296, endPoint y: 193, distance: 56.0
click at [296, 193] on input "Buffalo" at bounding box center [364, 185] width 139 height 21
click at [474, 74] on input "text" at bounding box center [516, 74] width 140 height 22
click at [647, 81] on input "text" at bounding box center [661, 73] width 126 height 21
click at [640, 178] on select "Select Cable / Satellite Services Collection Agency Credit Card Debt Debt Couns…" at bounding box center [667, 175] width 140 height 22
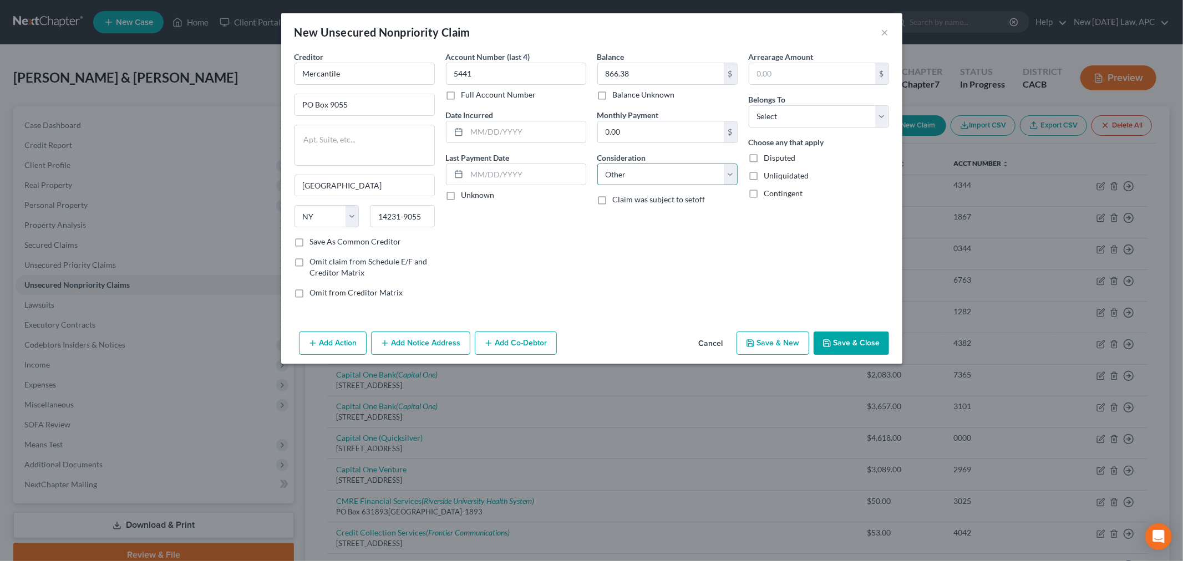
click at [597, 164] on select "Select Cable / Satellite Services Collection Agency Credit Card Debt Debt Couns…" at bounding box center [667, 175] width 140 height 22
click at [652, 176] on select "Select Cable / Satellite Services Collection Agency Credit Card Debt Debt Couns…" at bounding box center [667, 175] width 140 height 22
click at [597, 164] on select "Select Cable / Satellite Services Collection Agency Credit Card Debt Debt Couns…" at bounding box center [667, 175] width 140 height 22
click at [653, 267] on div "Balance 866.38 $ Balance Unknown Balance Undetermined 866.38 $ Balance Unknown …" at bounding box center [667, 179] width 151 height 256
click at [784, 116] on select "Select Debtor 1 Only Debtor 2 Only Debtor 1 And Debtor 2 Only At Least One Of T…" at bounding box center [819, 116] width 140 height 22
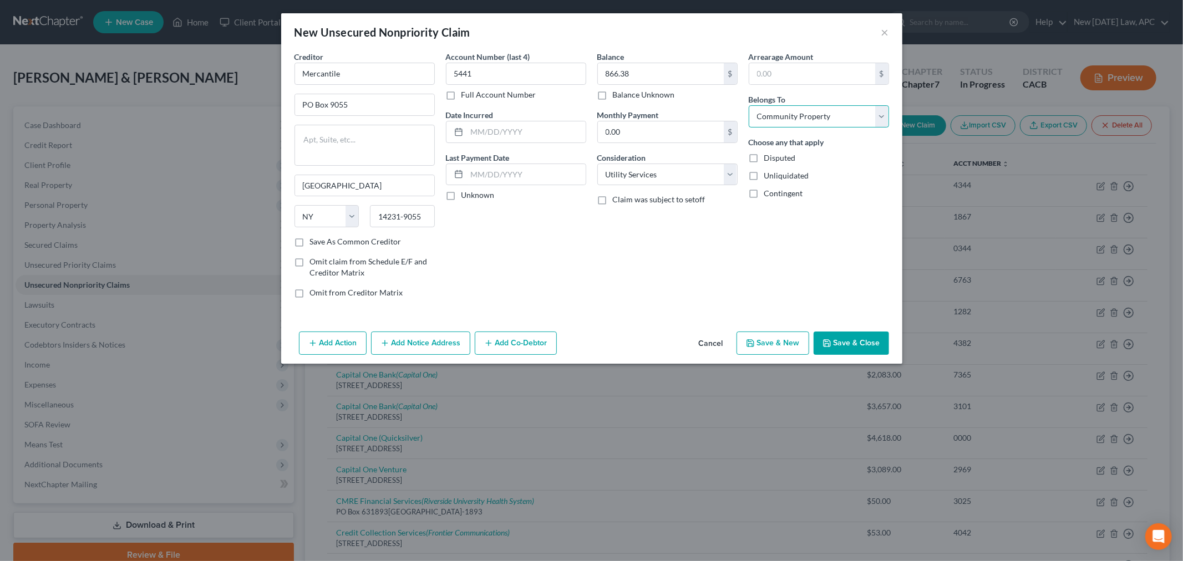
click at [749, 105] on select "Select Debtor 1 Only Debtor 2 Only Debtor 1 And Debtor 2 Only At Least One Of T…" at bounding box center [819, 116] width 140 height 22
click at [744, 234] on div "Arrearage Amount $ Belongs To * Select Debtor 1 Only Debtor 2 Only Debtor 1 And…" at bounding box center [818, 179] width 151 height 256
click at [425, 354] on button "Add Notice Address" at bounding box center [420, 343] width 99 height 23
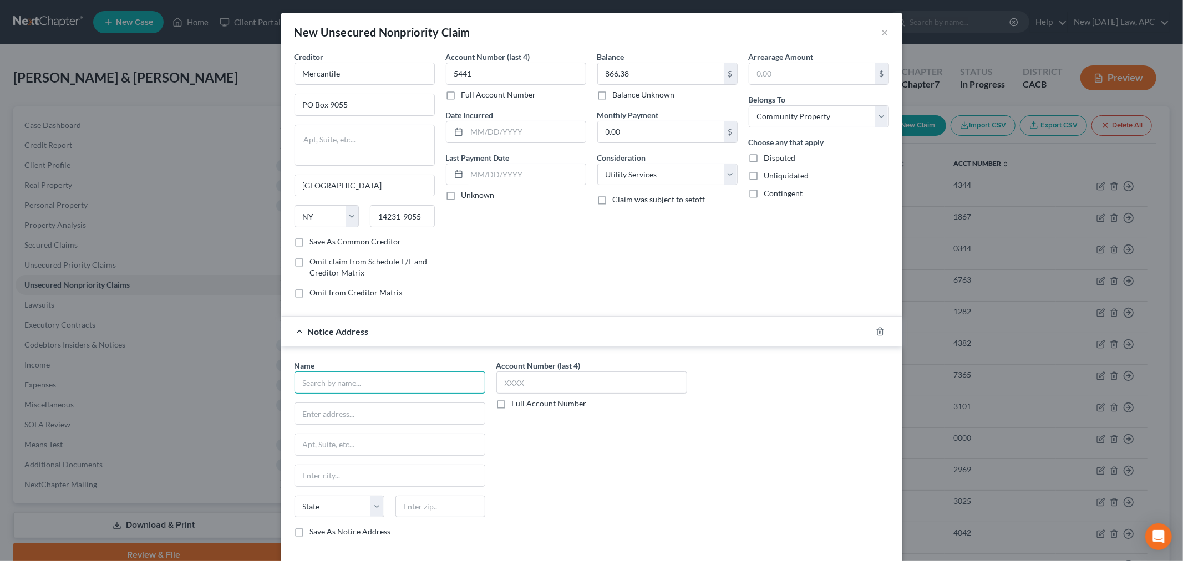
click at [325, 376] on input "text" at bounding box center [390, 383] width 191 height 22
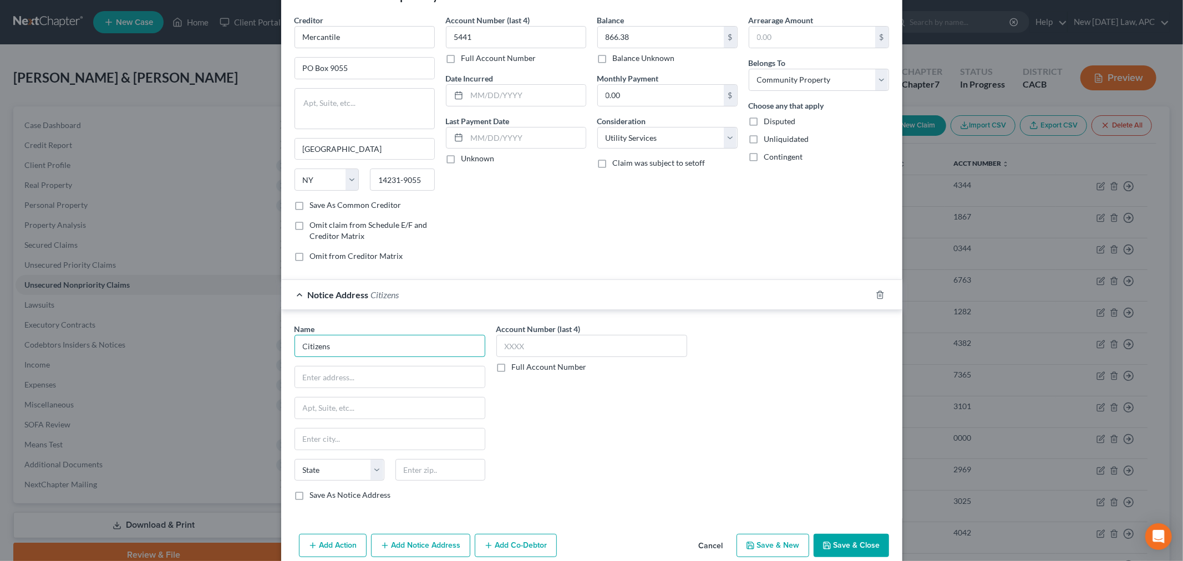
scroll to position [56, 0]
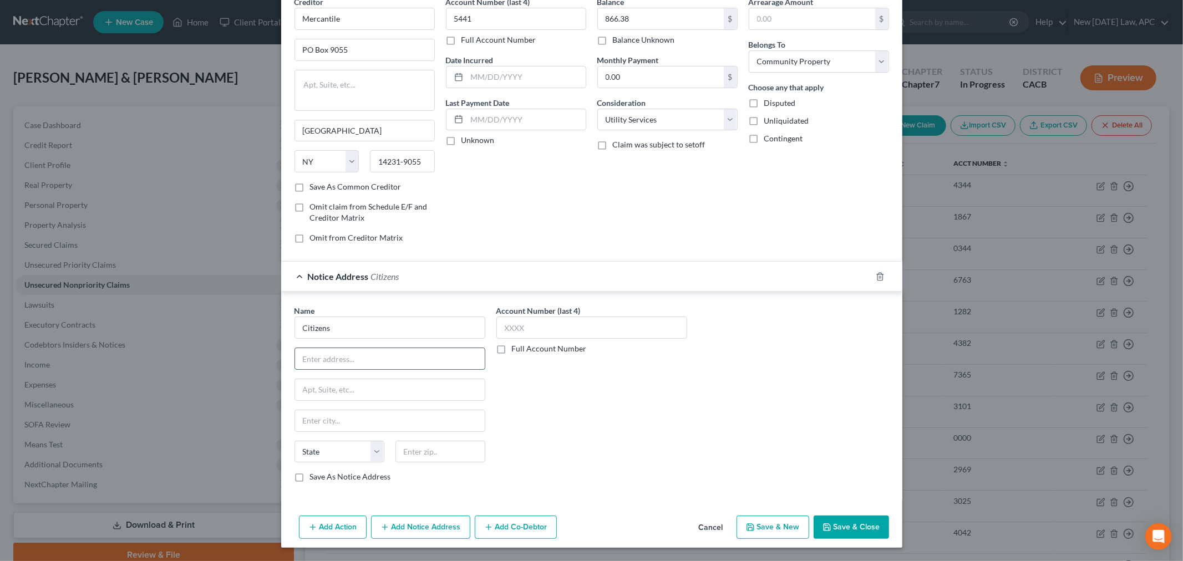
click at [372, 361] on input "text" at bounding box center [390, 358] width 190 height 21
paste input "One Citizens Plaza"
click at [447, 450] on input "text" at bounding box center [441, 452] width 90 height 22
paste input "02903"
click at [550, 427] on div "Account Number (last 4) Full Account Number" at bounding box center [592, 398] width 202 height 186
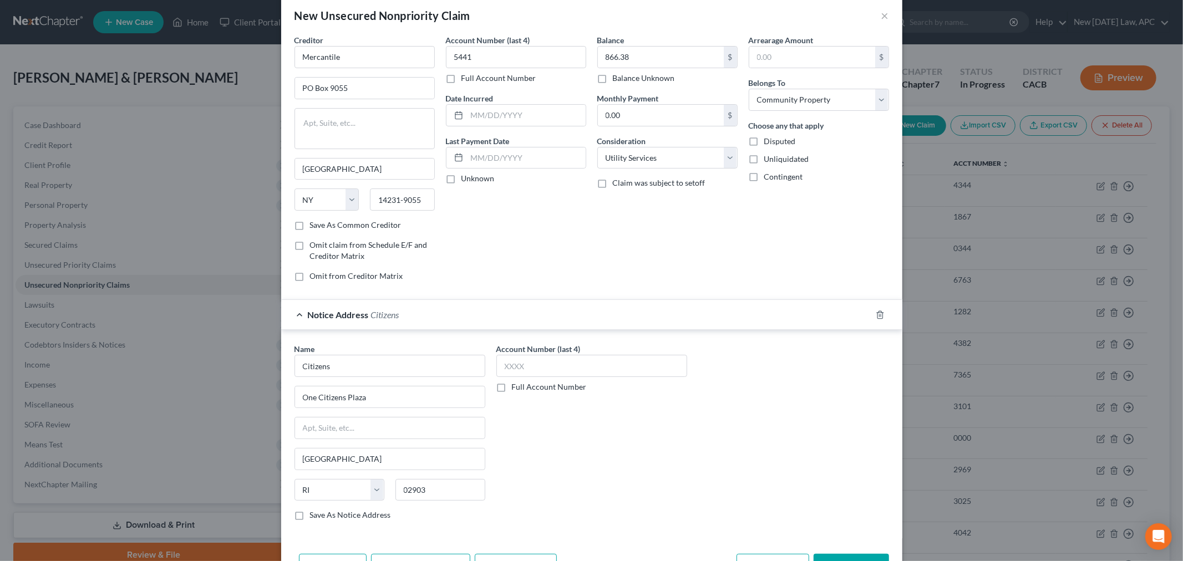
scroll to position [0, 0]
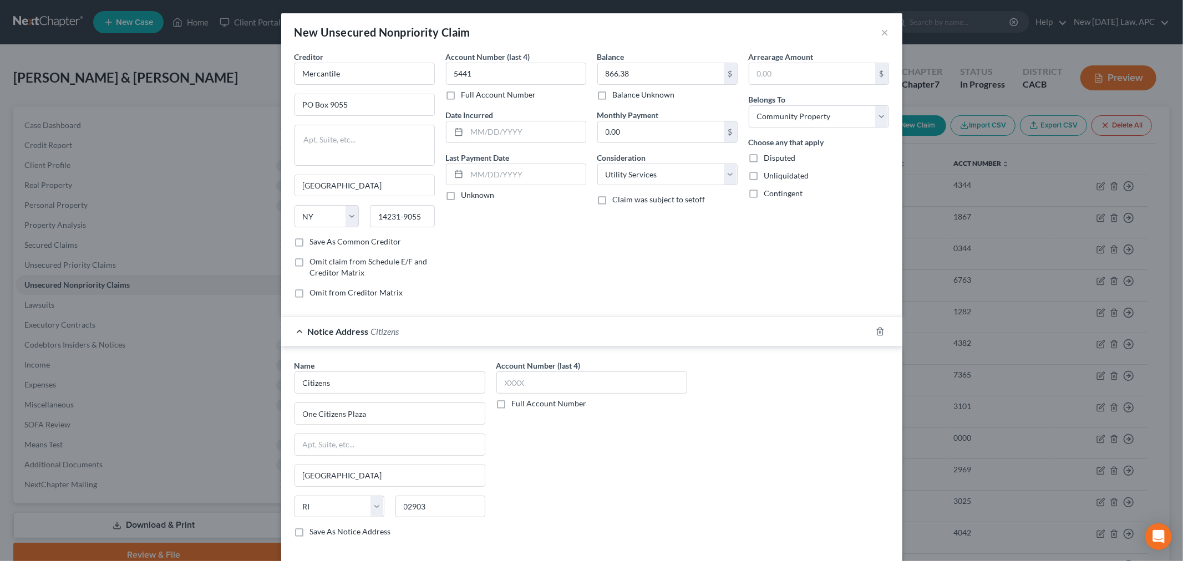
click at [555, 370] on label "Account Number (last 4)" at bounding box center [538, 366] width 84 height 12
click at [555, 380] on input "text" at bounding box center [591, 383] width 191 height 22
click at [572, 435] on div "Account Number (last 4) 5441 Full Account Number" at bounding box center [592, 453] width 202 height 186
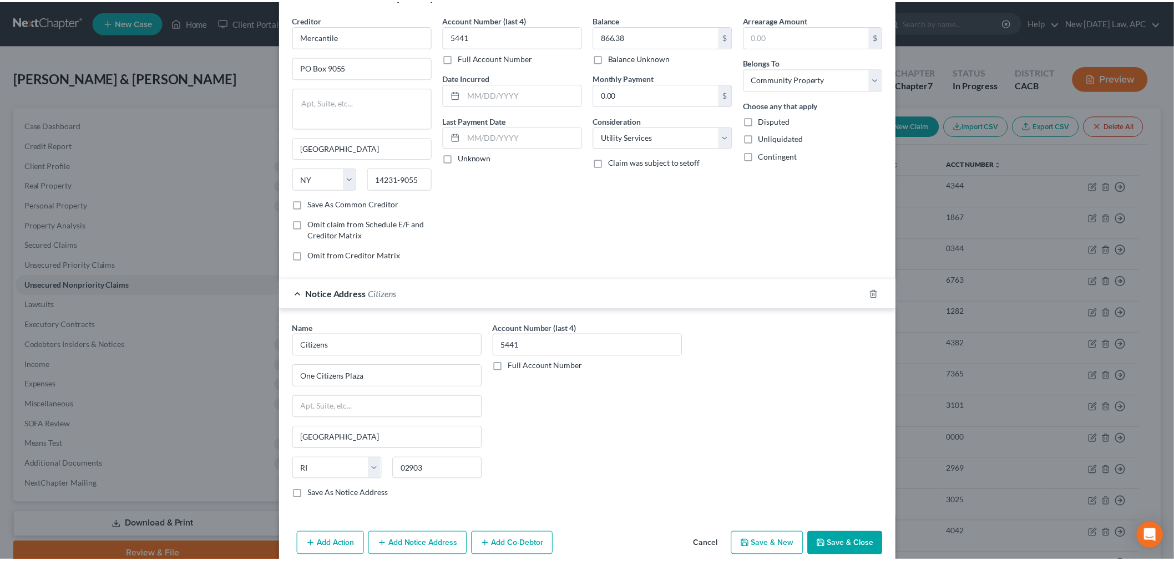
scroll to position [56, 0]
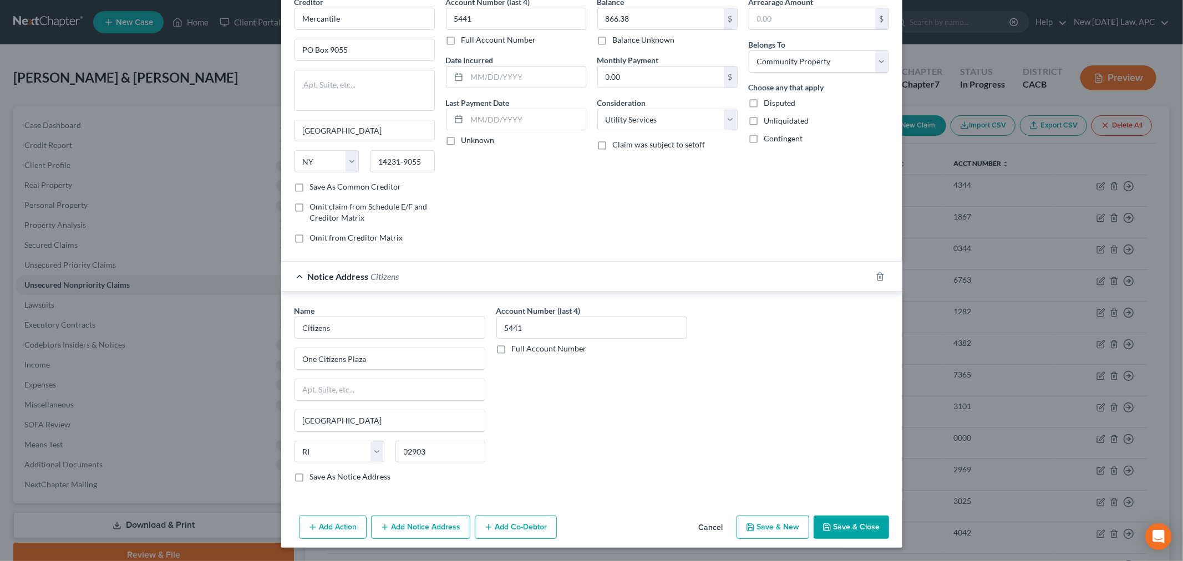
click at [818, 514] on div "Add Action Add Notice Address Add Co-Debtor Cancel Save & New Save & Close" at bounding box center [591, 529] width 621 height 37
click at [822, 522] on button "Save & Close" at bounding box center [851, 527] width 75 height 23
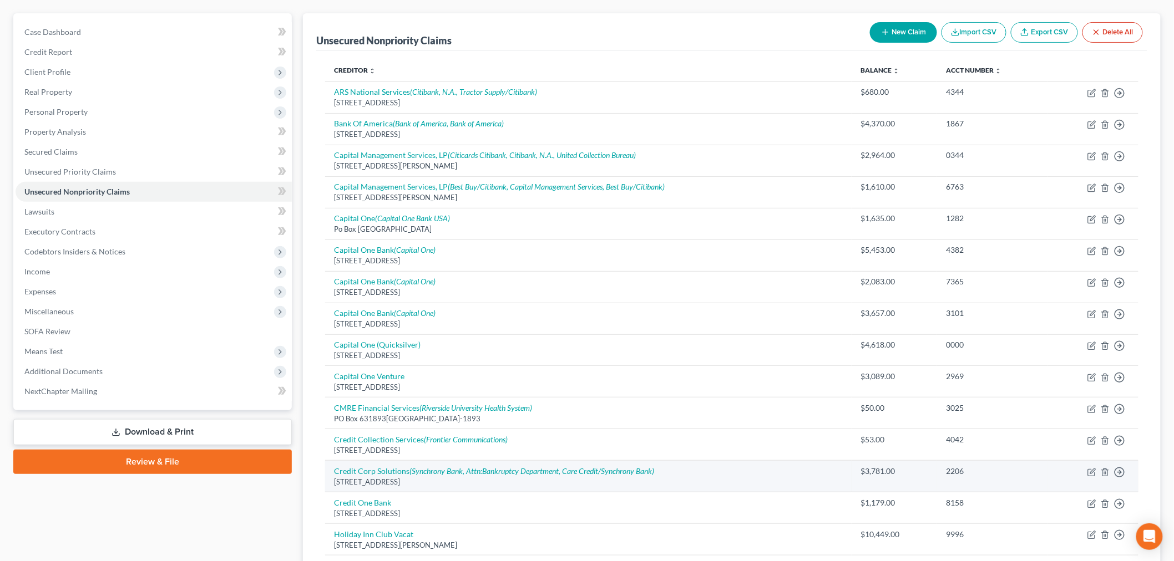
scroll to position [246, 0]
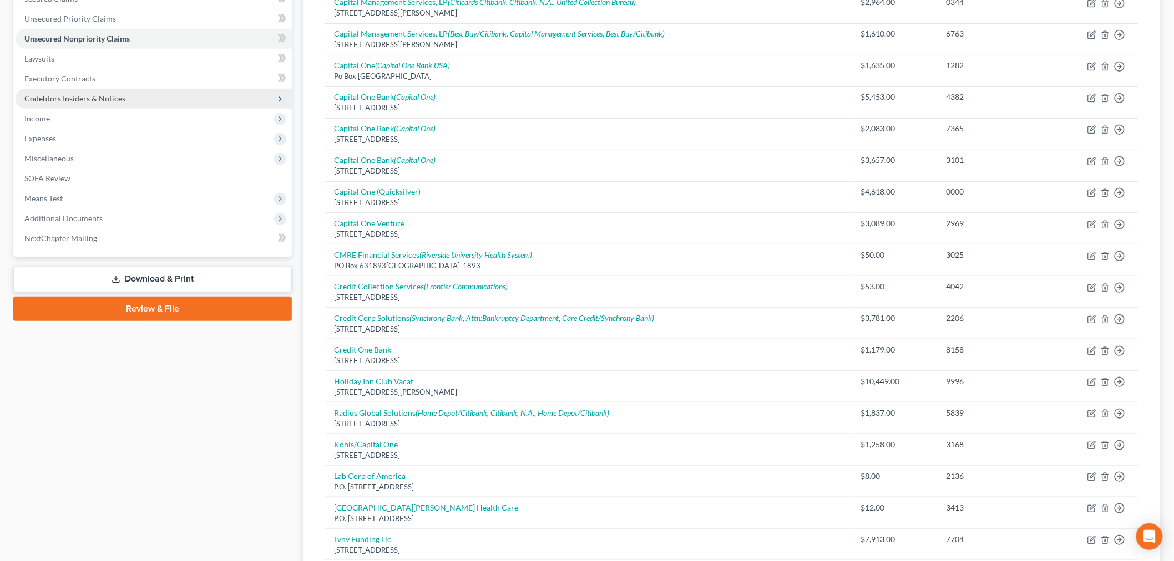
click at [82, 99] on span "Codebtors Insiders & Notices" at bounding box center [74, 98] width 101 height 9
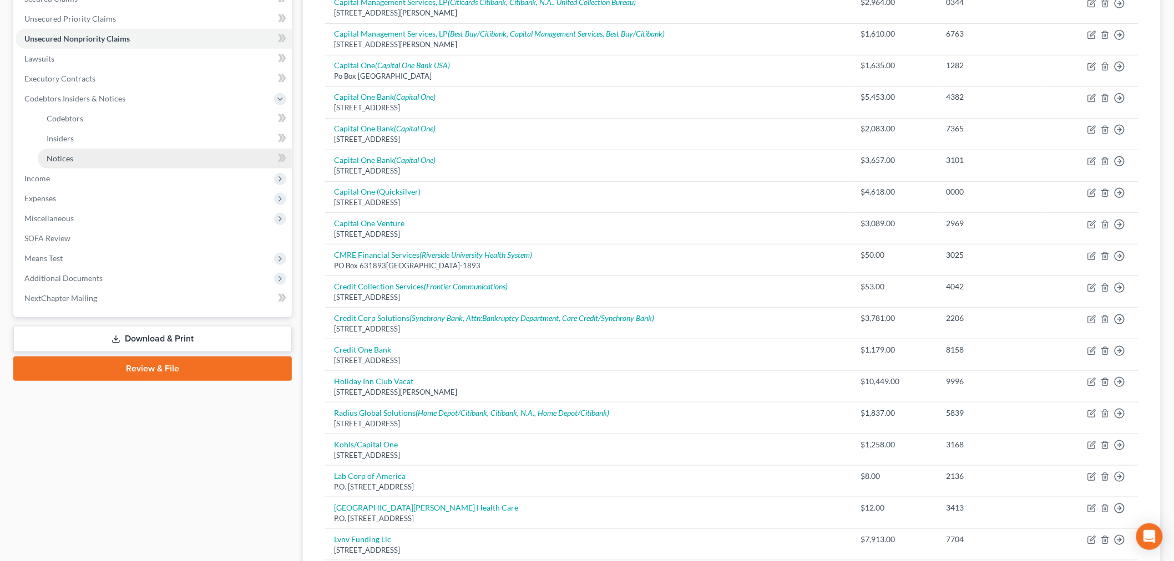
click at [92, 149] on link "Notices" at bounding box center [165, 159] width 254 height 20
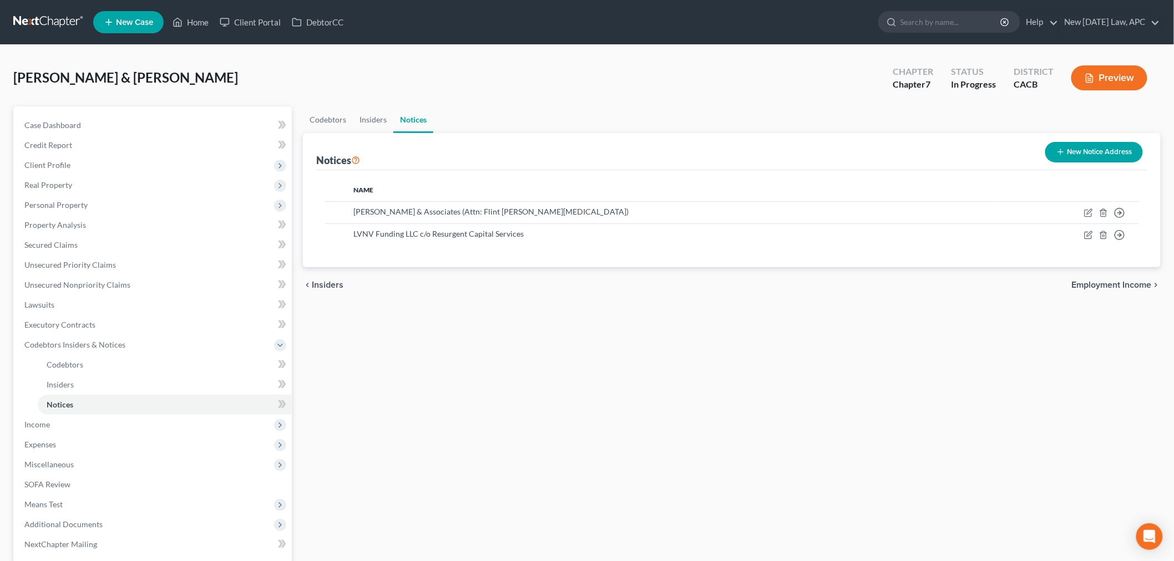
click at [1062, 161] on button "New Notice Address" at bounding box center [1094, 152] width 98 height 21
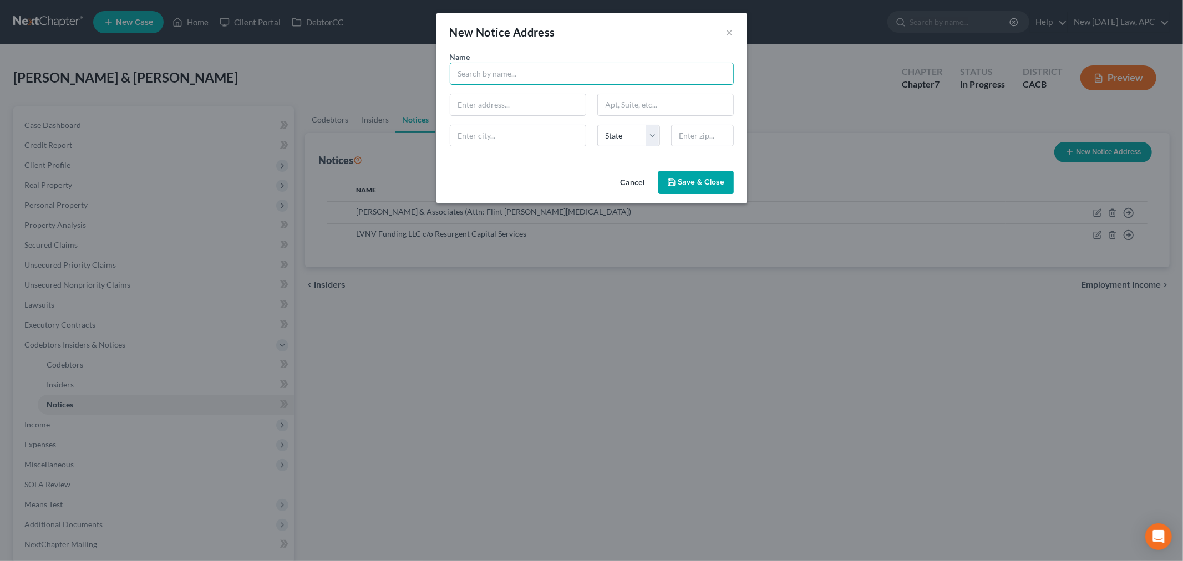
click at [542, 80] on input "text" at bounding box center [592, 74] width 284 height 22
drag, startPoint x: 544, startPoint y: 190, endPoint x: 536, endPoint y: 180, distance: 12.3
click at [543, 190] on div "Cancel Save & Close" at bounding box center [592, 184] width 311 height 37
click at [679, 175] on button "Save & Close" at bounding box center [695, 182] width 75 height 23
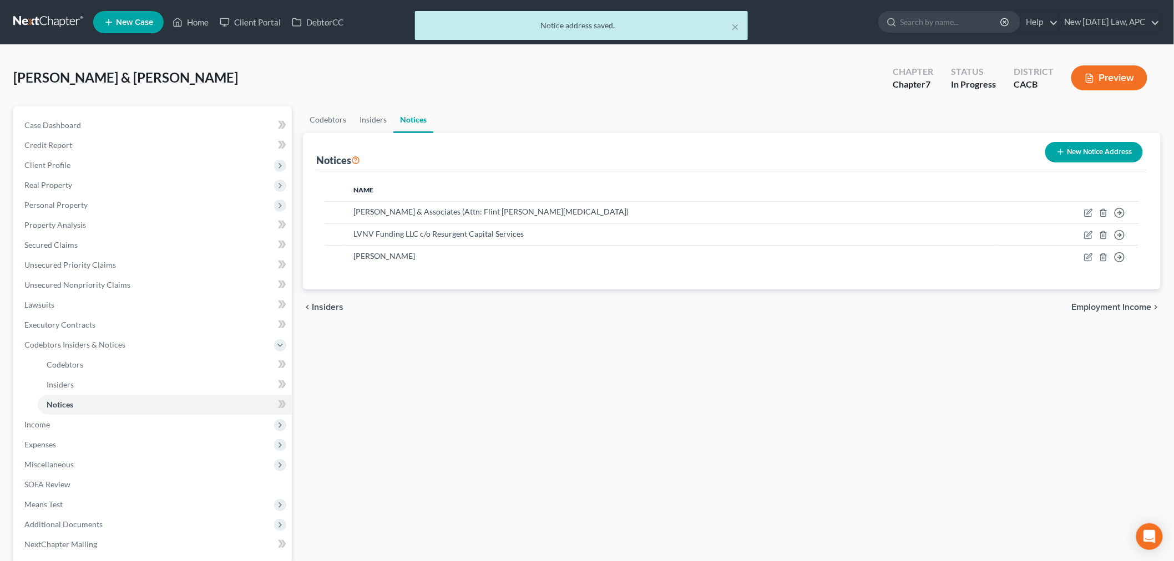
click at [491, 371] on div "Codebtors Insiders Notices Notices New Notice Address Name Scott & Associates (…" at bounding box center [731, 367] width 869 height 521
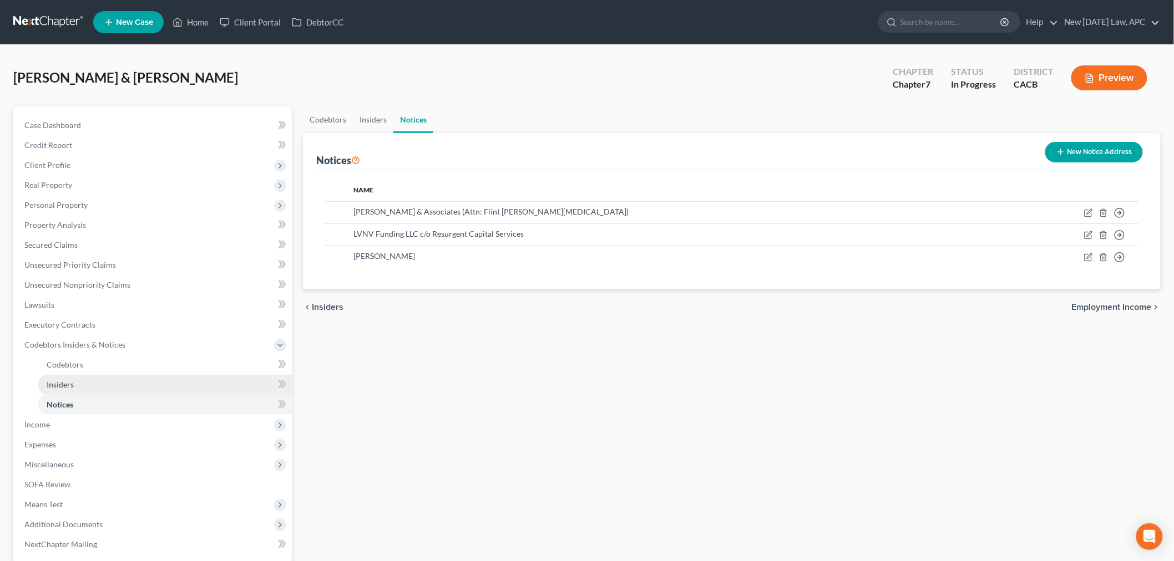
scroll to position [62, 0]
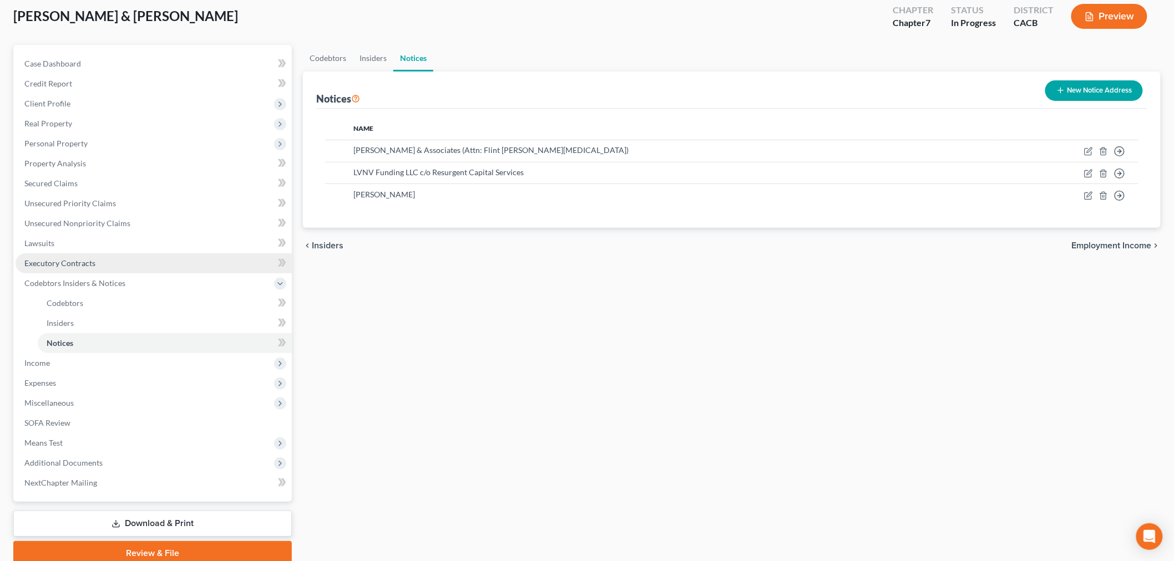
click at [67, 260] on span "Executory Contracts" at bounding box center [59, 263] width 71 height 9
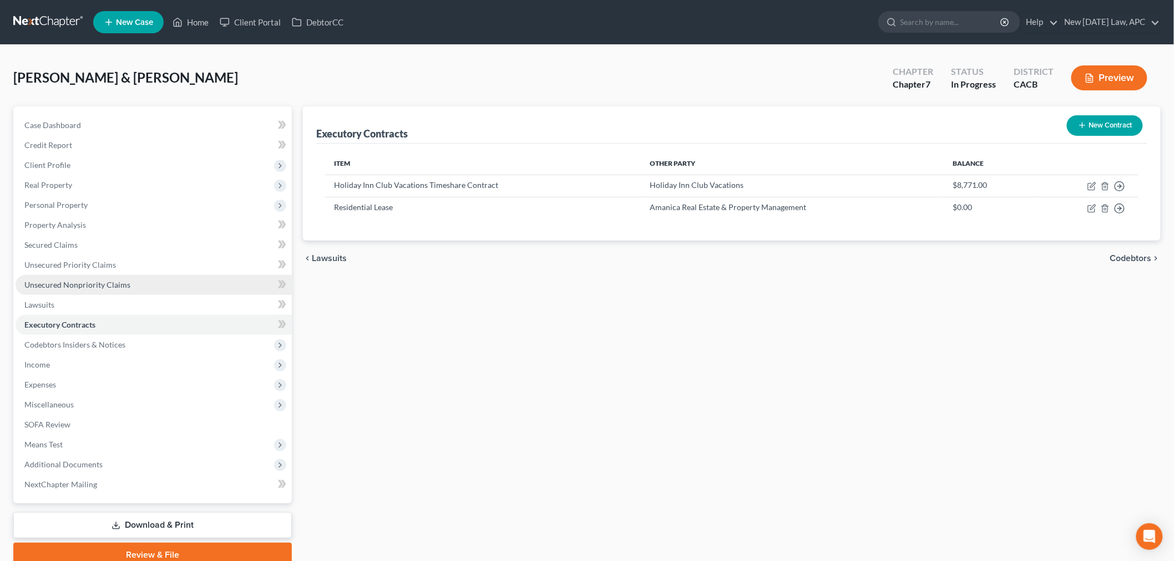
click at [73, 285] on span "Unsecured Nonpriority Claims" at bounding box center [77, 284] width 106 height 9
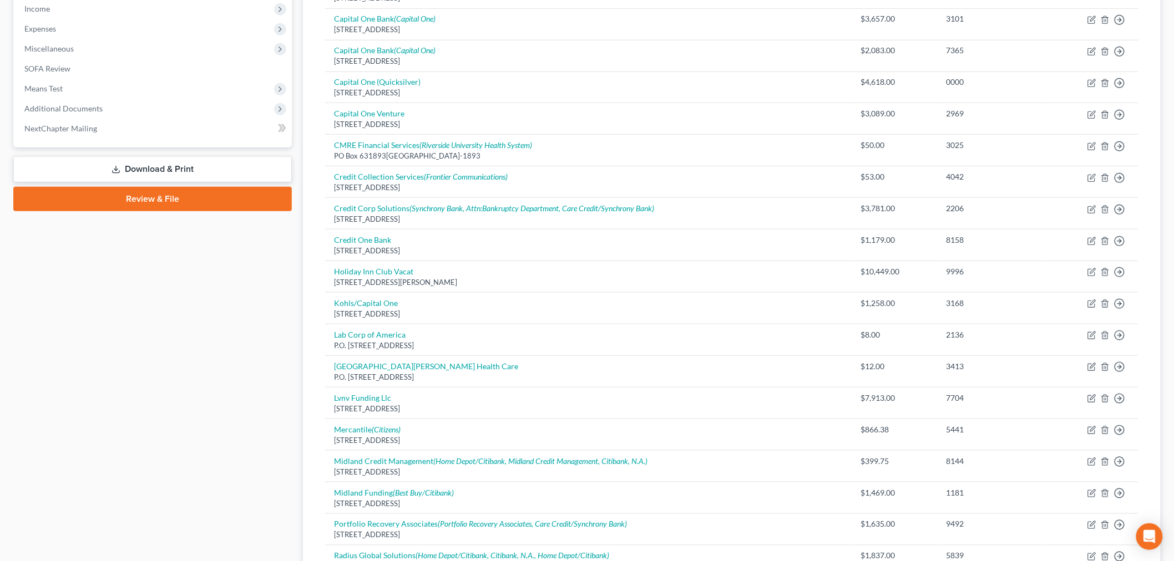
scroll to position [369, 0]
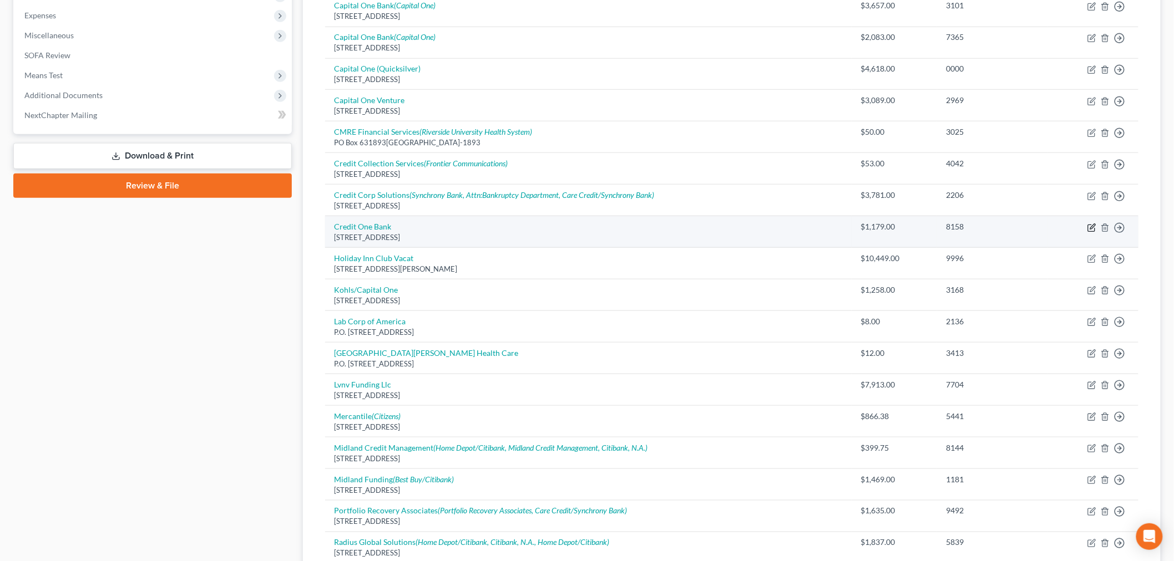
click at [1091, 226] on icon "button" at bounding box center [1091, 228] width 9 height 9
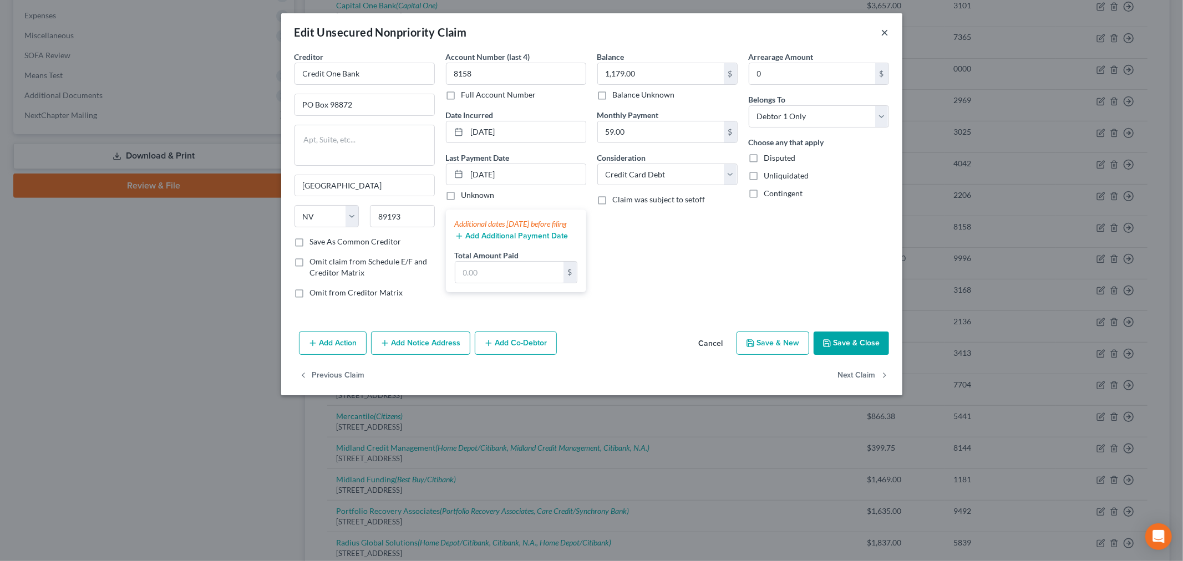
click at [884, 29] on button "×" at bounding box center [885, 32] width 8 height 13
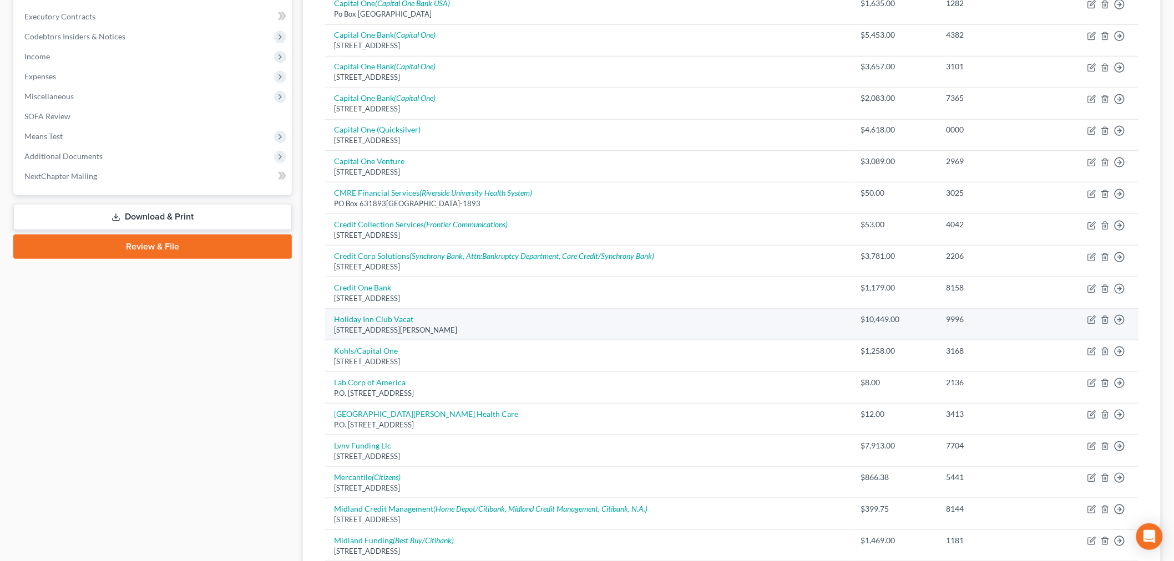
scroll to position [308, 0]
drag, startPoint x: 909, startPoint y: 318, endPoint x: 864, endPoint y: 320, distance: 44.4
click at [864, 320] on div "$10,449.00" at bounding box center [894, 320] width 68 height 11
copy div "10,449.00"
click at [1106, 320] on icon "button" at bounding box center [1105, 320] width 9 height 9
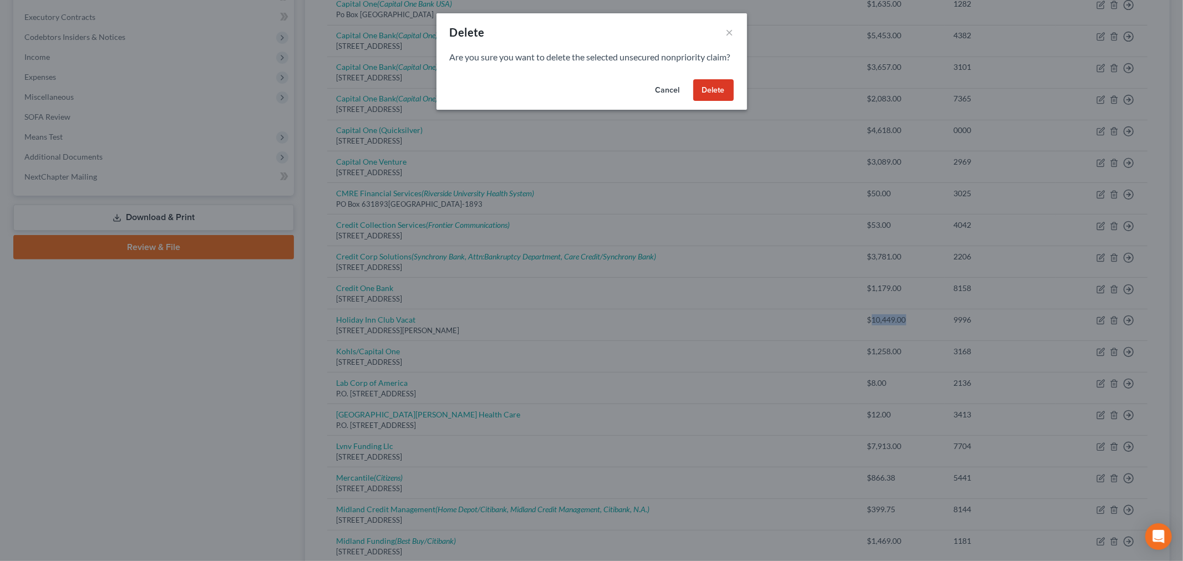
click at [708, 101] on button "Delete" at bounding box center [713, 90] width 40 height 22
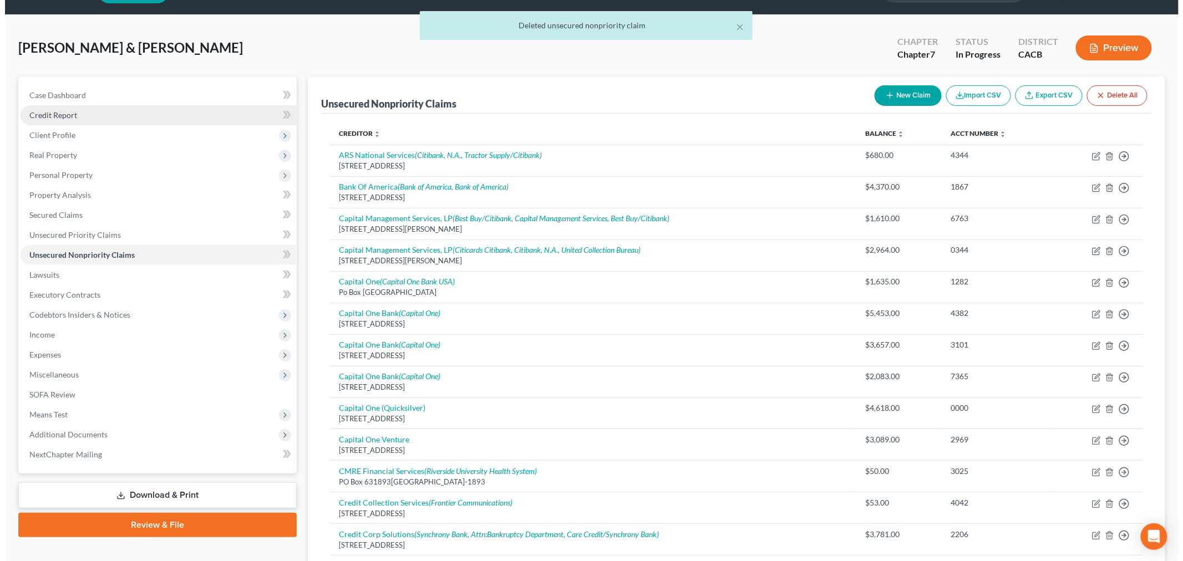
scroll to position [0, 0]
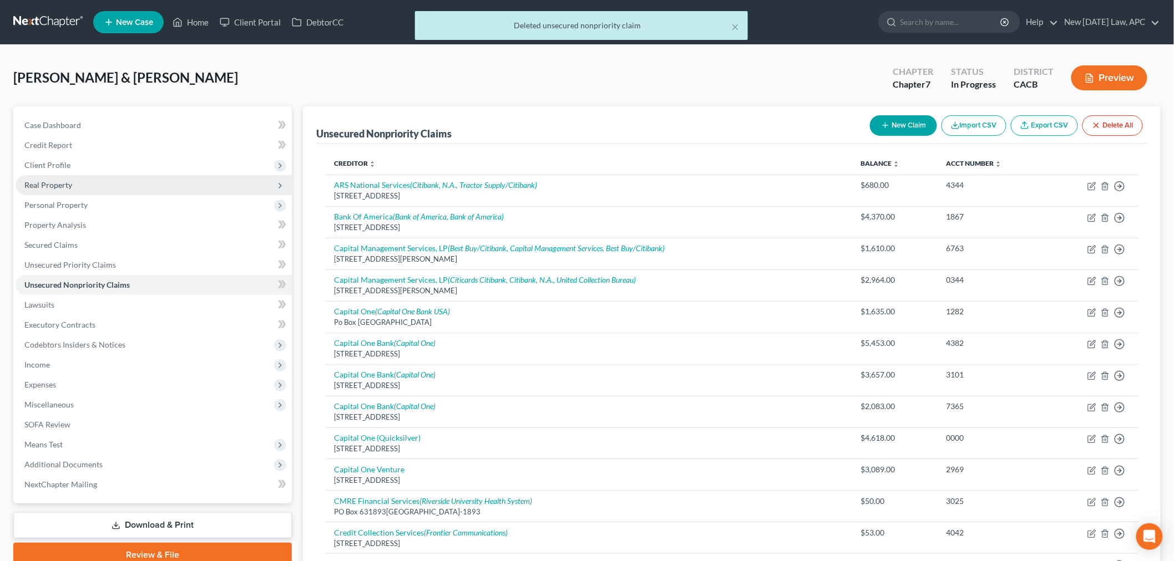
click at [69, 181] on span "Real Property" at bounding box center [48, 184] width 48 height 9
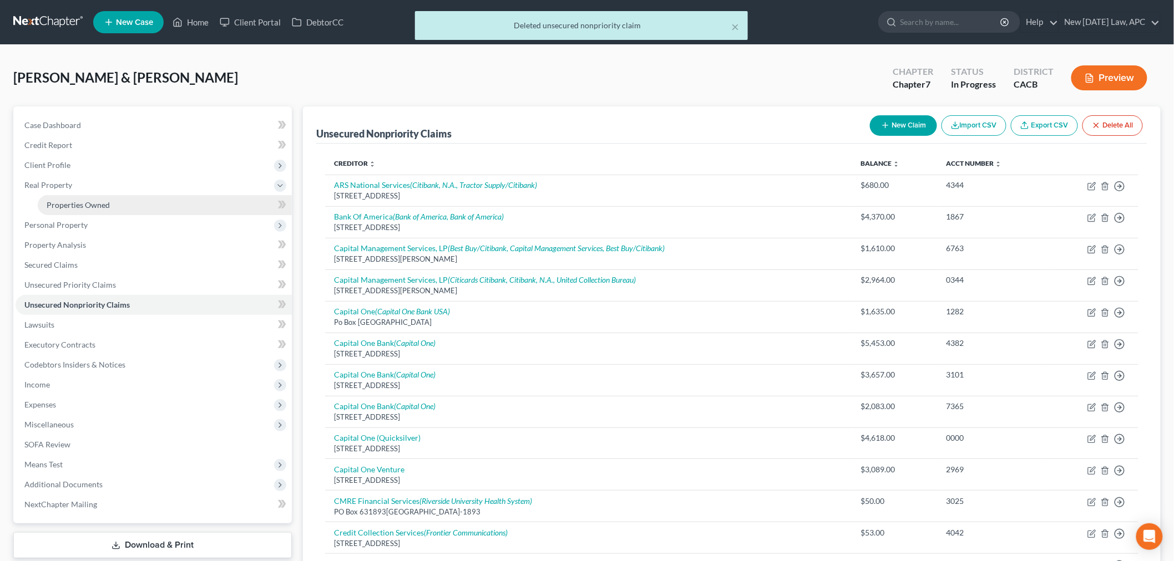
click at [88, 199] on link "Properties Owned" at bounding box center [165, 205] width 254 height 20
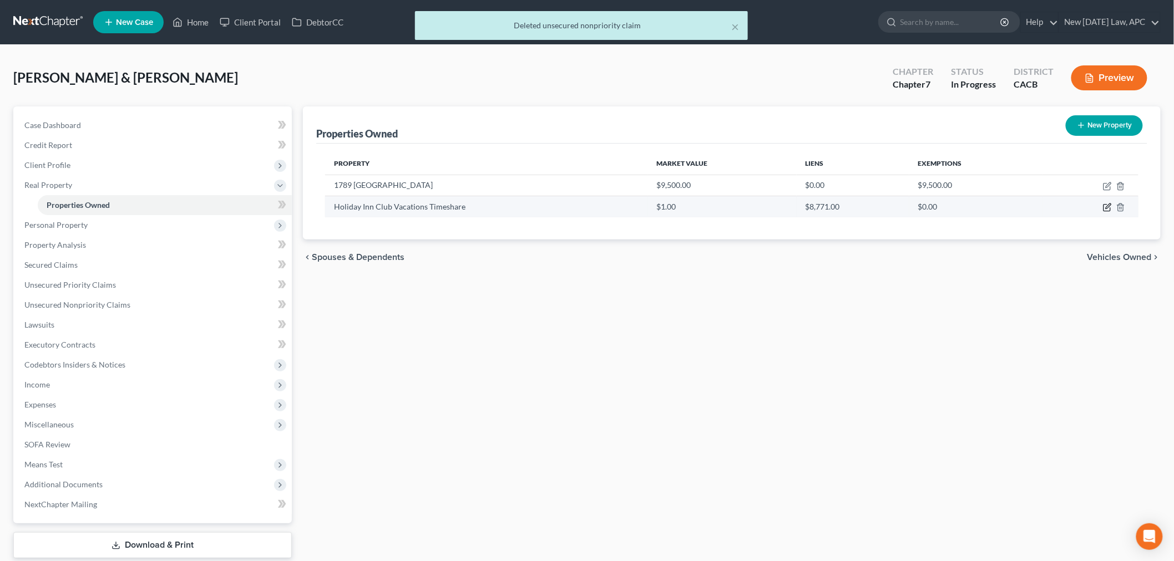
click at [1104, 205] on icon "button" at bounding box center [1107, 207] width 9 height 9
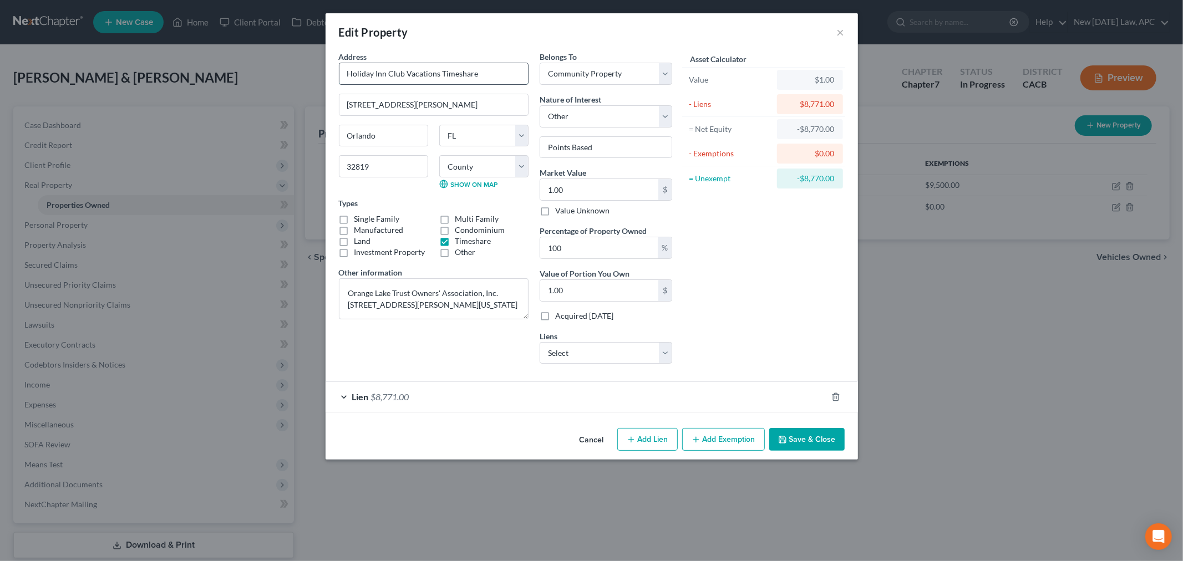
drag, startPoint x: 500, startPoint y: 69, endPoint x: 442, endPoint y: 75, distance: 58.5
click at [442, 75] on input "Holiday Inn Club Vacations Timeshare" at bounding box center [433, 73] width 189 height 21
click at [527, 39] on div "Edit Property ×" at bounding box center [592, 32] width 533 height 38
click at [550, 151] on input "Points Based" at bounding box center [605, 147] width 131 height 21
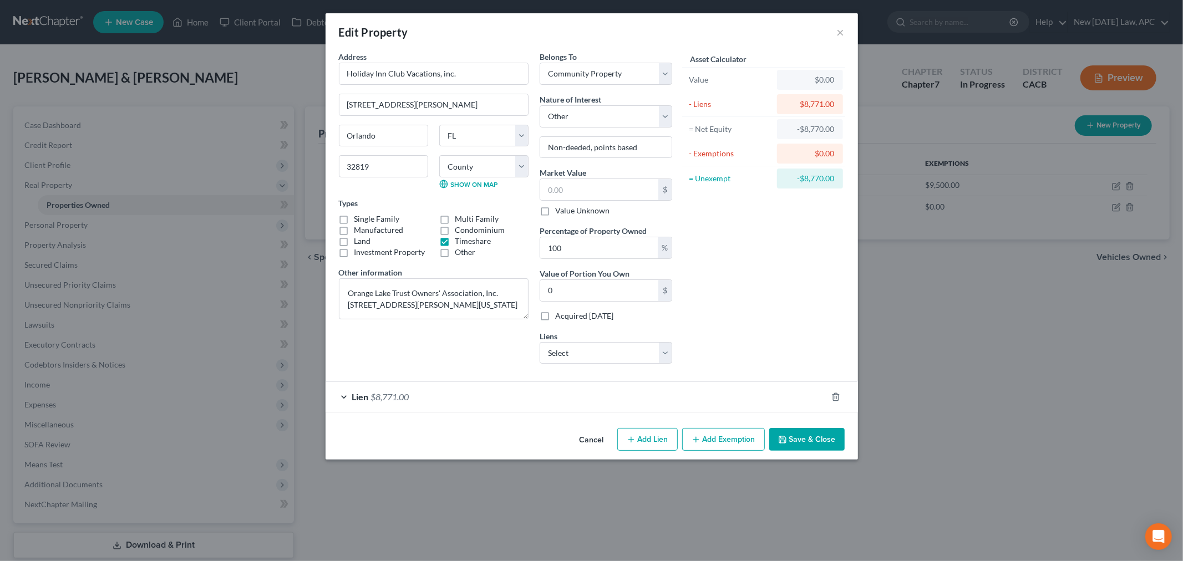
click at [768, 317] on div "Asset Calculator Value $0.00 - Liens $8,771.00 = Net Equity -$8,770.00 - Exempt…" at bounding box center [764, 212] width 173 height 322
click at [621, 357] on select "Select America Honda Financial Corp - $7,713.08" at bounding box center [606, 353] width 133 height 22
click at [725, 320] on div "Asset Calculator Value $0.00 - Liens $8,771.00 = Net Equity -$8,770.00 - Exempt…" at bounding box center [764, 212] width 173 height 322
click at [359, 394] on span "Lien" at bounding box center [360, 397] width 17 height 11
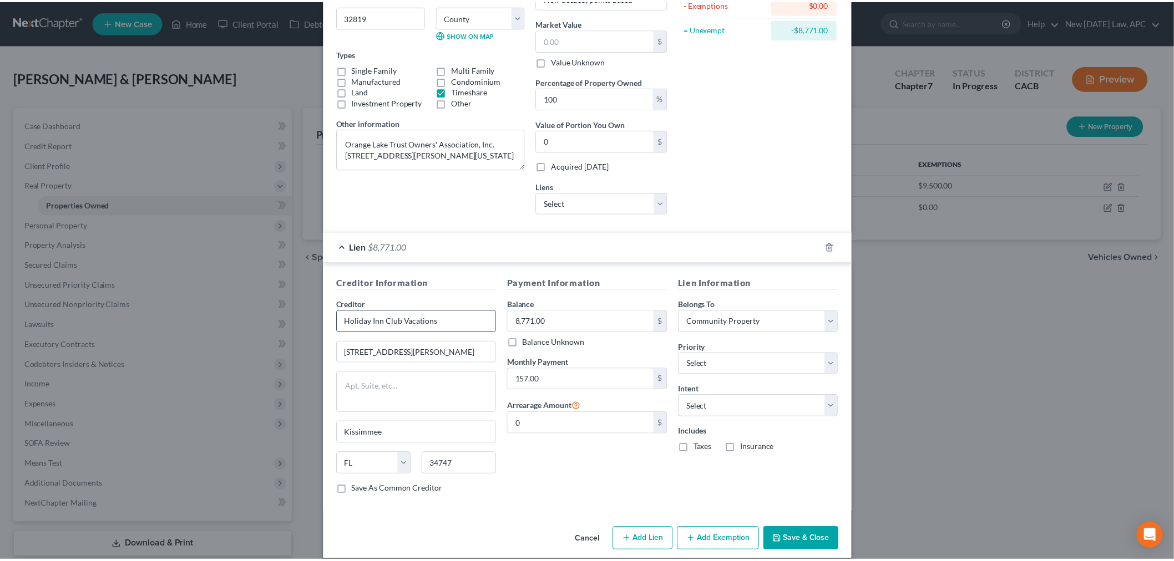
scroll to position [163, 0]
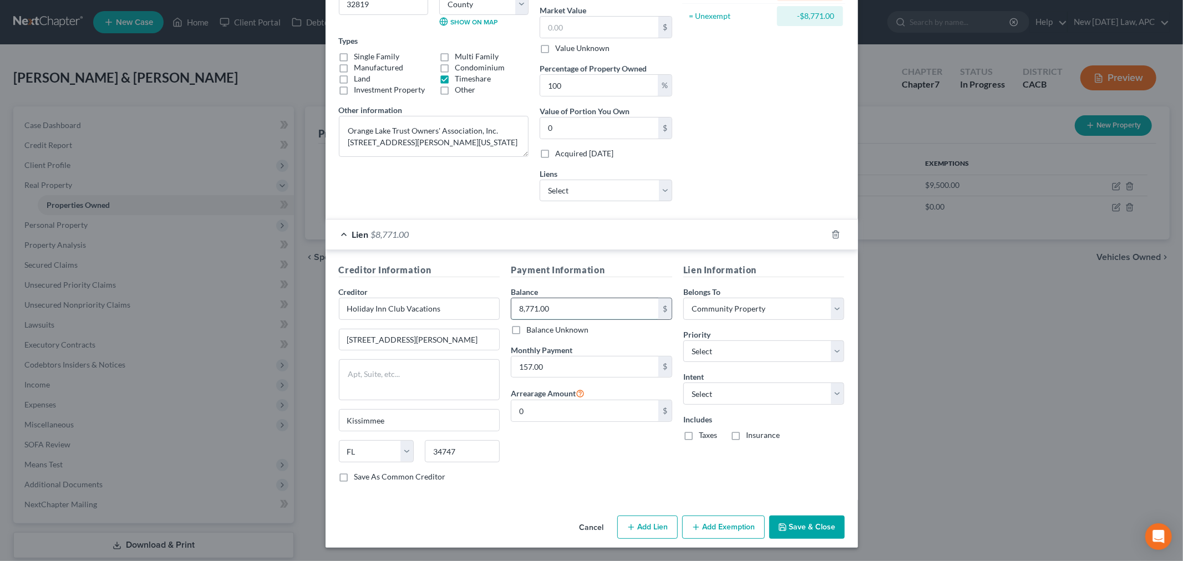
paste input "10,449"
click at [598, 475] on div "Payment Information Balance 10,449.00 $ Balance Unknown Balance Undetermined 10…" at bounding box center [591, 378] width 173 height 228
click at [739, 393] on select "Select Surrender Redeem Reaffirm Avoid Other" at bounding box center [763, 394] width 161 height 22
click at [683, 383] on select "Select Surrender Redeem Reaffirm Avoid Other" at bounding box center [763, 394] width 161 height 22
click at [604, 451] on div "Payment Information Balance 10,449.00 $ Balance Unknown Balance Undetermined 10…" at bounding box center [591, 378] width 173 height 228
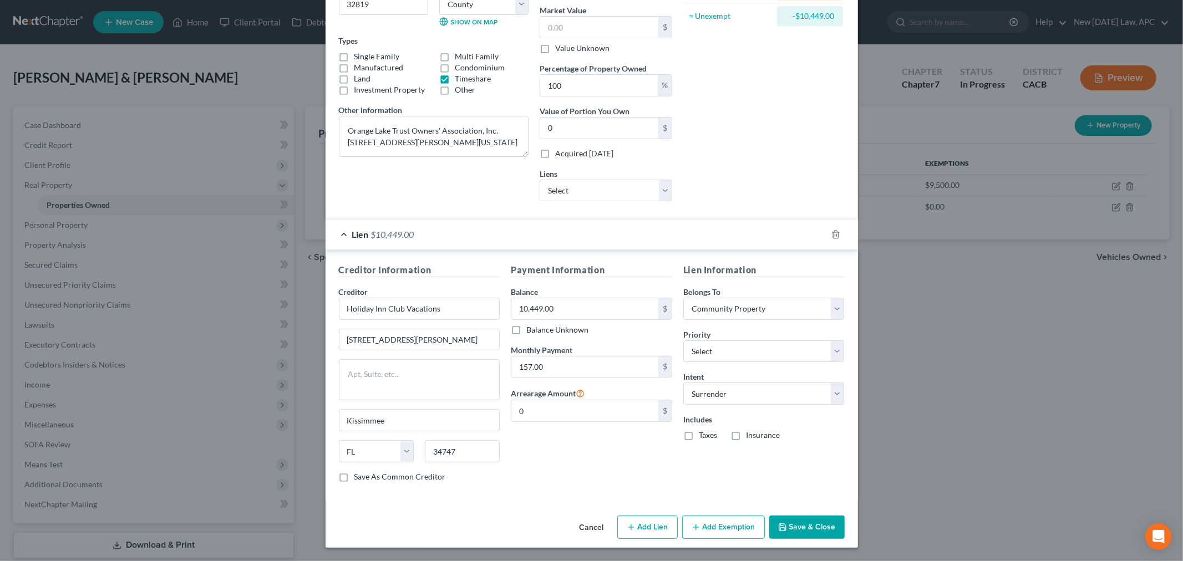
click at [794, 525] on button "Save & Close" at bounding box center [806, 527] width 75 height 23
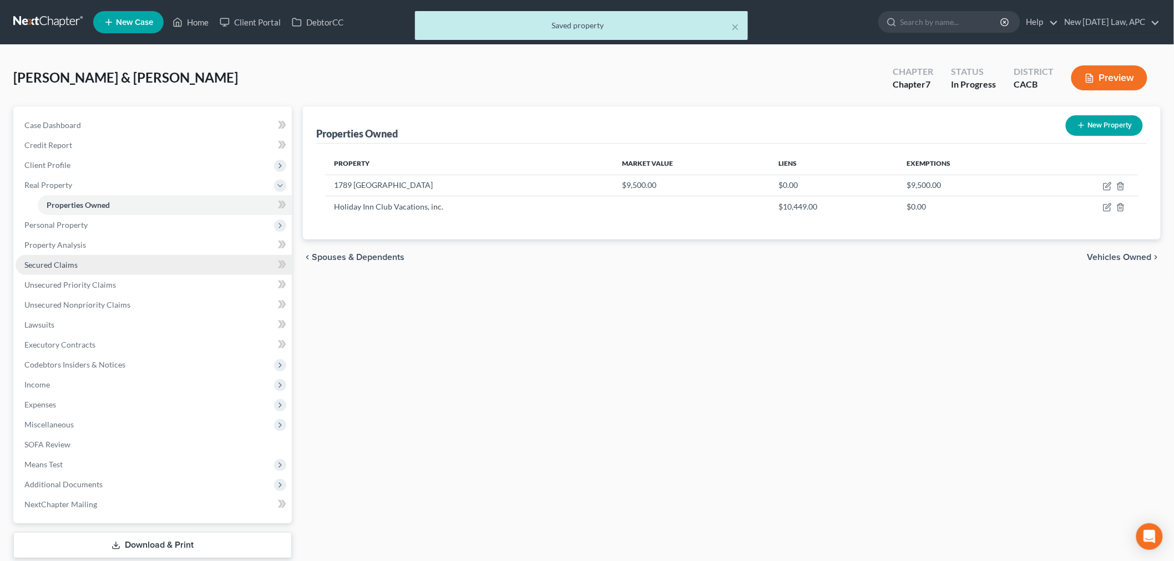
click at [68, 260] on span "Secured Claims" at bounding box center [50, 264] width 53 height 9
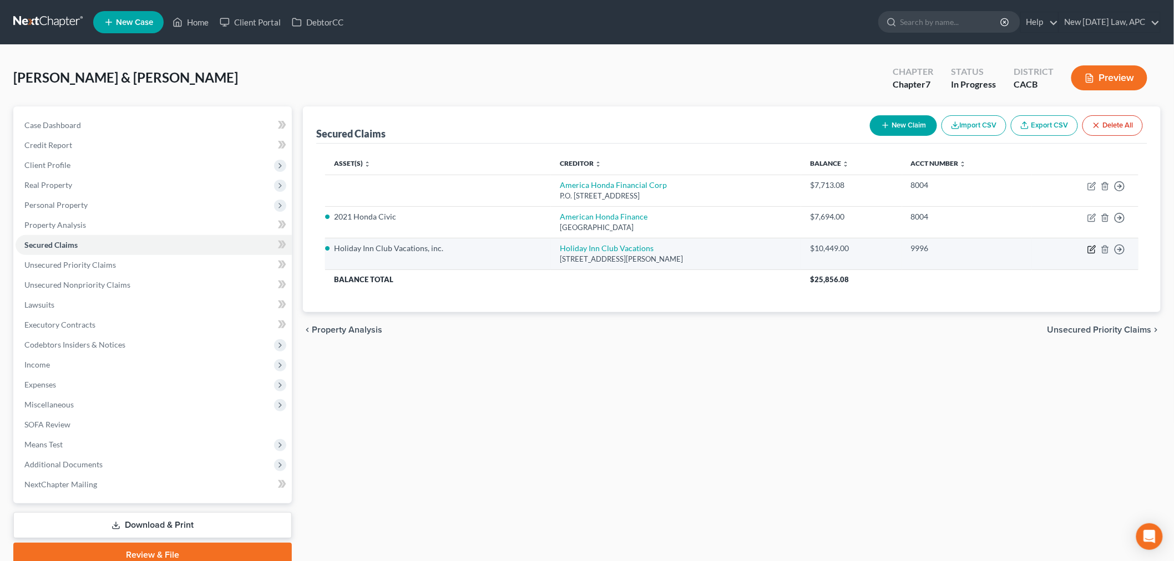
click at [1093, 251] on icon "button" at bounding box center [1091, 249] width 9 height 9
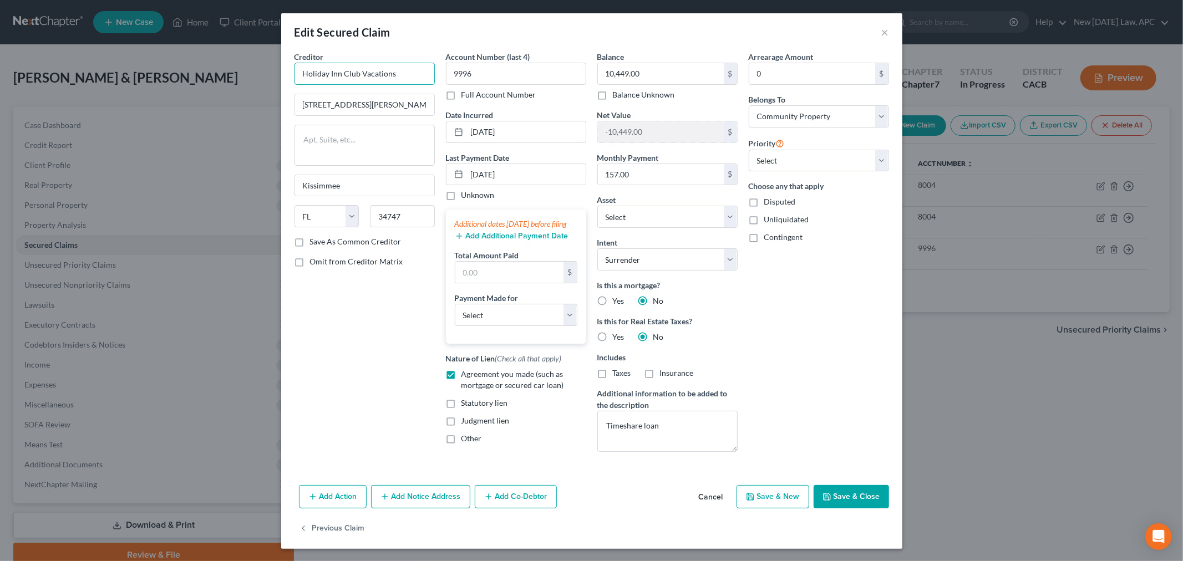
click at [397, 70] on input "Holiday Inn Club Vacations" at bounding box center [365, 74] width 140 height 22
click at [357, 330] on div "Creditor * Holiday Inn Club Vacations, Inc. 8505 W Irlo Bronson Hwy Kissimmee S…" at bounding box center [364, 256] width 151 height 410
click at [601, 425] on textarea "Timeshare loan" at bounding box center [667, 431] width 140 height 41
click at [811, 378] on div "Arrearage Amount 0 $ Belongs To * Select Debtor 1 Only Debtor 2 Only Debtor 1 A…" at bounding box center [818, 256] width 151 height 410
click at [855, 490] on button "Save & Close" at bounding box center [851, 496] width 75 height 23
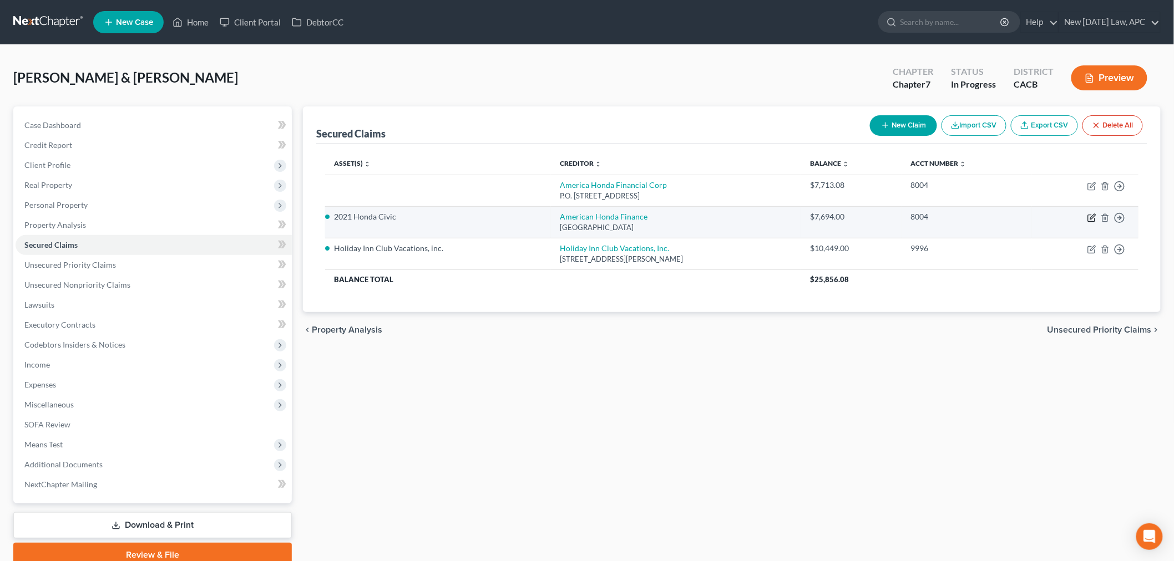
click at [1094, 220] on icon "button" at bounding box center [1091, 218] width 9 height 9
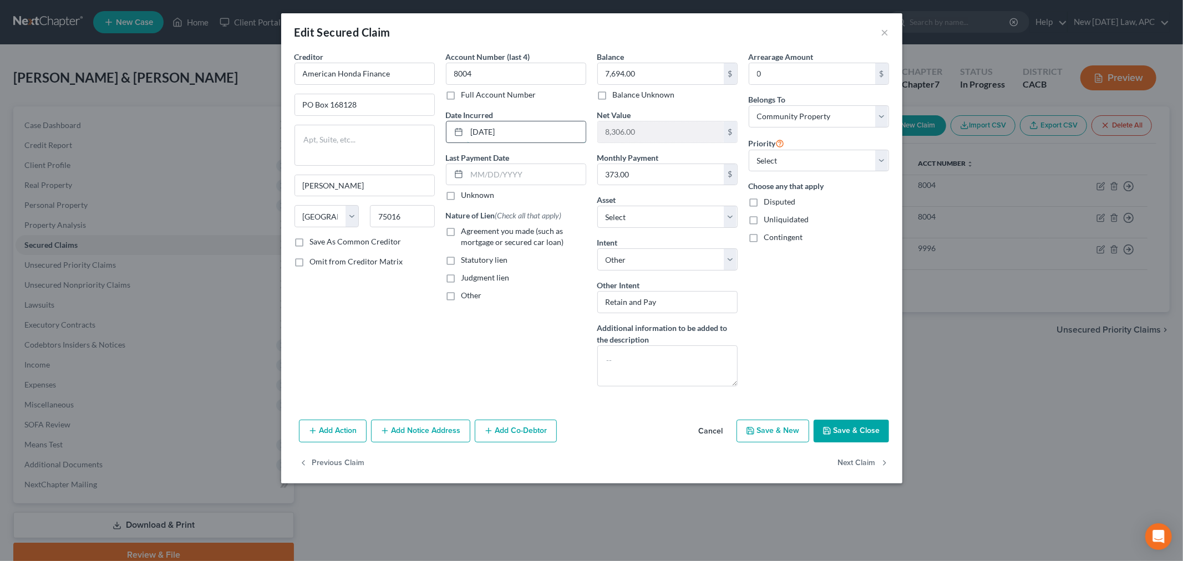
click at [495, 132] on input "04-02-2021" at bounding box center [526, 131] width 119 height 21
click at [513, 325] on div "Account Number (last 4) 8004 Full Account Number Date Incurred 04/02/2021 Last …" at bounding box center [515, 223] width 151 height 344
click at [462, 231] on label "Agreement you made (such as mortgage or secured car loan)" at bounding box center [524, 237] width 125 height 22
click at [466, 231] on input "Agreement you made (such as mortgage or secured car loan)" at bounding box center [469, 229] width 7 height 7
click at [842, 436] on button "Save & Close" at bounding box center [851, 431] width 75 height 23
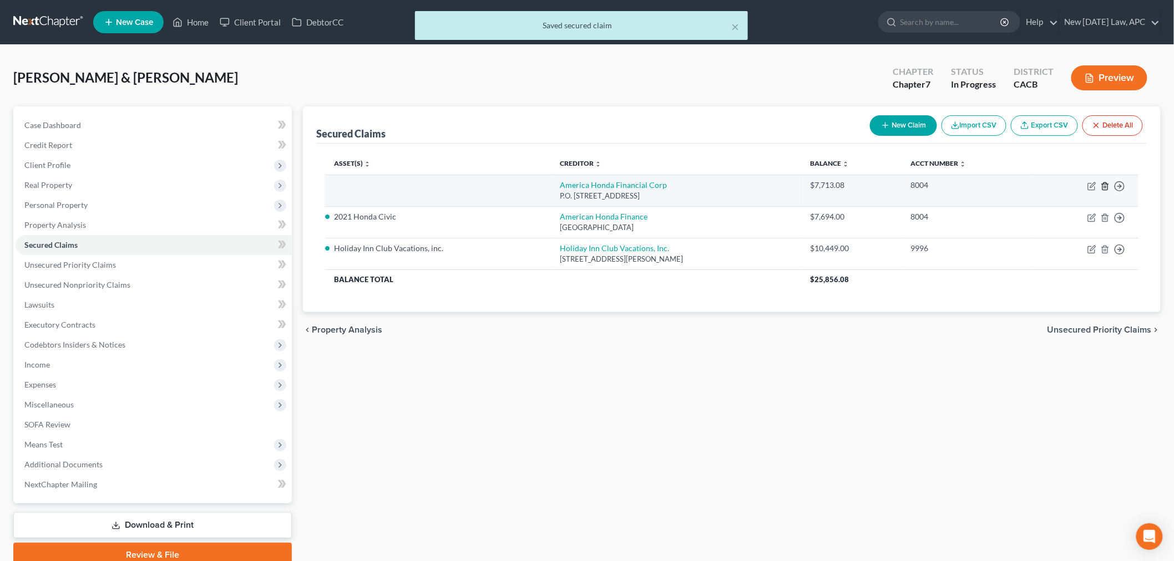
click at [1104, 186] on line "button" at bounding box center [1104, 187] width 0 height 2
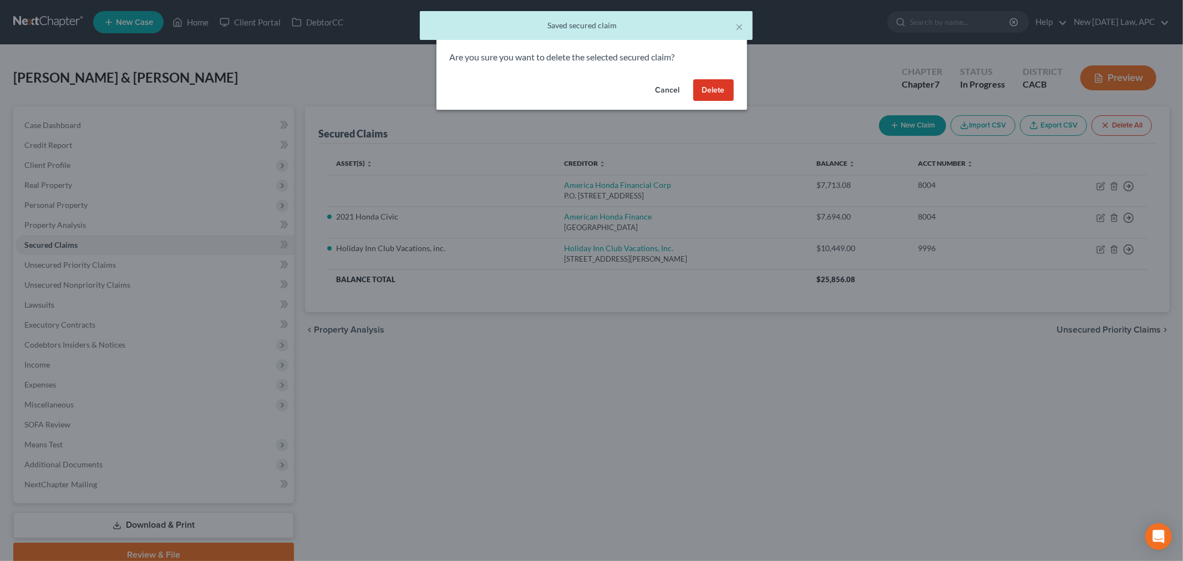
click at [712, 87] on button "Delete" at bounding box center [713, 90] width 40 height 22
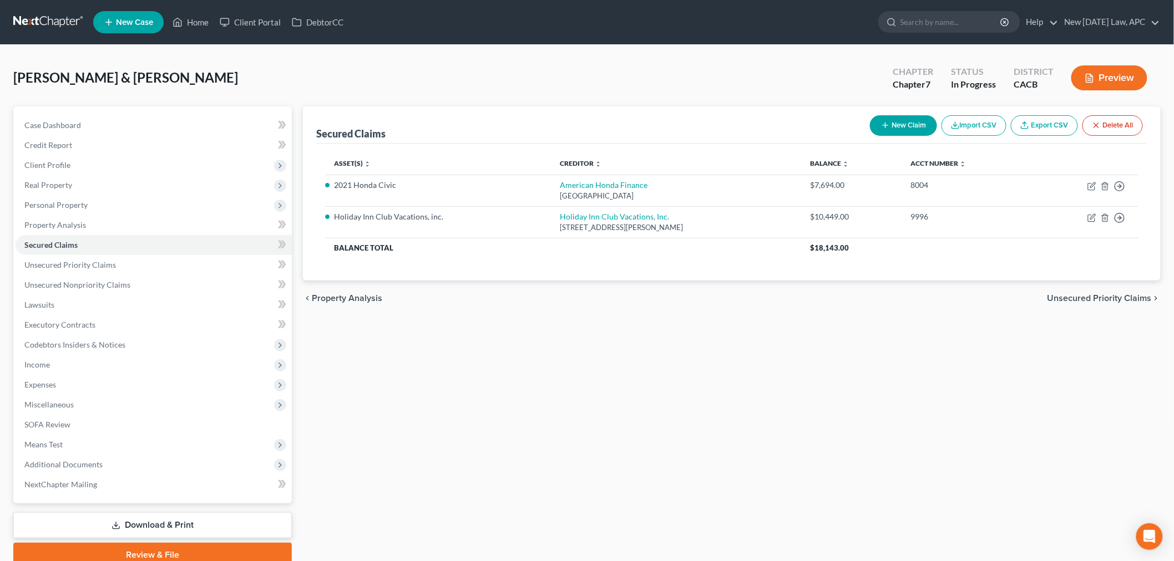
click at [369, 56] on div "Plude, Jane & Torres, Beverly Upgraded Chapter Chapter 7 Status In Progress Dis…" at bounding box center [587, 317] width 1174 height 545
click at [348, 68] on div "Plude, Jane & Torres, Beverly Upgraded Chapter Chapter 7 Status In Progress Dis…" at bounding box center [586, 82] width 1147 height 48
click at [102, 262] on span "Unsecured Priority Claims" at bounding box center [70, 264] width 92 height 9
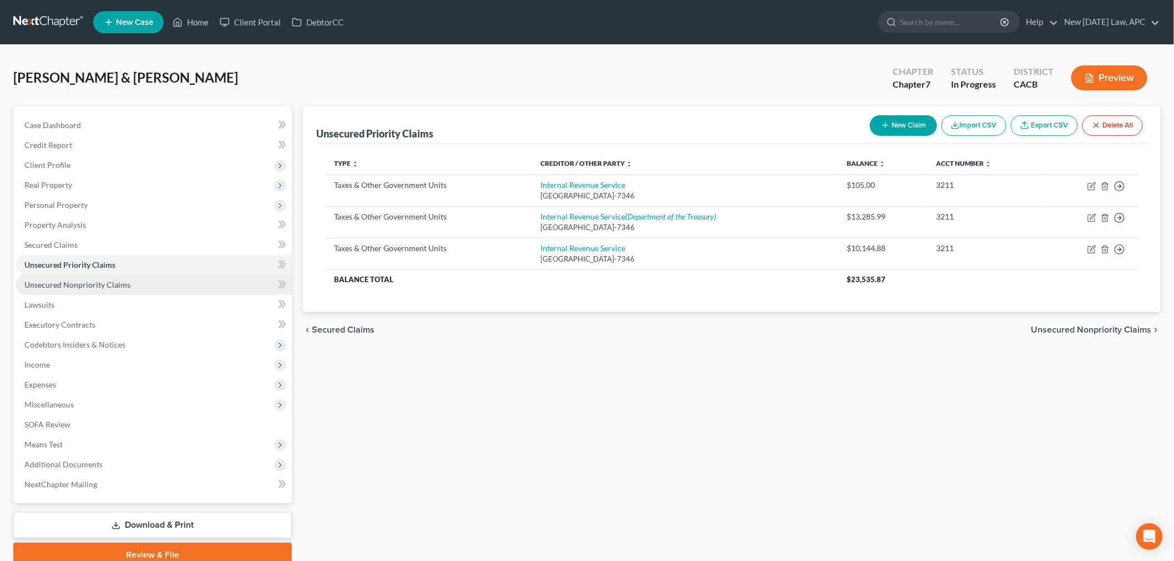
click at [101, 283] on span "Unsecured Nonpriority Claims" at bounding box center [77, 284] width 106 height 9
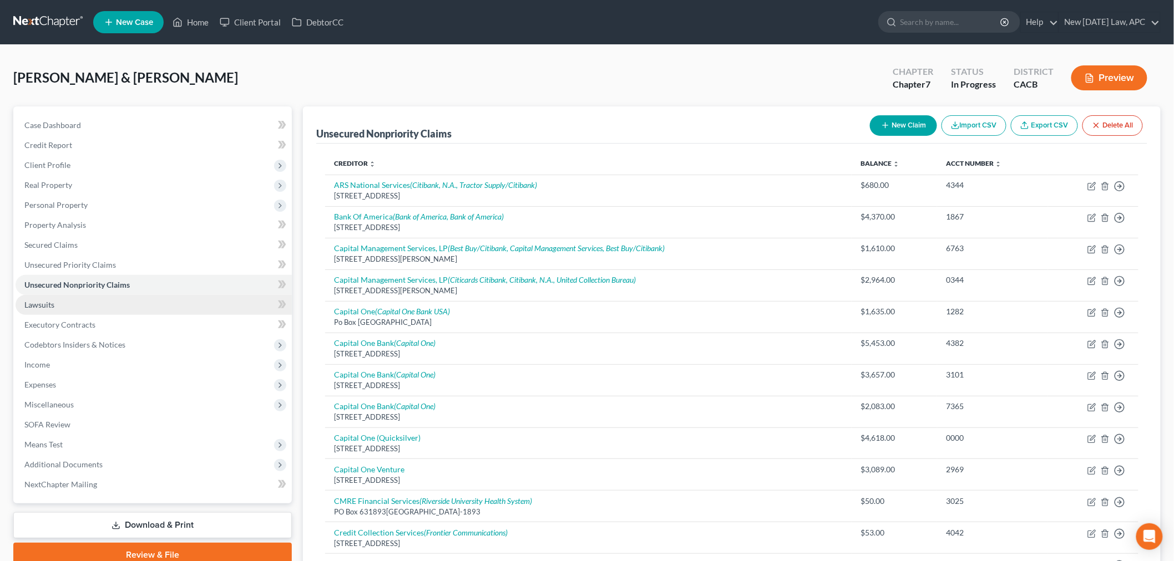
click at [95, 300] on link "Lawsuits" at bounding box center [154, 305] width 276 height 20
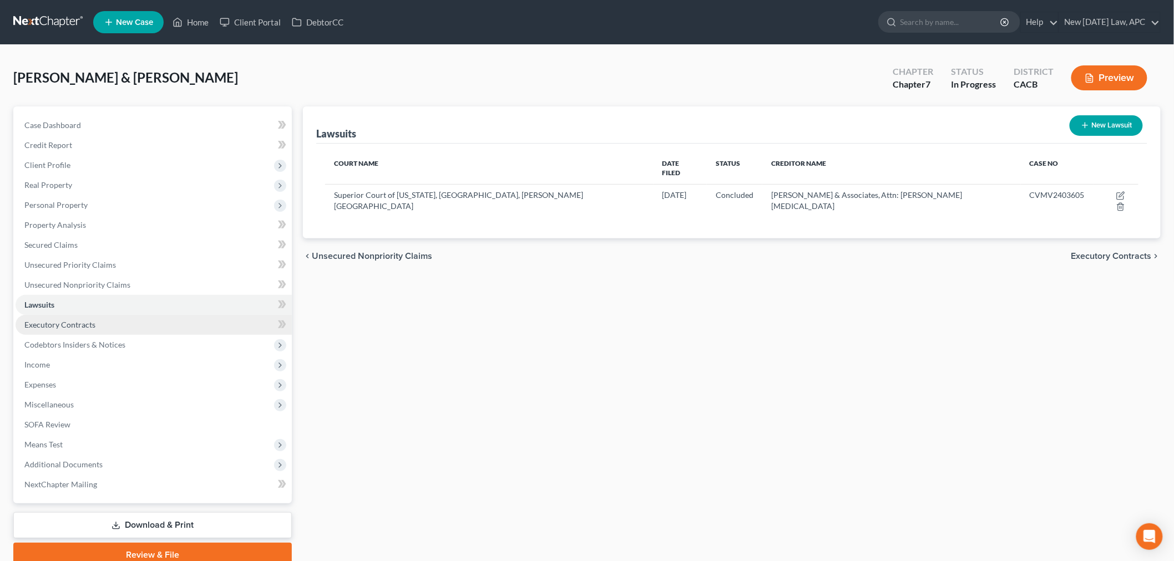
click at [92, 318] on link "Executory Contracts" at bounding box center [154, 325] width 276 height 20
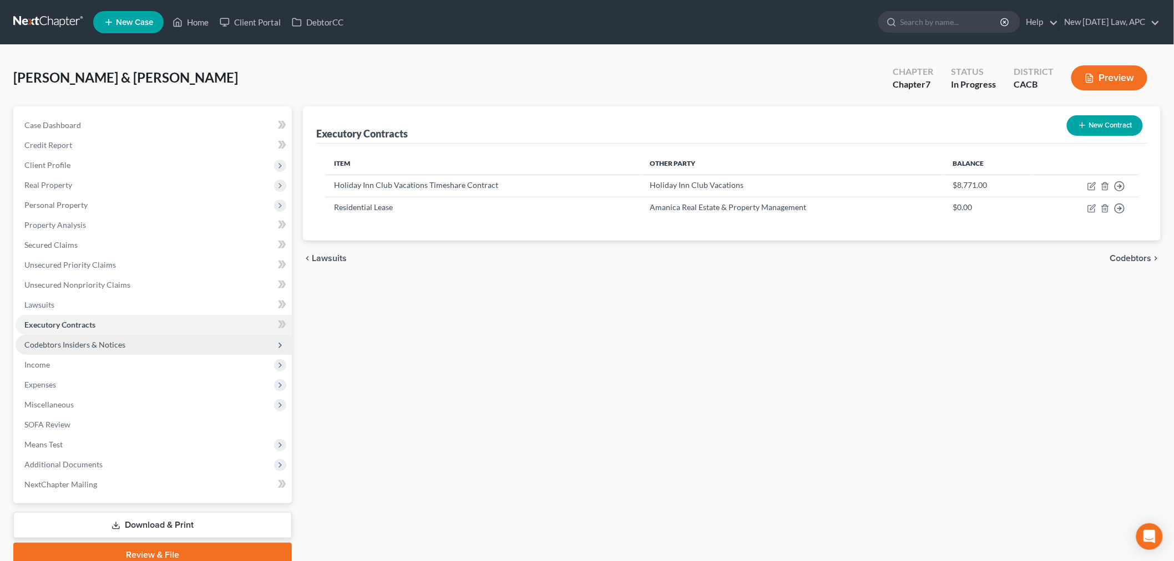
click at [92, 351] on span "Codebtors Insiders & Notices" at bounding box center [154, 345] width 276 height 20
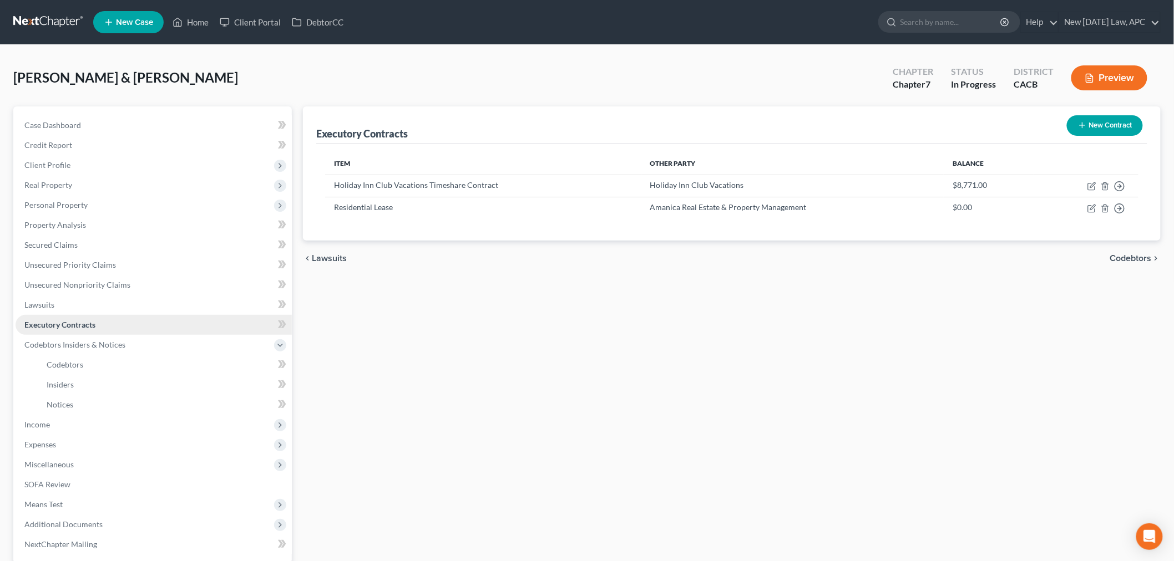
click at [104, 324] on link "Executory Contracts" at bounding box center [154, 325] width 276 height 20
click at [1094, 186] on icon "button" at bounding box center [1091, 186] width 9 height 9
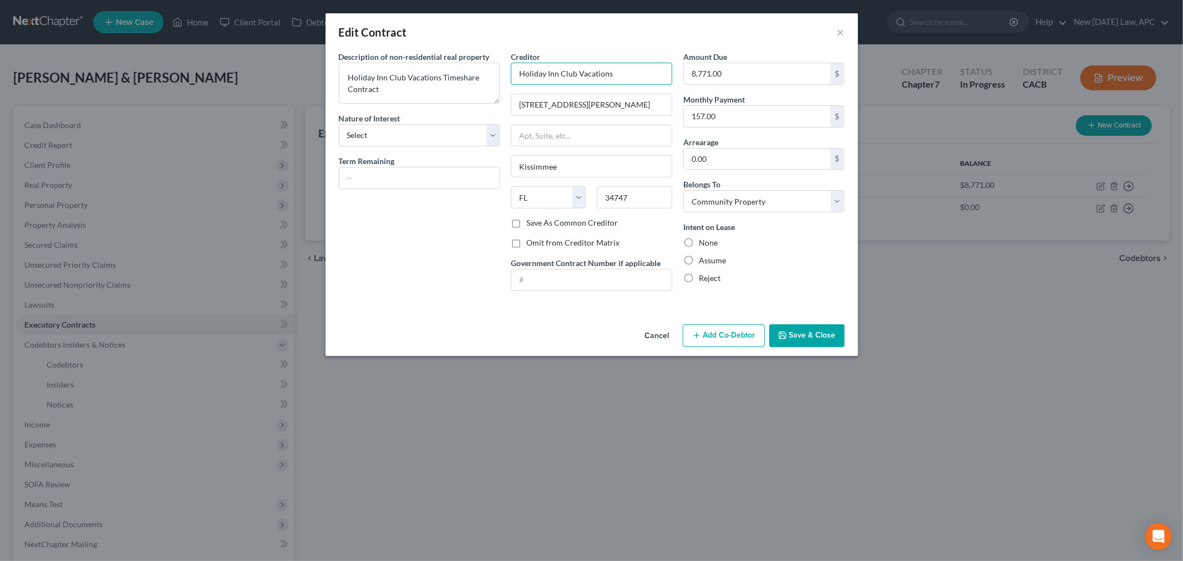
click at [616, 70] on input "Holiday Inn Club Vacations" at bounding box center [591, 74] width 161 height 22
click at [455, 211] on div "Description of non-residential real property * Description of Item * Holiday In…" at bounding box center [419, 175] width 173 height 249
click at [699, 277] on label "Reject" at bounding box center [710, 278] width 22 height 11
click at [703, 277] on input "Reject" at bounding box center [706, 276] width 7 height 7
click at [825, 336] on button "Save & Close" at bounding box center [806, 336] width 75 height 23
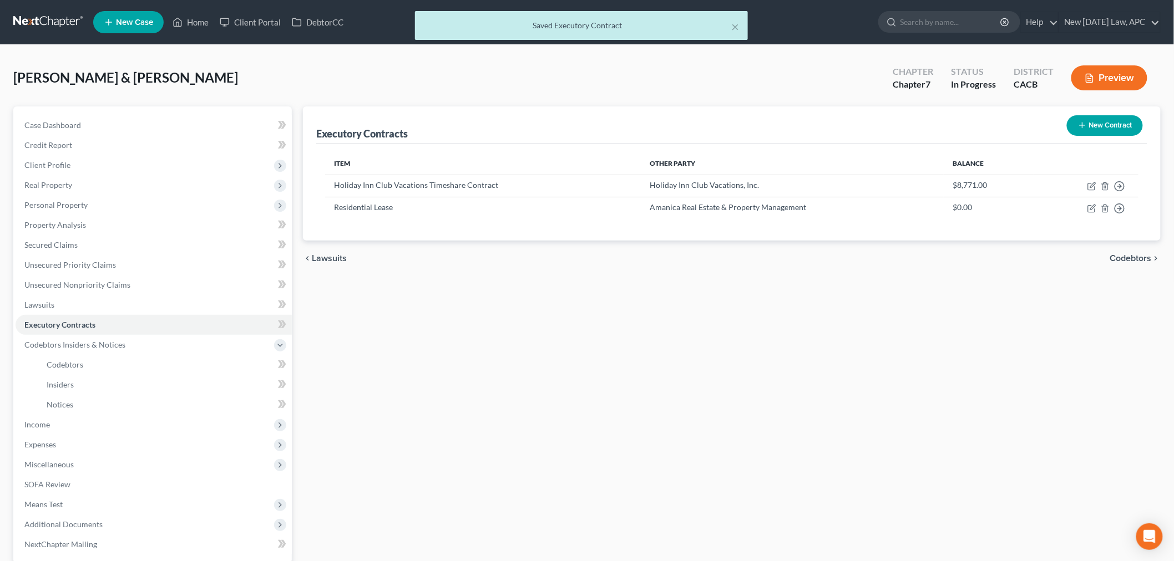
click at [492, 372] on div "Executory Contracts New Contract Item Other Party Balance Holiday Inn Club Vaca…" at bounding box center [731, 367] width 869 height 521
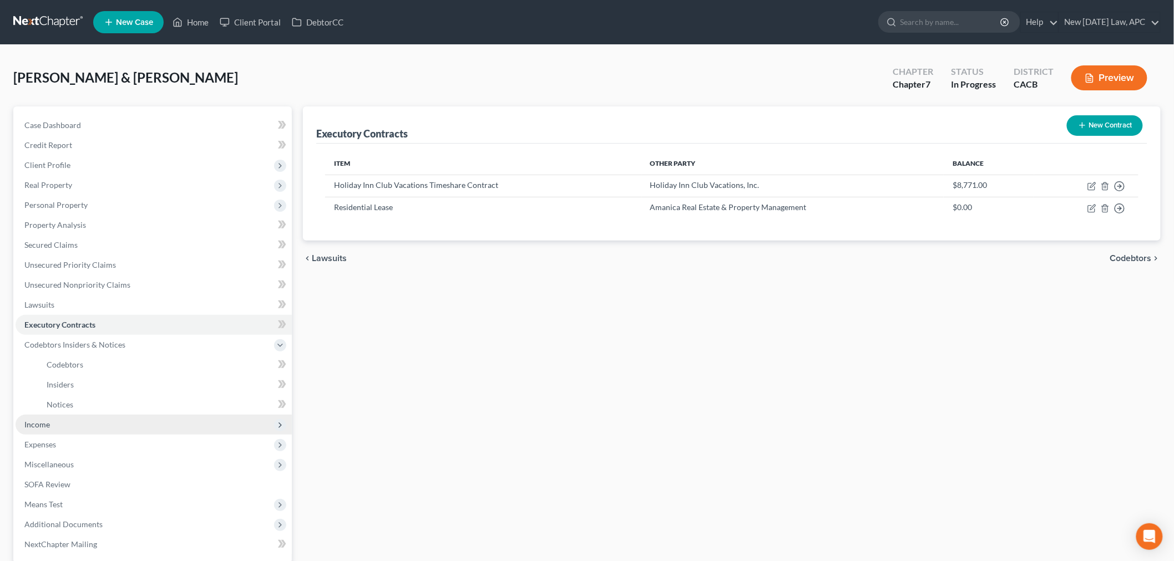
click at [37, 423] on span "Income" at bounding box center [37, 424] width 26 height 9
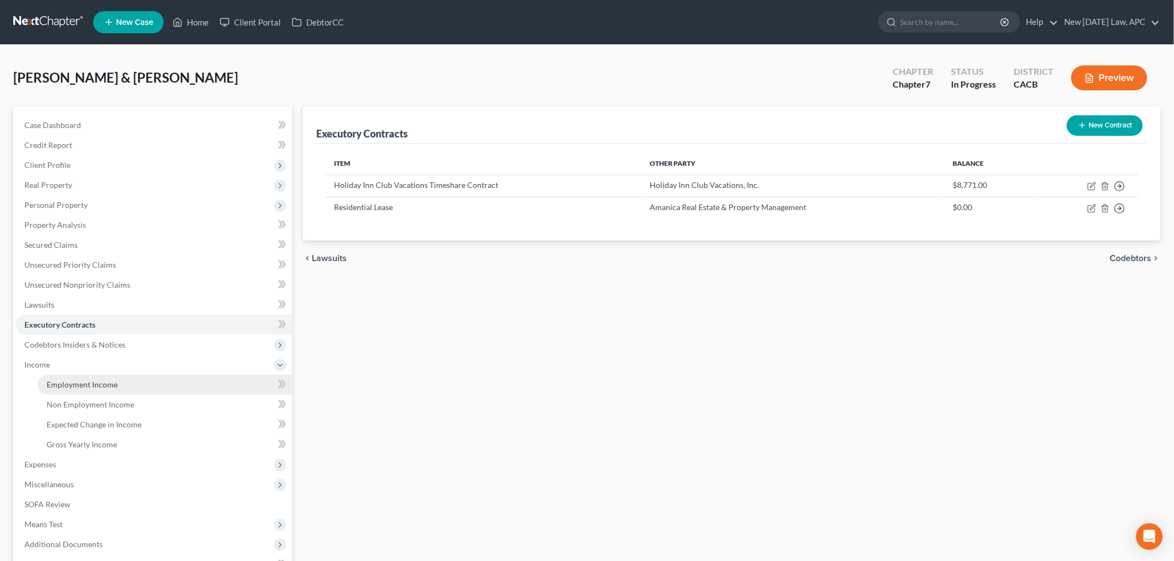
click at [111, 387] on span "Employment Income" at bounding box center [82, 384] width 71 height 9
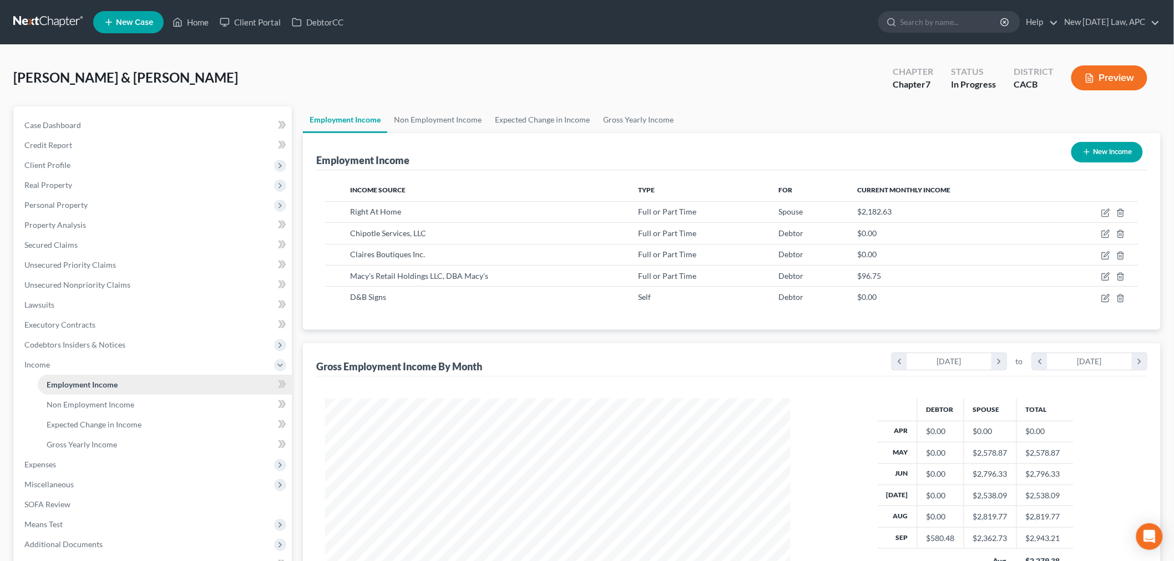
scroll to position [232, 487]
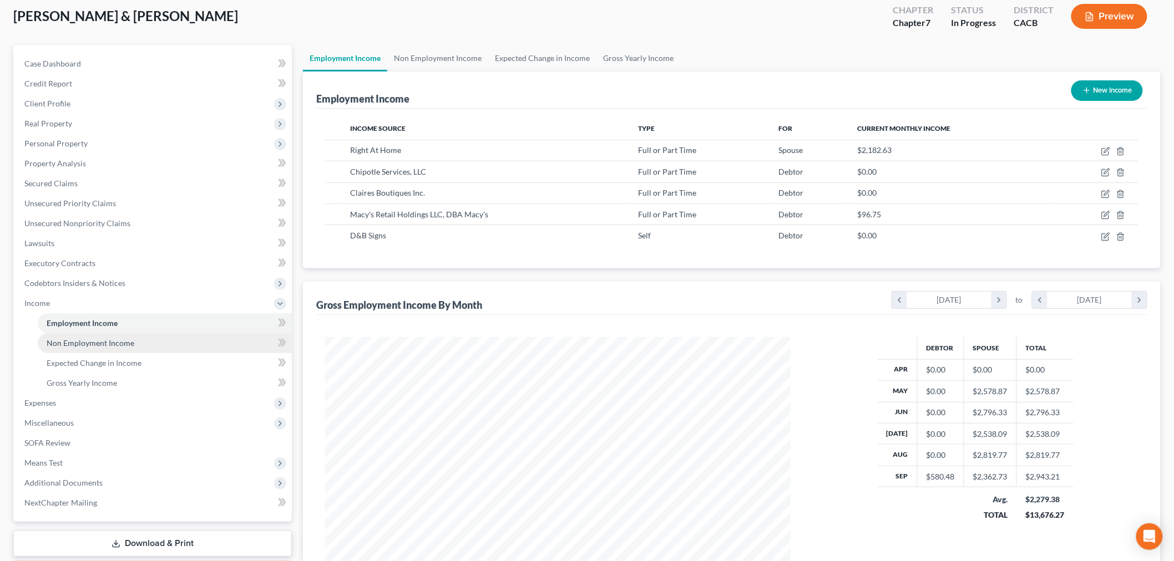
drag, startPoint x: 118, startPoint y: 340, endPoint x: 132, endPoint y: 343, distance: 14.1
click at [118, 339] on span "Non Employment Income" at bounding box center [91, 342] width 88 height 9
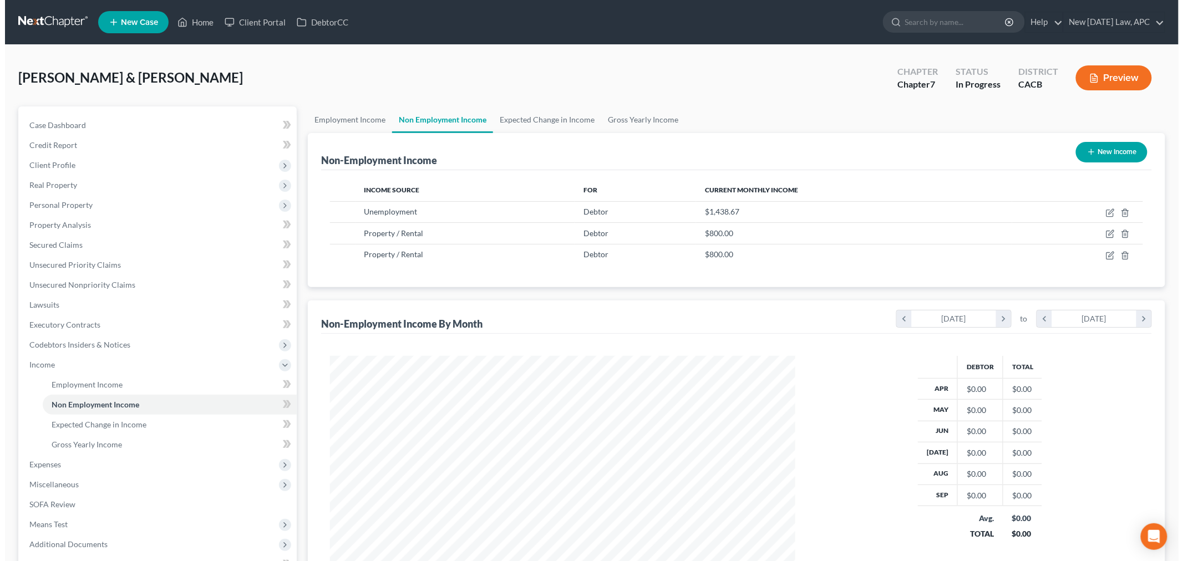
scroll to position [232, 487]
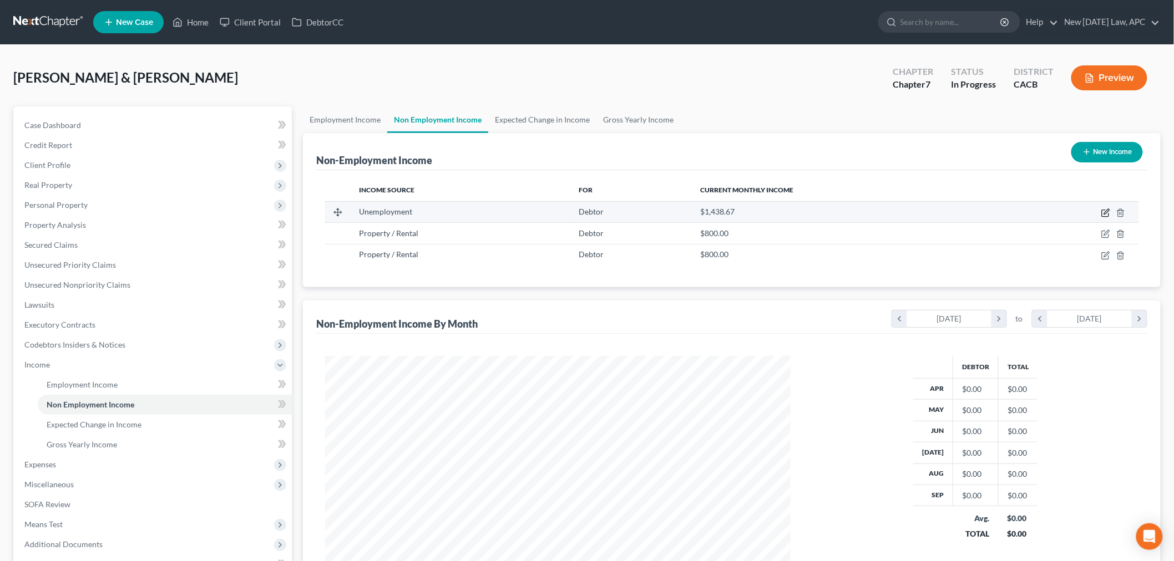
click at [1106, 214] on icon "button" at bounding box center [1105, 213] width 9 height 9
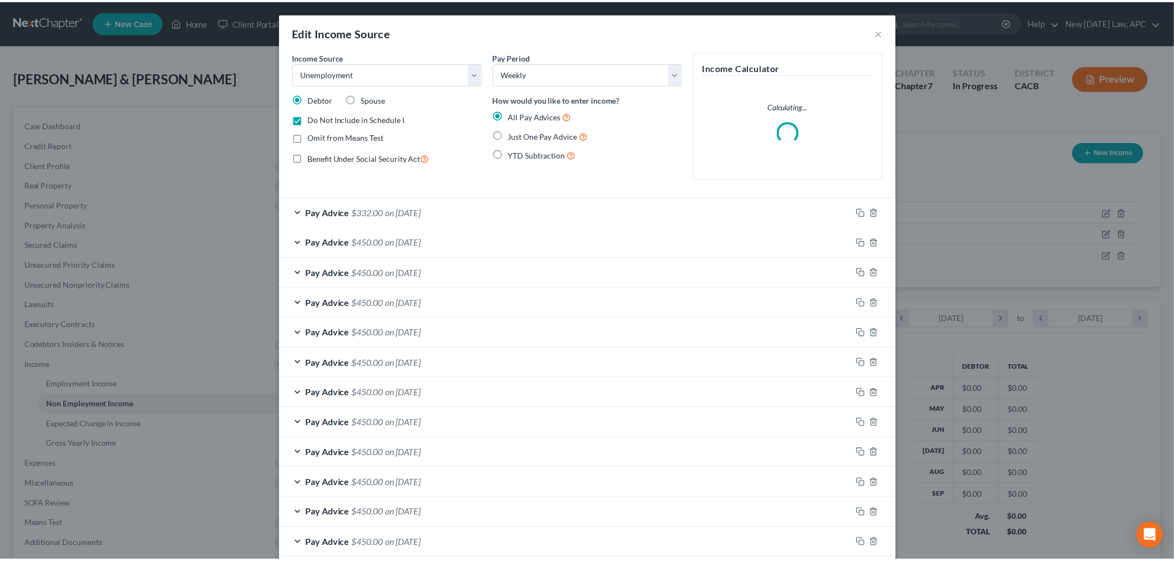
scroll to position [234, 491]
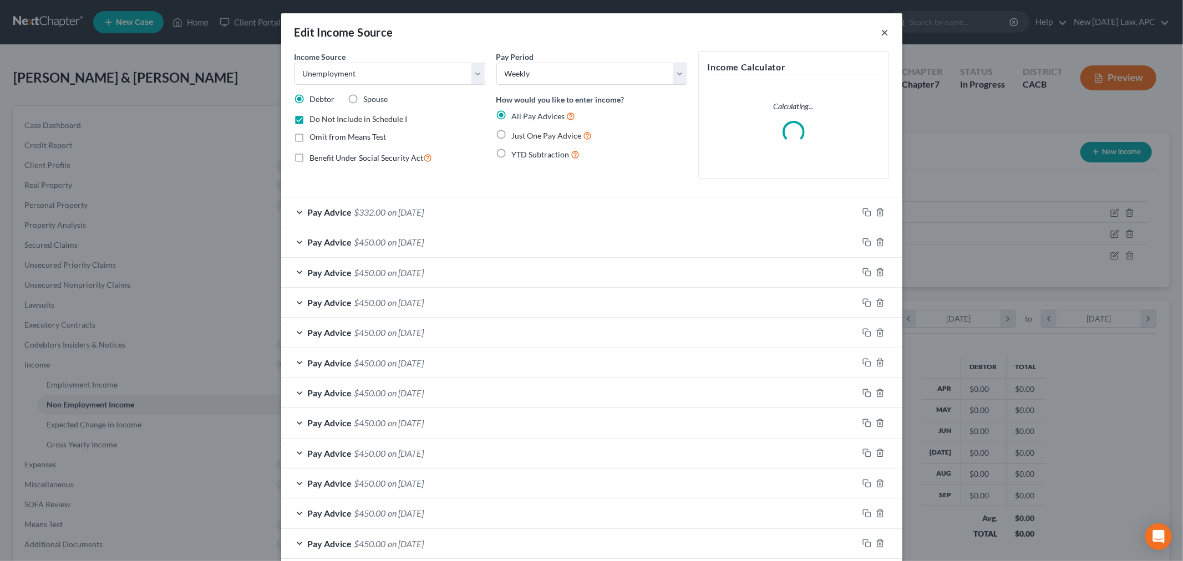
click at [881, 33] on button "×" at bounding box center [885, 32] width 8 height 13
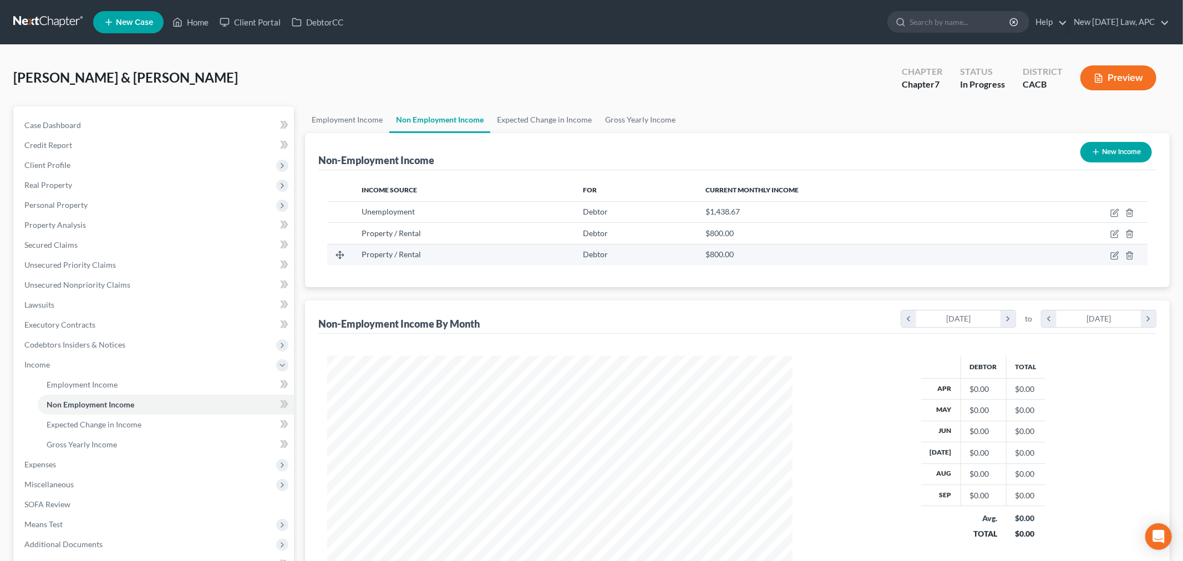
scroll to position [554505, 554250]
click at [1102, 235] on icon "button" at bounding box center [1105, 234] width 9 height 9
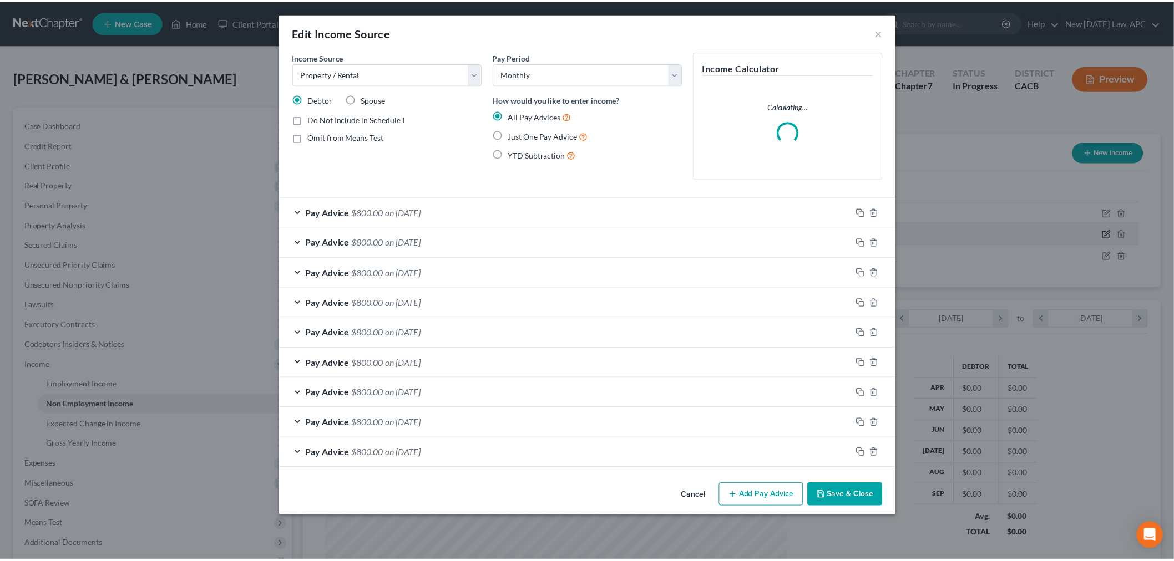
scroll to position [234, 491]
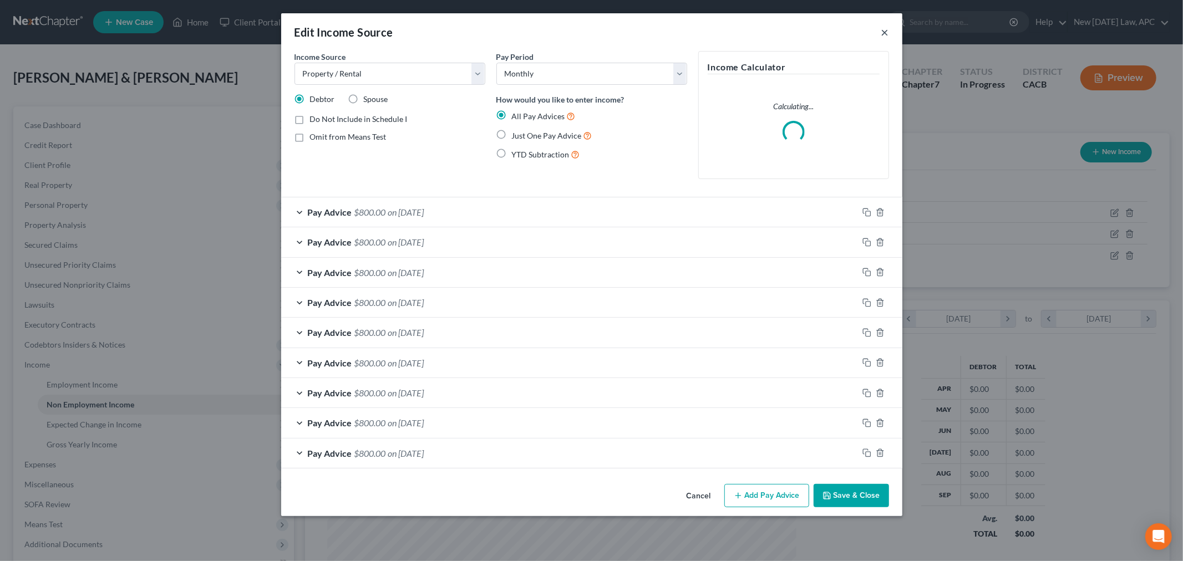
click at [884, 31] on button "×" at bounding box center [885, 32] width 8 height 13
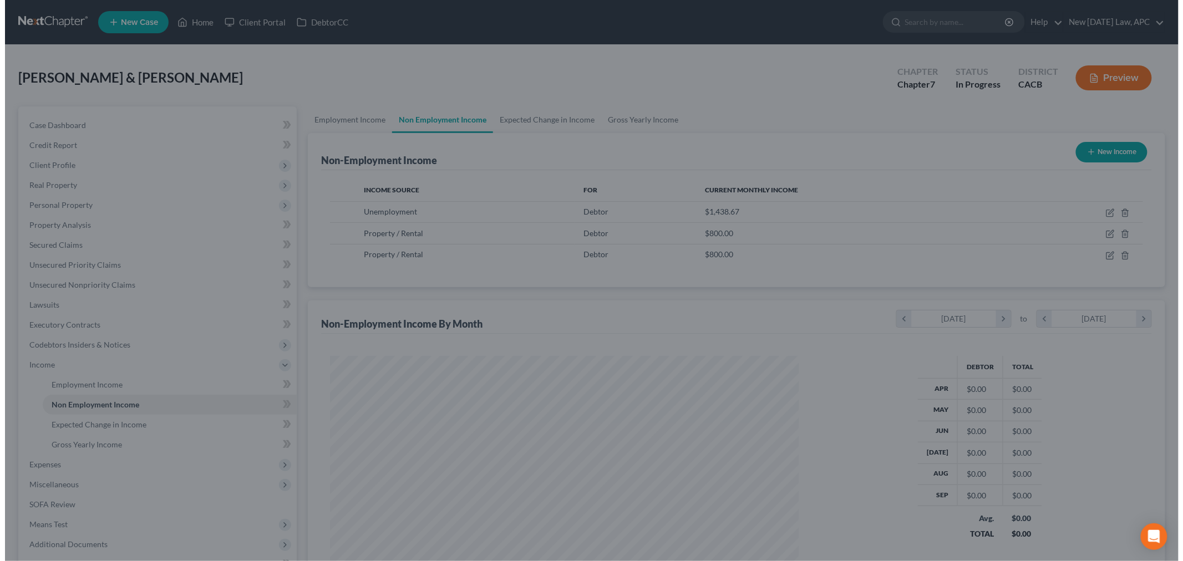
scroll to position [554505, 554250]
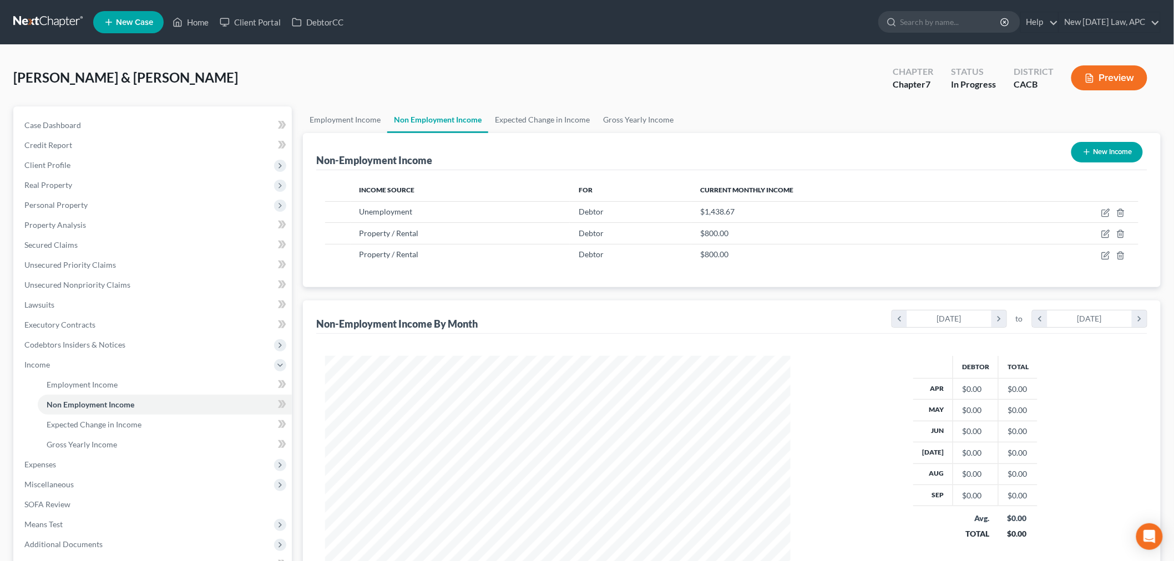
click at [1099, 150] on button "New Income" at bounding box center [1107, 152] width 72 height 21
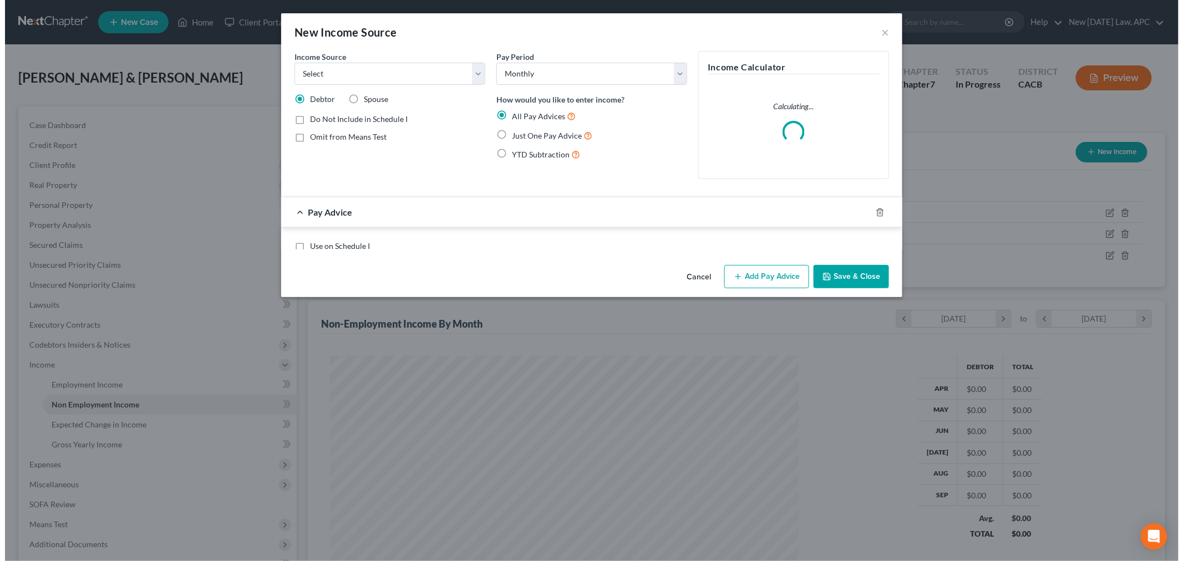
scroll to position [234, 491]
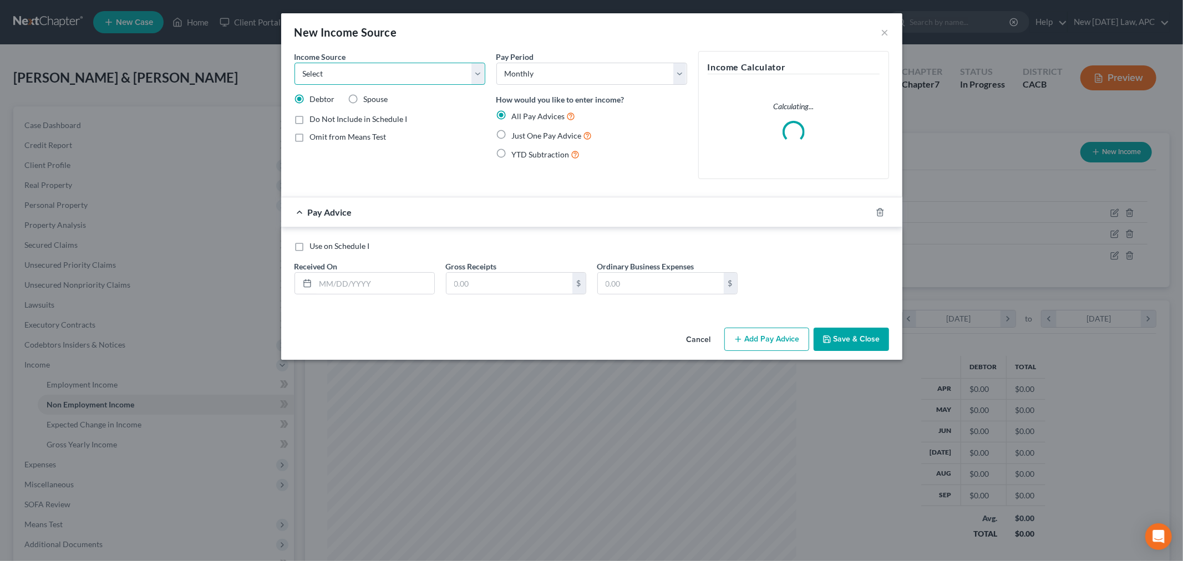
click at [402, 81] on select "Select Unemployment Disability (from employer) Pension Retirement Social Securi…" at bounding box center [390, 74] width 191 height 22
click at [295, 63] on select "Select Unemployment Disability (from employer) Pension Retirement Social Securi…" at bounding box center [390, 74] width 191 height 22
click at [357, 288] on input "text" at bounding box center [375, 283] width 119 height 21
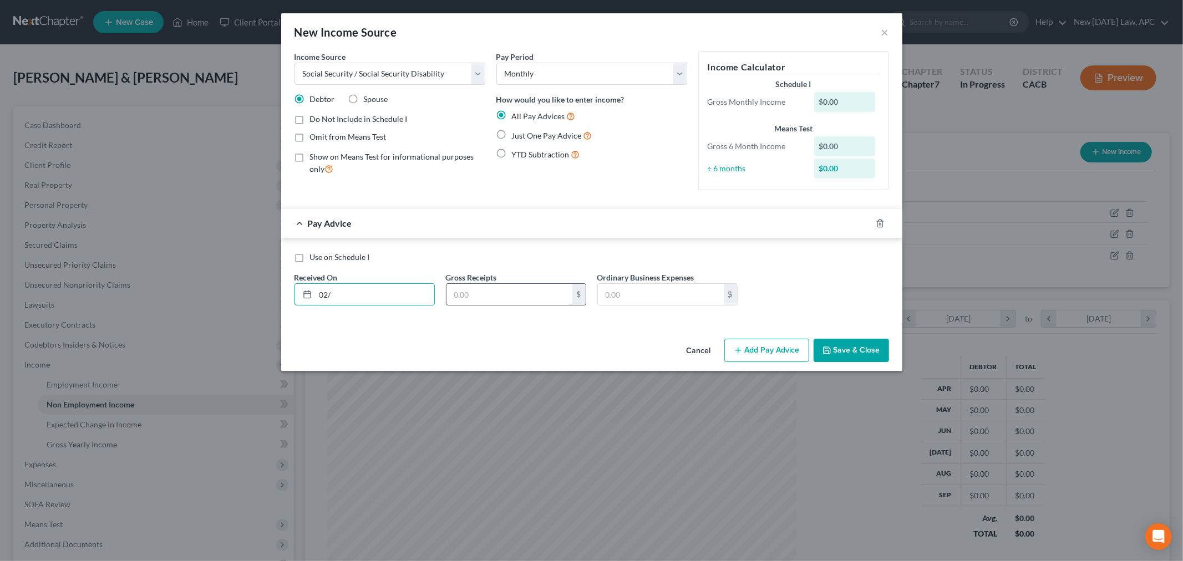
click at [480, 291] on input "text" at bounding box center [510, 294] width 126 height 21
click at [356, 281] on div "Received On * 02/" at bounding box center [364, 289] width 151 height 34
click at [347, 301] on input "02/" at bounding box center [375, 294] width 119 height 21
click at [763, 344] on button "Add Pay Advice" at bounding box center [766, 350] width 85 height 23
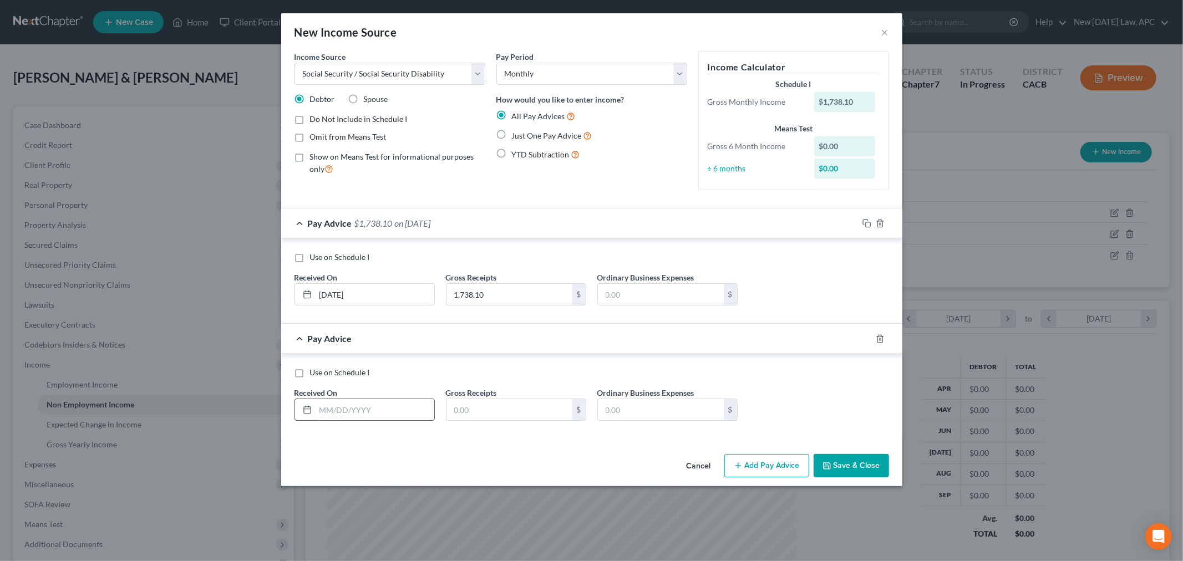
click at [325, 412] on input "text" at bounding box center [375, 409] width 119 height 21
click at [481, 413] on input "text" at bounding box center [510, 409] width 126 height 21
click at [751, 469] on button "Add Pay Advice" at bounding box center [766, 465] width 85 height 23
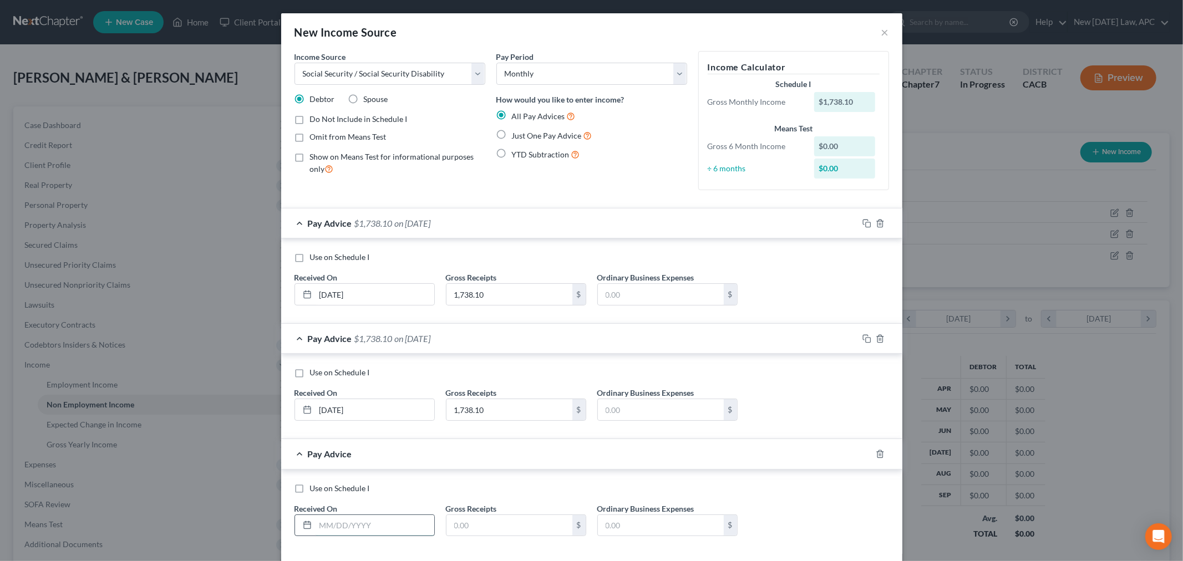
click at [324, 524] on input "text" at bounding box center [375, 525] width 119 height 21
click at [469, 521] on input "text" at bounding box center [510, 525] width 126 height 21
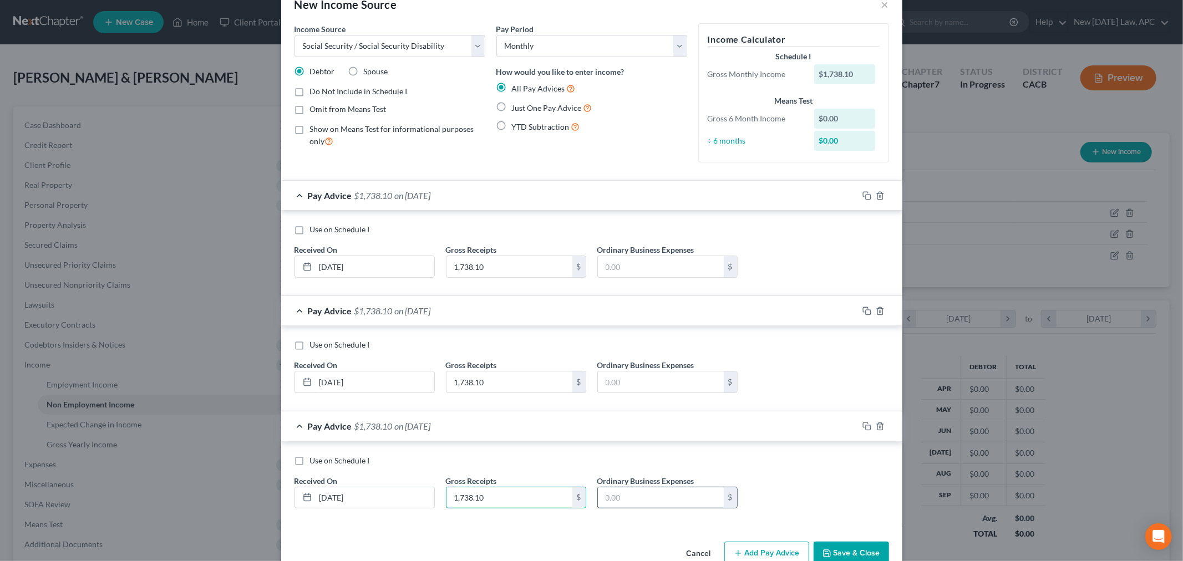
scroll to position [54, 0]
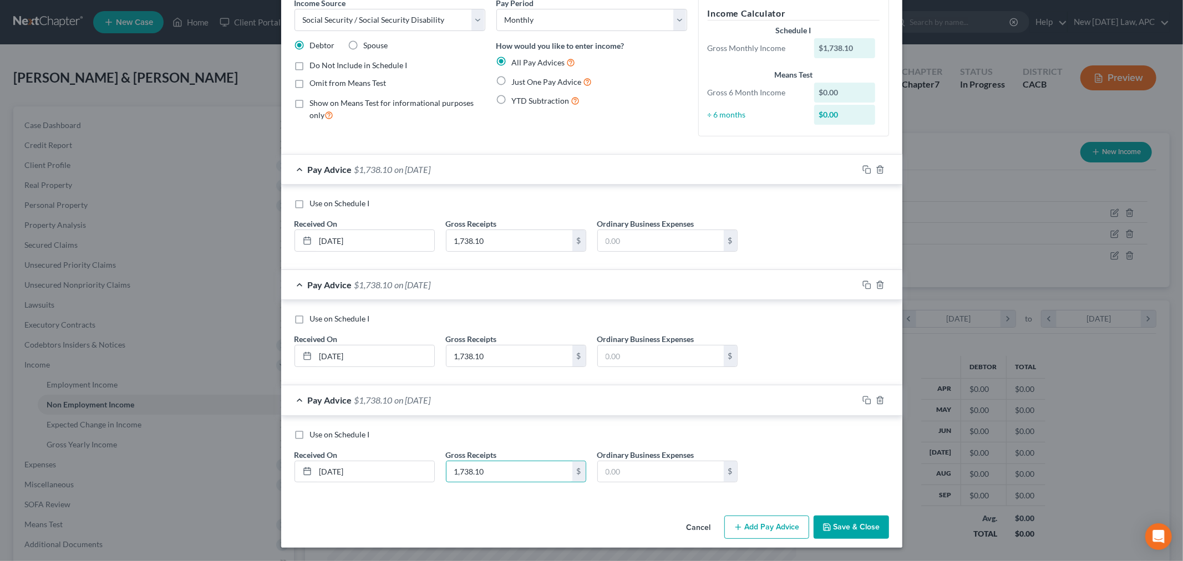
click at [734, 523] on icon "button" at bounding box center [738, 527] width 9 height 9
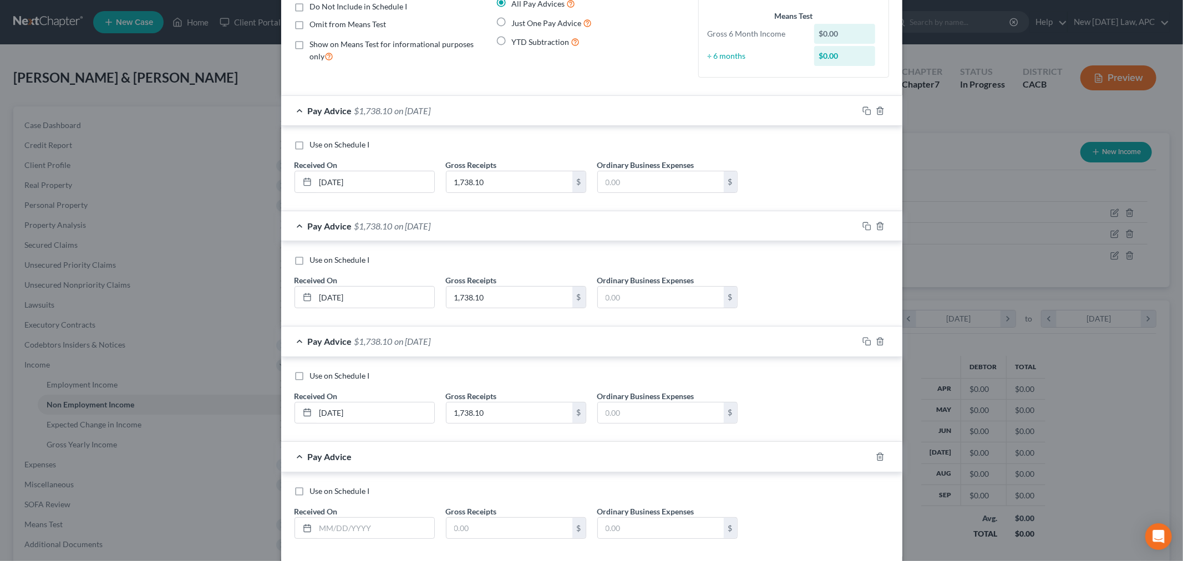
scroll to position [170, 0]
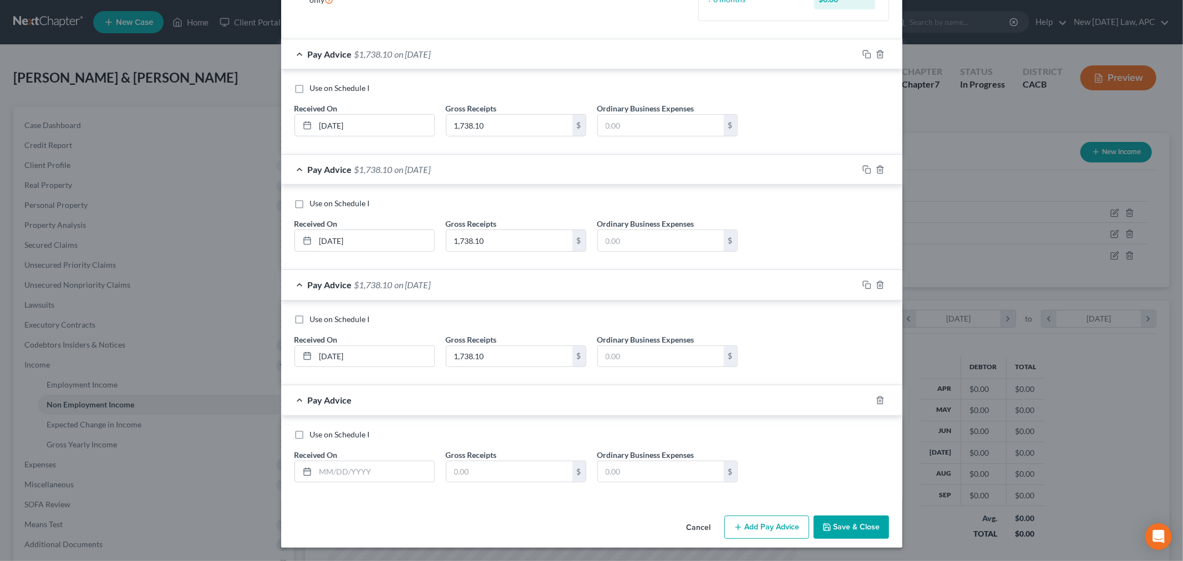
click at [326, 450] on span "Received On" at bounding box center [316, 454] width 43 height 9
click at [322, 468] on input "text" at bounding box center [375, 472] width 119 height 21
click at [448, 473] on input "text" at bounding box center [510, 472] width 126 height 21
click at [763, 531] on button "Add Pay Advice" at bounding box center [766, 527] width 85 height 23
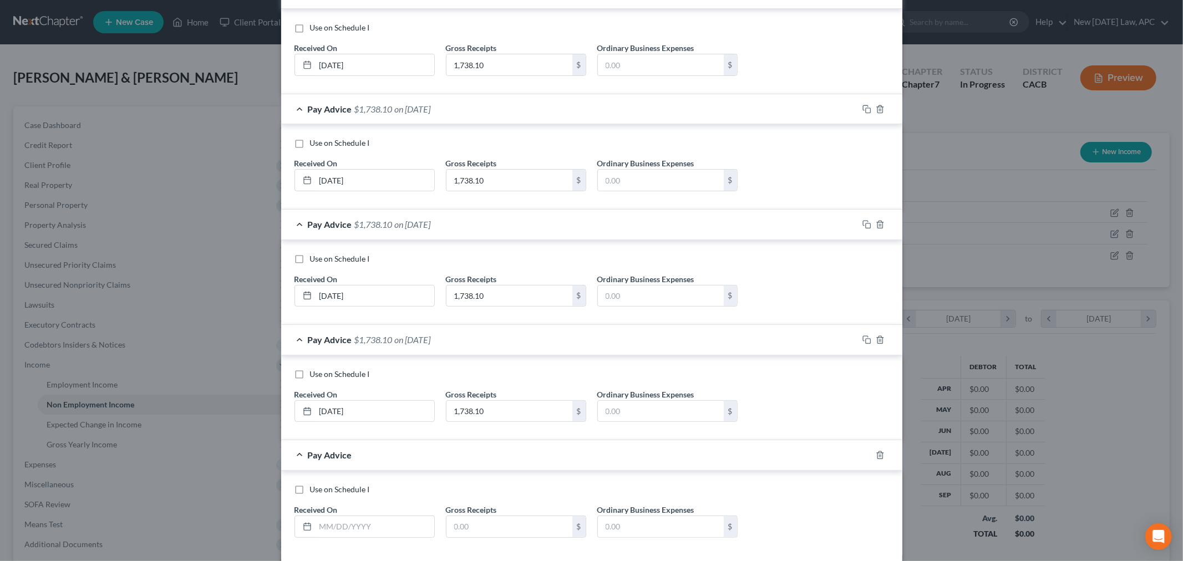
scroll to position [285, 0]
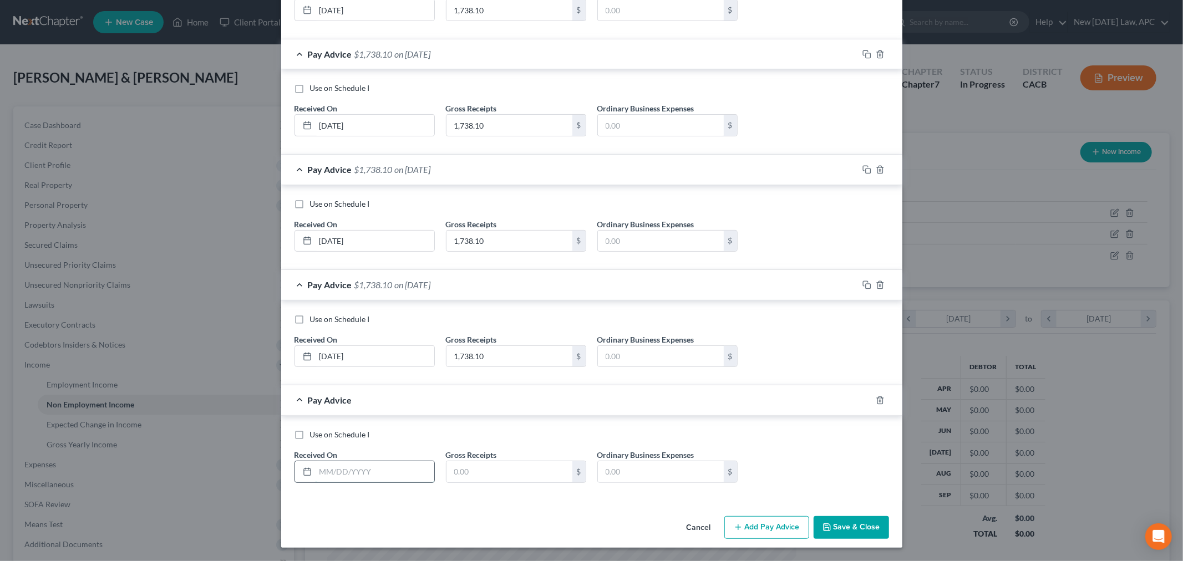
click at [348, 482] on input "text" at bounding box center [375, 472] width 119 height 21
click at [453, 478] on input "text" at bounding box center [510, 472] width 126 height 21
click at [764, 541] on div "Cancel Add Pay Advice Save & Close" at bounding box center [591, 530] width 621 height 37
click at [741, 527] on button "Add Pay Advice" at bounding box center [766, 527] width 85 height 23
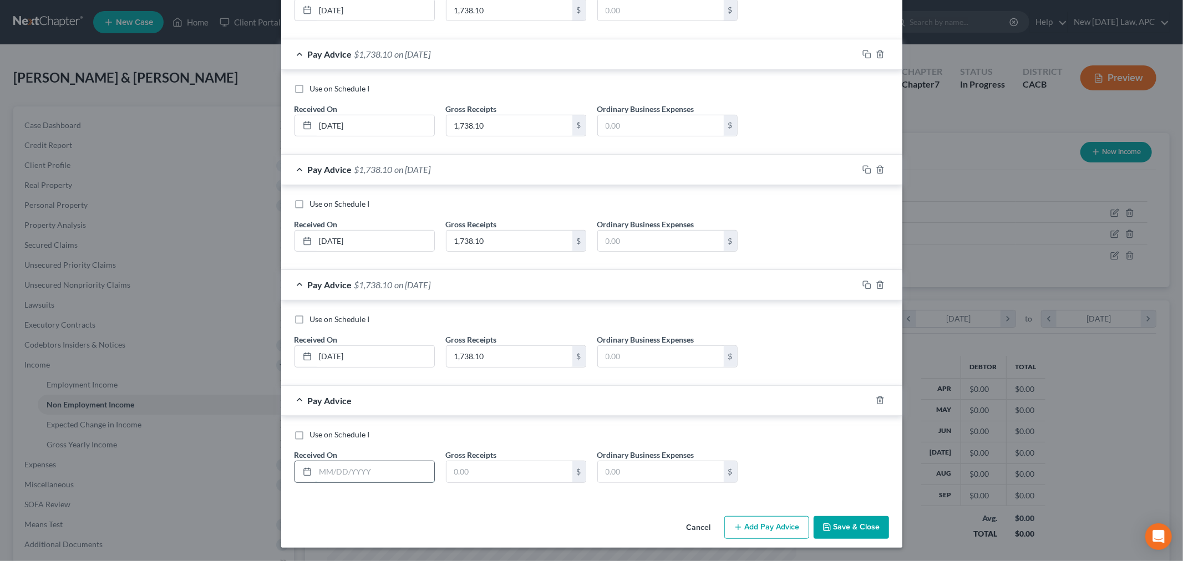
click at [336, 475] on input "text" at bounding box center [375, 472] width 119 height 21
click at [454, 472] on input "text" at bounding box center [510, 472] width 126 height 21
click at [762, 530] on button "Add Pay Advice" at bounding box center [766, 527] width 85 height 23
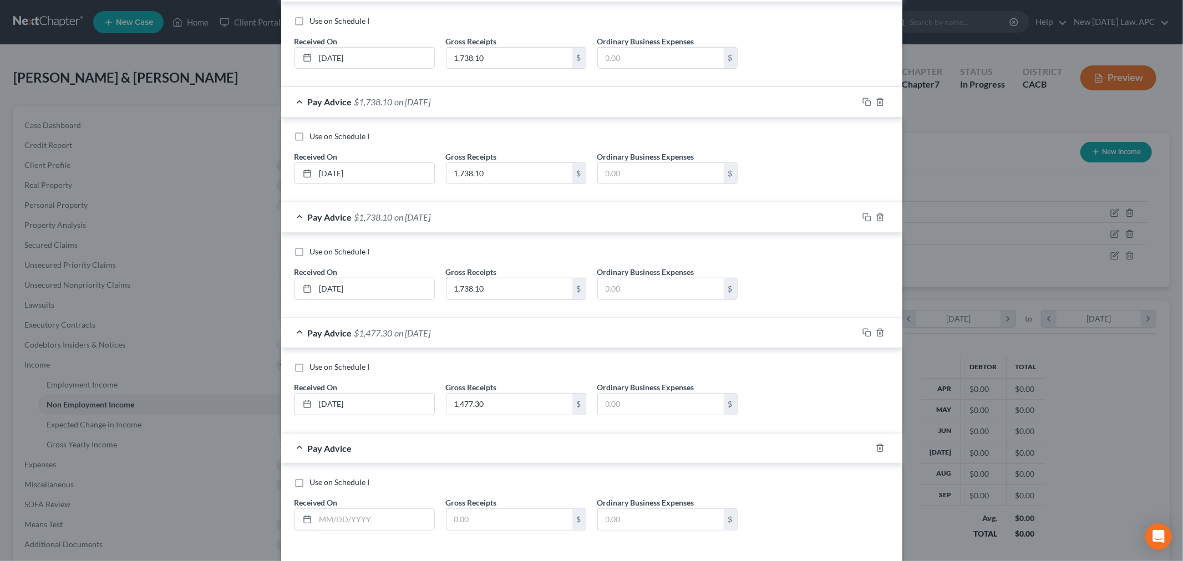
scroll to position [517, 0]
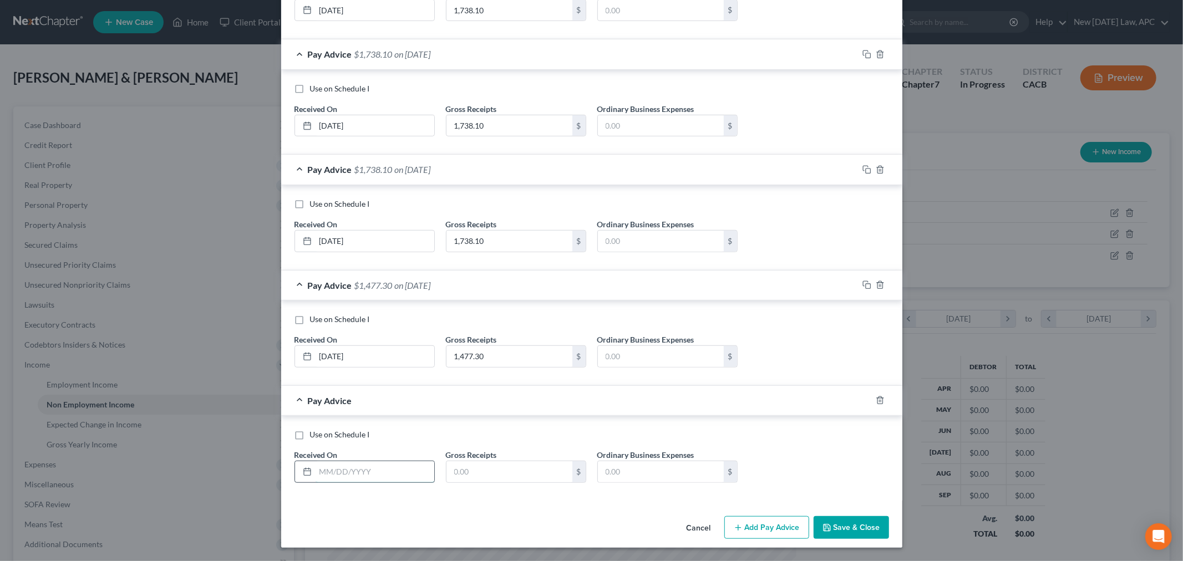
click at [363, 478] on input "text" at bounding box center [375, 472] width 119 height 21
click at [458, 463] on input "text" at bounding box center [510, 472] width 126 height 21
click at [333, 474] on input "09/02/2025" at bounding box center [375, 472] width 119 height 21
drag, startPoint x: 337, startPoint y: 470, endPoint x: 306, endPoint y: 469, distance: 31.1
click at [306, 469] on div "09/02/2025" at bounding box center [365, 472] width 140 height 22
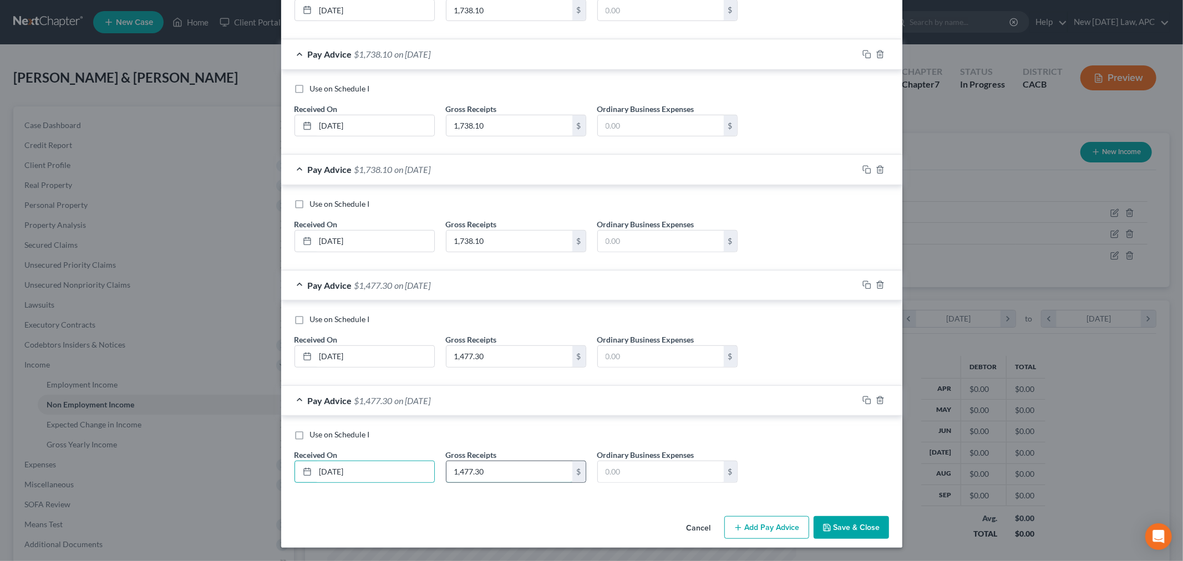
click at [507, 468] on input "1,477.30" at bounding box center [510, 472] width 126 height 21
click at [505, 440] on div "Use on Schedule I Received On * 08/01/2025 Gross Receipts 1,477.30 $ Ordinary B…" at bounding box center [592, 460] width 606 height 63
click at [761, 530] on button "Add Pay Advice" at bounding box center [766, 527] width 85 height 23
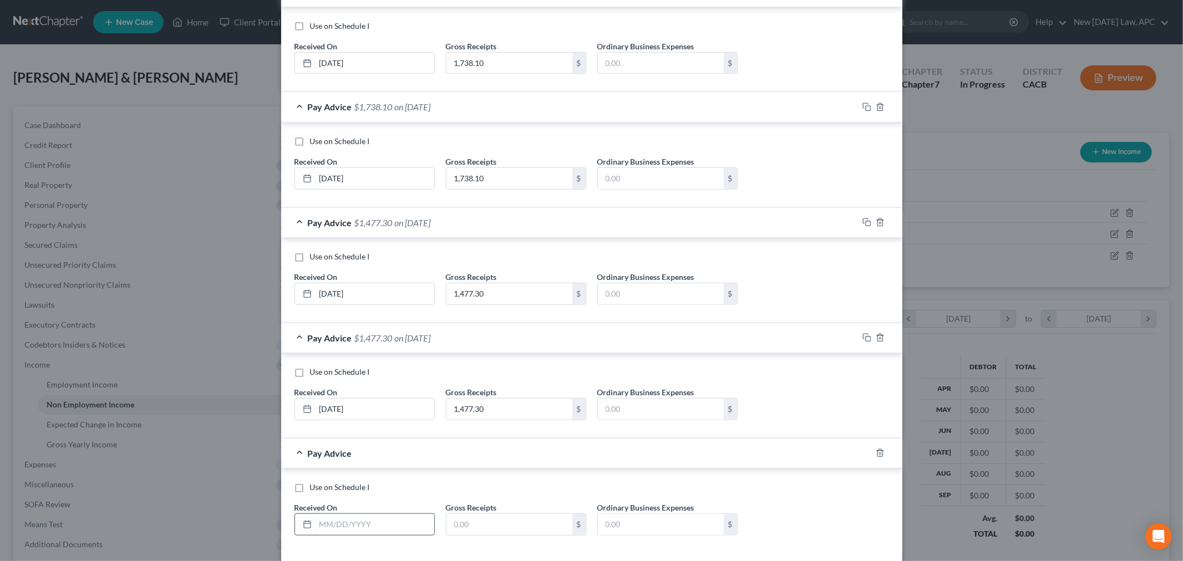
scroll to position [632, 0]
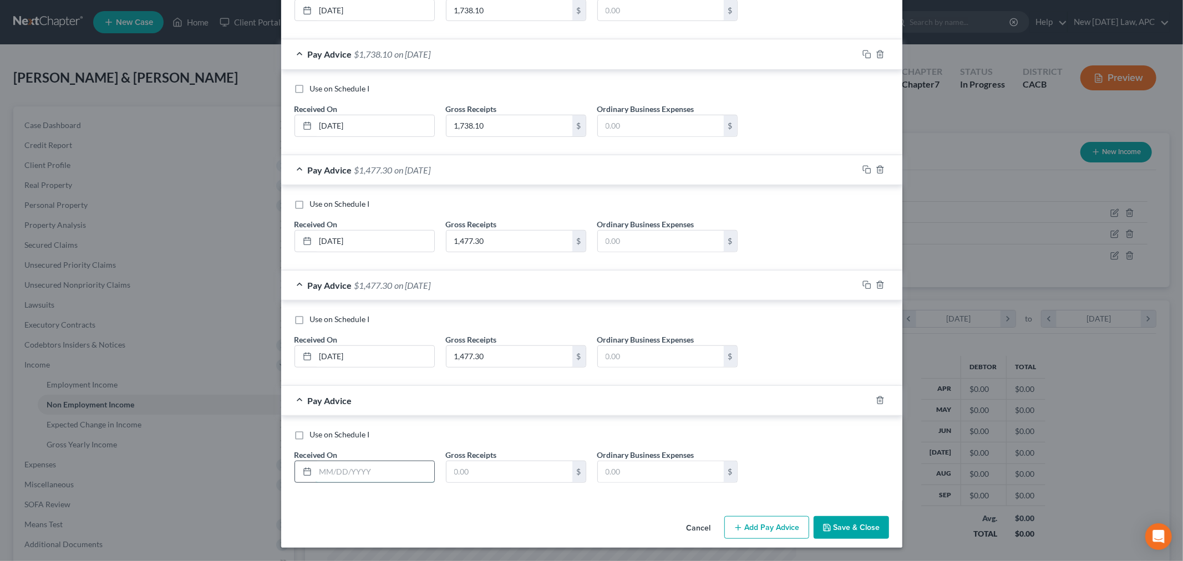
click at [346, 478] on input "text" at bounding box center [375, 472] width 119 height 21
click at [505, 479] on input "text" at bounding box center [510, 472] width 126 height 21
click at [333, 241] on input "09/02/2025" at bounding box center [375, 241] width 119 height 21
click at [335, 122] on input "[DATE]" at bounding box center [375, 125] width 119 height 21
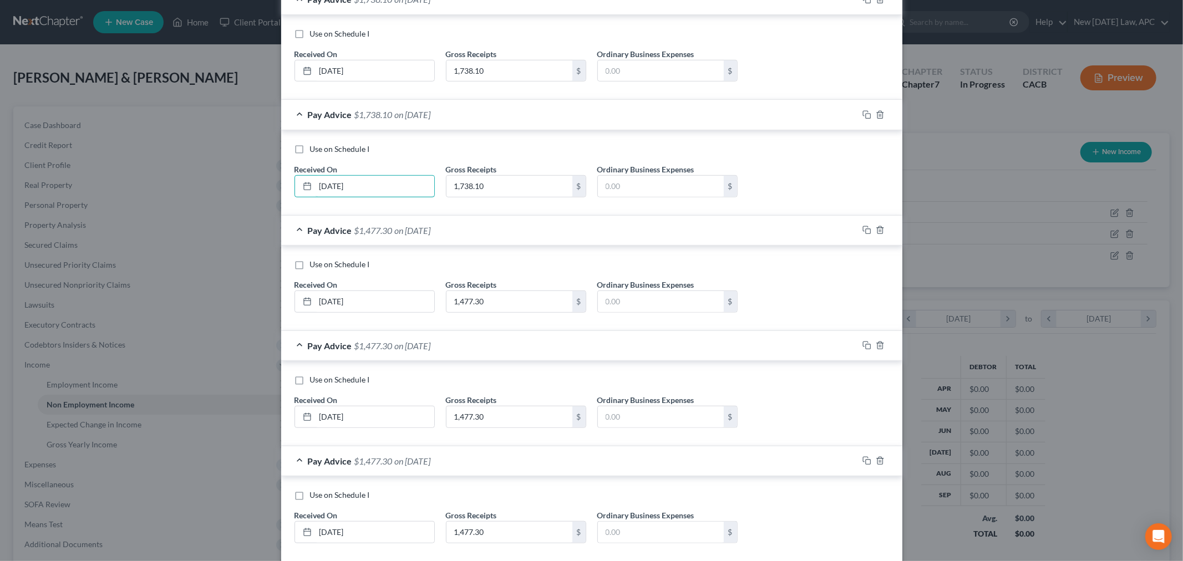
scroll to position [509, 0]
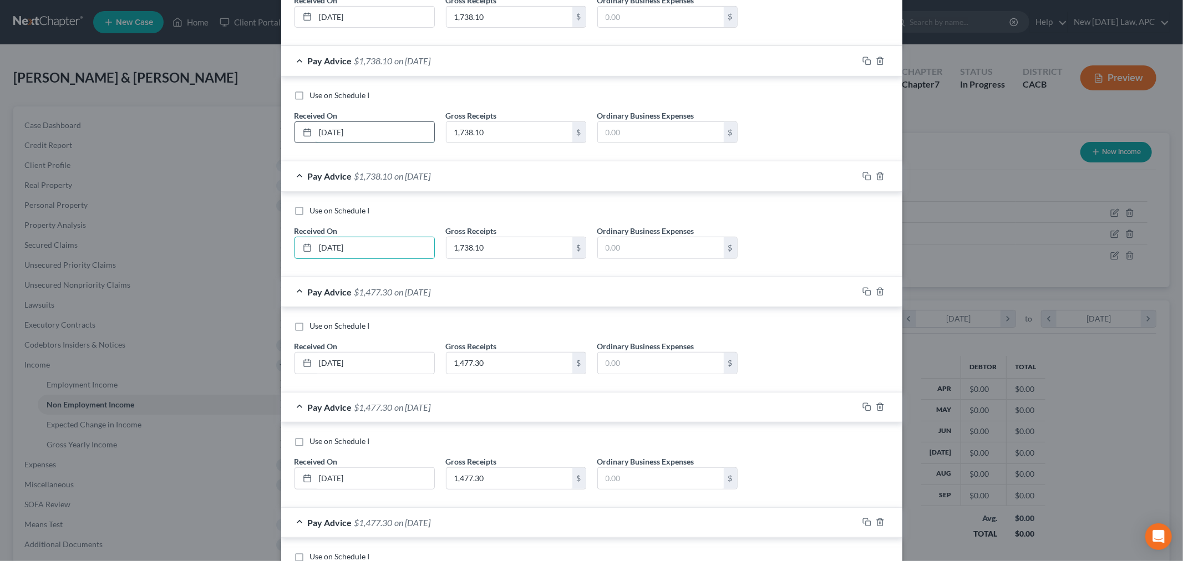
click at [335, 128] on input "05/03/2025" at bounding box center [375, 132] width 119 height 21
click at [433, 93] on div "Use on Schedule I" at bounding box center [592, 95] width 595 height 11
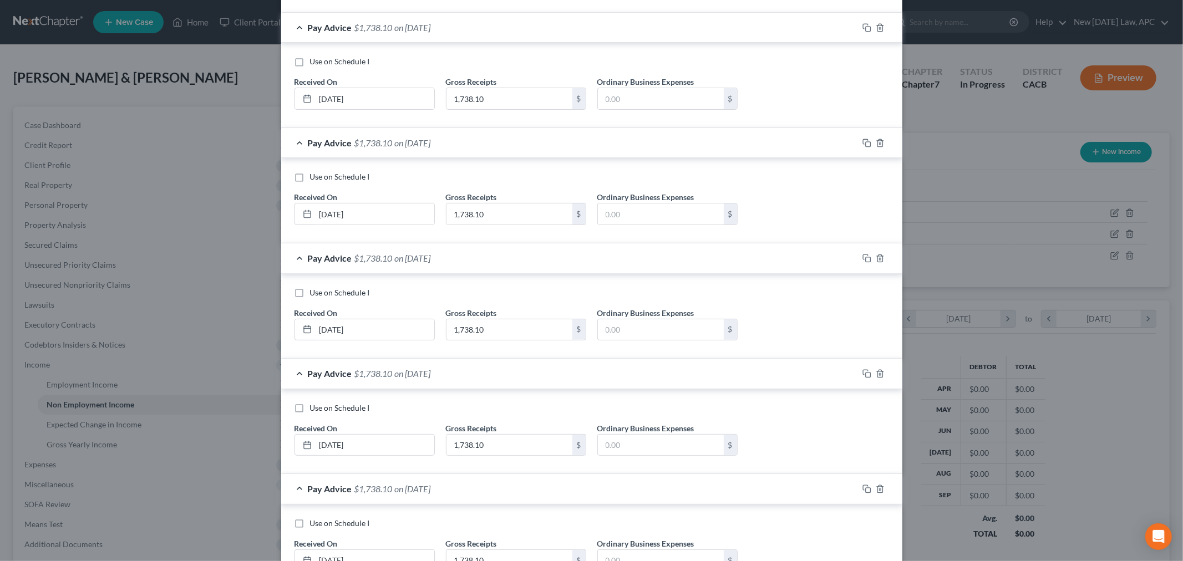
scroll to position [201, 0]
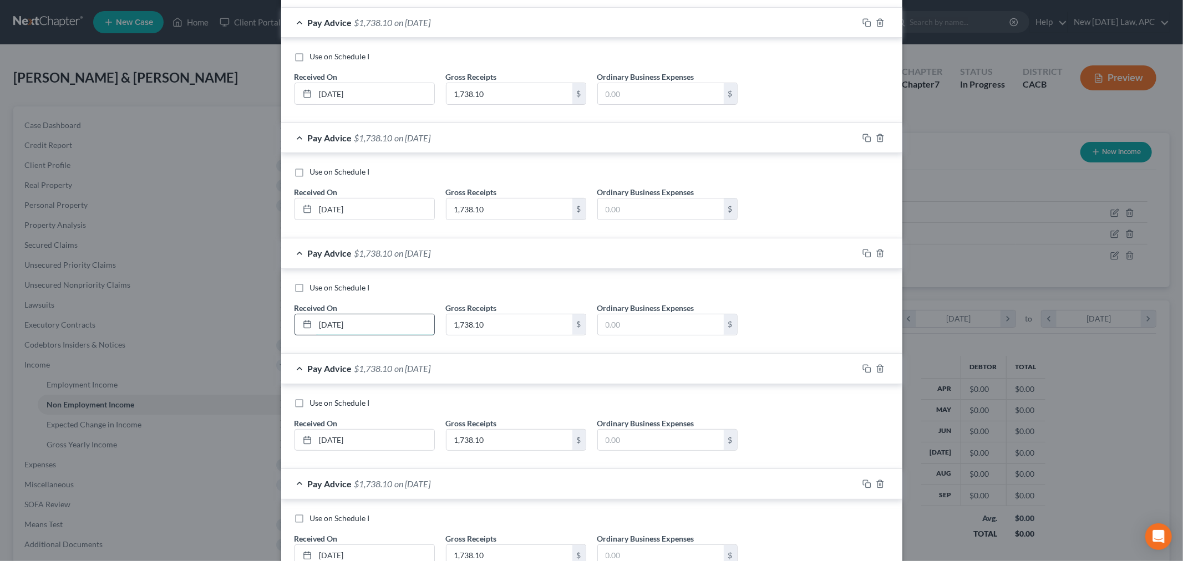
click at [336, 324] on input "04/03/2025" at bounding box center [375, 325] width 119 height 21
click at [333, 207] on input "03/03/2025" at bounding box center [375, 209] width 119 height 21
click at [336, 90] on input "02/03/2025" at bounding box center [375, 93] width 119 height 21
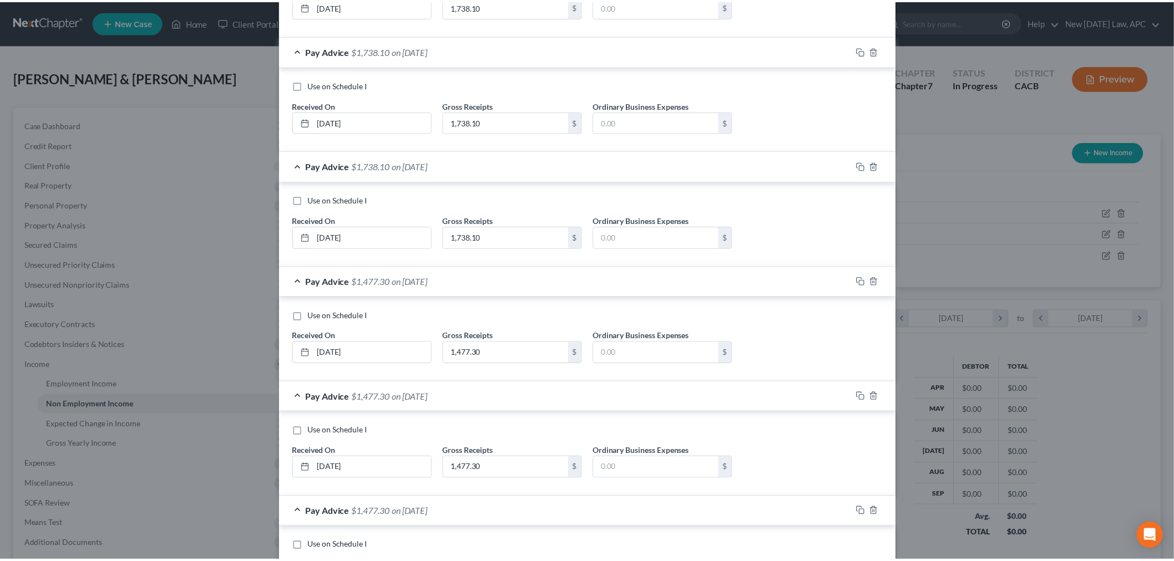
scroll to position [632, 0]
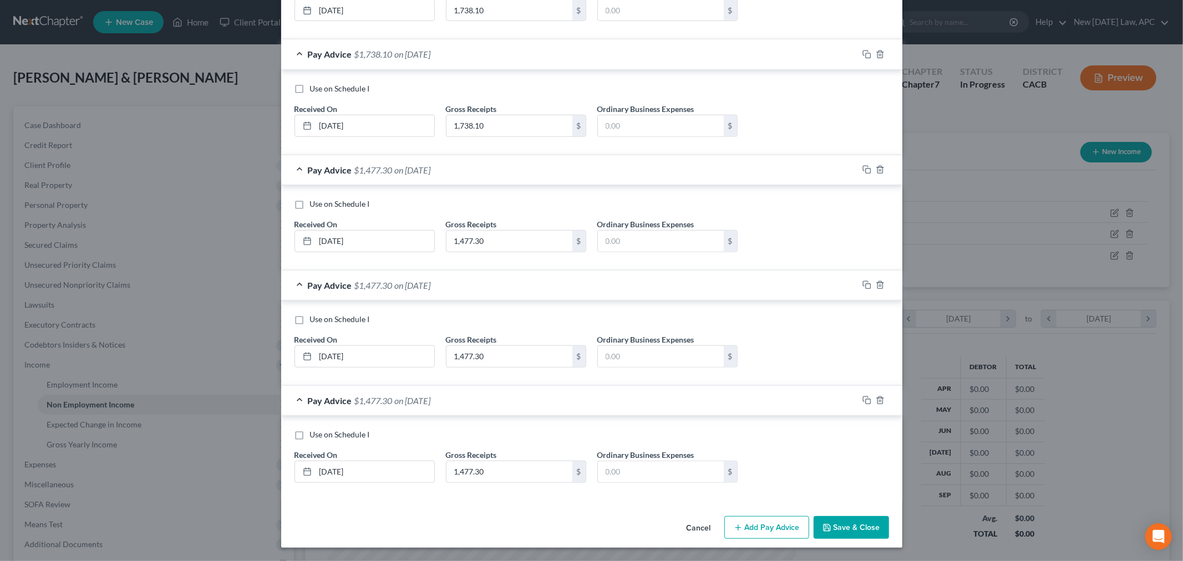
click at [852, 530] on button "Save & Close" at bounding box center [851, 527] width 75 height 23
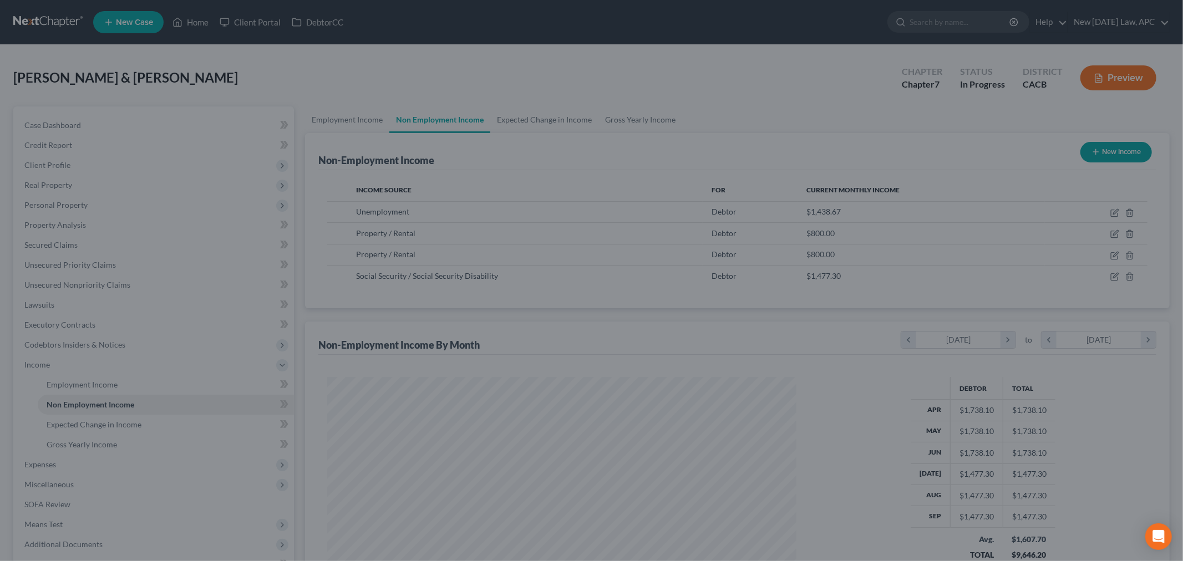
scroll to position [554505, 554250]
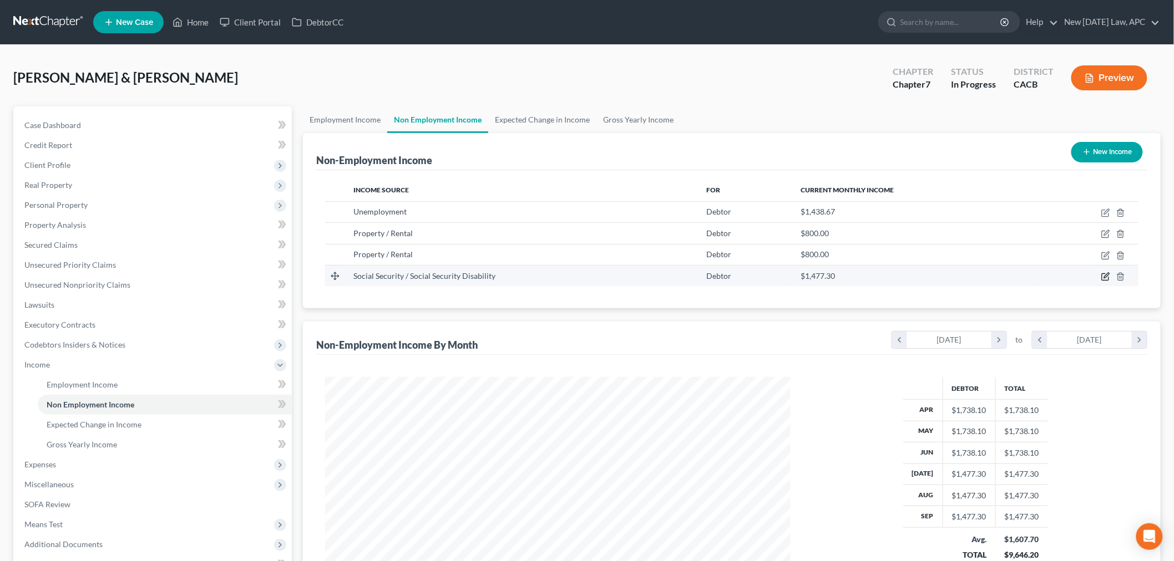
click at [1106, 278] on icon "button" at bounding box center [1105, 276] width 9 height 9
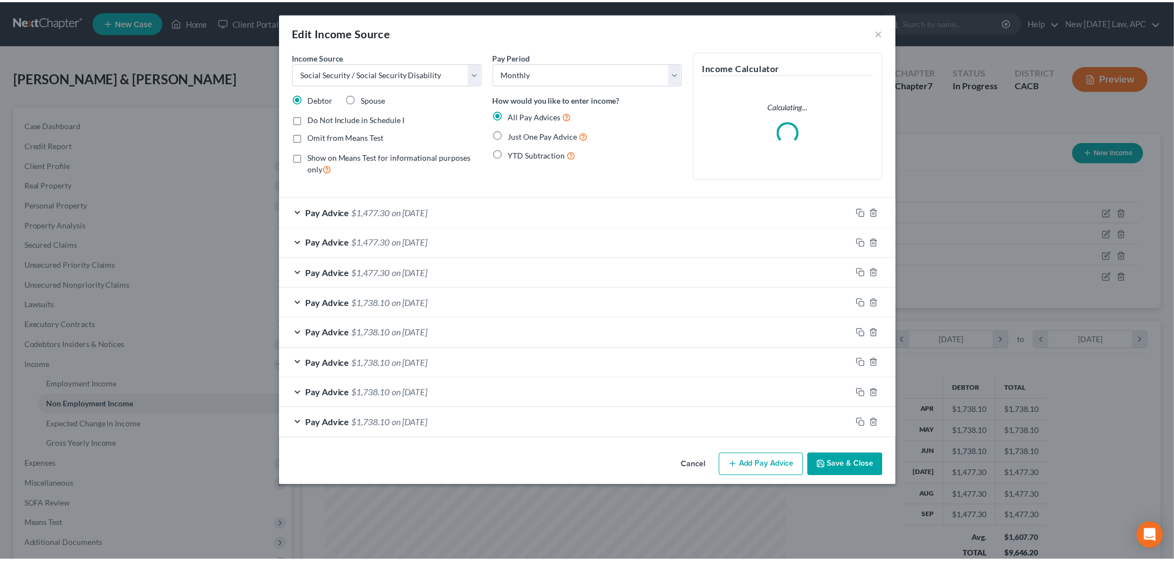
scroll to position [234, 491]
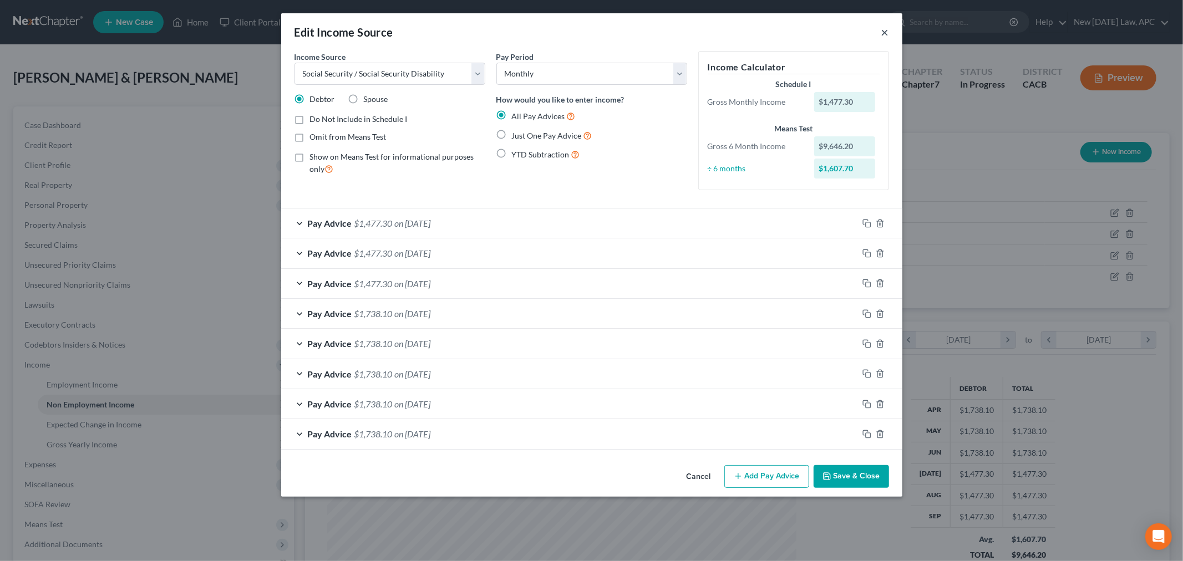
click at [881, 26] on button "×" at bounding box center [885, 32] width 8 height 13
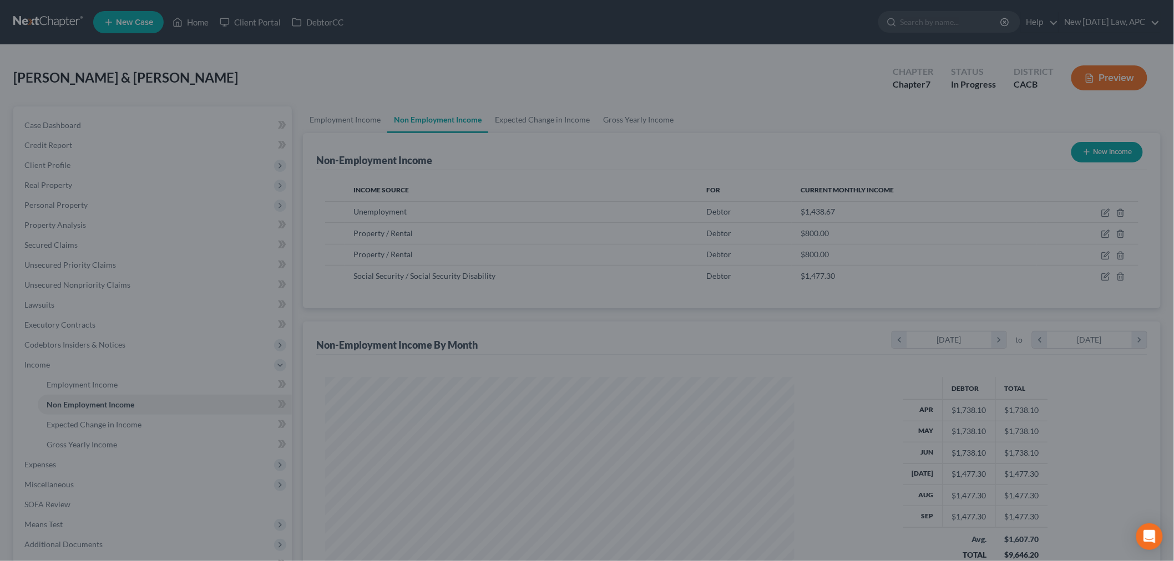
scroll to position [554505, 554250]
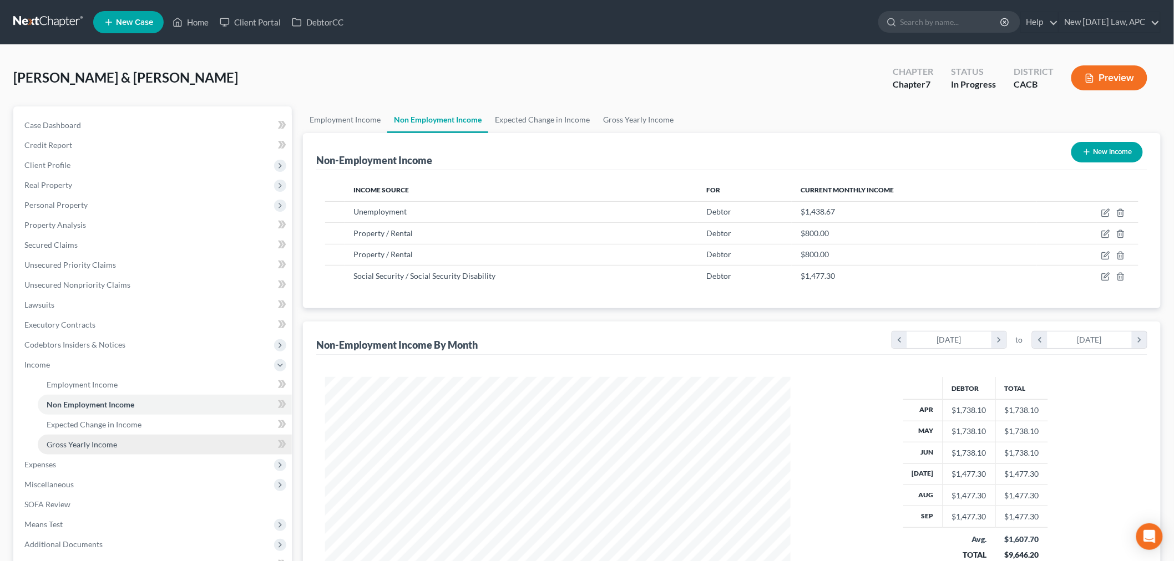
click at [90, 445] on span "Gross Yearly Income" at bounding box center [82, 444] width 70 height 9
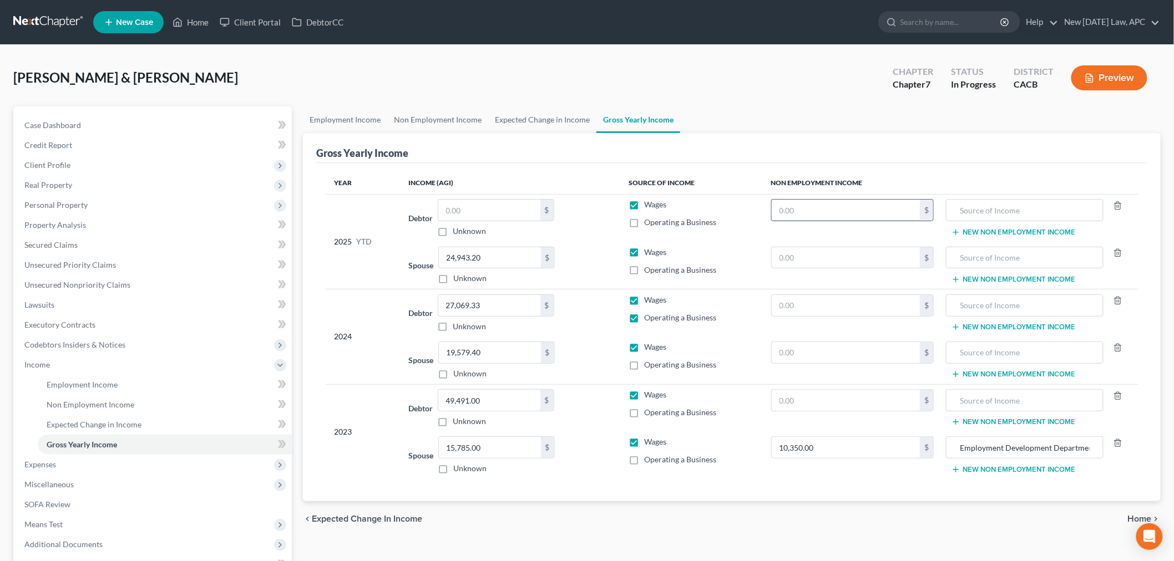
click at [833, 211] on input "text" at bounding box center [846, 210] width 149 height 21
click at [1030, 202] on input "text" at bounding box center [1024, 210] width 145 height 21
click at [750, 191] on th "Source of Income" at bounding box center [691, 183] width 142 height 22
click at [645, 223] on label "Operating a Business" at bounding box center [681, 222] width 72 height 11
click at [649, 223] on input "Operating a Business" at bounding box center [652, 220] width 7 height 7
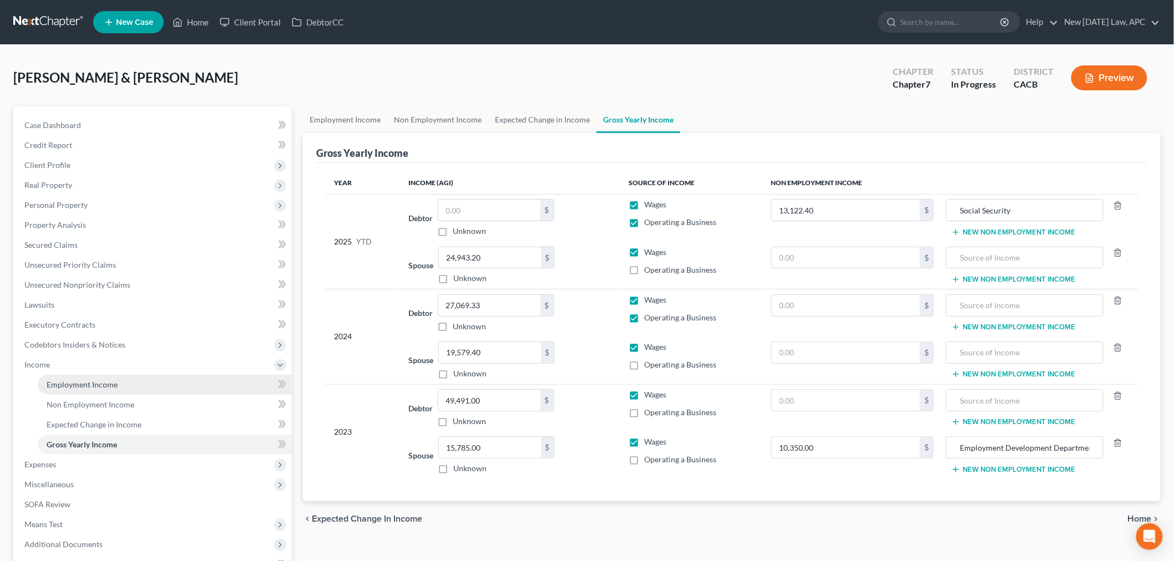
click at [93, 384] on span "Employment Income" at bounding box center [82, 384] width 71 height 9
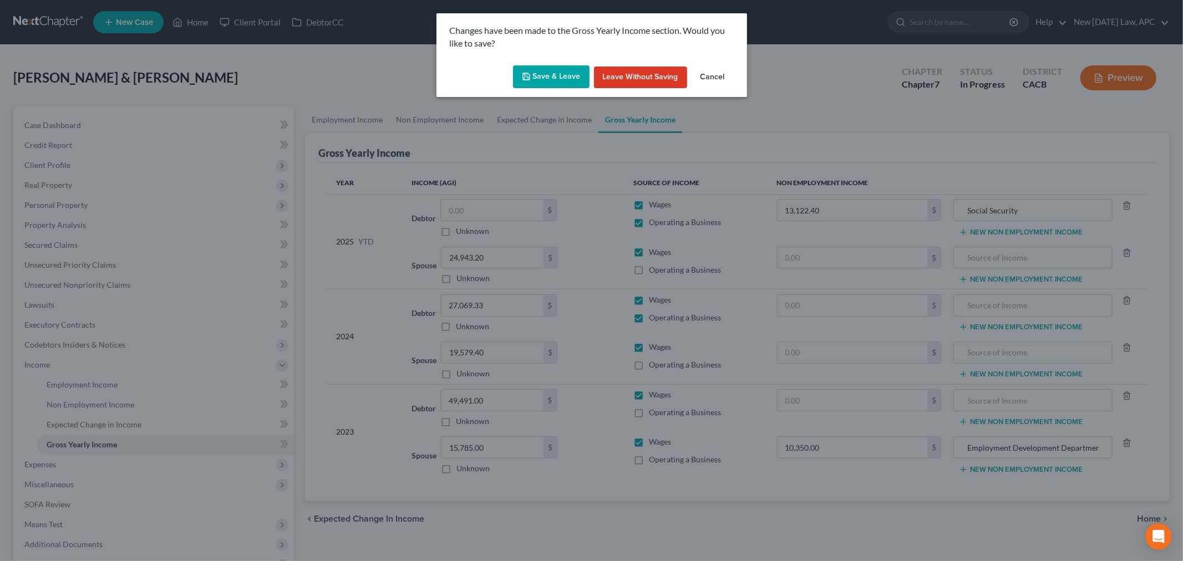
click at [564, 69] on button "Save & Leave" at bounding box center [551, 76] width 77 height 23
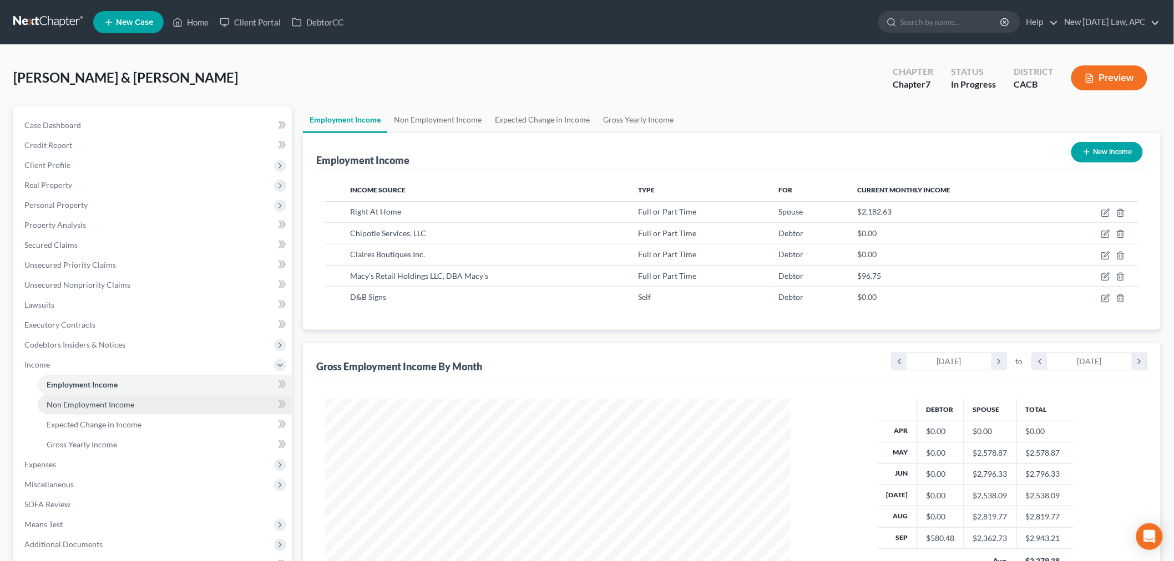
scroll to position [232, 487]
click at [102, 406] on span "Non Employment Income" at bounding box center [91, 404] width 88 height 9
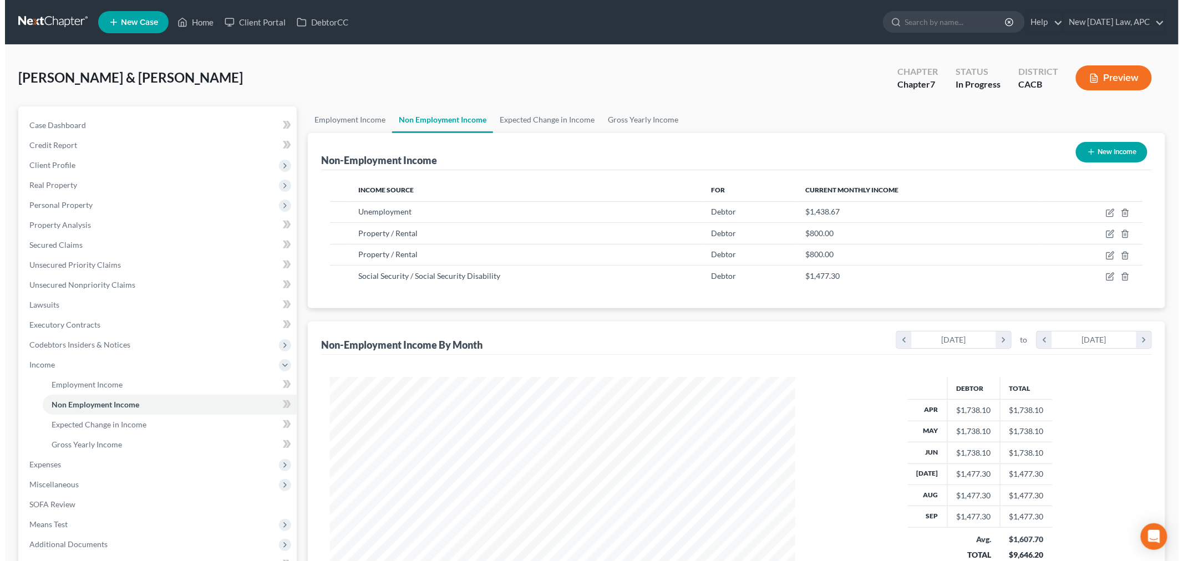
scroll to position [232, 487]
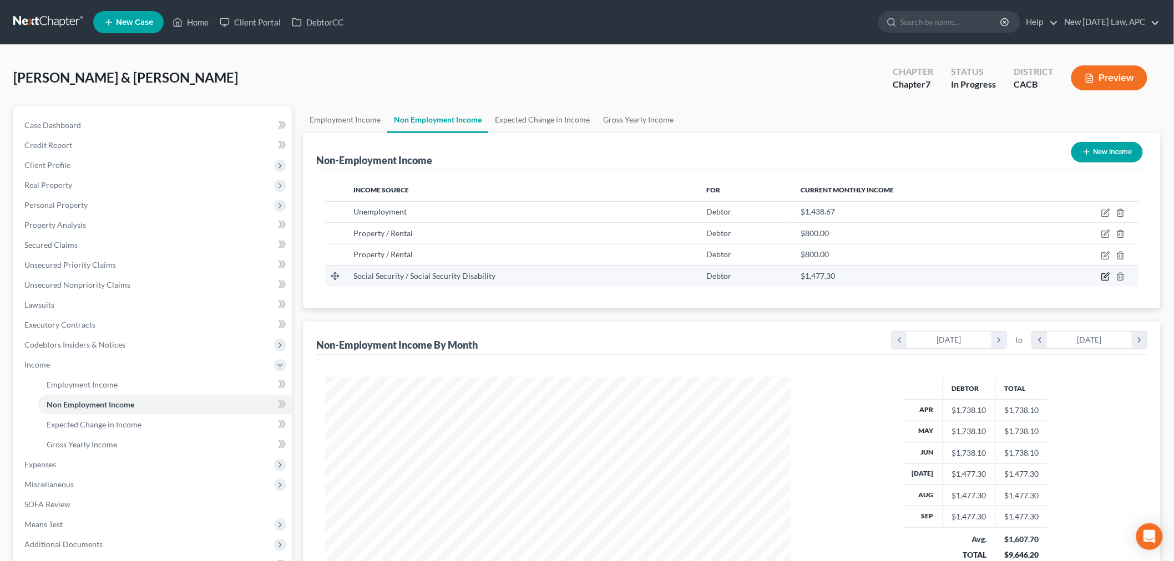
click at [1102, 275] on icon "button" at bounding box center [1105, 277] width 7 height 7
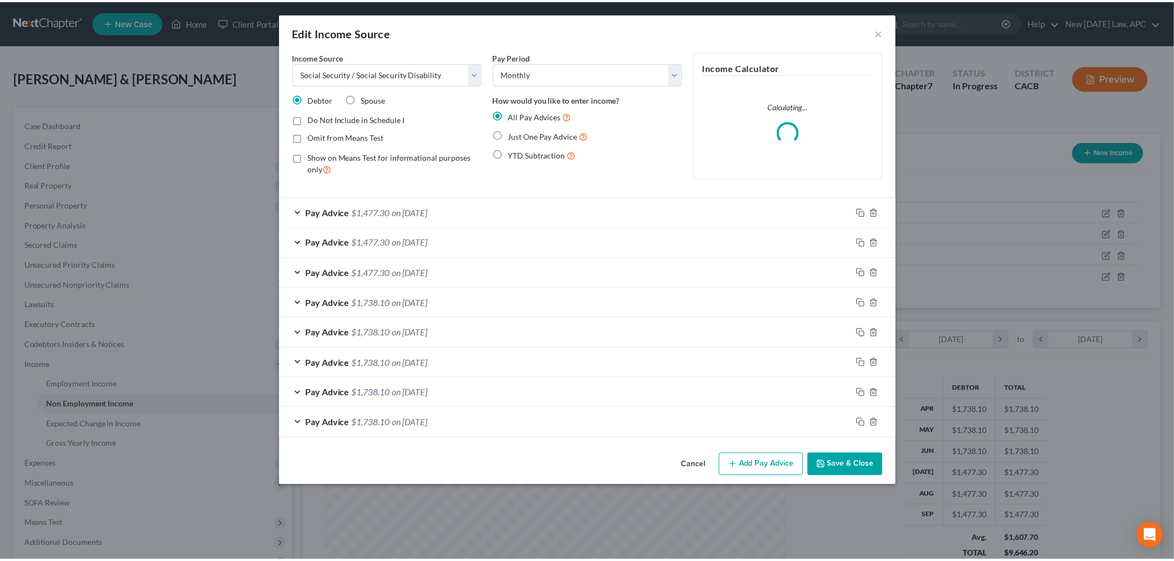
scroll to position [234, 491]
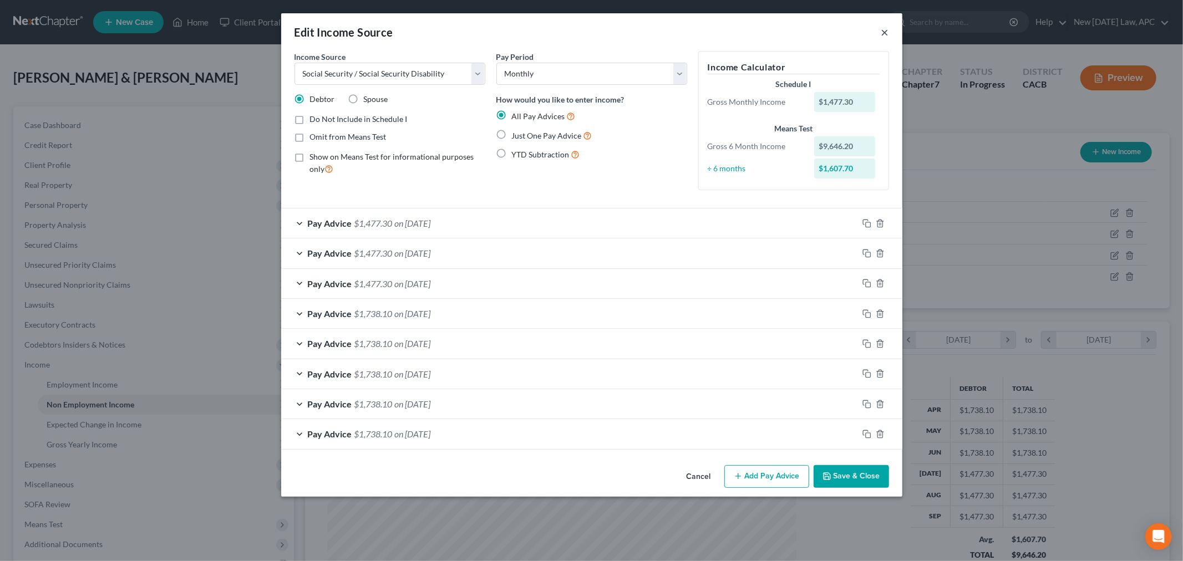
click at [884, 34] on button "×" at bounding box center [885, 32] width 8 height 13
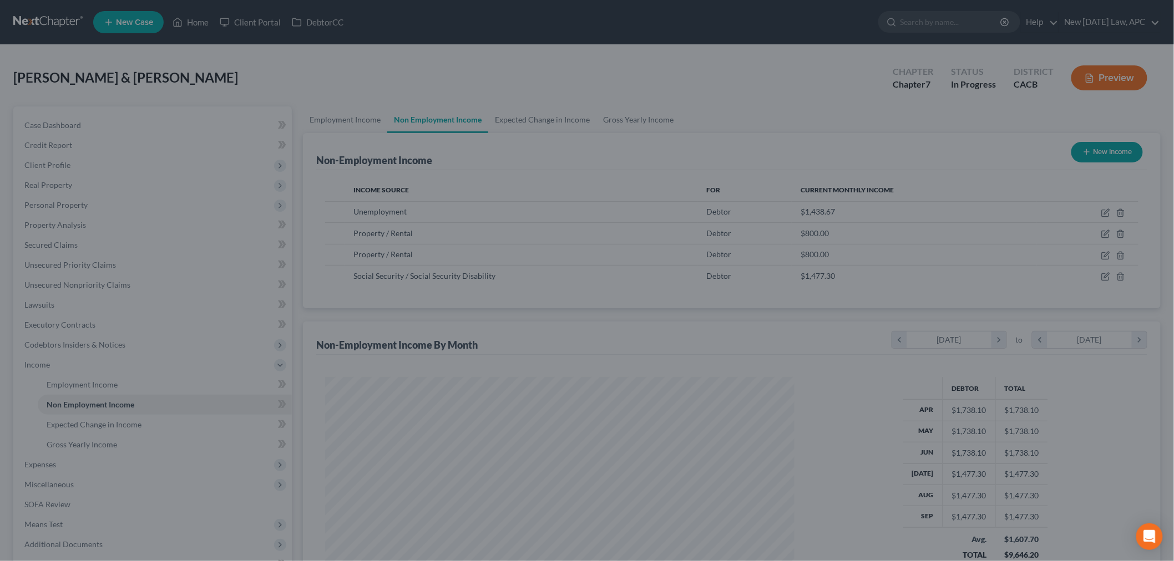
scroll to position [554505, 554250]
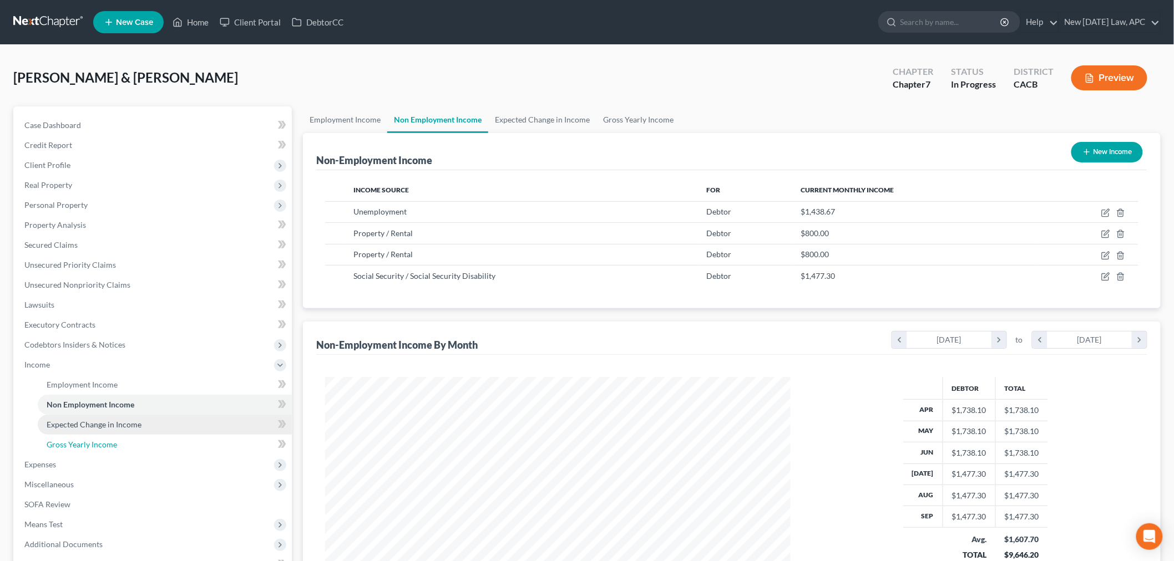
drag, startPoint x: 67, startPoint y: 439, endPoint x: 73, endPoint y: 433, distance: 9.0
click at [67, 440] on span "Gross Yearly Income" at bounding box center [82, 444] width 70 height 9
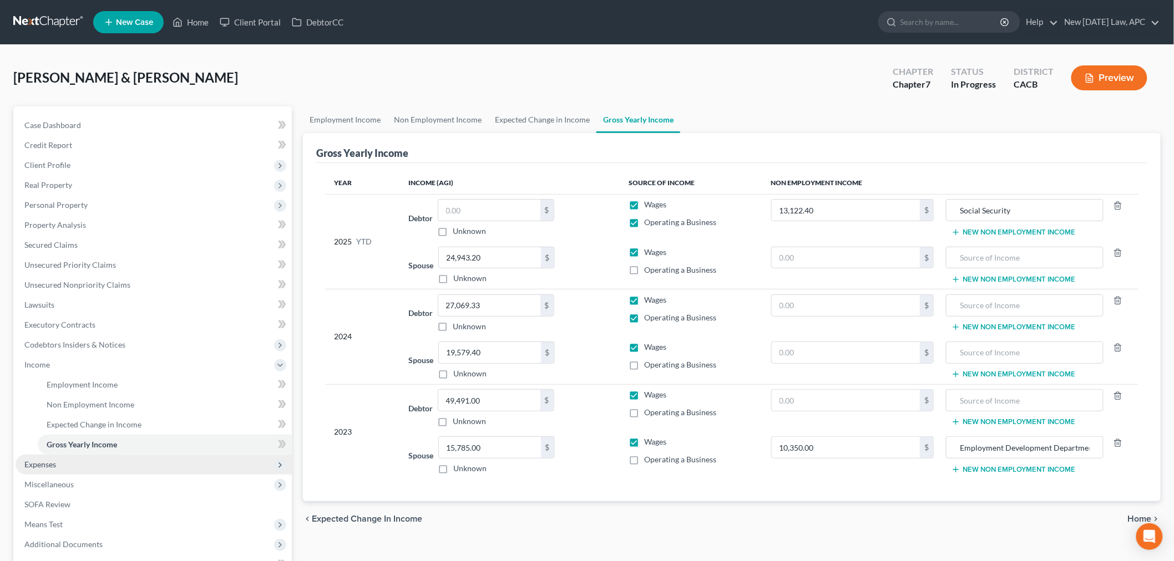
click at [57, 464] on span "Expenses" at bounding box center [154, 465] width 276 height 20
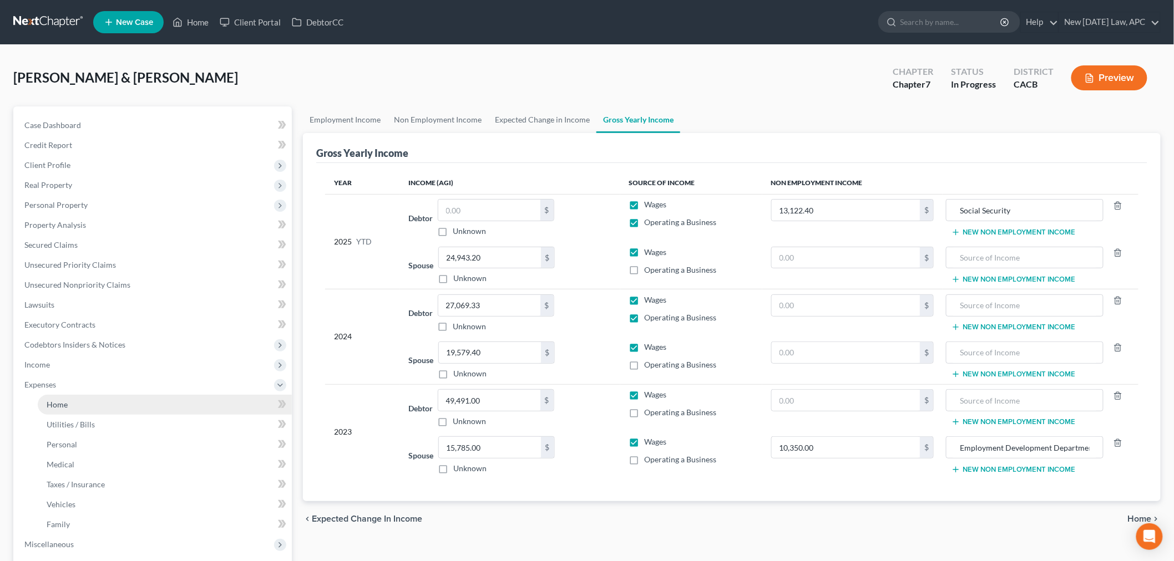
click at [79, 403] on link "Home" at bounding box center [165, 405] width 254 height 20
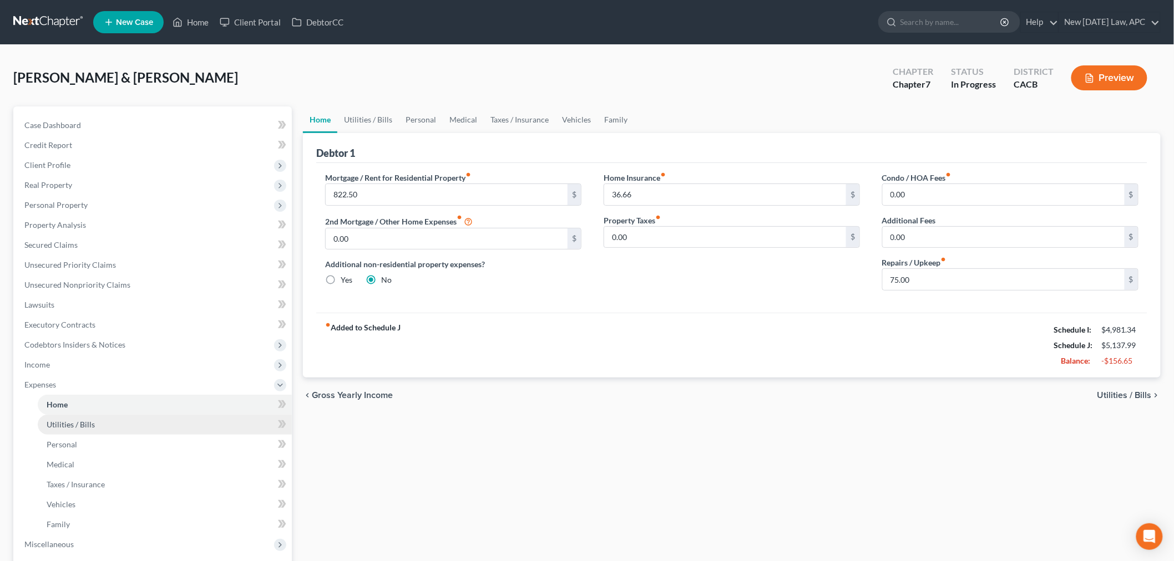
click at [121, 428] on link "Utilities / Bills" at bounding box center [165, 425] width 254 height 20
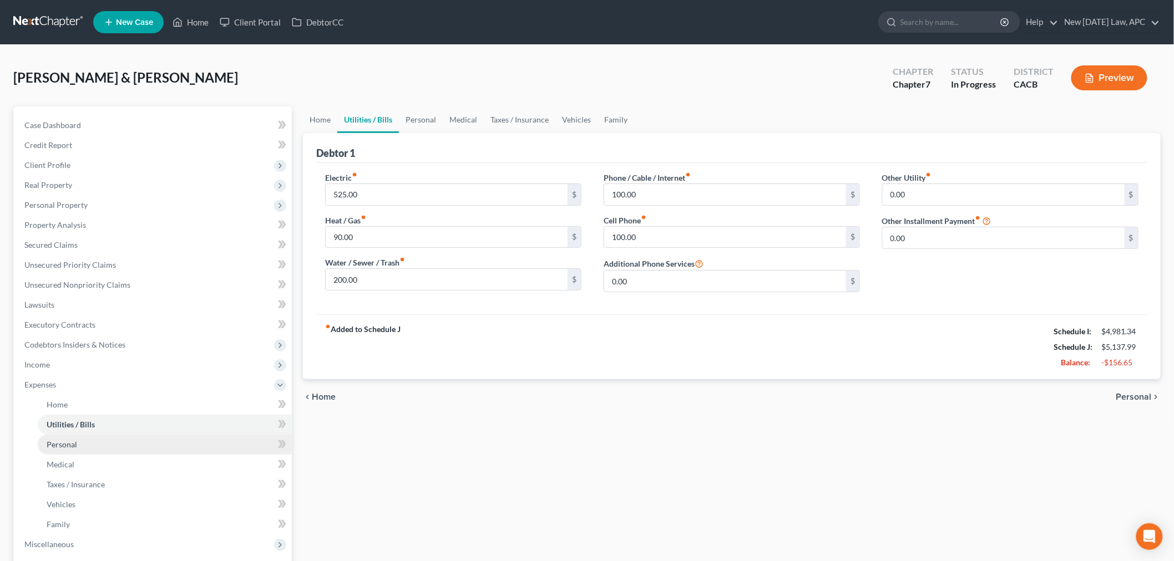
click at [113, 448] on link "Personal" at bounding box center [165, 445] width 254 height 20
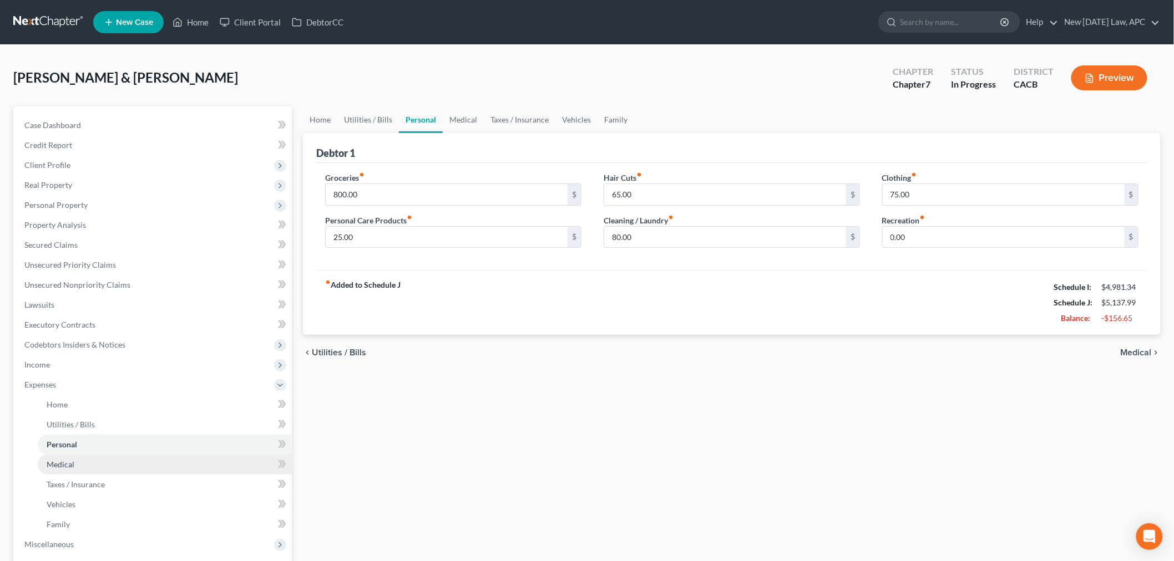
click at [93, 467] on link "Medical" at bounding box center [165, 465] width 254 height 20
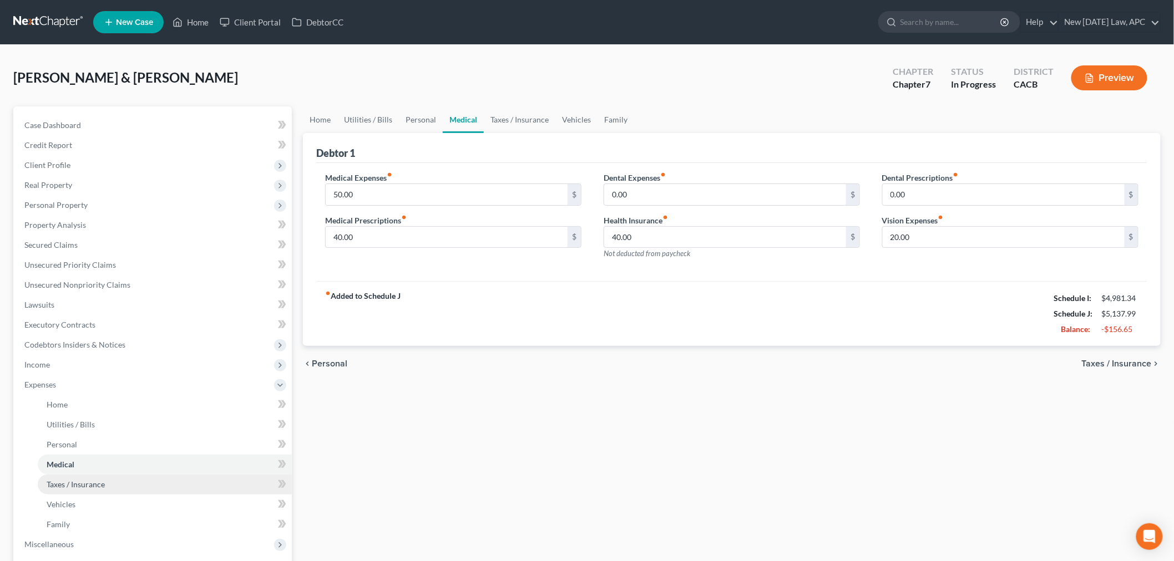
click at [73, 488] on span "Taxes / Insurance" at bounding box center [76, 484] width 58 height 9
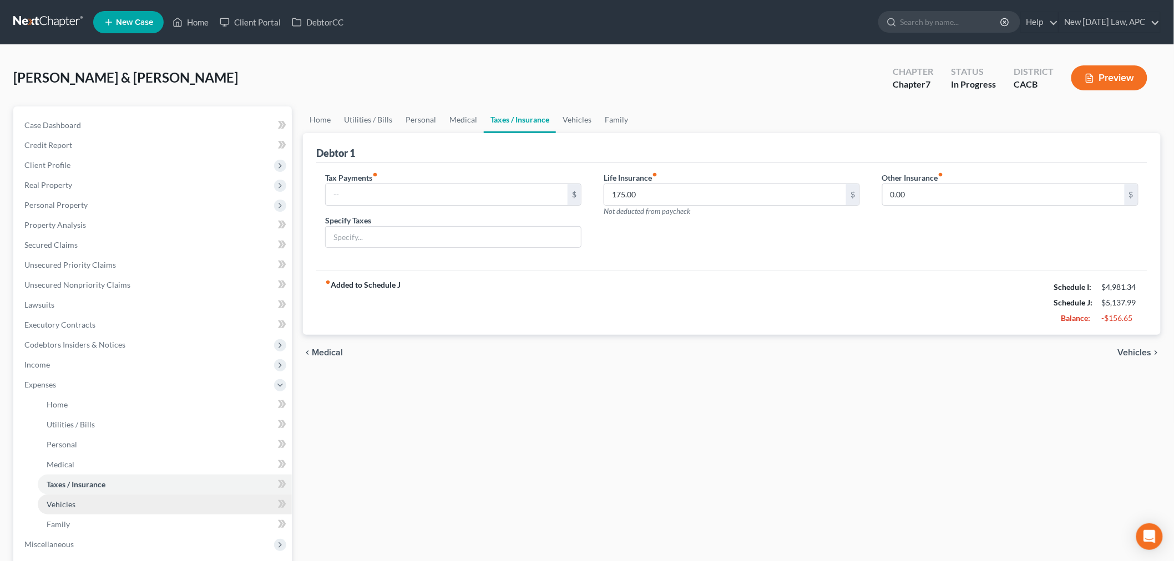
click at [64, 500] on span "Vehicles" at bounding box center [61, 504] width 29 height 9
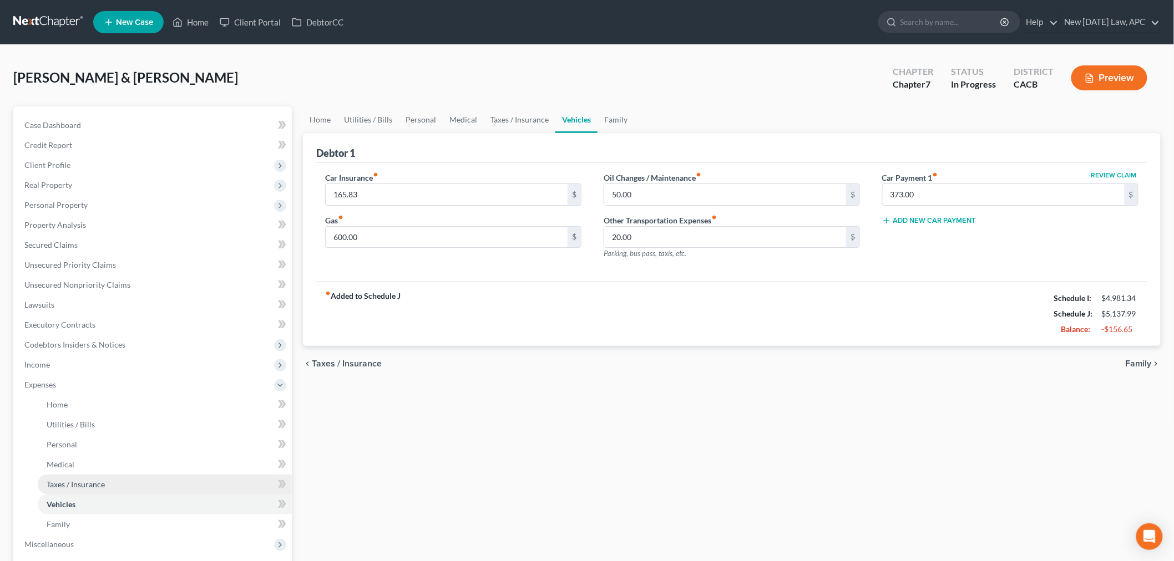
click at [80, 485] on span "Taxes / Insurance" at bounding box center [76, 484] width 58 height 9
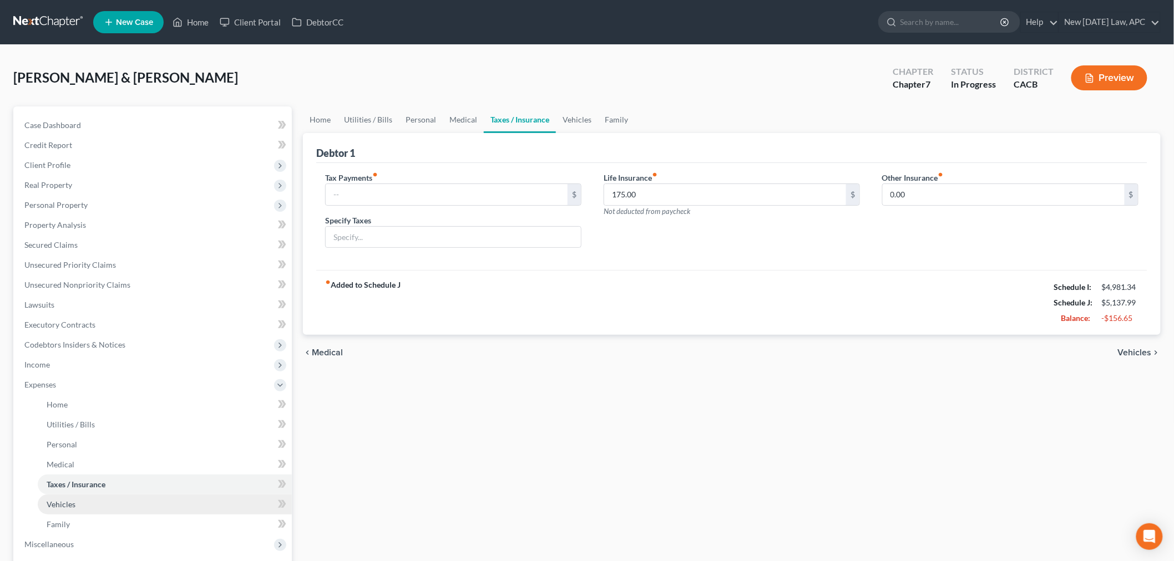
click at [84, 511] on link "Vehicles" at bounding box center [165, 505] width 254 height 20
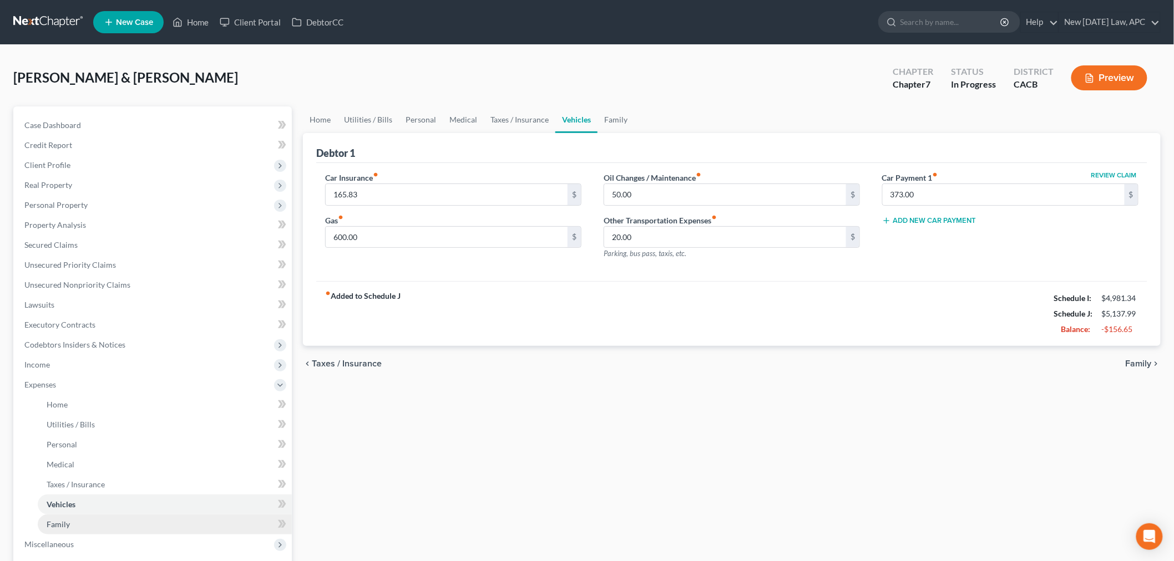
click at [165, 516] on link "Family" at bounding box center [165, 525] width 254 height 20
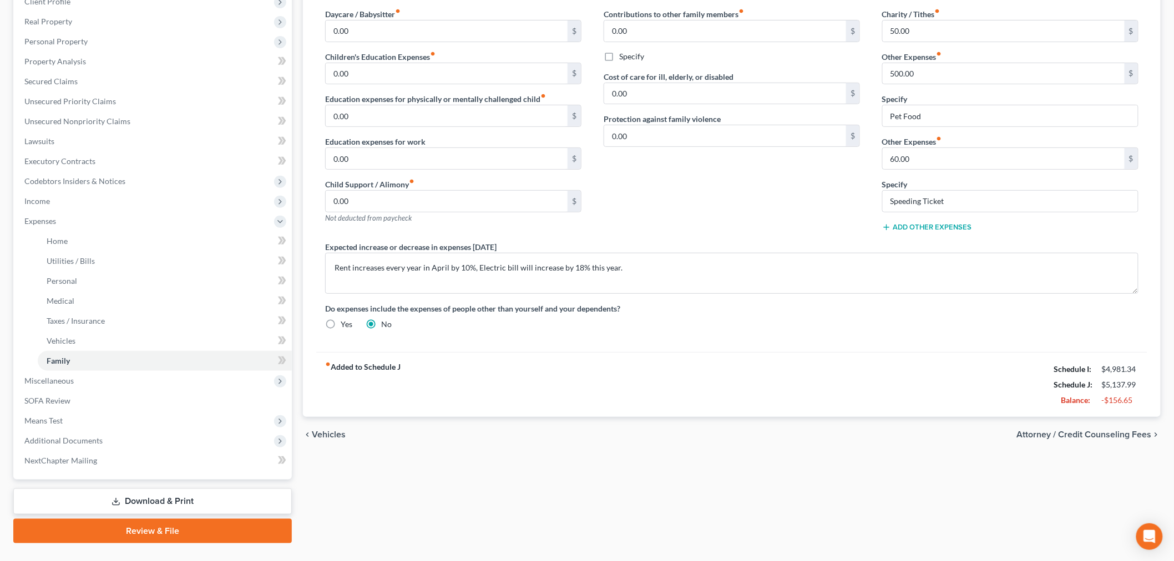
scroll to position [185, 0]
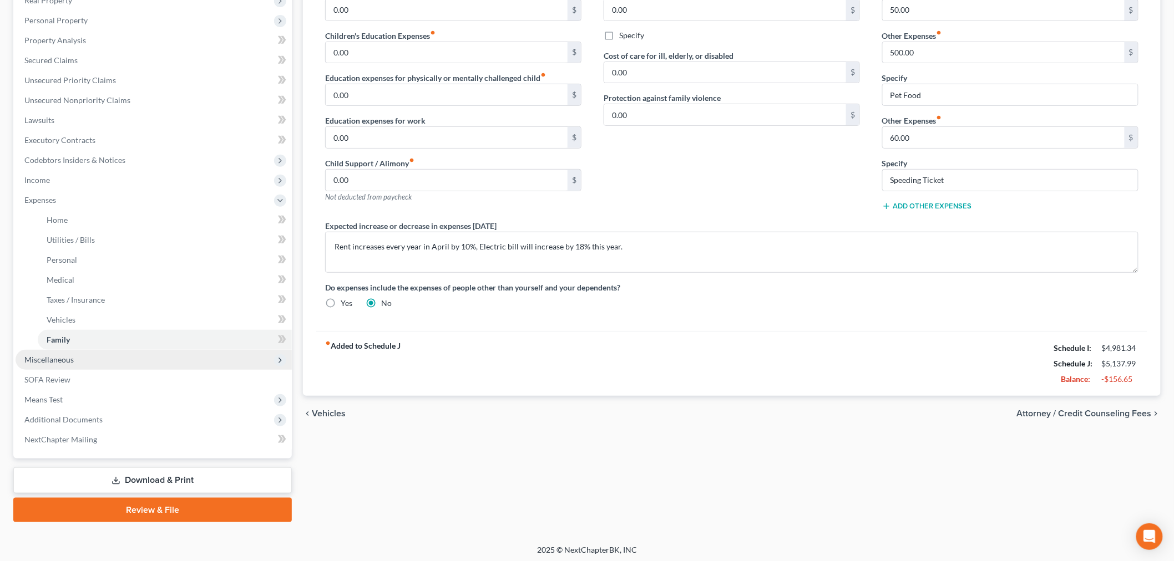
click at [105, 358] on span "Miscellaneous" at bounding box center [154, 360] width 276 height 20
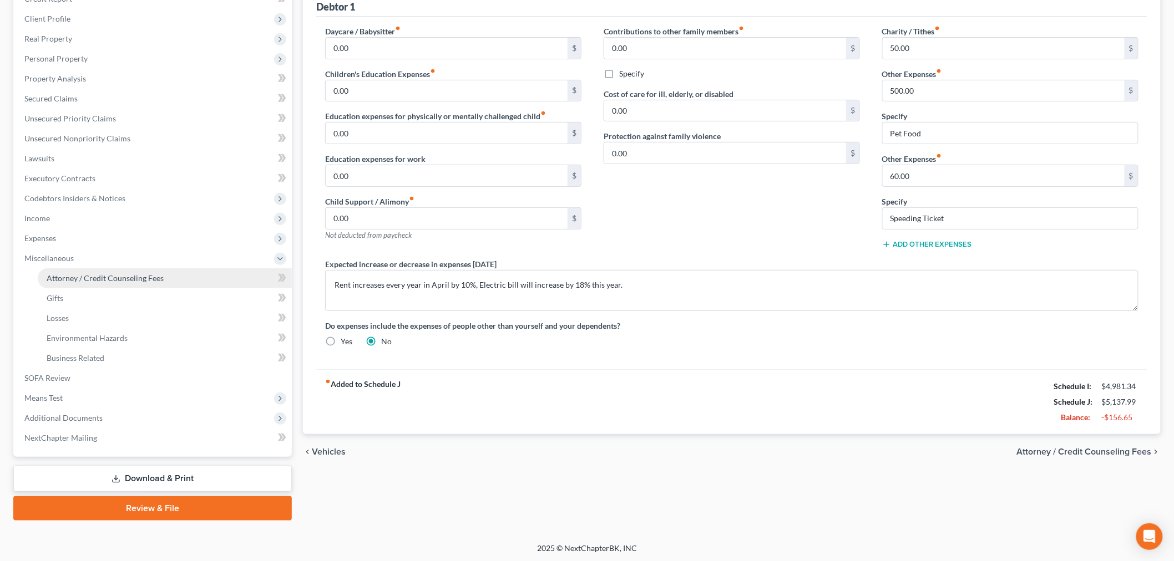
click at [139, 272] on link "Attorney / Credit Counseling Fees" at bounding box center [165, 278] width 254 height 20
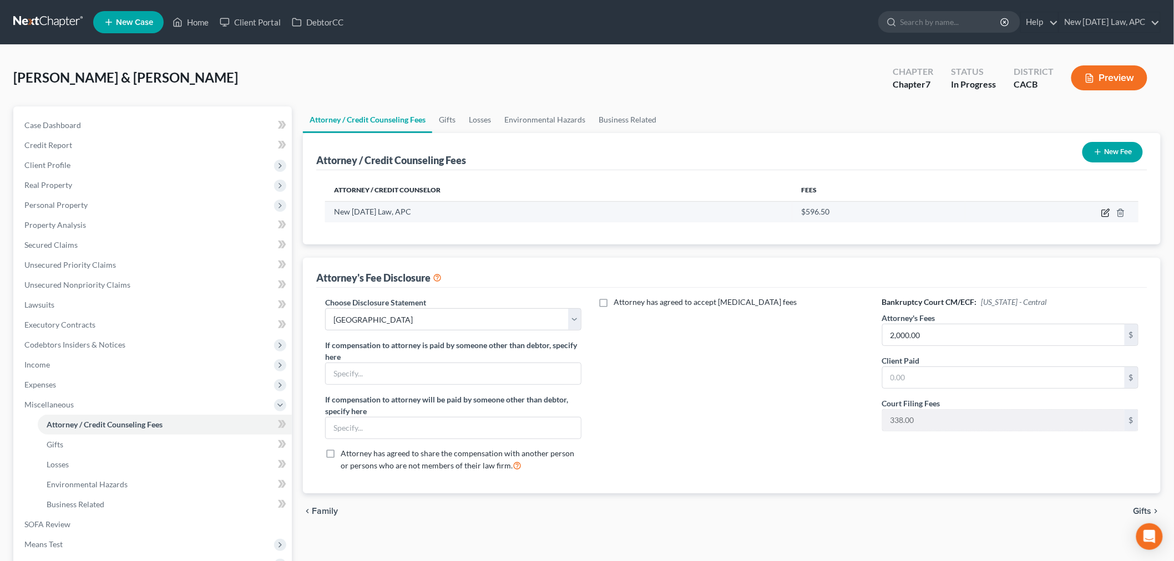
click at [1102, 209] on icon "button" at bounding box center [1105, 213] width 9 height 9
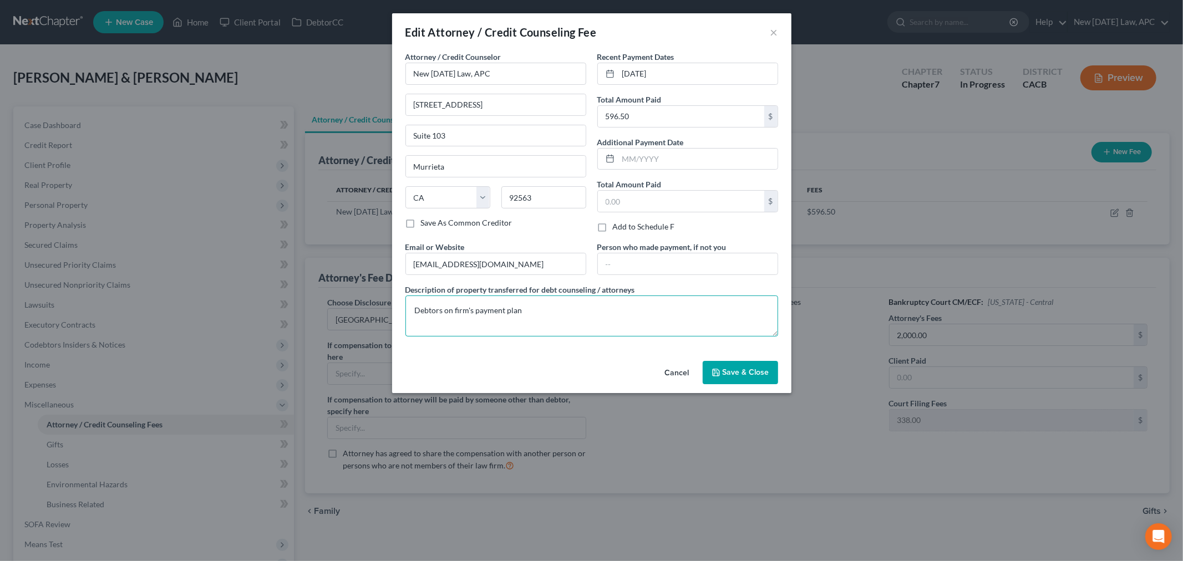
click at [523, 308] on textarea "Debtors on firm's payment plan" at bounding box center [592, 316] width 373 height 41
click at [523, 308] on textarea "Debtors on firm's payment plan 2522.65" at bounding box center [592, 316] width 373 height 41
drag, startPoint x: 564, startPoint y: 308, endPoint x: 521, endPoint y: 306, distance: 42.8
click at [521, 306] on textarea "Debtors on firm's payment plan $2522.65" at bounding box center [592, 316] width 373 height 41
paste textarea "4,431.9"
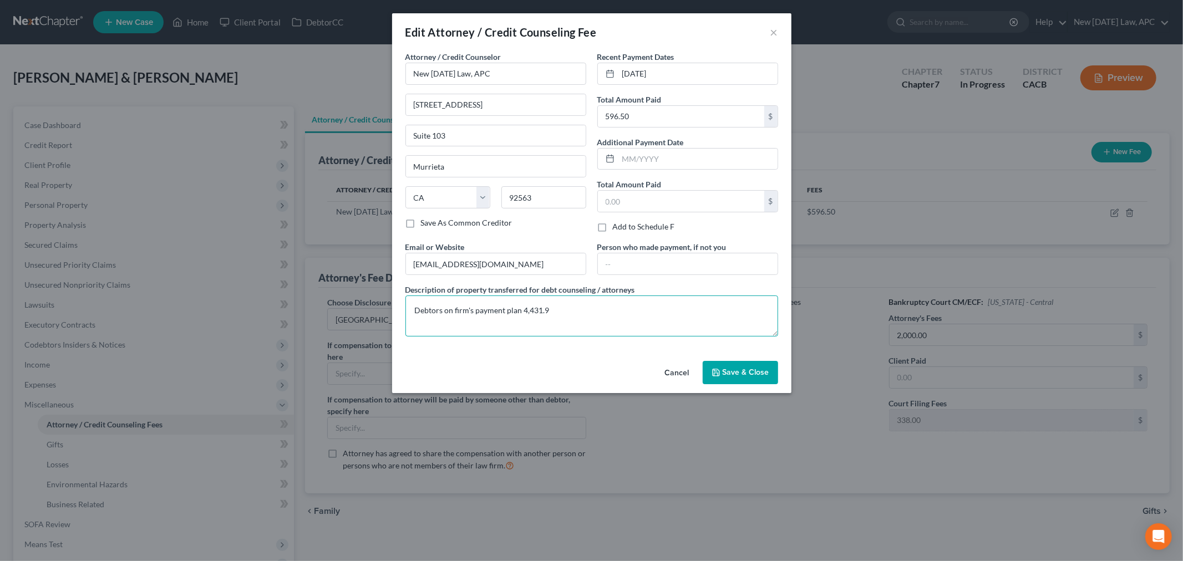
drag, startPoint x: 553, startPoint y: 311, endPoint x: 523, endPoint y: 311, distance: 30.0
click at [523, 311] on textarea "Debtors on firm's payment plan 4,431.9" at bounding box center [592, 316] width 373 height 41
click at [638, 121] on input "596.50" at bounding box center [681, 116] width 166 height 21
click at [561, 230] on div "Attorney / Credit Counselor * New Tomorrow Law, APC 38977 Sky Canyon Drive Suit…" at bounding box center [496, 146] width 192 height 190
click at [674, 70] on input "06/24/2024" at bounding box center [698, 73] width 159 height 21
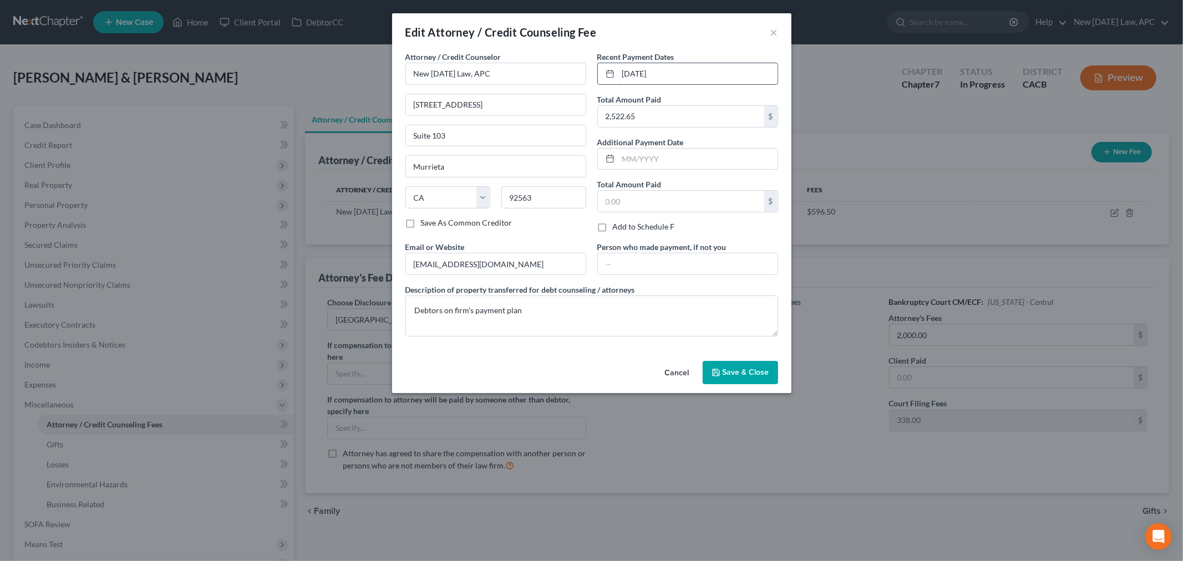
drag, startPoint x: 674, startPoint y: 70, endPoint x: 627, endPoint y: 70, distance: 47.2
click at [627, 70] on input "06/24/2024" at bounding box center [698, 73] width 159 height 21
click at [533, 304] on textarea "Debtors on firm's payment plan" at bounding box center [592, 316] width 373 height 41
click at [734, 369] on span "Save & Close" at bounding box center [746, 372] width 47 height 9
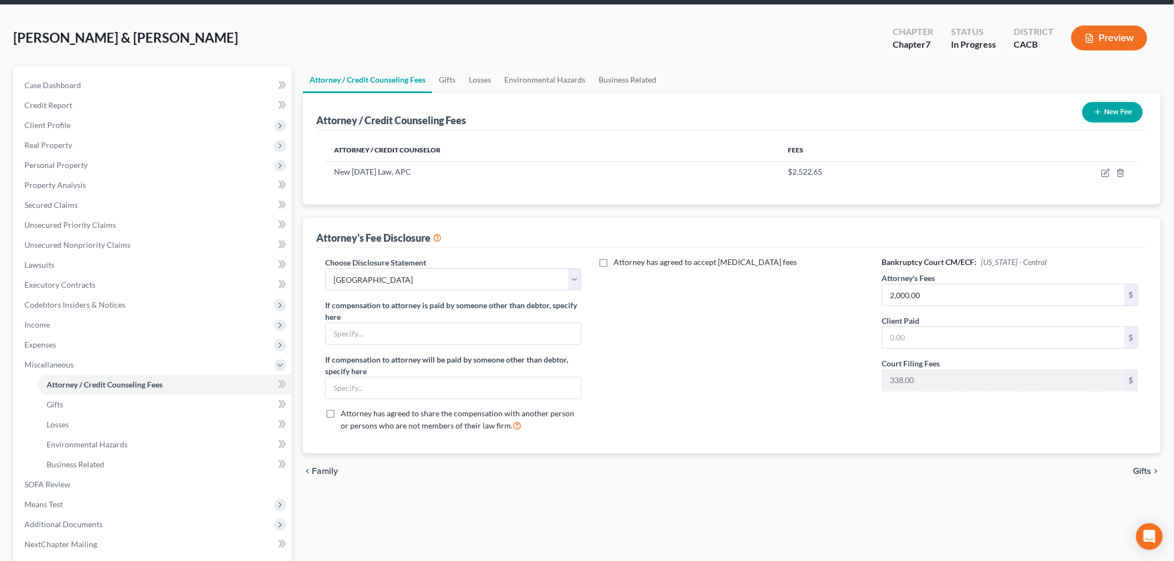
scroll to position [62, 0]
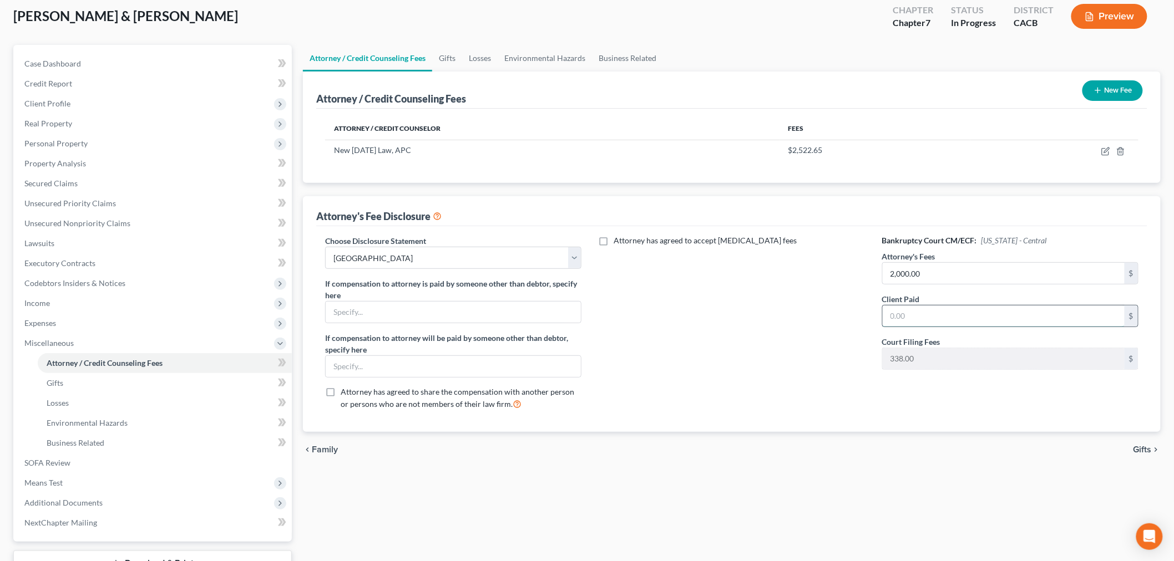
click at [906, 318] on input "text" at bounding box center [1004, 316] width 242 height 21
click at [807, 320] on div "Attorney has agreed to accept retainer fees" at bounding box center [731, 327] width 278 height 184
click at [79, 123] on span "Real Property" at bounding box center [154, 124] width 276 height 20
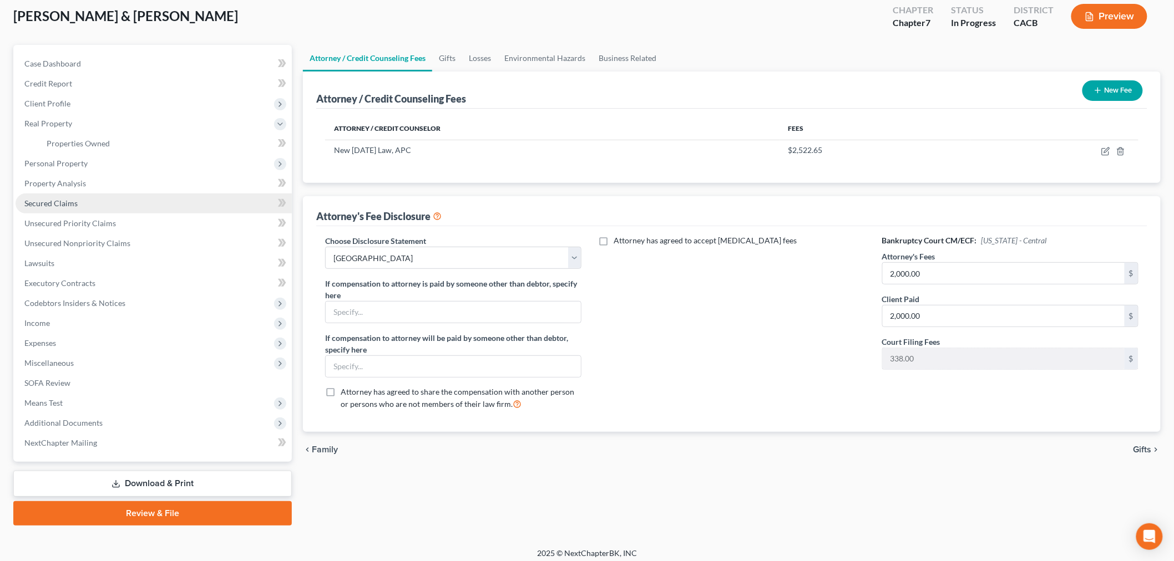
click at [78, 199] on link "Secured Claims" at bounding box center [154, 204] width 276 height 20
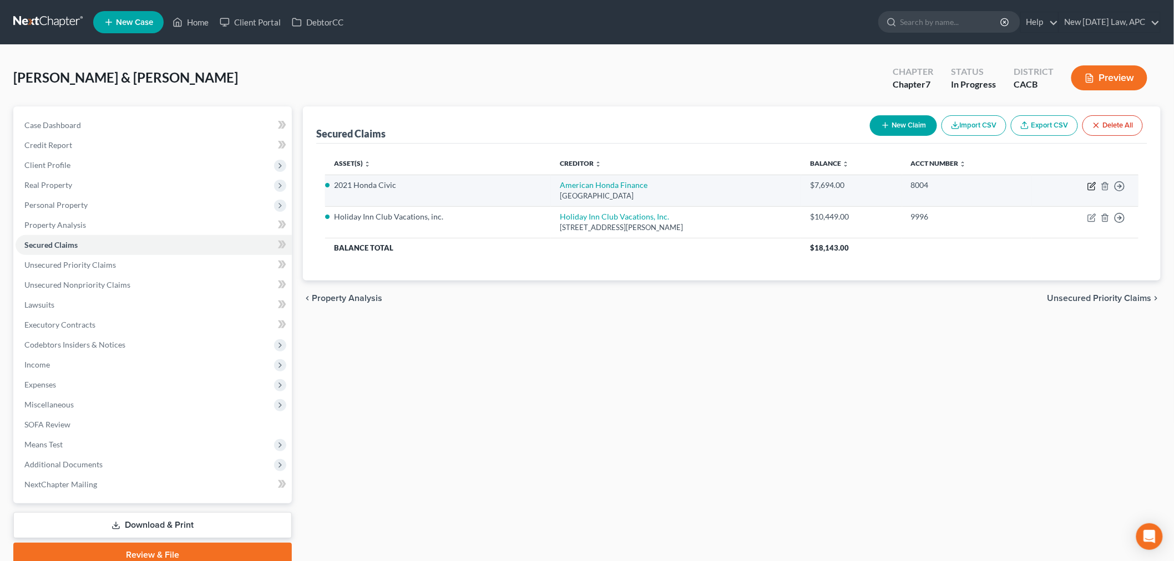
click at [1093, 185] on icon "button" at bounding box center [1091, 186] width 9 height 9
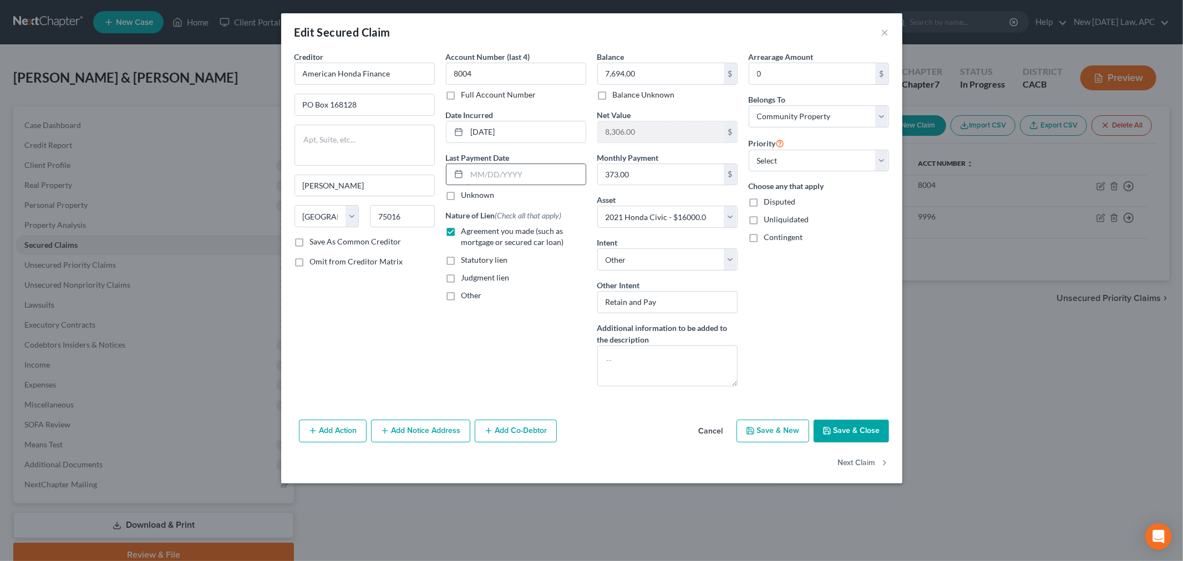
click at [498, 179] on input "text" at bounding box center [526, 174] width 119 height 21
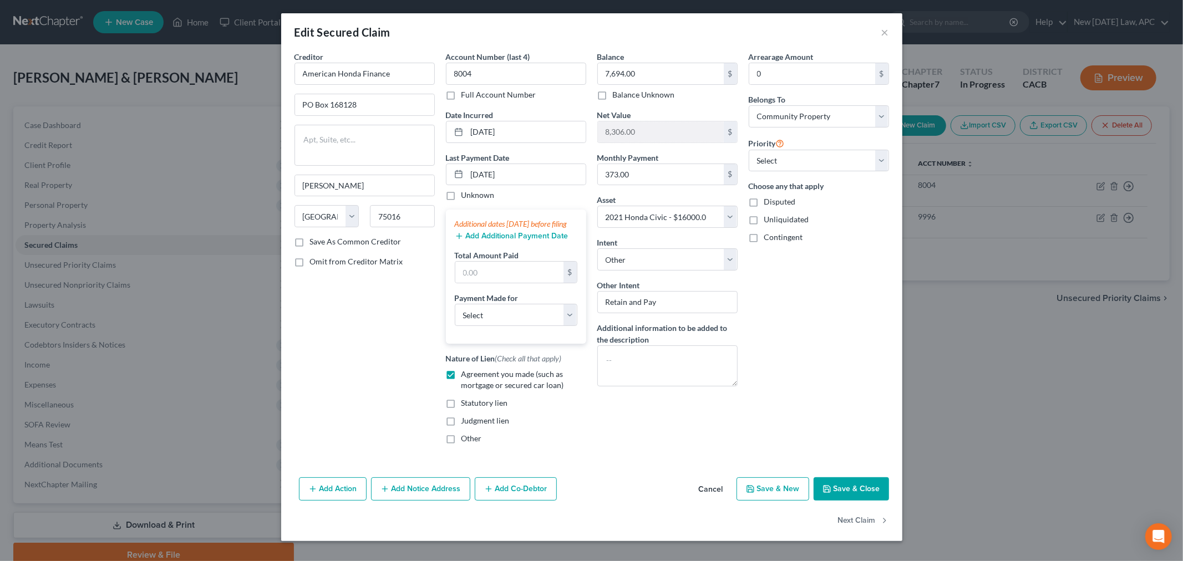
click at [476, 241] on button "Add Additional Payment Date" at bounding box center [512, 236] width 114 height 9
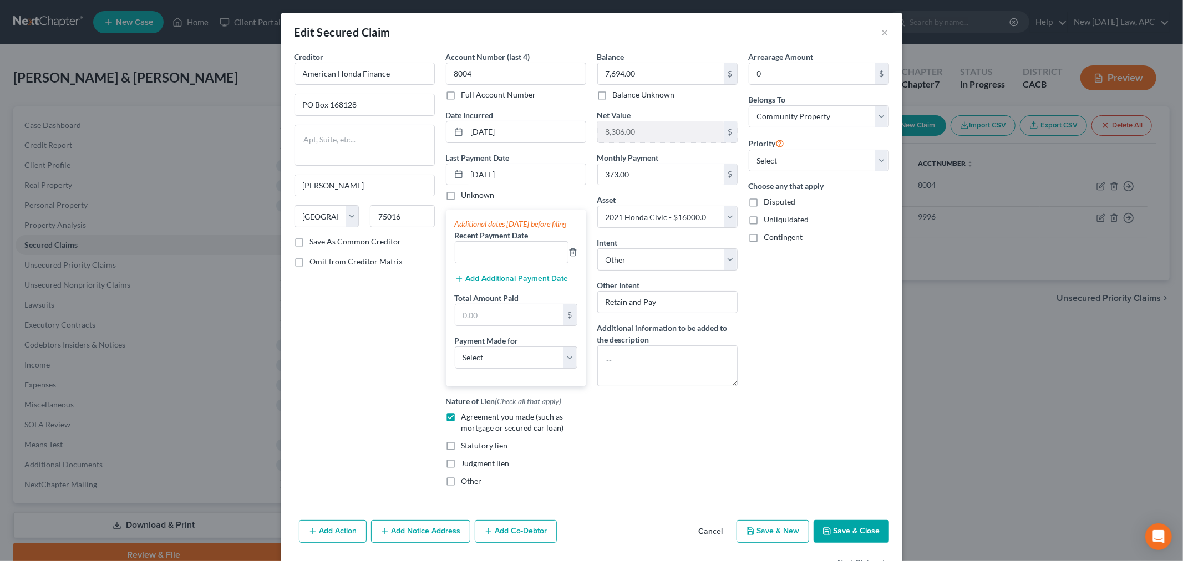
click at [482, 277] on div "Additional dates within 90 days before filing Recent Payment Date Add Additiona…" at bounding box center [516, 298] width 140 height 176
click at [485, 263] on input "text" at bounding box center [511, 252] width 113 height 21
click at [473, 325] on input "text" at bounding box center [509, 315] width 108 height 21
drag, startPoint x: 522, startPoint y: 173, endPoint x: 452, endPoint y: 178, distance: 70.6
click at [452, 178] on div "09/25/2025" at bounding box center [516, 175] width 140 height 22
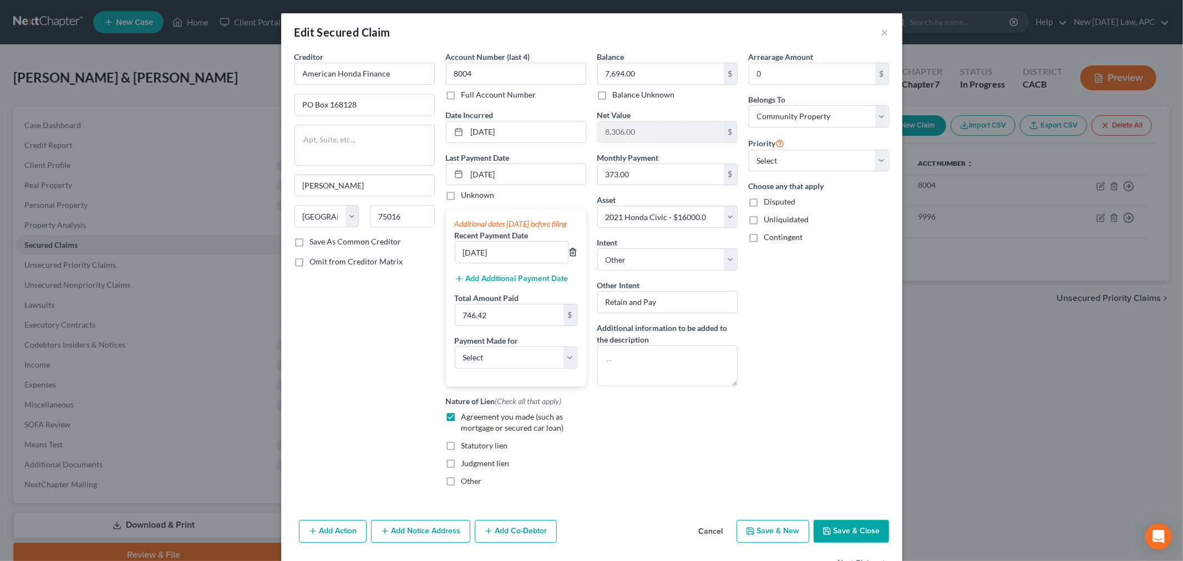
click at [572, 257] on icon "button" at bounding box center [573, 252] width 9 height 9
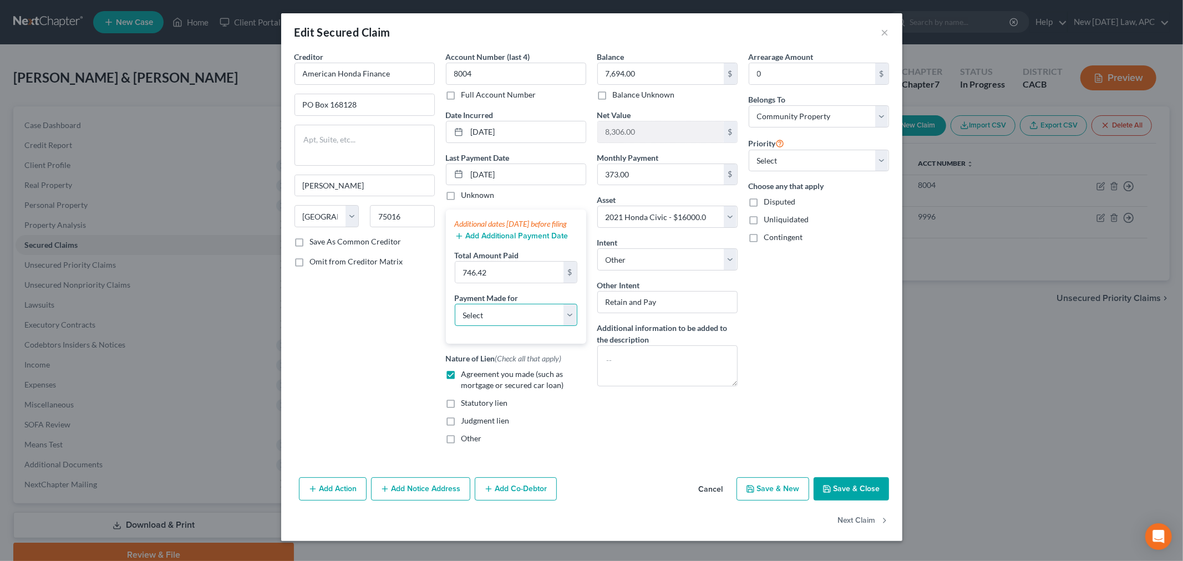
click at [508, 322] on select "Select Car Credit Card Loan Repayment Mortgage Other Suppliers Or Vendors" at bounding box center [516, 315] width 123 height 22
click at [455, 315] on select "Select Car Credit Card Loan Repayment Mortgage Other Suppliers Or Vendors" at bounding box center [516, 315] width 123 height 22
click at [637, 434] on div "Balance 7,694.00 $ Balance Unknown Balance Undetermined 7,694.00 $ Balance Unkn…" at bounding box center [667, 252] width 151 height 402
click at [843, 500] on button "Save & Close" at bounding box center [851, 489] width 75 height 23
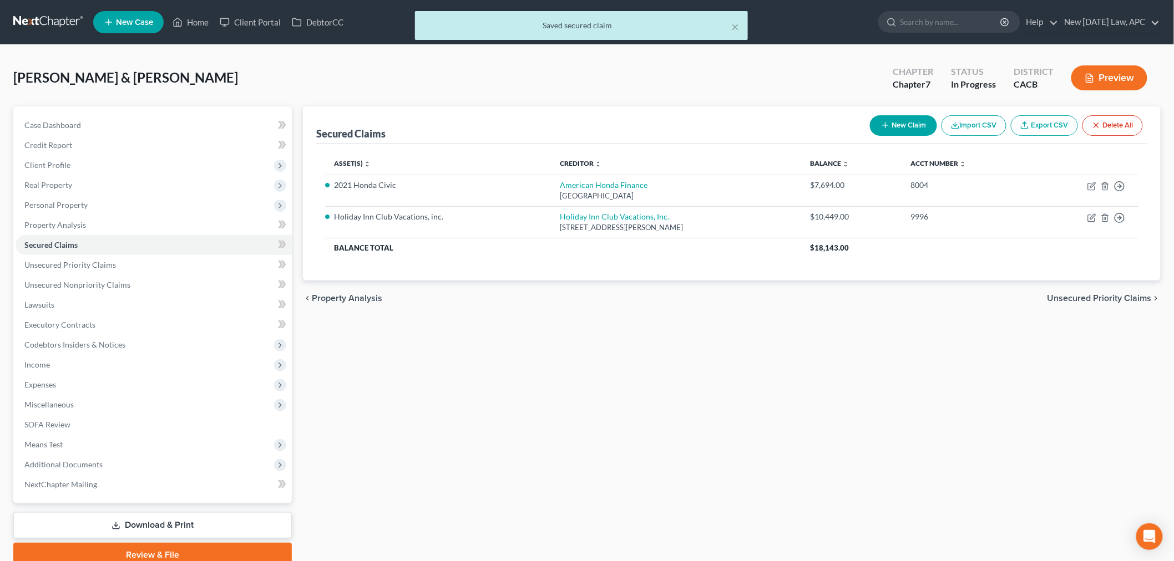
click at [692, 377] on div "Secured Claims New Claim Import CSV Export CSV Delete All Asset(s) expand_more …" at bounding box center [731, 337] width 869 height 461
click at [735, 23] on button "×" at bounding box center [735, 26] width 8 height 13
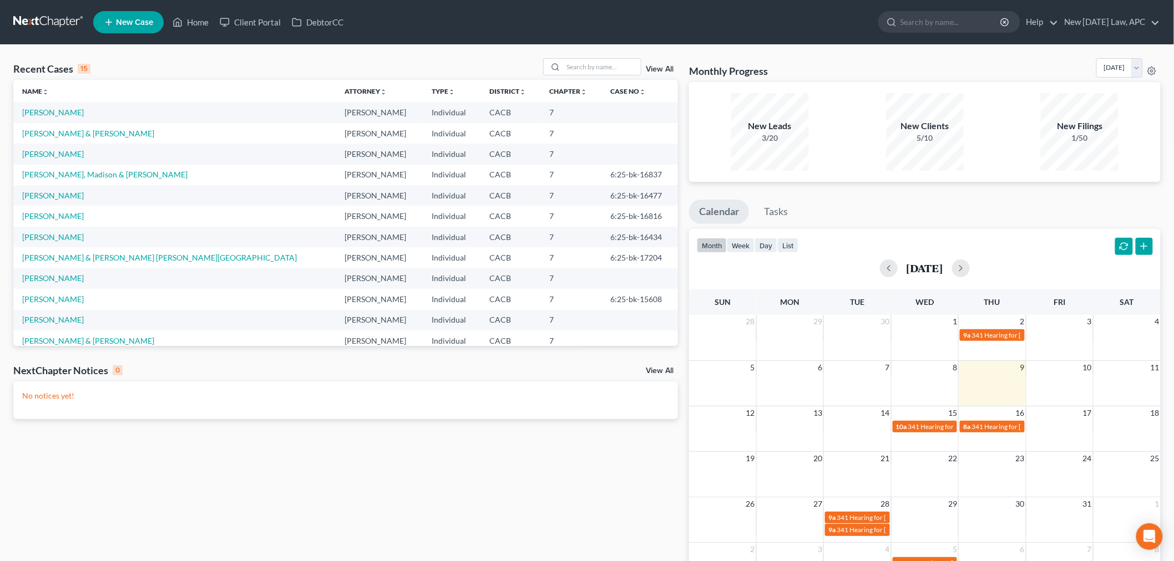
click at [655, 68] on link "View All" at bounding box center [660, 69] width 28 height 8
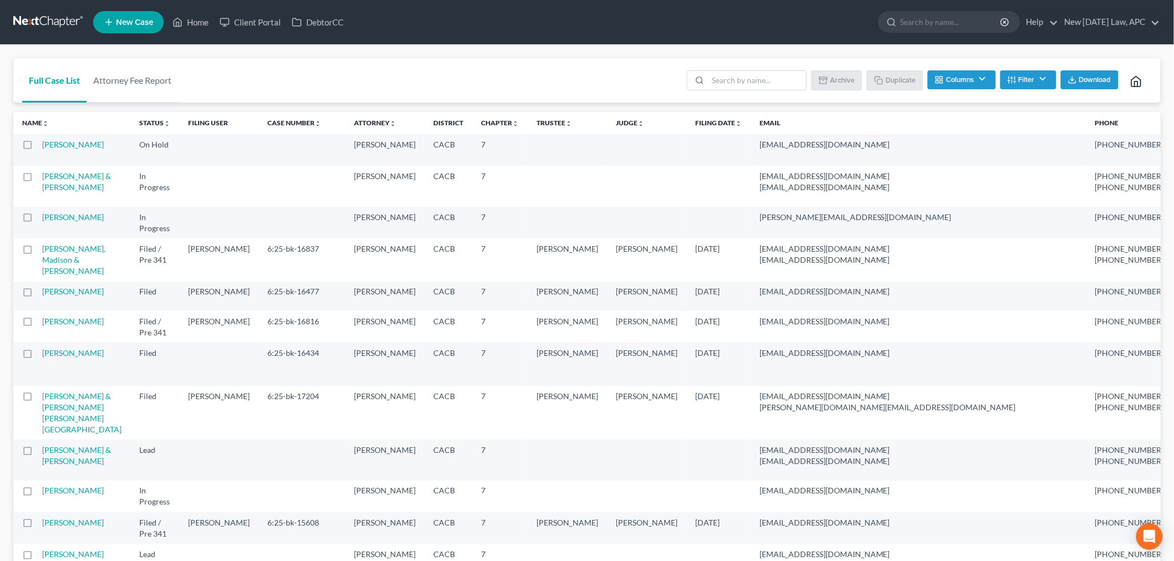
click at [1032, 80] on button "Filter" at bounding box center [1028, 79] width 56 height 19
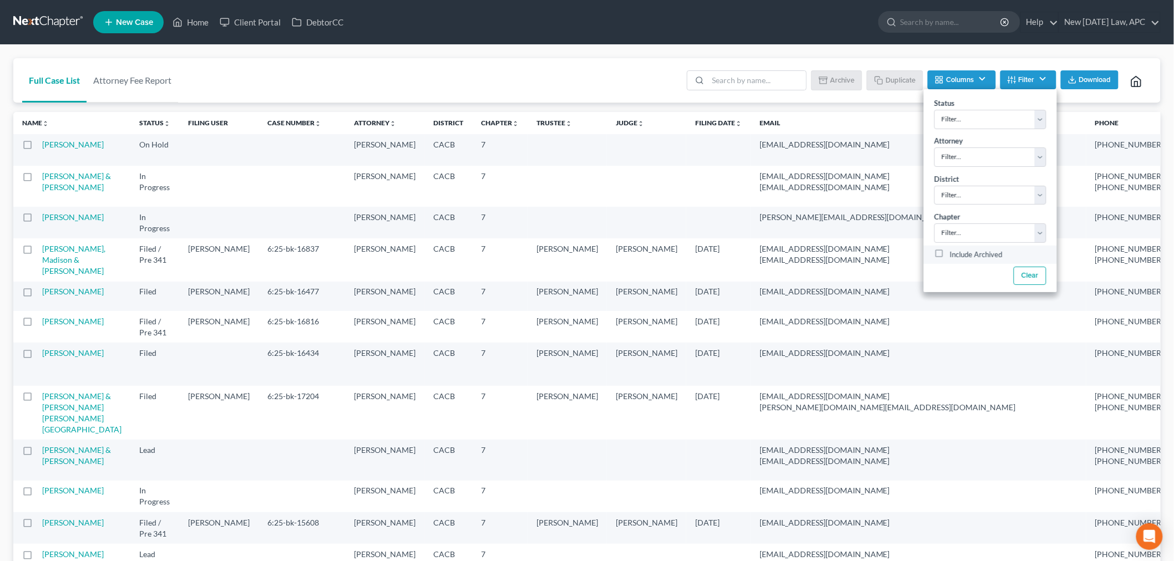
click at [950, 254] on label "Include Archived" at bounding box center [976, 255] width 53 height 13
click at [954, 254] on input "Include Archived" at bounding box center [957, 252] width 7 height 7
checkbox input "true"
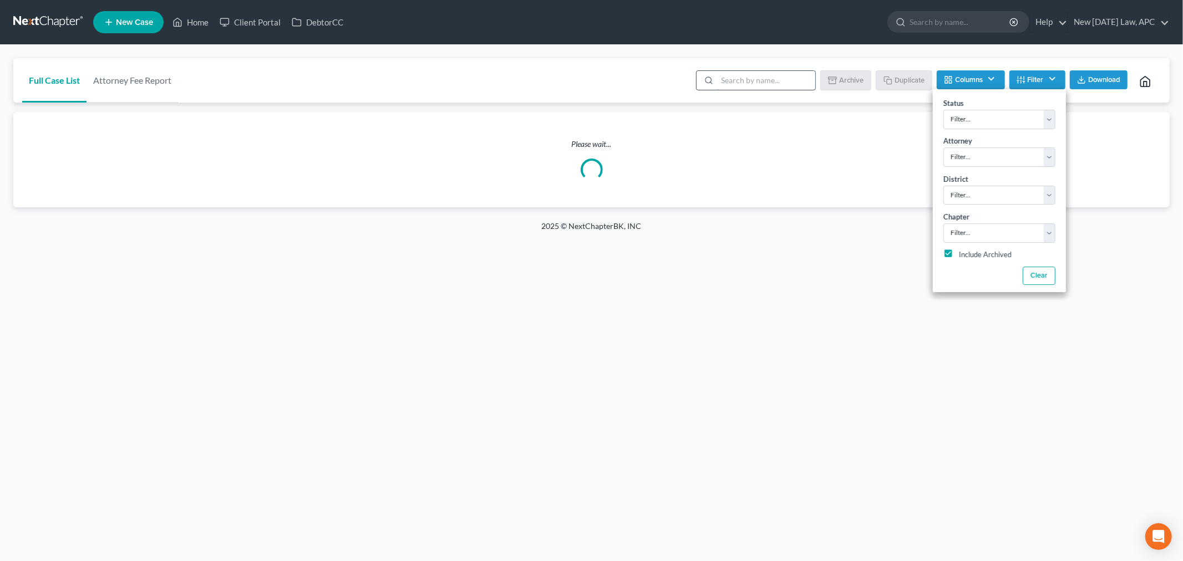
click at [737, 85] on input "search" at bounding box center [766, 80] width 98 height 19
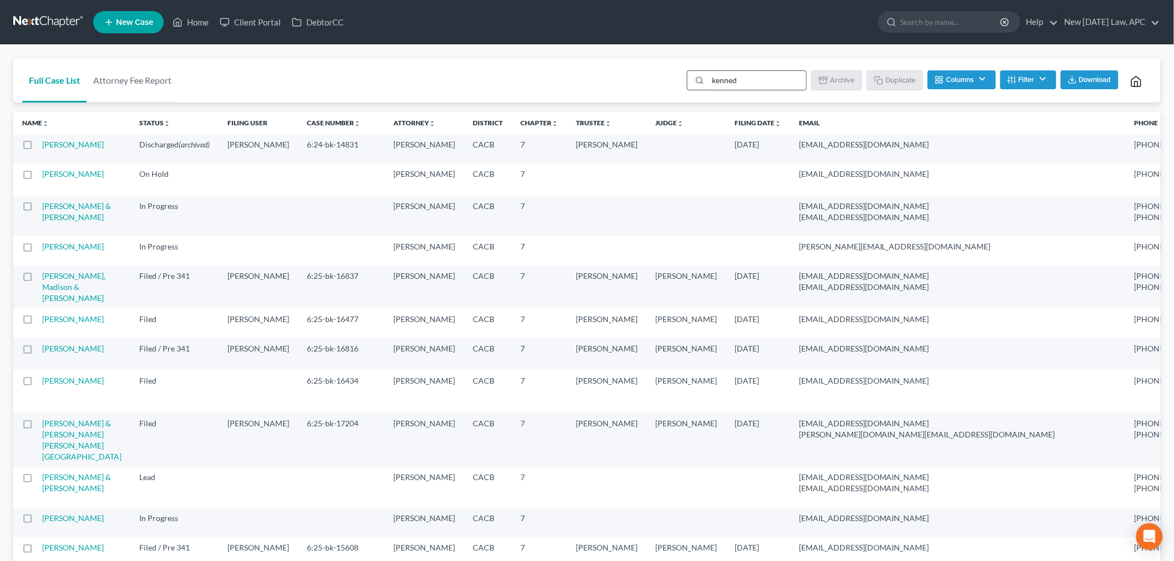
type input "[PERSON_NAME]"
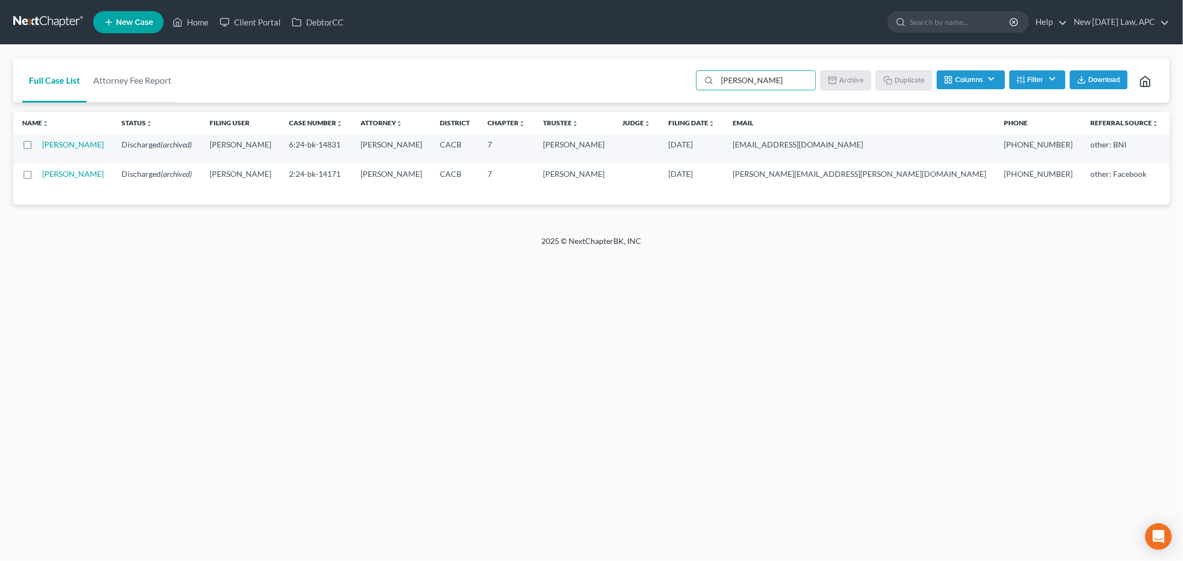
click at [54, 161] on td "[PERSON_NAME]" at bounding box center [77, 148] width 70 height 29
click at [51, 149] on td "[PERSON_NAME]" at bounding box center [77, 148] width 70 height 29
click at [54, 149] on link "[PERSON_NAME]" at bounding box center [73, 144] width 62 height 9
select select "6"
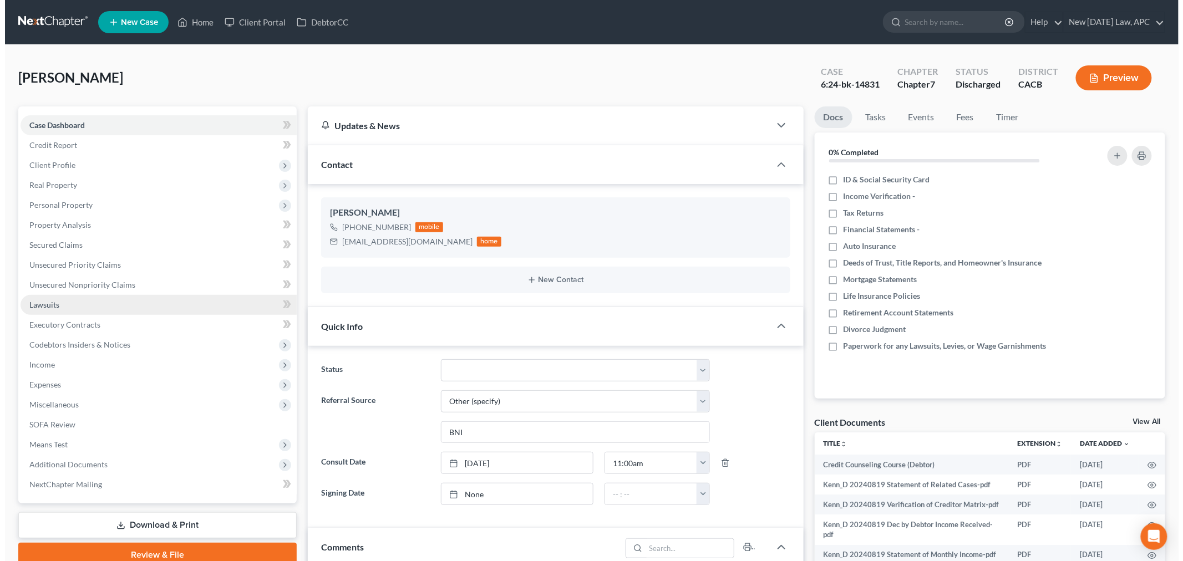
scroll to position [5354, 0]
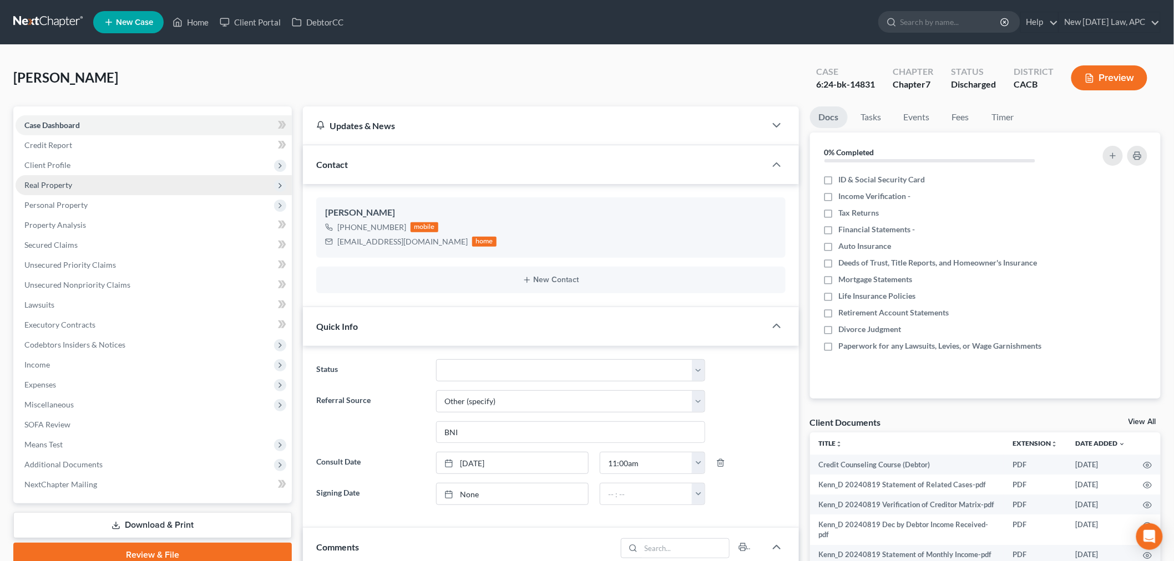
click at [69, 185] on span "Real Property" at bounding box center [48, 184] width 48 height 9
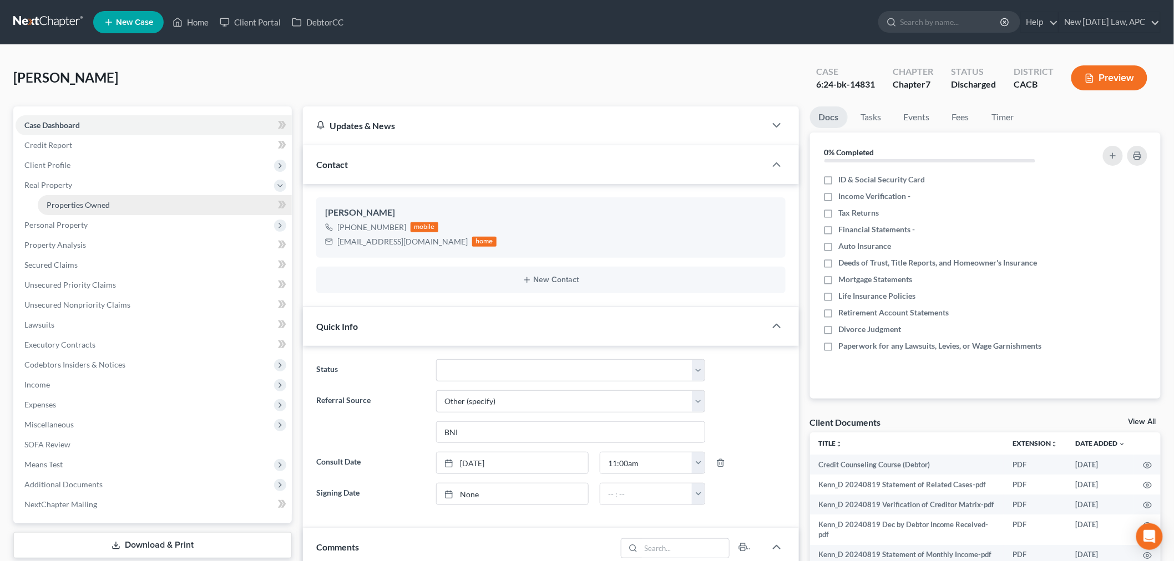
click at [93, 206] on span "Properties Owned" at bounding box center [78, 204] width 63 height 9
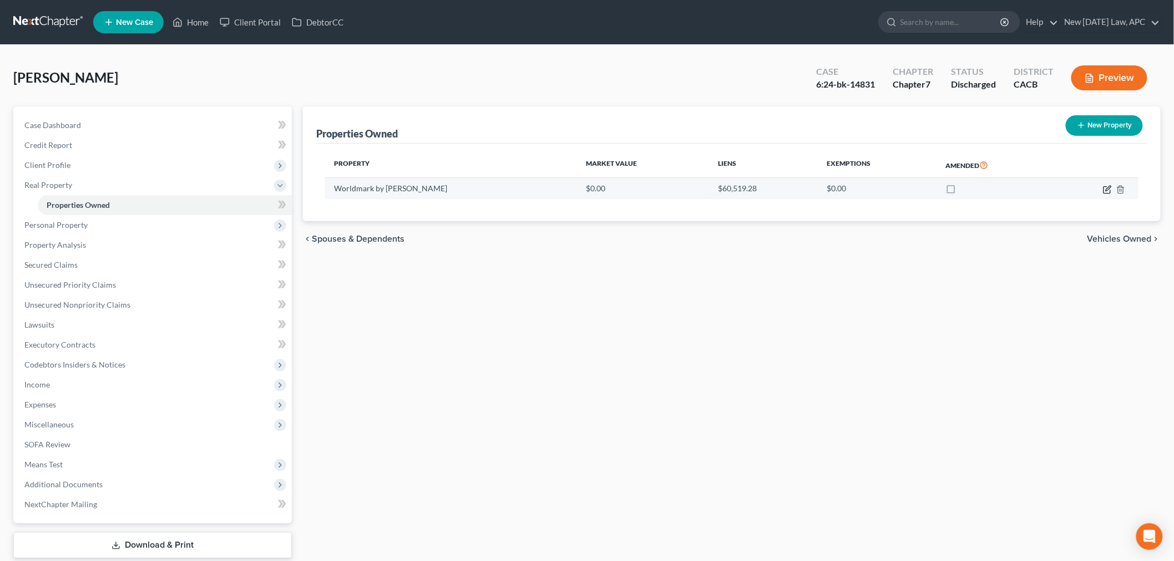
click at [1105, 185] on icon "button" at bounding box center [1107, 189] width 9 height 9
select select "4"
select select "0"
select select "7"
